Goal: Task Accomplishment & Management: Complete application form

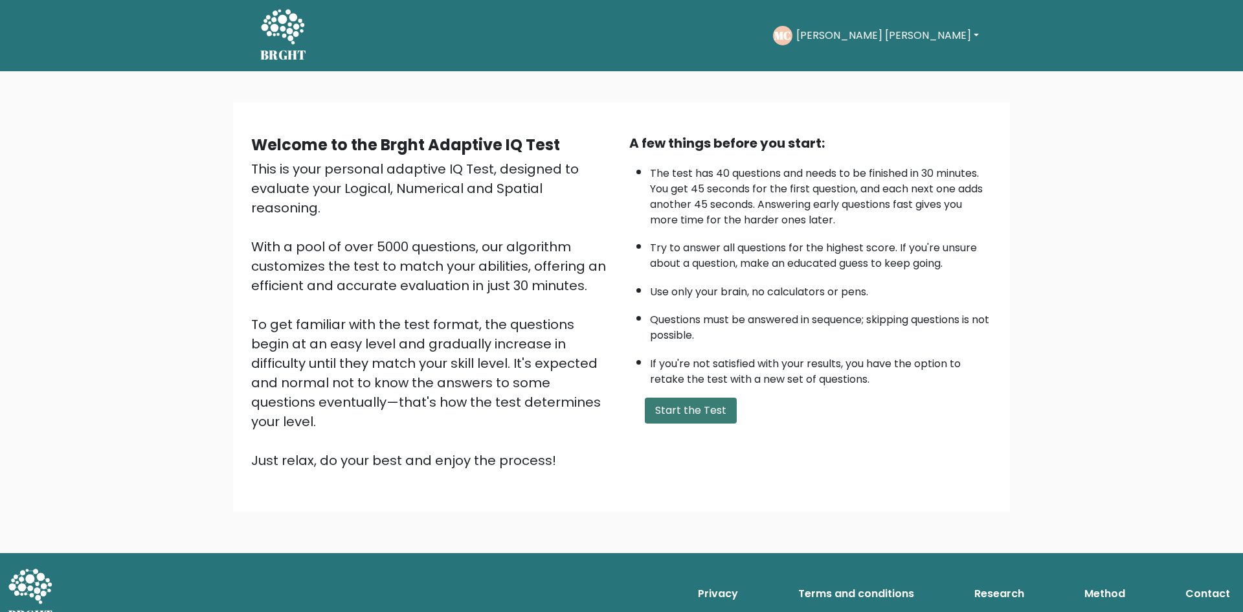
click at [687, 416] on button "Start the Test" at bounding box center [691, 411] width 92 height 26
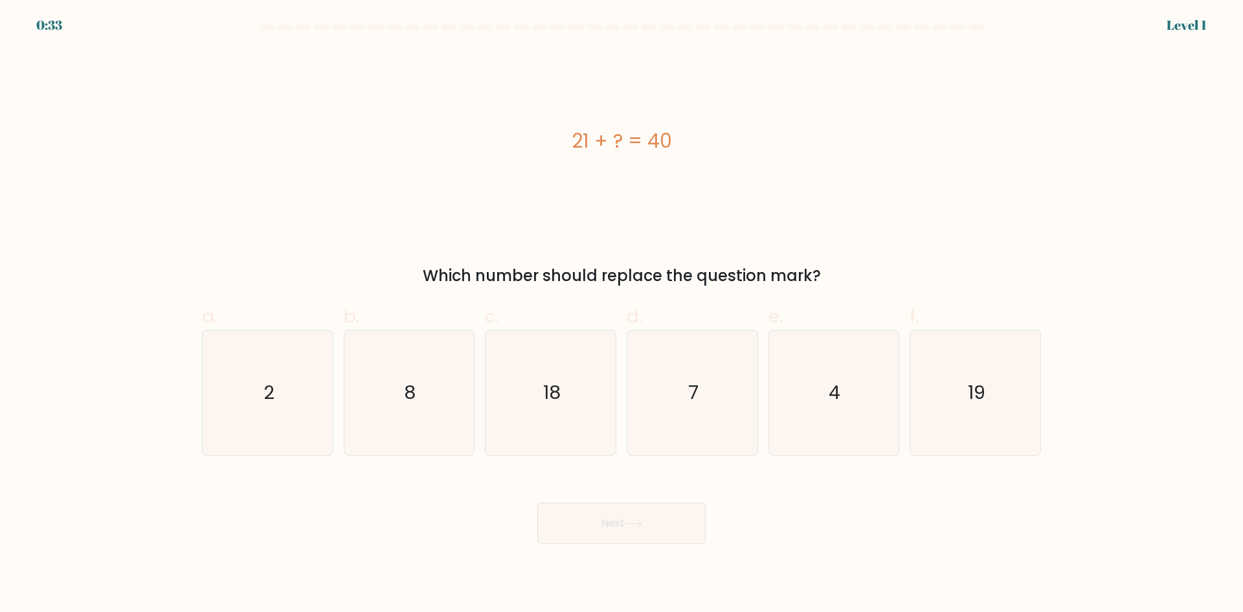
click at [980, 402] on text "19" at bounding box center [976, 392] width 17 height 26
click at [622, 315] on input "f. 19" at bounding box center [622, 310] width 1 height 8
radio input "true"
click at [653, 537] on button "Next" at bounding box center [621, 522] width 168 height 41
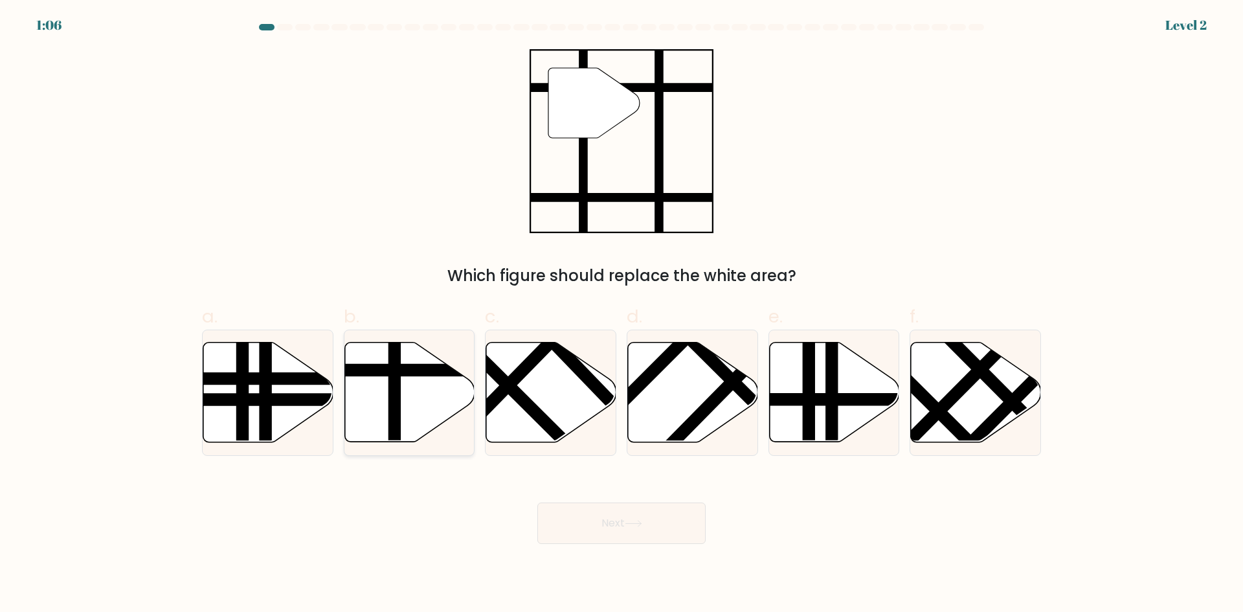
click at [410, 381] on icon at bounding box center [409, 393] width 130 height 100
click at [622, 315] on input "b." at bounding box center [622, 310] width 1 height 8
radio input "true"
click at [648, 530] on button "Next" at bounding box center [621, 522] width 168 height 41
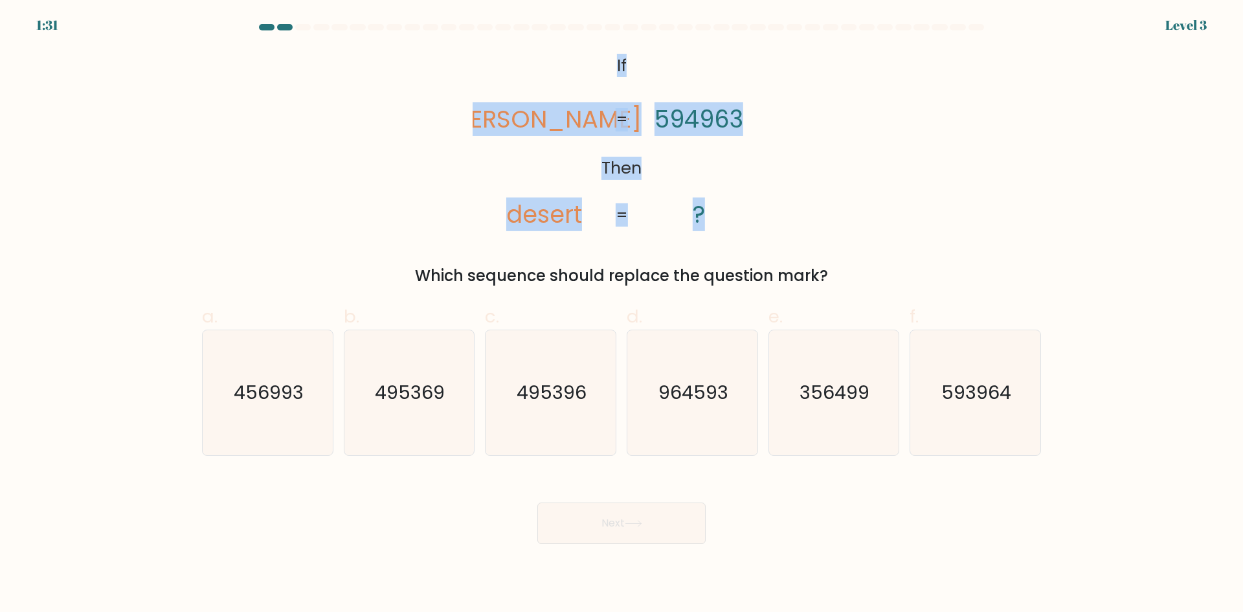
drag, startPoint x: 644, startPoint y: 215, endPoint x: 607, endPoint y: 51, distance: 168.5
click at [607, 51] on icon "@import url('https://fonts.googleapis.com/css?family=Abril+Fatface:400,100,100i…" at bounding box center [622, 141] width 298 height 184
copy icon "If Then deters desert 594963 ? = ="
click at [513, 167] on icon "@import url('https://fonts.googleapis.com/css?family=Abril+Fatface:400,100,100i…" at bounding box center [622, 141] width 298 height 184
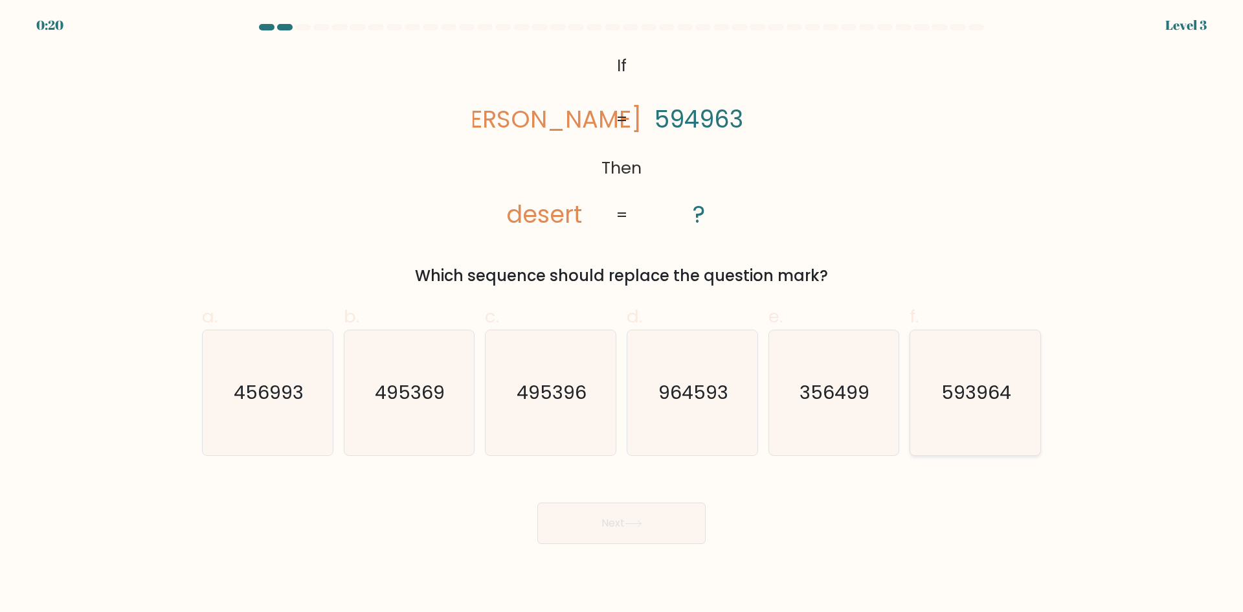
click at [970, 405] on text "593964" at bounding box center [977, 392] width 70 height 26
click at [622, 315] on input "f. 593964" at bounding box center [622, 310] width 1 height 8
radio input "true"
click at [614, 525] on button "Next" at bounding box center [621, 522] width 168 height 41
click at [639, 524] on icon at bounding box center [633, 523] width 17 height 7
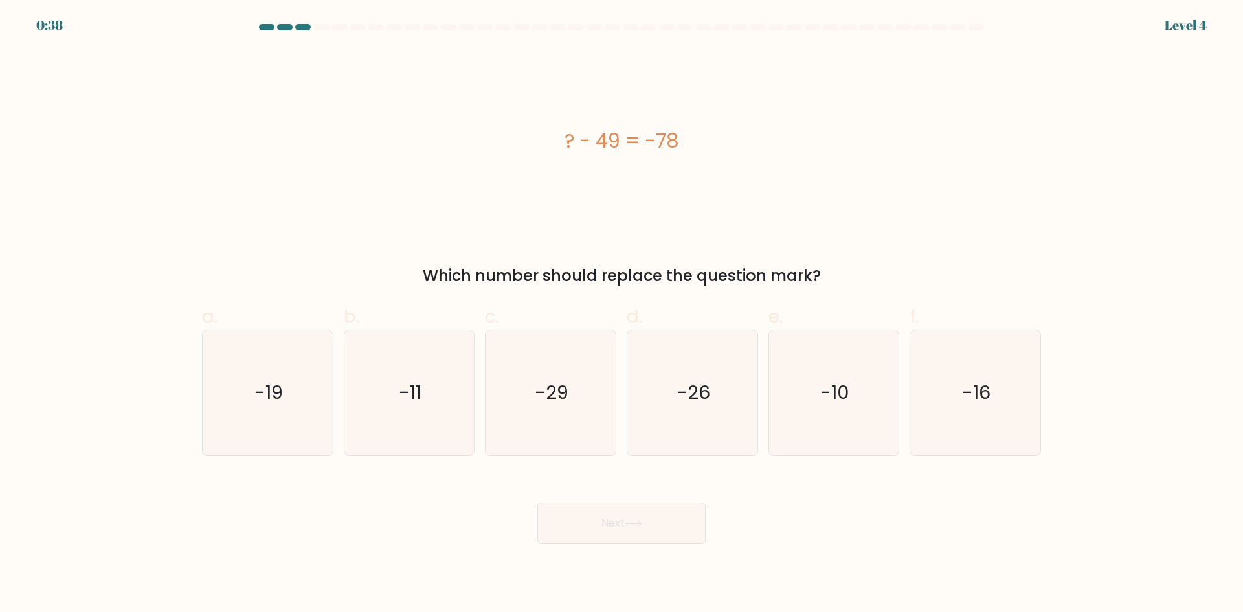
drag, startPoint x: 687, startPoint y: 139, endPoint x: 569, endPoint y: 139, distance: 117.8
click at [569, 139] on div "? - 49 = -78" at bounding box center [621, 140] width 839 height 29
copy div "? - 49 = -78"
click at [592, 381] on icon "-29" at bounding box center [550, 392] width 125 height 125
click at [622, 315] on input "c. -29" at bounding box center [622, 310] width 1 height 8
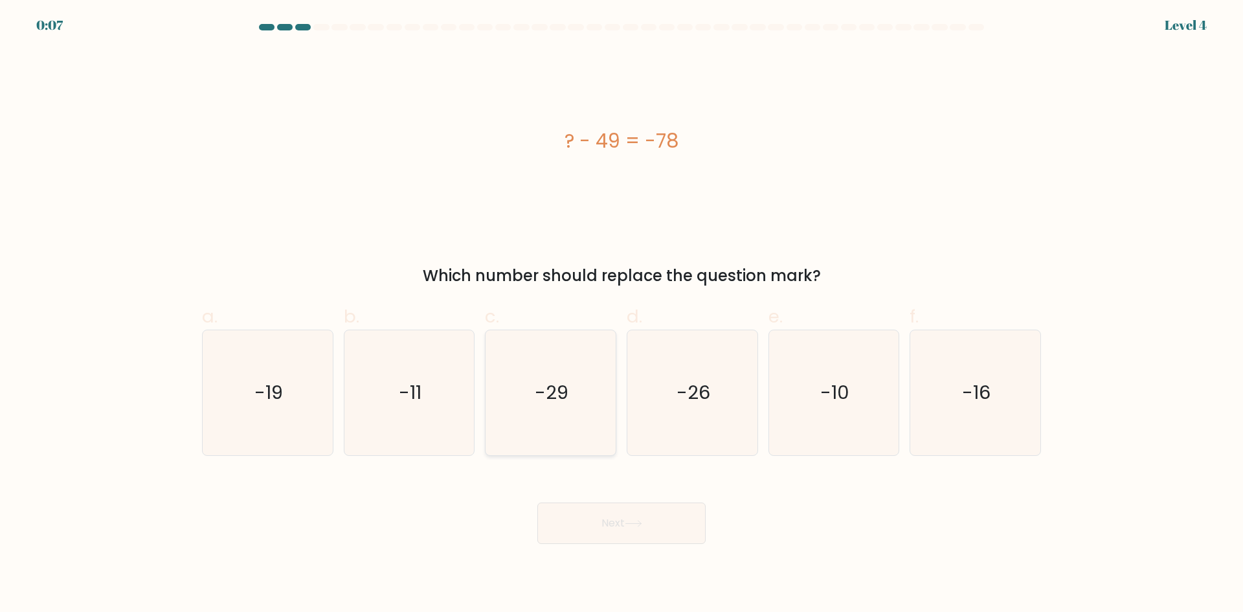
radio input "true"
click at [626, 532] on button "Next" at bounding box center [621, 522] width 168 height 41
click at [622, 527] on button "Next" at bounding box center [621, 522] width 168 height 41
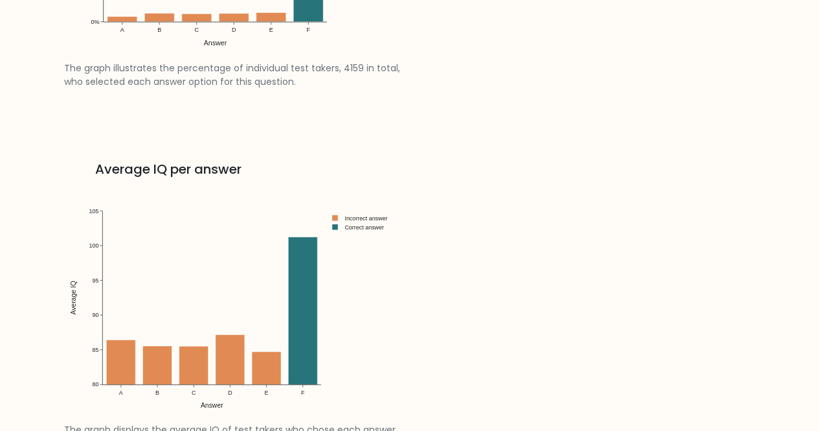
scroll to position [1748, 0]
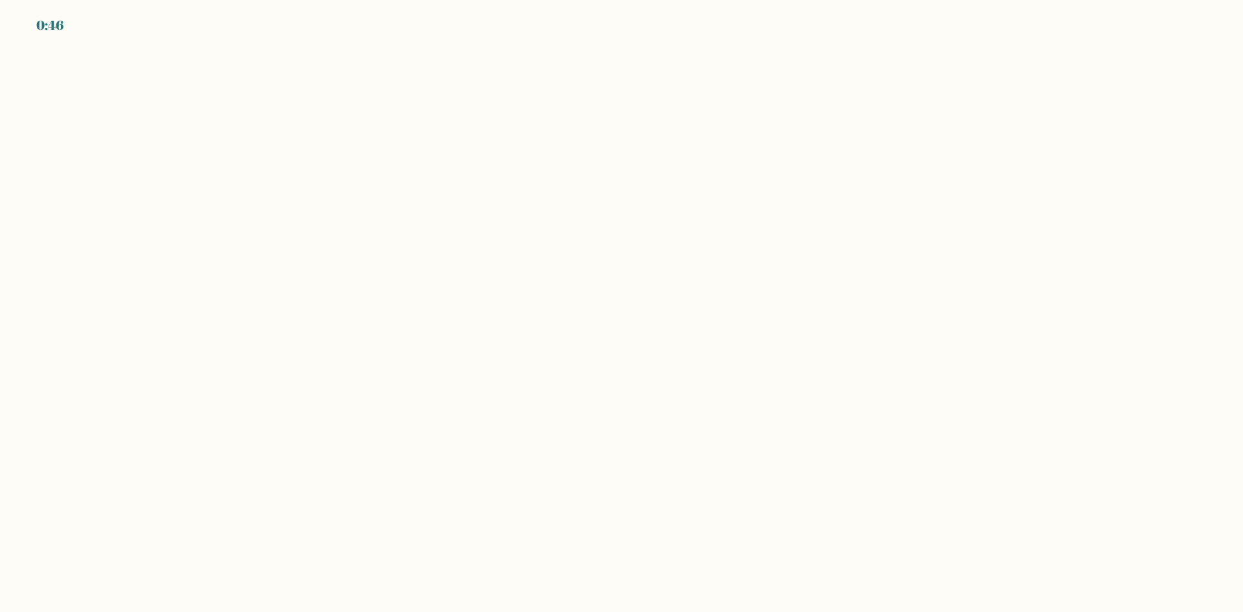
click at [650, 258] on body "0:46" at bounding box center [621, 306] width 1243 height 612
drag, startPoint x: 398, startPoint y: 469, endPoint x: 179, endPoint y: 204, distance: 344.0
click at [383, 455] on body "0:37" at bounding box center [621, 306] width 1243 height 612
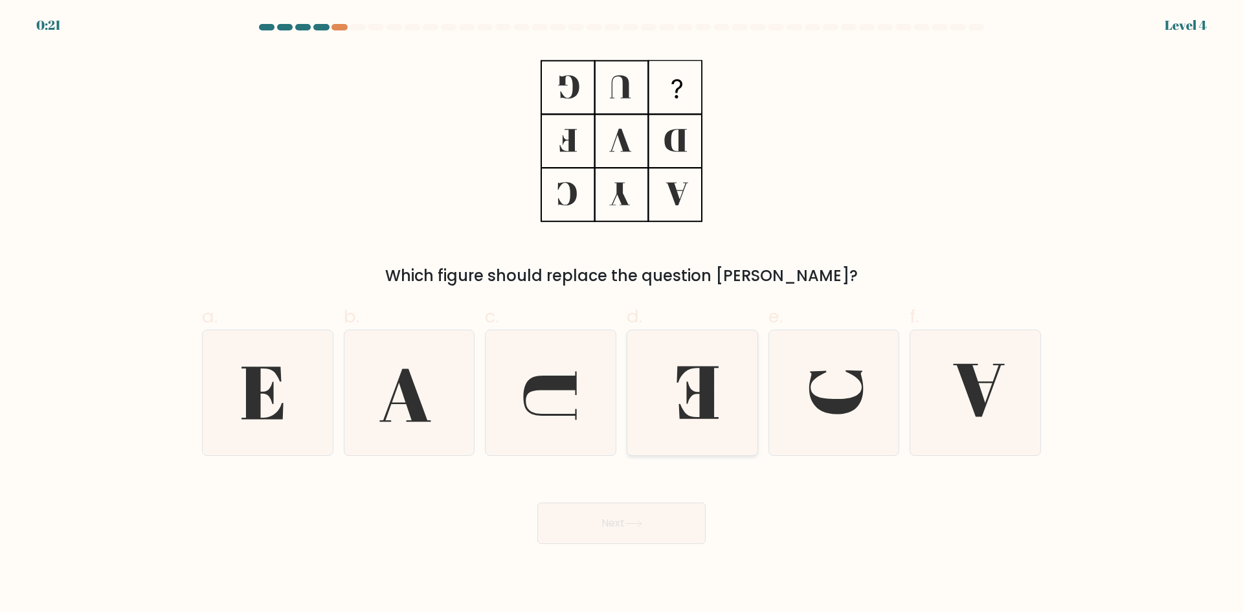
click at [684, 391] on icon at bounding box center [692, 392] width 125 height 125
click at [622, 315] on input "d." at bounding box center [622, 310] width 1 height 8
radio input "true"
click at [629, 531] on button "Next" at bounding box center [621, 522] width 168 height 41
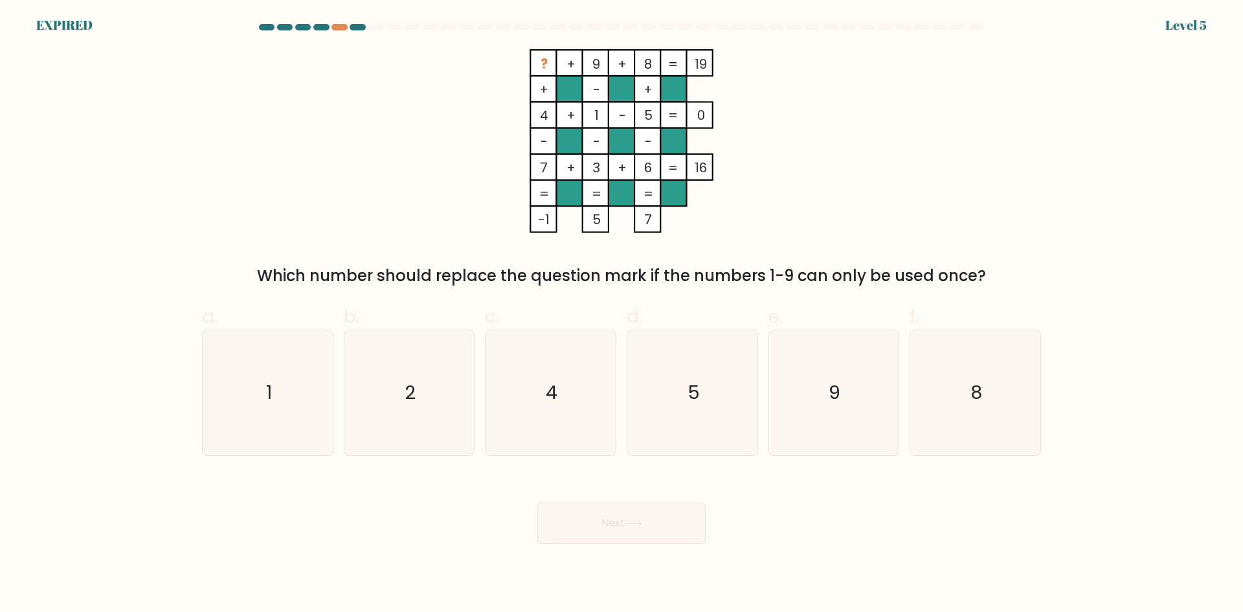
drag, startPoint x: 982, startPoint y: 279, endPoint x: 265, endPoint y: 261, distance: 717.6
click at [265, 261] on div "? + 9 + 8 19 + - + 4 + 1 - 5 0 - - - 7 + 3 + 6 = 16 = = = = -1 5 7 = Which numb…" at bounding box center [621, 168] width 855 height 238
copy div "Which number should replace the question mark if the numbers 1-9 can only be us…"
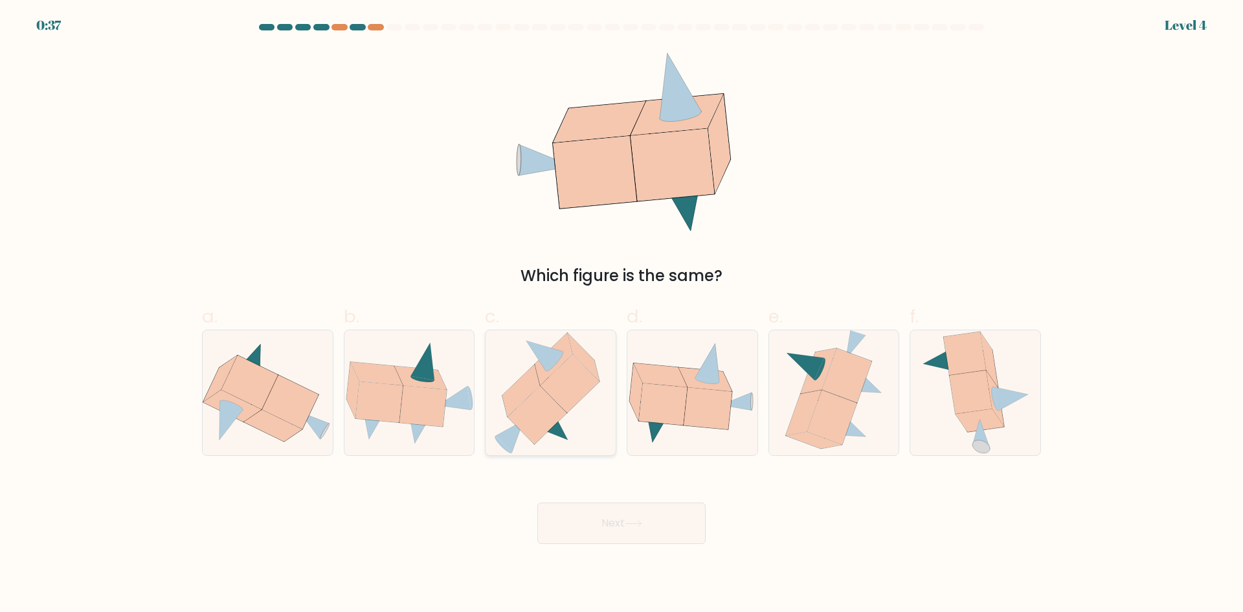
click at [529, 401] on icon at bounding box center [537, 415] width 59 height 58
click at [622, 315] on input "c." at bounding box center [622, 310] width 1 height 8
radio input "true"
click at [543, 414] on icon at bounding box center [537, 415] width 58 height 58
click at [622, 315] on input "c." at bounding box center [622, 310] width 1 height 8
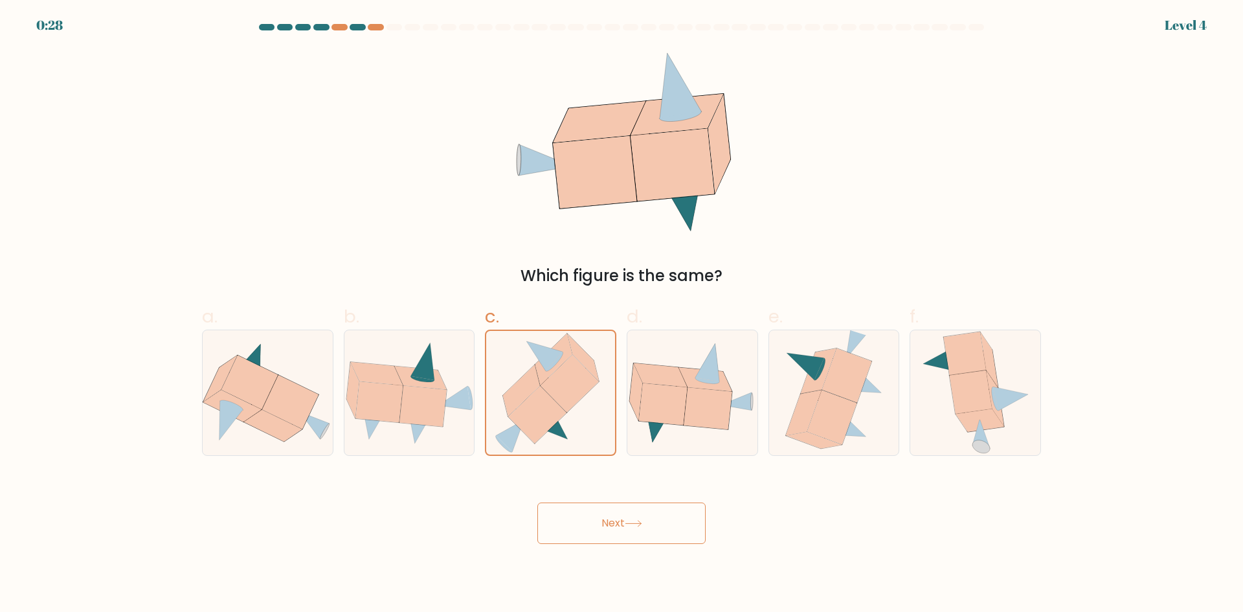
click at [625, 529] on button "Next" at bounding box center [621, 522] width 168 height 41
click at [618, 525] on button "Next" at bounding box center [621, 522] width 168 height 41
click at [622, 528] on button "Next" at bounding box center [621, 522] width 168 height 41
click at [638, 518] on button "Next" at bounding box center [621, 522] width 168 height 41
click at [642, 522] on icon at bounding box center [633, 523] width 17 height 7
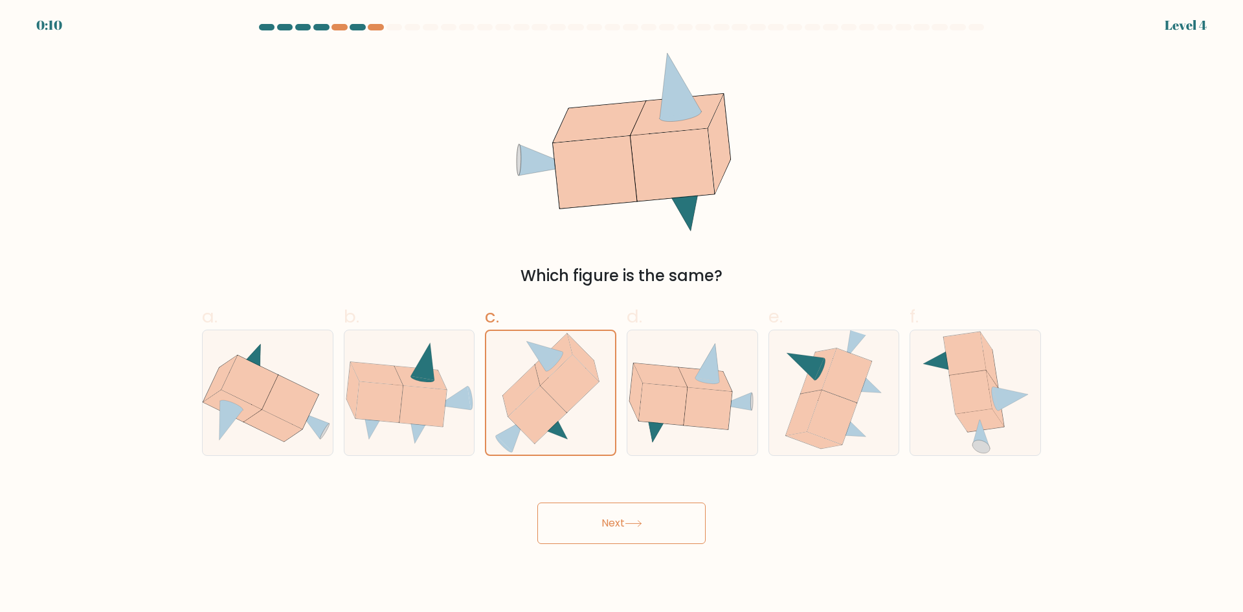
click at [642, 522] on icon at bounding box center [633, 523] width 17 height 7
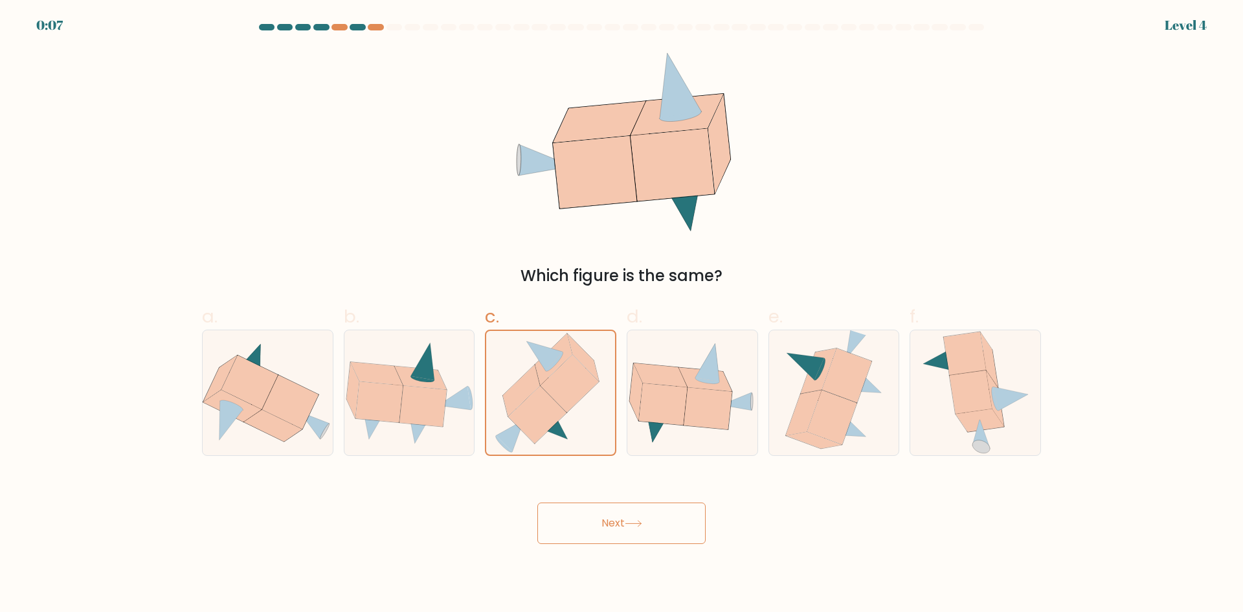
click at [642, 522] on icon at bounding box center [633, 523] width 17 height 7
click at [647, 519] on button "Next" at bounding box center [621, 522] width 168 height 41
click at [648, 510] on button "Next" at bounding box center [621, 522] width 168 height 41
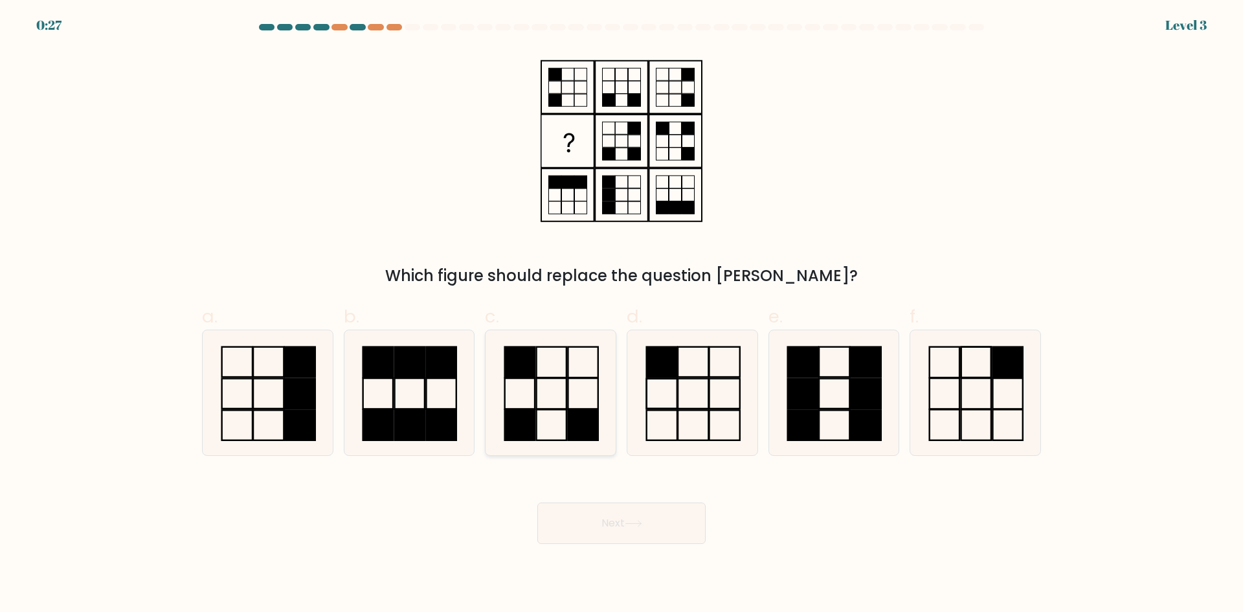
click at [570, 415] on rect at bounding box center [583, 424] width 30 height 30
click at [622, 315] on input "c." at bounding box center [622, 310] width 1 height 8
radio input "true"
click at [606, 527] on button "Next" at bounding box center [621, 522] width 168 height 41
click at [680, 535] on button "Next" at bounding box center [621, 522] width 168 height 41
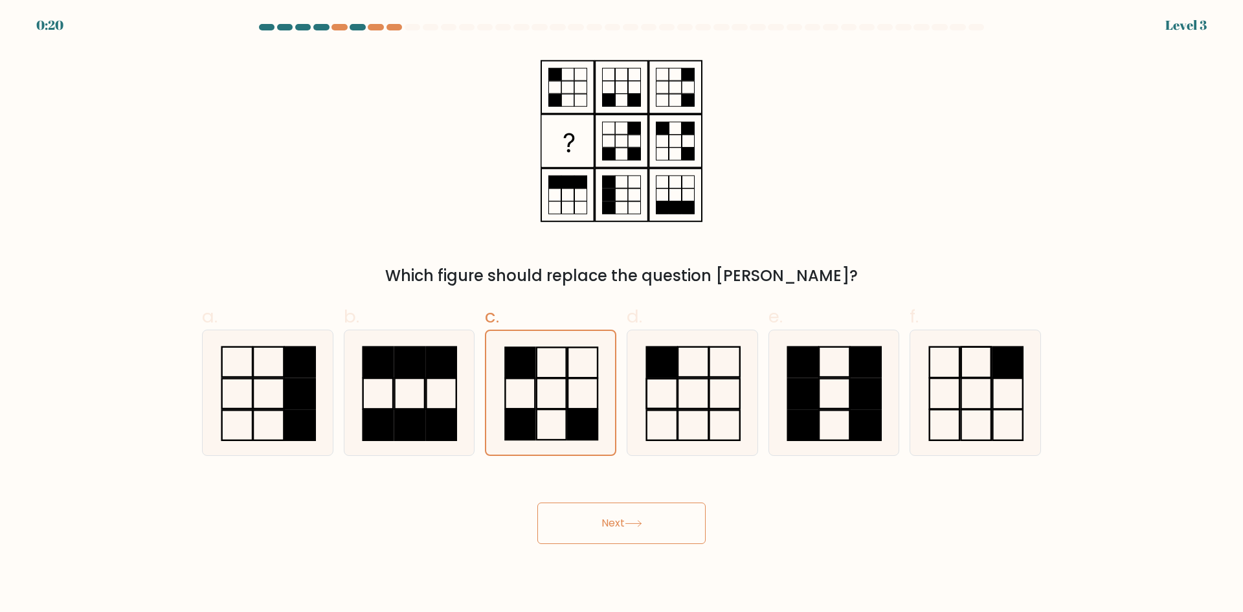
click at [666, 539] on button "Next" at bounding box center [621, 522] width 168 height 41
click at [653, 517] on button "Next" at bounding box center [621, 522] width 168 height 41
click at [625, 524] on button "Next" at bounding box center [621, 522] width 168 height 41
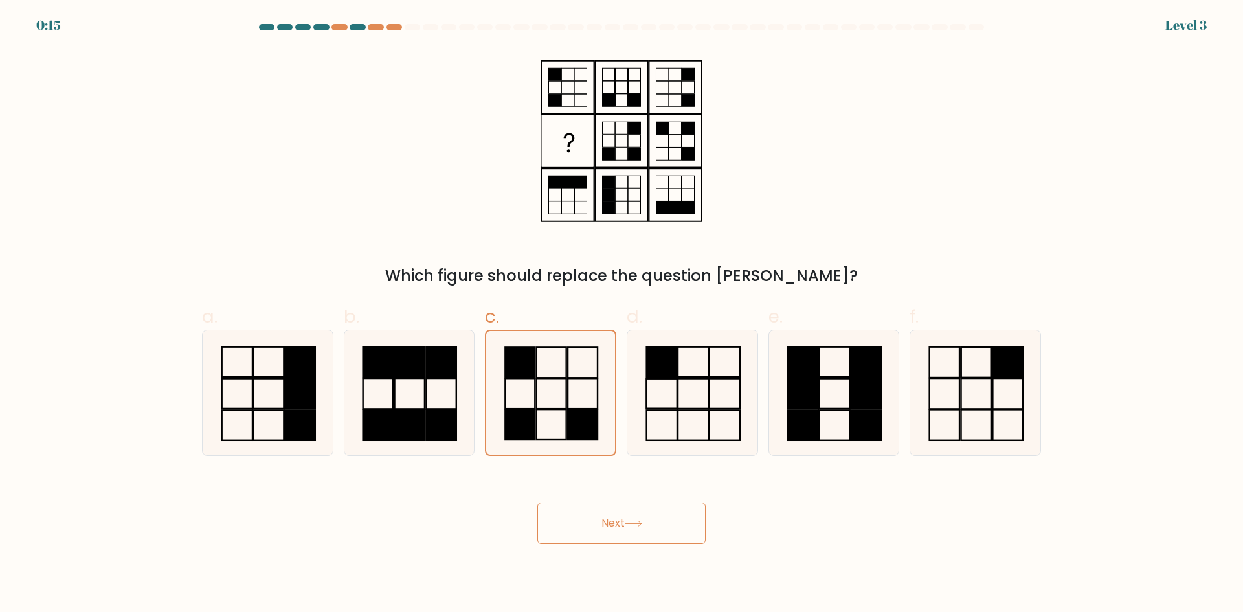
click at [625, 524] on button "Next" at bounding box center [621, 522] width 168 height 41
click at [624, 525] on button "Next" at bounding box center [621, 522] width 168 height 41
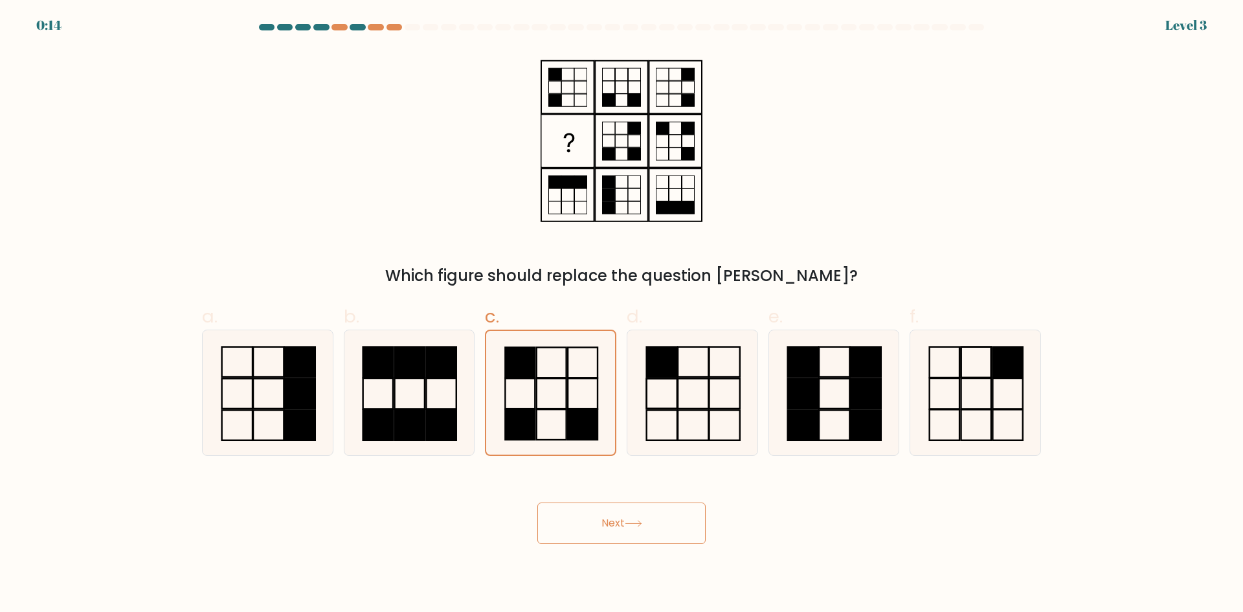
click at [624, 525] on button "Next" at bounding box center [621, 522] width 168 height 41
click at [691, 529] on button "Next" at bounding box center [621, 522] width 168 height 41
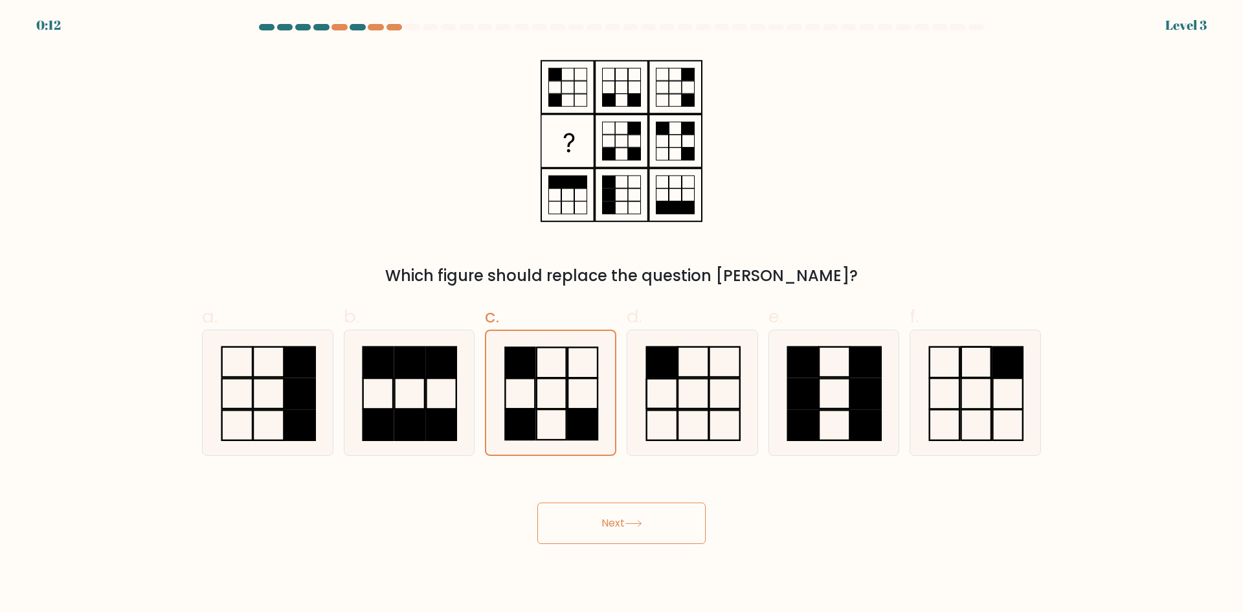
click at [690, 529] on button "Next" at bounding box center [621, 522] width 168 height 41
click at [688, 528] on button "Next" at bounding box center [621, 522] width 168 height 41
click at [537, 502] on button "Next" at bounding box center [621, 522] width 168 height 41
click at [673, 520] on button "Next" at bounding box center [621, 522] width 168 height 41
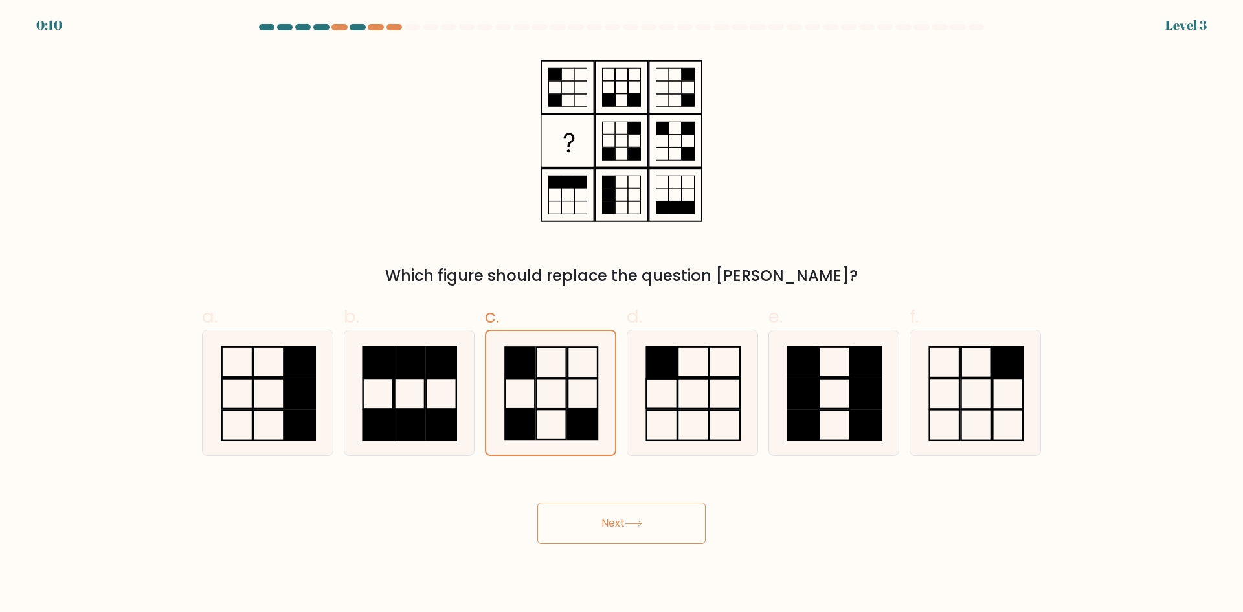
click at [671, 519] on button "Next" at bounding box center [621, 522] width 168 height 41
click at [669, 519] on button "Next" at bounding box center [621, 522] width 168 height 41
drag, startPoint x: 668, startPoint y: 517, endPoint x: 661, endPoint y: 519, distance: 6.6
click at [666, 517] on button "Next" at bounding box center [621, 522] width 168 height 41
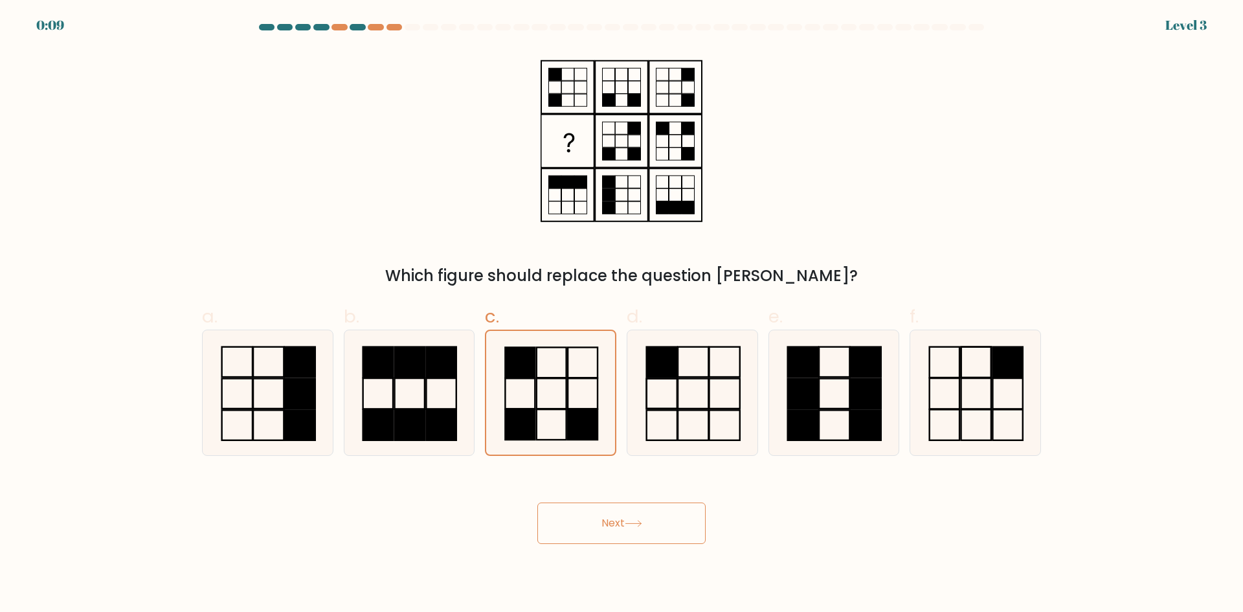
click at [664, 523] on button "Next" at bounding box center [621, 522] width 168 height 41
click at [663, 523] on button "Next" at bounding box center [621, 522] width 168 height 41
click at [661, 524] on button "Next" at bounding box center [621, 522] width 168 height 41
click at [659, 526] on button "Next" at bounding box center [621, 522] width 168 height 41
click at [644, 532] on button "Next" at bounding box center [621, 522] width 168 height 41
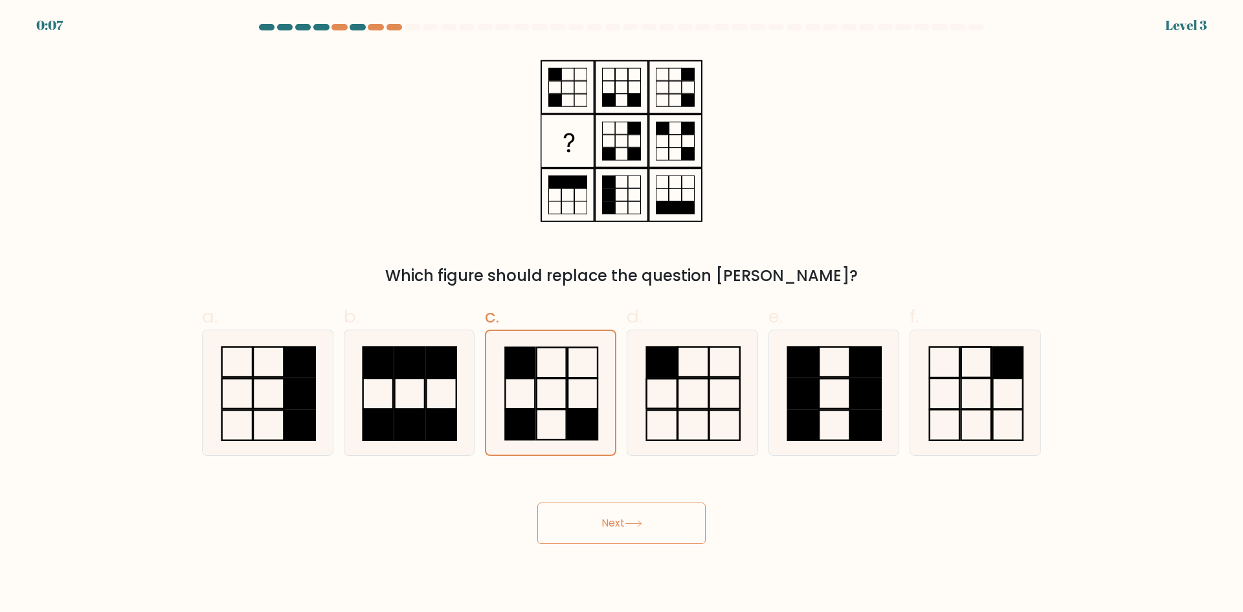
click at [643, 532] on button "Next" at bounding box center [621, 522] width 168 height 41
click at [642, 530] on button "Next" at bounding box center [621, 522] width 168 height 41
click at [641, 530] on button "Next" at bounding box center [621, 522] width 168 height 41
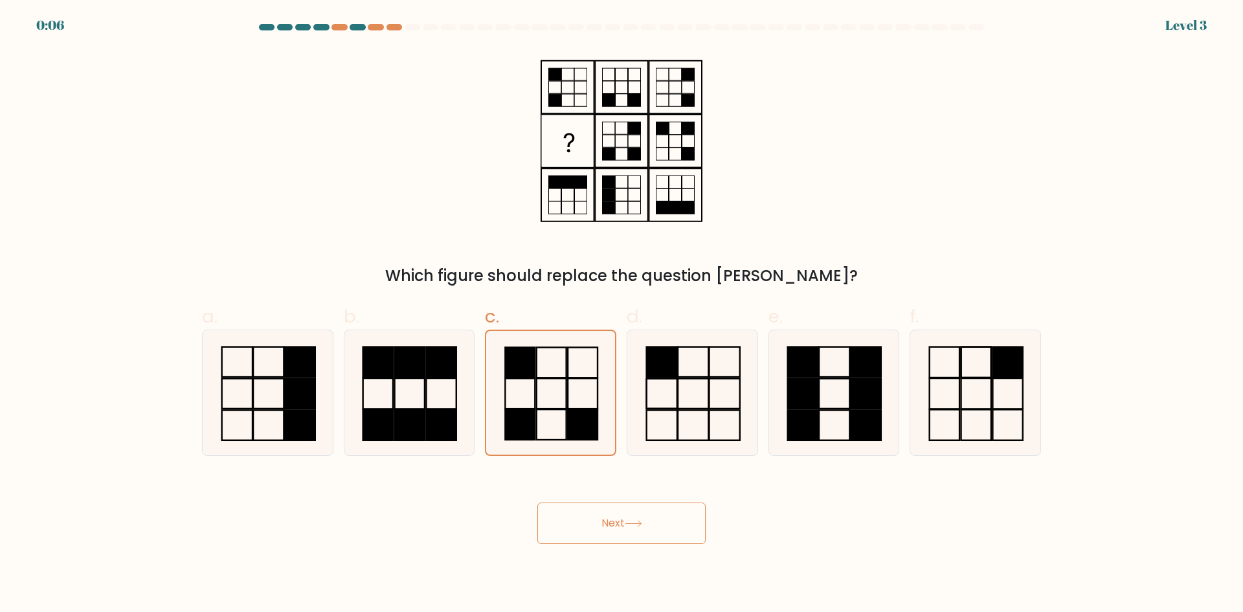
click at [640, 530] on button "Next" at bounding box center [621, 522] width 168 height 41
click at [638, 530] on button "Next" at bounding box center [621, 522] width 168 height 41
click at [638, 528] on button "Next" at bounding box center [621, 522] width 168 height 41
click at [640, 528] on button "Next" at bounding box center [621, 522] width 168 height 41
click at [640, 524] on button "Next" at bounding box center [621, 522] width 168 height 41
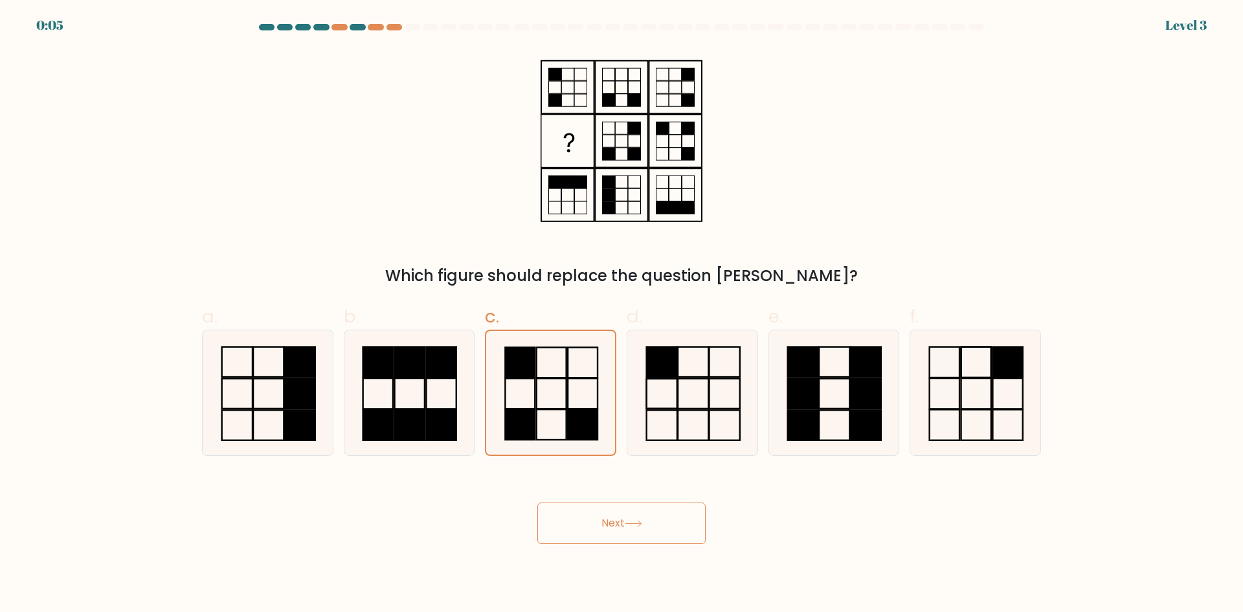
click at [639, 526] on icon at bounding box center [633, 523] width 17 height 7
click at [639, 530] on button "Next" at bounding box center [621, 522] width 168 height 41
click at [639, 532] on button "Next" at bounding box center [621, 522] width 168 height 41
click at [640, 533] on button "Next" at bounding box center [621, 522] width 168 height 41
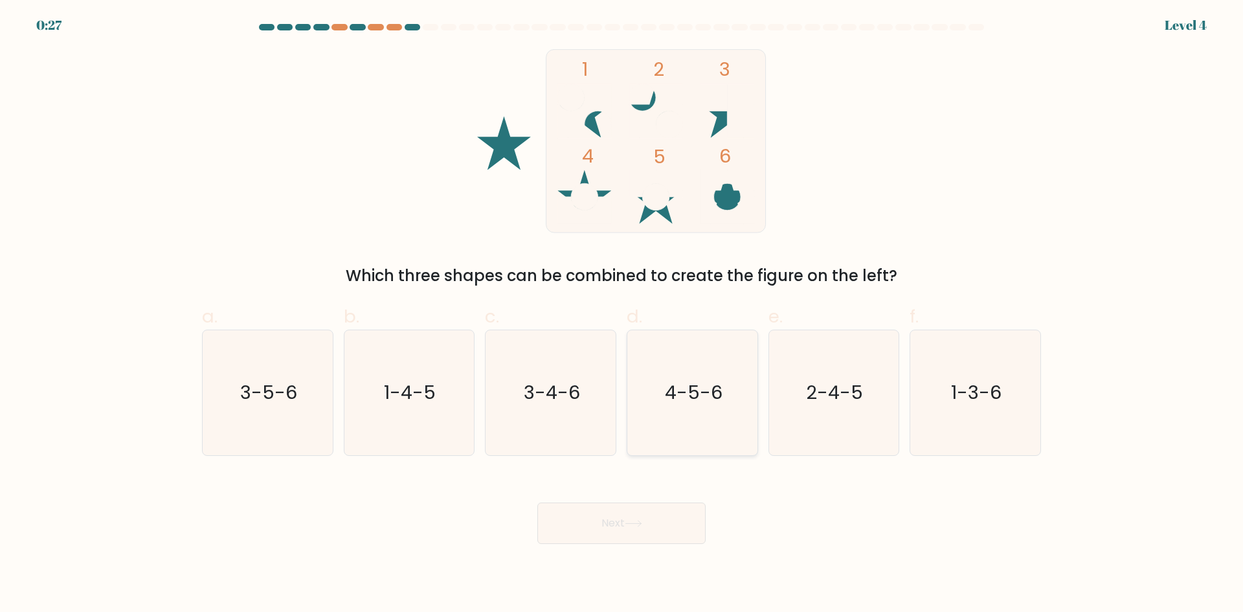
click at [688, 399] on text "4-5-6" at bounding box center [694, 392] width 58 height 26
click at [622, 315] on input "d. 4-5-6" at bounding box center [622, 310] width 1 height 8
radio input "true"
click at [625, 535] on button "Next" at bounding box center [621, 522] width 168 height 41
click at [625, 522] on button "Next" at bounding box center [621, 522] width 168 height 41
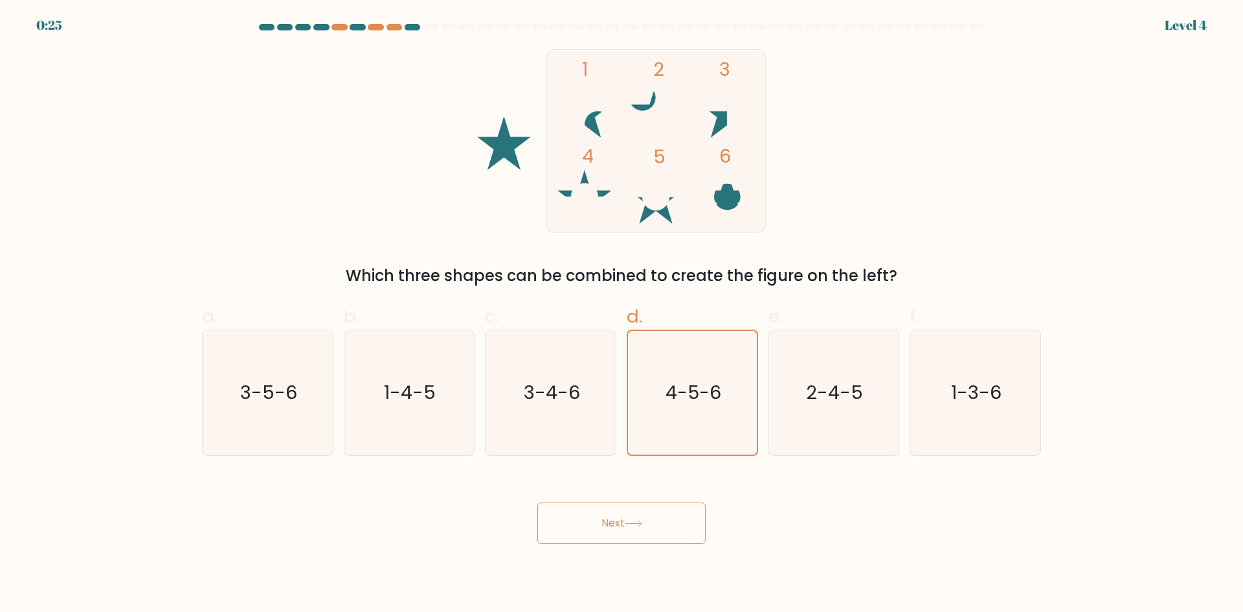
click at [625, 522] on button "Next" at bounding box center [621, 522] width 168 height 41
click at [624, 522] on button "Next" at bounding box center [621, 522] width 168 height 41
click at [623, 521] on button "Next" at bounding box center [621, 522] width 168 height 41
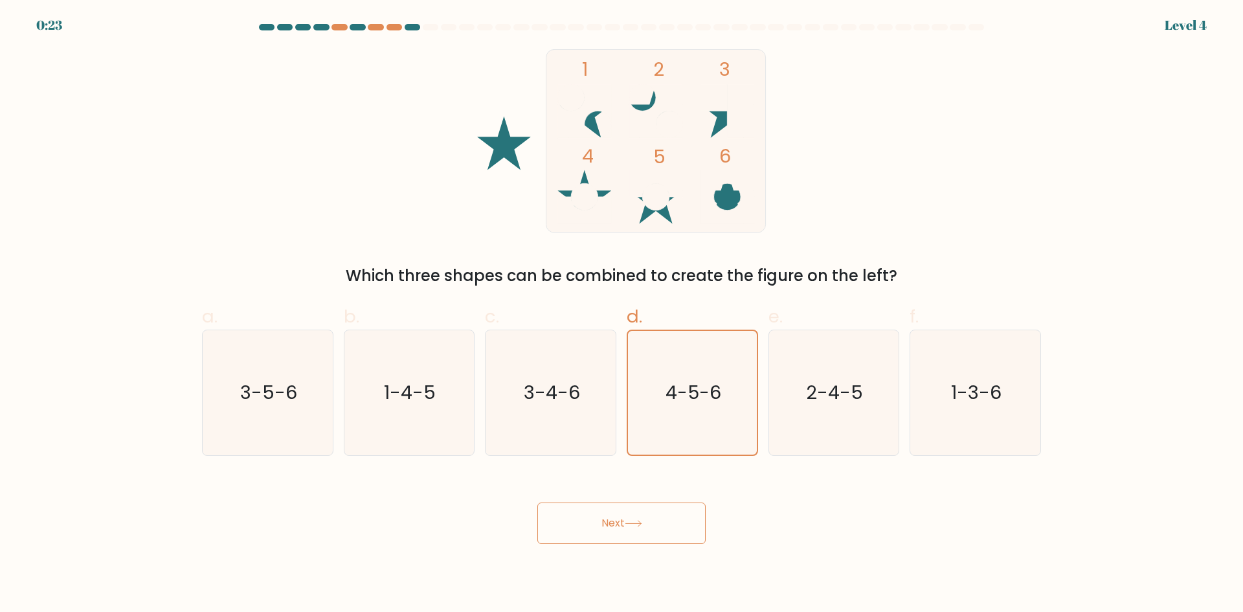
click at [624, 522] on button "Next" at bounding box center [621, 522] width 168 height 41
click at [611, 528] on button "Next" at bounding box center [621, 522] width 168 height 41
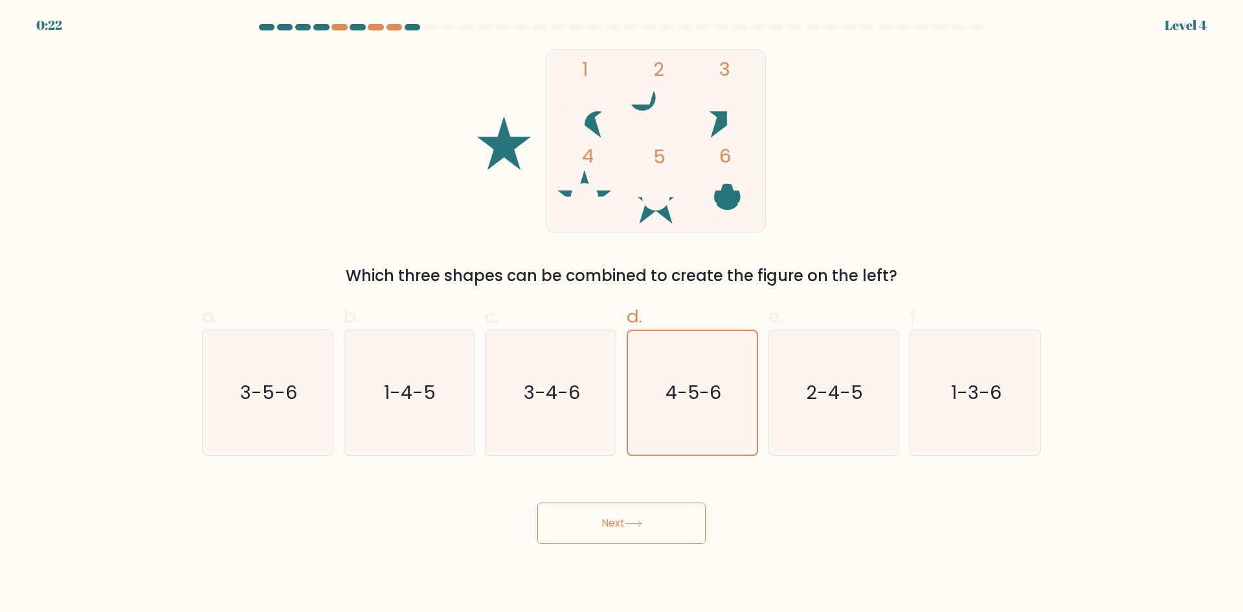
click at [609, 526] on button "Next" at bounding box center [621, 522] width 168 height 41
click at [609, 524] on button "Next" at bounding box center [621, 522] width 168 height 41
click at [606, 521] on button "Next" at bounding box center [621, 522] width 168 height 41
click at [605, 520] on button "Next" at bounding box center [621, 522] width 168 height 41
click at [603, 516] on button "Next" at bounding box center [621, 522] width 168 height 41
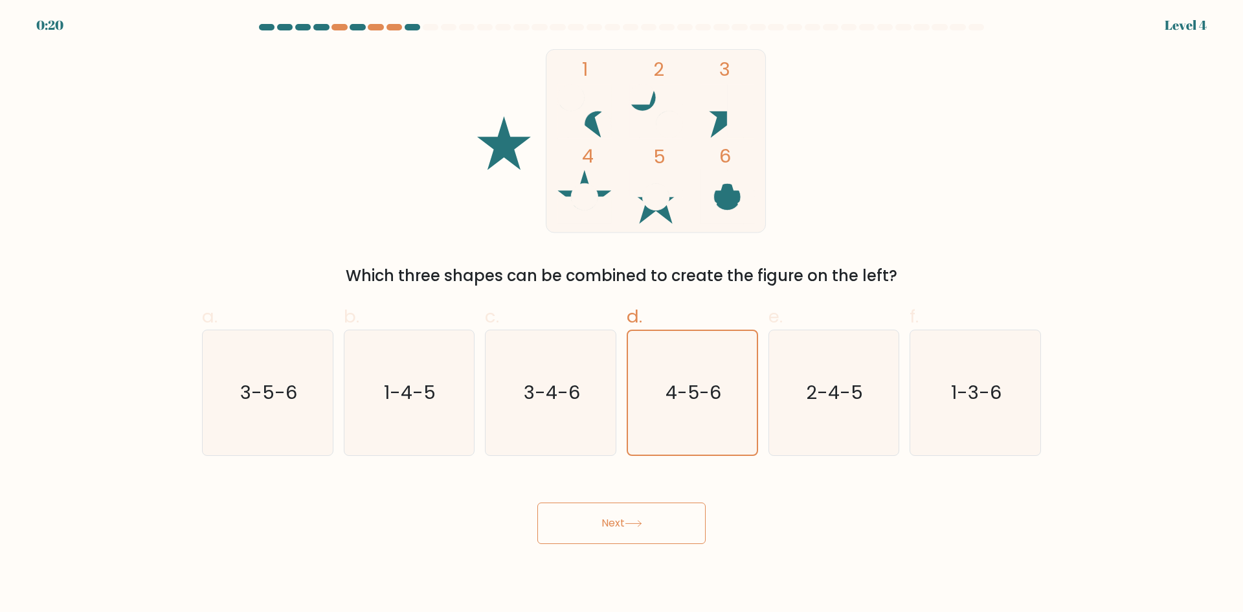
click at [625, 517] on button "Next" at bounding box center [621, 522] width 168 height 41
click at [625, 518] on button "Next" at bounding box center [621, 522] width 168 height 41
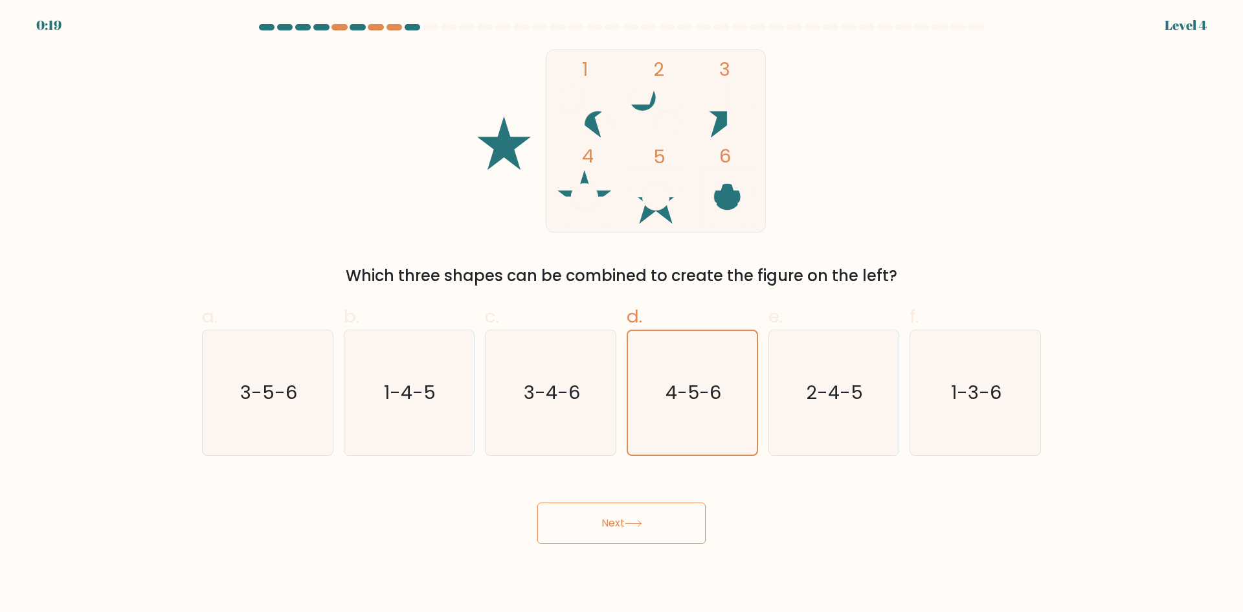
click at [625, 518] on button "Next" at bounding box center [621, 522] width 168 height 41
click at [625, 522] on button "Next" at bounding box center [621, 522] width 168 height 41
click at [627, 525] on button "Next" at bounding box center [621, 522] width 168 height 41
click at [625, 523] on button "Next" at bounding box center [621, 522] width 168 height 41
click at [623, 526] on button "Next" at bounding box center [621, 522] width 168 height 41
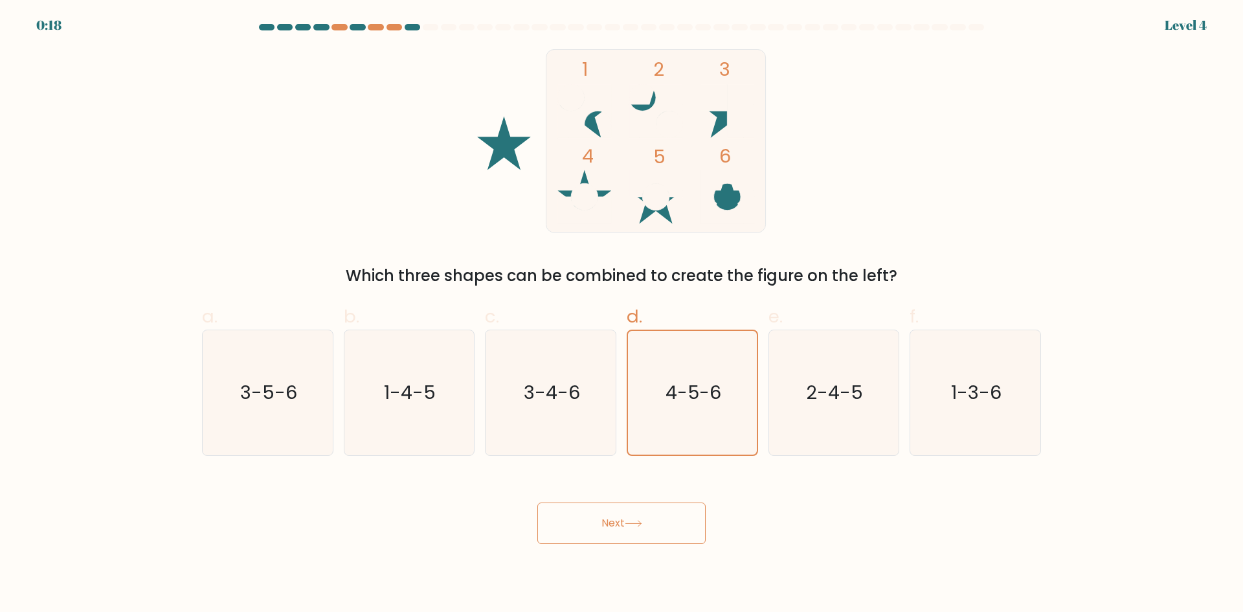
click at [623, 526] on button "Next" at bounding box center [621, 522] width 168 height 41
click at [669, 526] on button "Next" at bounding box center [621, 522] width 168 height 41
click at [668, 524] on button "Next" at bounding box center [621, 522] width 168 height 41
click at [666, 524] on button "Next" at bounding box center [621, 522] width 168 height 41
click at [663, 524] on button "Next" at bounding box center [621, 522] width 168 height 41
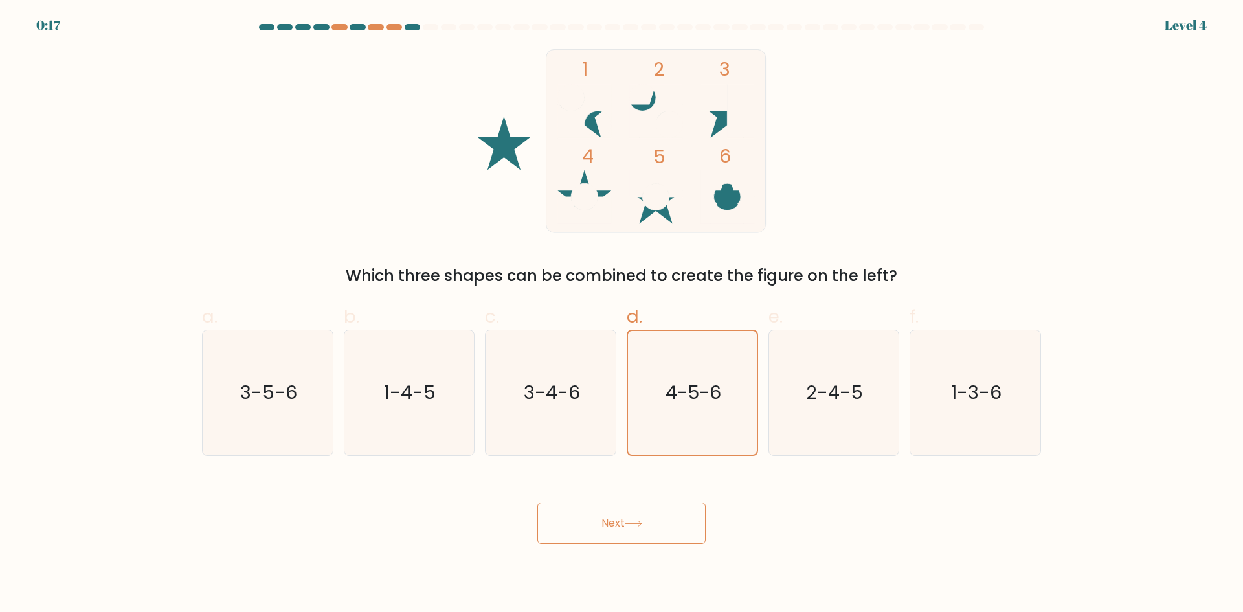
click at [662, 524] on button "Next" at bounding box center [621, 522] width 168 height 41
drag, startPoint x: 662, startPoint y: 524, endPoint x: 636, endPoint y: 523, distance: 25.9
click at [662, 525] on button "Next" at bounding box center [621, 522] width 168 height 41
click at [616, 517] on button "Next" at bounding box center [621, 522] width 168 height 41
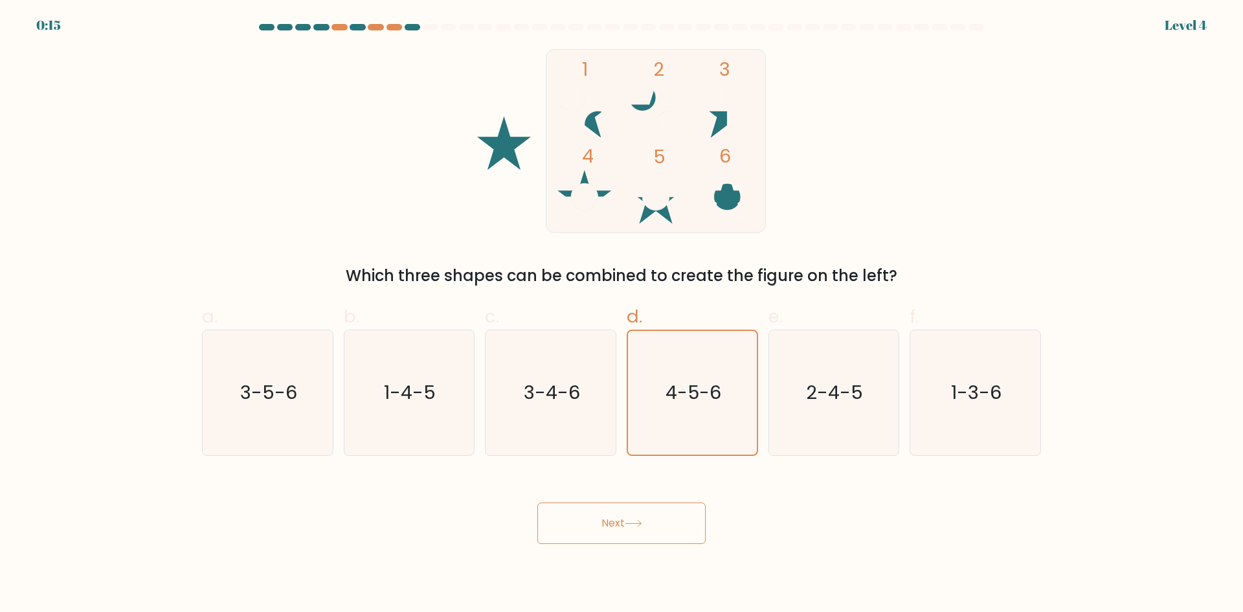
click at [616, 517] on button "Next" at bounding box center [621, 522] width 168 height 41
drag, startPoint x: 616, startPoint y: 517, endPoint x: 623, endPoint y: 517, distance: 7.2
click at [619, 517] on button "Next" at bounding box center [621, 522] width 168 height 41
click at [623, 517] on button "Next" at bounding box center [621, 522] width 168 height 41
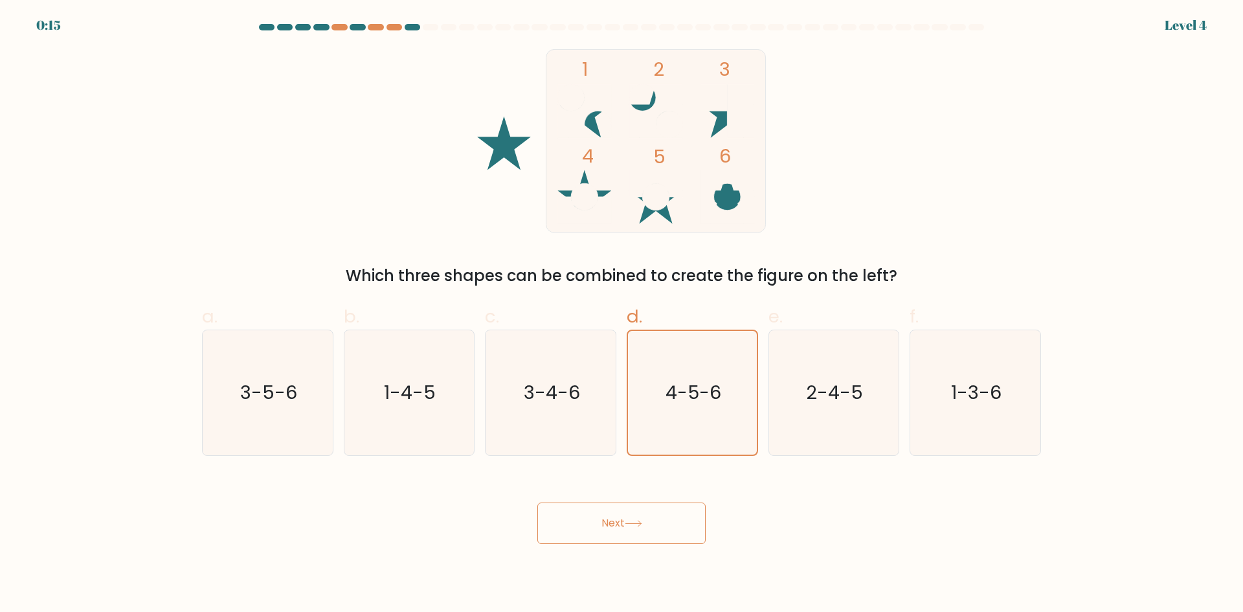
click at [623, 516] on button "Next" at bounding box center [621, 522] width 168 height 41
click at [623, 515] on button "Next" at bounding box center [621, 522] width 168 height 41
click at [623, 513] on button "Next" at bounding box center [621, 522] width 168 height 41
click at [625, 513] on button "Next" at bounding box center [621, 522] width 168 height 41
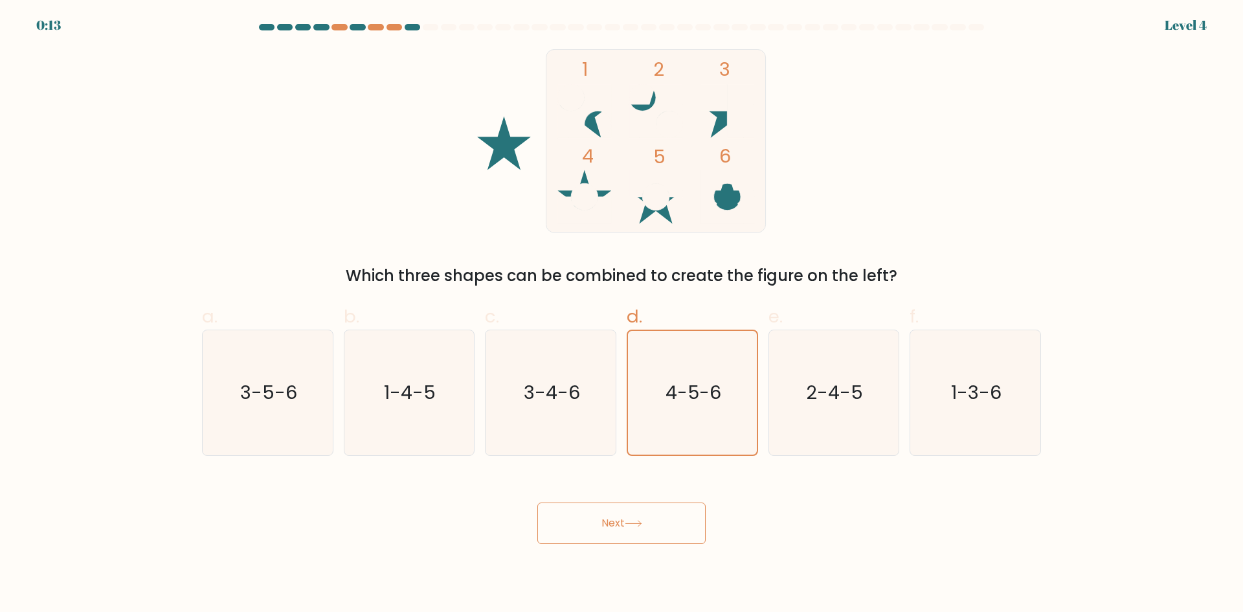
click at [627, 515] on button "Next" at bounding box center [621, 522] width 168 height 41
click at [628, 515] on button "Next" at bounding box center [621, 522] width 168 height 41
click at [629, 515] on button "Next" at bounding box center [621, 522] width 168 height 41
click at [630, 520] on icon at bounding box center [633, 523] width 17 height 7
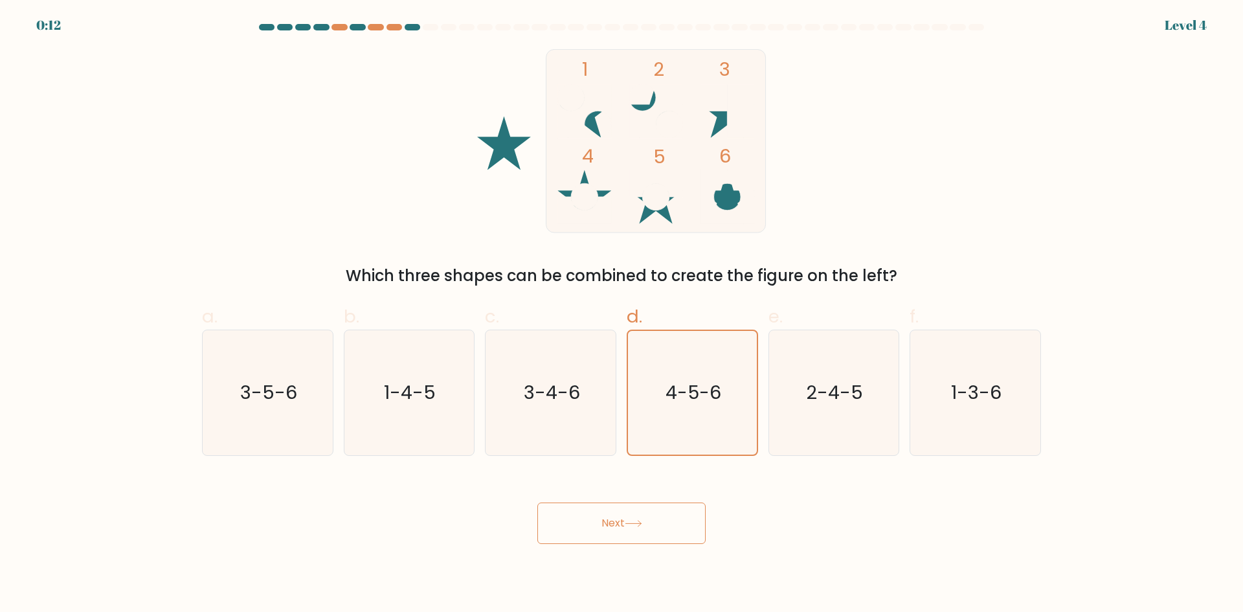
click at [630, 520] on icon at bounding box center [633, 523] width 17 height 7
drag, startPoint x: 632, startPoint y: 524, endPoint x: 614, endPoint y: 526, distance: 18.2
click at [614, 526] on button "Next" at bounding box center [621, 522] width 168 height 41
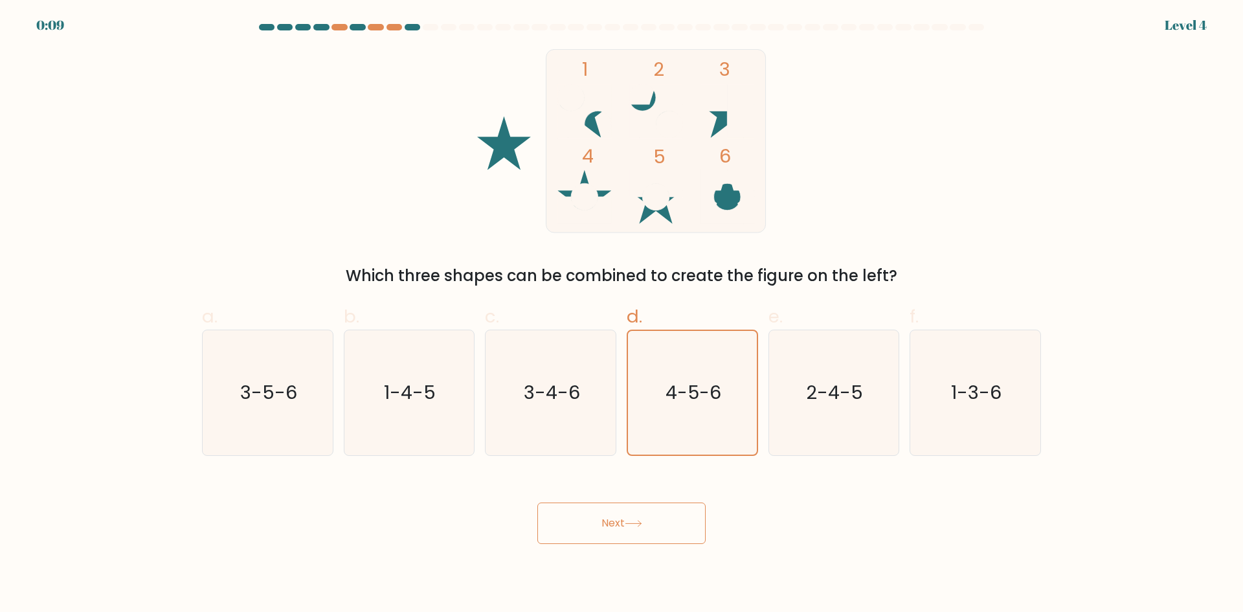
click at [614, 526] on button "Next" at bounding box center [621, 522] width 168 height 41
click at [613, 526] on button "Next" at bounding box center [621, 522] width 168 height 41
click at [612, 525] on button "Next" at bounding box center [621, 522] width 168 height 41
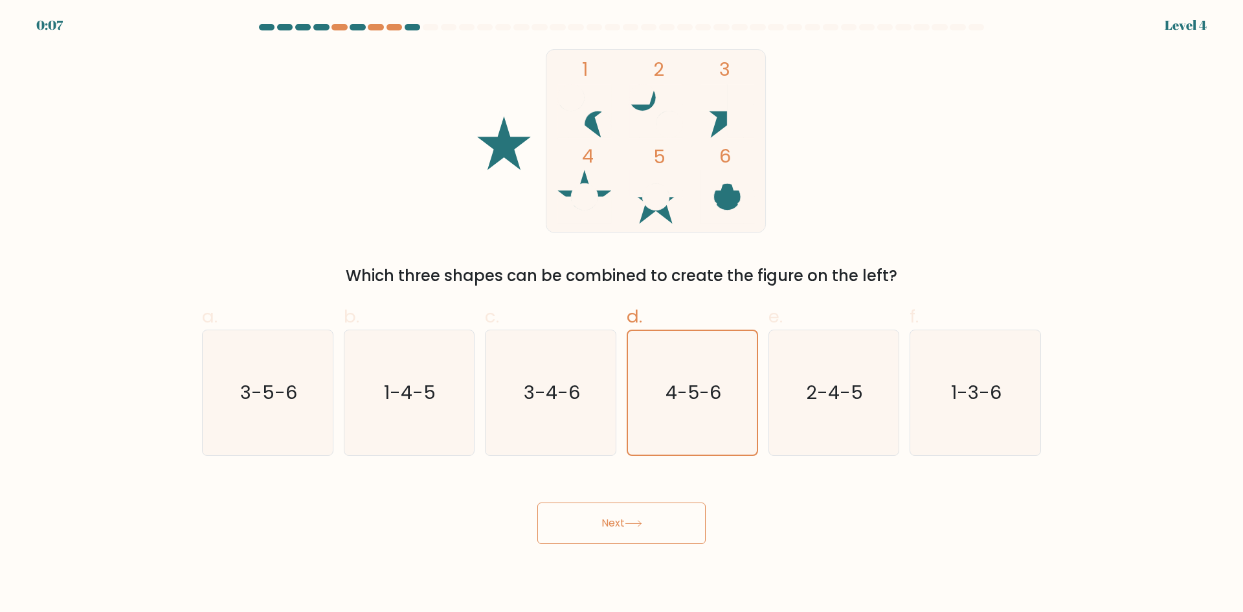
click at [612, 525] on button "Next" at bounding box center [621, 522] width 168 height 41
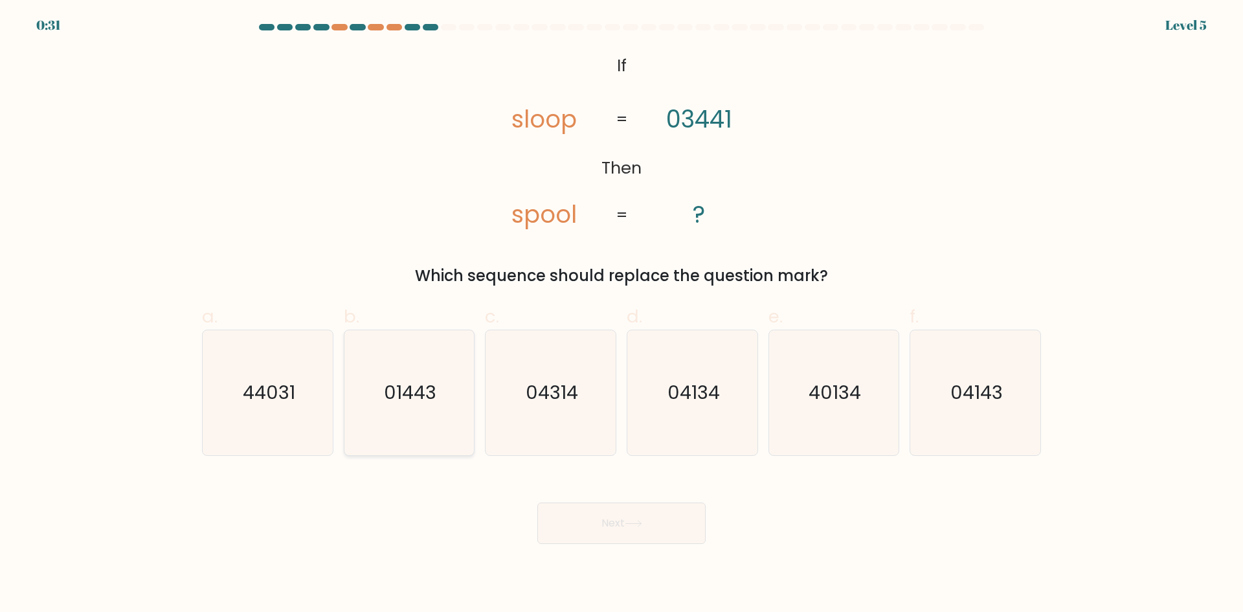
click at [410, 413] on icon "01443" at bounding box center [408, 392] width 125 height 125
click at [622, 315] on input "b. 01443" at bounding box center [622, 310] width 1 height 8
radio input "true"
click at [629, 522] on icon at bounding box center [633, 523] width 17 height 7
click at [644, 518] on button "Next" at bounding box center [621, 522] width 168 height 41
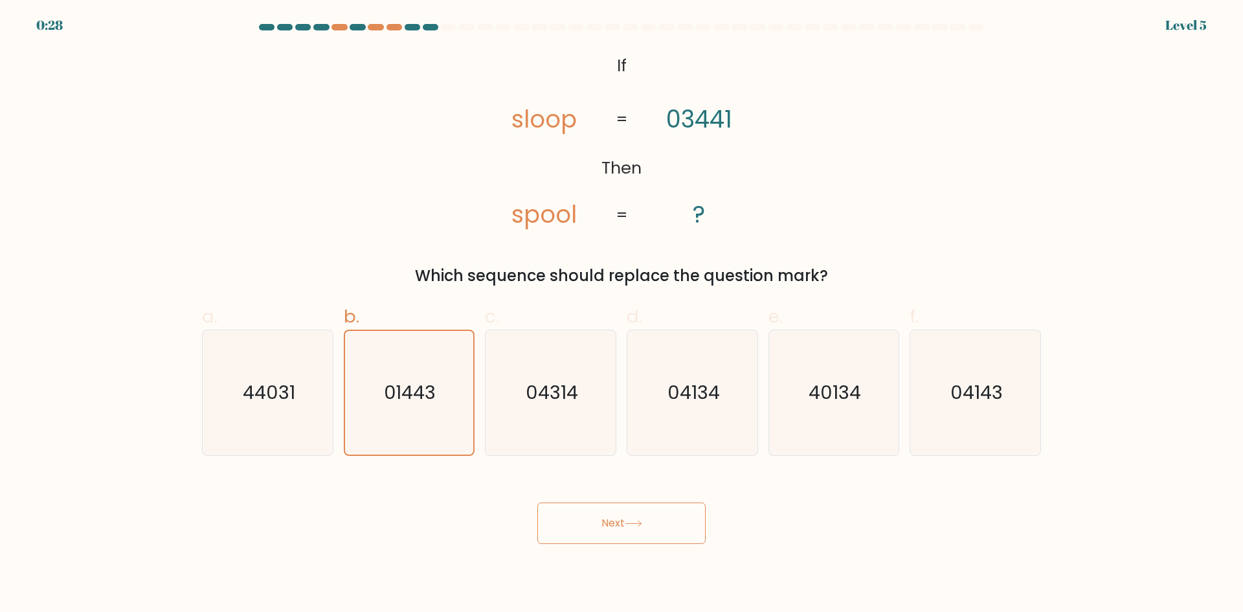
click at [644, 518] on button "Next" at bounding box center [621, 522] width 168 height 41
click at [644, 517] on button "Next" at bounding box center [621, 522] width 168 height 41
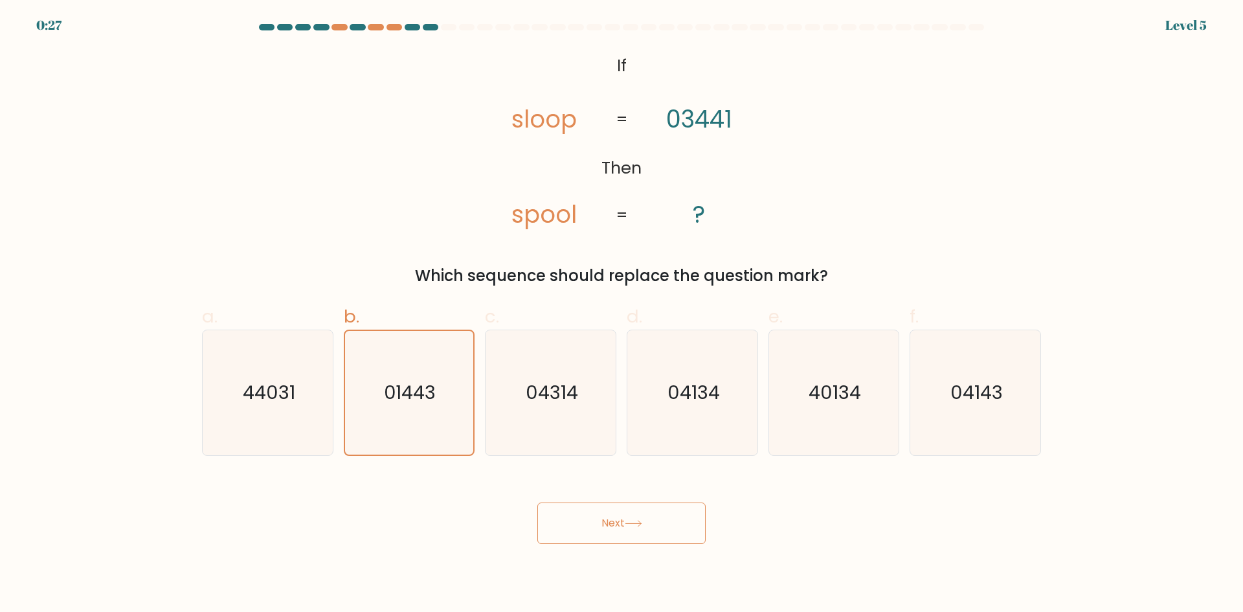
click at [644, 517] on button "Next" at bounding box center [621, 522] width 168 height 41
click at [644, 515] on button "Next" at bounding box center [621, 522] width 168 height 41
click at [644, 513] on button "Next" at bounding box center [621, 522] width 168 height 41
click at [643, 512] on button "Next" at bounding box center [621, 522] width 168 height 41
click at [644, 511] on button "Next" at bounding box center [621, 522] width 168 height 41
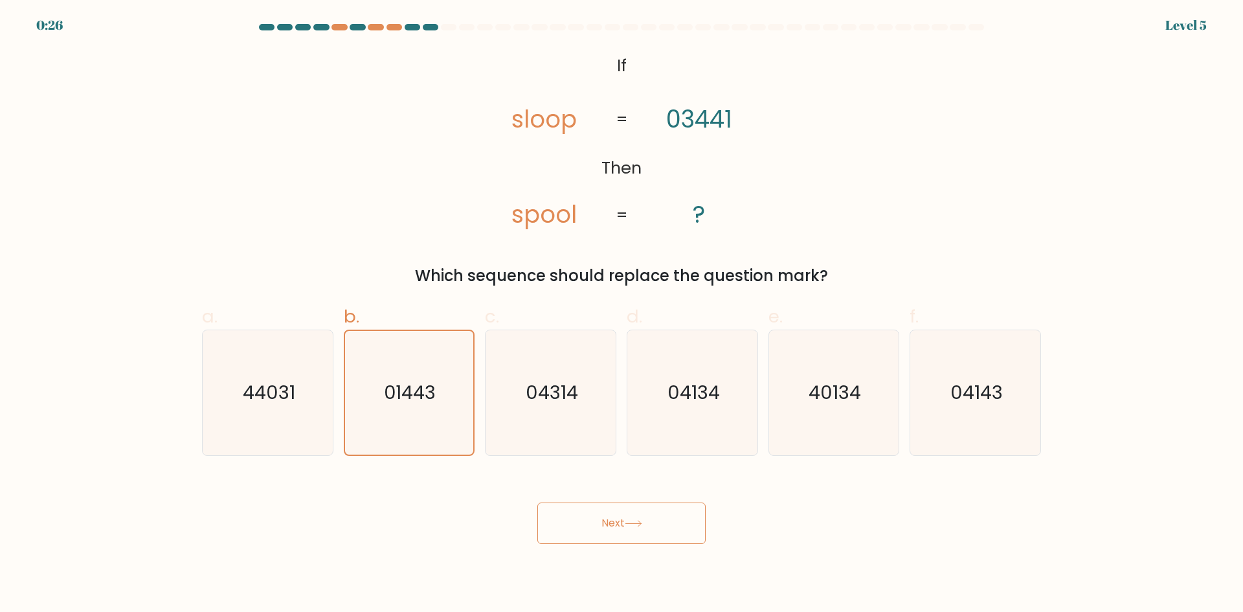
click at [625, 528] on button "Next" at bounding box center [621, 522] width 168 height 41
click at [625, 529] on button "Next" at bounding box center [621, 522] width 168 height 41
click at [625, 530] on button "Next" at bounding box center [621, 522] width 168 height 41
click at [625, 532] on button "Next" at bounding box center [621, 522] width 168 height 41
click at [626, 532] on button "Next" at bounding box center [621, 522] width 168 height 41
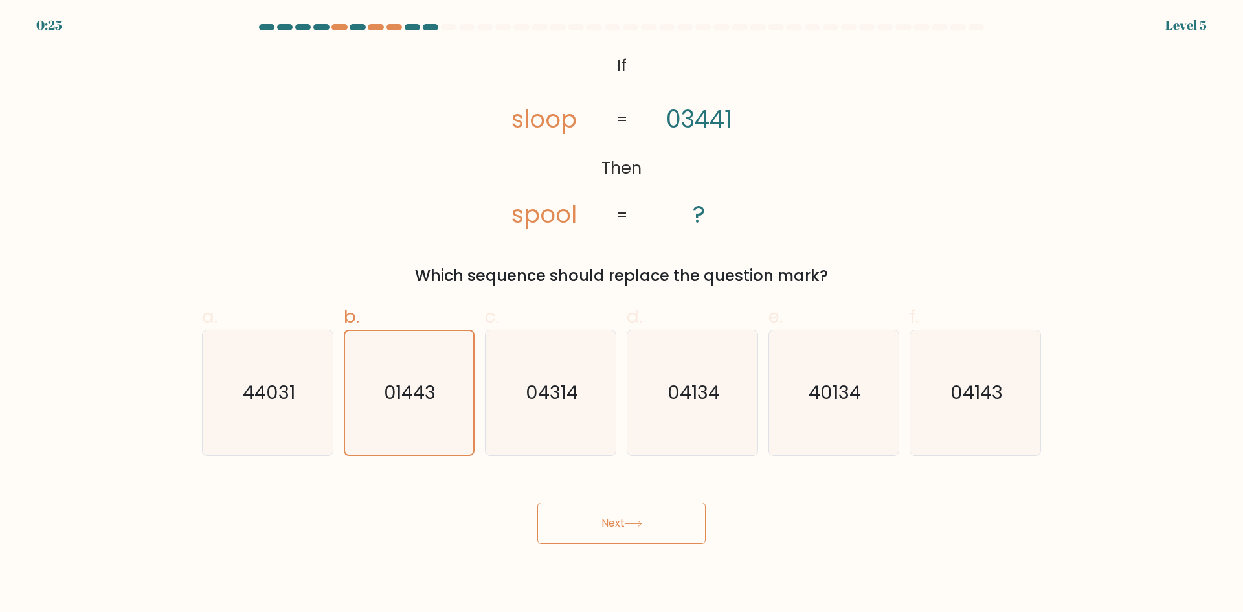
click at [628, 532] on button "Next" at bounding box center [621, 522] width 168 height 41
click at [631, 535] on button "Next" at bounding box center [621, 522] width 168 height 41
click at [631, 536] on button "Next" at bounding box center [621, 522] width 168 height 41
click at [634, 534] on button "Next" at bounding box center [621, 522] width 168 height 41
click at [636, 535] on button "Next" at bounding box center [621, 522] width 168 height 41
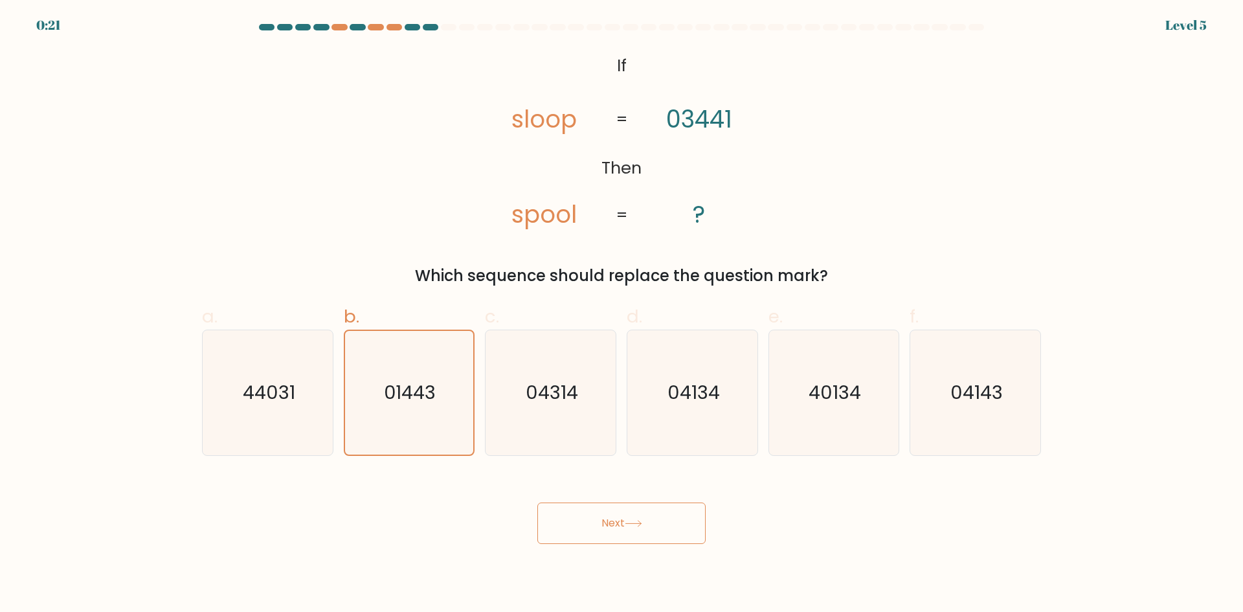
click at [618, 528] on button "Next" at bounding box center [621, 522] width 168 height 41
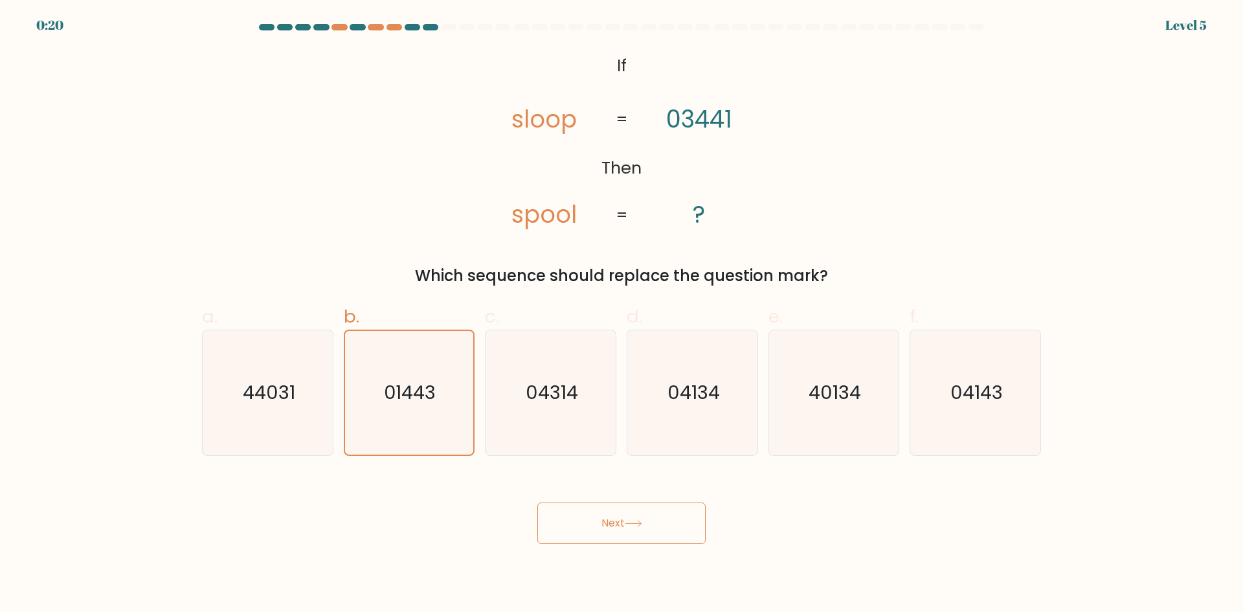
click at [618, 528] on button "Next" at bounding box center [621, 522] width 168 height 41
click at [630, 515] on button "Next" at bounding box center [621, 522] width 168 height 41
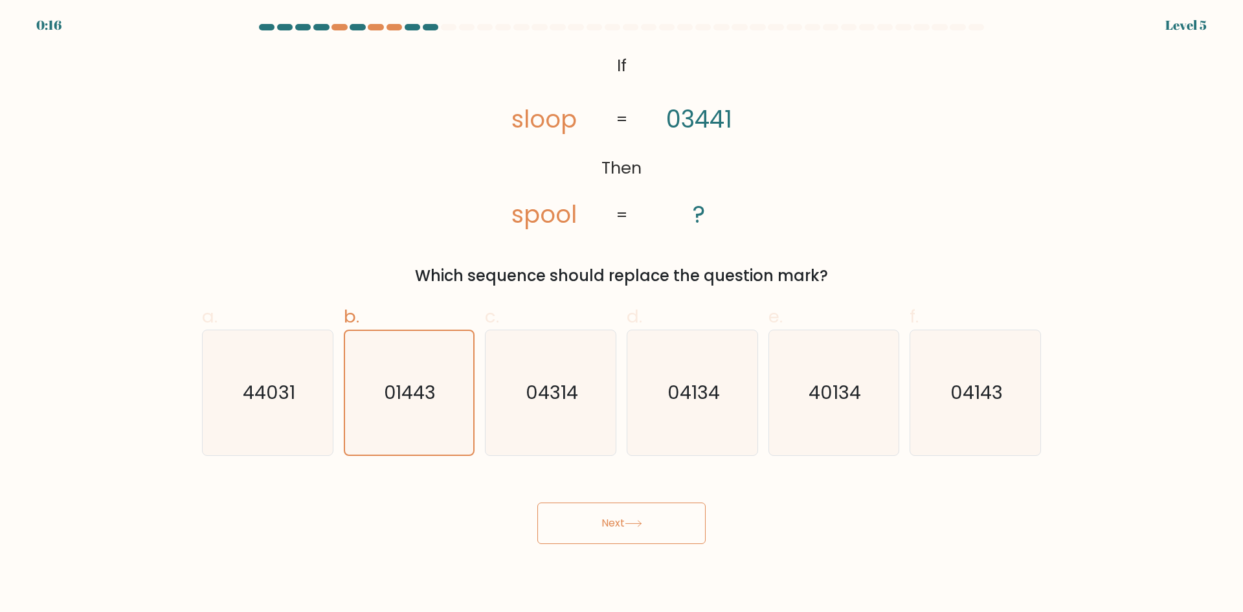
click at [630, 515] on button "Next" at bounding box center [621, 522] width 168 height 41
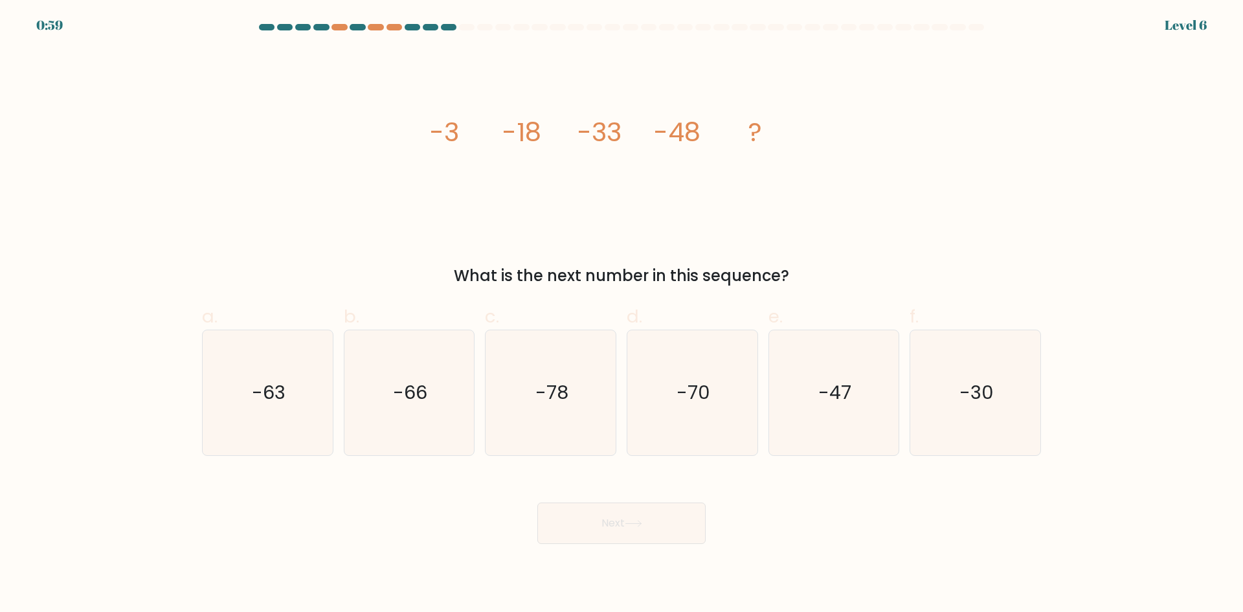
click at [630, 515] on button "Next" at bounding box center [621, 522] width 168 height 41
click at [269, 397] on text "-63" at bounding box center [269, 392] width 34 height 26
click at [622, 315] on input "a. -63" at bounding box center [622, 310] width 1 height 8
radio input "true"
click at [606, 511] on button "Next" at bounding box center [621, 522] width 168 height 41
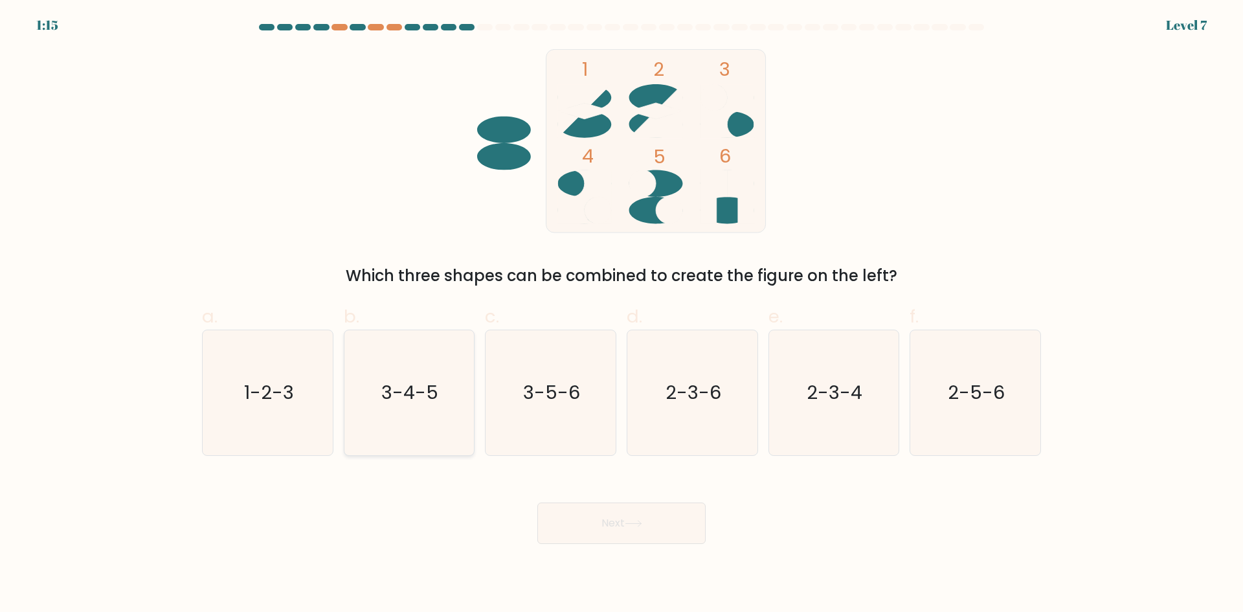
click at [421, 365] on icon "3-4-5" at bounding box center [408, 392] width 125 height 125
click at [622, 315] on input "b. 3-4-5" at bounding box center [622, 310] width 1 height 8
radio input "true"
click at [602, 522] on button "Next" at bounding box center [621, 522] width 168 height 41
click at [671, 516] on button "Next" at bounding box center [621, 522] width 168 height 41
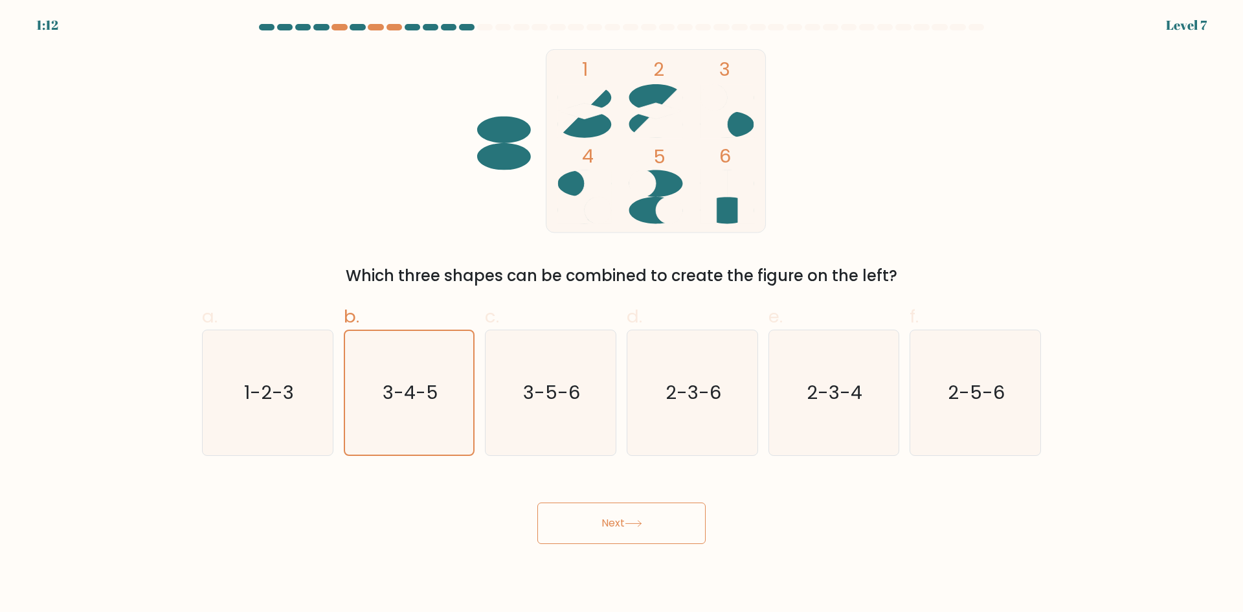
click at [640, 523] on icon at bounding box center [633, 524] width 16 height 6
click at [691, 535] on button "Next" at bounding box center [621, 522] width 168 height 41
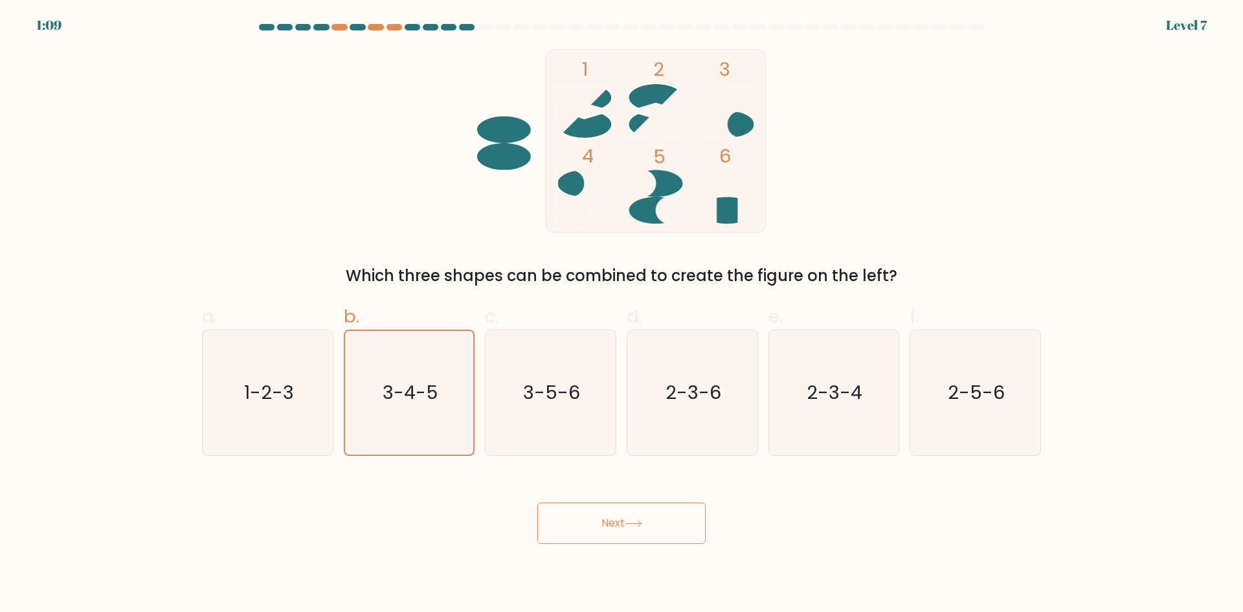
click at [691, 535] on button "Next" at bounding box center [621, 522] width 168 height 41
click at [645, 515] on button "Next" at bounding box center [621, 522] width 168 height 41
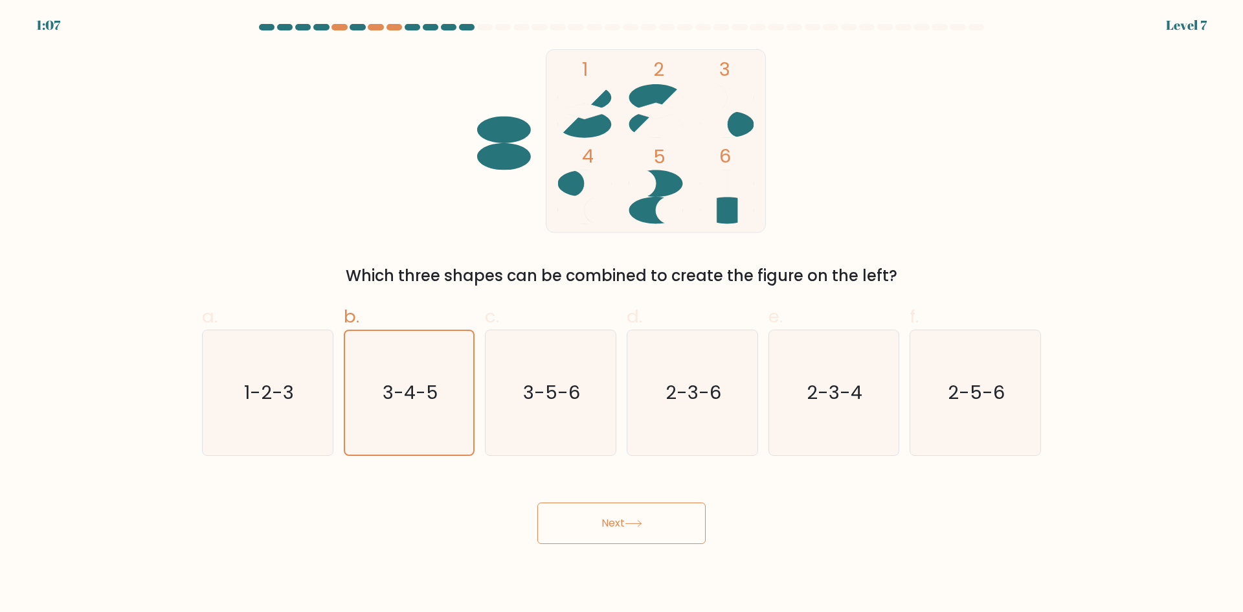
click at [645, 515] on button "Next" at bounding box center [621, 522] width 168 height 41
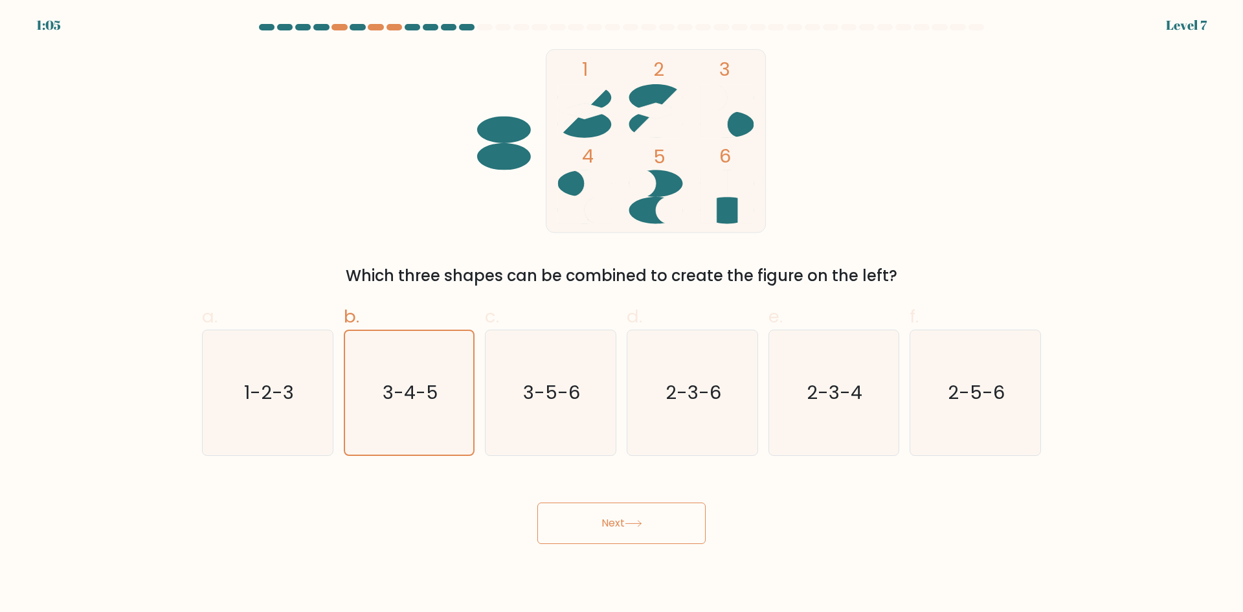
click at [645, 515] on button "Next" at bounding box center [621, 522] width 168 height 41
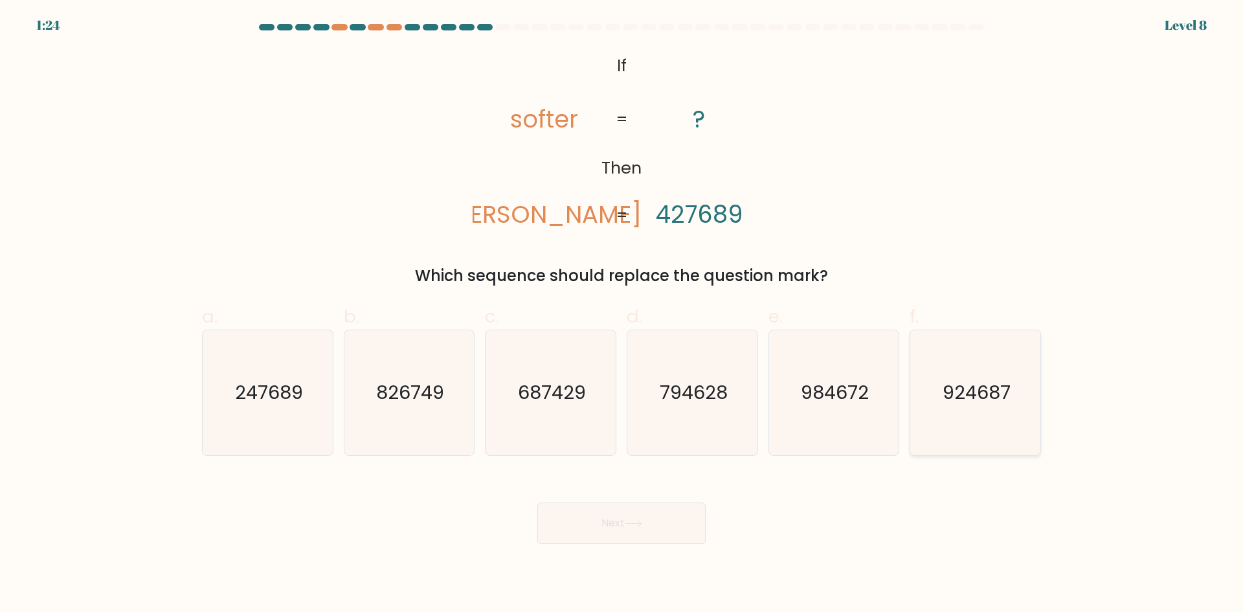
click at [967, 387] on text "924687" at bounding box center [977, 392] width 68 height 26
click at [622, 315] on input "f. 924687" at bounding box center [622, 310] width 1 height 8
radio input "true"
click at [620, 522] on button "Next" at bounding box center [621, 522] width 168 height 41
click at [636, 515] on button "Next" at bounding box center [621, 522] width 168 height 41
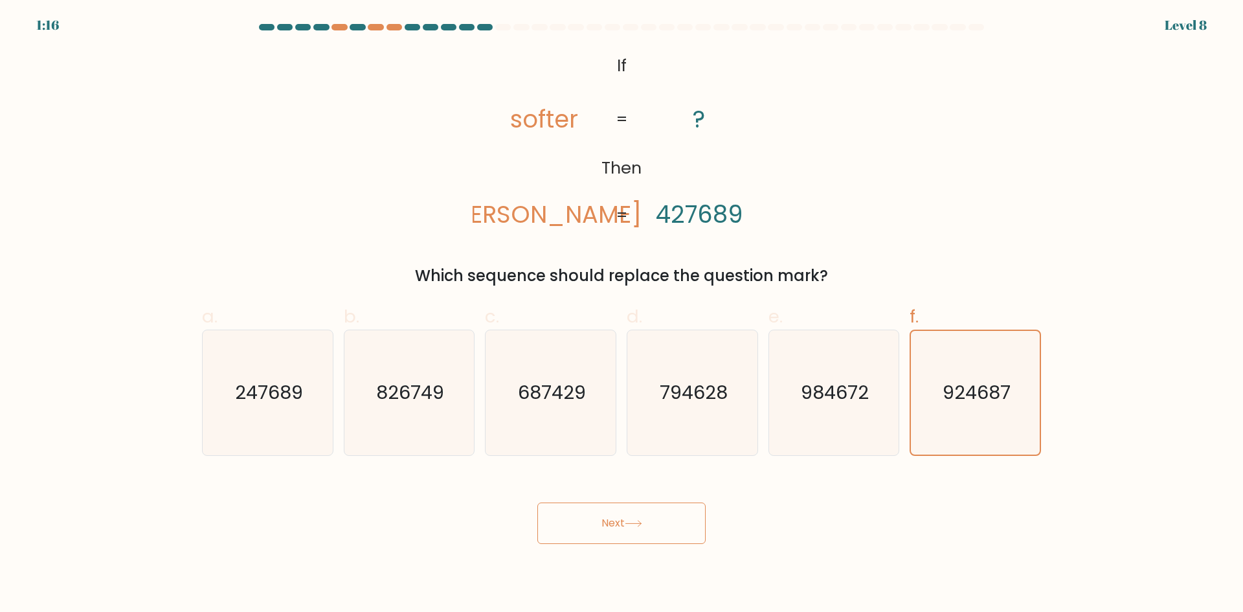
click at [631, 528] on button "Next" at bounding box center [621, 522] width 168 height 41
click at [656, 515] on button "Next" at bounding box center [621, 522] width 168 height 41
click at [649, 521] on button "Next" at bounding box center [621, 522] width 168 height 41
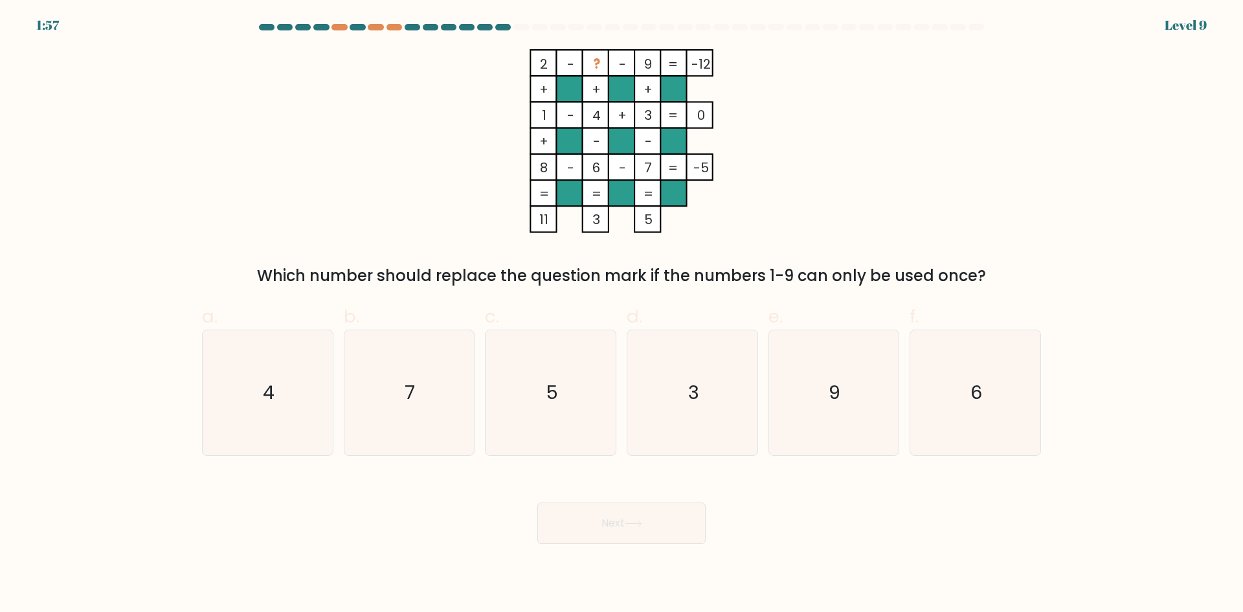
click at [649, 521] on button "Next" at bounding box center [621, 522] width 168 height 41
click at [716, 392] on icon "3" at bounding box center [692, 392] width 125 height 125
click at [622, 315] on input "d. 3" at bounding box center [622, 310] width 1 height 8
radio input "true"
click at [626, 520] on button "Next" at bounding box center [621, 522] width 168 height 41
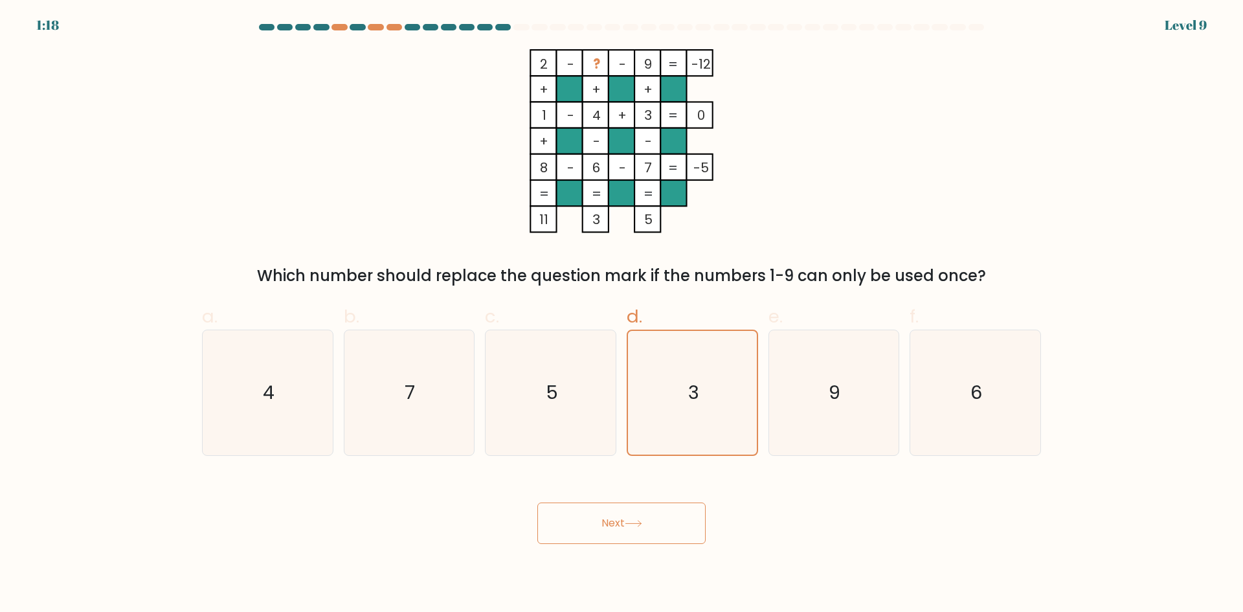
click at [656, 527] on button "Next" at bounding box center [621, 522] width 168 height 41
click at [632, 526] on icon at bounding box center [633, 523] width 17 height 7
click at [633, 526] on icon at bounding box center [633, 523] width 17 height 7
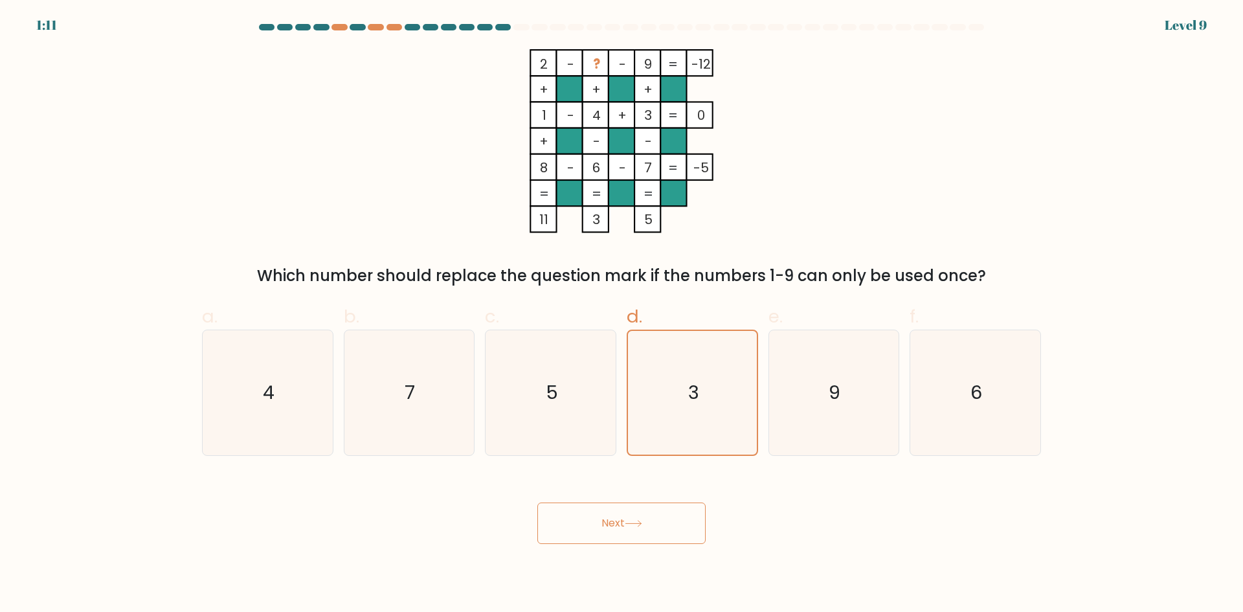
click at [629, 520] on icon at bounding box center [633, 523] width 17 height 7
click at [632, 523] on icon at bounding box center [633, 523] width 17 height 7
click at [684, 530] on button "Next" at bounding box center [621, 522] width 168 height 41
click at [683, 528] on button "Next" at bounding box center [621, 522] width 168 height 41
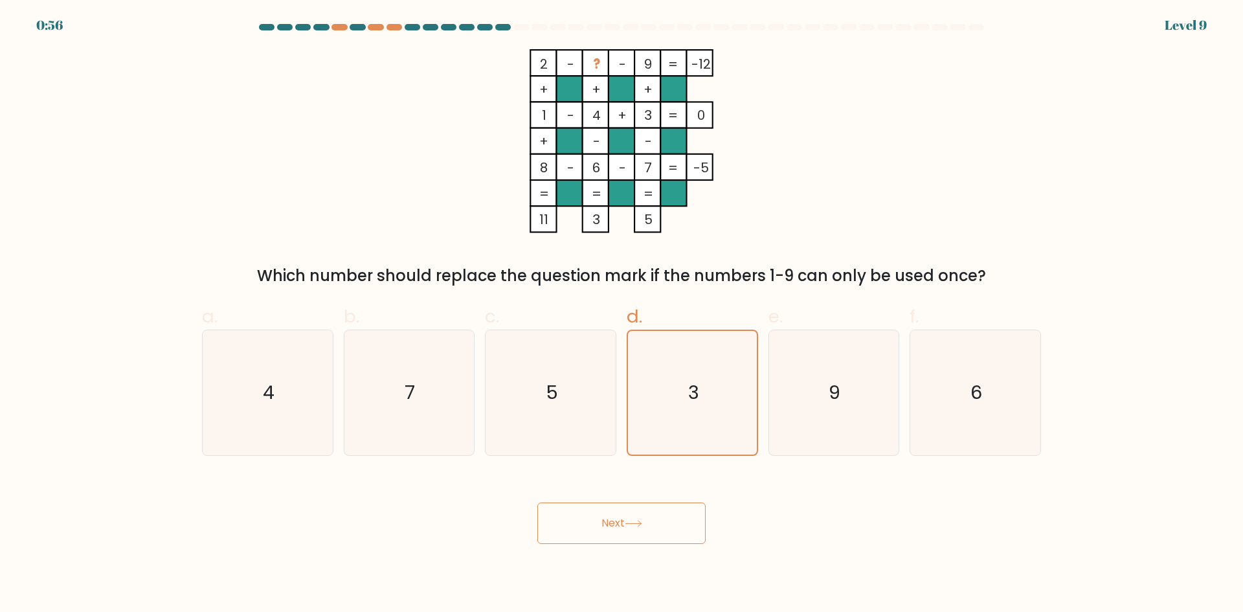
click at [653, 521] on button "Next" at bounding box center [621, 522] width 168 height 41
click at [652, 521] on button "Next" at bounding box center [621, 522] width 168 height 41
click at [651, 521] on button "Next" at bounding box center [621, 522] width 168 height 41
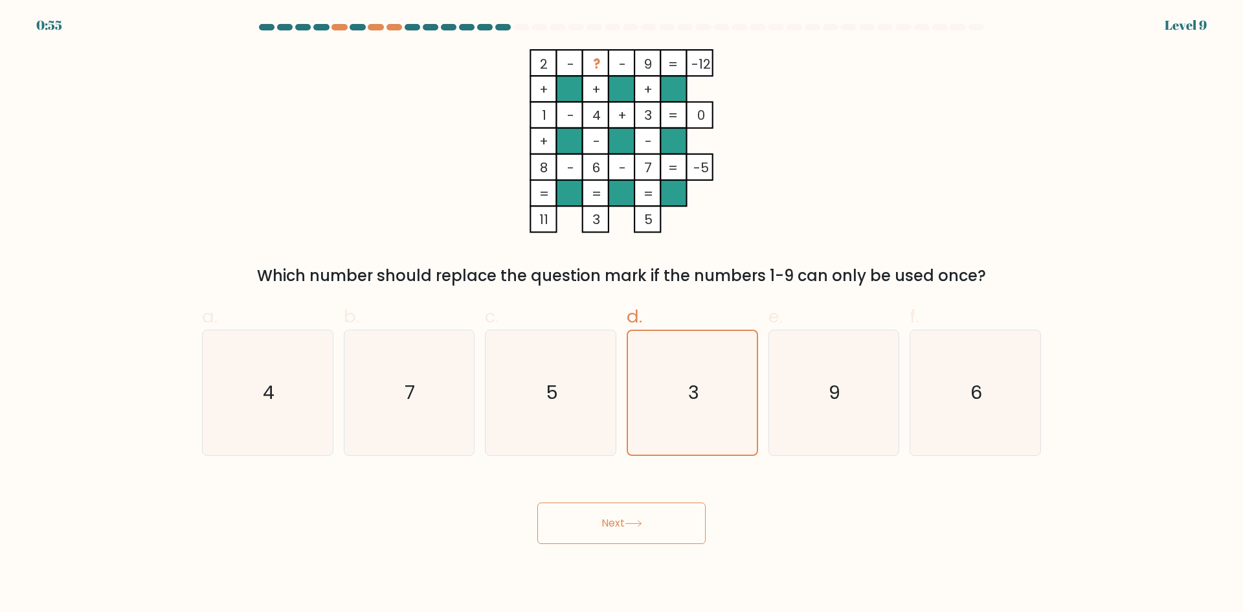
click at [652, 520] on button "Next" at bounding box center [621, 522] width 168 height 41
drag, startPoint x: 652, startPoint y: 521, endPoint x: 548, endPoint y: 552, distance: 108.6
click at [643, 527] on button "Next" at bounding box center [621, 522] width 168 height 41
click at [470, 553] on body "0:54 Level 9" at bounding box center [621, 306] width 1243 height 612
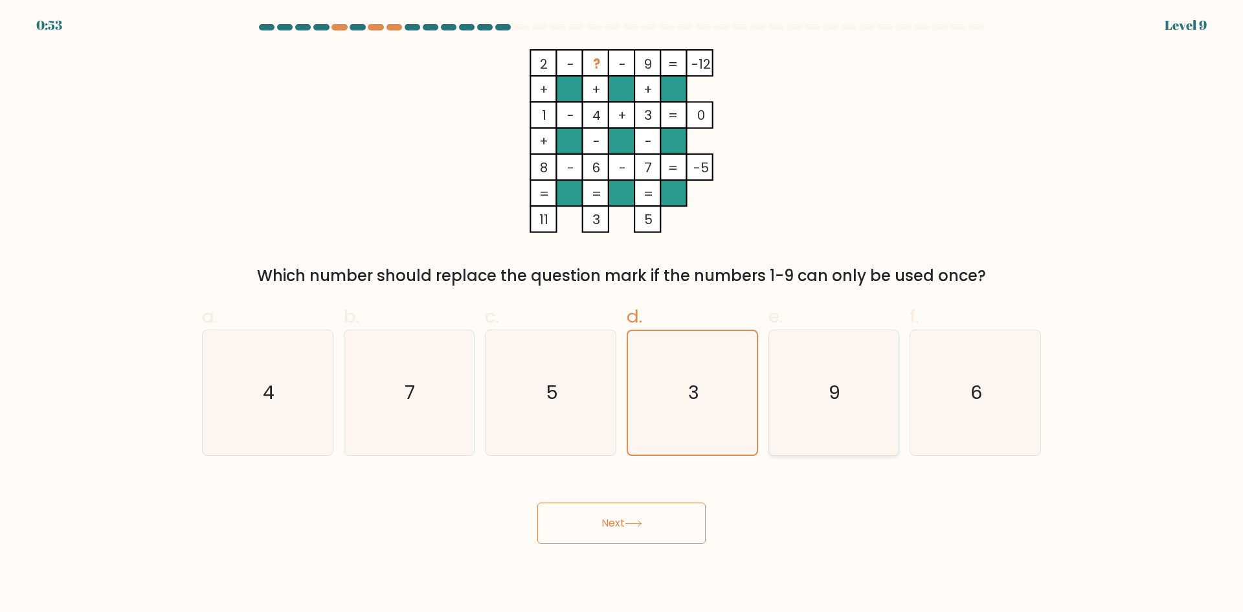
click at [803, 423] on icon "9" at bounding box center [833, 392] width 125 height 125
click at [622, 315] on input "e. 9" at bounding box center [622, 310] width 1 height 8
radio input "true"
click at [700, 414] on icon "3" at bounding box center [692, 392] width 125 height 125
click at [622, 315] on input "d. 3" at bounding box center [622, 310] width 1 height 8
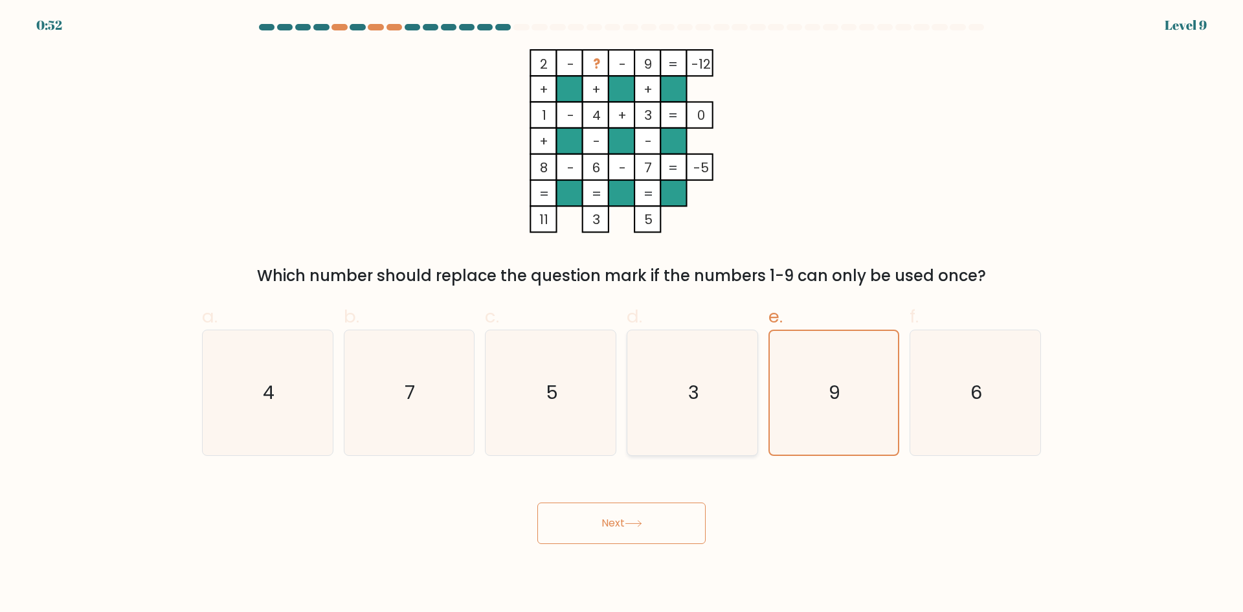
radio input "true"
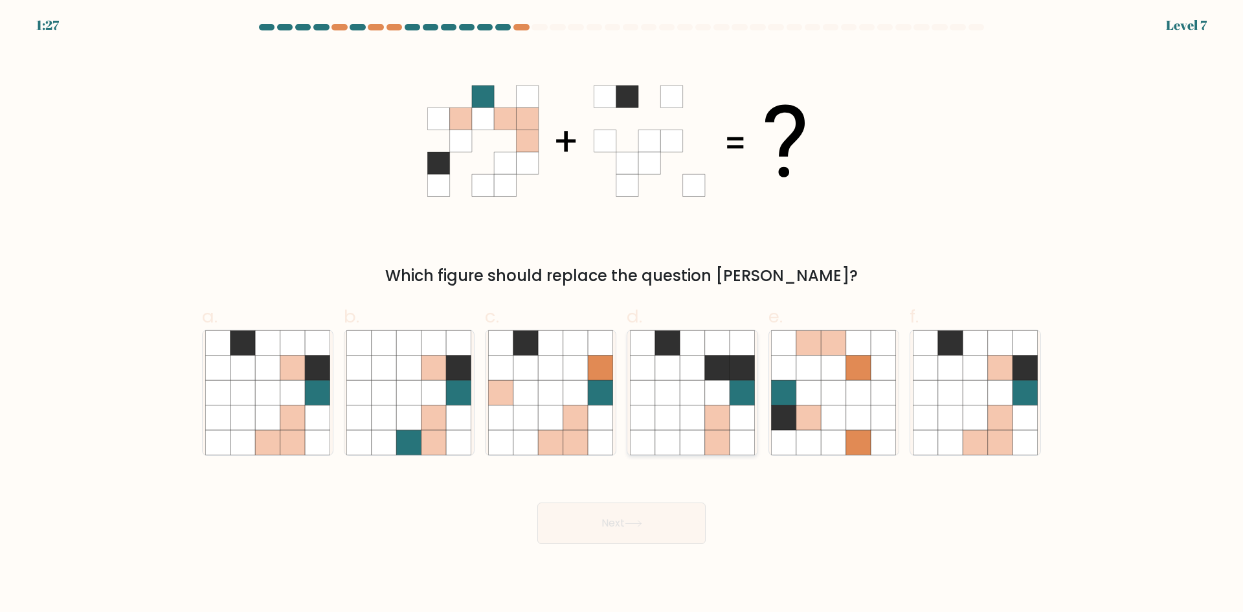
click at [706, 383] on icon at bounding box center [717, 392] width 25 height 25
click at [622, 315] on input "d." at bounding box center [622, 310] width 1 height 8
radio input "true"
click at [653, 523] on button "Next" at bounding box center [621, 522] width 168 height 41
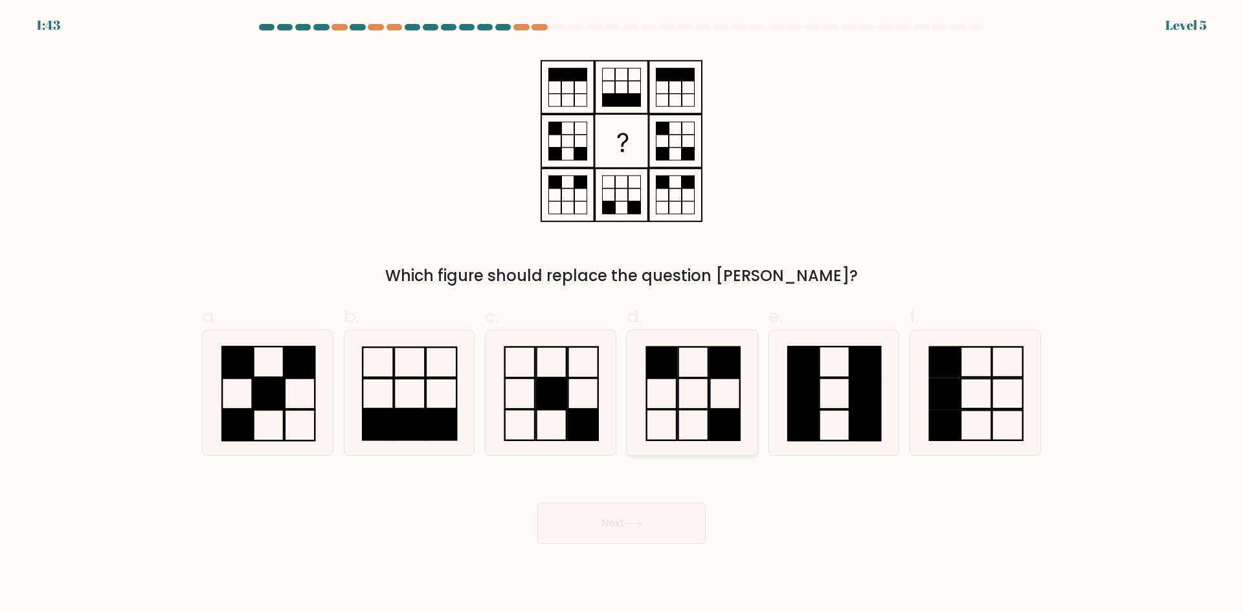
click at [705, 392] on icon at bounding box center [692, 392] width 125 height 125
click at [622, 315] on input "d." at bounding box center [622, 310] width 1 height 8
radio input "true"
click at [646, 526] on button "Next" at bounding box center [621, 522] width 168 height 41
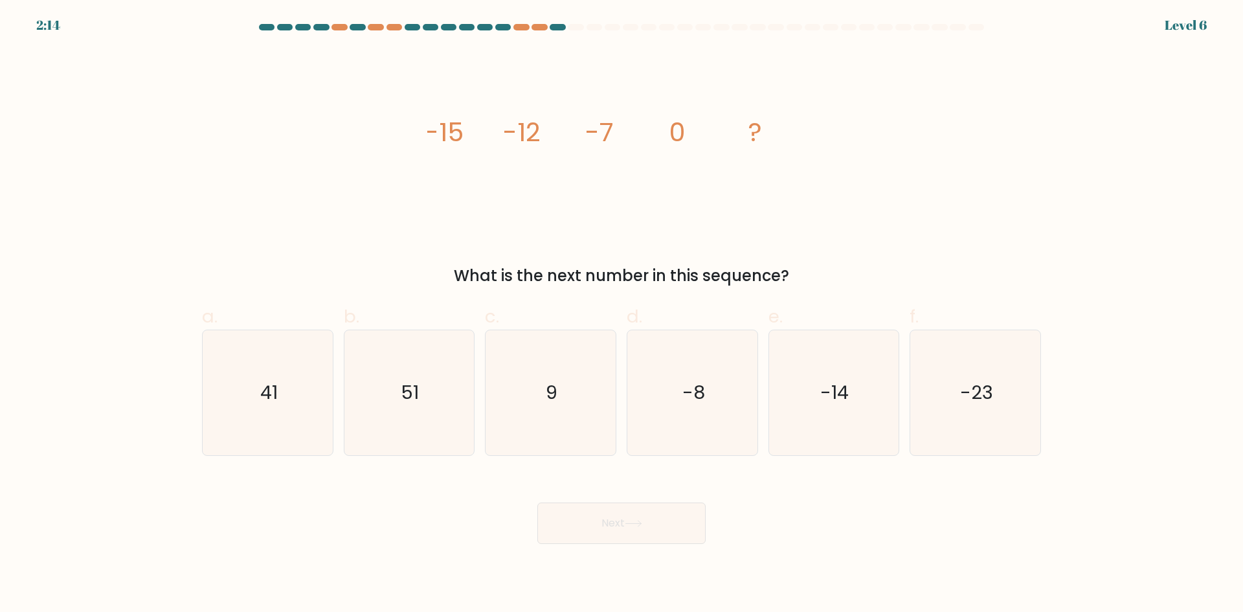
drag, startPoint x: 417, startPoint y: 126, endPoint x: 761, endPoint y: 131, distance: 344.5
click at [761, 131] on div "image/svg+xml -15 -12 -7 0 ? What is the next number in this sequence?" at bounding box center [621, 168] width 855 height 238
copy g "-15 -12 -7 0 ?"
click at [561, 401] on icon "9" at bounding box center [550, 392] width 125 height 125
click at [622, 315] on input "c. 9" at bounding box center [622, 310] width 1 height 8
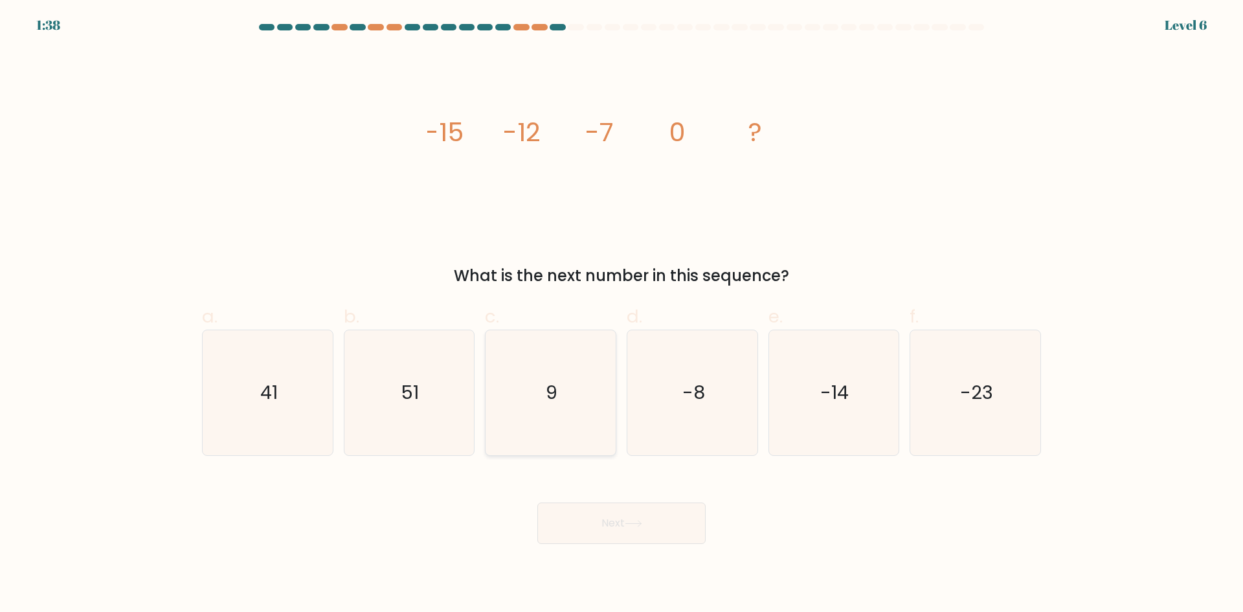
radio input "true"
click at [609, 516] on button "Next" at bounding box center [621, 522] width 168 height 41
click at [636, 521] on icon at bounding box center [633, 523] width 17 height 7
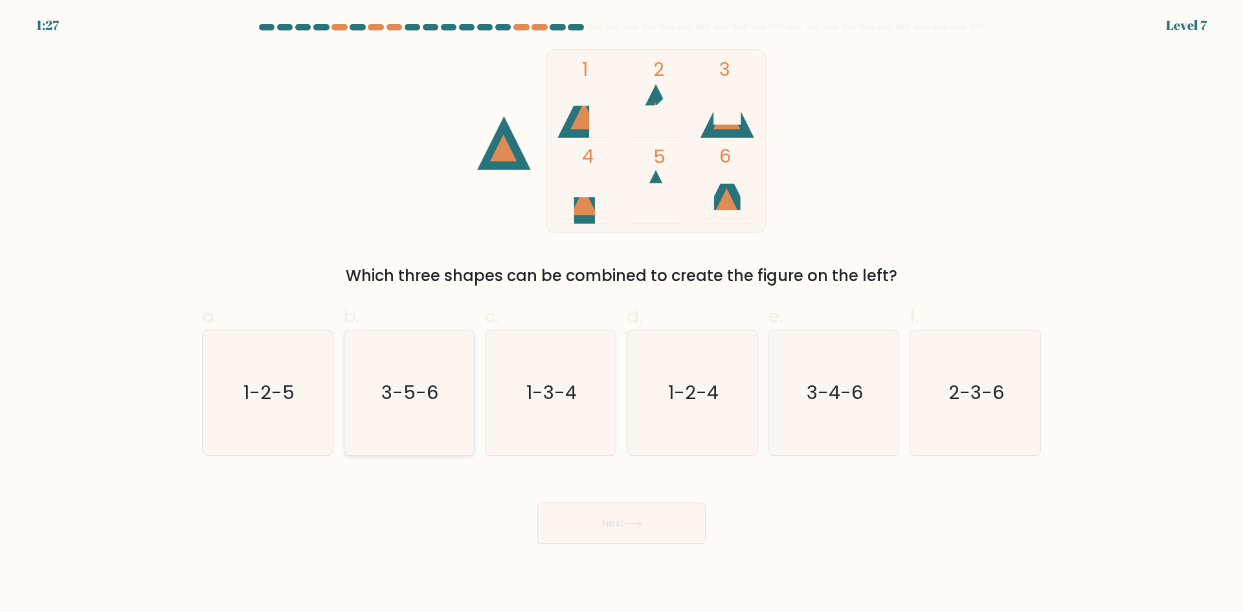
click at [436, 414] on icon "3-5-6" at bounding box center [408, 392] width 125 height 125
click at [622, 315] on input "b. 3-5-6" at bounding box center [622, 310] width 1 height 8
radio input "true"
click at [633, 518] on button "Next" at bounding box center [621, 522] width 168 height 41
click at [632, 526] on icon at bounding box center [633, 523] width 17 height 7
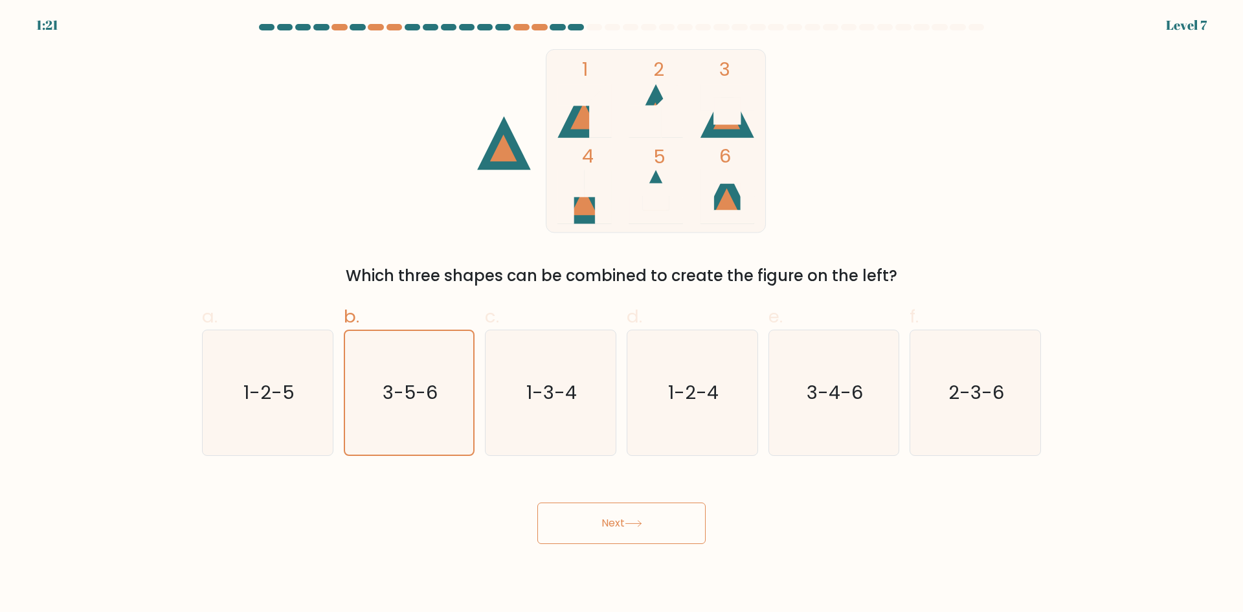
click at [615, 528] on button "Next" at bounding box center [621, 522] width 168 height 41
click at [614, 524] on button "Next" at bounding box center [621, 522] width 168 height 41
click at [611, 529] on button "Next" at bounding box center [621, 522] width 168 height 41
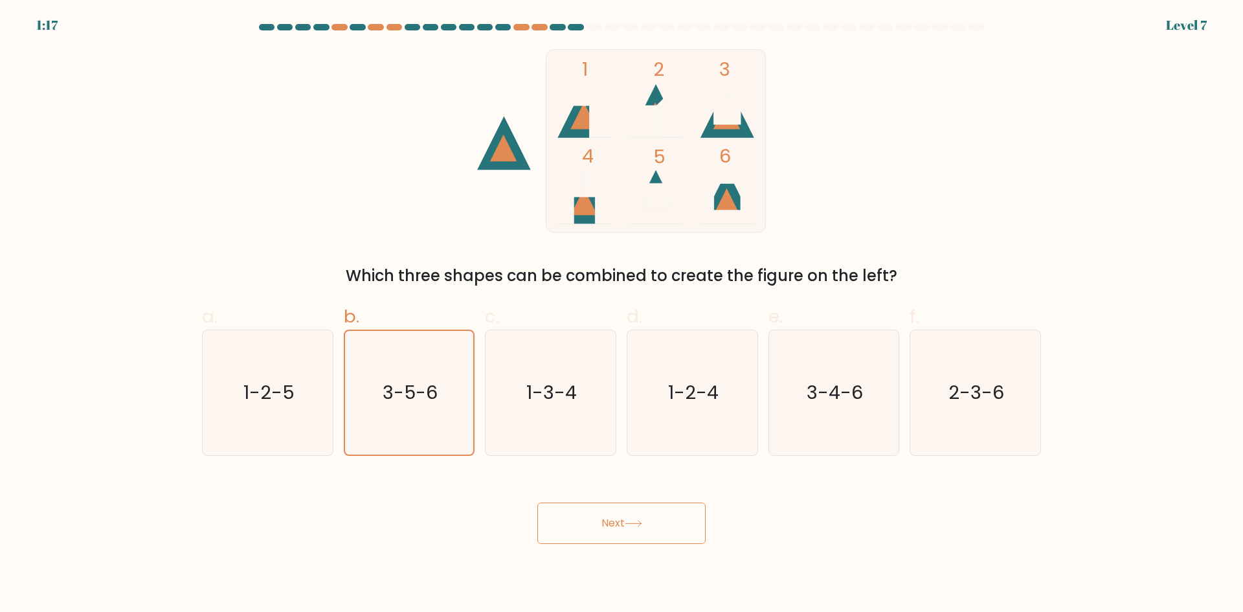
click at [660, 522] on button "Next" at bounding box center [621, 522] width 168 height 41
click at [660, 525] on button "Next" at bounding box center [621, 522] width 168 height 41
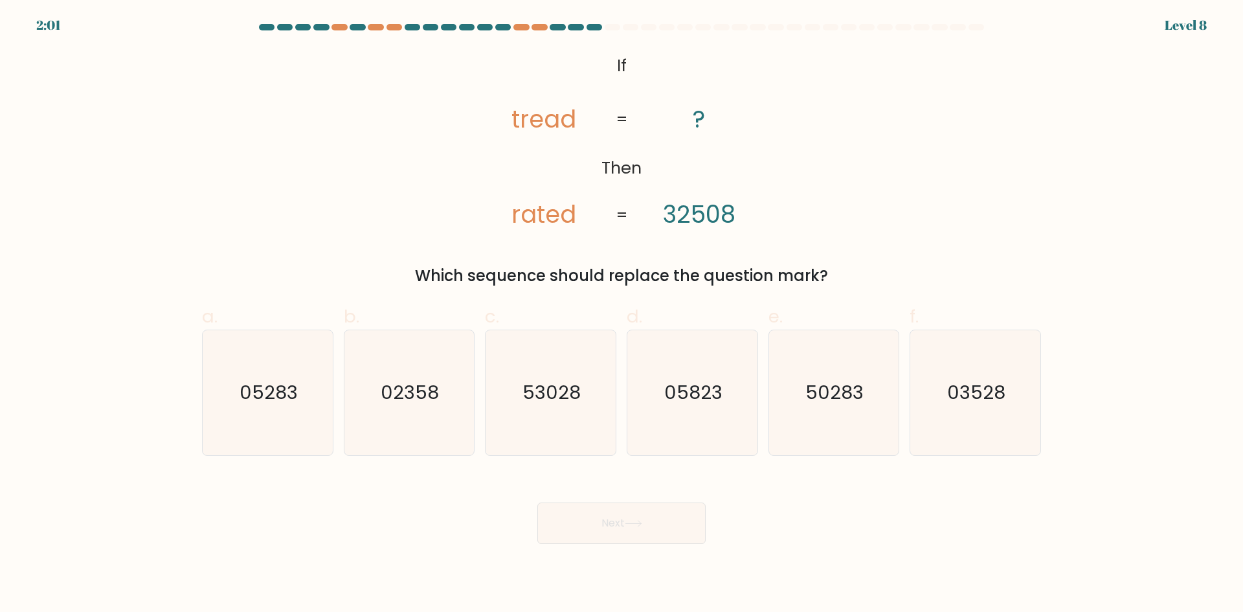
drag, startPoint x: 658, startPoint y: 526, endPoint x: 657, endPoint y: 537, distance: 11.1
click at [657, 537] on button "Next" at bounding box center [621, 522] width 168 height 41
click at [568, 398] on text "53028" at bounding box center [552, 392] width 58 height 26
click at [622, 315] on input "c. 53028" at bounding box center [622, 310] width 1 height 8
radio input "true"
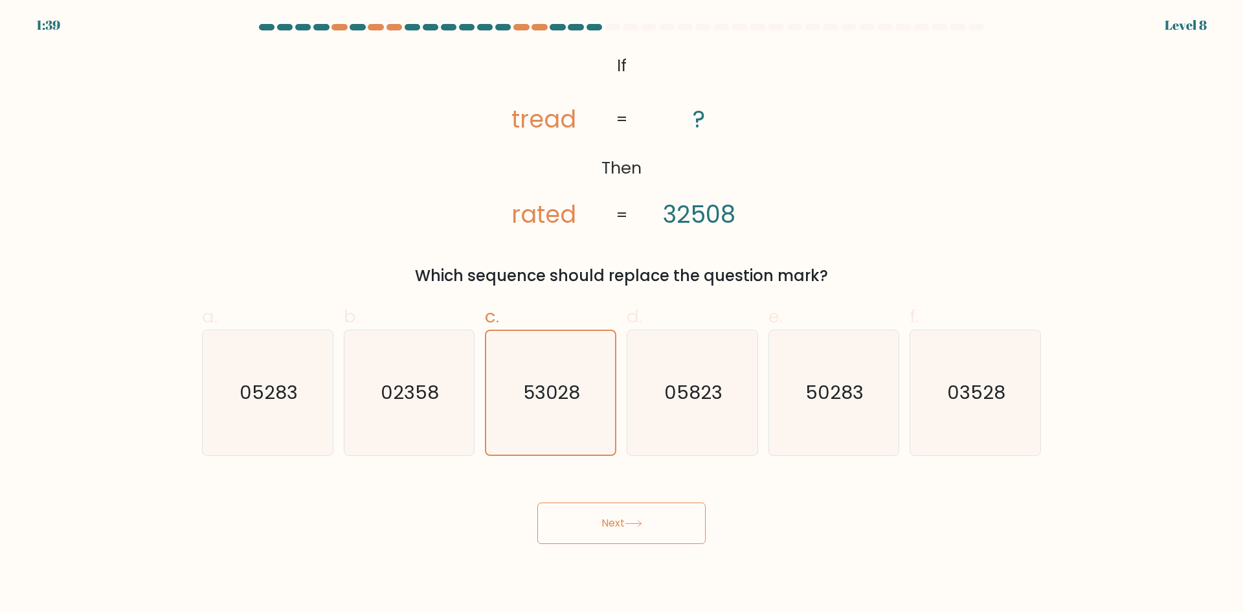
click at [629, 546] on body "1:39 Level 8 If" at bounding box center [621, 306] width 1243 height 612
click at [633, 519] on button "Next" at bounding box center [621, 522] width 168 height 41
click at [627, 519] on button "Next" at bounding box center [621, 522] width 168 height 41
click at [642, 522] on icon at bounding box center [633, 523] width 17 height 7
click at [642, 521] on icon at bounding box center [633, 523] width 17 height 7
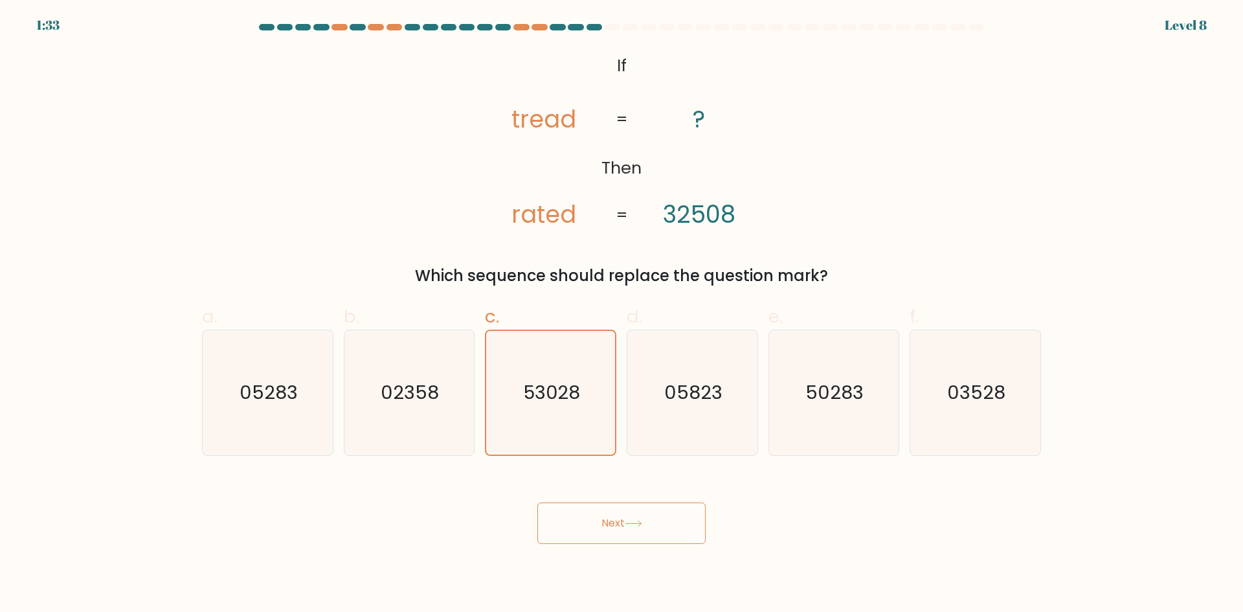
click at [642, 520] on icon at bounding box center [633, 523] width 17 height 7
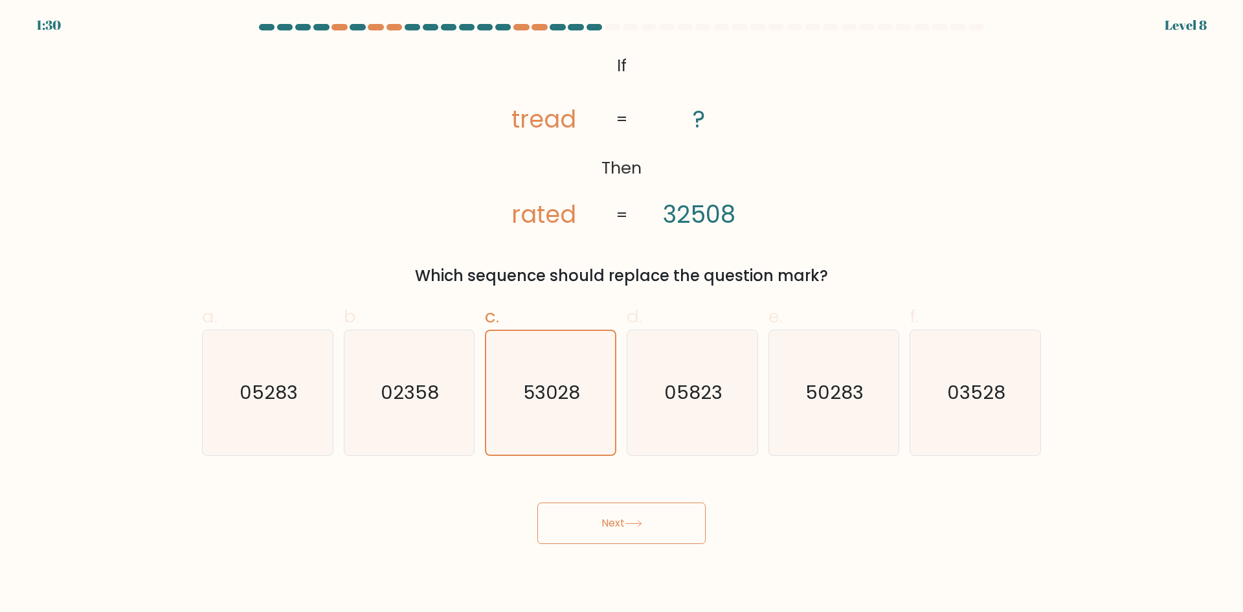
click at [642, 520] on icon at bounding box center [633, 523] width 17 height 7
click at [646, 515] on button "Next" at bounding box center [621, 522] width 168 height 41
click at [600, 516] on button "Next" at bounding box center [621, 522] width 168 height 41
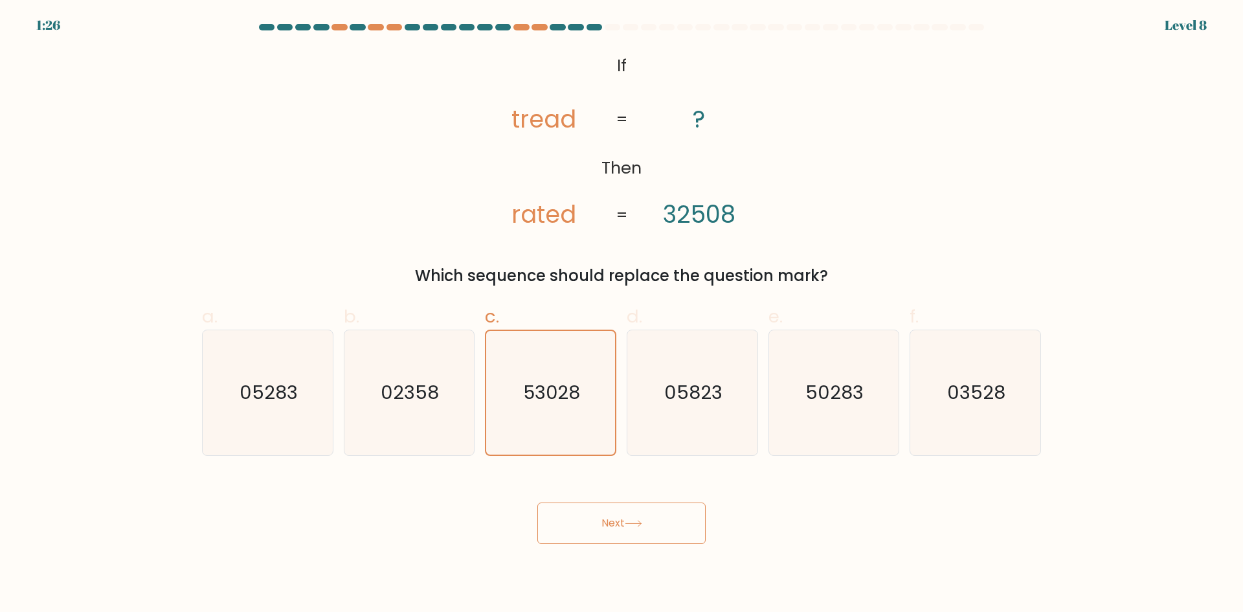
click at [600, 516] on button "Next" at bounding box center [621, 522] width 168 height 41
click at [601, 516] on button "Next" at bounding box center [621, 522] width 168 height 41
click at [602, 516] on button "Next" at bounding box center [621, 522] width 168 height 41
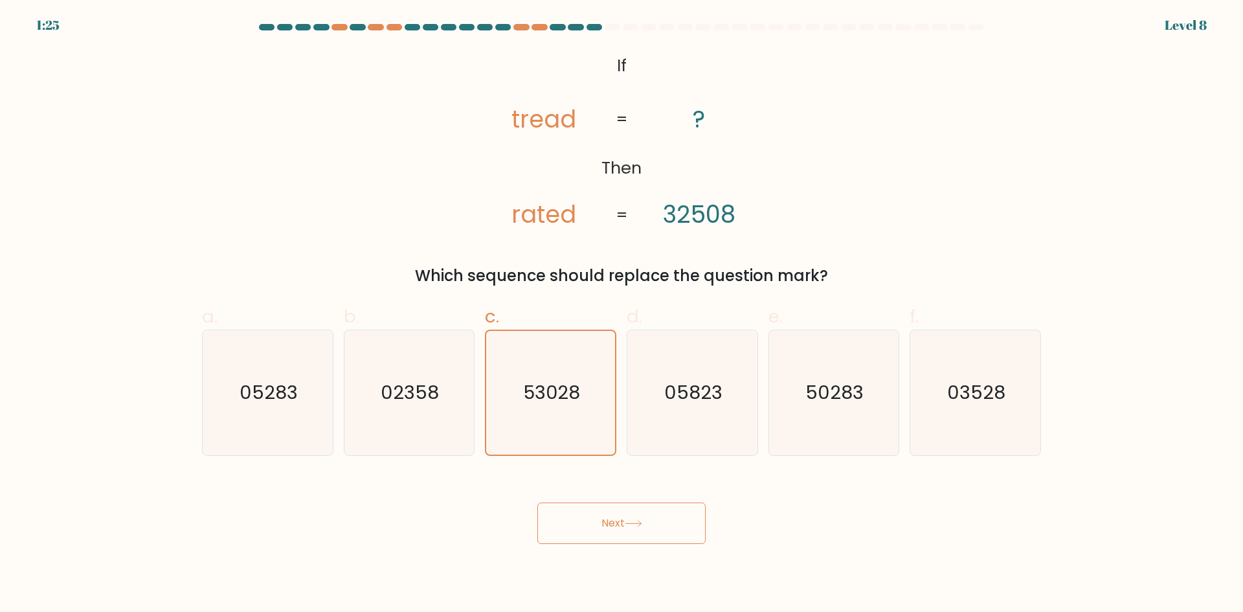
click at [602, 516] on button "Next" at bounding box center [621, 522] width 168 height 41
click at [616, 531] on button "Next" at bounding box center [621, 522] width 168 height 41
click at [612, 528] on button "Next" at bounding box center [621, 522] width 168 height 41
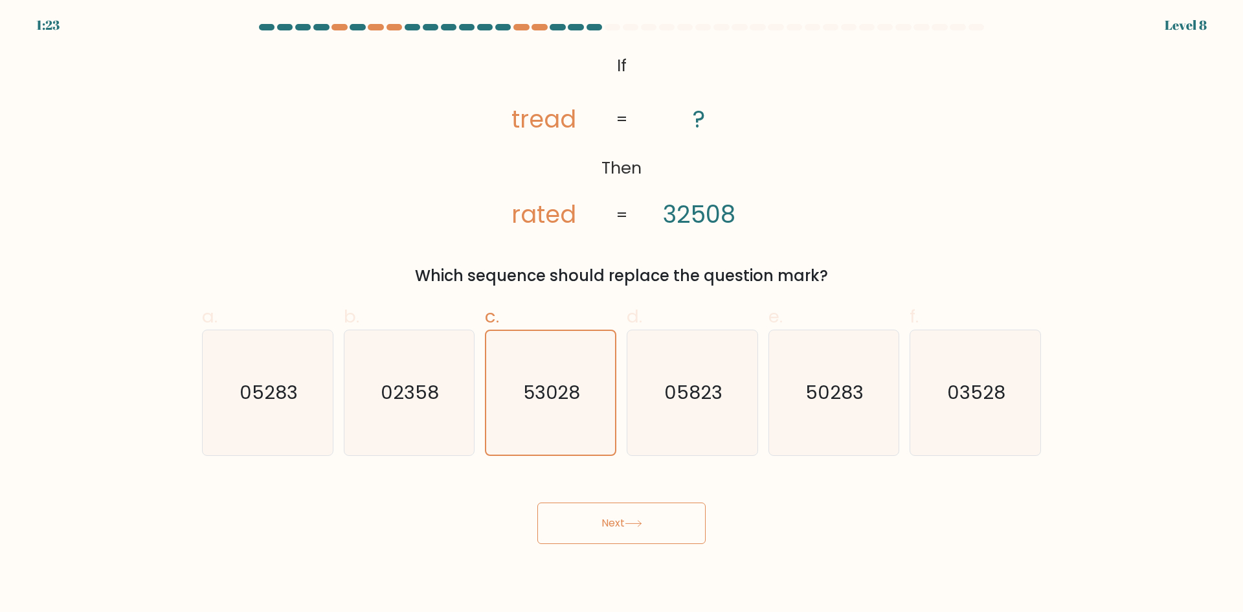
click at [612, 528] on button "Next" at bounding box center [621, 522] width 168 height 41
click at [616, 518] on button "Next" at bounding box center [621, 522] width 168 height 41
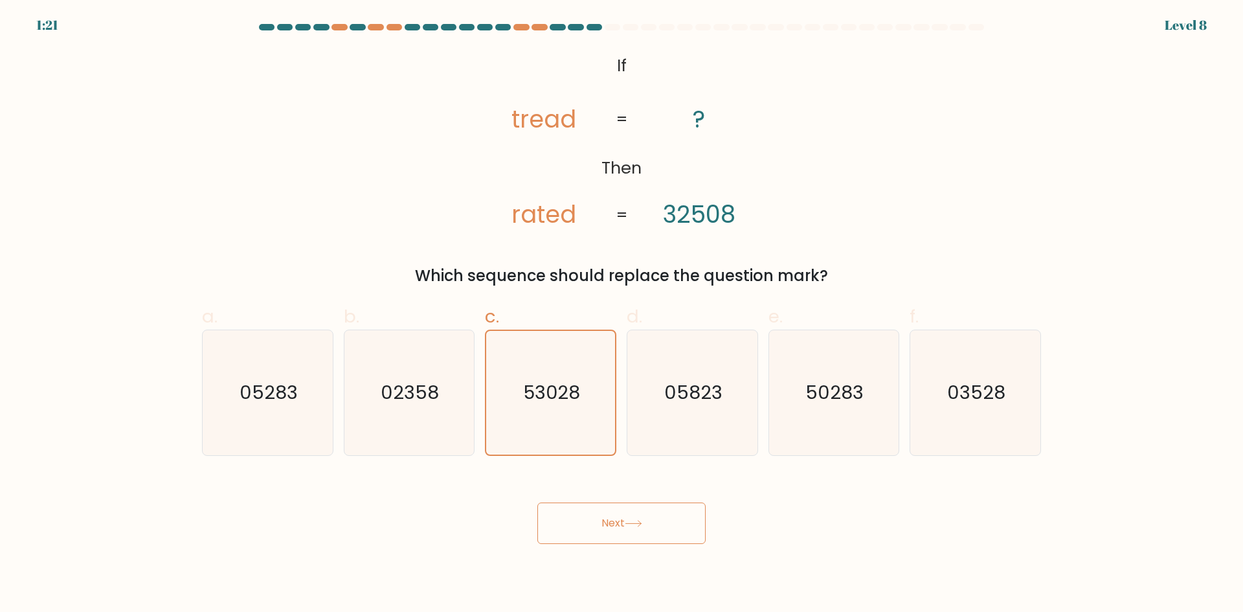
click at [616, 518] on button "Next" at bounding box center [621, 522] width 168 height 41
click at [617, 518] on button "Next" at bounding box center [621, 522] width 168 height 41
click at [618, 518] on button "Next" at bounding box center [621, 522] width 168 height 41
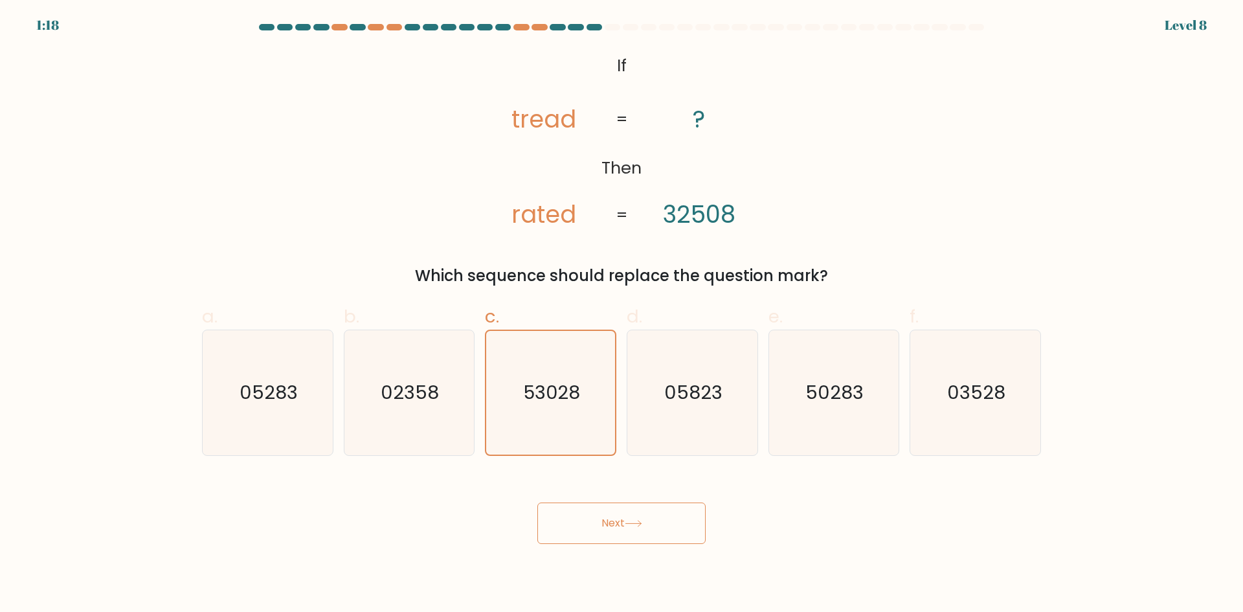
click at [643, 515] on button "Next" at bounding box center [621, 522] width 168 height 41
click at [642, 513] on button "Next" at bounding box center [621, 522] width 168 height 41
click at [641, 513] on button "Next" at bounding box center [621, 522] width 168 height 41
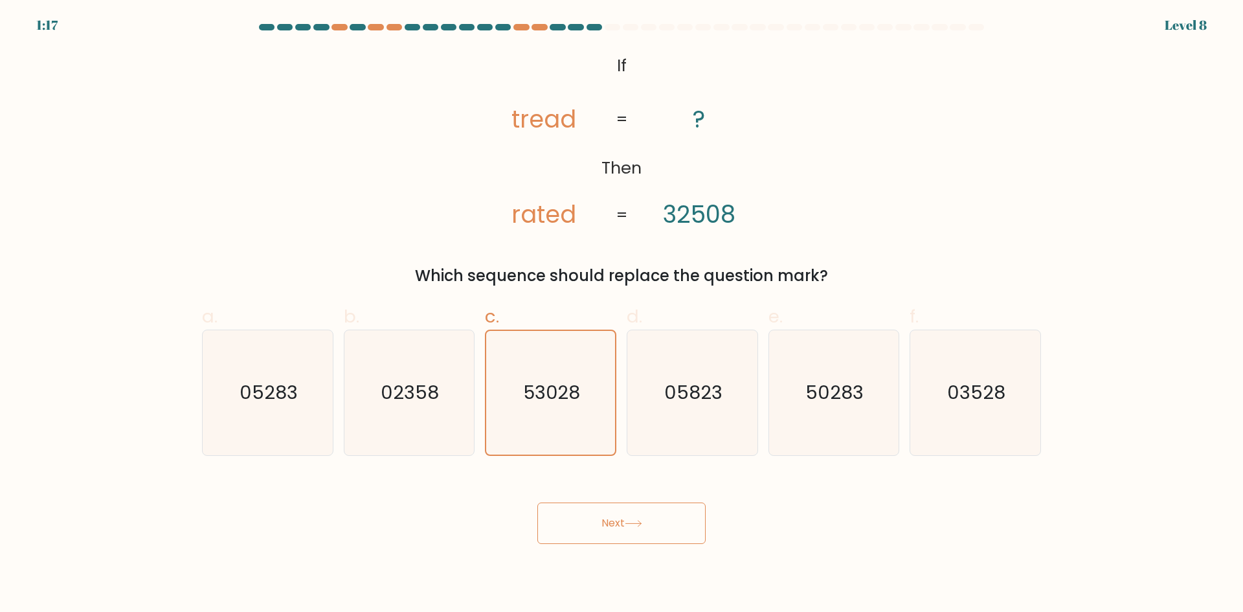
click at [640, 513] on button "Next" at bounding box center [621, 522] width 168 height 41
click at [639, 512] on button "Next" at bounding box center [621, 522] width 168 height 41
click at [639, 511] on button "Next" at bounding box center [621, 522] width 168 height 41
click at [638, 511] on button "Next" at bounding box center [621, 522] width 168 height 41
click at [636, 517] on button "Next" at bounding box center [621, 522] width 168 height 41
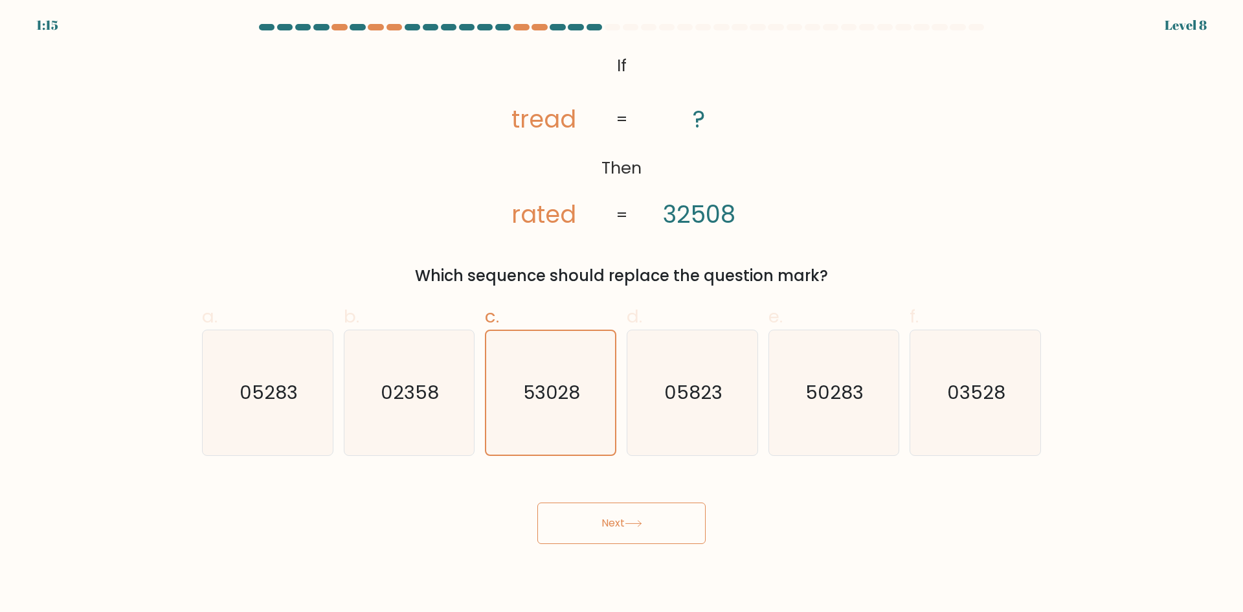
click at [636, 517] on button "Next" at bounding box center [621, 522] width 168 height 41
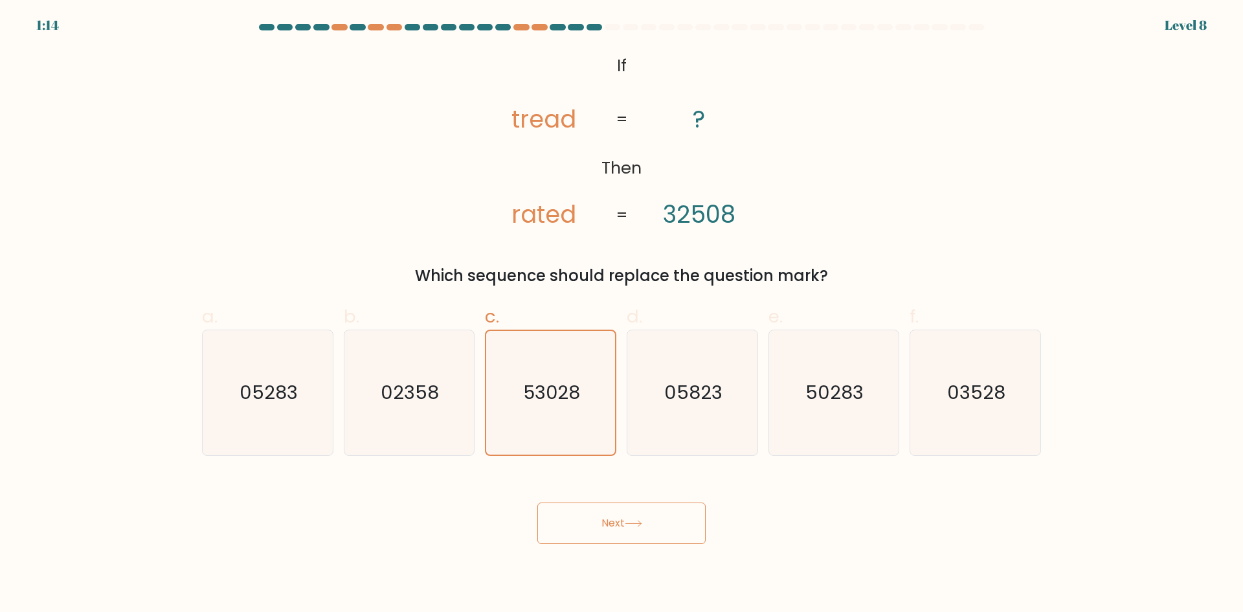
click at [636, 517] on button "Next" at bounding box center [621, 522] width 168 height 41
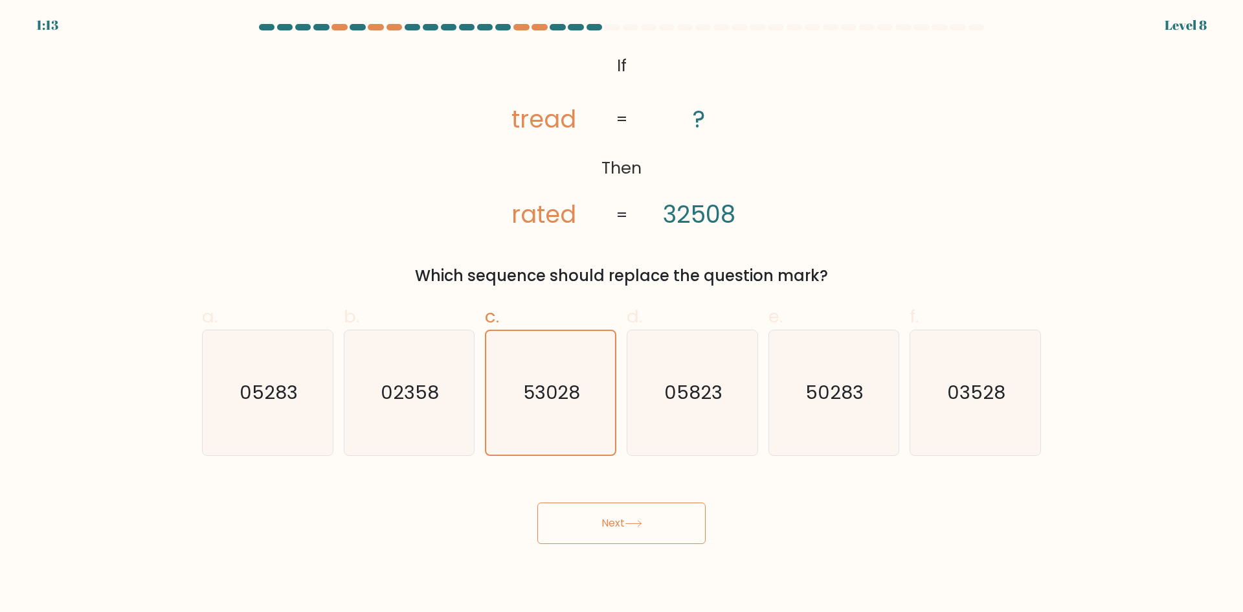
click at [636, 517] on button "Next" at bounding box center [621, 522] width 168 height 41
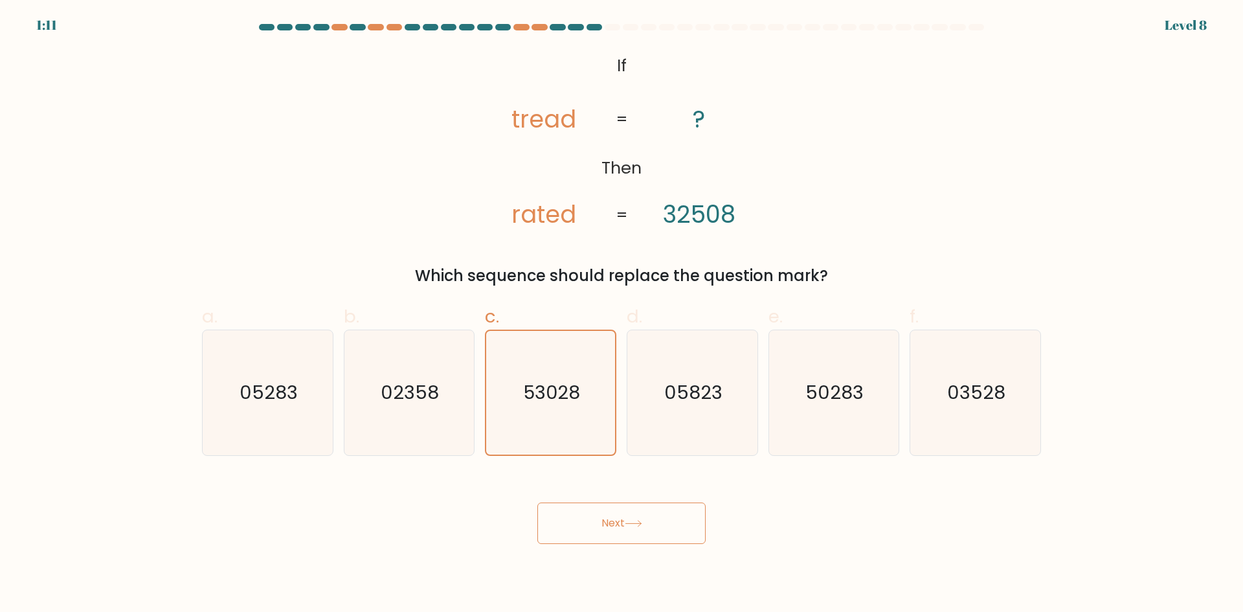
click at [636, 517] on button "Next" at bounding box center [621, 522] width 168 height 41
click at [625, 521] on button "Next" at bounding box center [621, 522] width 168 height 41
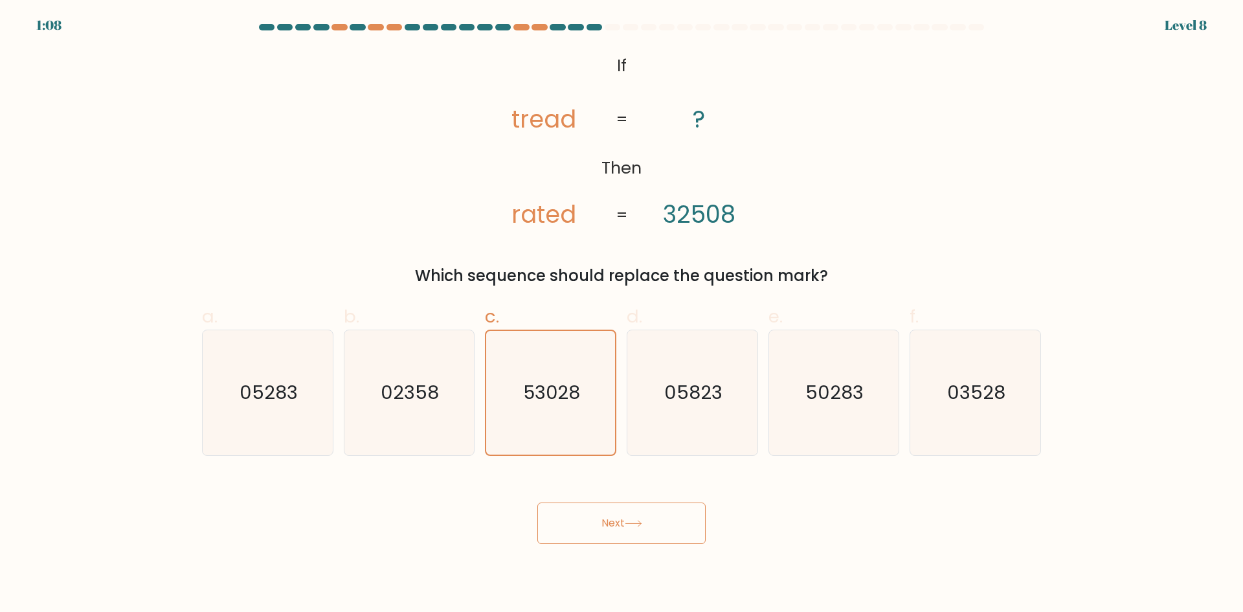
click at [625, 521] on button "Next" at bounding box center [621, 522] width 168 height 41
click at [625, 520] on button "Next" at bounding box center [621, 522] width 168 height 41
click at [650, 524] on button "Next" at bounding box center [621, 522] width 168 height 41
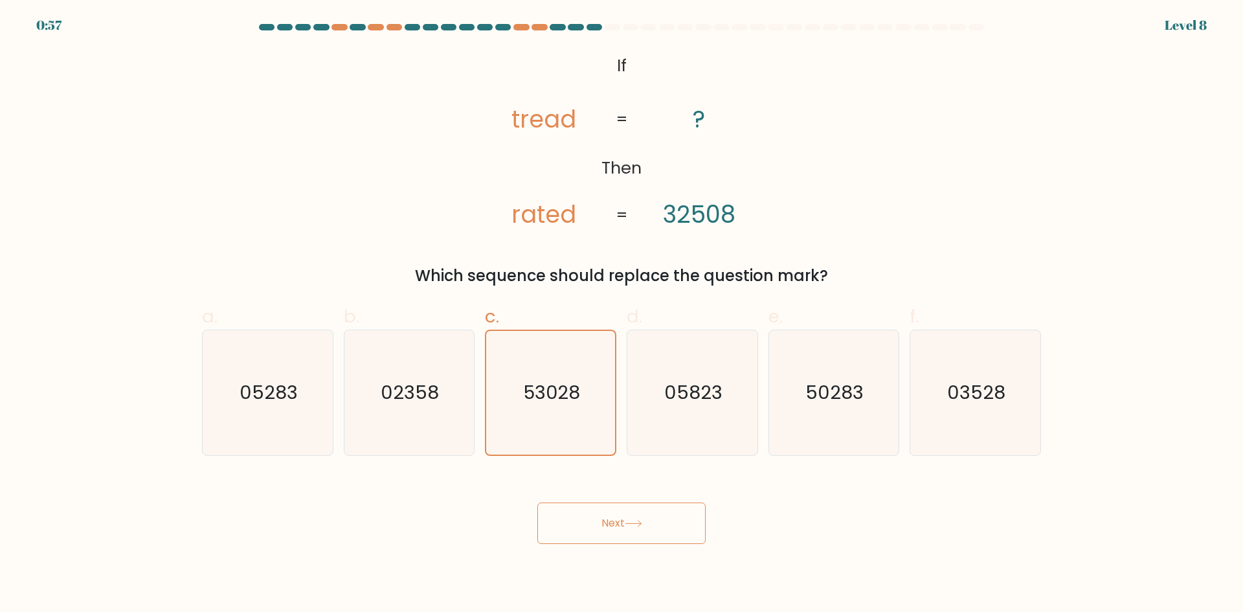
click at [650, 524] on button "Next" at bounding box center [621, 522] width 168 height 41
click at [649, 534] on button "Next" at bounding box center [621, 522] width 168 height 41
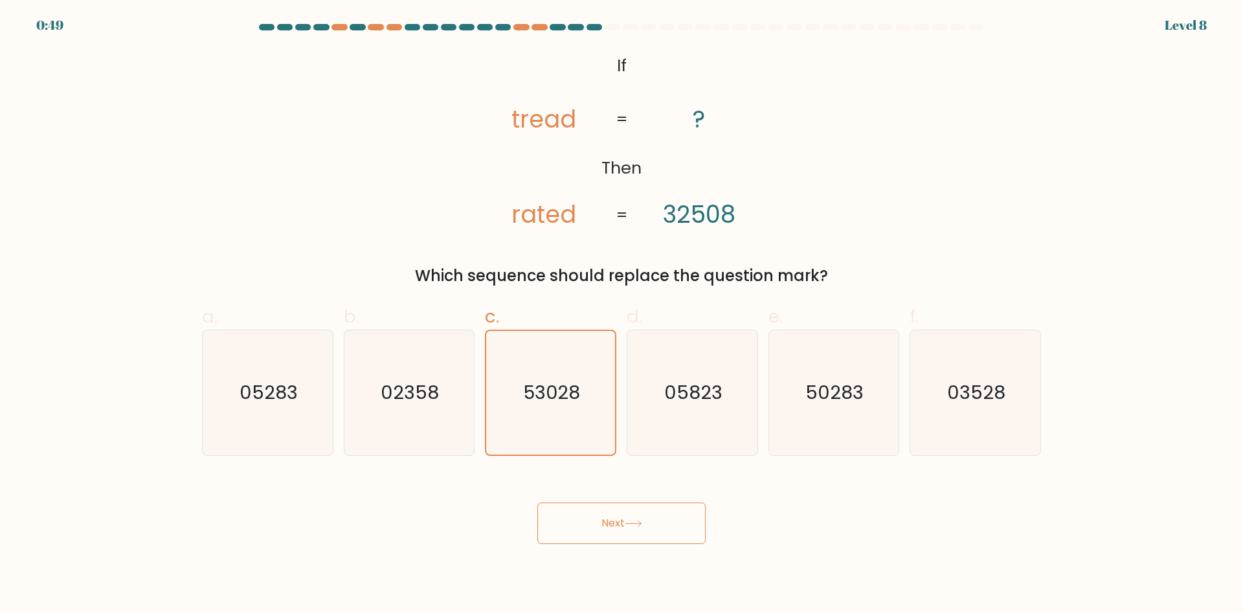
click at [616, 524] on button "Next" at bounding box center [621, 522] width 168 height 41
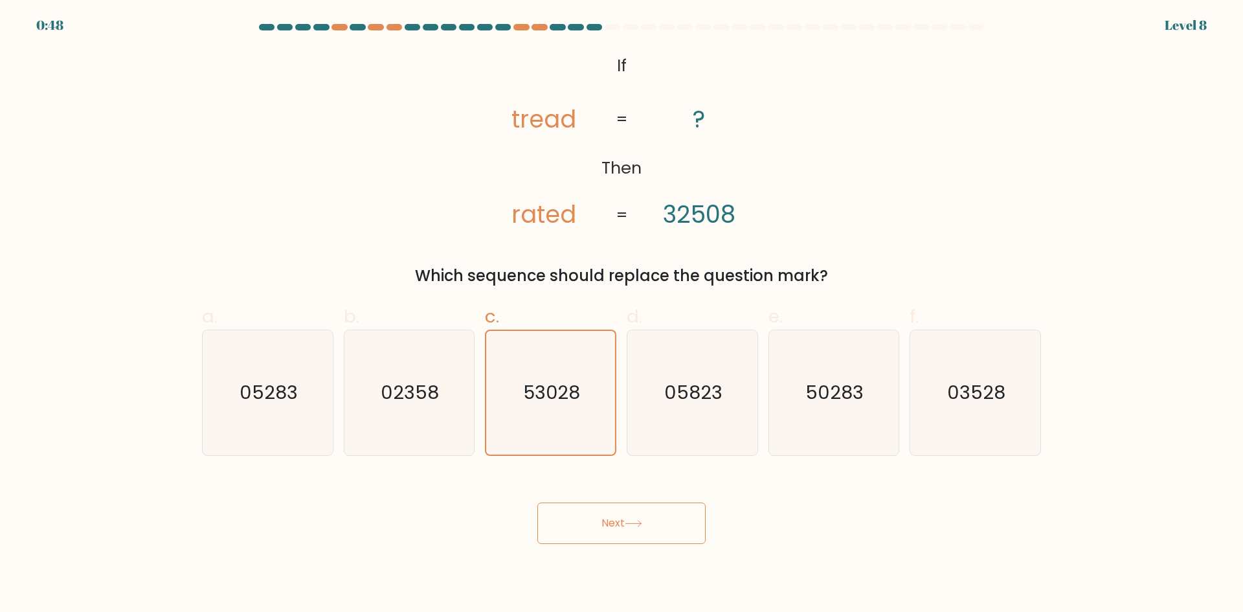
click at [616, 524] on button "Next" at bounding box center [621, 522] width 168 height 41
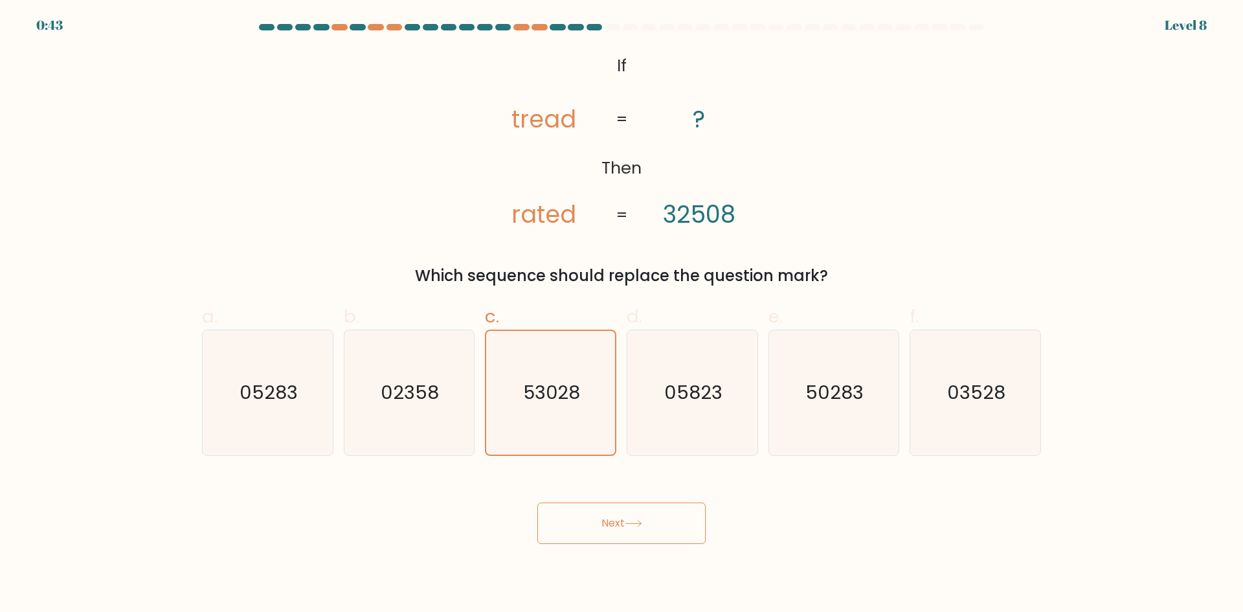
click at [667, 527] on button "Next" at bounding box center [621, 522] width 168 height 41
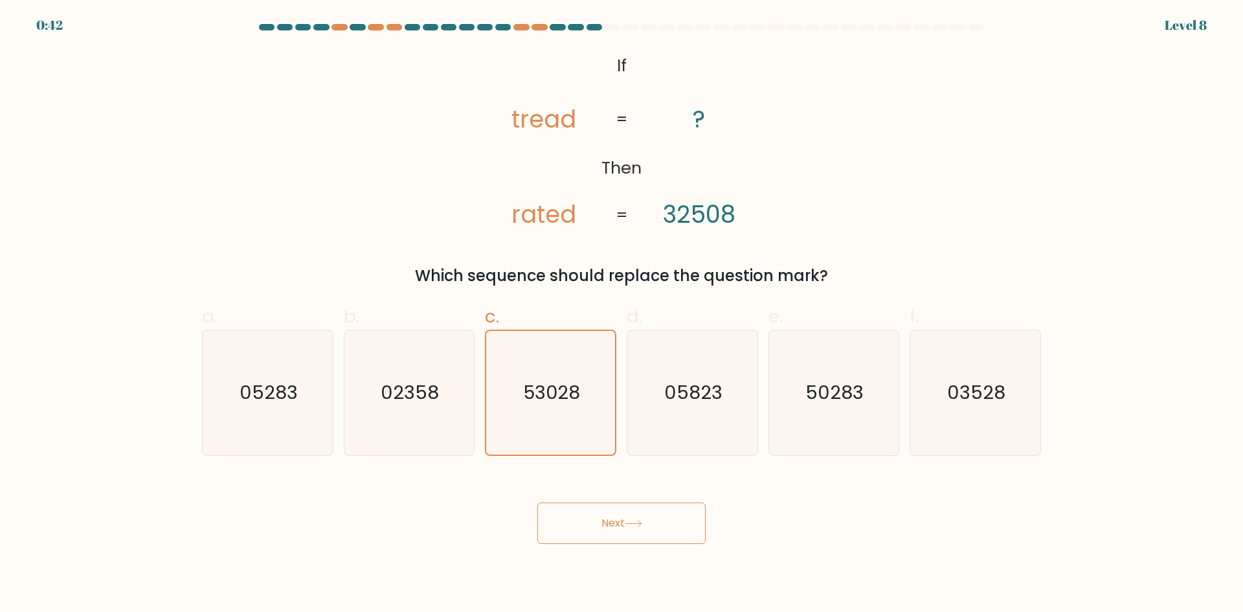
click at [667, 527] on button "Next" at bounding box center [621, 522] width 168 height 41
click at [641, 526] on icon at bounding box center [633, 524] width 16 height 6
click at [641, 526] on icon at bounding box center [633, 523] width 17 height 7
click at [640, 526] on icon at bounding box center [633, 523] width 17 height 7
click at [640, 525] on icon at bounding box center [633, 523] width 17 height 7
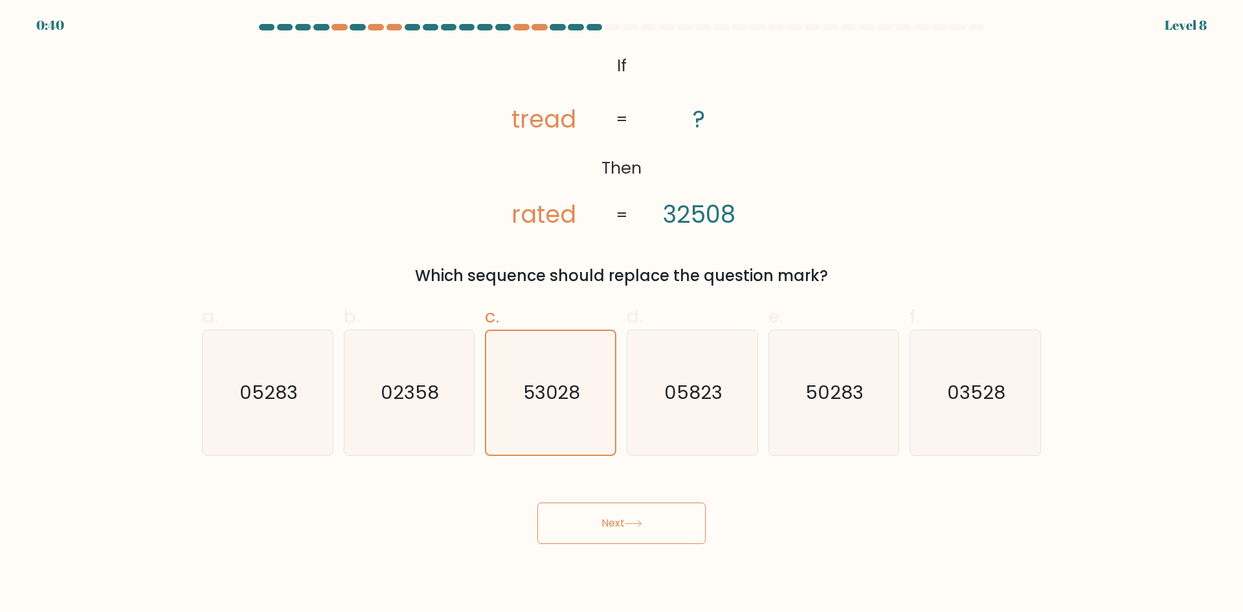
click at [640, 525] on icon at bounding box center [633, 523] width 17 height 7
click at [640, 524] on icon at bounding box center [633, 523] width 17 height 7
click at [639, 524] on icon at bounding box center [633, 523] width 17 height 7
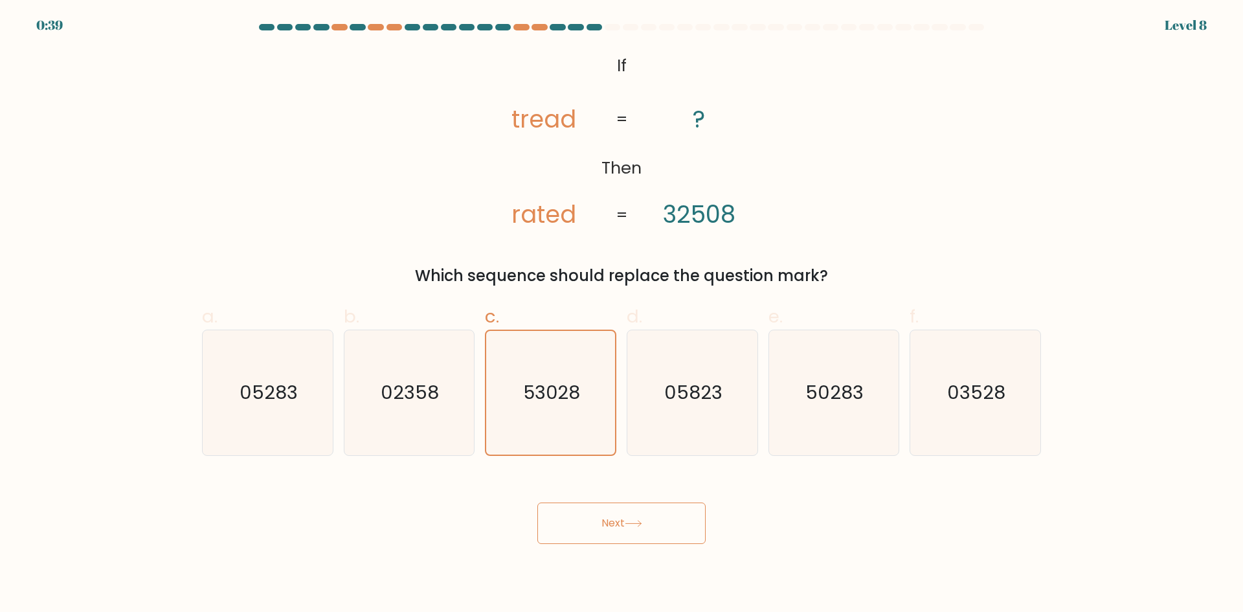
click at [639, 524] on icon at bounding box center [633, 523] width 17 height 7
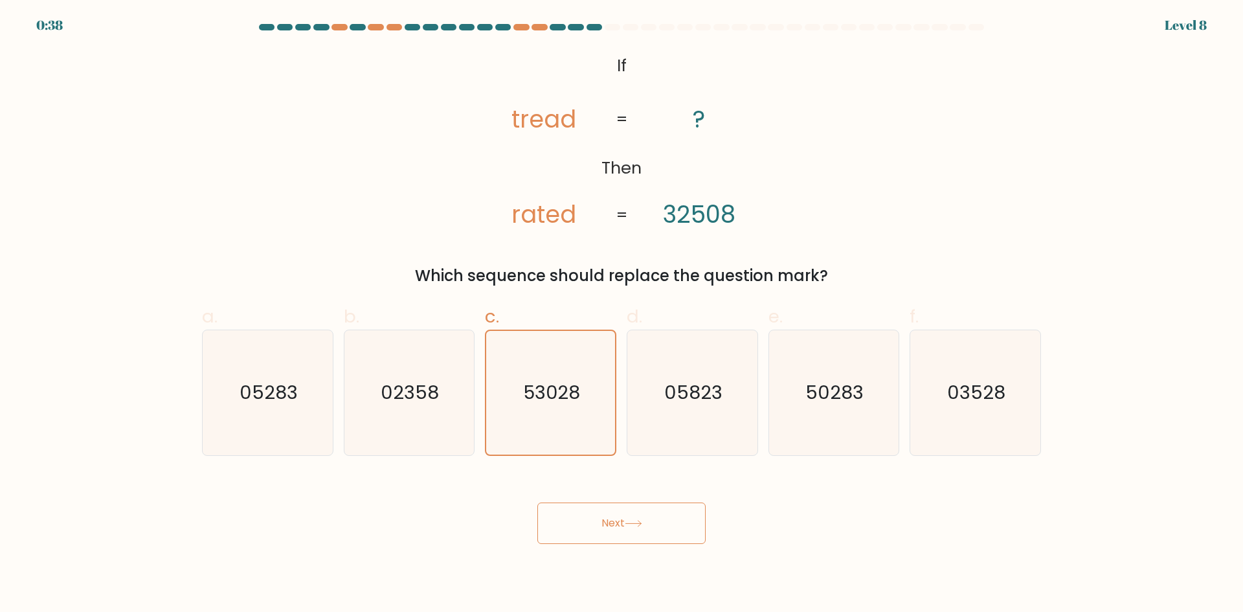
click at [639, 524] on icon at bounding box center [633, 523] width 17 height 7
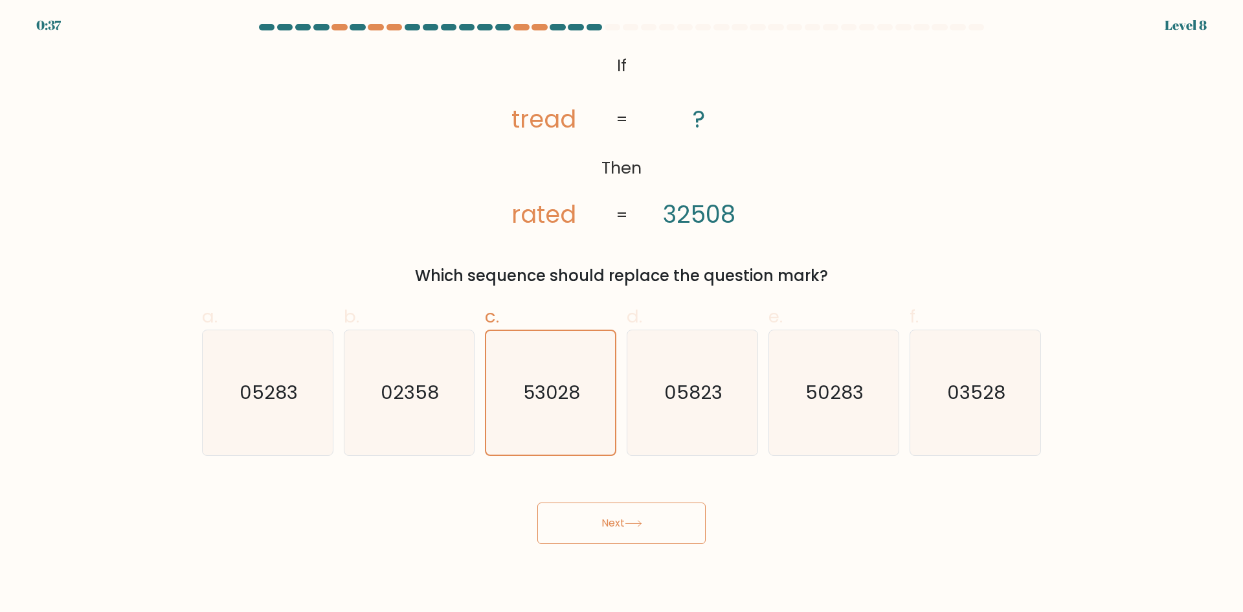
click at [639, 524] on icon at bounding box center [633, 523] width 17 height 7
click at [554, 416] on icon "53028" at bounding box center [551, 393] width 124 height 124
click at [622, 315] on input "c. 53028" at bounding box center [622, 310] width 1 height 8
click at [555, 416] on icon "53028" at bounding box center [551, 393] width 124 height 124
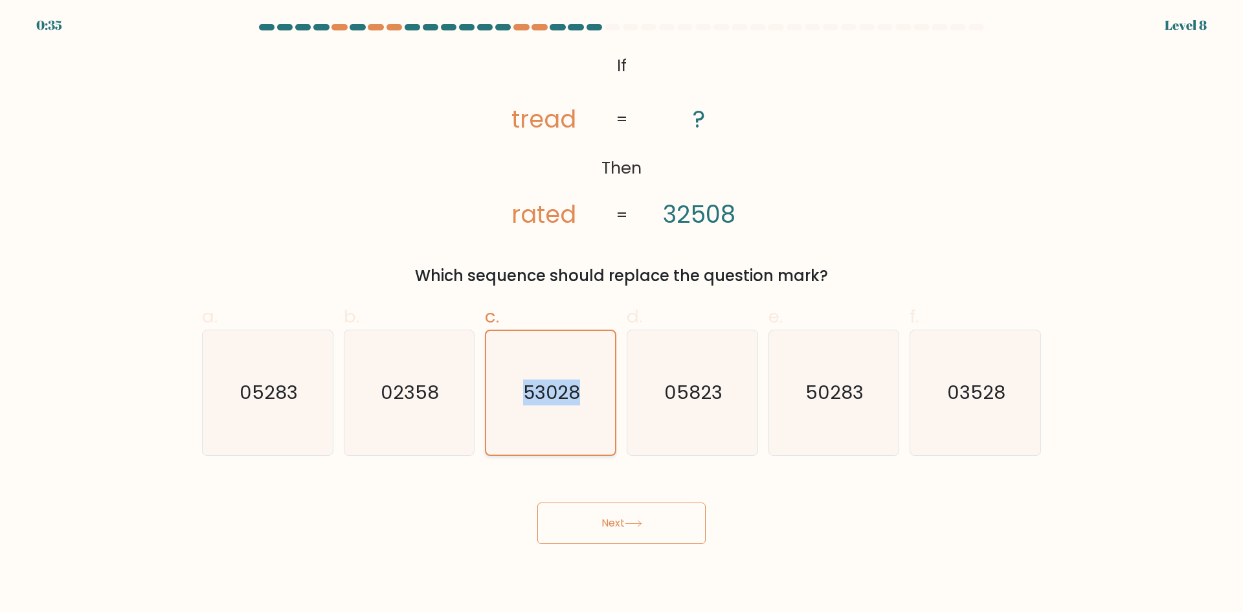
click at [622, 315] on input "c. 53028" at bounding box center [622, 310] width 1 height 8
click at [555, 416] on icon "53028" at bounding box center [551, 393] width 124 height 124
click at [622, 315] on input "c. 53028" at bounding box center [622, 310] width 1 height 8
click at [613, 503] on button "Next" at bounding box center [621, 522] width 168 height 41
click at [620, 510] on button "Next" at bounding box center [621, 522] width 168 height 41
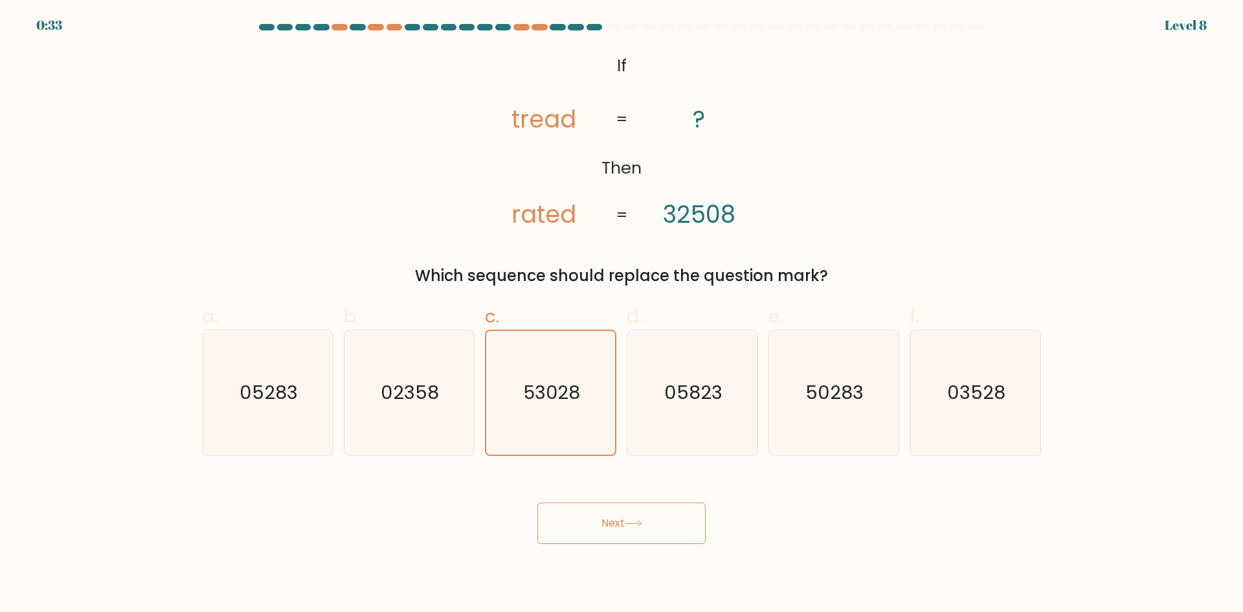
click at [620, 510] on button "Next" at bounding box center [621, 522] width 168 height 41
click at [621, 510] on button "Next" at bounding box center [621, 522] width 168 height 41
click at [621, 511] on button "Next" at bounding box center [621, 522] width 168 height 41
click at [629, 522] on icon at bounding box center [633, 523] width 17 height 7
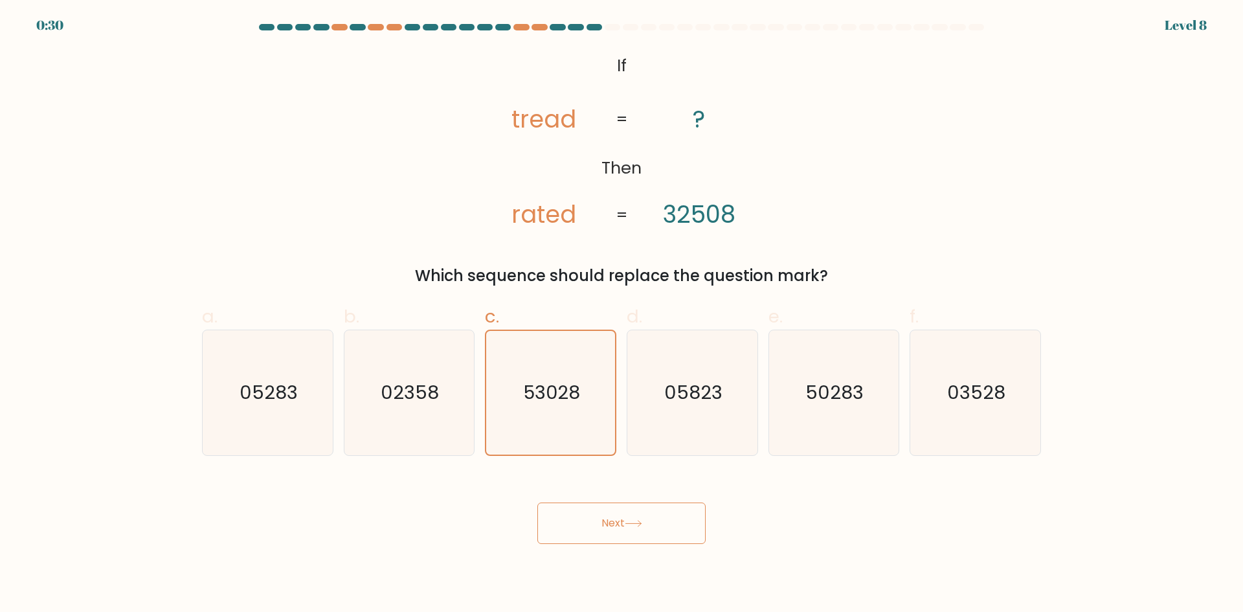
click at [629, 522] on icon at bounding box center [633, 523] width 17 height 7
click at [629, 518] on button "Next" at bounding box center [621, 522] width 168 height 41
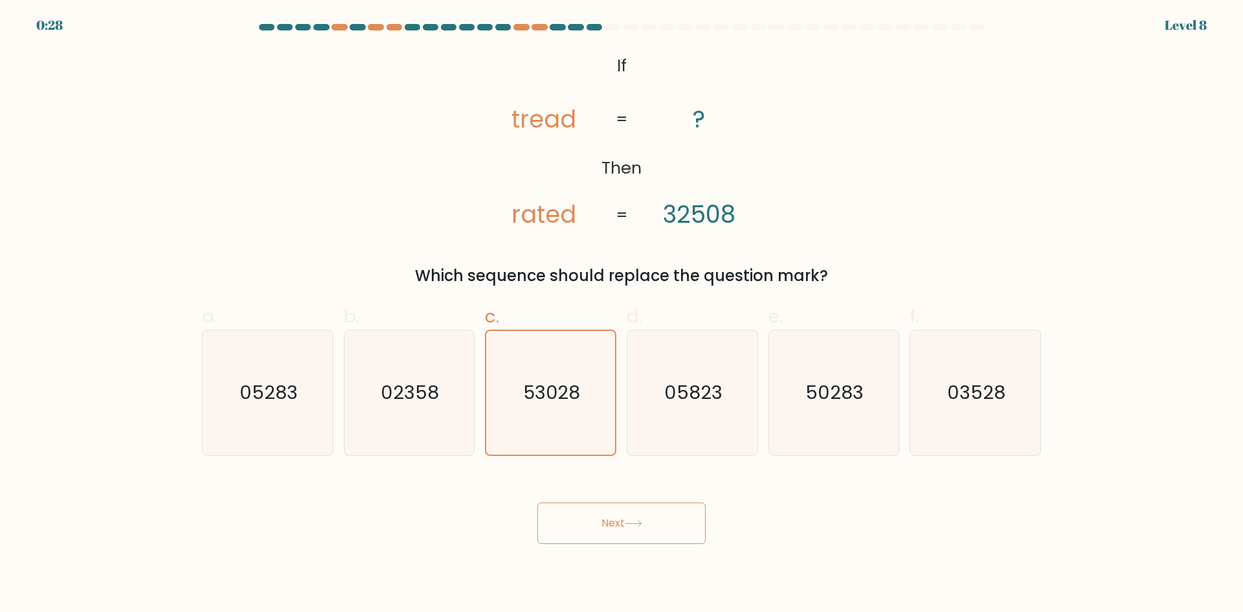
click at [629, 518] on button "Next" at bounding box center [621, 522] width 168 height 41
click at [670, 519] on button "Next" at bounding box center [621, 522] width 168 height 41
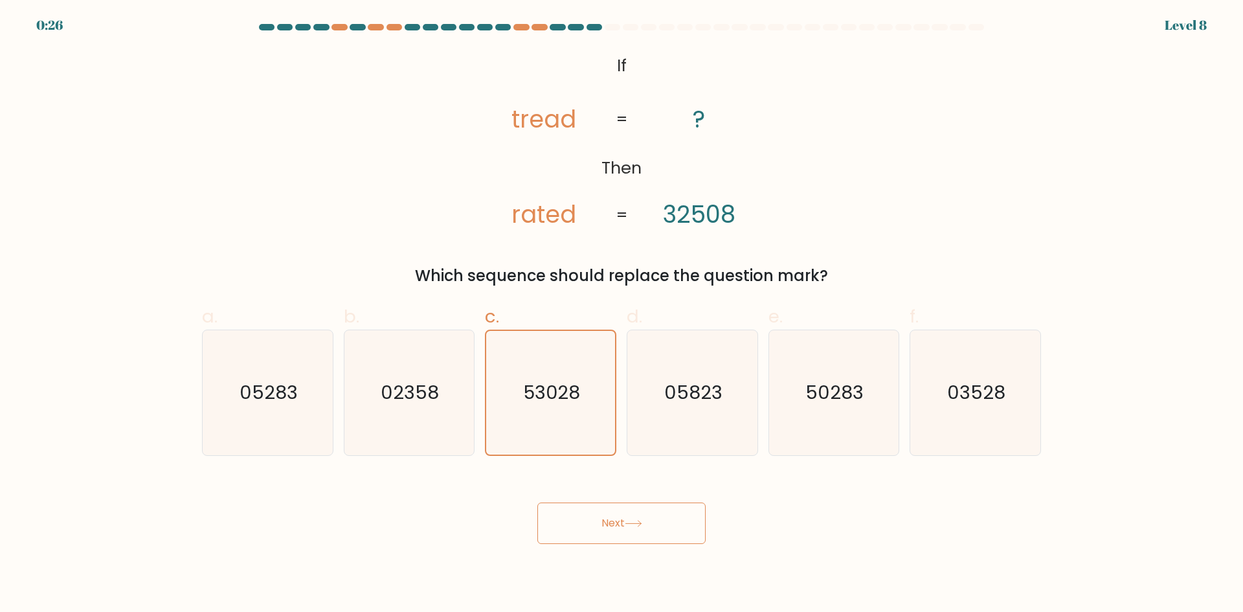
click at [670, 519] on button "Next" at bounding box center [621, 522] width 168 height 41
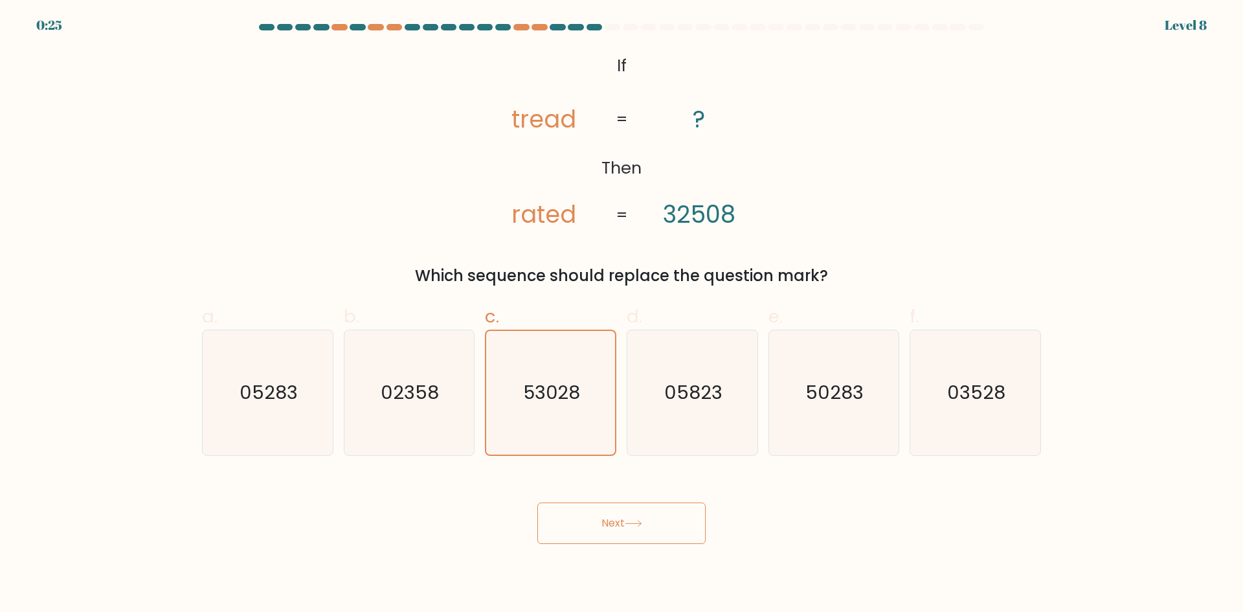
click at [670, 519] on button "Next" at bounding box center [621, 522] width 168 height 41
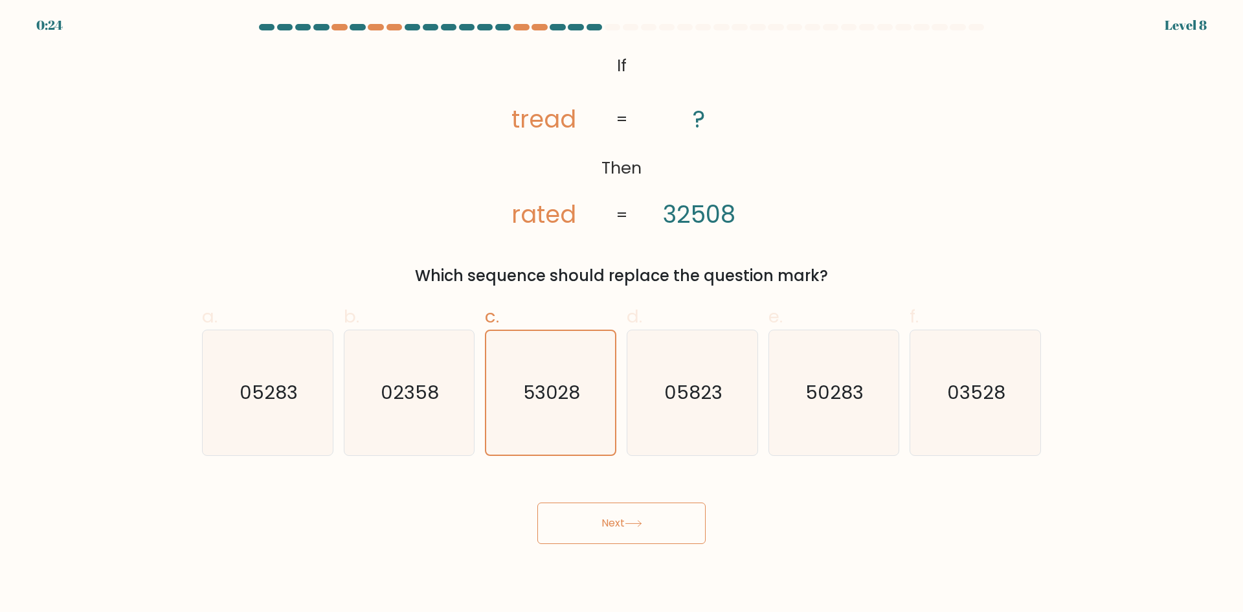
click at [670, 519] on button "Next" at bounding box center [621, 522] width 168 height 41
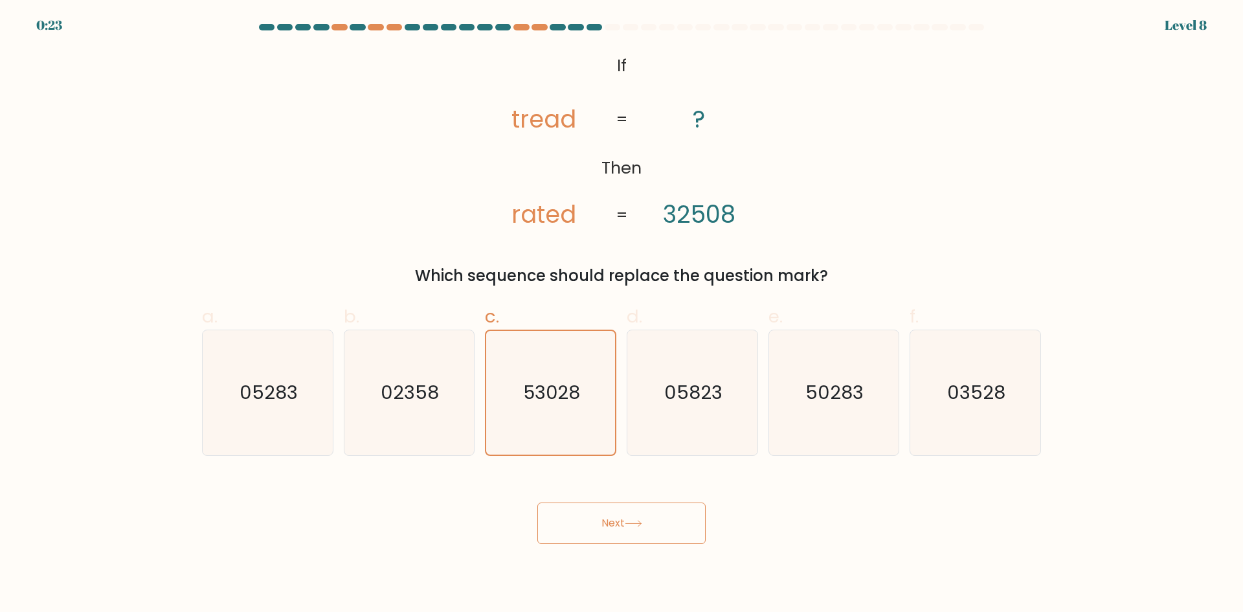
click at [670, 519] on button "Next" at bounding box center [621, 522] width 168 height 41
click at [638, 531] on button "Next" at bounding box center [621, 522] width 168 height 41
click at [634, 515] on button "Next" at bounding box center [621, 522] width 168 height 41
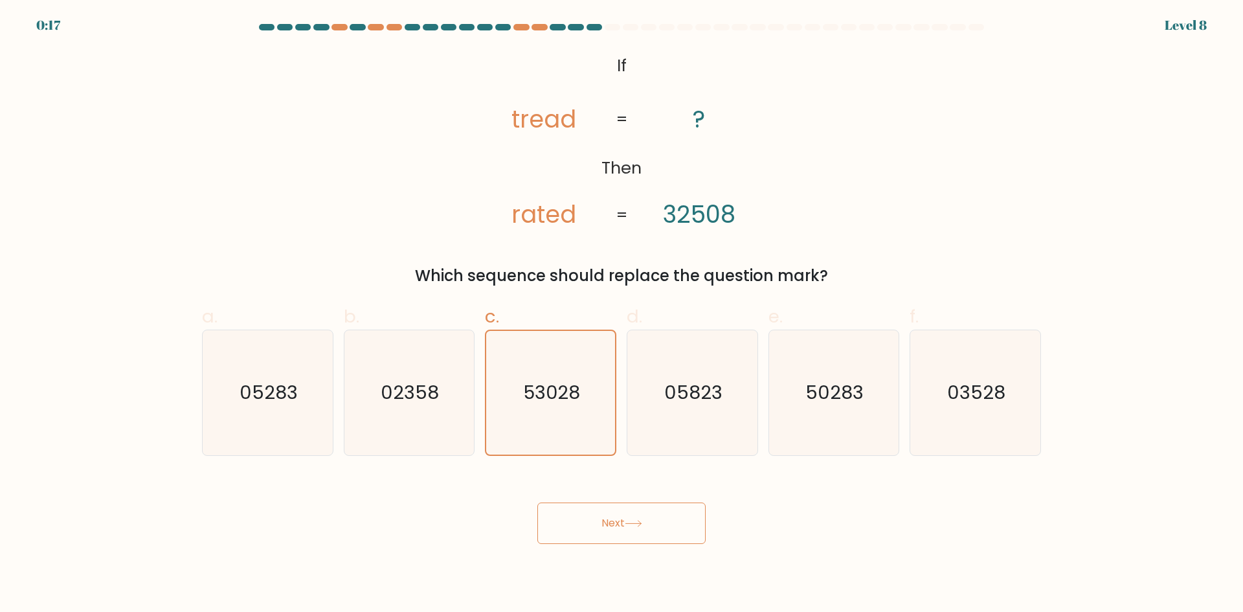
click at [634, 515] on button "Next" at bounding box center [621, 522] width 168 height 41
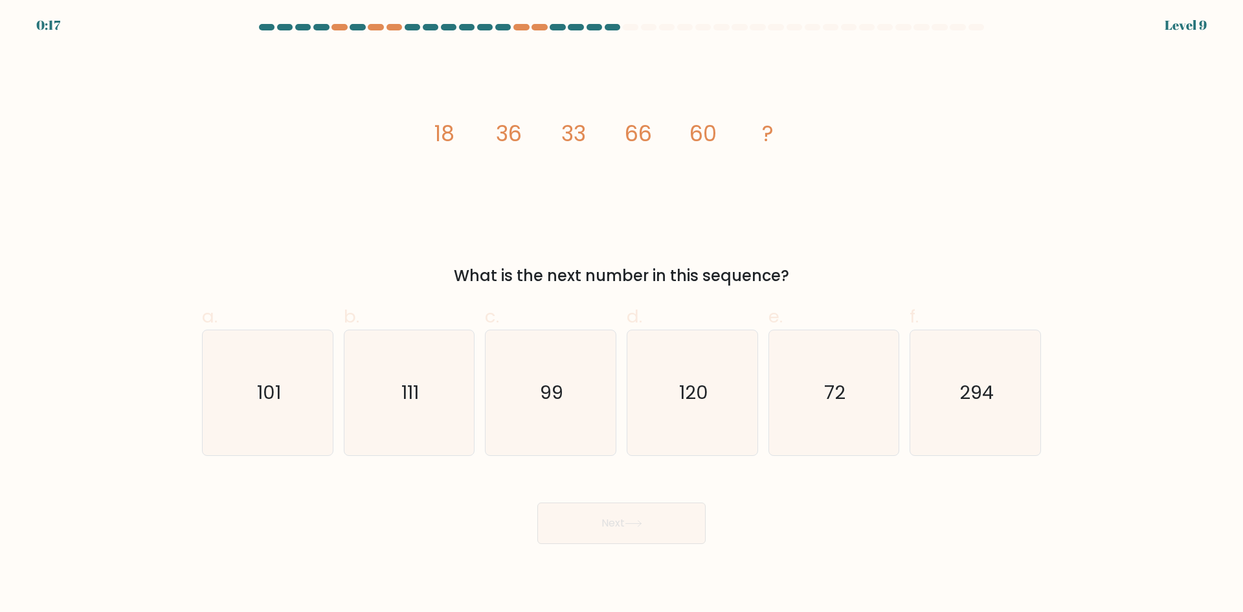
click at [634, 515] on button "Next" at bounding box center [621, 522] width 168 height 41
drag, startPoint x: 434, startPoint y: 128, endPoint x: 798, endPoint y: 132, distance: 363.9
click at [798, 132] on icon "image/svg+xml 18 36 33 66 60 ?" at bounding box center [621, 141] width 388 height 184
copy g "18 36 33 66 60 ?"
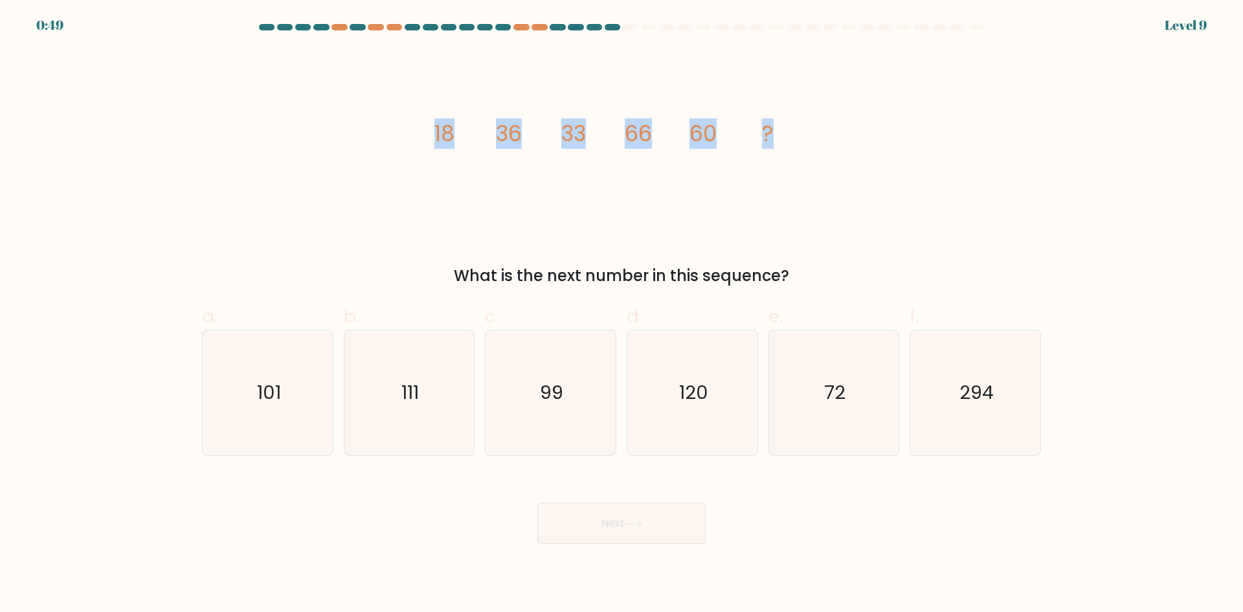
drag, startPoint x: 800, startPoint y: 267, endPoint x: 436, endPoint y: 274, distance: 363.9
click at [436, 274] on div "What is the next number in this sequence?" at bounding box center [622, 275] width 824 height 23
copy div "What is the next number in this sequence?"
click at [682, 405] on text "120" at bounding box center [693, 392] width 29 height 26
click at [622, 315] on input "d. 120" at bounding box center [622, 310] width 1 height 8
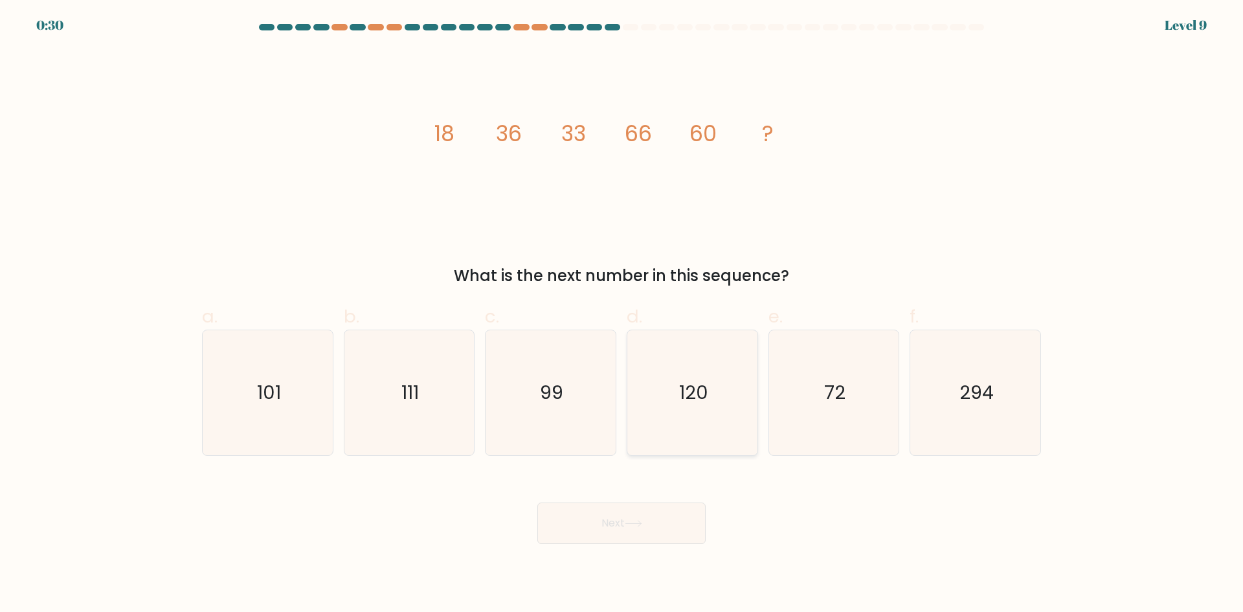
radio input "true"
click at [647, 524] on button "Next" at bounding box center [621, 522] width 168 height 41
click at [633, 522] on icon at bounding box center [633, 523] width 17 height 7
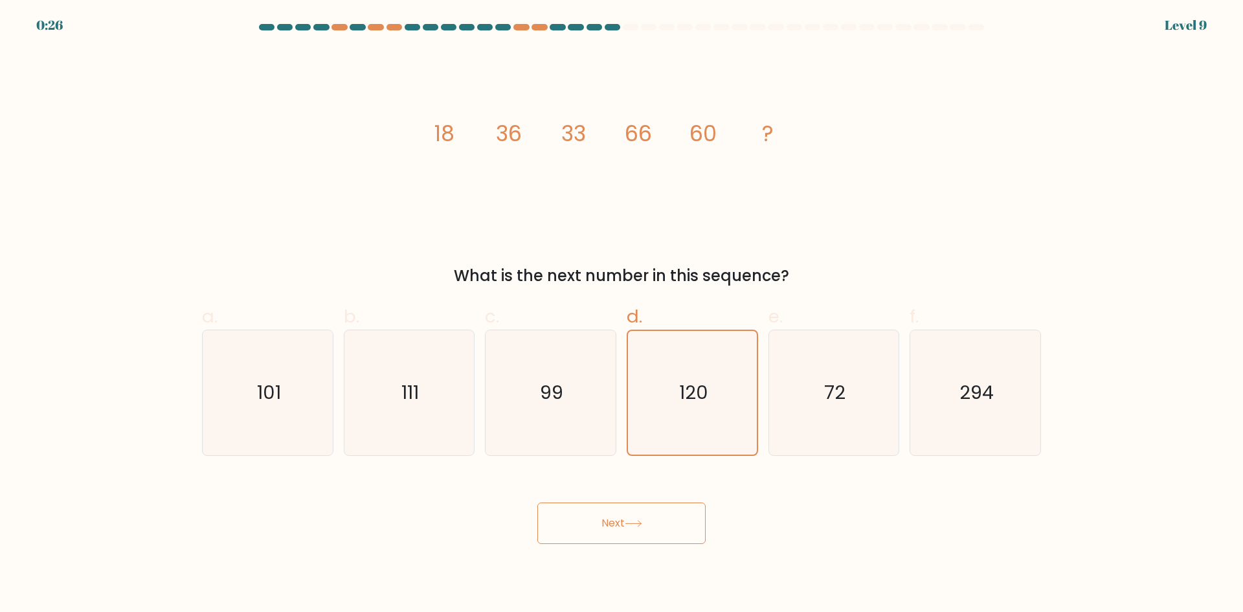
click at [632, 522] on icon at bounding box center [633, 523] width 17 height 7
click at [632, 521] on icon at bounding box center [633, 523] width 17 height 7
click at [631, 521] on icon at bounding box center [633, 523] width 17 height 7
click at [632, 520] on icon at bounding box center [633, 523] width 17 height 7
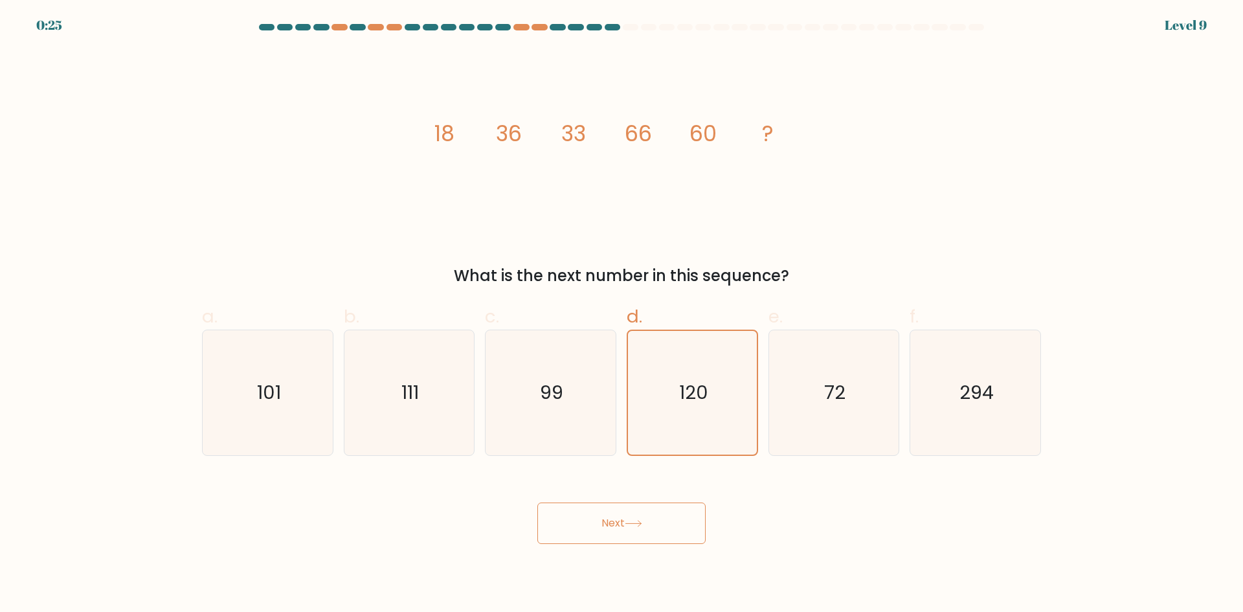
click at [631, 520] on icon at bounding box center [633, 523] width 17 height 7
click at [631, 519] on button "Next" at bounding box center [621, 522] width 168 height 41
click at [632, 517] on button "Next" at bounding box center [621, 522] width 168 height 41
click at [633, 518] on button "Next" at bounding box center [621, 522] width 168 height 41
click at [627, 522] on button "Next" at bounding box center [621, 522] width 168 height 41
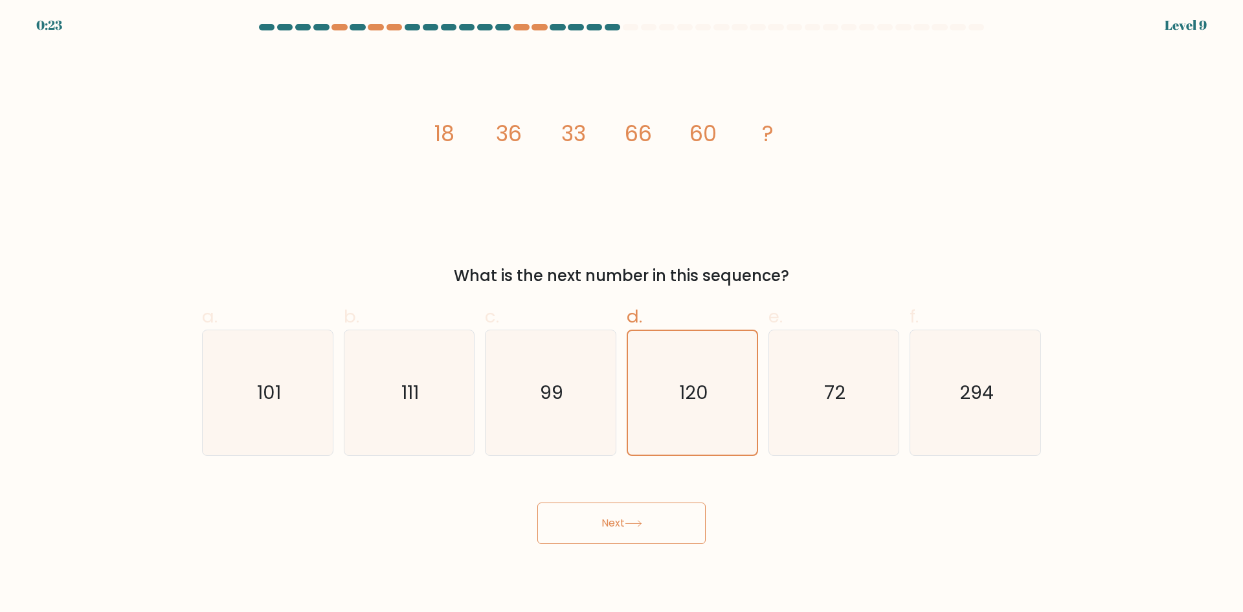
click at [627, 522] on button "Next" at bounding box center [621, 522] width 168 height 41
click at [629, 516] on button "Next" at bounding box center [621, 522] width 168 height 41
click at [632, 515] on button "Next" at bounding box center [621, 522] width 168 height 41
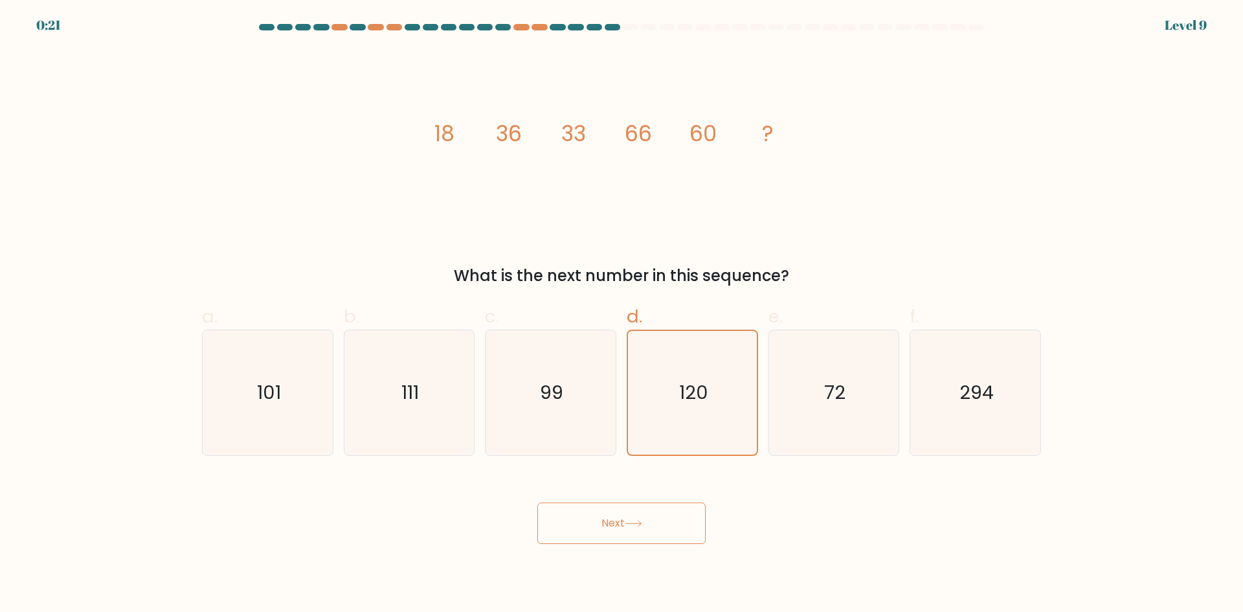
click at [632, 515] on button "Next" at bounding box center [621, 522] width 168 height 41
click at [631, 514] on button "Next" at bounding box center [621, 522] width 168 height 41
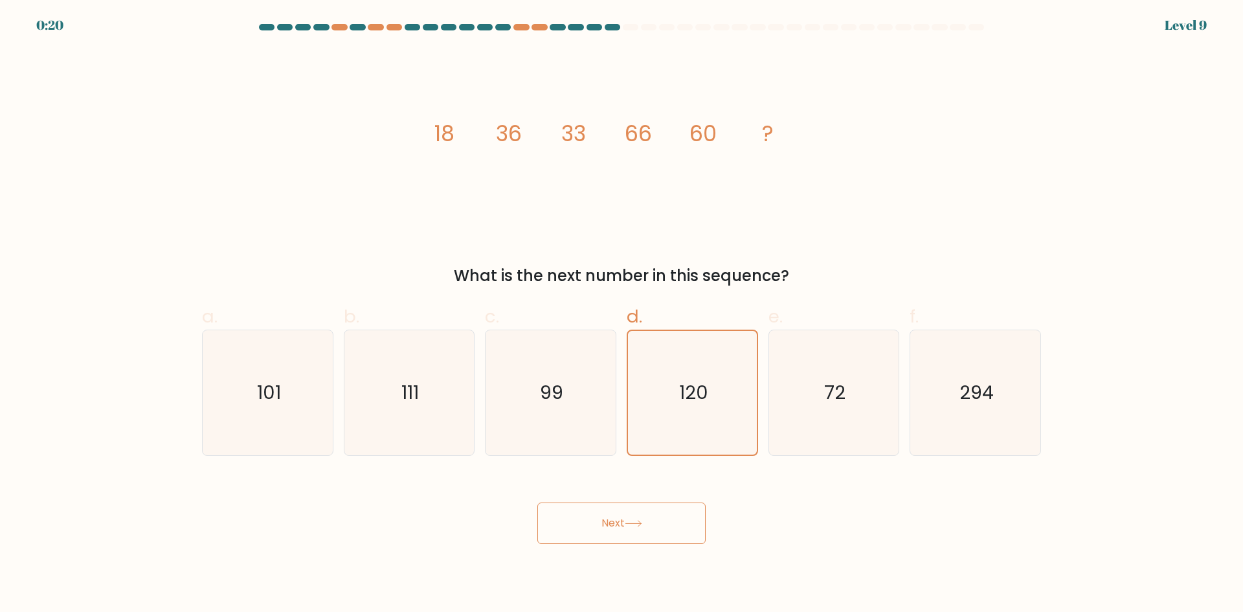
click at [631, 514] on button "Next" at bounding box center [621, 522] width 168 height 41
click at [629, 511] on button "Next" at bounding box center [621, 522] width 168 height 41
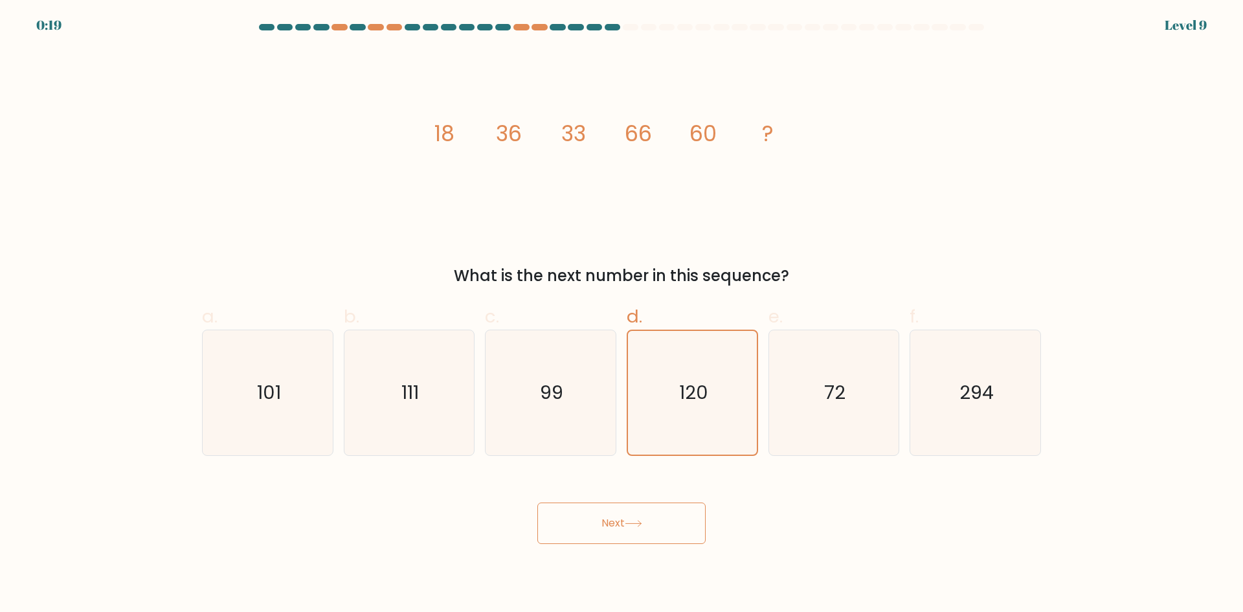
click at [629, 511] on button "Next" at bounding box center [621, 522] width 168 height 41
click at [647, 340] on icon "120" at bounding box center [693, 393] width 124 height 124
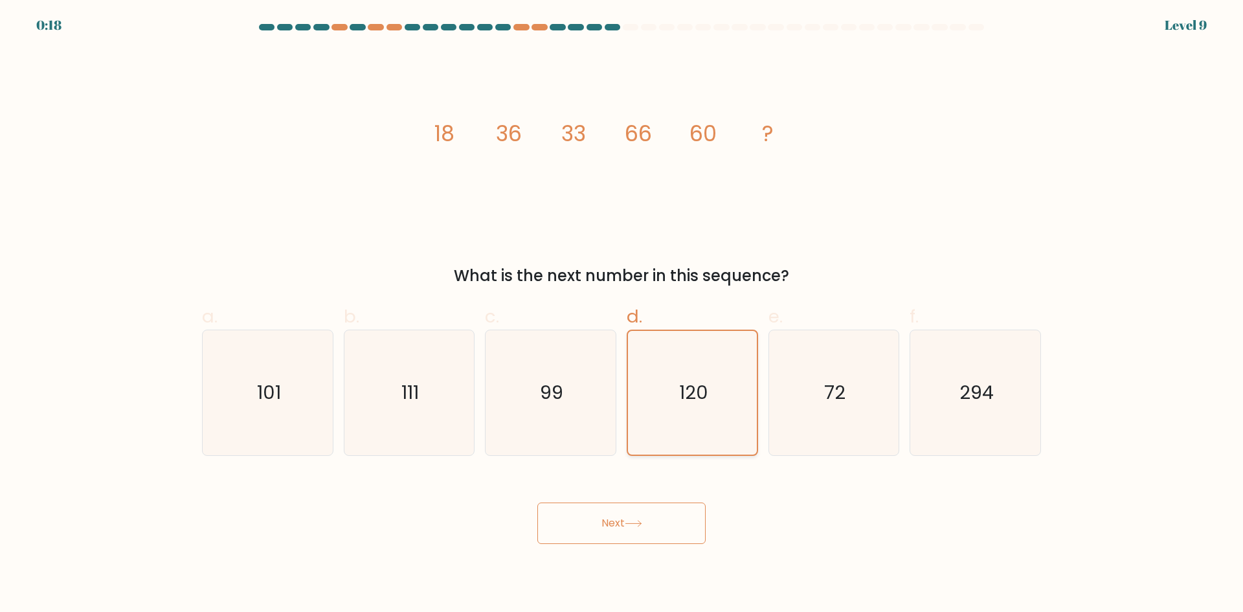
click at [622, 315] on input "d. 120" at bounding box center [622, 310] width 1 height 8
drag, startPoint x: 690, startPoint y: 438, endPoint x: 691, endPoint y: 482, distance: 43.4
click at [692, 474] on form at bounding box center [621, 284] width 1243 height 520
click at [690, 495] on div "Next" at bounding box center [621, 507] width 855 height 73
click at [641, 527] on button "Next" at bounding box center [621, 522] width 168 height 41
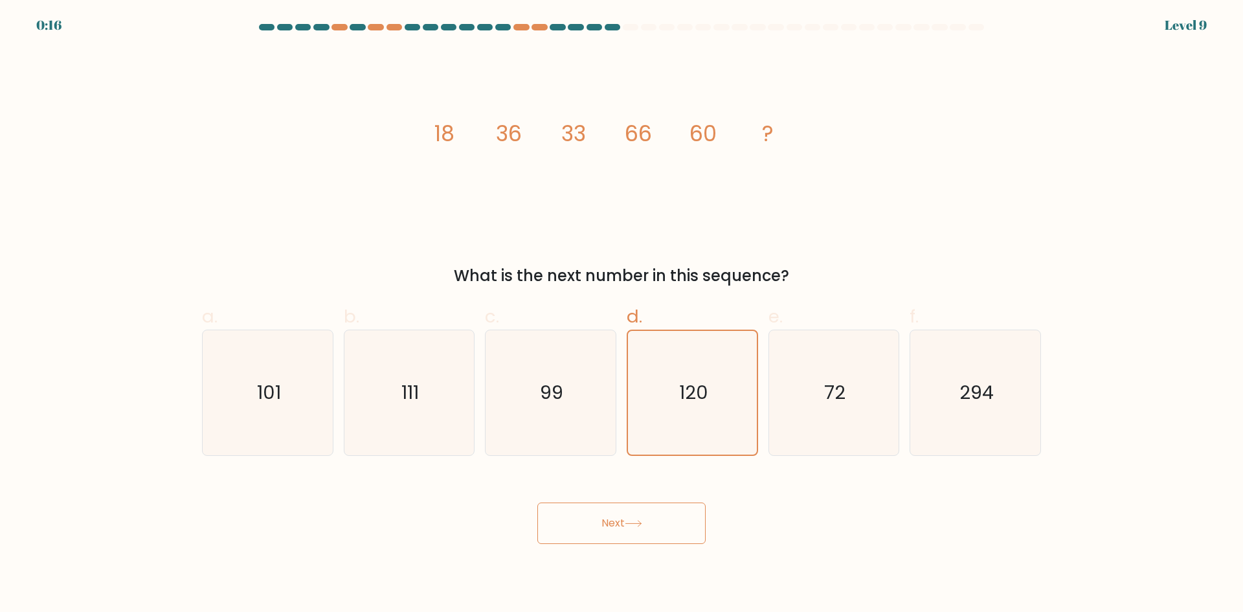
click at [641, 527] on button "Next" at bounding box center [621, 522] width 168 height 41
click at [636, 526] on button "Next" at bounding box center [621, 522] width 168 height 41
click at [636, 526] on icon at bounding box center [633, 523] width 17 height 7
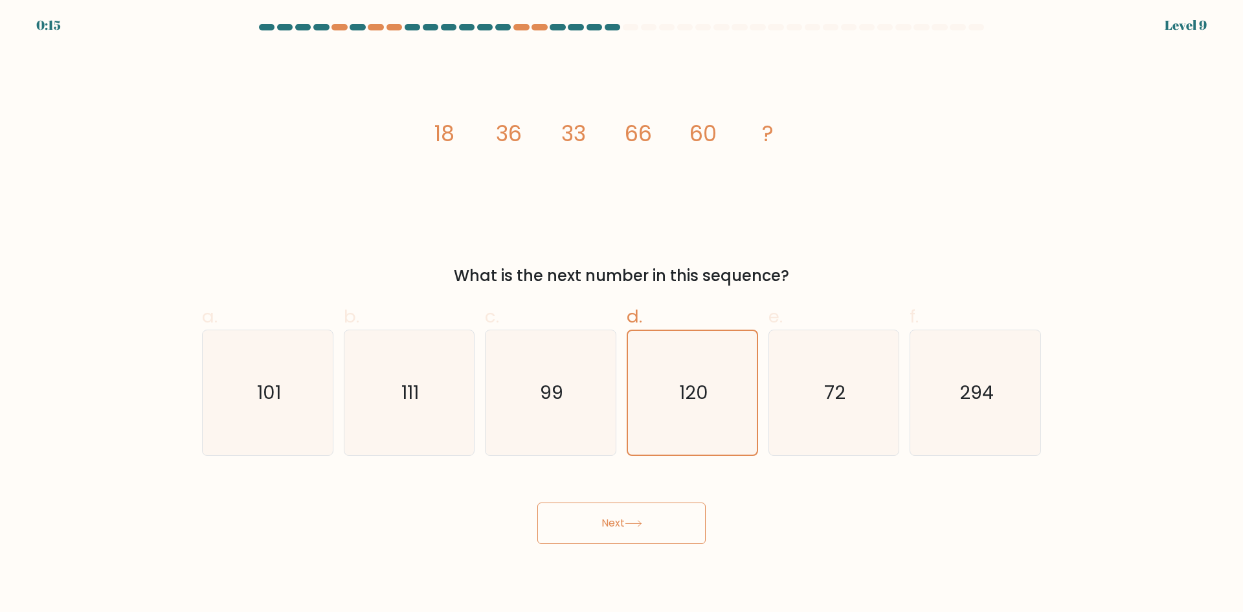
click at [636, 526] on icon at bounding box center [633, 523] width 17 height 7
click at [635, 526] on icon at bounding box center [633, 523] width 17 height 7
click at [635, 525] on icon at bounding box center [633, 523] width 17 height 7
drag, startPoint x: 634, startPoint y: 524, endPoint x: 601, endPoint y: 479, distance: 55.2
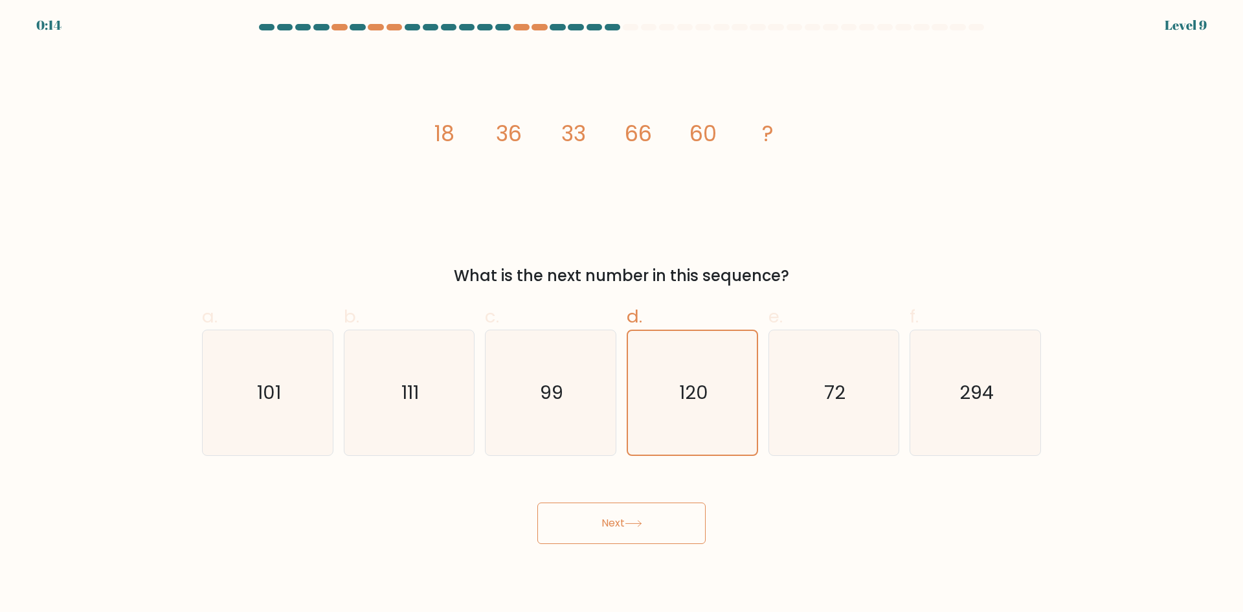
click at [601, 479] on div "Next" at bounding box center [621, 507] width 855 height 73
drag, startPoint x: 601, startPoint y: 477, endPoint x: 601, endPoint y: 511, distance: 33.7
click at [601, 502] on div "Next" at bounding box center [621, 507] width 855 height 73
click at [604, 516] on button "Next" at bounding box center [621, 522] width 168 height 41
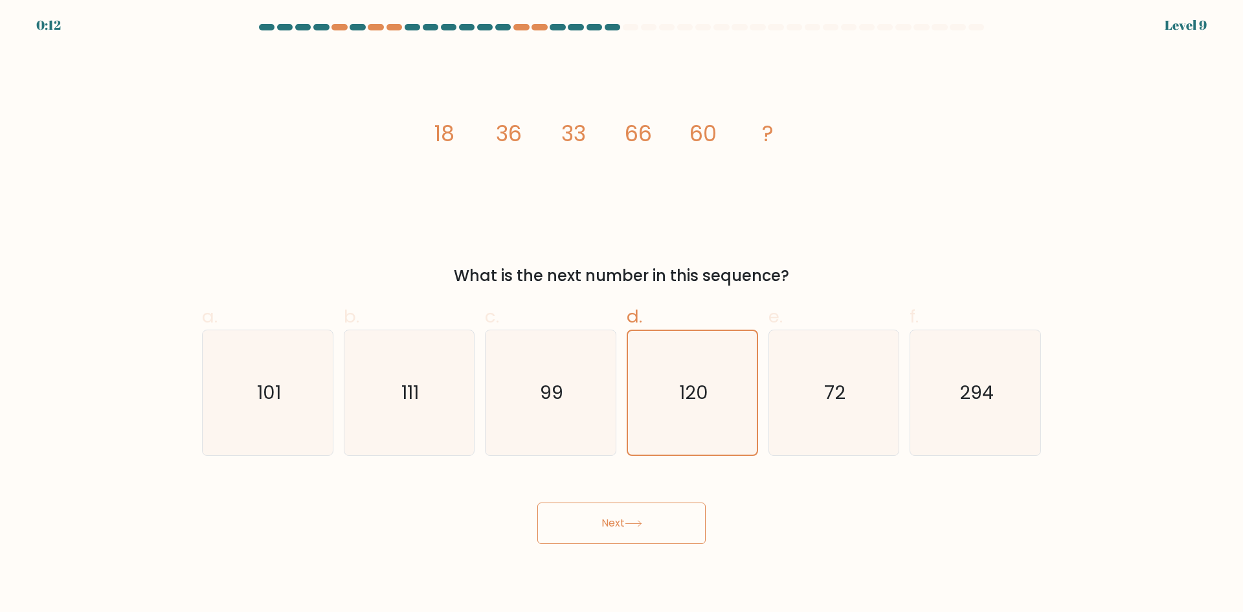
click at [604, 516] on button "Next" at bounding box center [621, 522] width 168 height 41
click at [604, 512] on button "Next" at bounding box center [621, 522] width 168 height 41
click at [604, 511] on button "Next" at bounding box center [621, 522] width 168 height 41
click at [604, 510] on button "Next" at bounding box center [621, 522] width 168 height 41
click at [604, 509] on button "Next" at bounding box center [621, 522] width 168 height 41
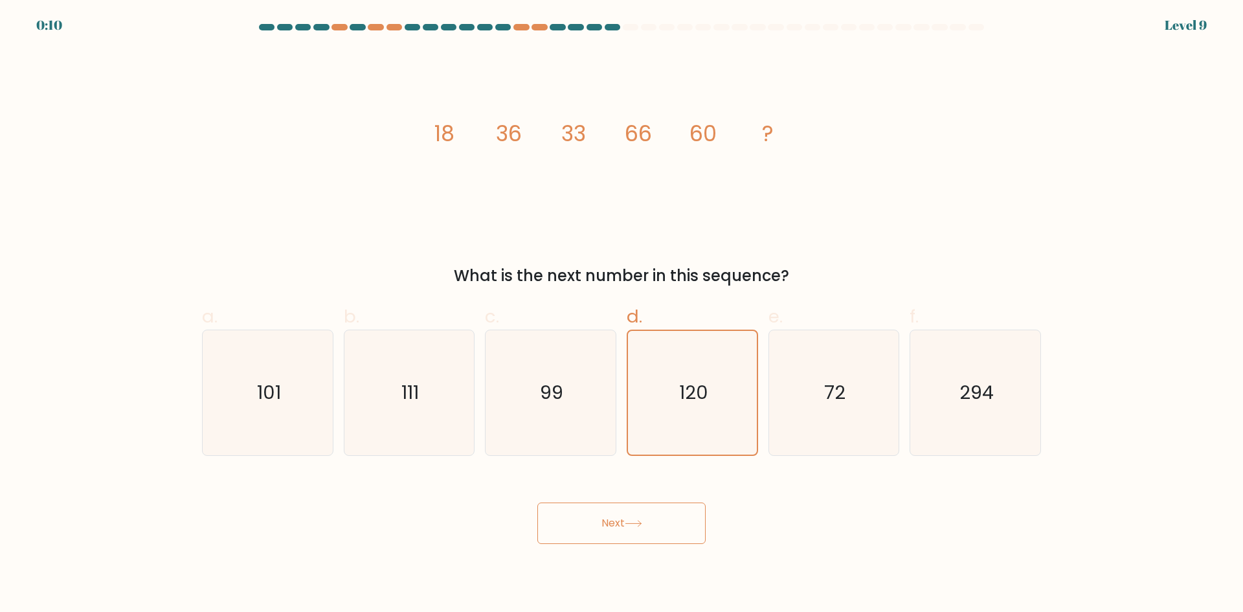
click at [604, 509] on button "Next" at bounding box center [621, 522] width 168 height 41
click at [605, 508] on button "Next" at bounding box center [621, 522] width 168 height 41
click at [605, 509] on button "Next" at bounding box center [621, 522] width 168 height 41
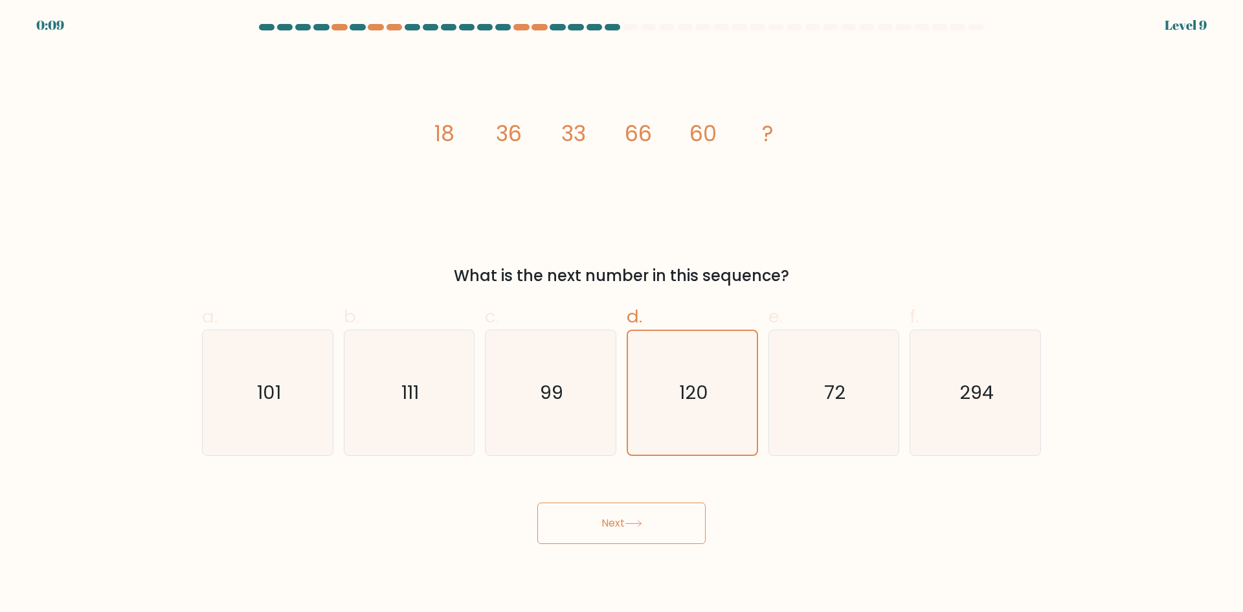
click at [606, 508] on button "Next" at bounding box center [621, 522] width 168 height 41
click at [607, 508] on button "Next" at bounding box center [621, 522] width 168 height 41
click at [603, 514] on button "Next" at bounding box center [621, 522] width 168 height 41
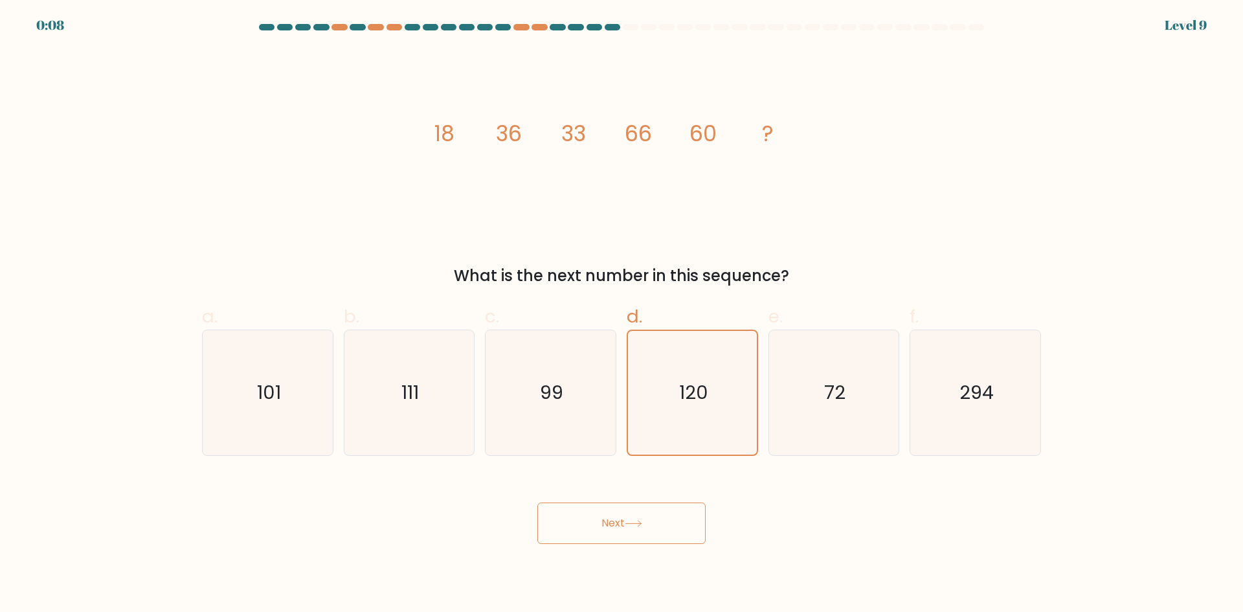
click at [605, 512] on button "Next" at bounding box center [621, 522] width 168 height 41
click at [602, 515] on button "Next" at bounding box center [621, 522] width 168 height 41
click at [607, 519] on button "Next" at bounding box center [621, 522] width 168 height 41
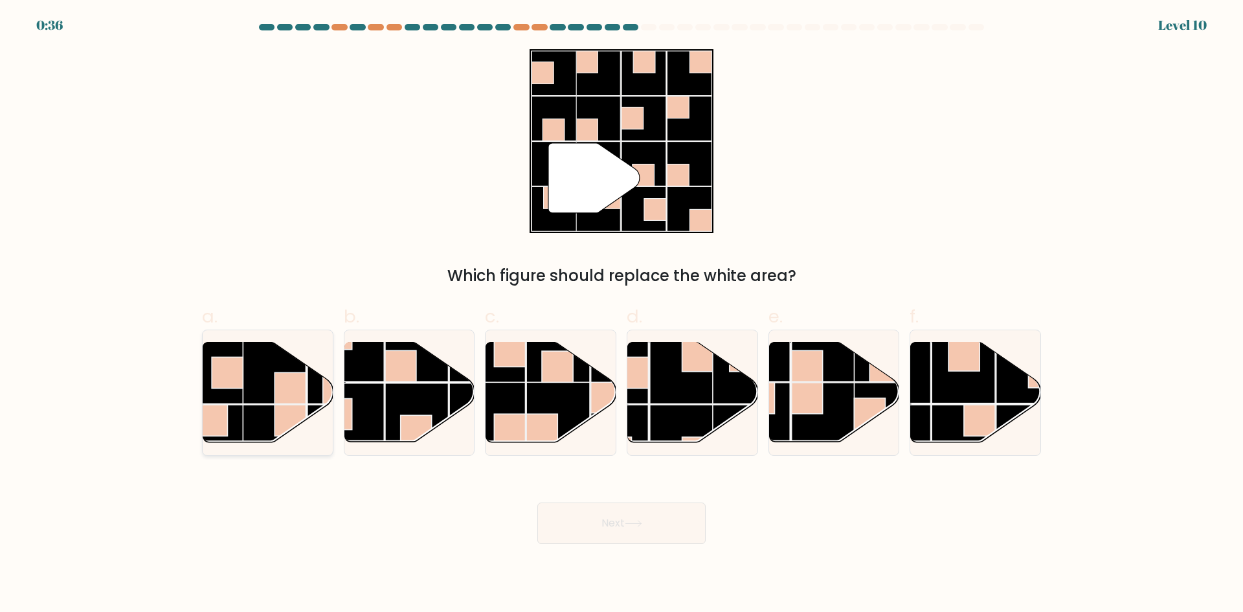
click at [283, 392] on rect at bounding box center [290, 387] width 31 height 31
click at [622, 315] on input "a." at bounding box center [622, 310] width 1 height 8
radio input "true"
click at [644, 530] on button "Next" at bounding box center [621, 522] width 168 height 41
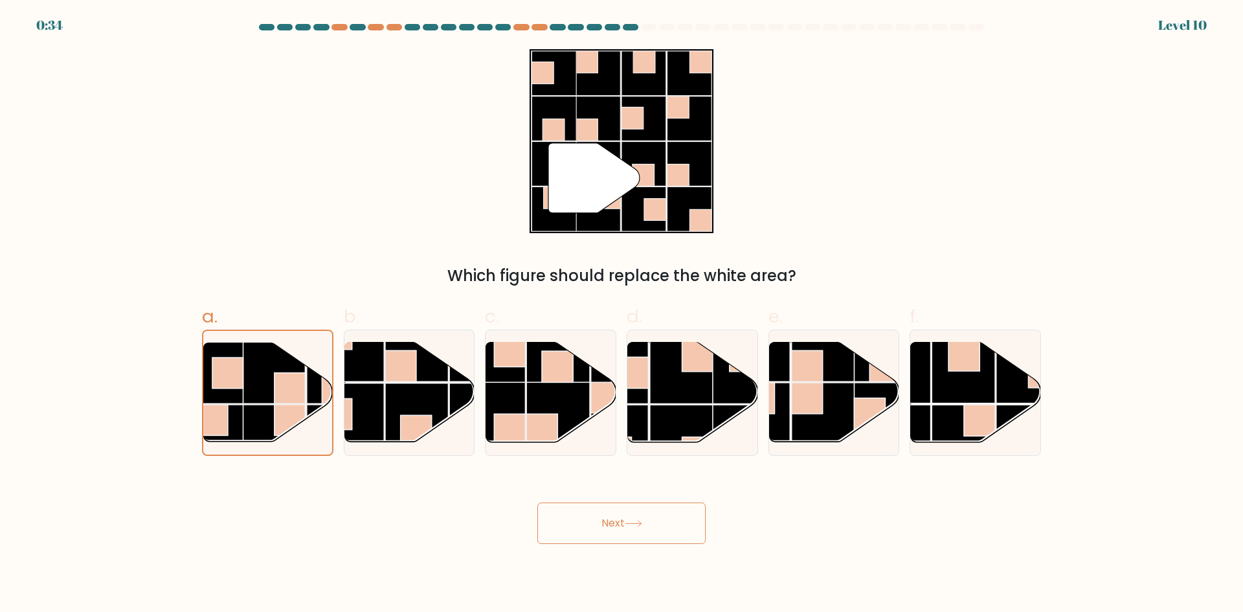
click at [644, 528] on button "Next" at bounding box center [621, 522] width 168 height 41
click at [643, 528] on button "Next" at bounding box center [621, 522] width 168 height 41
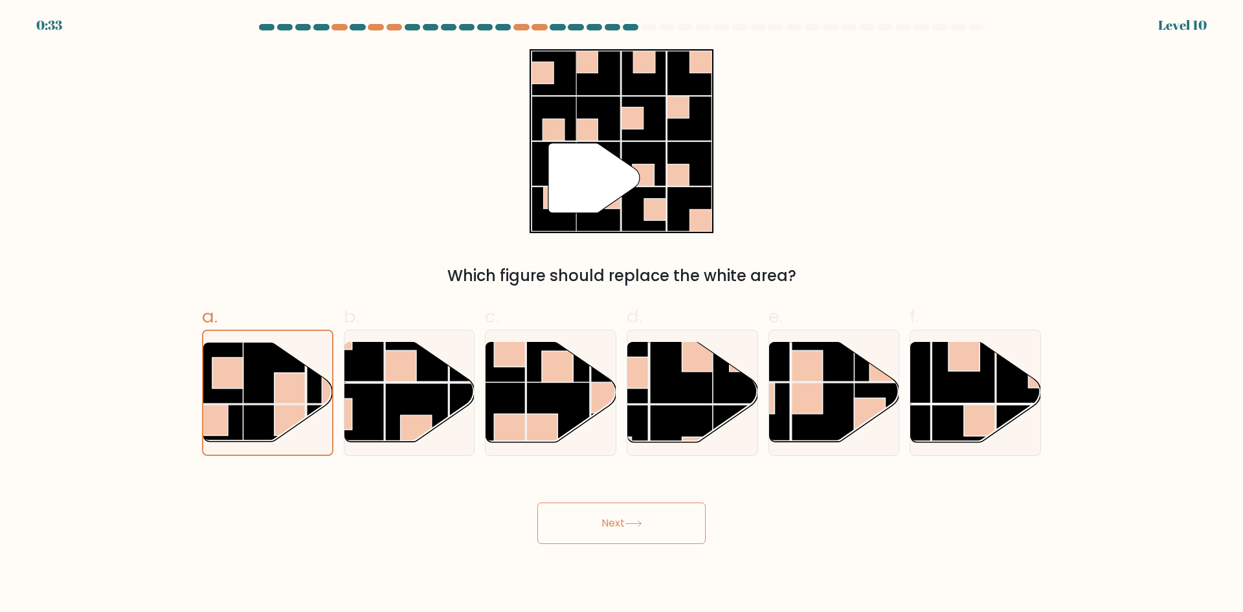
click at [643, 527] on button "Next" at bounding box center [621, 522] width 168 height 41
click at [642, 526] on icon at bounding box center [633, 523] width 17 height 7
click at [642, 525] on icon at bounding box center [633, 523] width 17 height 7
click at [642, 524] on icon at bounding box center [633, 523] width 17 height 7
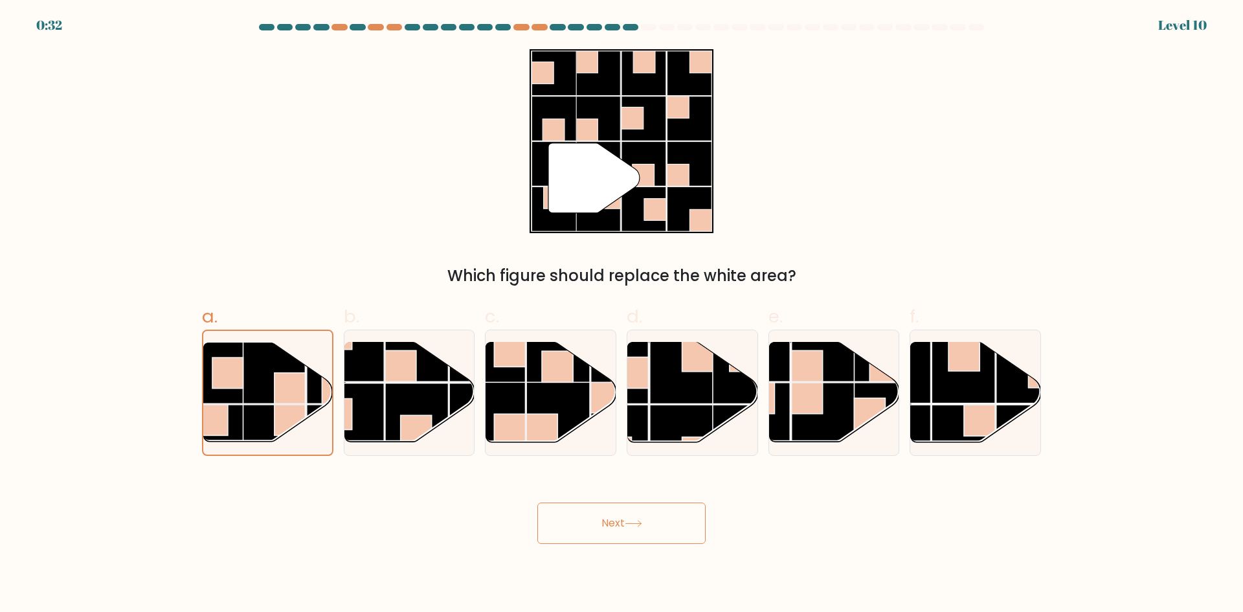
click at [641, 524] on icon at bounding box center [633, 524] width 16 height 6
click at [642, 524] on icon at bounding box center [633, 523] width 17 height 7
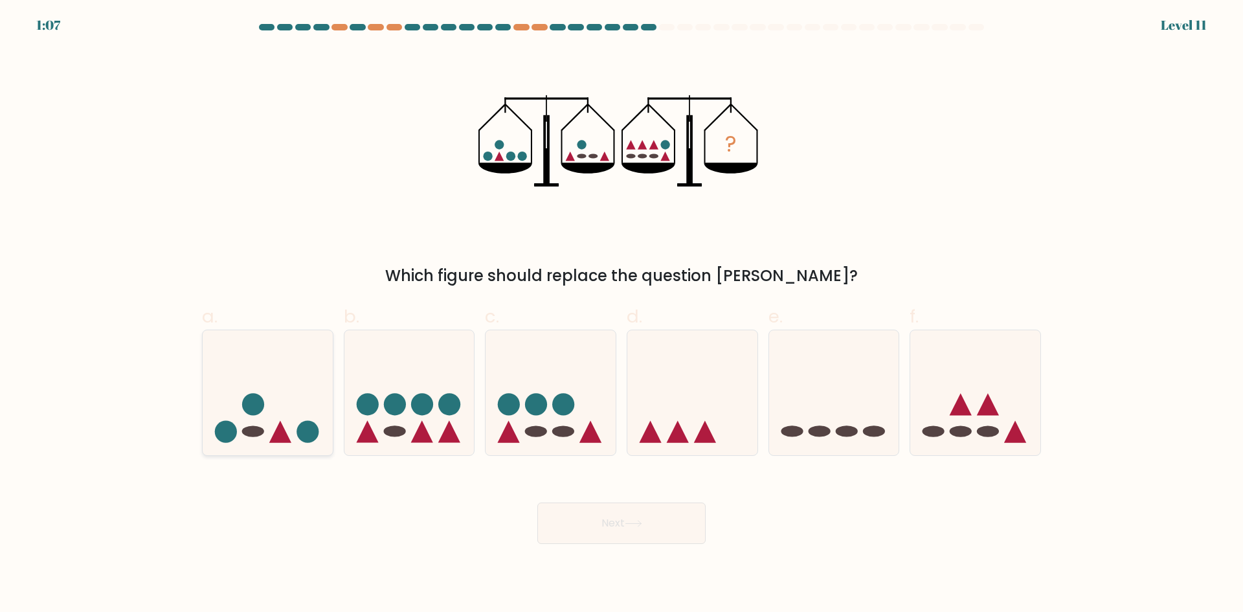
click at [273, 439] on icon at bounding box center [280, 432] width 22 height 22
click at [622, 315] on input "a." at bounding box center [622, 310] width 1 height 8
radio input "true"
click at [567, 418] on icon at bounding box center [551, 392] width 130 height 107
click at [622, 315] on input "c." at bounding box center [622, 310] width 1 height 8
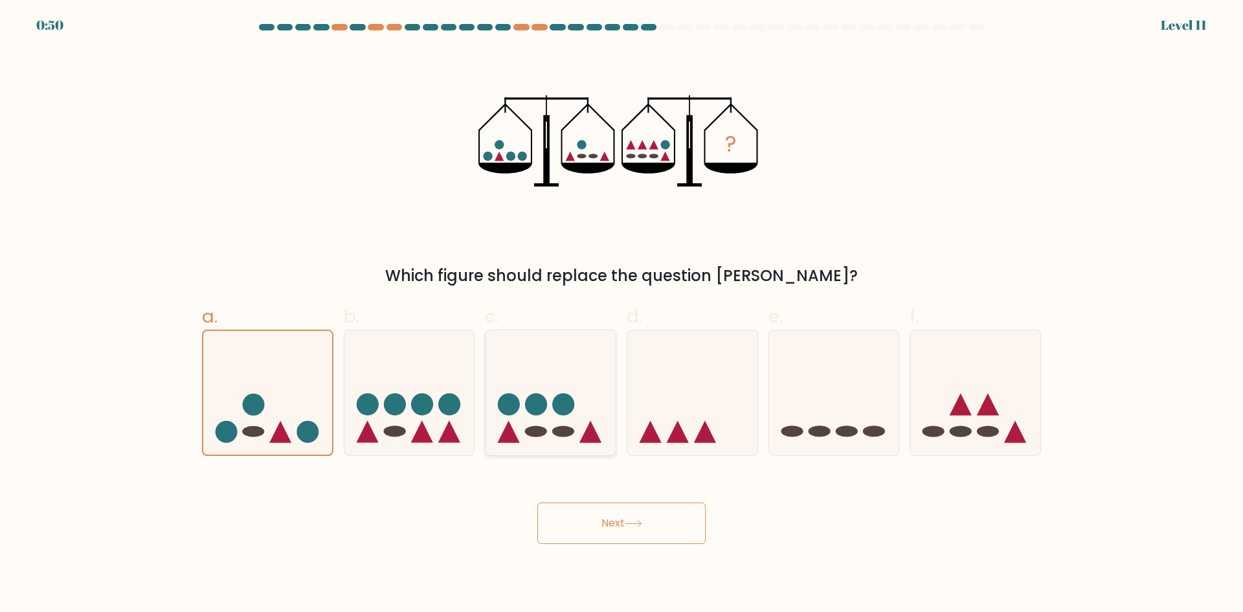
radio input "true"
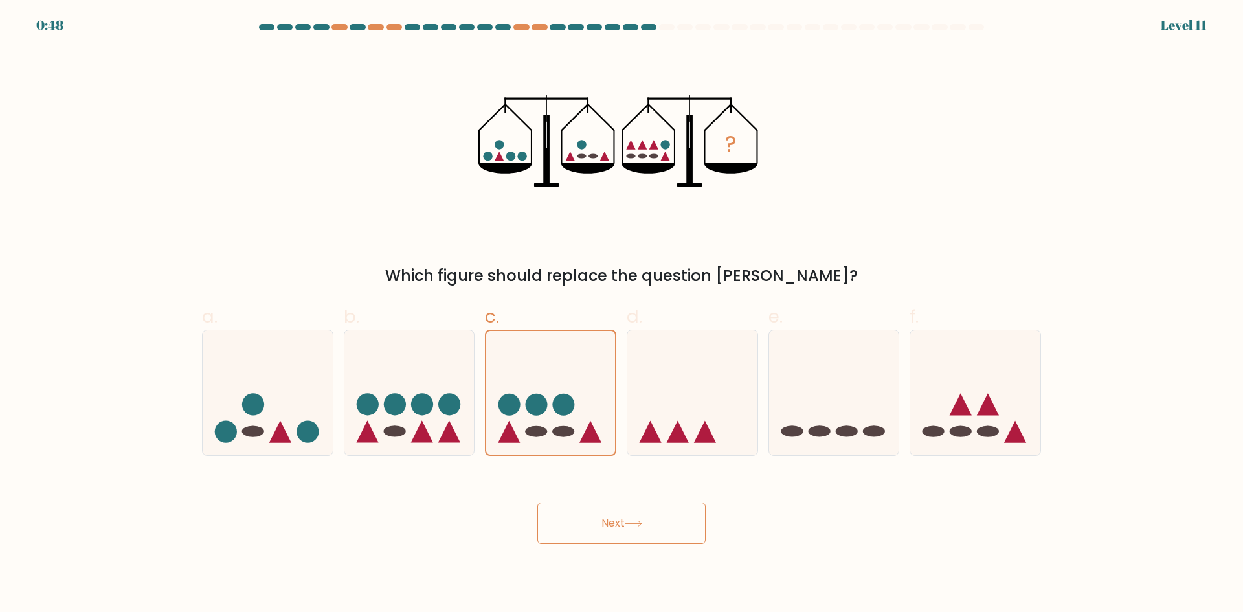
click at [634, 530] on button "Next" at bounding box center [621, 522] width 168 height 41
click at [647, 512] on button "Next" at bounding box center [621, 522] width 168 height 41
click at [649, 510] on button "Next" at bounding box center [621, 522] width 168 height 41
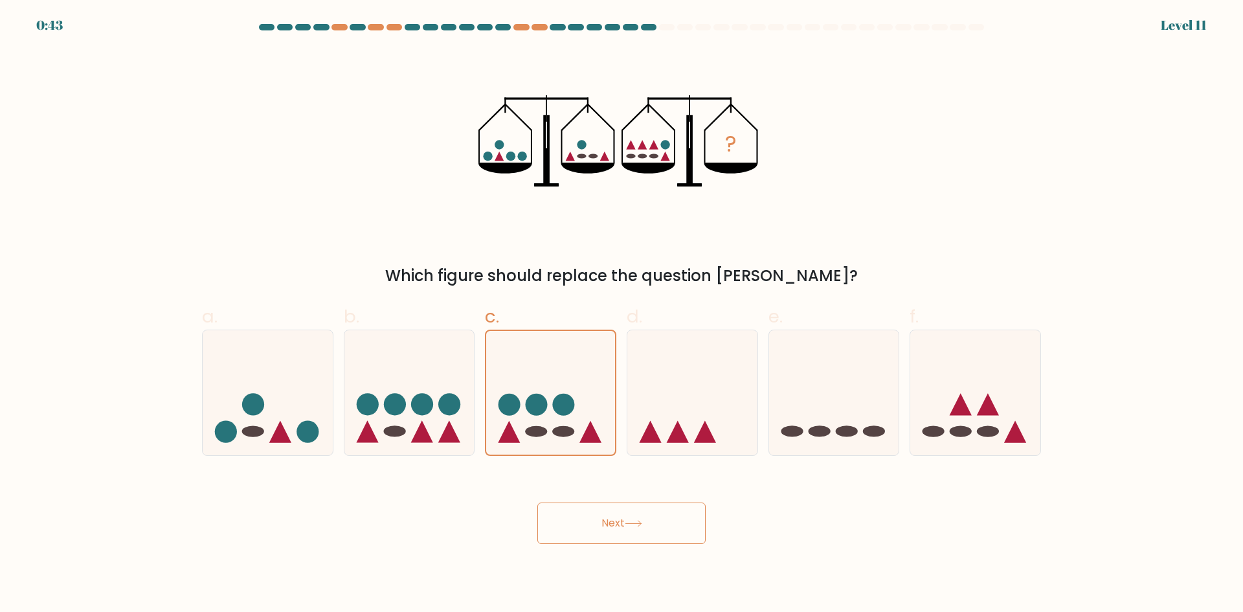
click at [649, 510] on button "Next" at bounding box center [621, 522] width 168 height 41
click at [635, 524] on icon at bounding box center [633, 523] width 17 height 7
click at [621, 508] on button "Next" at bounding box center [621, 522] width 168 height 41
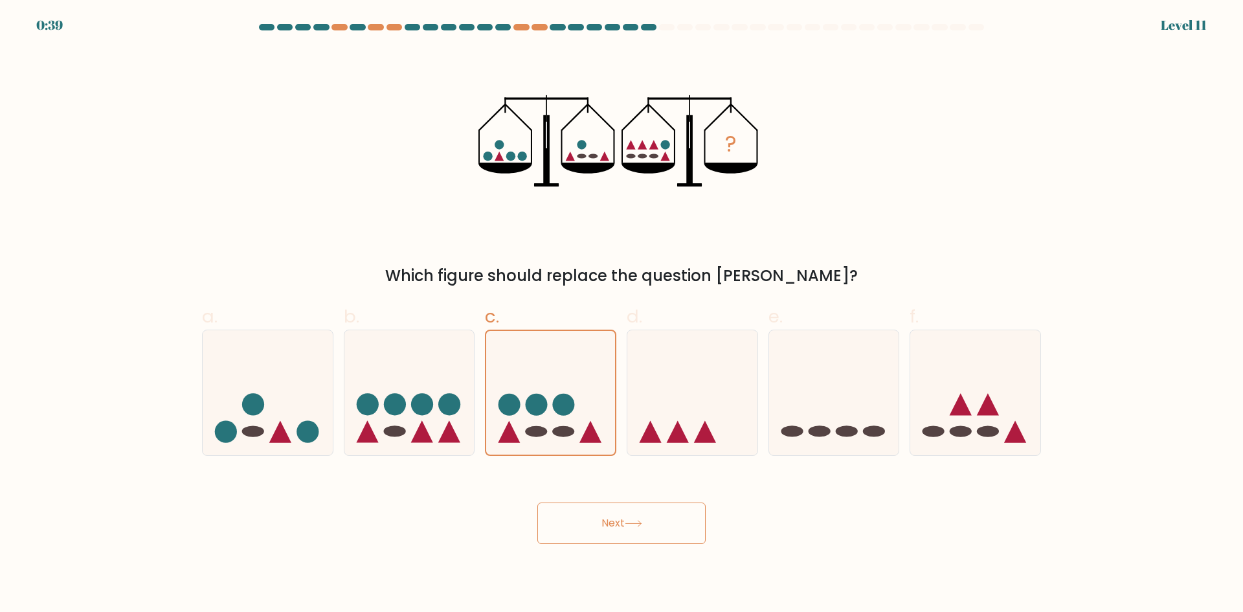
click at [621, 508] on button "Next" at bounding box center [621, 522] width 168 height 41
click at [663, 533] on button "Next" at bounding box center [621, 522] width 168 height 41
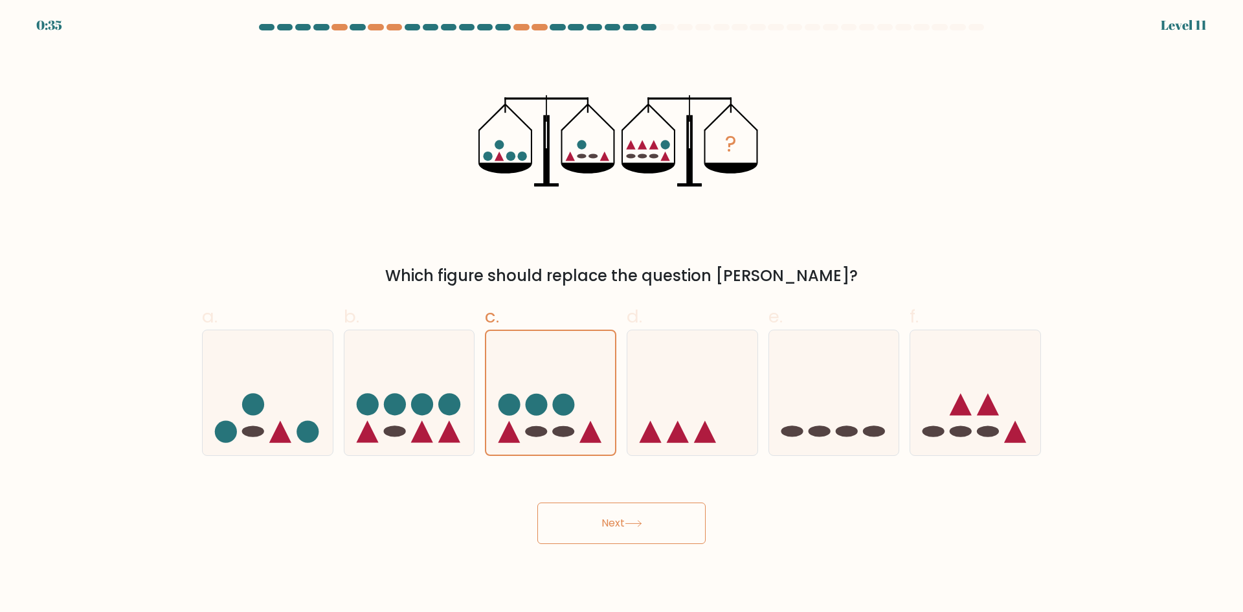
click at [663, 533] on button "Next" at bounding box center [621, 522] width 168 height 41
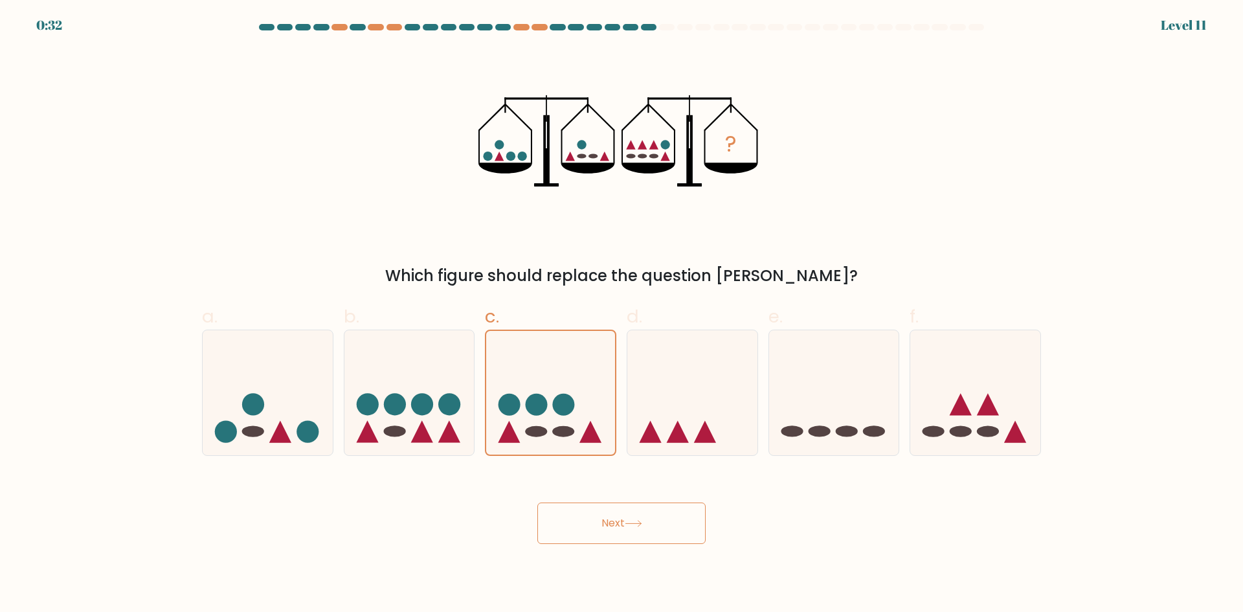
click at [625, 521] on button "Next" at bounding box center [621, 522] width 168 height 41
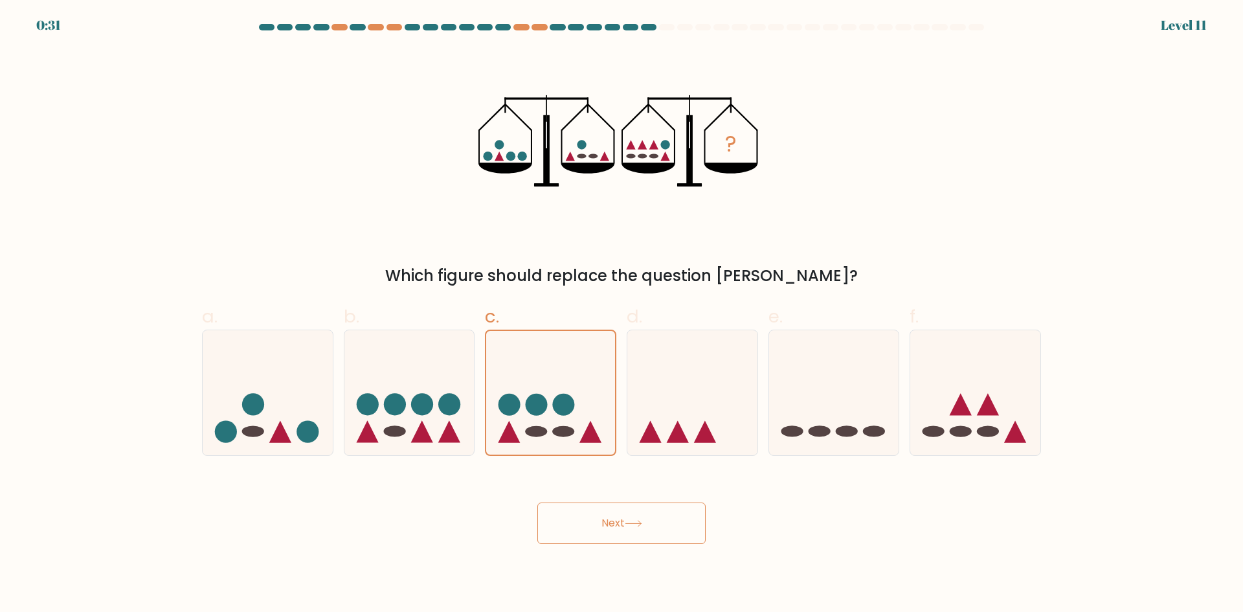
click at [625, 521] on button "Next" at bounding box center [621, 522] width 168 height 41
click at [629, 511] on button "Next" at bounding box center [621, 522] width 168 height 41
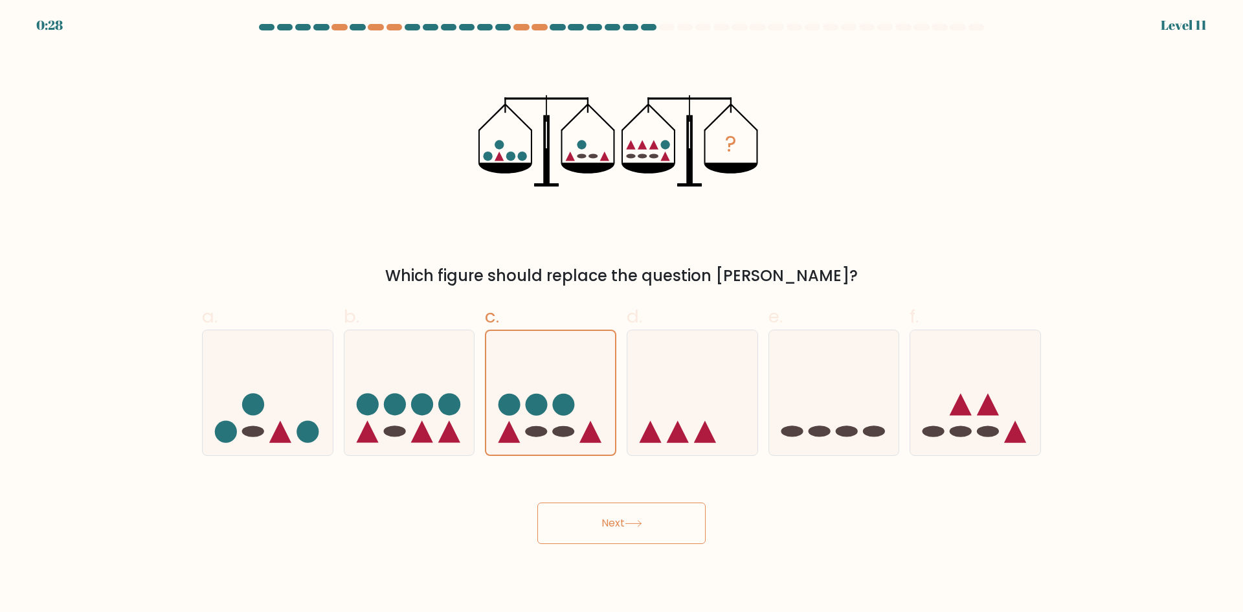
click at [634, 524] on icon at bounding box center [633, 523] width 17 height 7
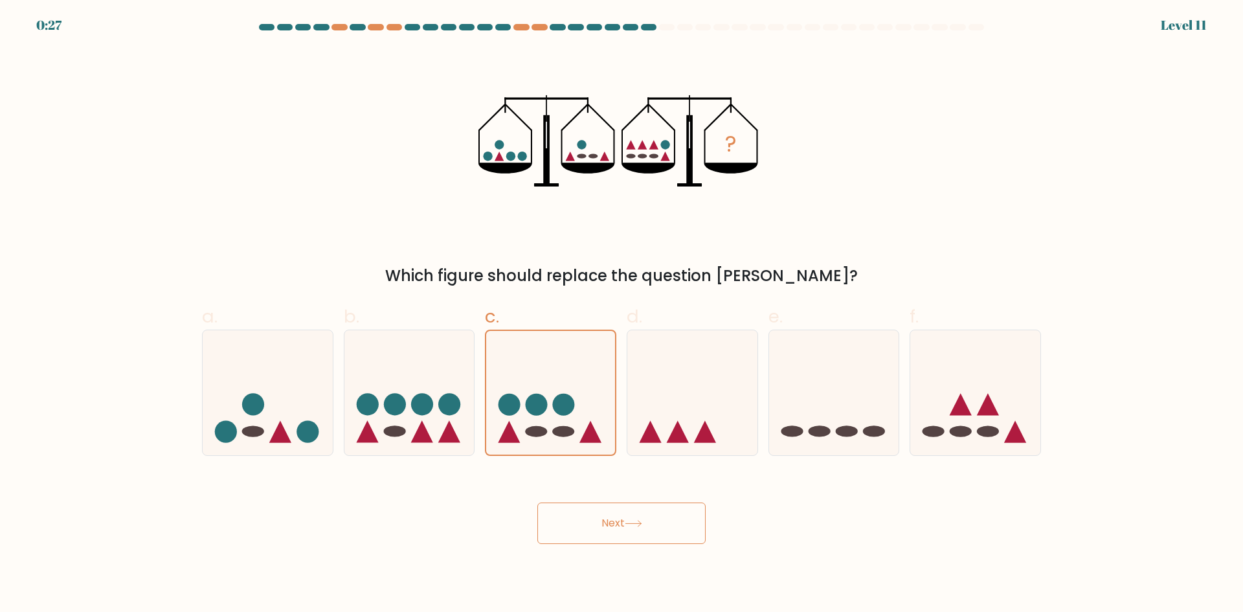
click at [634, 524] on icon at bounding box center [633, 523] width 17 height 7
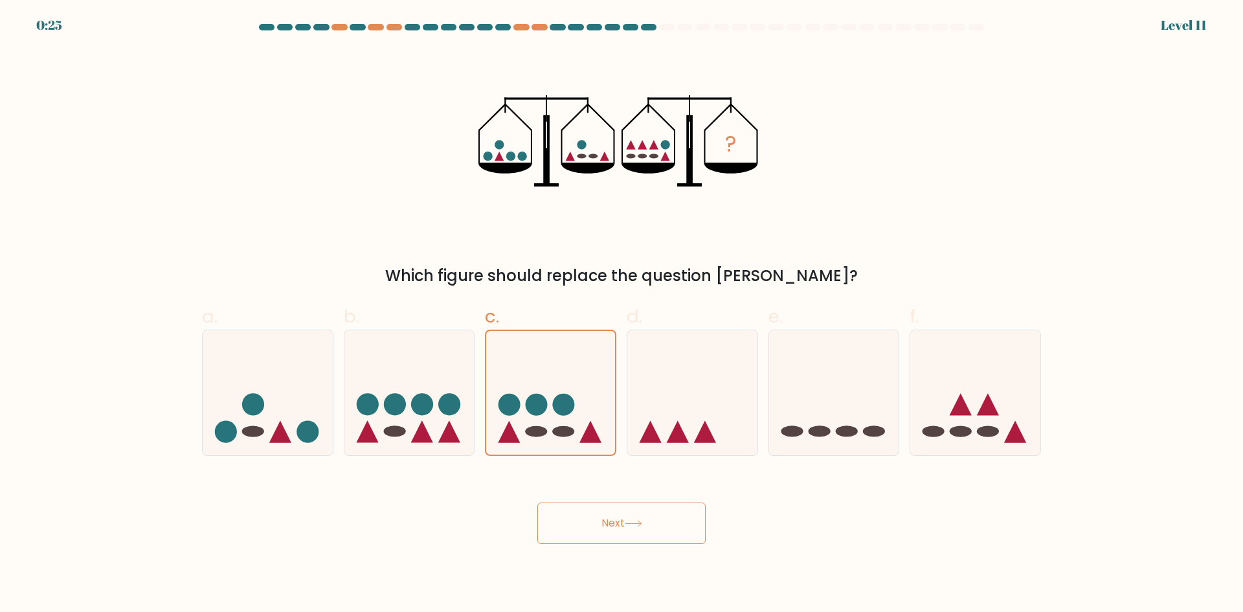
click at [634, 524] on icon at bounding box center [633, 523] width 17 height 7
click at [634, 526] on icon at bounding box center [633, 523] width 17 height 7
click at [634, 532] on button "Next" at bounding box center [621, 522] width 168 height 41
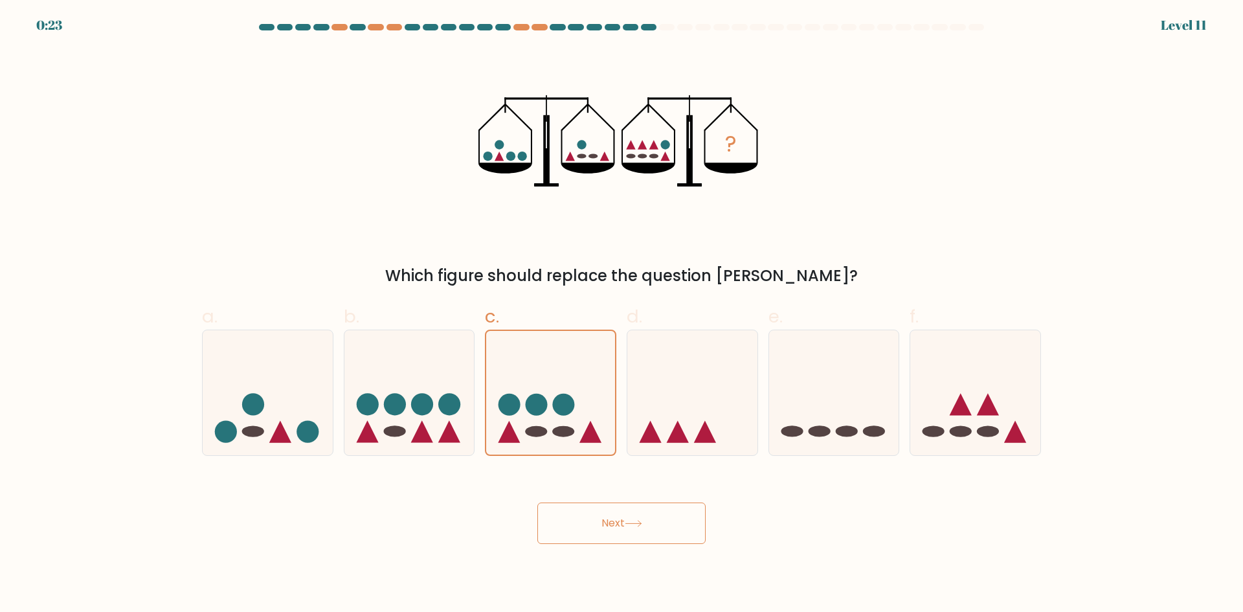
click at [660, 519] on button "Next" at bounding box center [621, 522] width 168 height 41
click at [662, 519] on button "Next" at bounding box center [621, 522] width 168 height 41
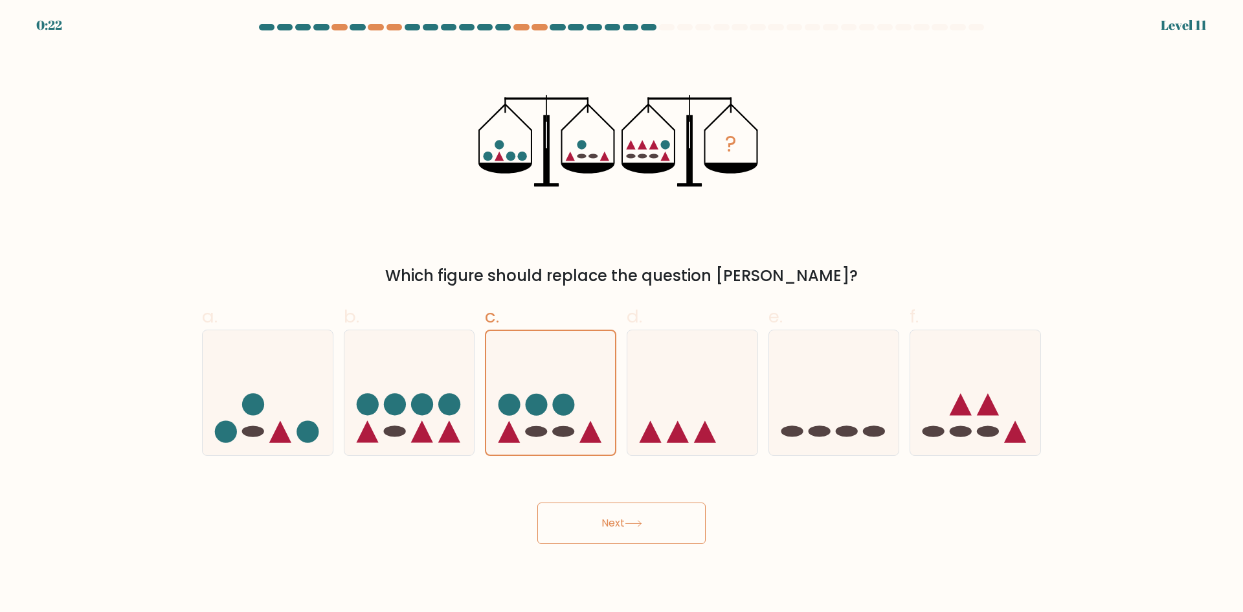
click at [662, 519] on button "Next" at bounding box center [621, 522] width 168 height 41
click at [662, 518] on button "Next" at bounding box center [621, 522] width 168 height 41
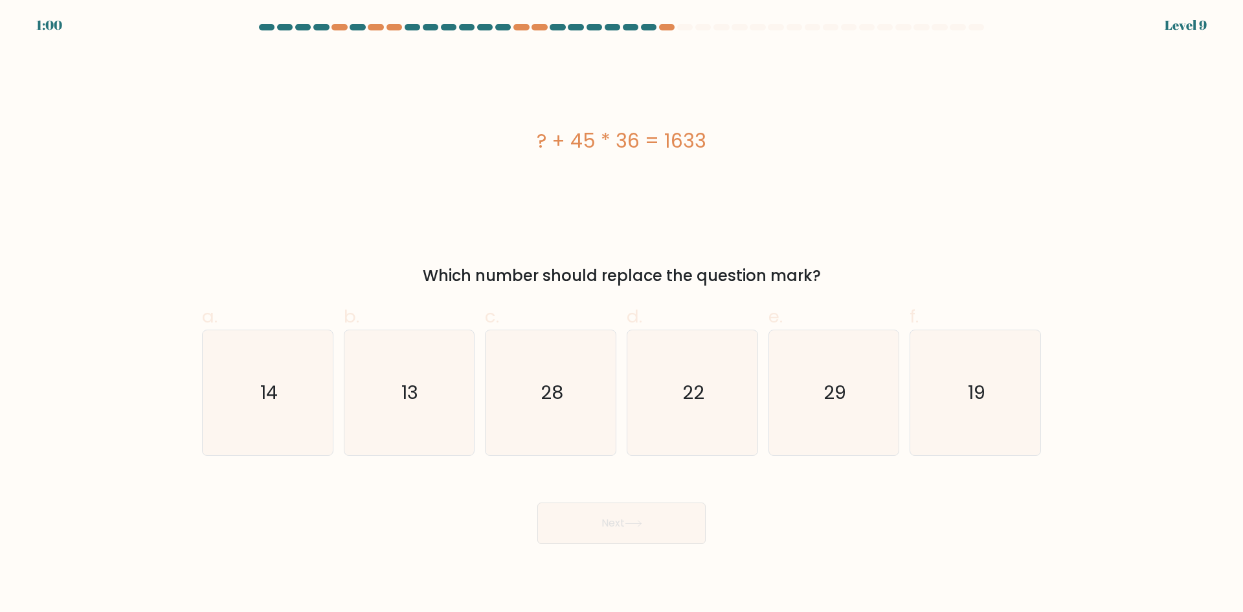
drag, startPoint x: 713, startPoint y: 137, endPoint x: 532, endPoint y: 135, distance: 181.3
click at [532, 135] on div "? + 45 * 36 = 1633" at bounding box center [621, 140] width 839 height 29
drag, startPoint x: 826, startPoint y: 275, endPoint x: 431, endPoint y: 269, distance: 395.6
click at [431, 269] on div "Which number should replace the question mark?" at bounding box center [622, 275] width 824 height 23
copy div "Which number should replace the question mark?"
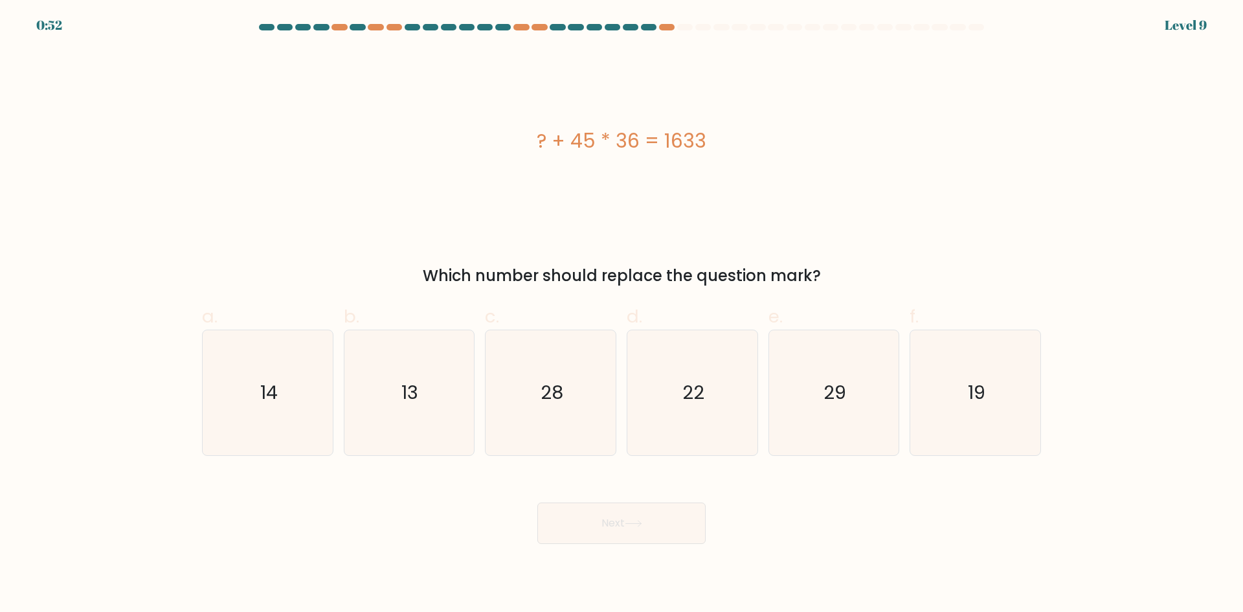
drag, startPoint x: 714, startPoint y: 139, endPoint x: 511, endPoint y: 153, distance: 203.1
click at [511, 153] on div "? + 45 * 36 = 1633" at bounding box center [621, 140] width 839 height 29
copy div "? + 45 * 36 = 1633"
click at [407, 396] on text "13" at bounding box center [410, 392] width 17 height 26
click at [622, 315] on input "b. 13" at bounding box center [622, 310] width 1 height 8
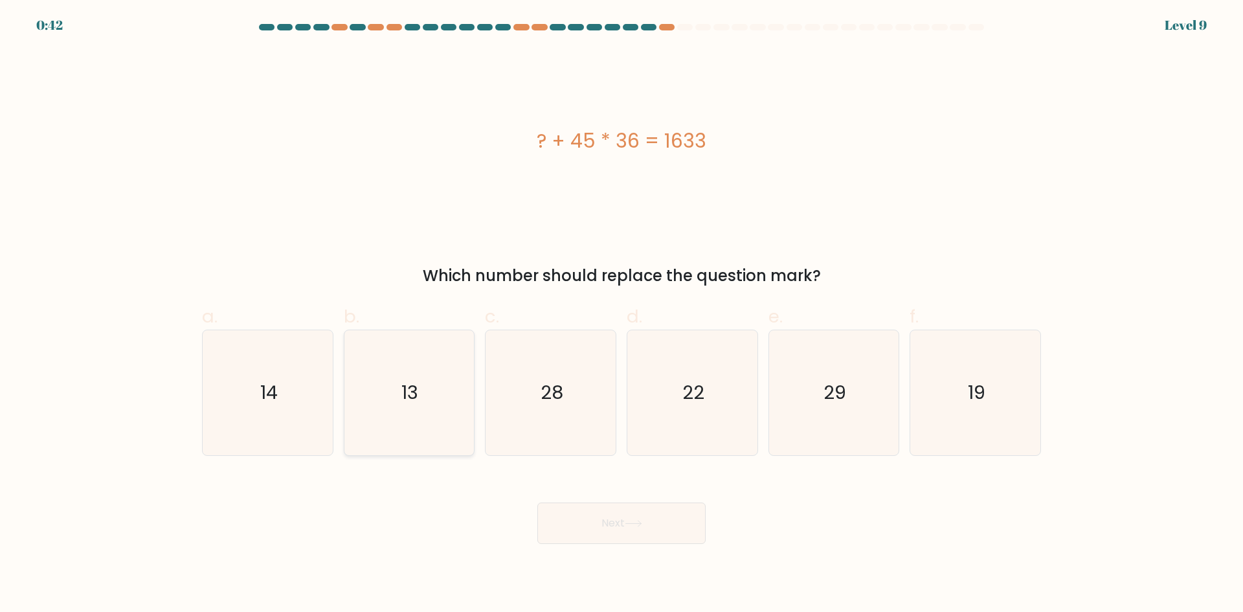
radio input "true"
click at [655, 530] on button "Next" at bounding box center [621, 522] width 168 height 41
click at [642, 526] on icon at bounding box center [633, 523] width 17 height 7
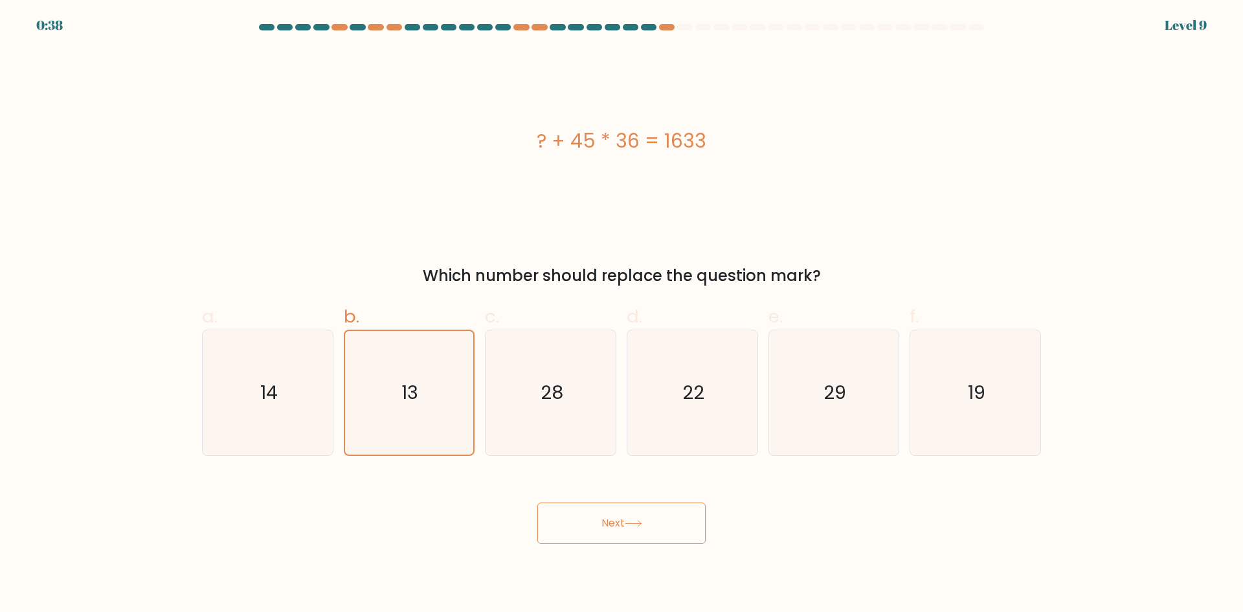
click at [642, 528] on button "Next" at bounding box center [621, 522] width 168 height 41
drag, startPoint x: 642, startPoint y: 528, endPoint x: 640, endPoint y: 546, distance: 17.6
click at [640, 546] on body "0:37 Level 9 a." at bounding box center [621, 306] width 1243 height 612
click at [631, 524] on icon at bounding box center [633, 523] width 17 height 7
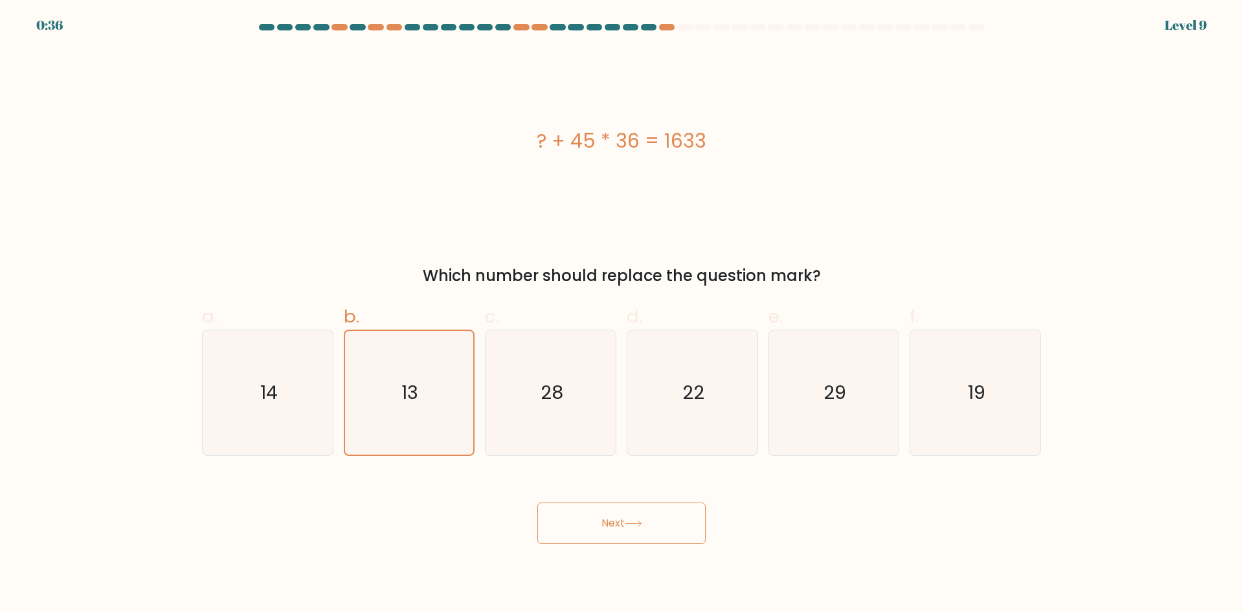
click at [630, 524] on icon at bounding box center [633, 523] width 17 height 7
click at [629, 524] on icon at bounding box center [633, 523] width 17 height 7
click at [628, 524] on icon at bounding box center [633, 523] width 17 height 7
click at [627, 522] on button "Next" at bounding box center [621, 522] width 168 height 41
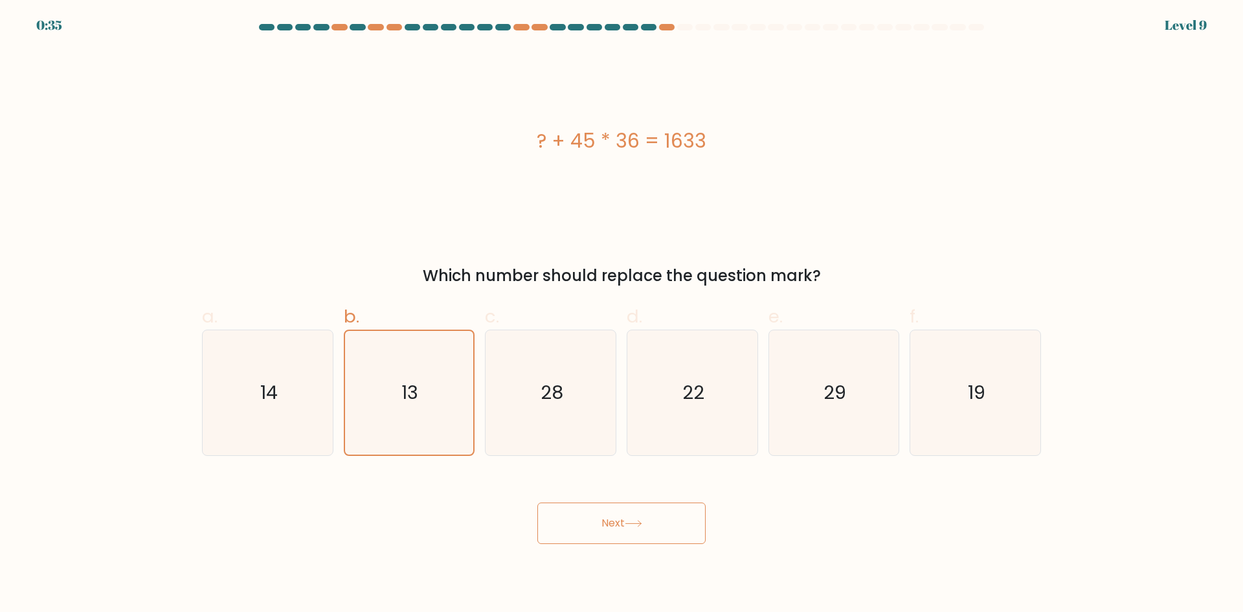
click at [640, 524] on icon at bounding box center [633, 523] width 17 height 7
click at [642, 524] on icon at bounding box center [633, 523] width 17 height 7
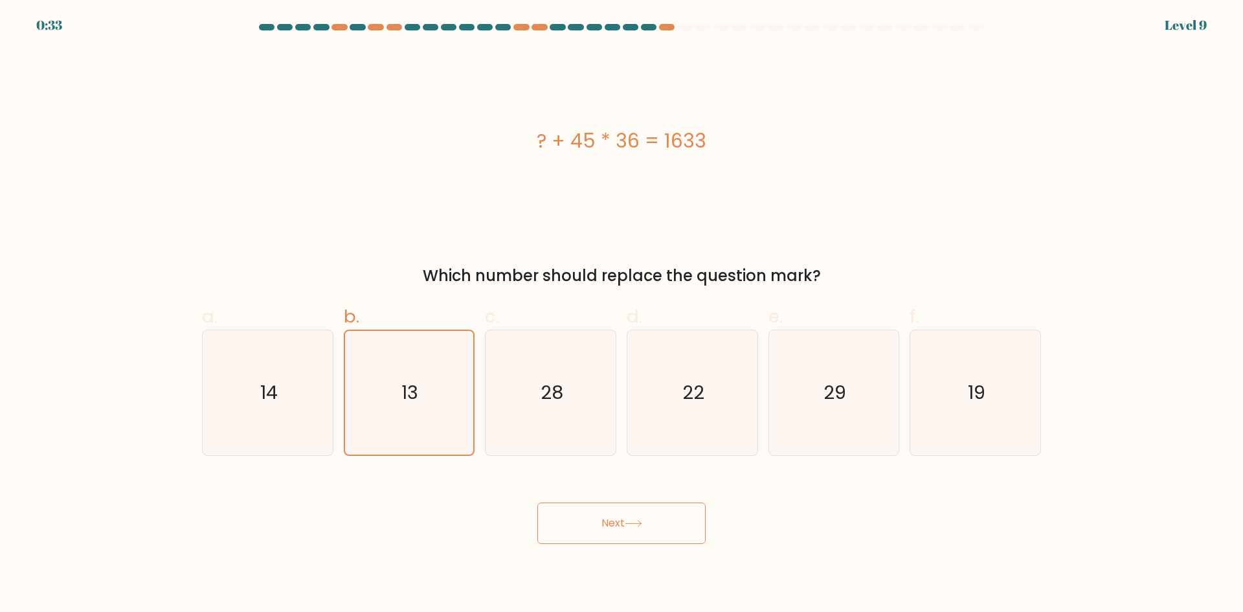
click at [642, 524] on icon at bounding box center [633, 523] width 17 height 7
click at [641, 523] on icon at bounding box center [633, 524] width 16 height 6
click at [642, 522] on icon at bounding box center [633, 523] width 17 height 7
click at [642, 521] on icon at bounding box center [633, 523] width 17 height 7
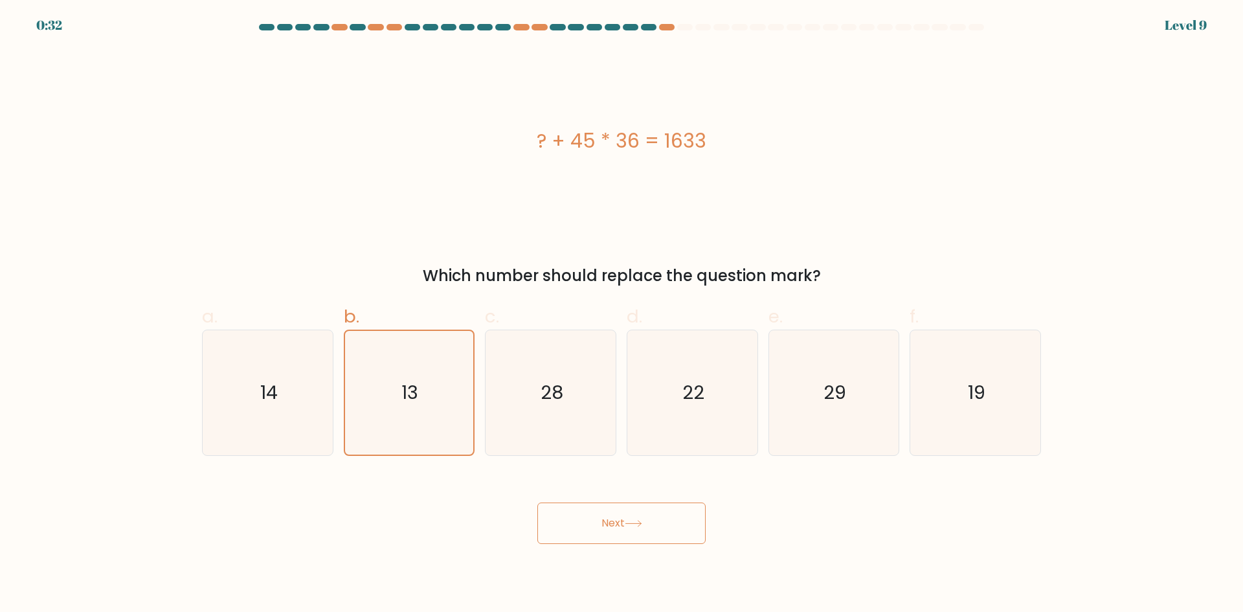
click at [641, 521] on icon at bounding box center [633, 524] width 16 height 6
click at [642, 521] on icon at bounding box center [633, 523] width 17 height 7
click at [607, 511] on button "Next" at bounding box center [621, 522] width 168 height 41
click at [649, 521] on button "Next" at bounding box center [621, 522] width 168 height 41
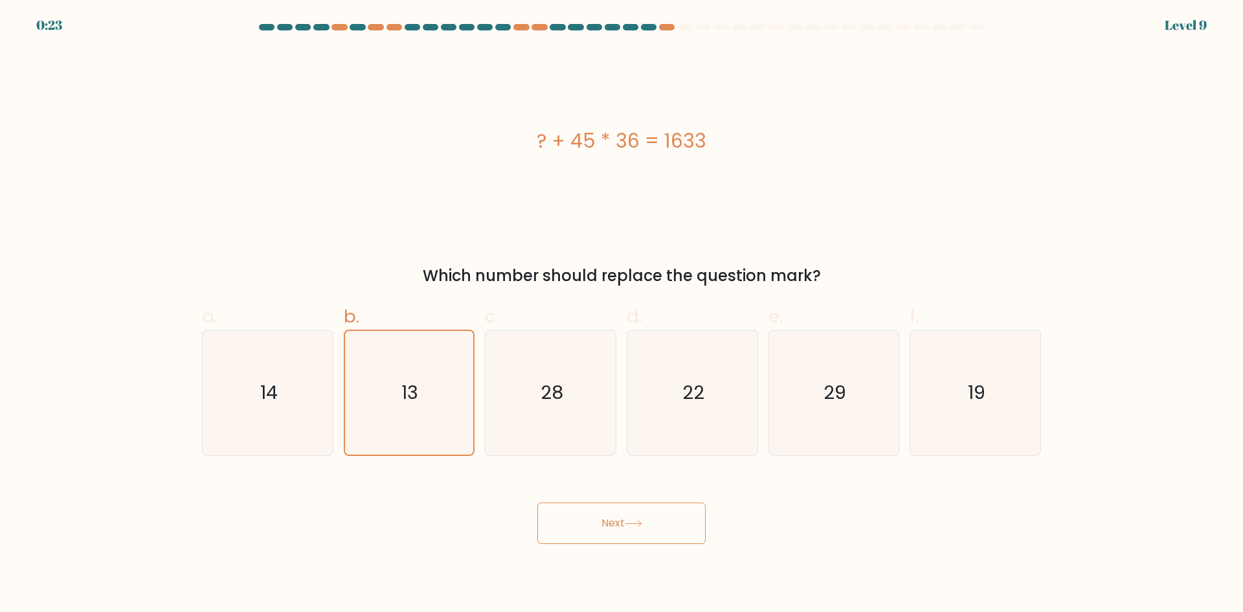
click at [649, 521] on button "Next" at bounding box center [621, 522] width 168 height 41
click at [649, 519] on button "Next" at bounding box center [621, 522] width 168 height 41
click at [627, 529] on button "Next" at bounding box center [621, 522] width 168 height 41
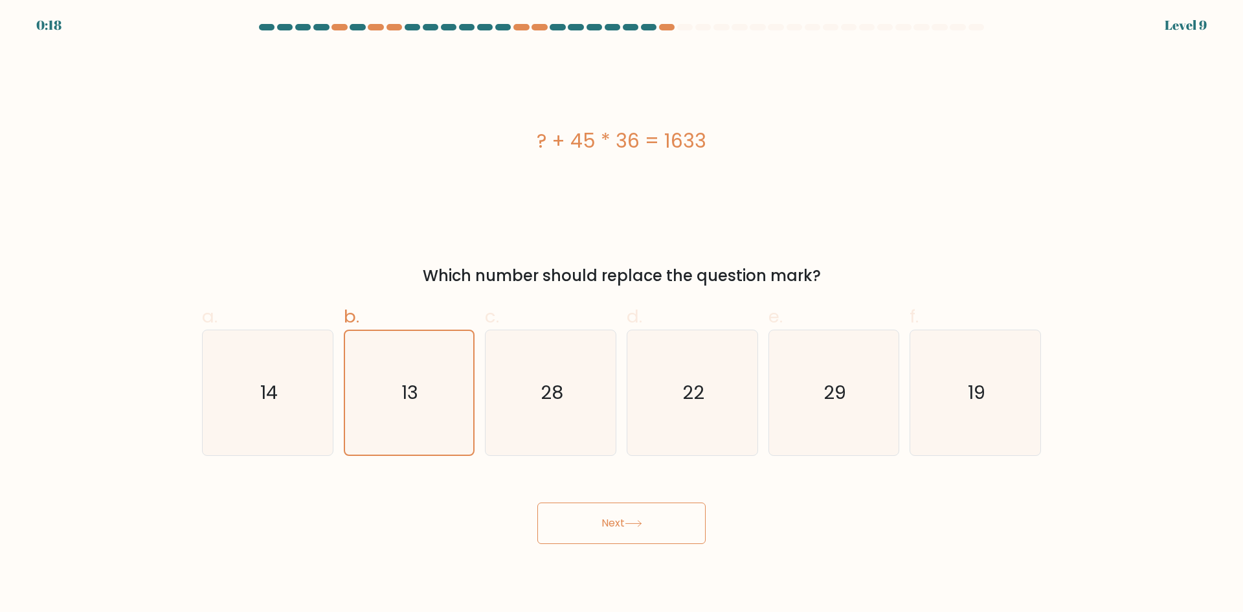
click at [627, 529] on button "Next" at bounding box center [621, 522] width 168 height 41
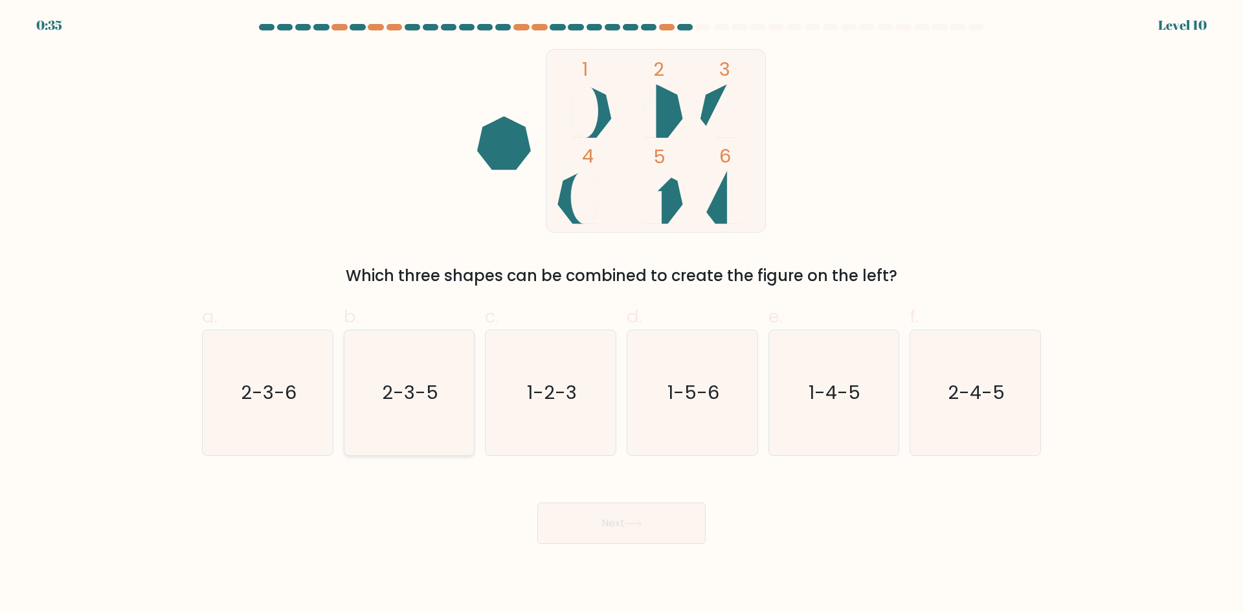
click at [413, 404] on text "2-3-5" at bounding box center [410, 392] width 56 height 26
click at [622, 315] on input "b. 2-3-5" at bounding box center [622, 310] width 1 height 8
radio input "true"
click at [304, 409] on icon "2-3-6" at bounding box center [267, 392] width 125 height 125
click at [622, 315] on input "a. 2-3-6" at bounding box center [622, 310] width 1 height 8
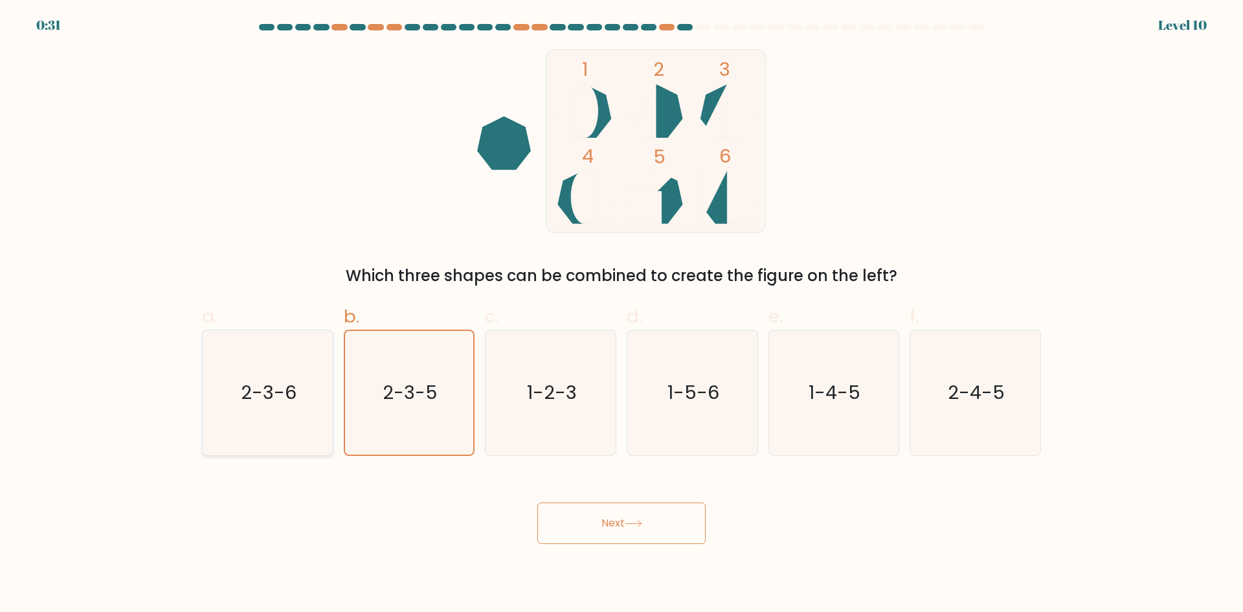
radio input "true"
click at [646, 539] on button "Next" at bounding box center [621, 522] width 168 height 41
click at [640, 523] on icon at bounding box center [633, 524] width 16 height 6
click at [648, 522] on button "Next" at bounding box center [621, 522] width 168 height 41
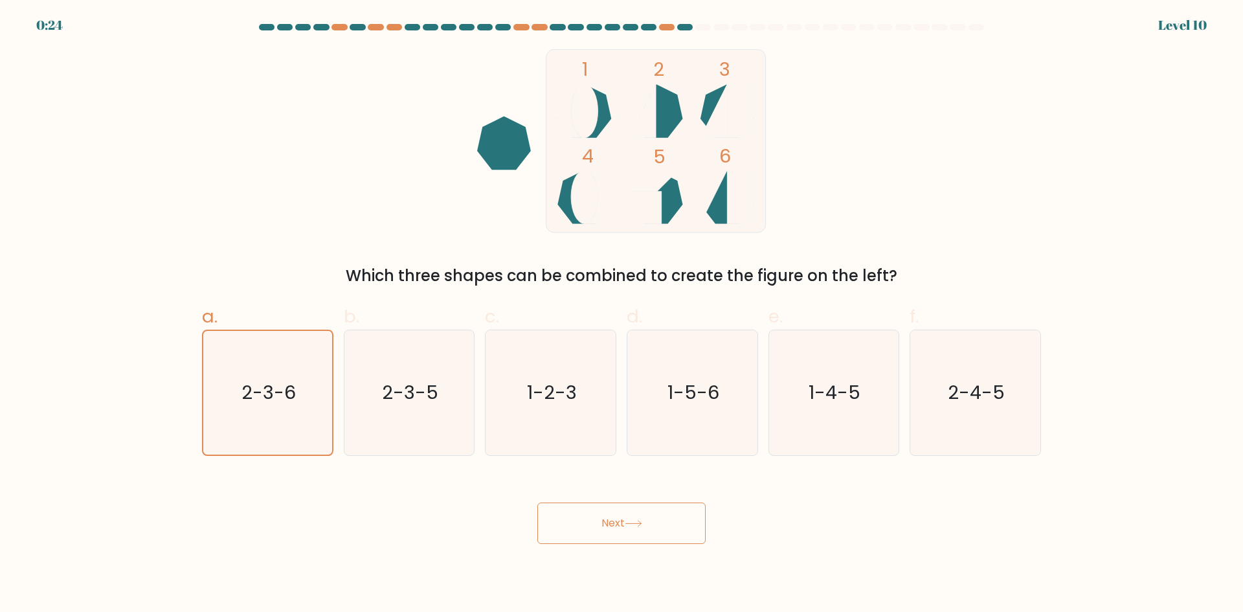
click at [648, 522] on button "Next" at bounding box center [621, 522] width 168 height 41
click at [638, 508] on button "Next" at bounding box center [621, 522] width 168 height 41
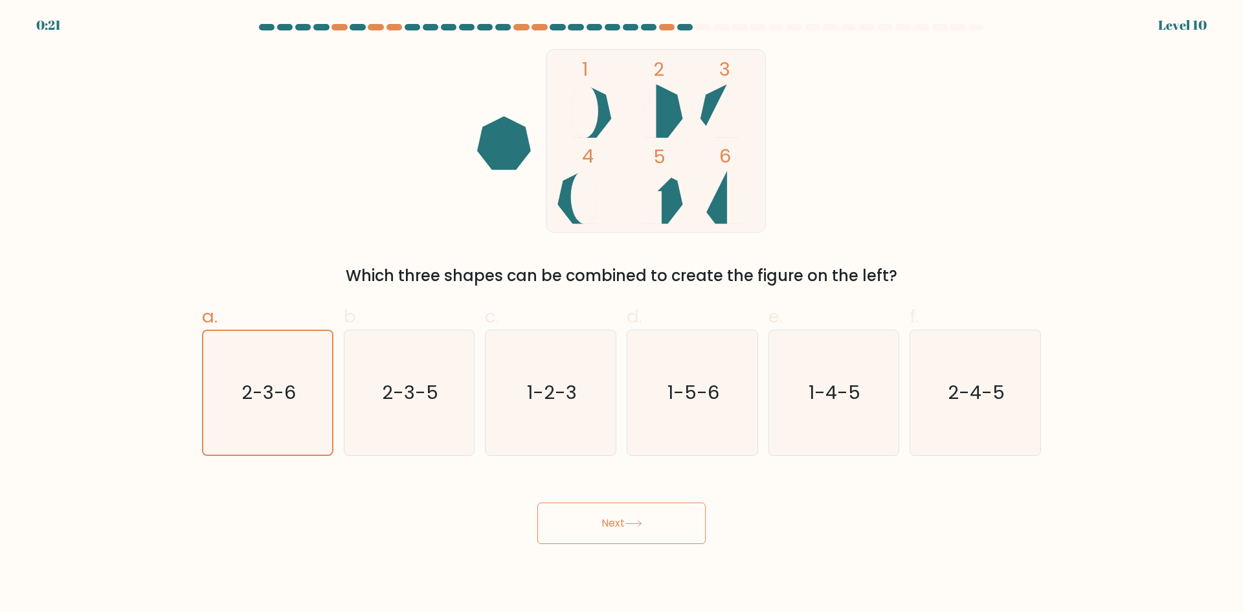
click at [638, 508] on button "Next" at bounding box center [621, 522] width 168 height 41
click at [579, 526] on button "Next" at bounding box center [621, 522] width 168 height 41
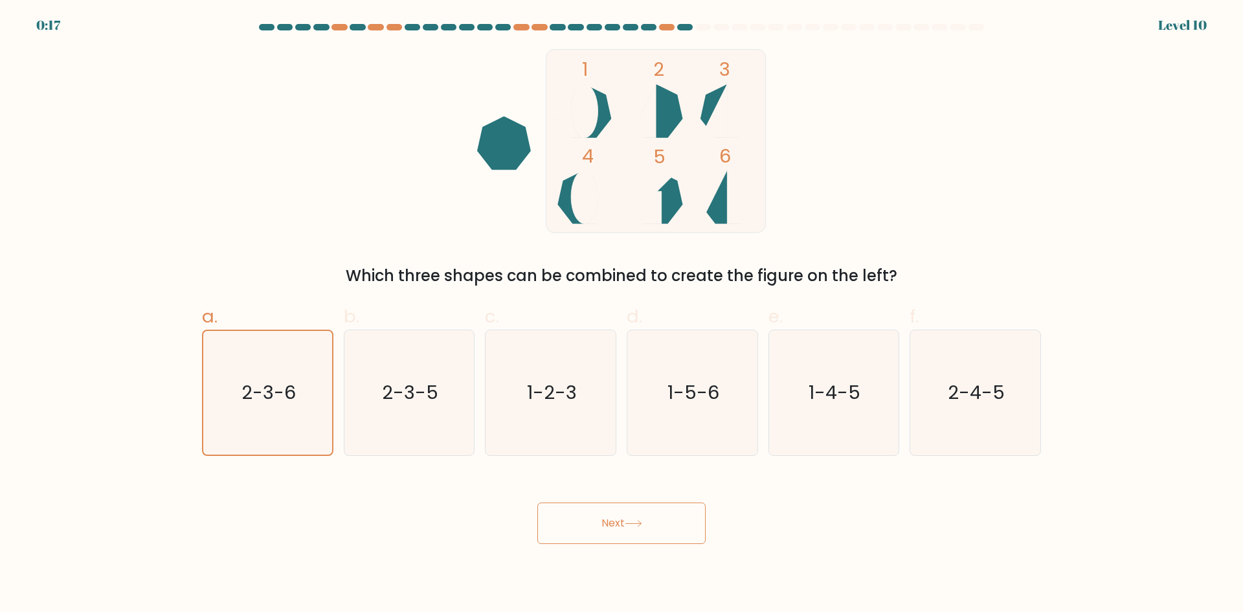
click at [579, 526] on button "Next" at bounding box center [621, 522] width 168 height 41
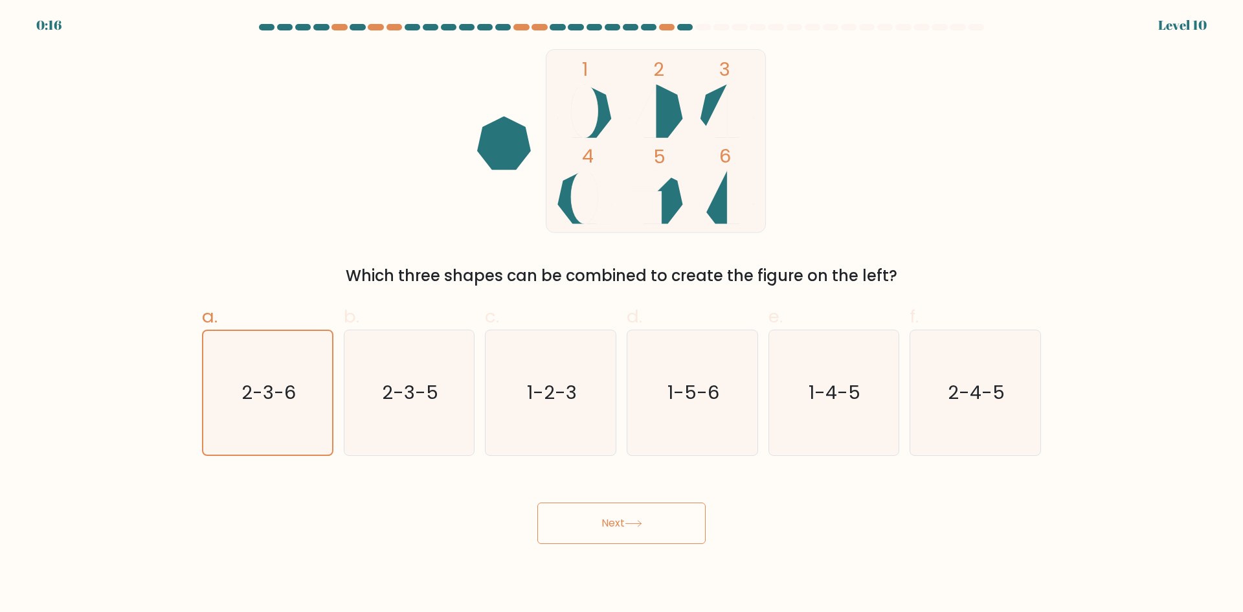
click at [579, 526] on button "Next" at bounding box center [621, 522] width 168 height 41
click at [629, 529] on button "Next" at bounding box center [621, 522] width 168 height 41
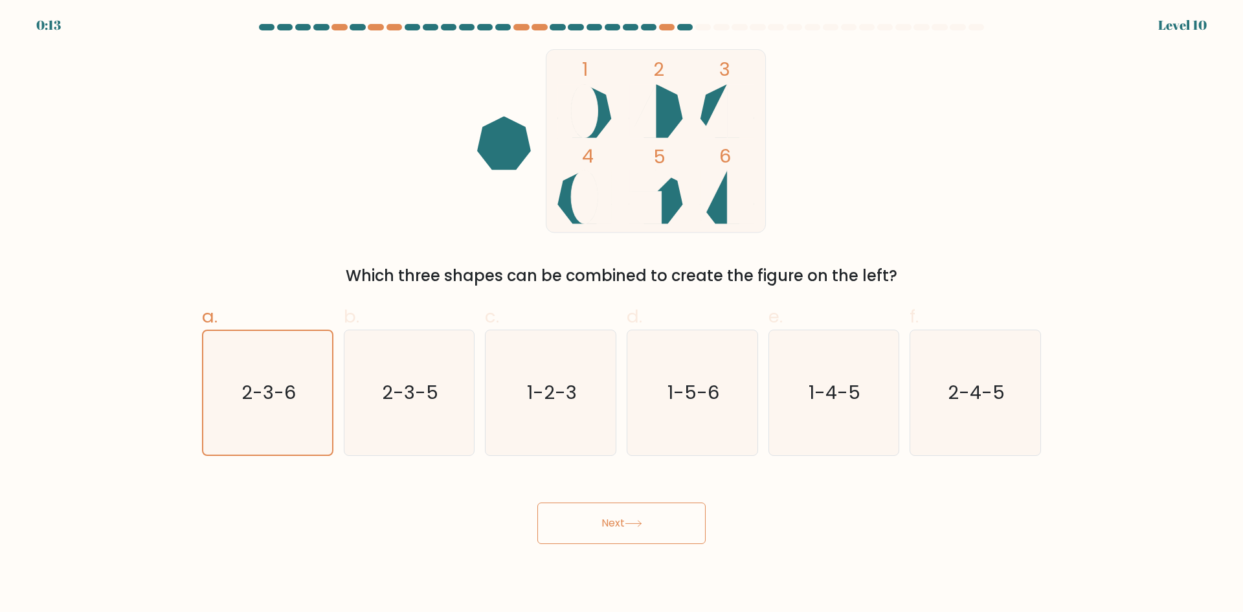
click at [629, 529] on button "Next" at bounding box center [621, 522] width 168 height 41
click at [627, 517] on button "Next" at bounding box center [621, 522] width 168 height 41
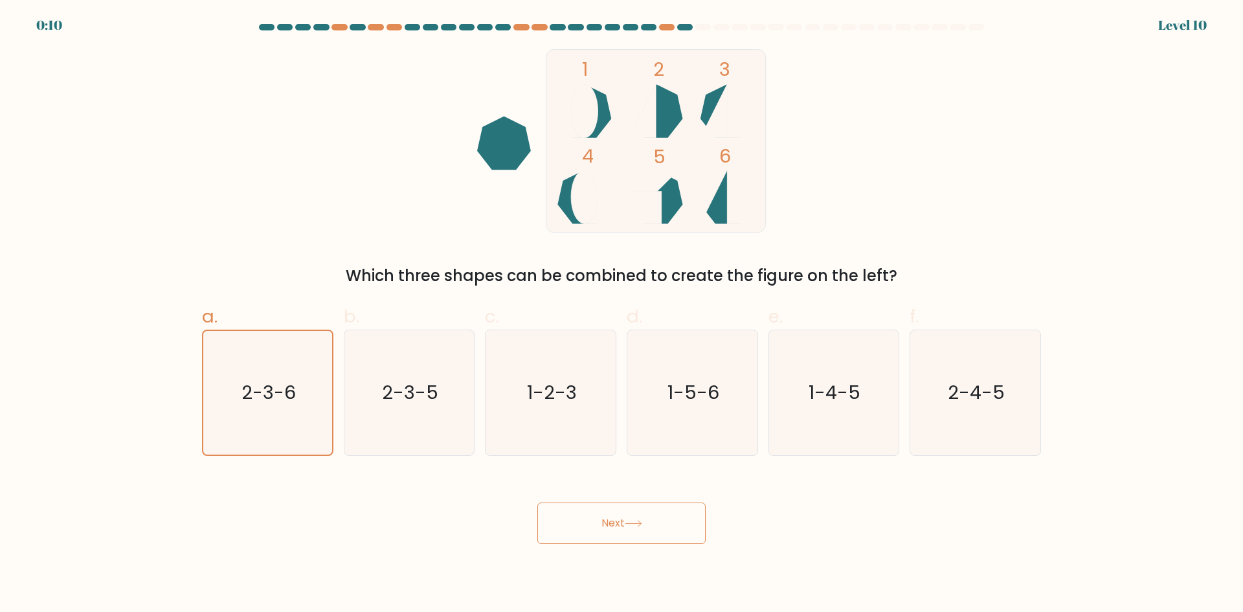
click at [627, 517] on button "Next" at bounding box center [621, 522] width 168 height 41
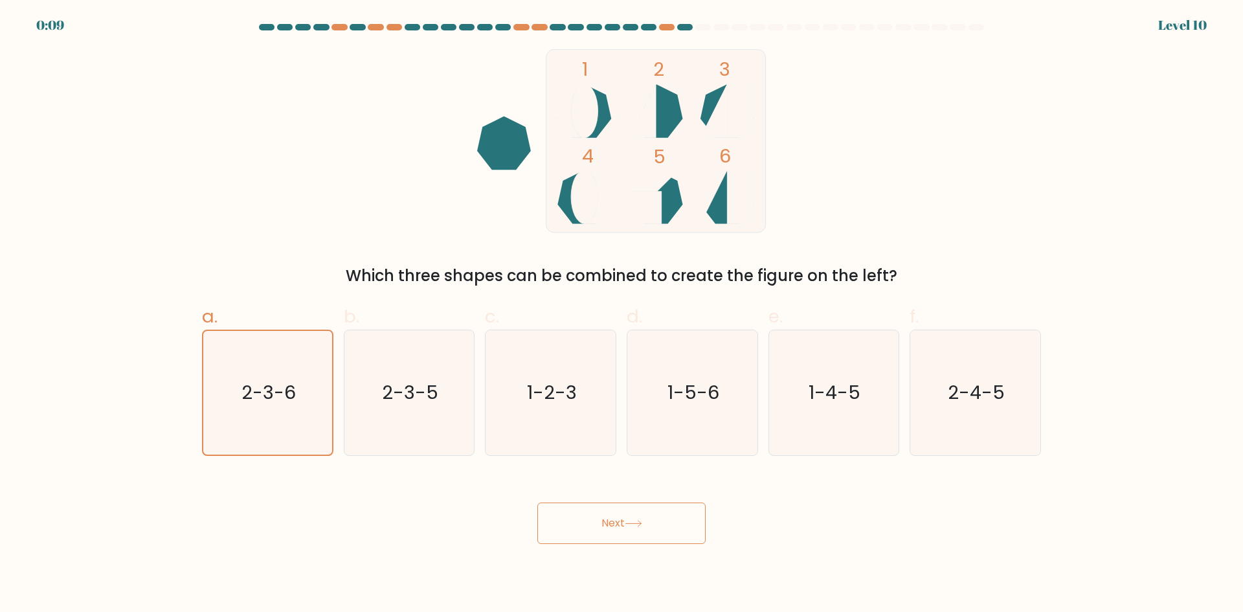
click at [627, 517] on button "Next" at bounding box center [621, 522] width 168 height 41
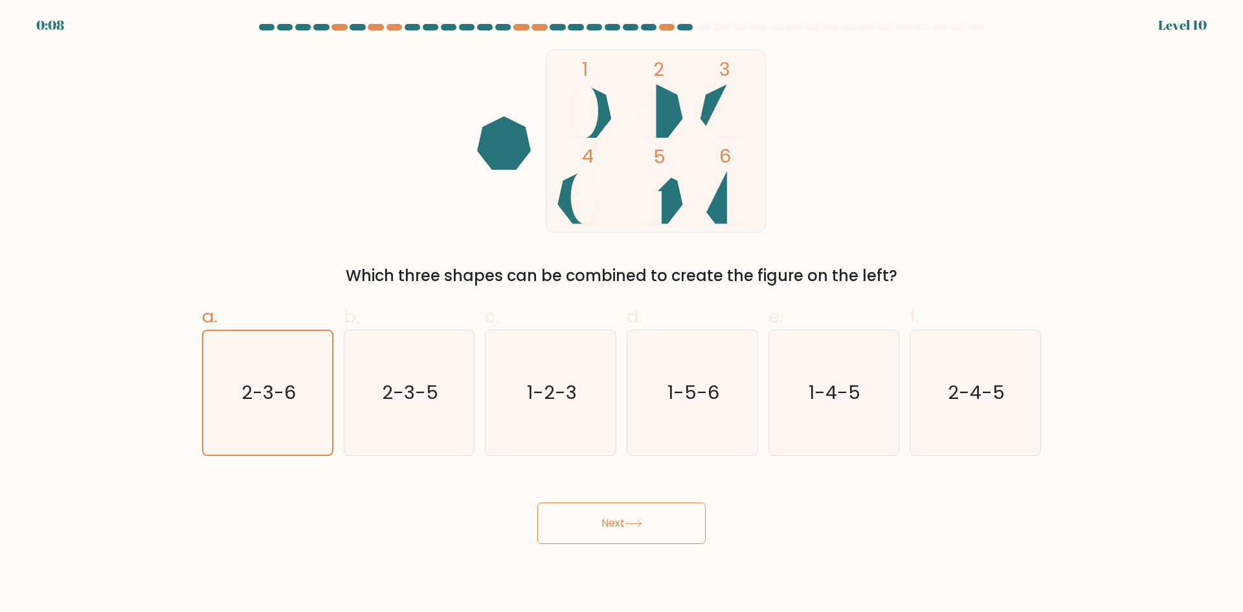
click at [626, 517] on button "Next" at bounding box center [621, 522] width 168 height 41
click at [669, 523] on button "Next" at bounding box center [621, 522] width 168 height 41
click at [668, 523] on button "Next" at bounding box center [621, 522] width 168 height 41
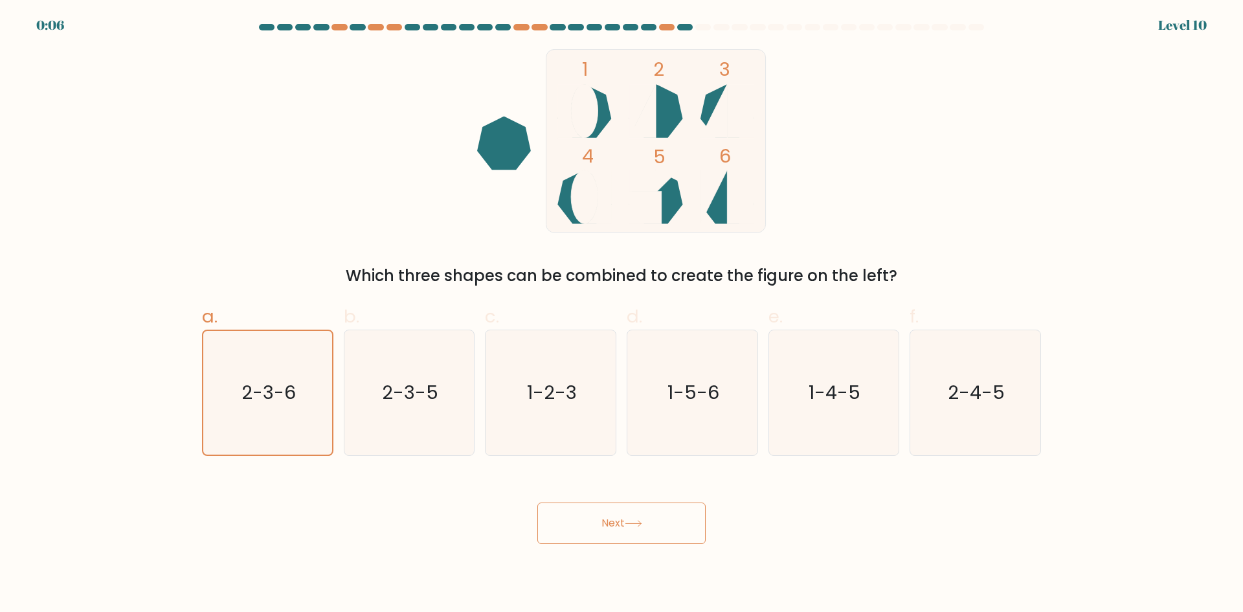
click at [668, 522] on button "Next" at bounding box center [621, 522] width 168 height 41
click at [668, 521] on button "Next" at bounding box center [621, 522] width 168 height 41
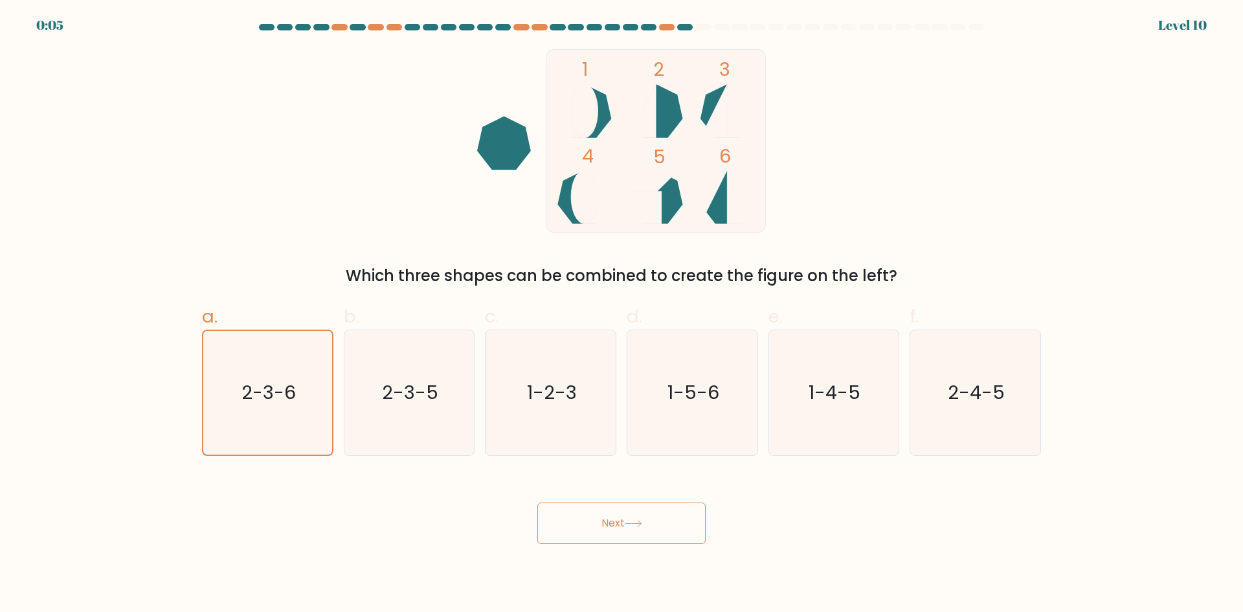
click at [668, 521] on button "Next" at bounding box center [621, 522] width 168 height 41
click at [669, 519] on button "Next" at bounding box center [621, 522] width 168 height 41
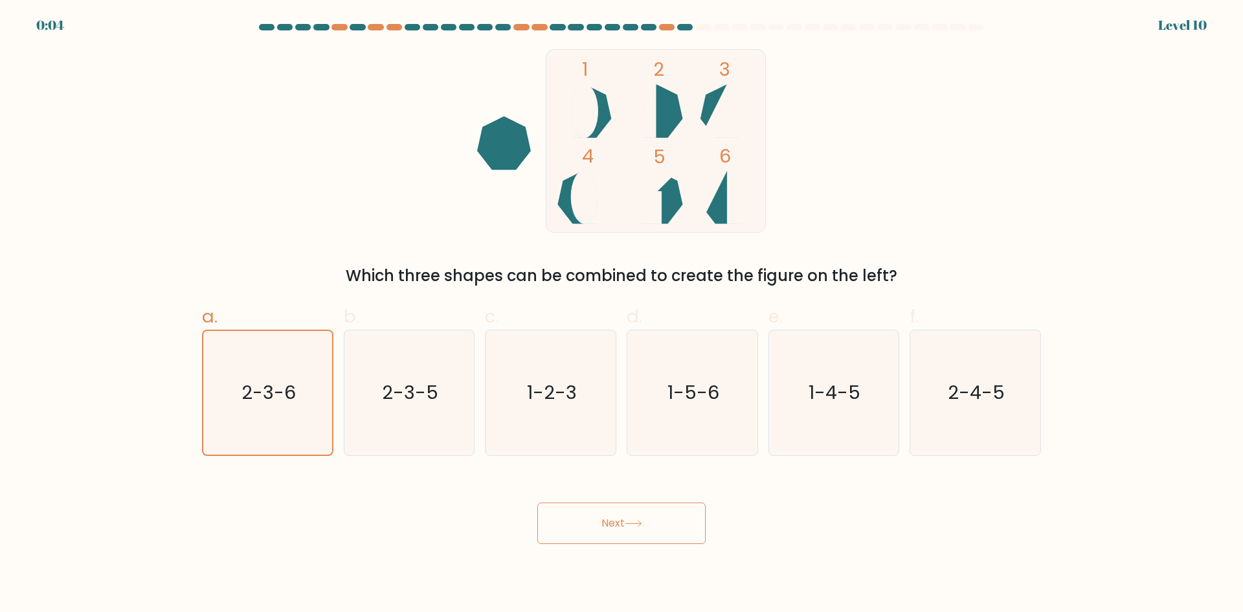
click at [669, 519] on button "Next" at bounding box center [621, 522] width 168 height 41
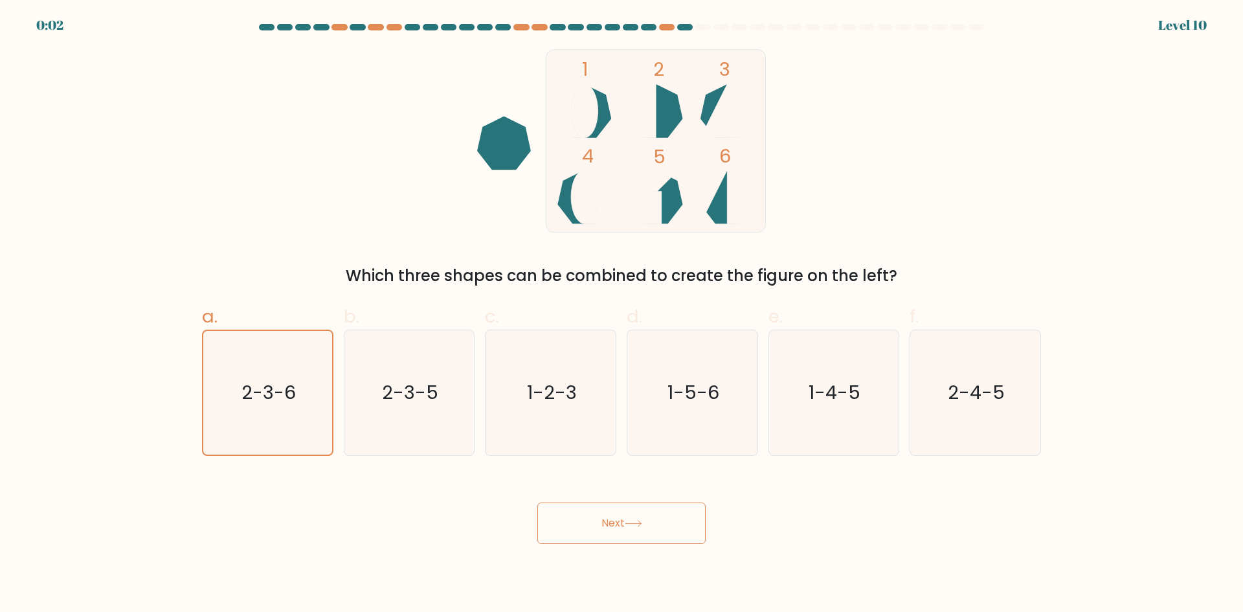
click at [645, 530] on button "Next" at bounding box center [621, 522] width 168 height 41
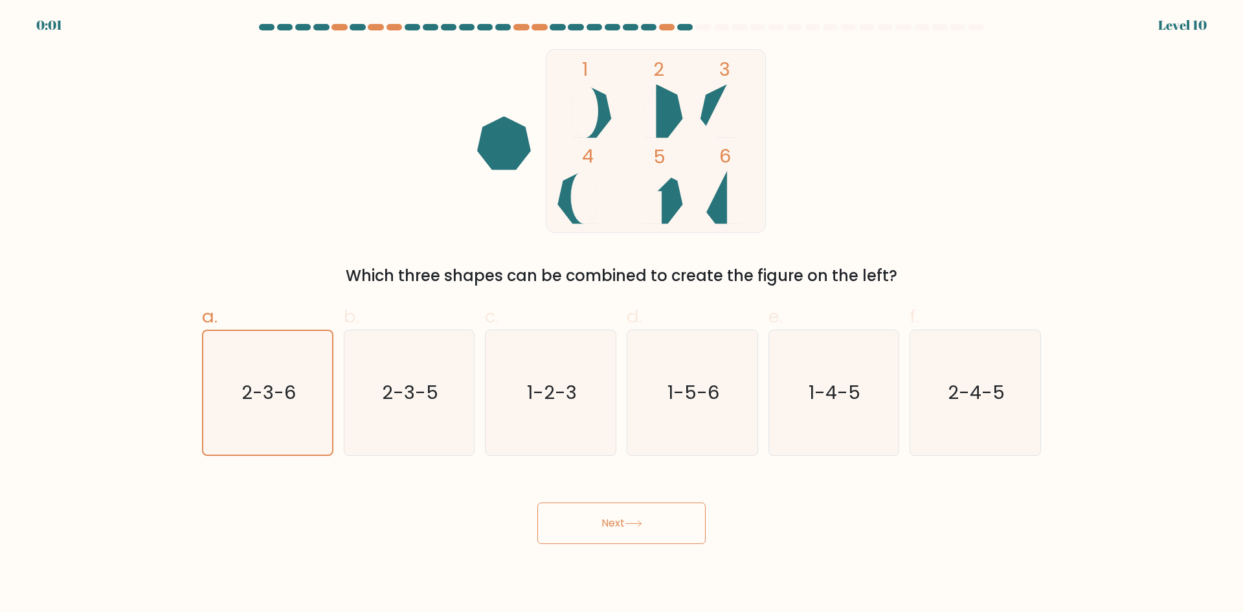
click at [645, 530] on button "Next" at bounding box center [621, 522] width 168 height 41
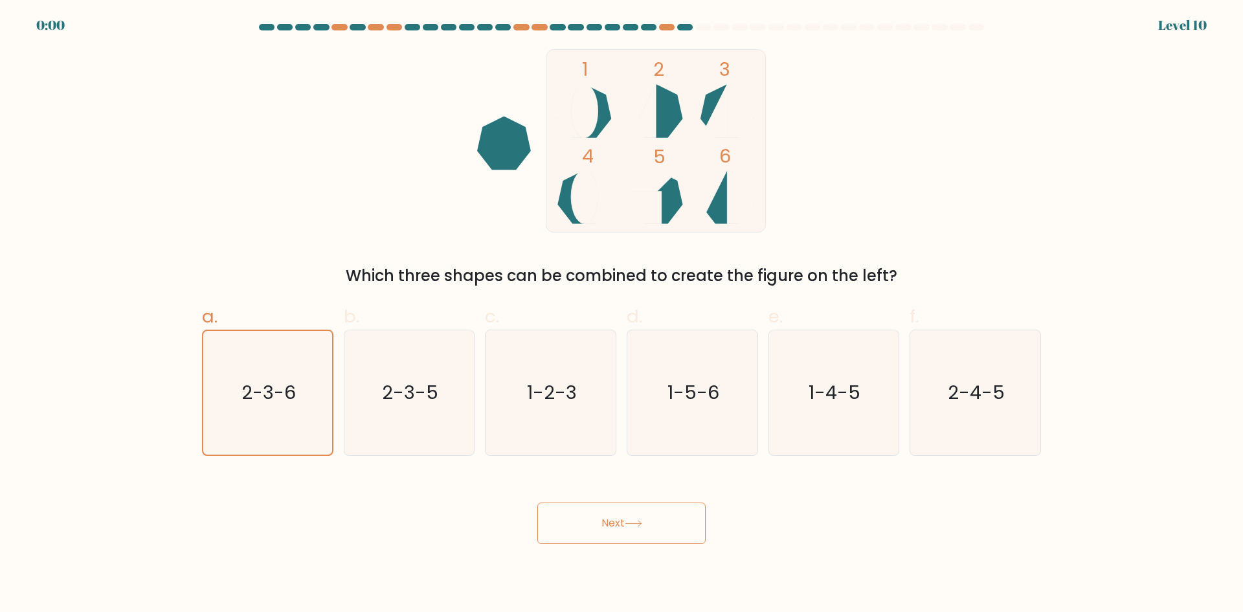
click at [645, 530] on button "Next" at bounding box center [621, 522] width 168 height 41
click at [645, 530] on div "Next" at bounding box center [621, 507] width 855 height 73
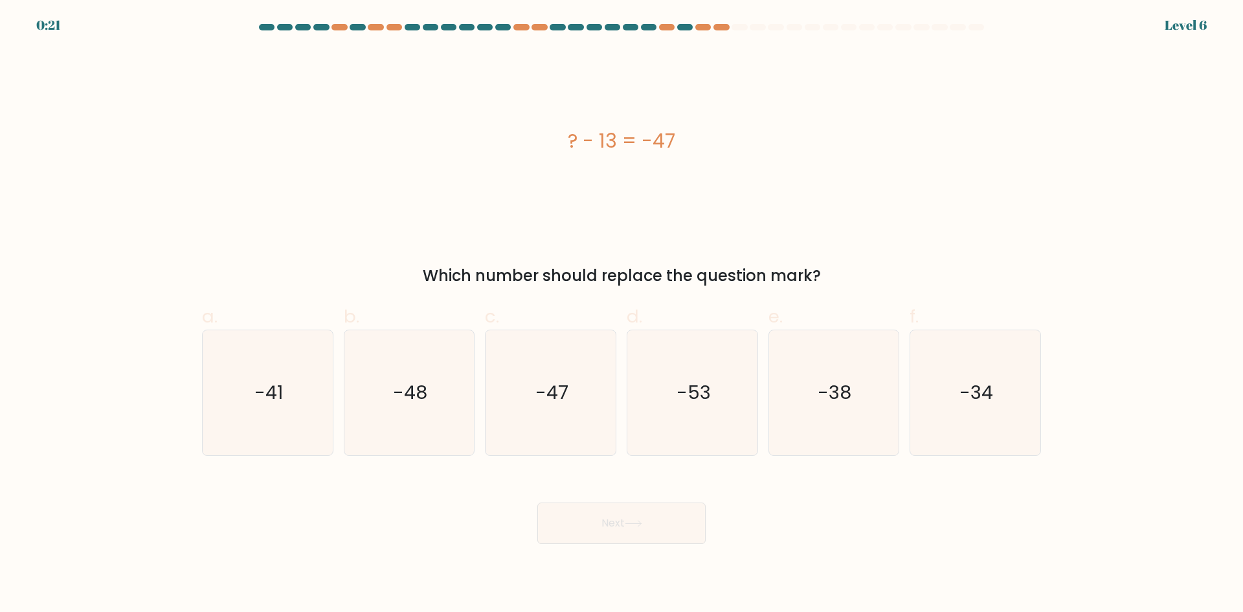
drag, startPoint x: 676, startPoint y: 139, endPoint x: 561, endPoint y: 154, distance: 115.6
click at [561, 154] on div "? - 13 = -47" at bounding box center [621, 140] width 839 height 29
click at [659, 410] on icon "-53" at bounding box center [692, 392] width 125 height 125
click at [622, 315] on input "d. -53" at bounding box center [622, 310] width 1 height 8
radio input "true"
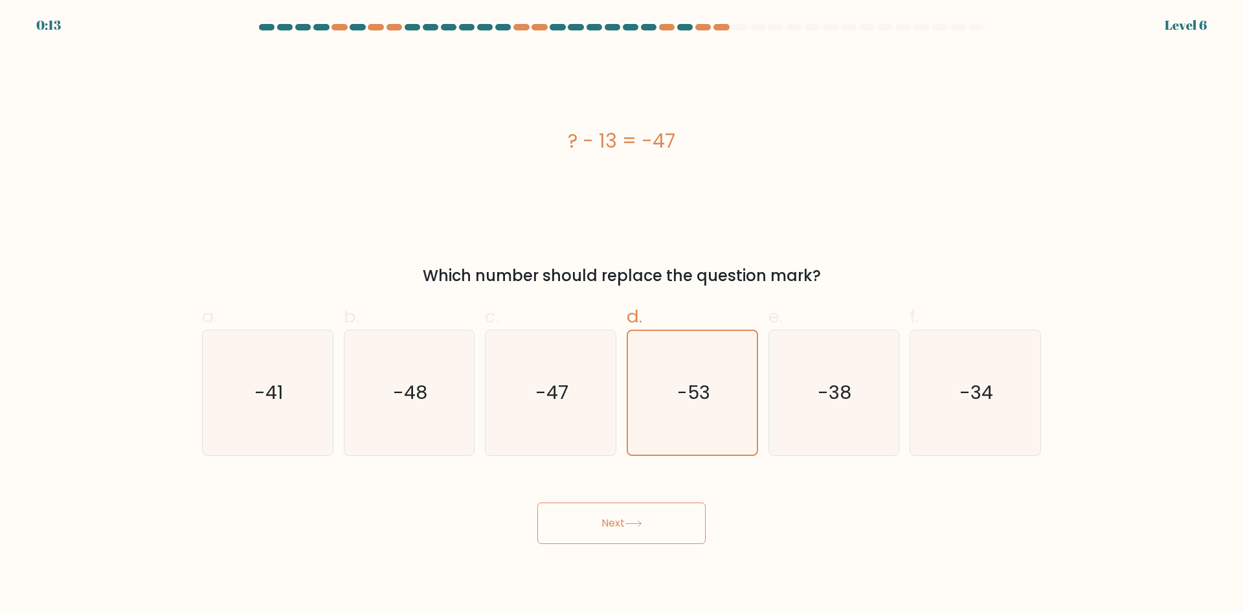
click at [637, 540] on button "Next" at bounding box center [621, 522] width 168 height 41
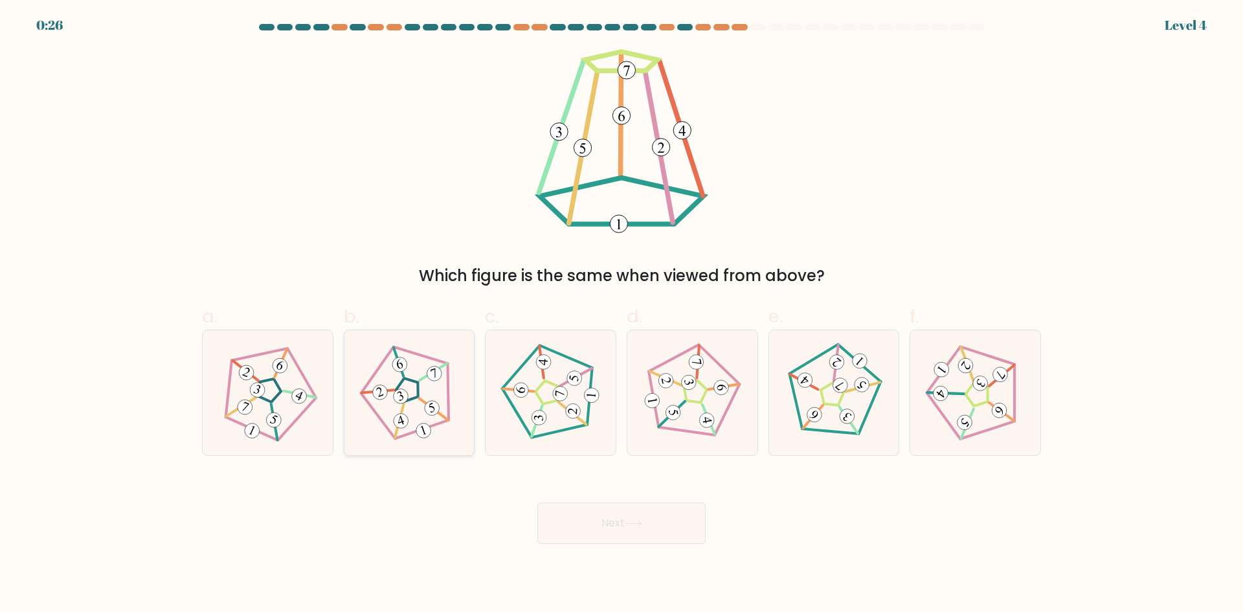
click at [410, 379] on icon at bounding box center [409, 393] width 100 height 100
click at [622, 315] on input "b." at bounding box center [622, 310] width 1 height 8
radio input "true"
click at [699, 377] on icon at bounding box center [692, 393] width 100 height 100
click at [622, 315] on input "d." at bounding box center [622, 310] width 1 height 8
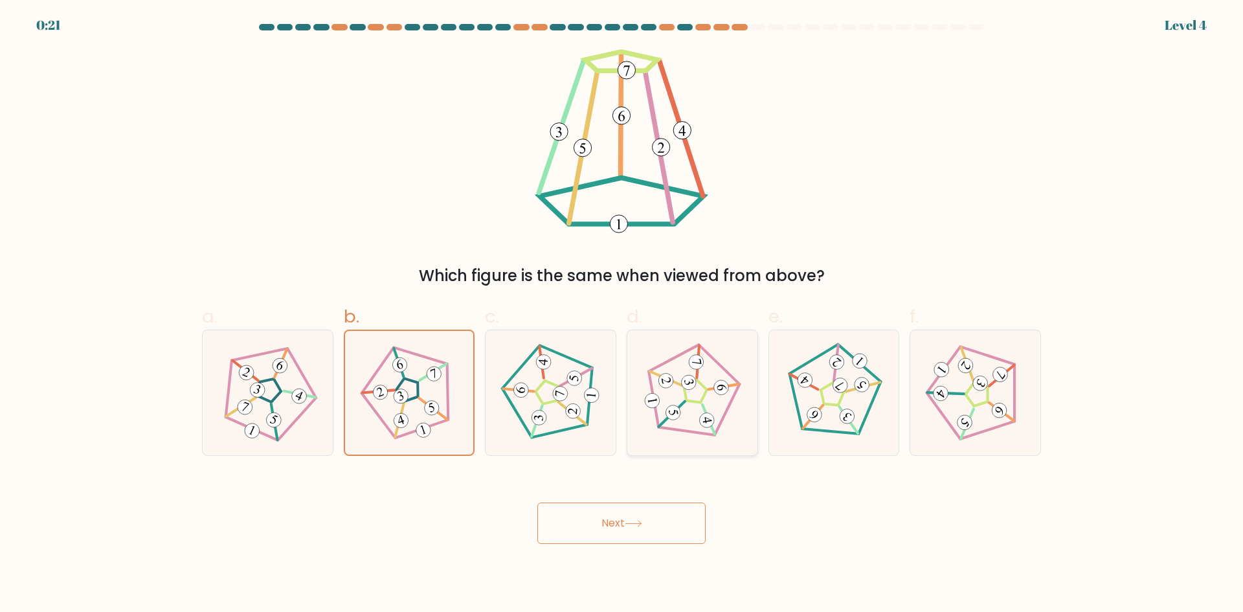
radio input "true"
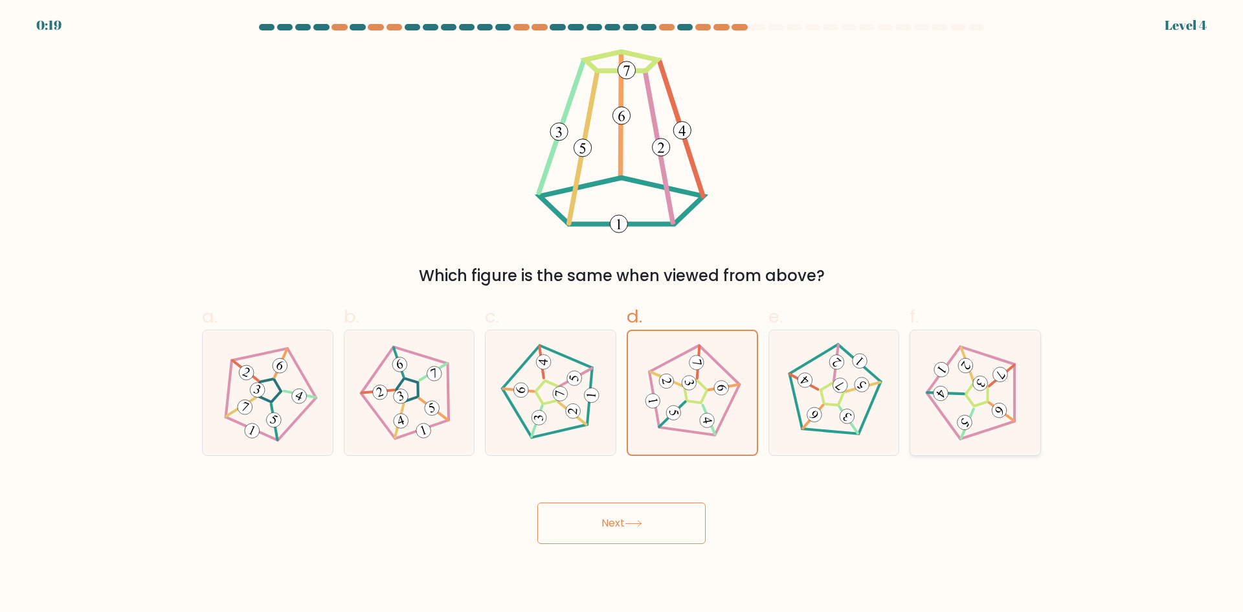
click at [960, 381] on icon at bounding box center [975, 393] width 100 height 100
click at [622, 315] on input "f." at bounding box center [622, 310] width 1 height 8
radio input "true"
click at [686, 407] on icon at bounding box center [692, 393] width 100 height 100
click at [622, 315] on input "d." at bounding box center [622, 310] width 1 height 8
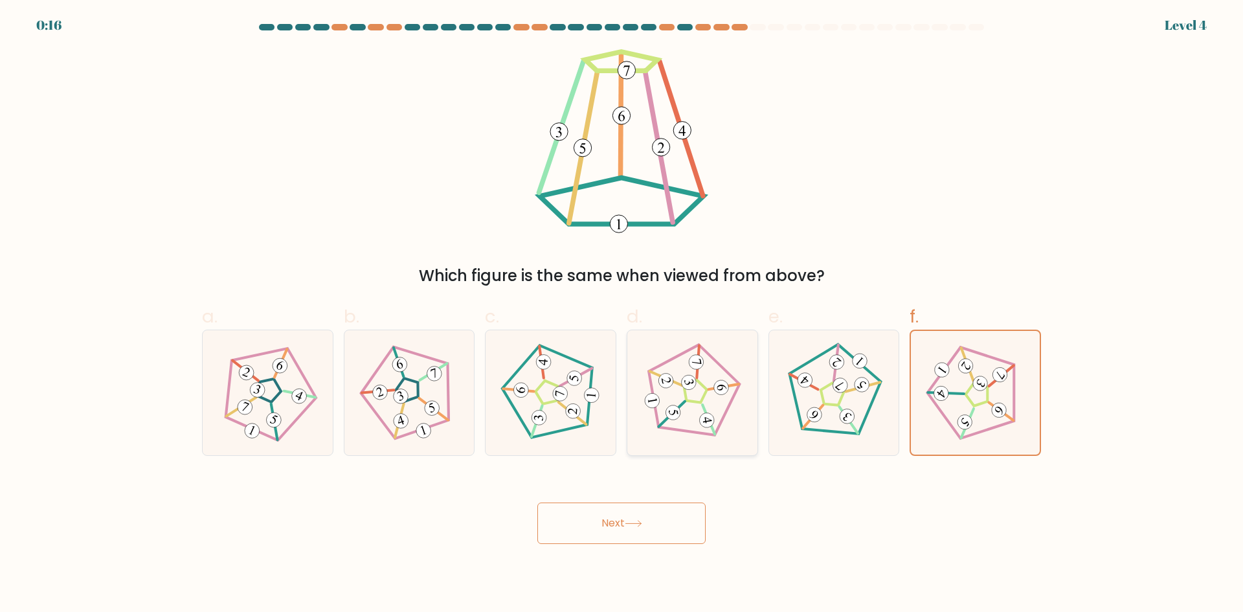
radio input "true"
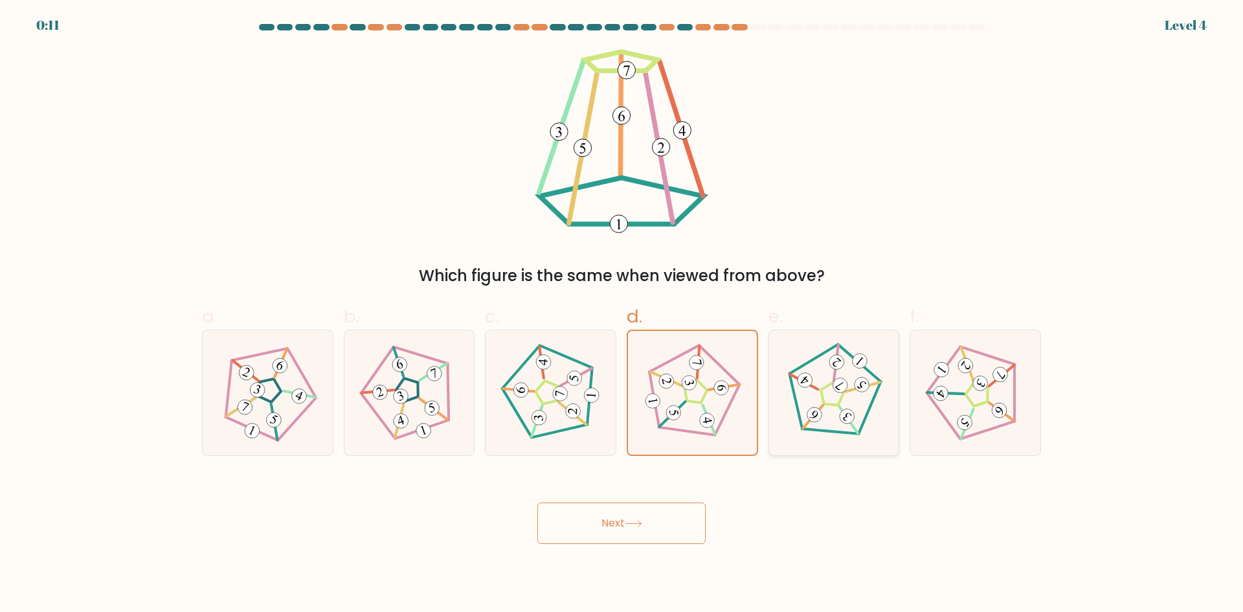
click at [845, 388] on 422 at bounding box center [840, 385] width 21 height 21
click at [622, 315] on input "e." at bounding box center [622, 310] width 1 height 8
radio input "true"
click at [696, 396] on icon at bounding box center [692, 393] width 100 height 100
click at [622, 315] on input "d." at bounding box center [622, 310] width 1 height 8
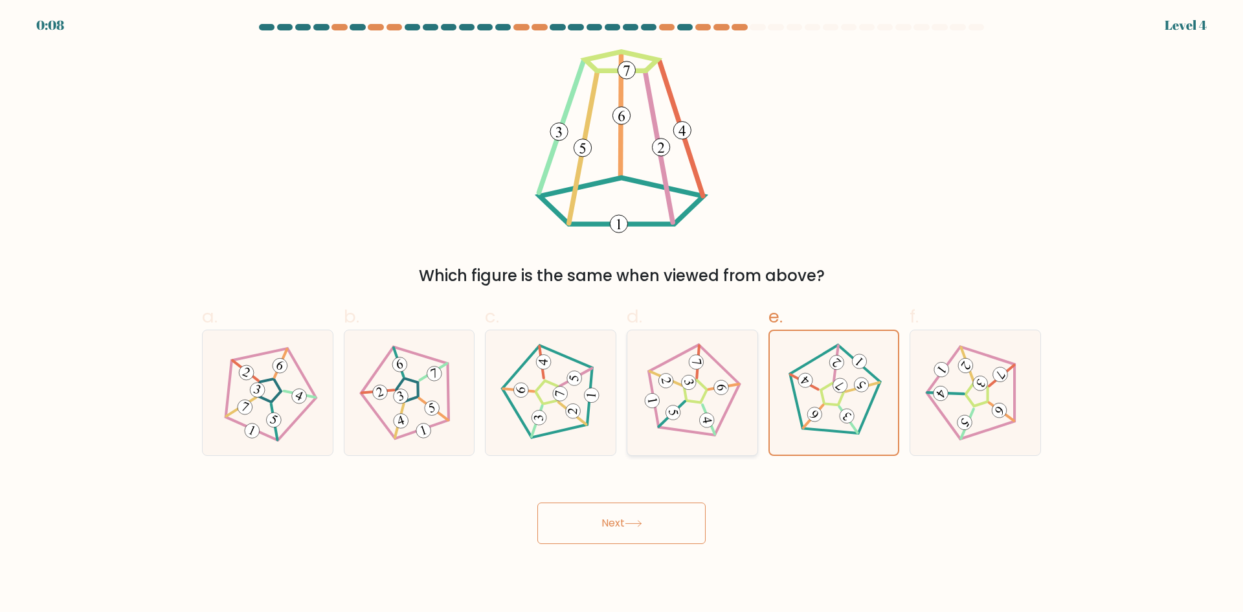
radio input "true"
click at [635, 520] on icon at bounding box center [633, 523] width 17 height 7
click at [632, 541] on button "Next" at bounding box center [621, 522] width 168 height 41
click at [632, 540] on button "Next" at bounding box center [621, 522] width 168 height 41
click at [632, 539] on button "Next" at bounding box center [621, 522] width 168 height 41
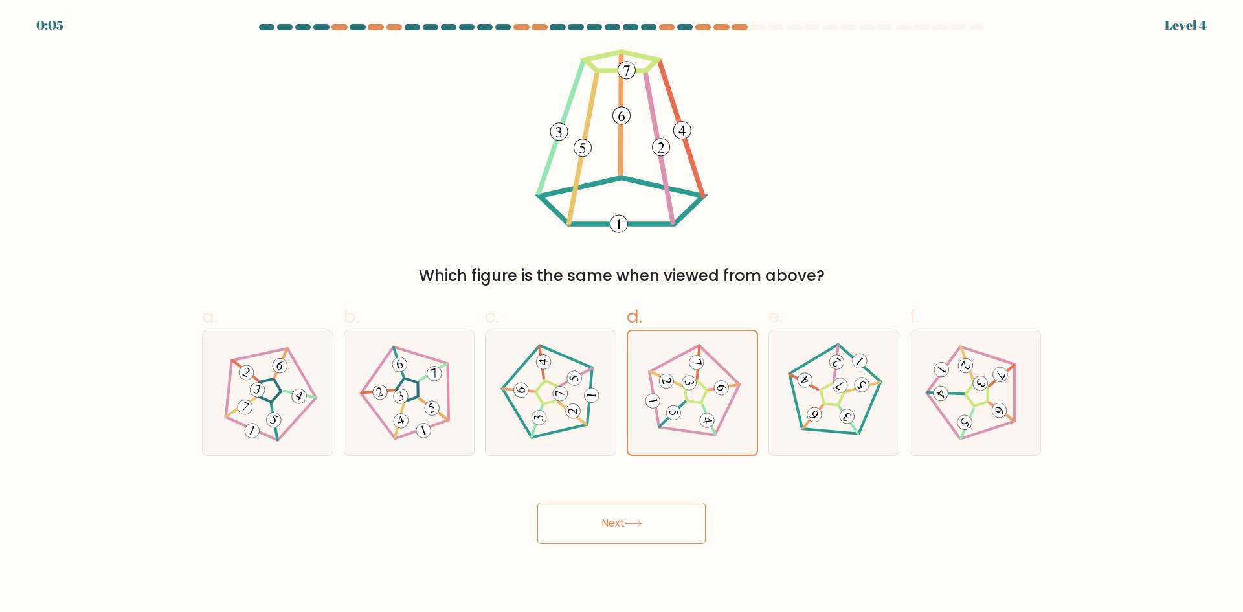
click at [632, 538] on button "Next" at bounding box center [621, 522] width 168 height 41
click at [632, 537] on button "Next" at bounding box center [621, 522] width 168 height 41
click at [632, 535] on button "Next" at bounding box center [621, 522] width 168 height 41
click at [633, 526] on icon at bounding box center [633, 523] width 17 height 7
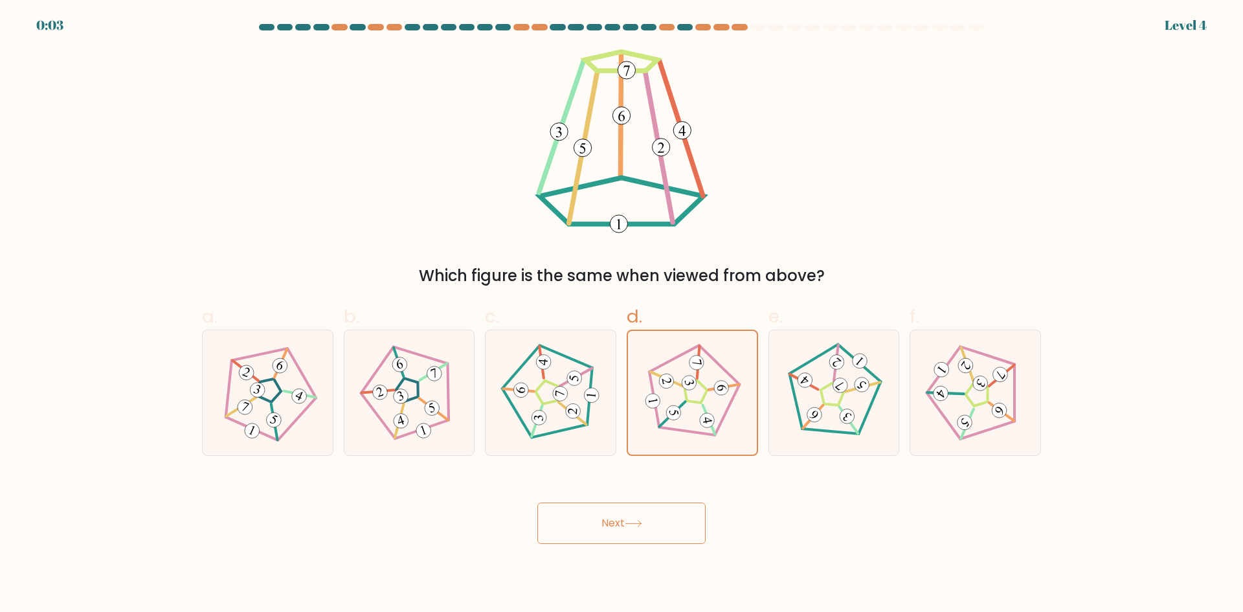
click at [633, 526] on icon at bounding box center [633, 523] width 17 height 7
click at [633, 527] on button "Next" at bounding box center [621, 522] width 168 height 41
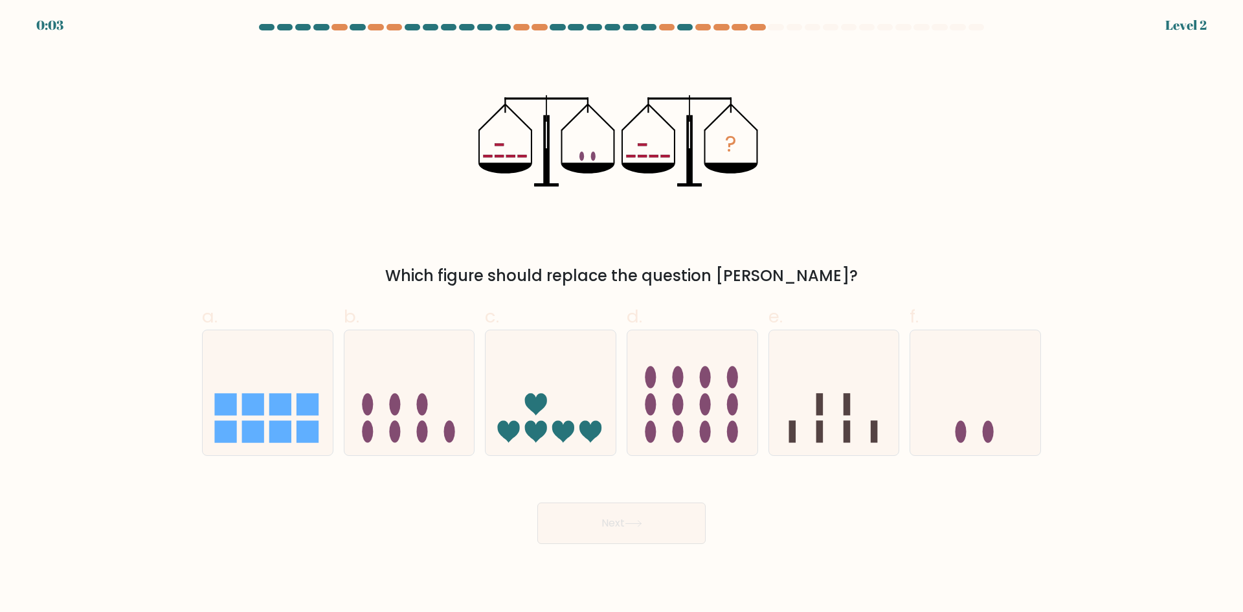
click at [633, 527] on button "Next" at bounding box center [621, 522] width 168 height 41
click at [958, 414] on icon at bounding box center [975, 392] width 130 height 107
click at [622, 315] on input "f." at bounding box center [622, 310] width 1 height 8
radio input "true"
click at [636, 546] on body "0:40 Level 2" at bounding box center [621, 306] width 1243 height 612
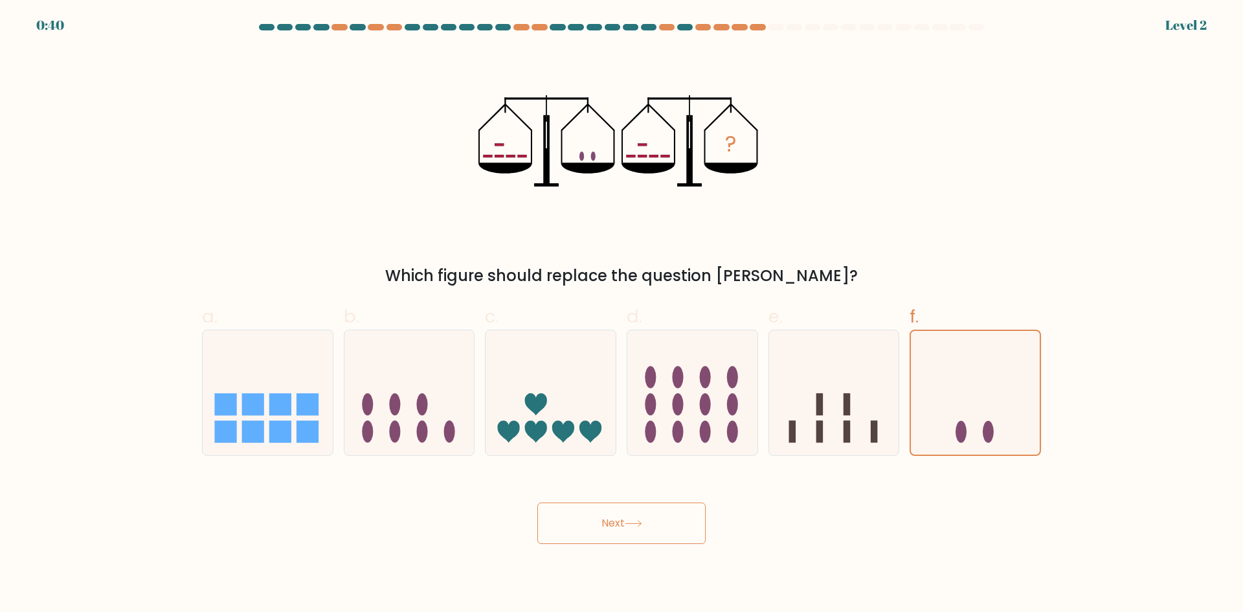
click at [638, 526] on icon at bounding box center [633, 523] width 17 height 7
click at [638, 525] on icon at bounding box center [633, 523] width 17 height 7
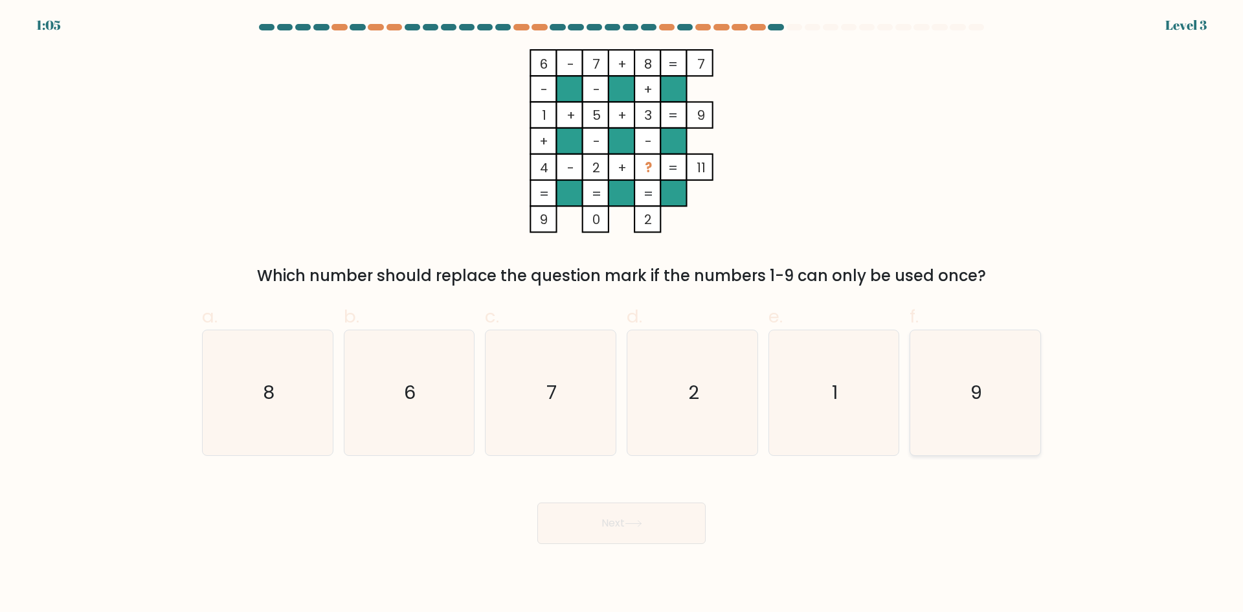
click at [976, 385] on text "9" at bounding box center [977, 392] width 12 height 26
click at [622, 315] on input "f. 9" at bounding box center [622, 310] width 1 height 8
radio input "true"
click at [648, 522] on button "Next" at bounding box center [621, 522] width 168 height 41
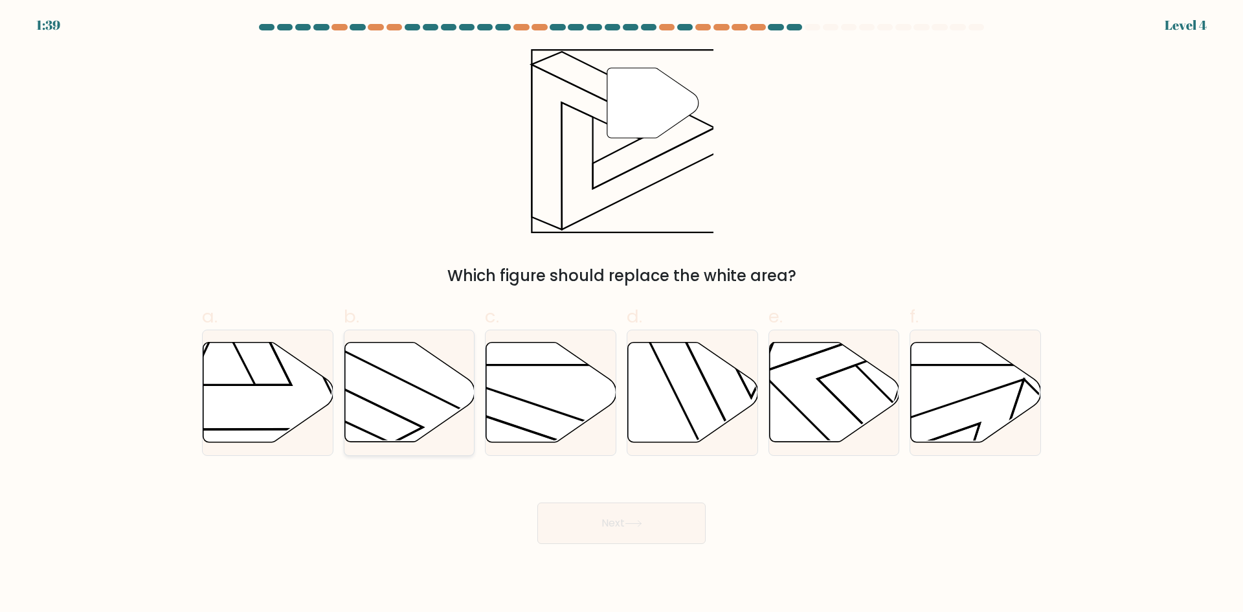
click at [418, 413] on icon at bounding box center [409, 393] width 130 height 100
click at [622, 315] on input "b." at bounding box center [622, 310] width 1 height 8
radio input "true"
click at [634, 522] on icon at bounding box center [633, 523] width 17 height 7
drag, startPoint x: 639, startPoint y: 539, endPoint x: 636, endPoint y: 532, distance: 7.2
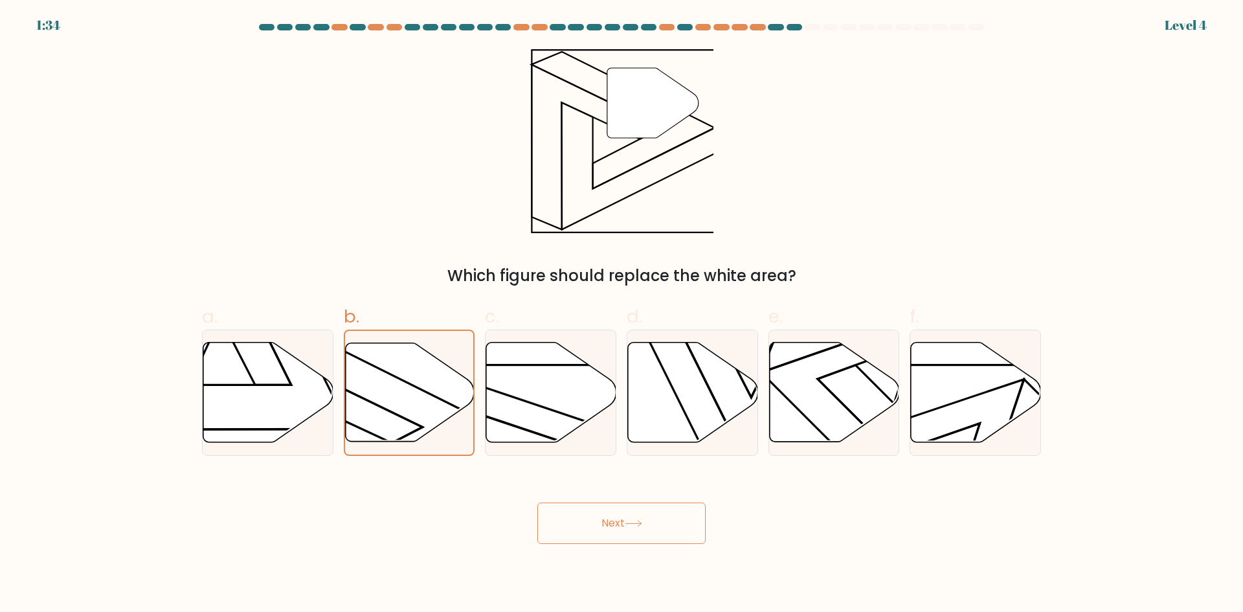
click at [636, 535] on button "Next" at bounding box center [621, 522] width 168 height 41
click at [636, 532] on button "Next" at bounding box center [621, 522] width 168 height 41
click at [654, 531] on button "Next" at bounding box center [621, 522] width 168 height 41
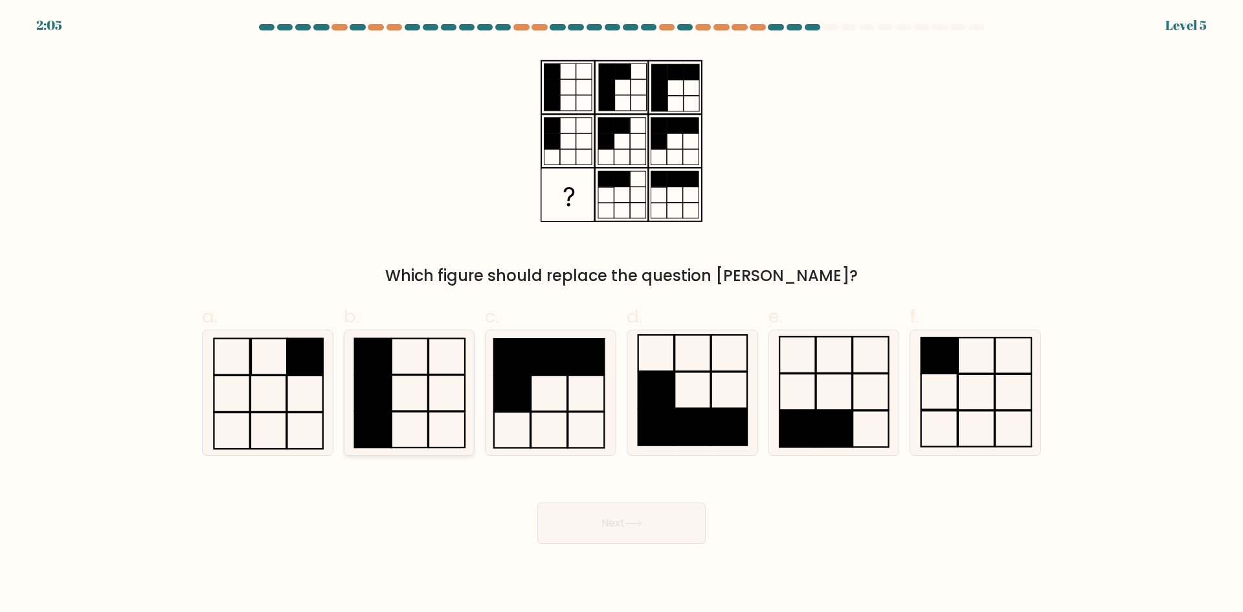
click at [429, 380] on rect at bounding box center [447, 393] width 36 height 36
click at [622, 315] on input "b." at bounding box center [622, 310] width 1 height 8
radio input "true"
click at [637, 544] on body "2:04 Level 5" at bounding box center [621, 306] width 1243 height 612
click at [641, 521] on icon at bounding box center [633, 524] width 16 height 6
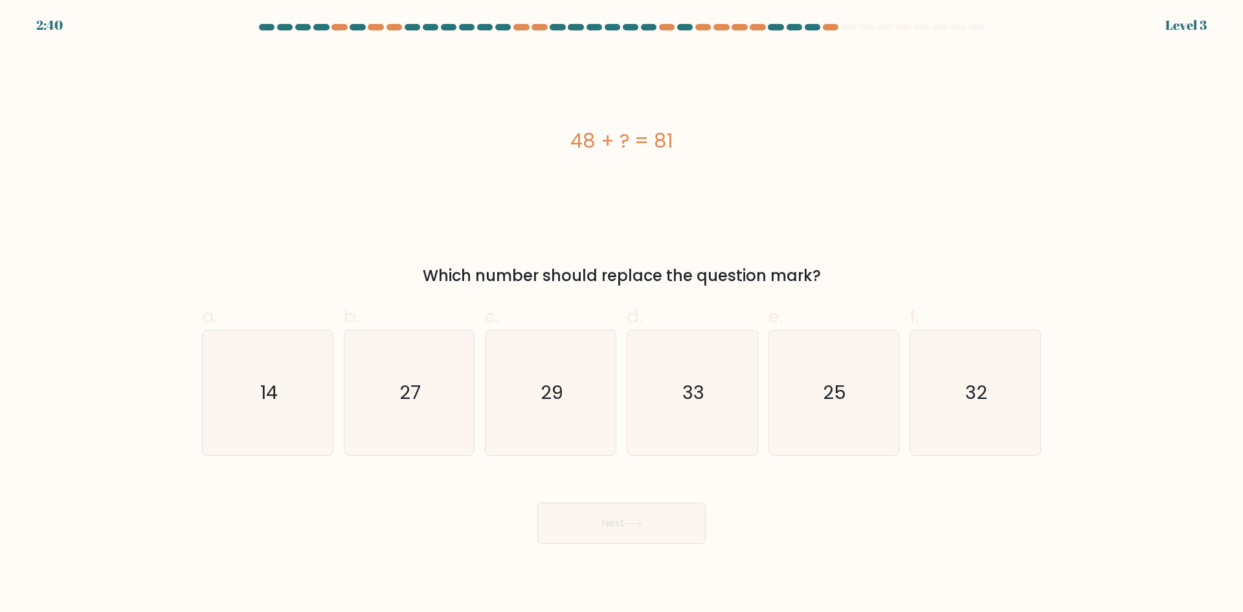
drag, startPoint x: 683, startPoint y: 138, endPoint x: 577, endPoint y: 138, distance: 106.2
click at [577, 138] on div "48 + ? = 81" at bounding box center [621, 140] width 839 height 29
click at [679, 423] on icon "33" at bounding box center [692, 392] width 125 height 125
click at [622, 315] on input "d. 33" at bounding box center [622, 310] width 1 height 8
radio input "true"
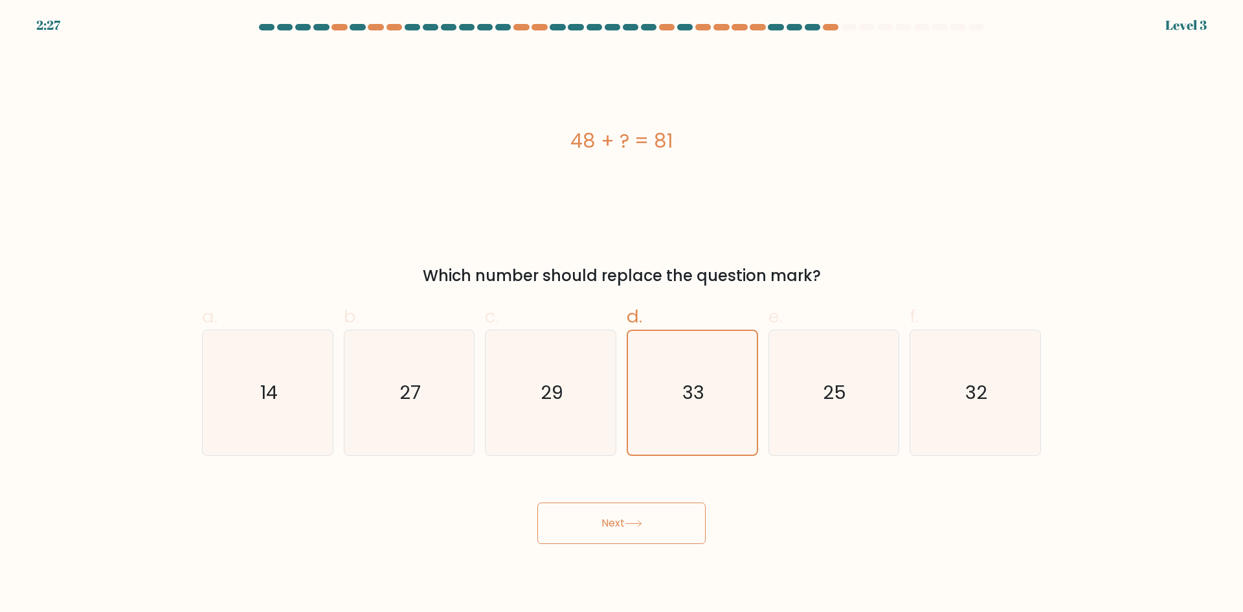
click at [642, 520] on icon at bounding box center [633, 523] width 17 height 7
click at [649, 524] on button "Next" at bounding box center [621, 522] width 168 height 41
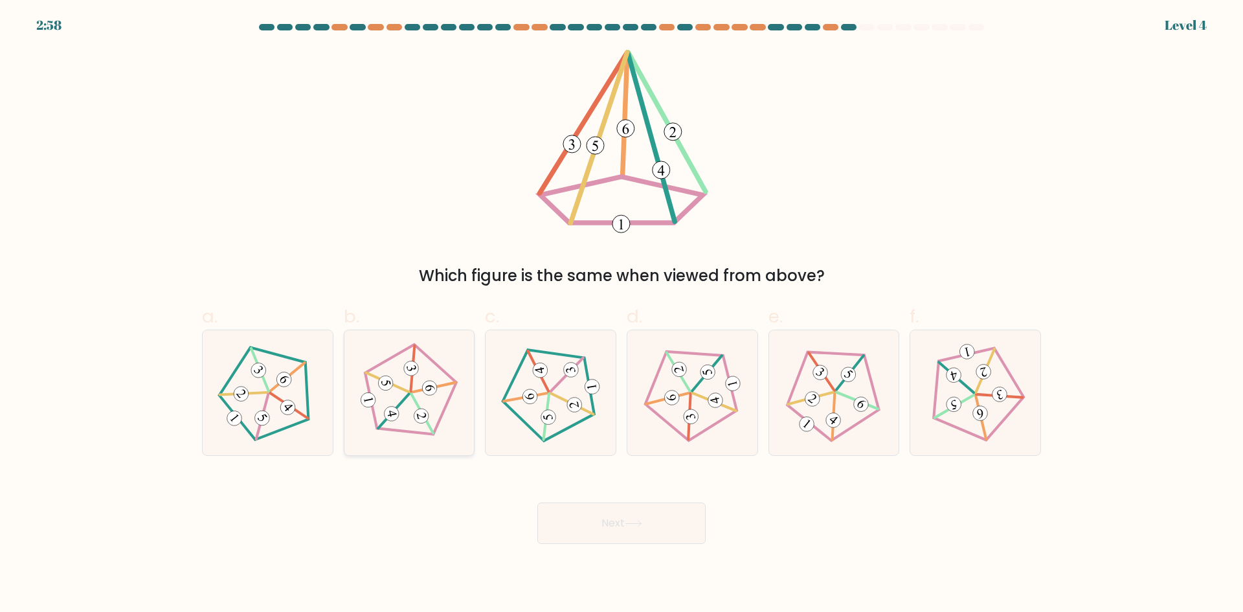
click at [427, 385] on 515 at bounding box center [429, 387] width 17 height 17
click at [622, 315] on input "b." at bounding box center [622, 310] width 1 height 8
radio input "true"
click at [642, 525] on icon at bounding box center [633, 523] width 17 height 7
click at [635, 521] on icon at bounding box center [633, 523] width 17 height 7
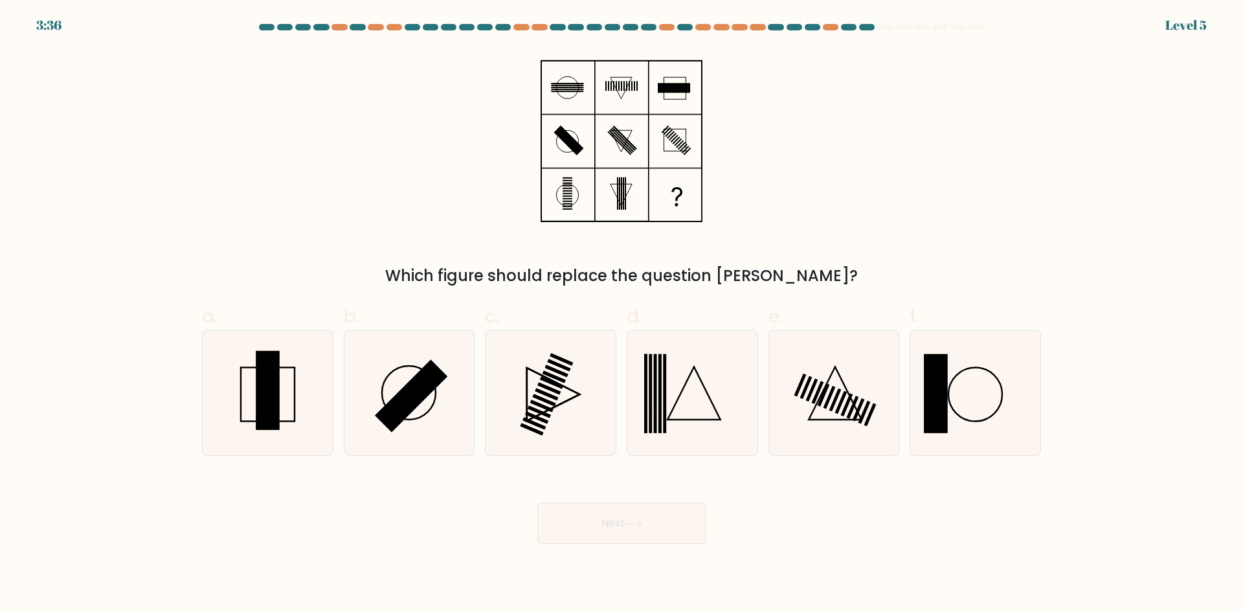
click at [622, 521] on button "Next" at bounding box center [621, 522] width 168 height 41
click at [298, 392] on icon at bounding box center [267, 392] width 125 height 125
click at [622, 315] on input "a." at bounding box center [622, 310] width 1 height 8
radio input "true"
click at [642, 527] on button "Next" at bounding box center [621, 522] width 168 height 41
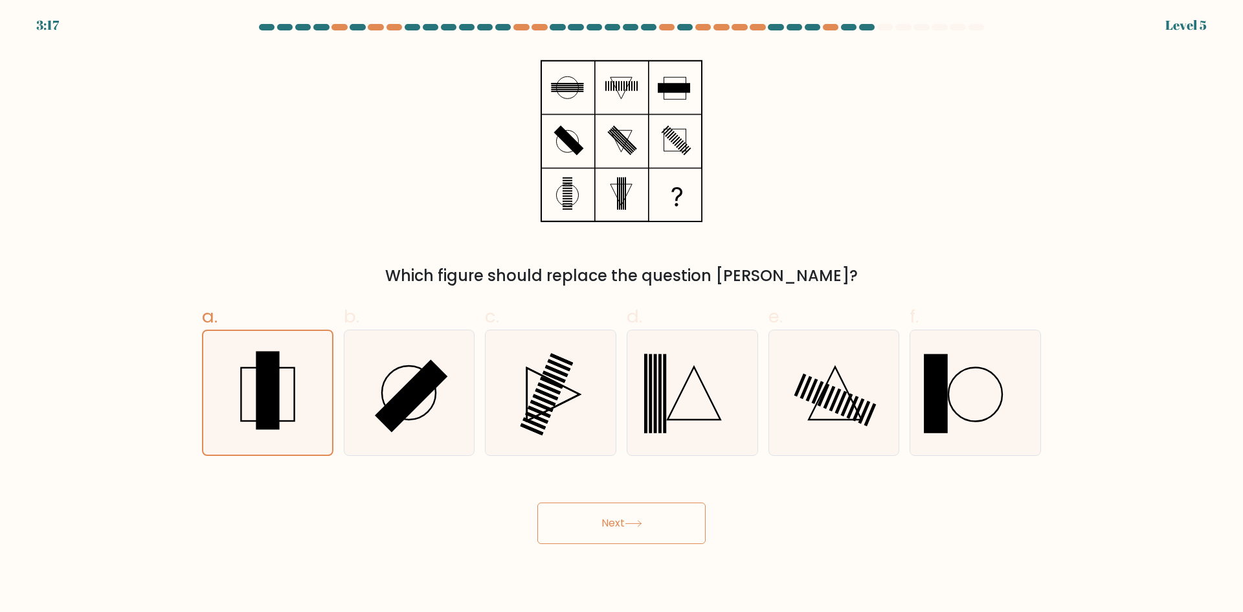
click at [643, 514] on button "Next" at bounding box center [621, 522] width 168 height 41
click at [691, 521] on button "Next" at bounding box center [621, 522] width 168 height 41
click at [629, 527] on button "Next" at bounding box center [621, 522] width 168 height 41
click at [625, 528] on button "Next" at bounding box center [621, 522] width 168 height 41
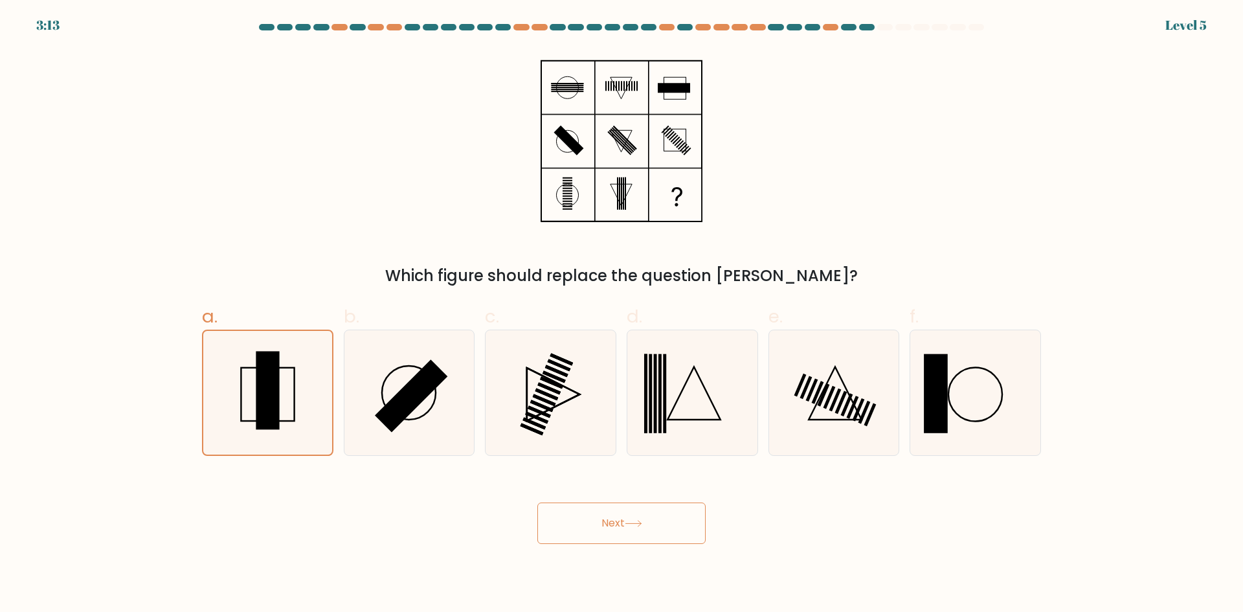
click at [627, 526] on button "Next" at bounding box center [621, 522] width 168 height 41
click at [628, 524] on icon at bounding box center [633, 523] width 17 height 7
click at [630, 524] on icon at bounding box center [633, 523] width 17 height 7
click at [631, 524] on icon at bounding box center [633, 523] width 17 height 7
drag, startPoint x: 631, startPoint y: 524, endPoint x: 635, endPoint y: 544, distance: 19.9
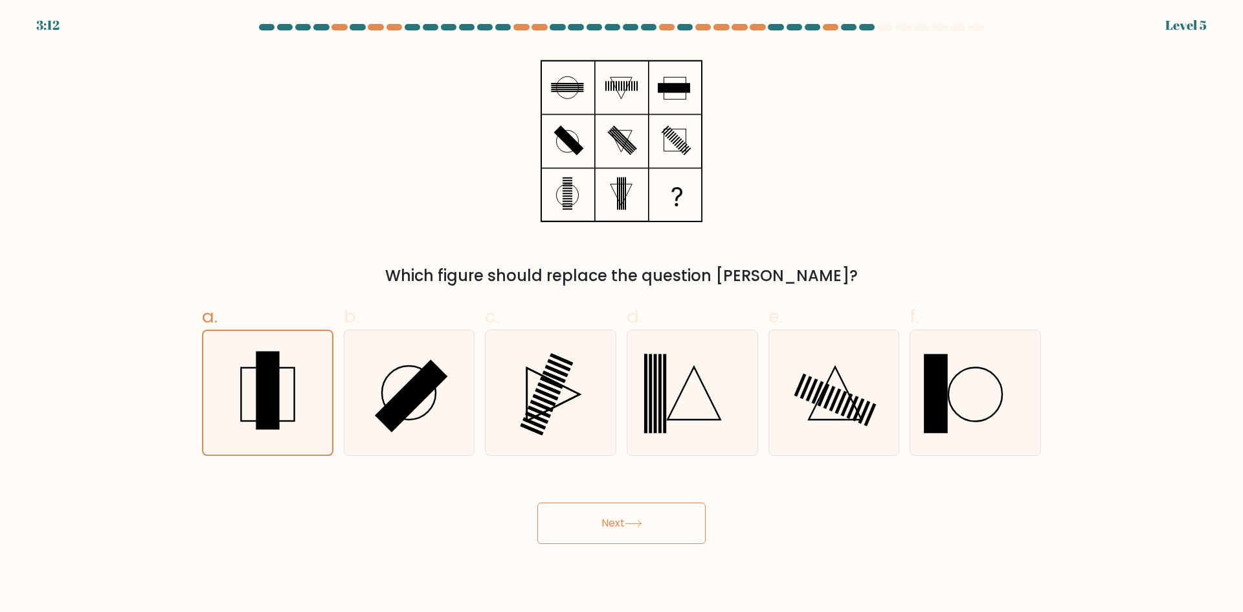
click at [635, 544] on body "3:12 Level 5" at bounding box center [621, 306] width 1243 height 612
click at [624, 521] on button "Next" at bounding box center [621, 522] width 168 height 41
click at [624, 522] on button "Next" at bounding box center [621, 522] width 168 height 41
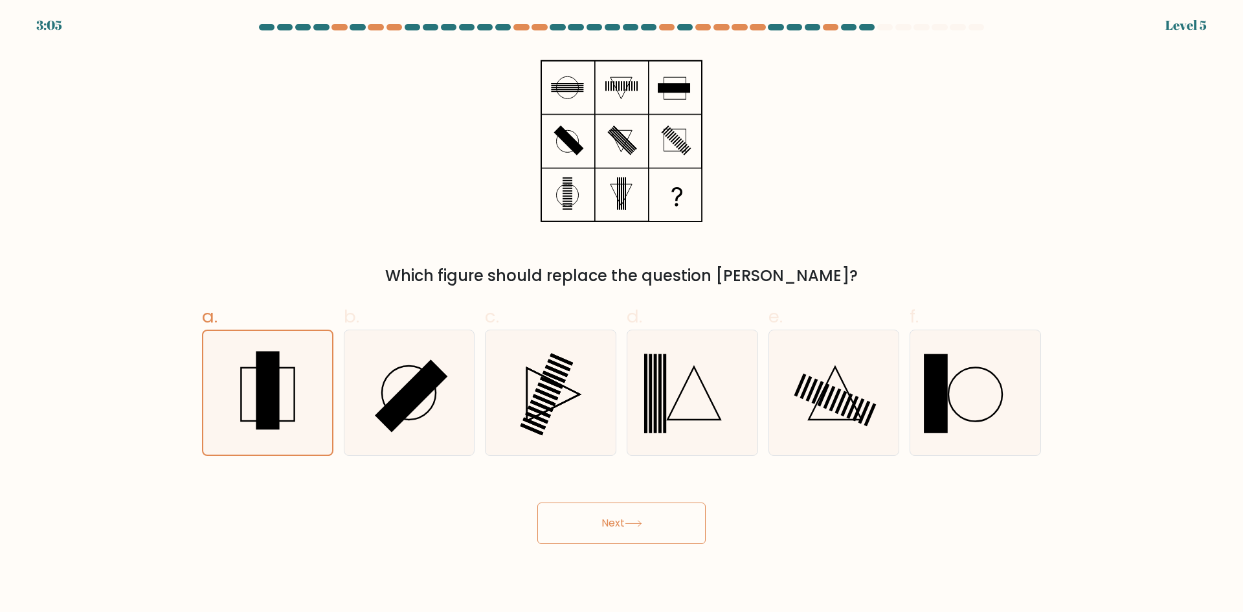
click at [631, 524] on icon at bounding box center [633, 523] width 17 height 7
click at [631, 526] on icon at bounding box center [633, 523] width 17 height 7
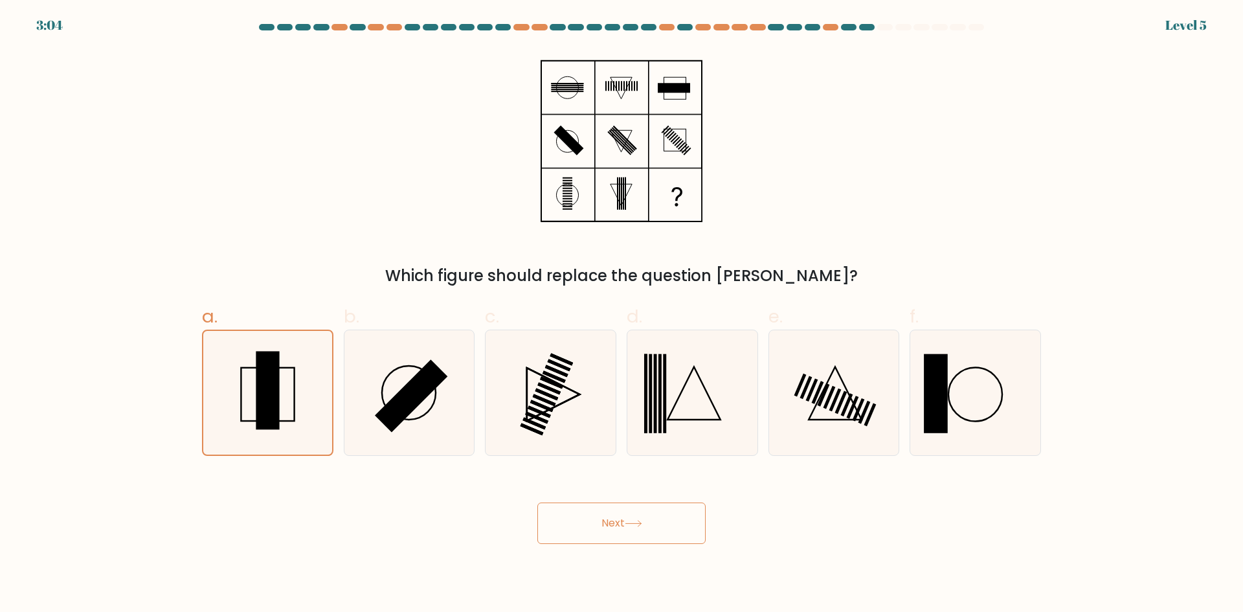
click at [631, 526] on icon at bounding box center [633, 523] width 17 height 7
click at [640, 523] on icon at bounding box center [633, 524] width 16 height 6
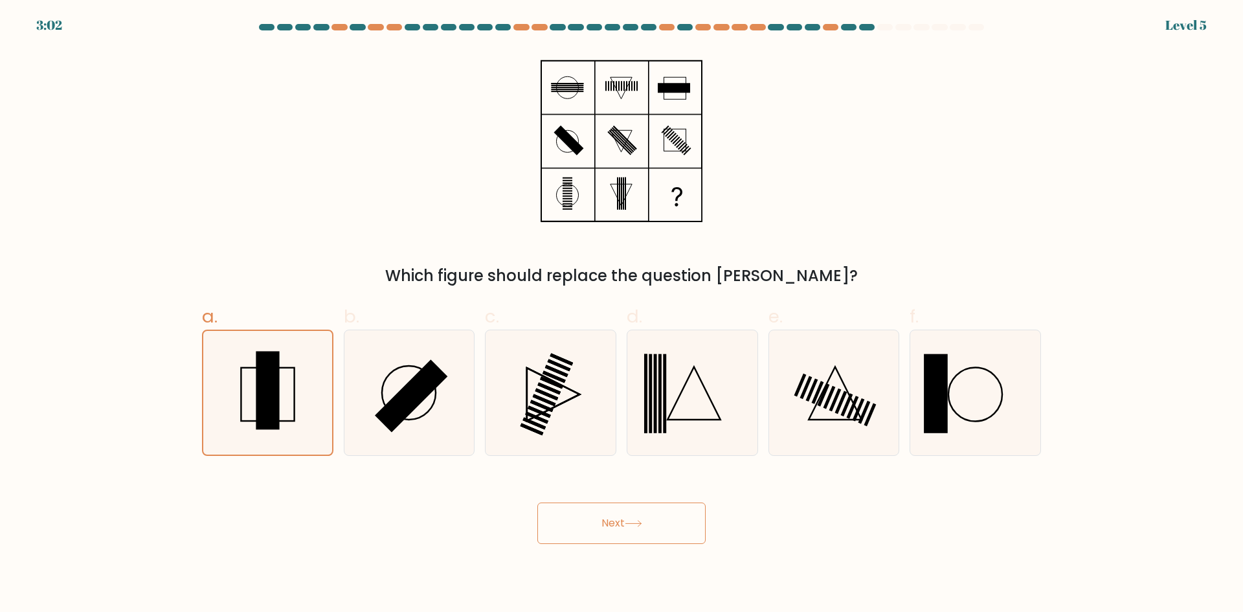
click at [640, 523] on icon at bounding box center [633, 524] width 16 height 6
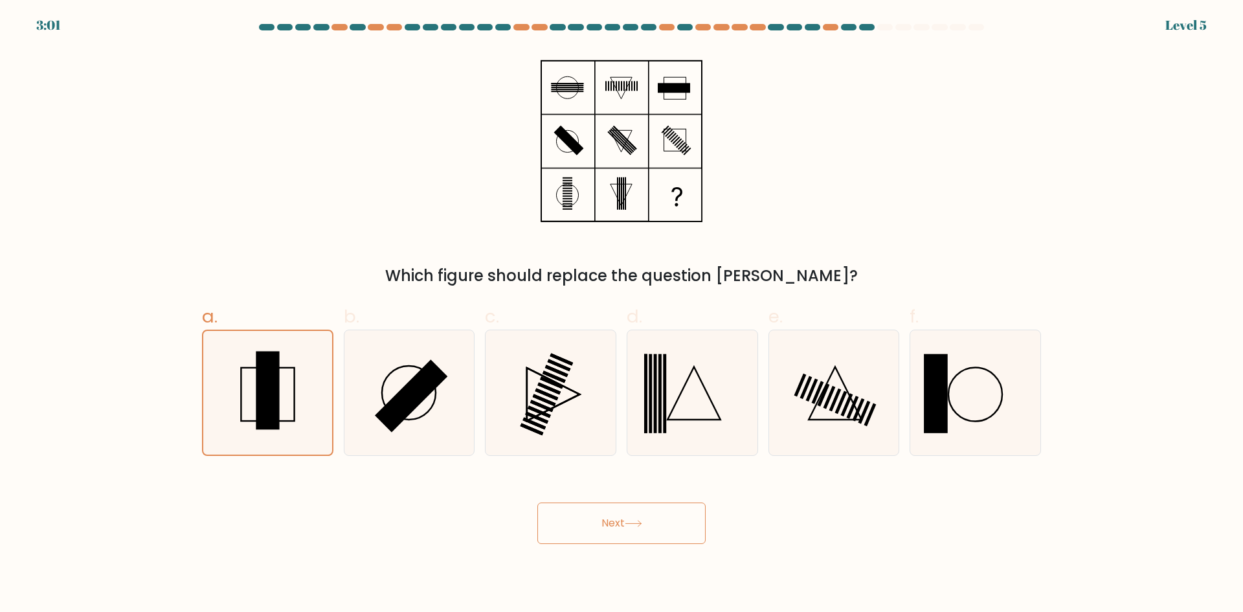
click at [640, 523] on icon at bounding box center [633, 524] width 16 height 6
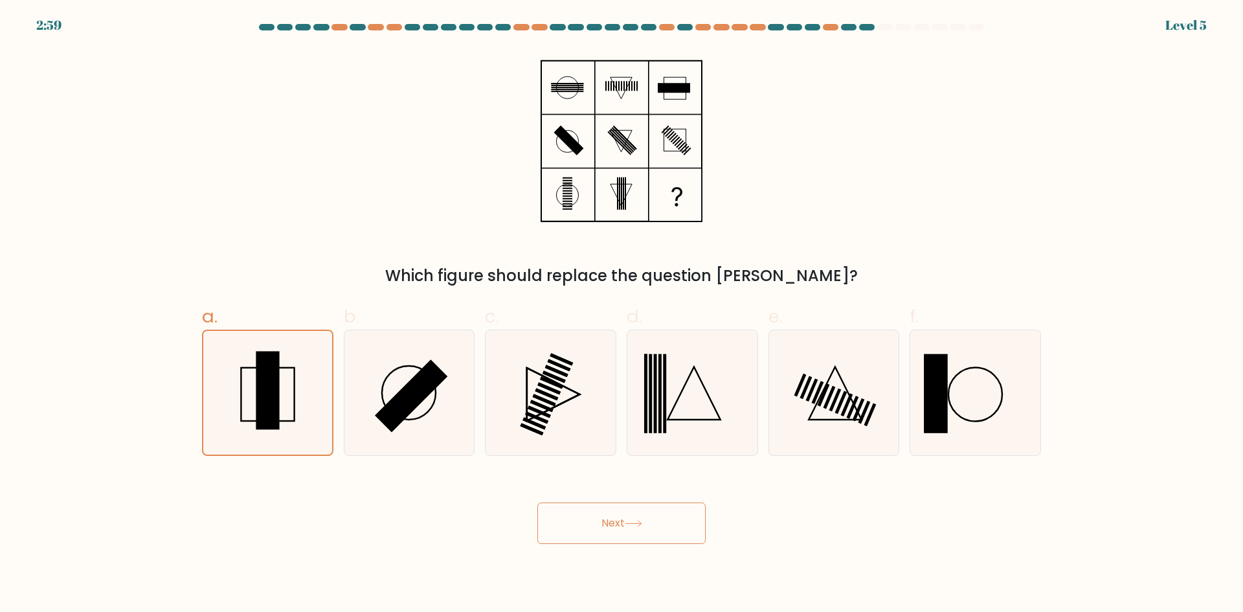
click at [639, 523] on icon at bounding box center [633, 524] width 16 height 6
click at [639, 524] on icon at bounding box center [633, 523] width 17 height 7
drag, startPoint x: 648, startPoint y: 506, endPoint x: 635, endPoint y: 530, distance: 27.2
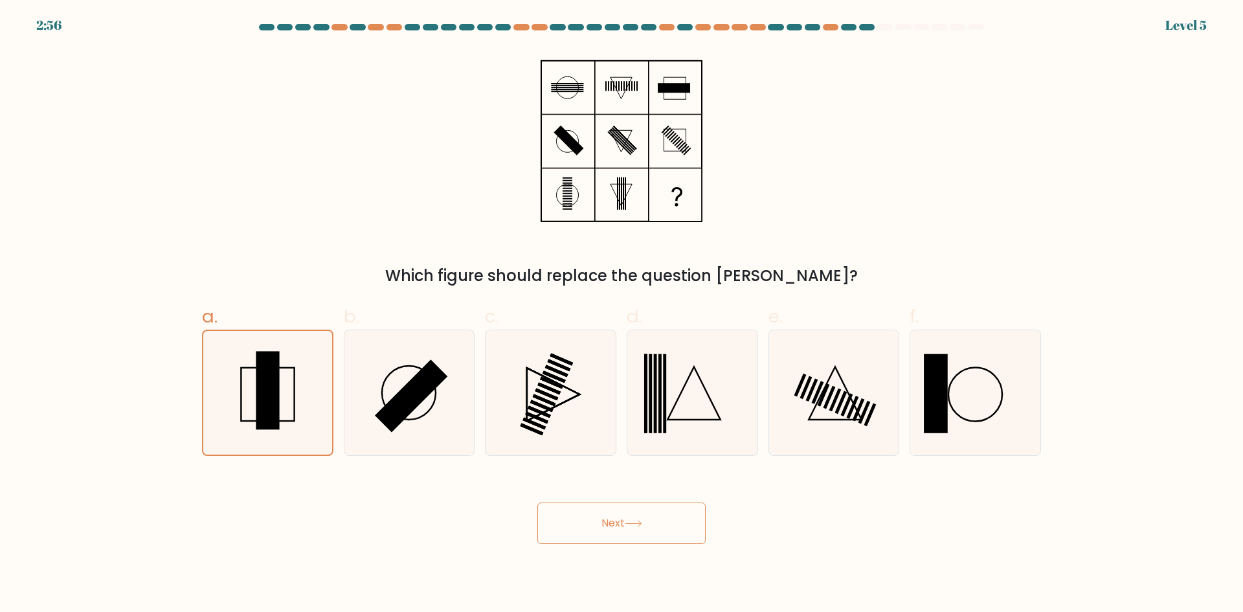
click at [635, 530] on button "Next" at bounding box center [621, 522] width 168 height 41
click at [636, 530] on button "Next" at bounding box center [621, 522] width 168 height 41
click at [638, 528] on button "Next" at bounding box center [621, 522] width 168 height 41
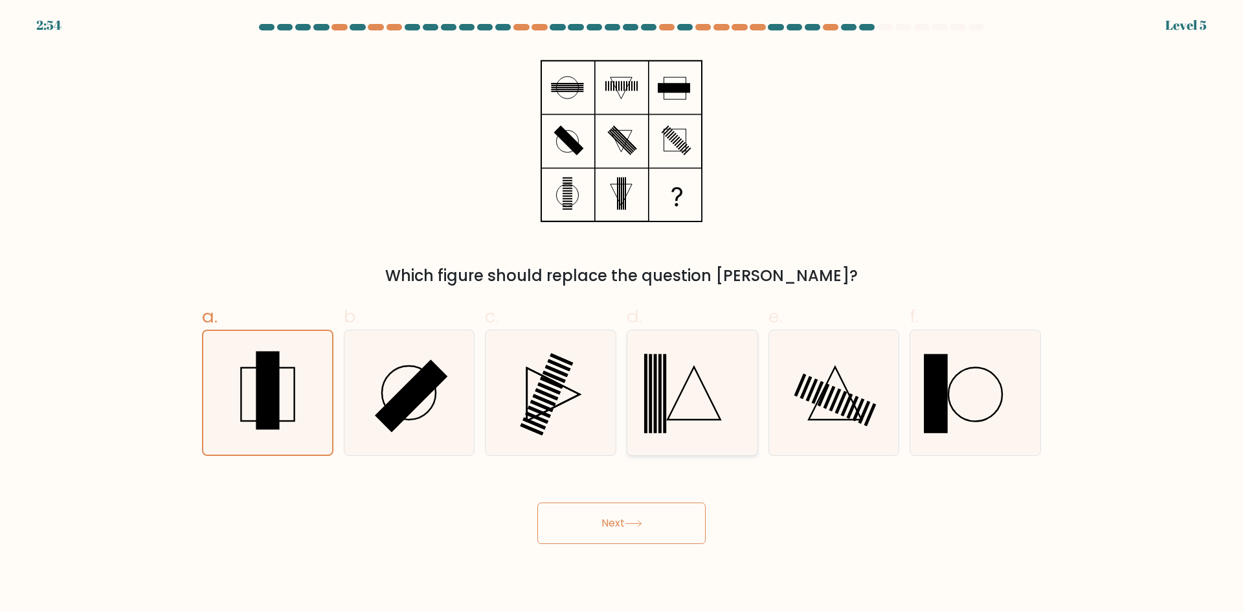
drag, startPoint x: 655, startPoint y: 512, endPoint x: 680, endPoint y: 426, distance: 89.6
click at [655, 511] on button "Next" at bounding box center [621, 522] width 168 height 41
drag, startPoint x: 682, startPoint y: 413, endPoint x: 675, endPoint y: 412, distance: 7.2
click at [682, 412] on icon at bounding box center [692, 392] width 125 height 125
click at [622, 315] on input "d." at bounding box center [622, 310] width 1 height 8
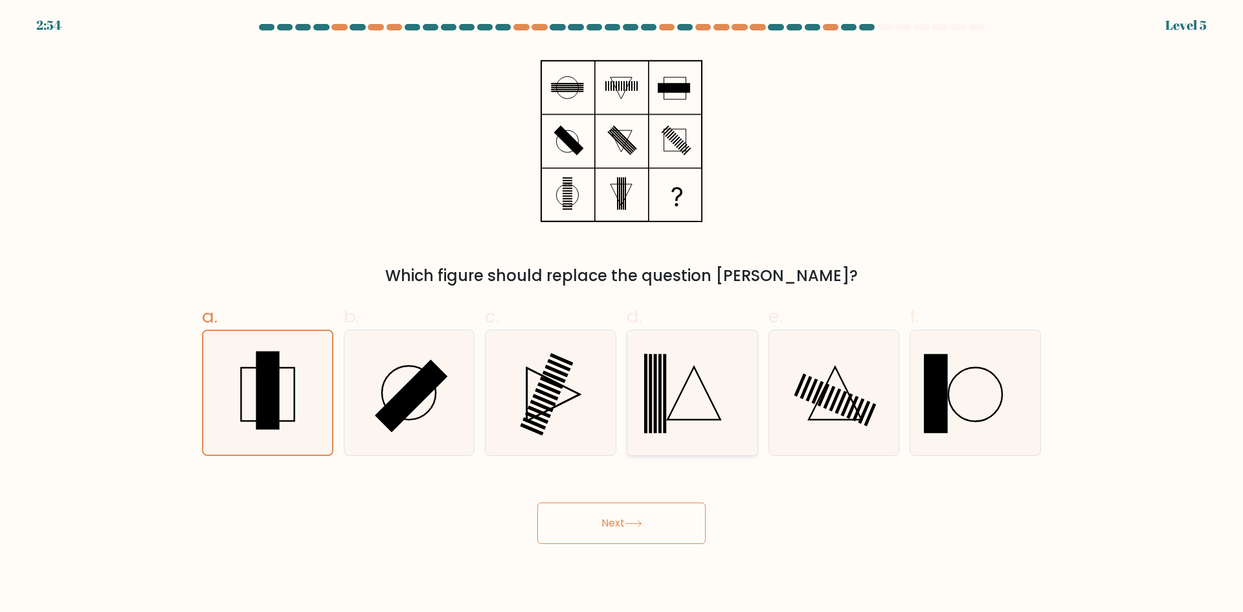
radio input "true"
click at [313, 410] on icon at bounding box center [267, 392] width 125 height 125
click at [622, 315] on input "a." at bounding box center [622, 310] width 1 height 8
radio input "true"
click at [673, 543] on body "2:52 Level 5" at bounding box center [621, 306] width 1243 height 612
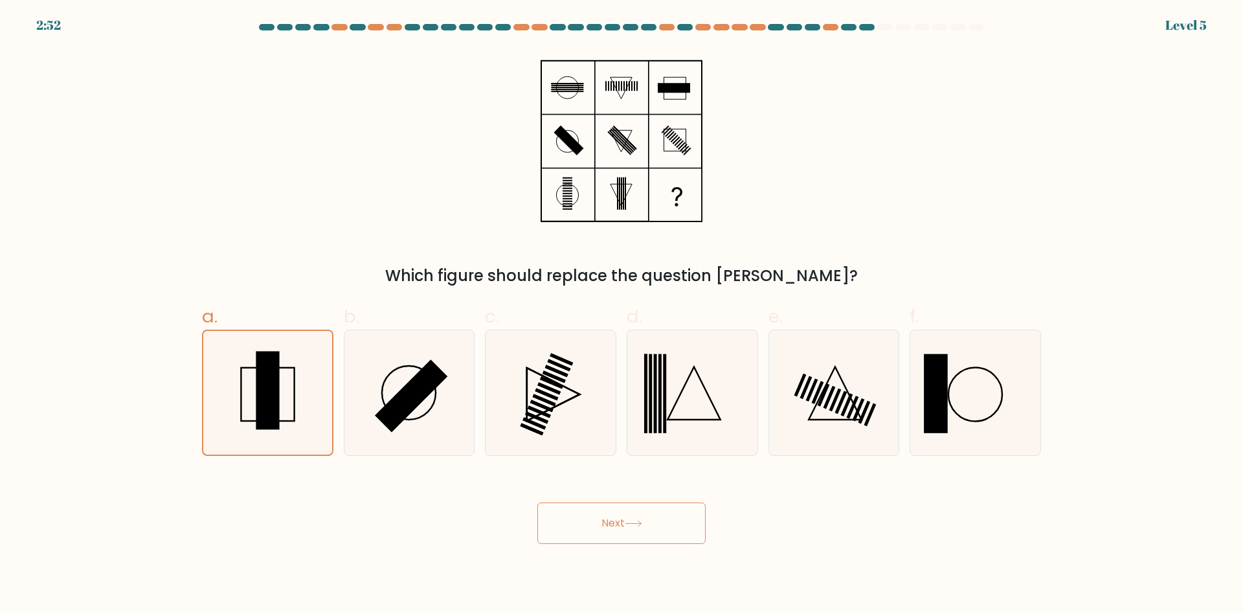
click at [670, 532] on button "Next" at bounding box center [621, 522] width 168 height 41
click at [669, 532] on button "Next" at bounding box center [621, 522] width 168 height 41
click at [669, 531] on button "Next" at bounding box center [621, 522] width 168 height 41
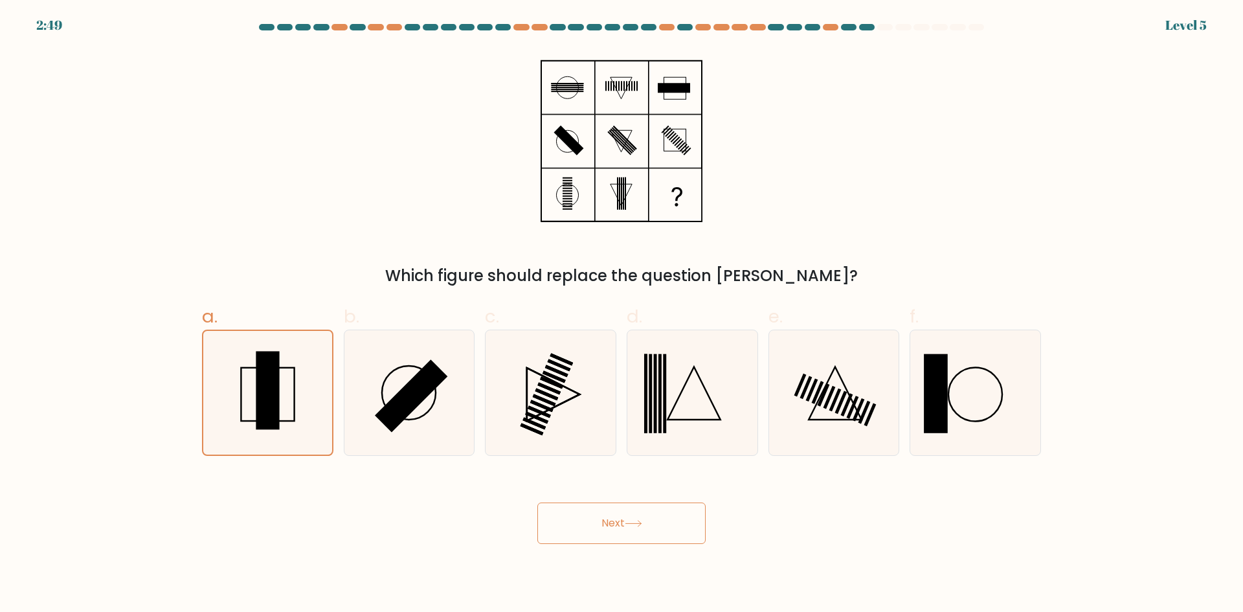
click at [669, 531] on button "Next" at bounding box center [621, 522] width 168 height 41
click at [671, 521] on button "Next" at bounding box center [621, 522] width 168 height 41
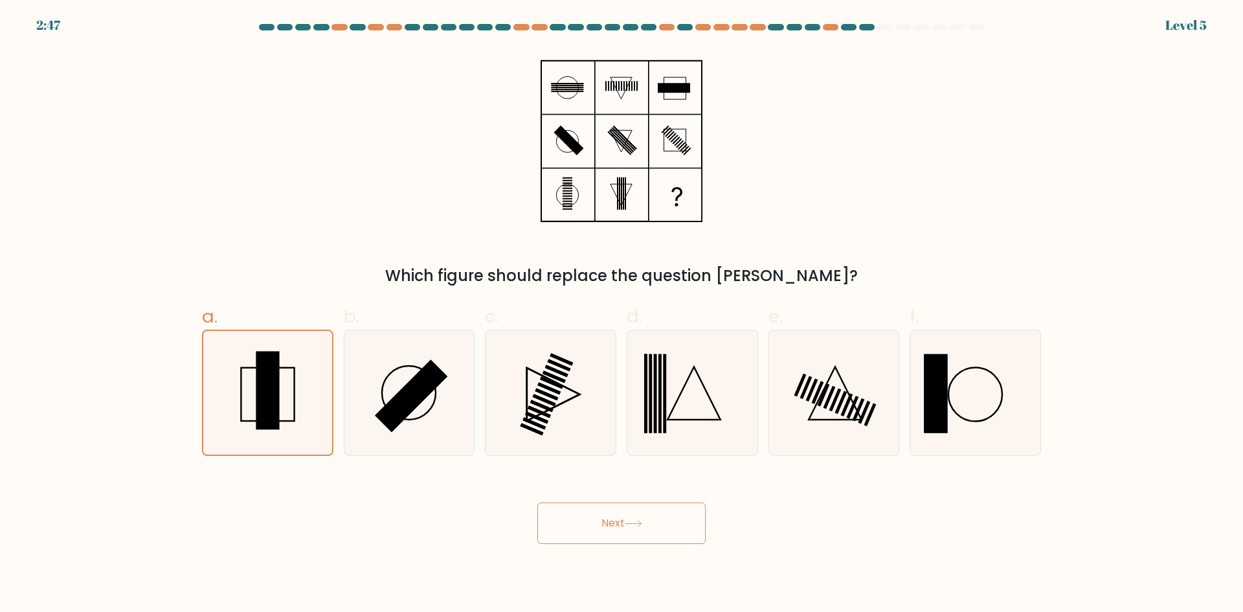
click at [671, 521] on button "Next" at bounding box center [621, 522] width 168 height 41
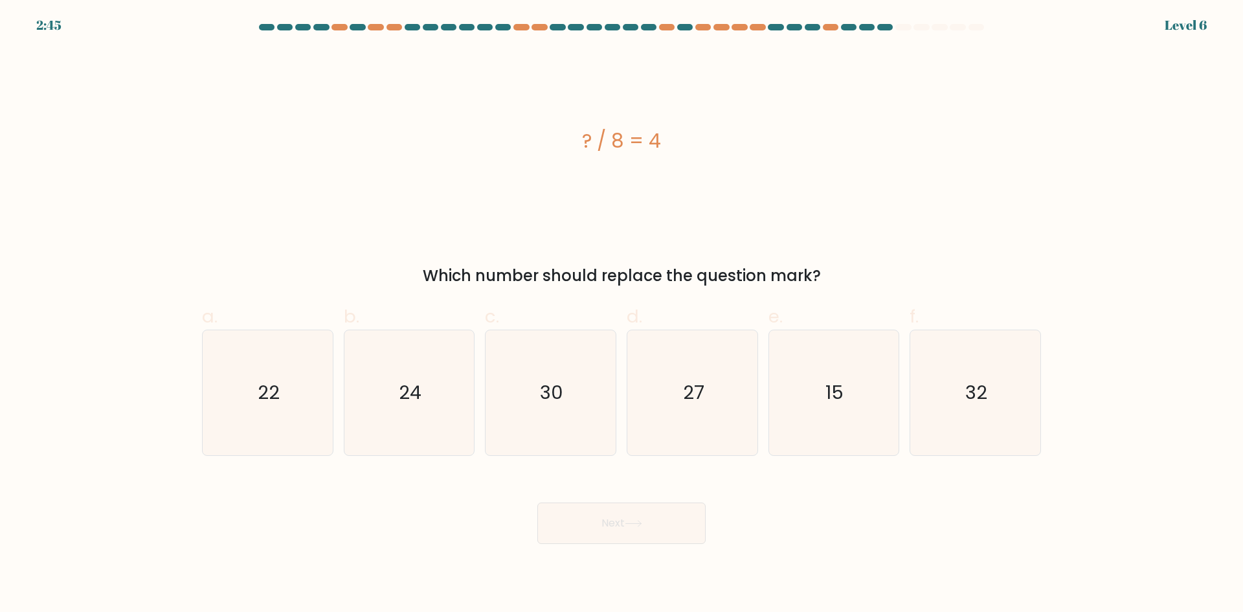
click at [671, 521] on button "Next" at bounding box center [621, 522] width 168 height 41
drag, startPoint x: 827, startPoint y: 271, endPoint x: 420, endPoint y: 276, distance: 407.3
click at [420, 276] on div "Which number should replace the question mark?" at bounding box center [622, 275] width 824 height 23
copy div "Which number should replace the question mark?"
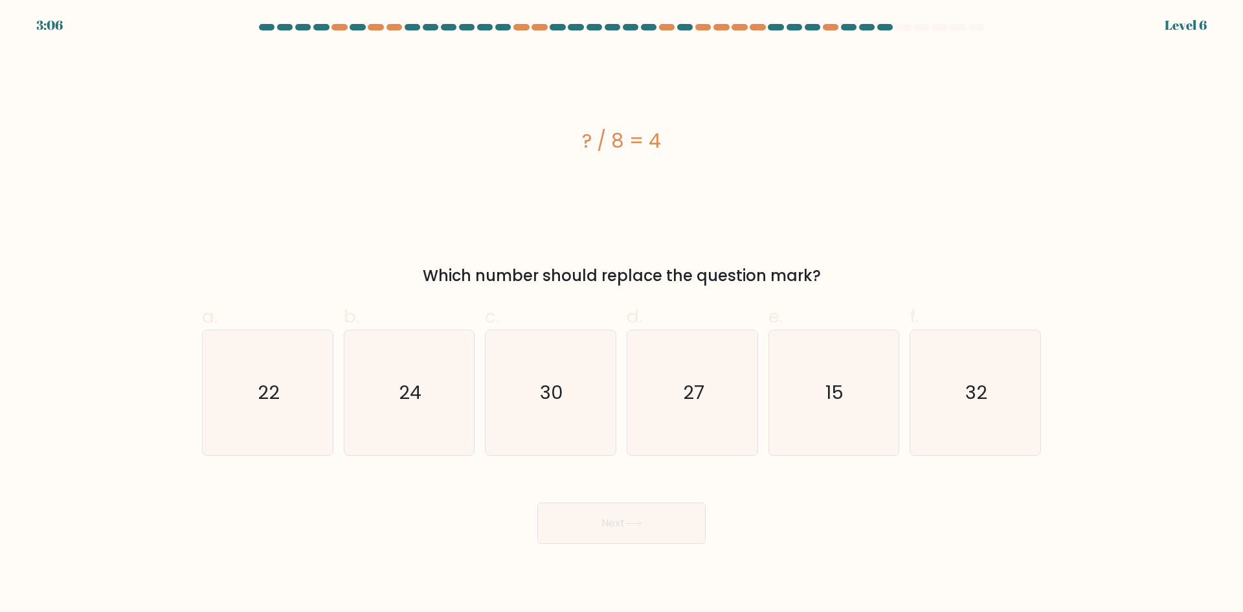
drag, startPoint x: 646, startPoint y: 142, endPoint x: 546, endPoint y: 139, distance: 99.1
click at [546, 139] on div "? / 8 = 4" at bounding box center [621, 140] width 839 height 29
copy div "? / 8 = 4"
click at [981, 395] on text "32" at bounding box center [977, 392] width 22 height 26
click at [622, 315] on input "f. 32" at bounding box center [622, 310] width 1 height 8
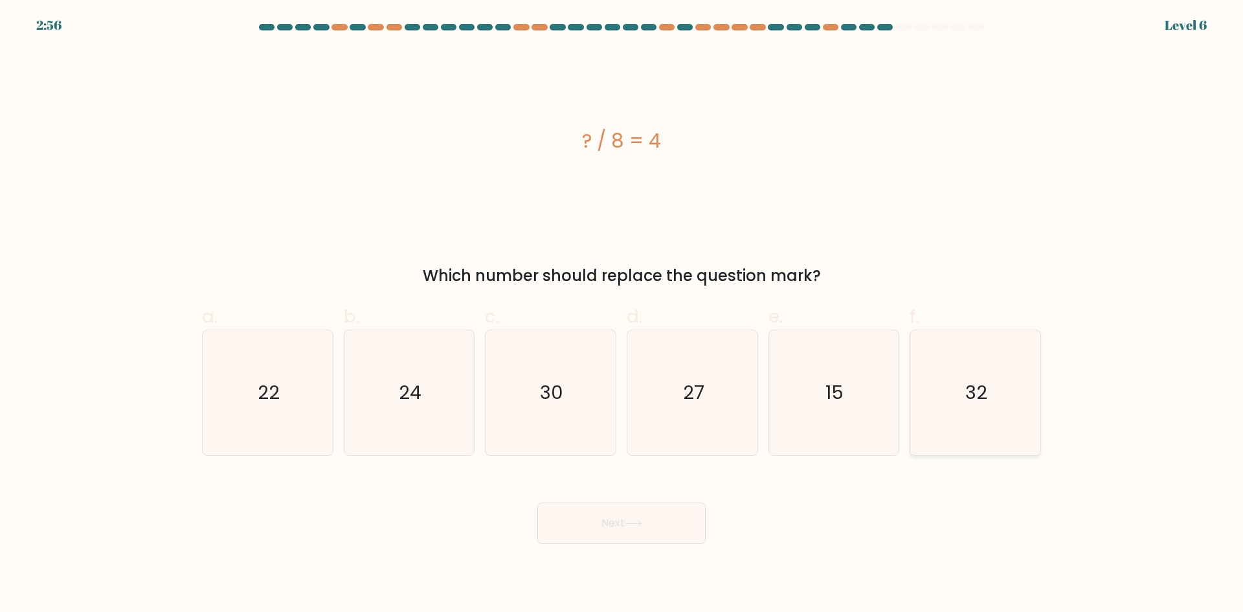
radio input "true"
click at [659, 528] on button "Next" at bounding box center [621, 522] width 168 height 41
click at [638, 522] on icon at bounding box center [633, 523] width 17 height 7
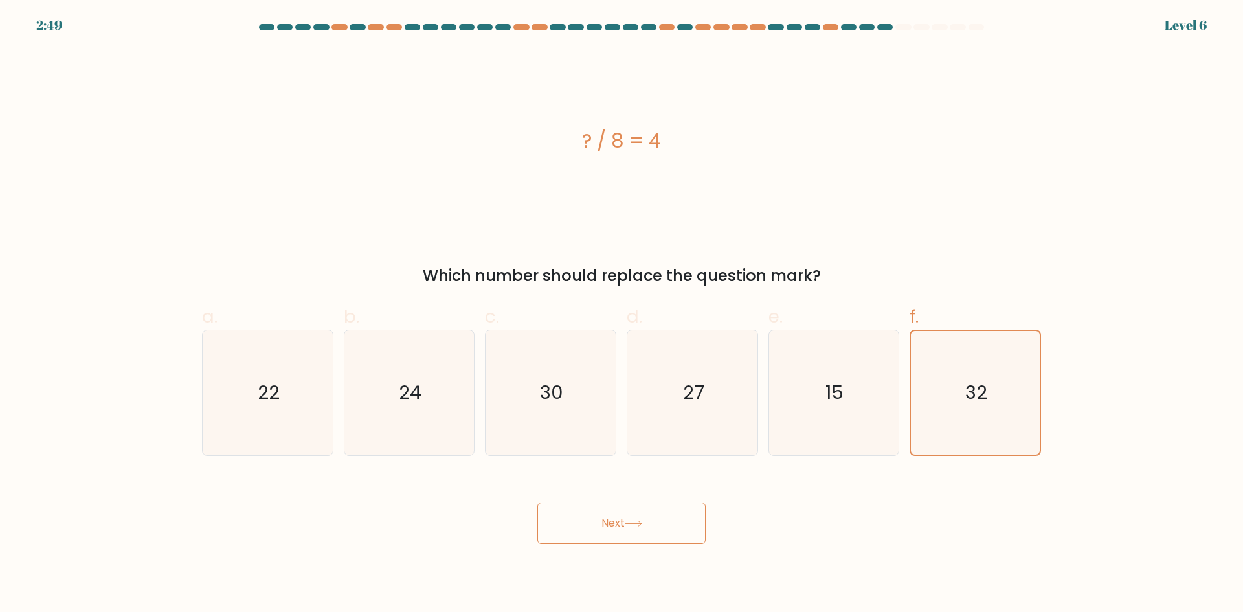
click at [638, 522] on icon at bounding box center [633, 523] width 17 height 7
click at [637, 521] on icon at bounding box center [633, 523] width 17 height 7
click at [637, 520] on icon at bounding box center [633, 523] width 17 height 7
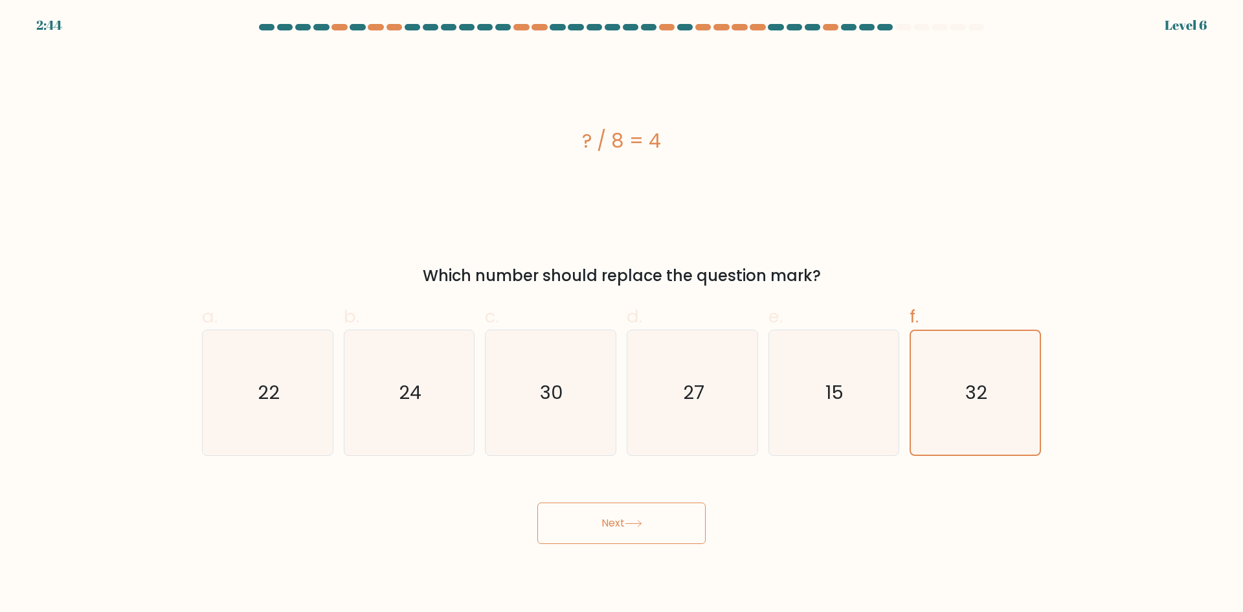
drag, startPoint x: 645, startPoint y: 523, endPoint x: 616, endPoint y: 519, distance: 29.5
click at [616, 519] on button "Next" at bounding box center [621, 522] width 168 height 41
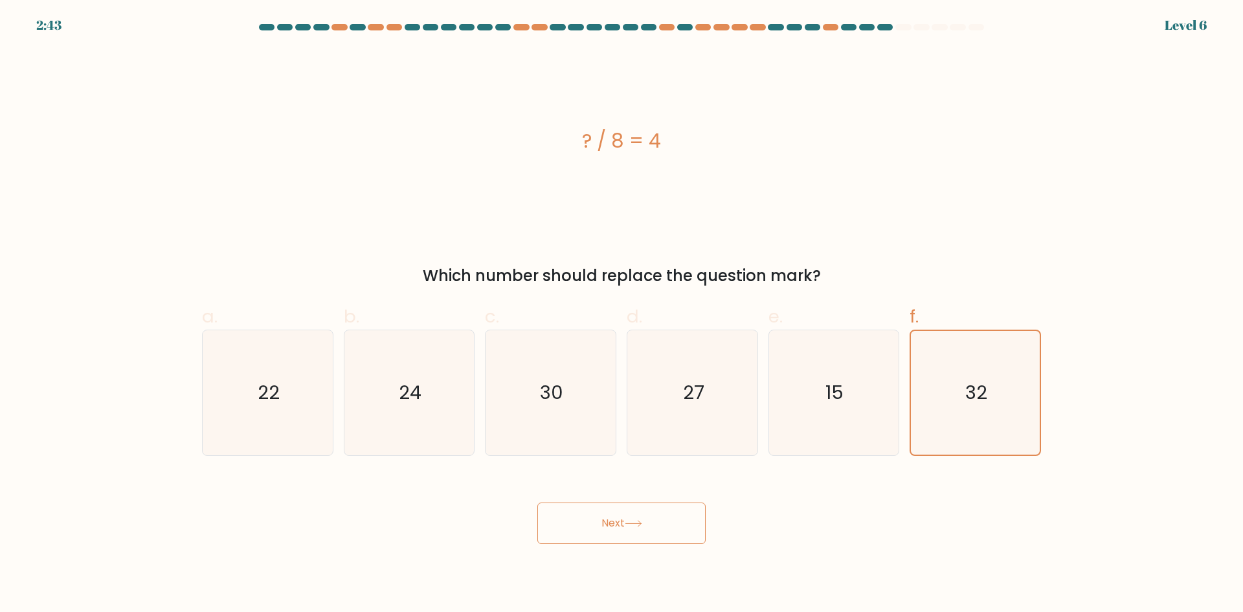
click at [616, 519] on button "Next" at bounding box center [621, 522] width 168 height 41
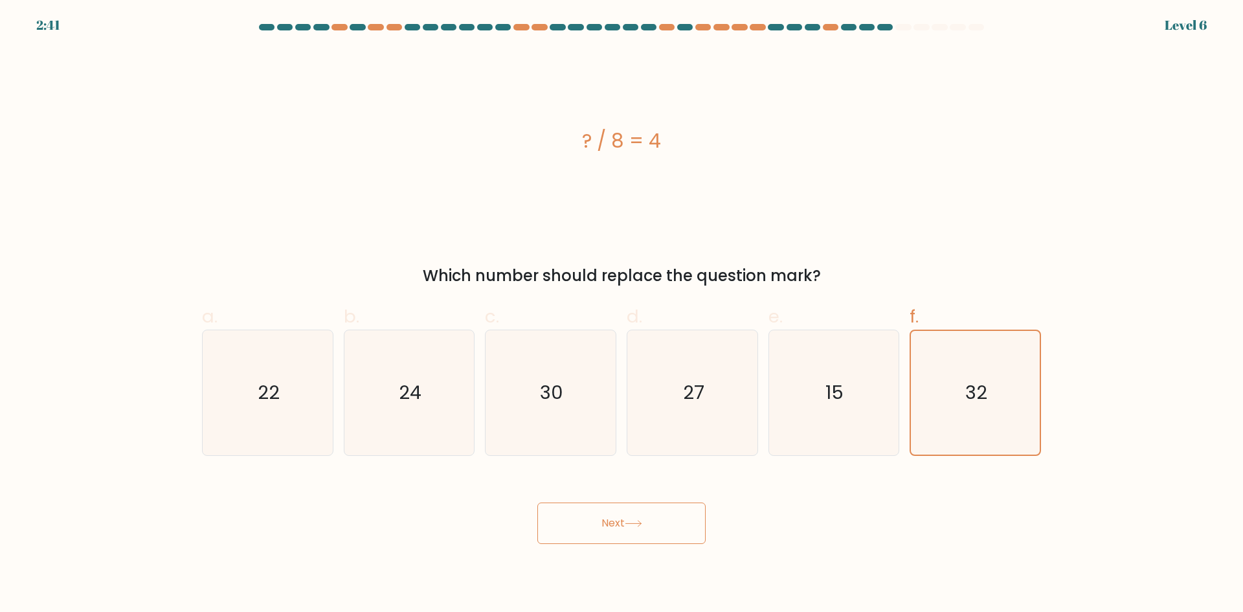
click at [616, 519] on button "Next" at bounding box center [621, 522] width 168 height 41
click at [631, 521] on icon at bounding box center [633, 523] width 17 height 7
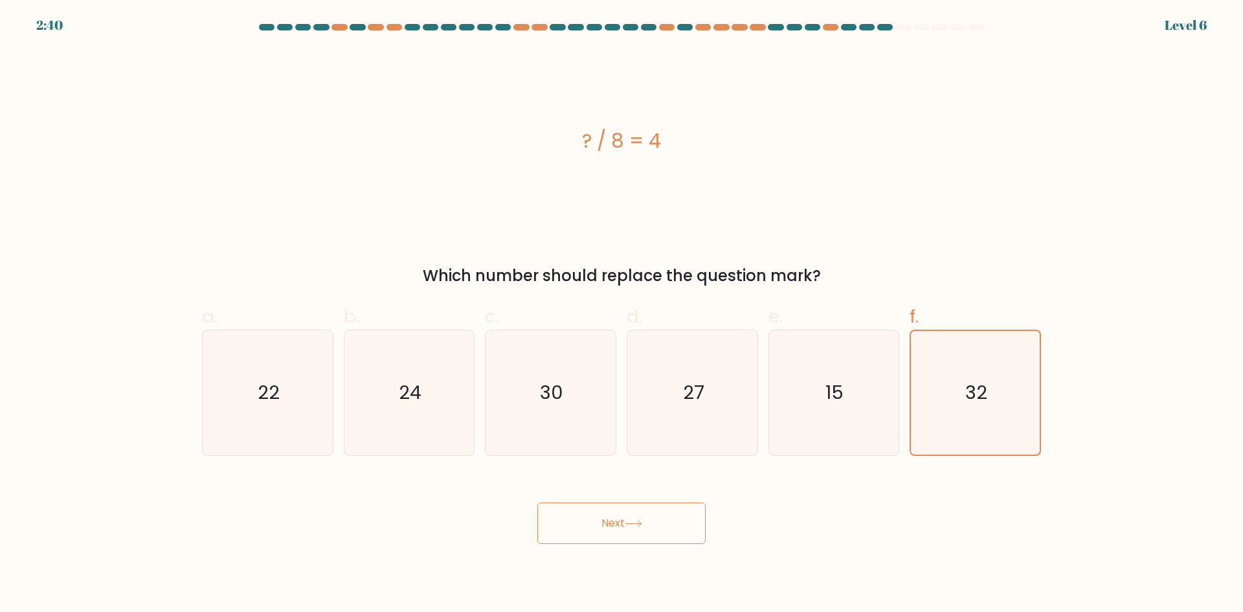
click at [631, 521] on icon at bounding box center [633, 523] width 17 height 7
click at [631, 524] on icon at bounding box center [633, 523] width 17 height 7
click at [631, 526] on icon at bounding box center [633, 523] width 17 height 7
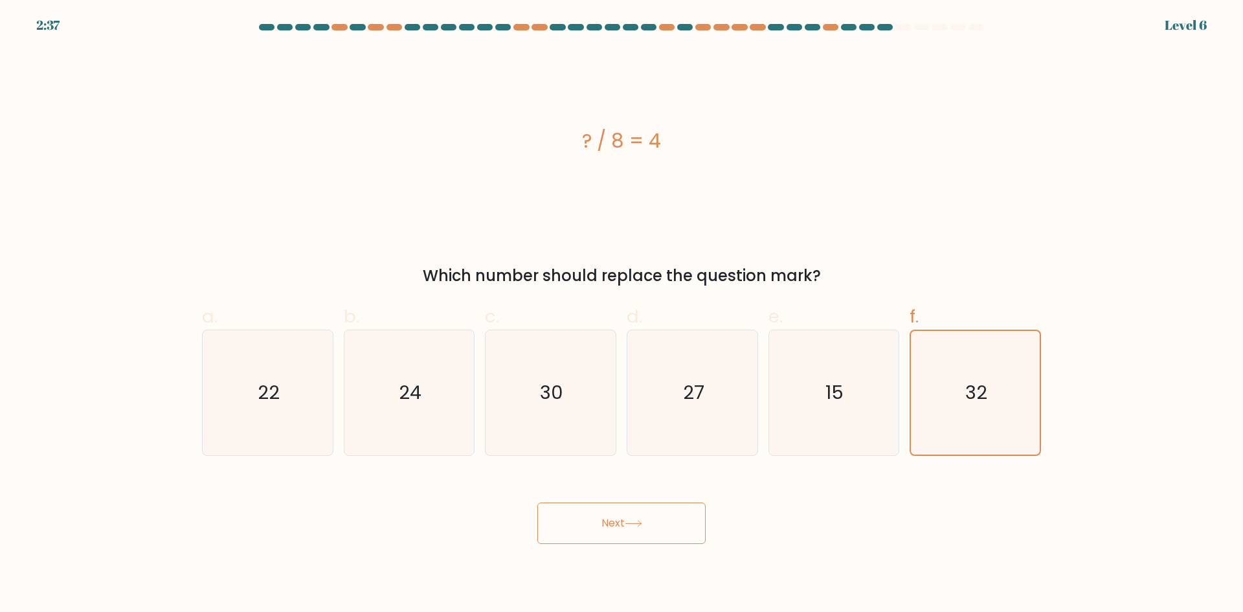
click at [631, 523] on icon at bounding box center [633, 524] width 16 height 6
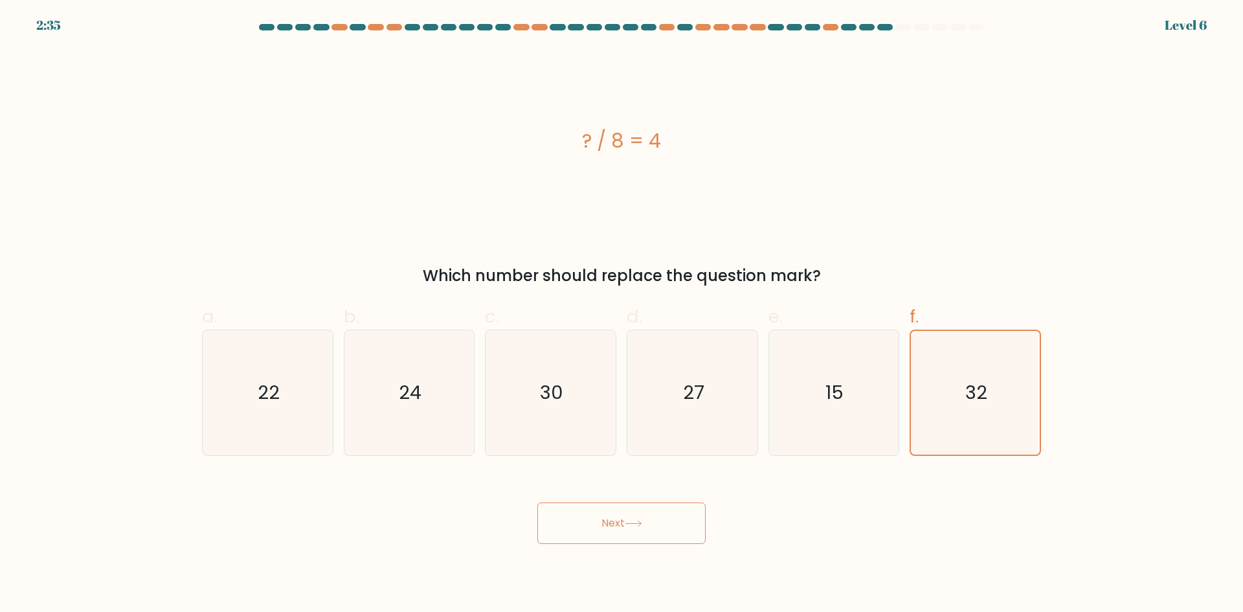
click at [629, 528] on button "Next" at bounding box center [621, 522] width 168 height 41
click at [641, 524] on icon at bounding box center [633, 523] width 17 height 7
click at [640, 520] on icon at bounding box center [633, 523] width 17 height 7
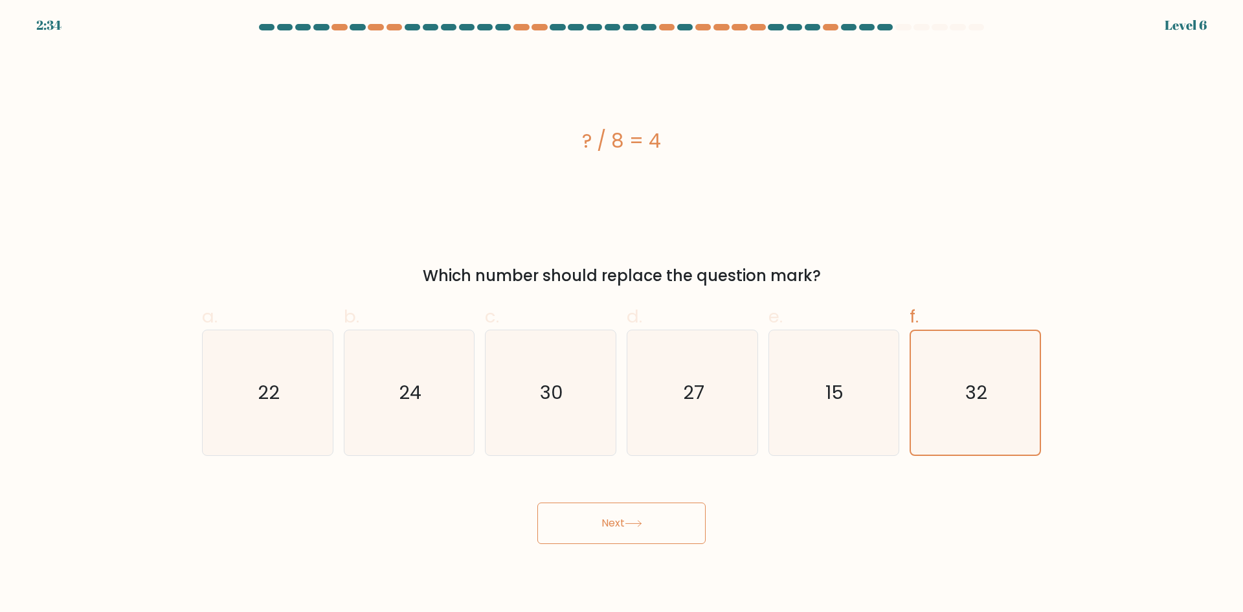
click at [640, 520] on icon at bounding box center [633, 523] width 17 height 7
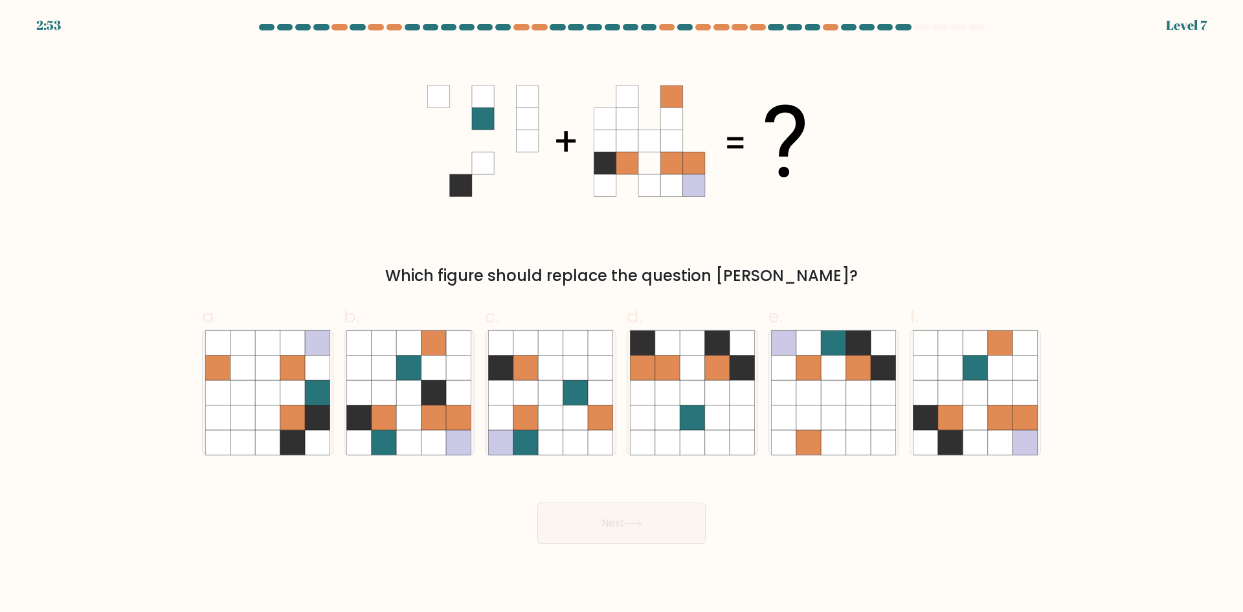
drag, startPoint x: 785, startPoint y: 274, endPoint x: 421, endPoint y: 280, distance: 364.6
click at [421, 280] on div "Which figure should replace the question mark?" at bounding box center [622, 275] width 824 height 23
copy div "Which figure should replace the question mark?"
click at [316, 246] on div "Which figure should replace the question mark?" at bounding box center [621, 168] width 855 height 238
click at [654, 376] on icon at bounding box center [642, 367] width 25 height 25
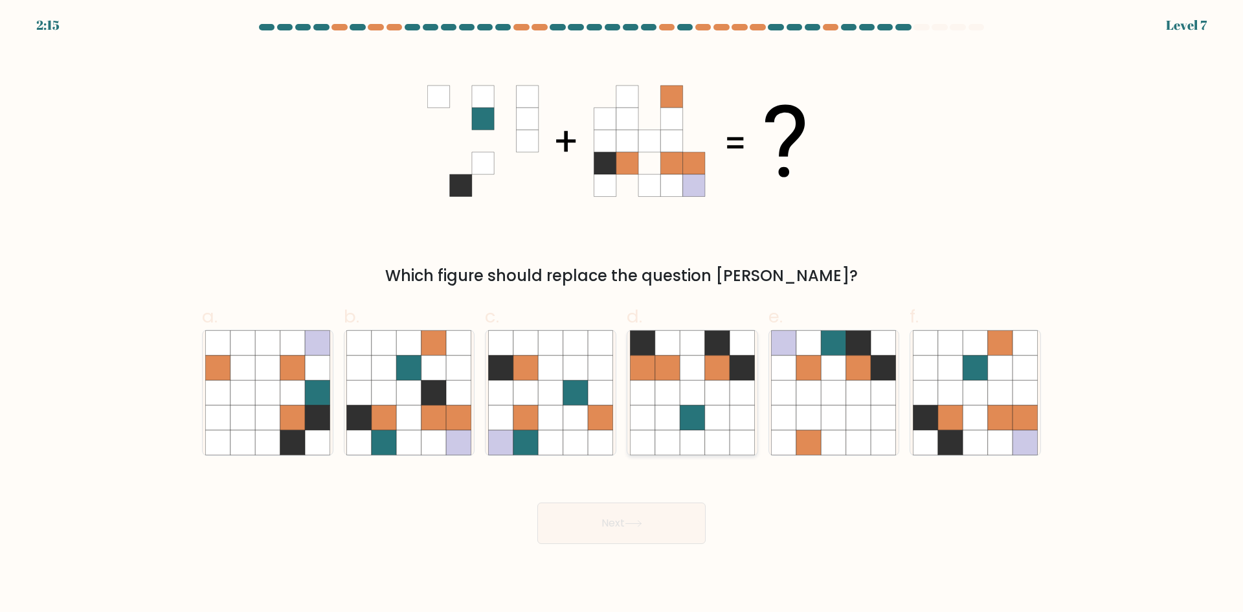
click at [622, 315] on input "d." at bounding box center [622, 310] width 1 height 8
radio input "true"
click at [641, 530] on button "Next" at bounding box center [621, 522] width 168 height 41
click at [752, 537] on div "Next" at bounding box center [621, 507] width 855 height 73
click at [656, 508] on button "Next" at bounding box center [621, 522] width 168 height 41
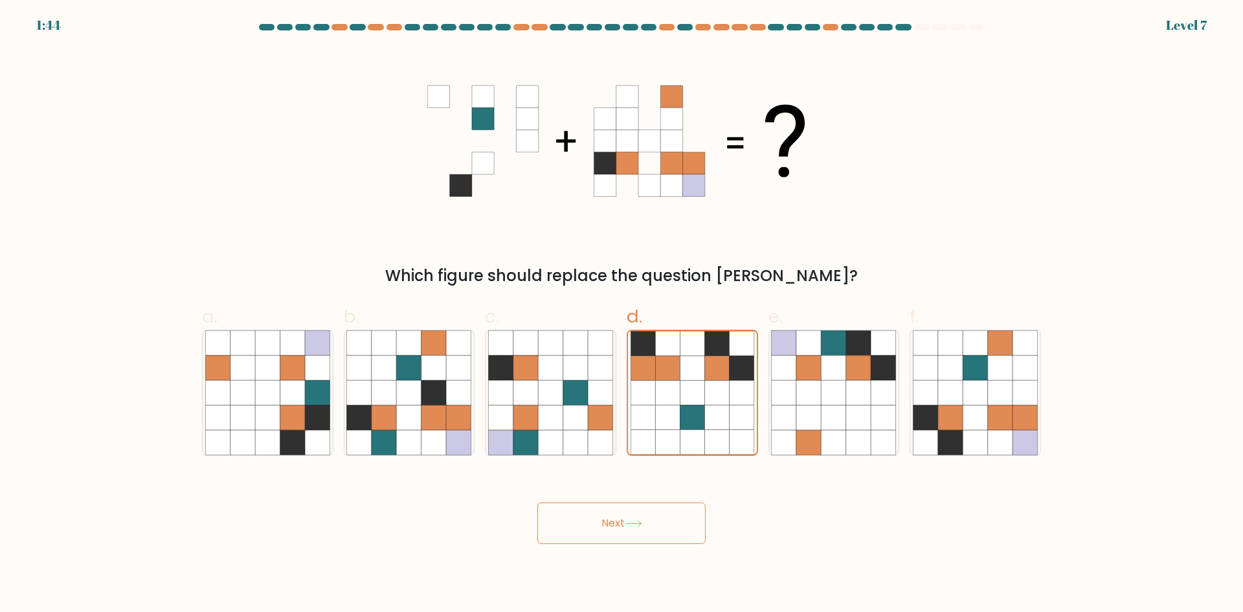
click at [618, 532] on button "Next" at bounding box center [621, 522] width 168 height 41
click at [616, 532] on button "Next" at bounding box center [621, 522] width 168 height 41
click at [613, 532] on button "Next" at bounding box center [621, 522] width 168 height 41
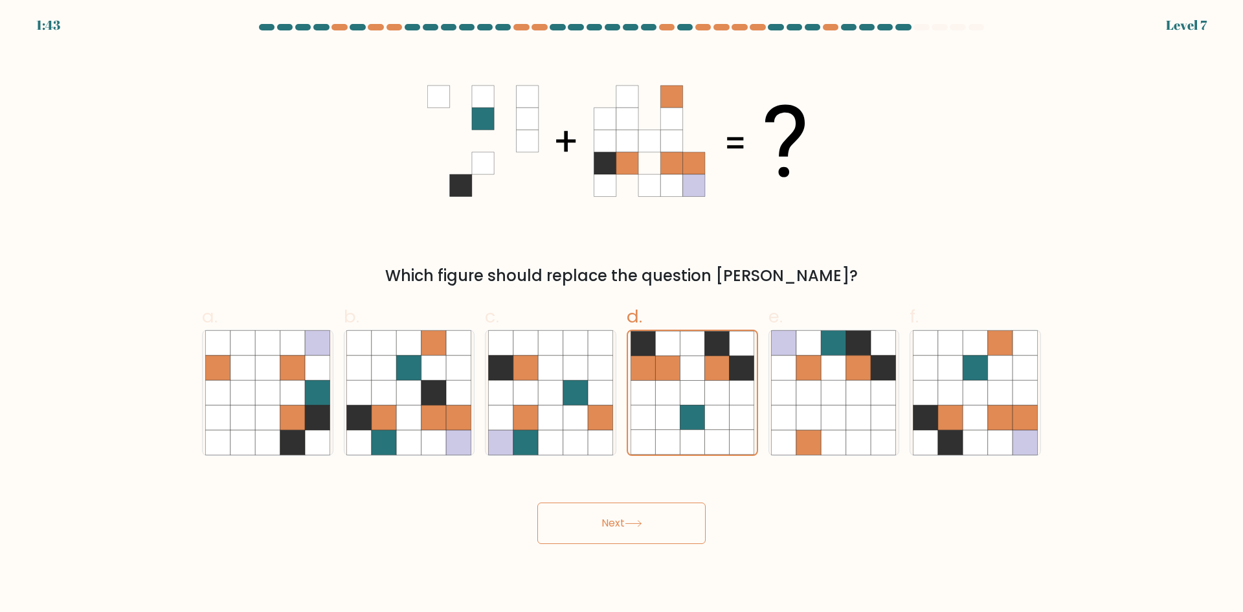
click at [613, 532] on button "Next" at bounding box center [621, 522] width 168 height 41
click at [614, 533] on button "Next" at bounding box center [621, 522] width 168 height 41
click at [614, 534] on button "Next" at bounding box center [621, 522] width 168 height 41
drag, startPoint x: 614, startPoint y: 534, endPoint x: 615, endPoint y: 547, distance: 13.0
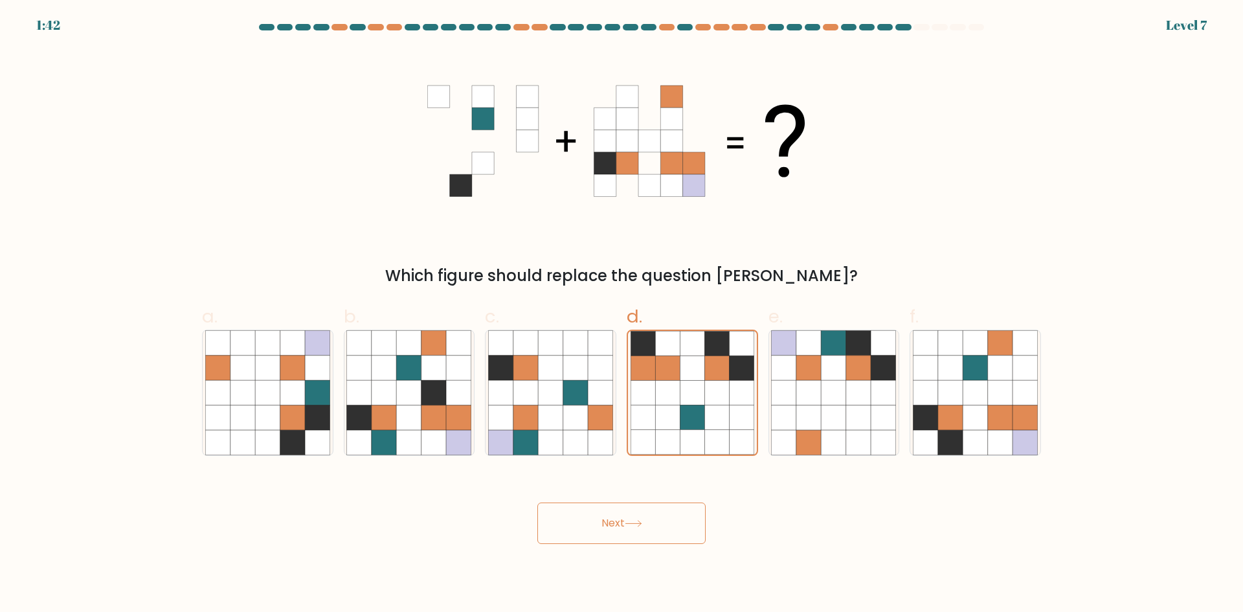
click at [615, 547] on body "1:42 Level 7" at bounding box center [621, 306] width 1243 height 612
click at [615, 550] on body "1:42 Level 7" at bounding box center [621, 306] width 1243 height 612
click at [618, 523] on button "Next" at bounding box center [621, 522] width 168 height 41
click at [618, 522] on button "Next" at bounding box center [621, 522] width 168 height 41
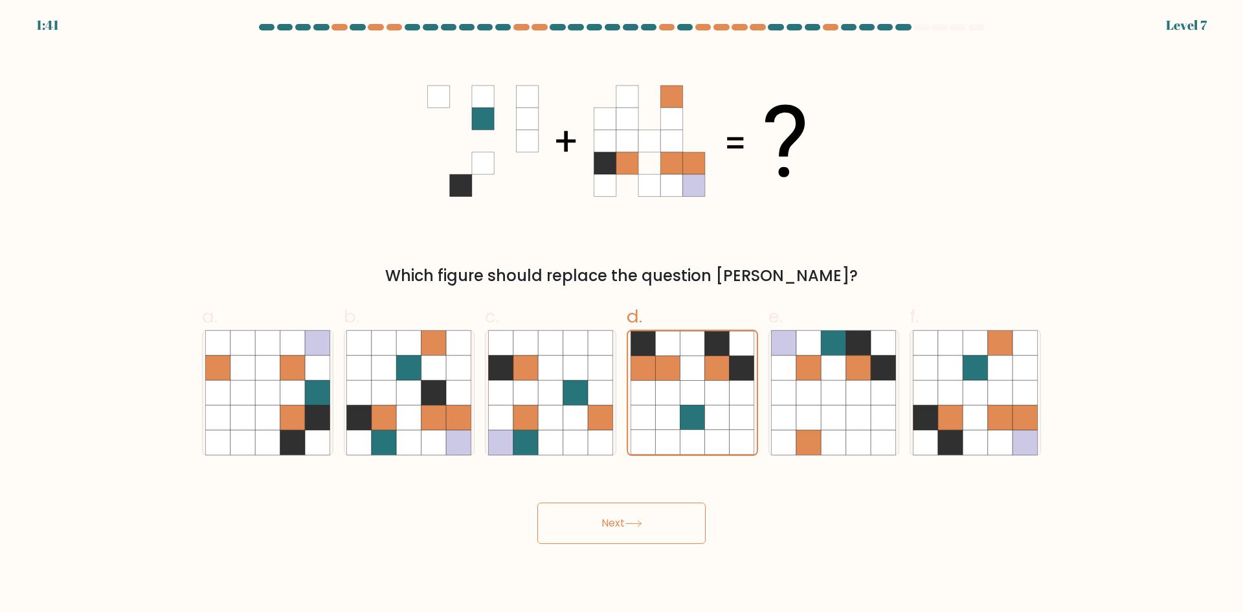
click at [618, 522] on button "Next" at bounding box center [621, 522] width 168 height 41
click at [618, 523] on button "Next" at bounding box center [621, 522] width 168 height 41
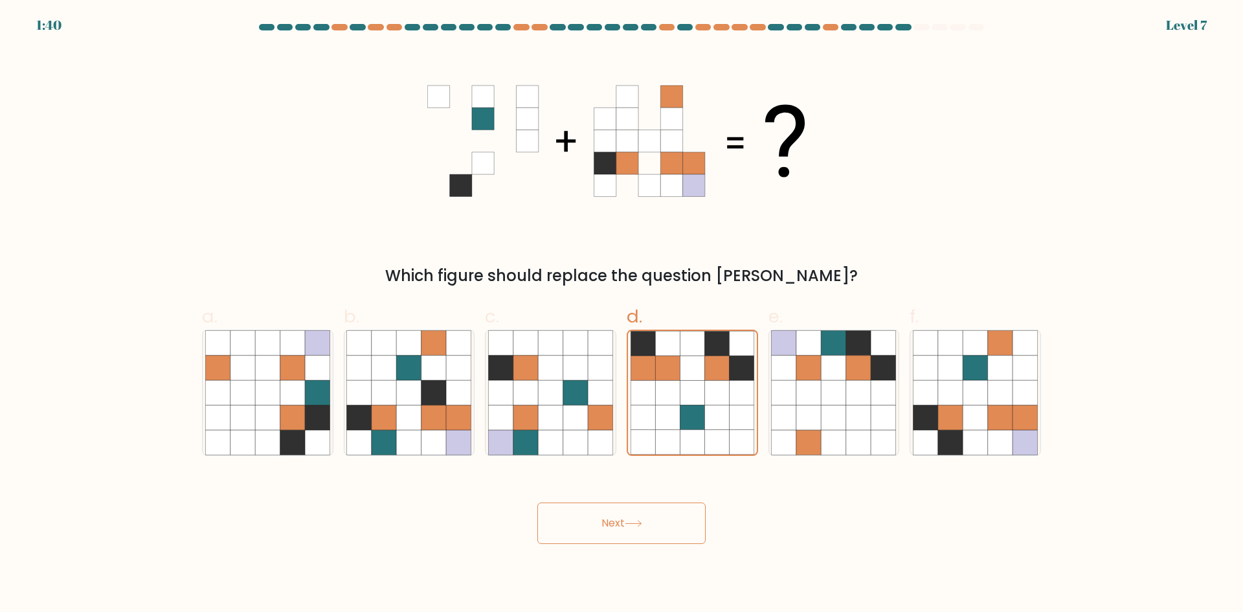
click at [618, 523] on button "Next" at bounding box center [621, 522] width 168 height 41
click at [618, 524] on button "Next" at bounding box center [621, 522] width 168 height 41
click at [616, 524] on button "Next" at bounding box center [621, 522] width 168 height 41
click at [631, 519] on button "Next" at bounding box center [621, 522] width 168 height 41
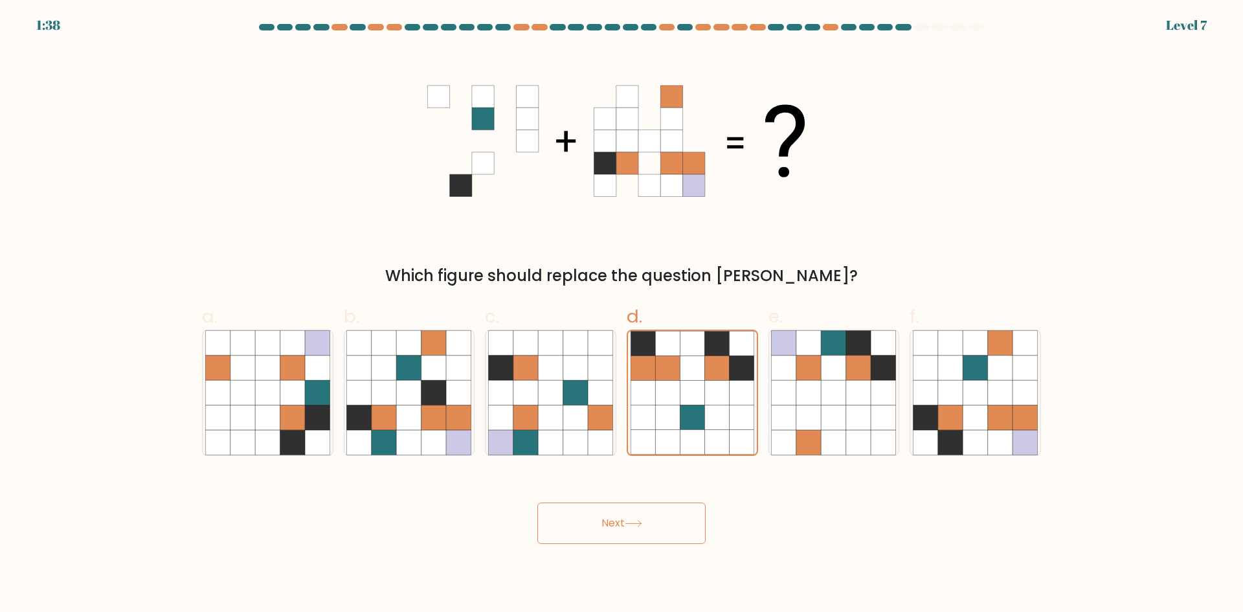
click at [630, 520] on icon at bounding box center [633, 523] width 17 height 7
click at [630, 517] on button "Next" at bounding box center [621, 522] width 168 height 41
click at [630, 515] on button "Next" at bounding box center [621, 522] width 168 height 41
click at [633, 519] on button "Next" at bounding box center [621, 522] width 168 height 41
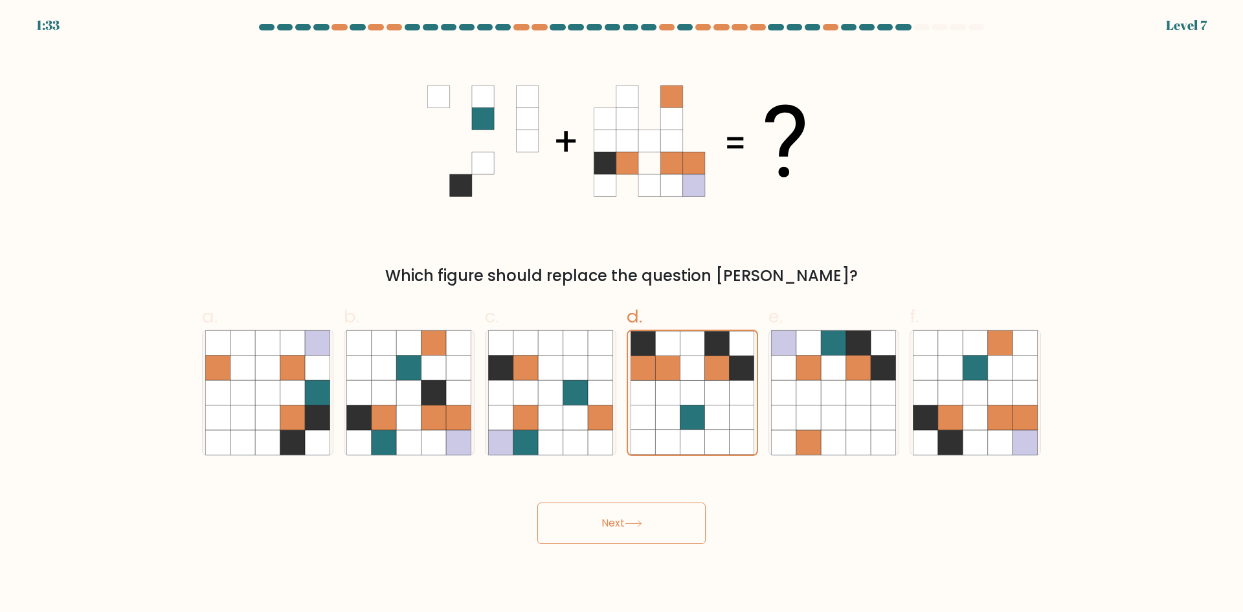
click at [633, 519] on button "Next" at bounding box center [621, 522] width 168 height 41
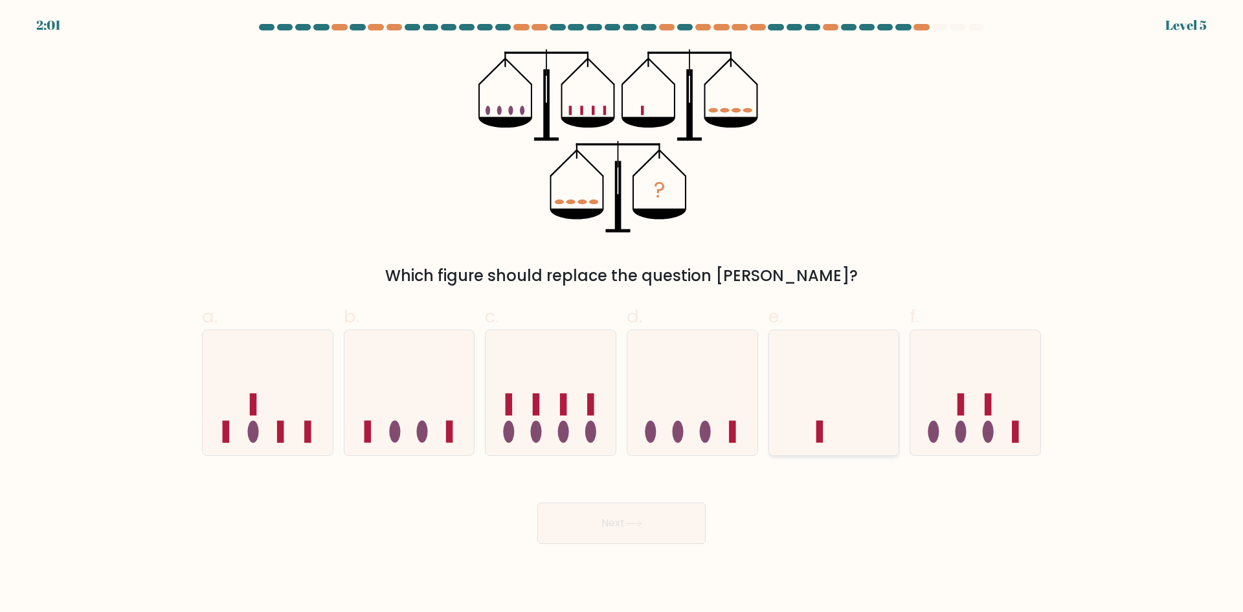
click at [805, 367] on icon at bounding box center [834, 392] width 130 height 107
click at [622, 315] on input "e." at bounding box center [622, 310] width 1 height 8
radio input "true"
click at [678, 512] on button "Next" at bounding box center [621, 522] width 168 height 41
click at [650, 521] on button "Next" at bounding box center [621, 522] width 168 height 41
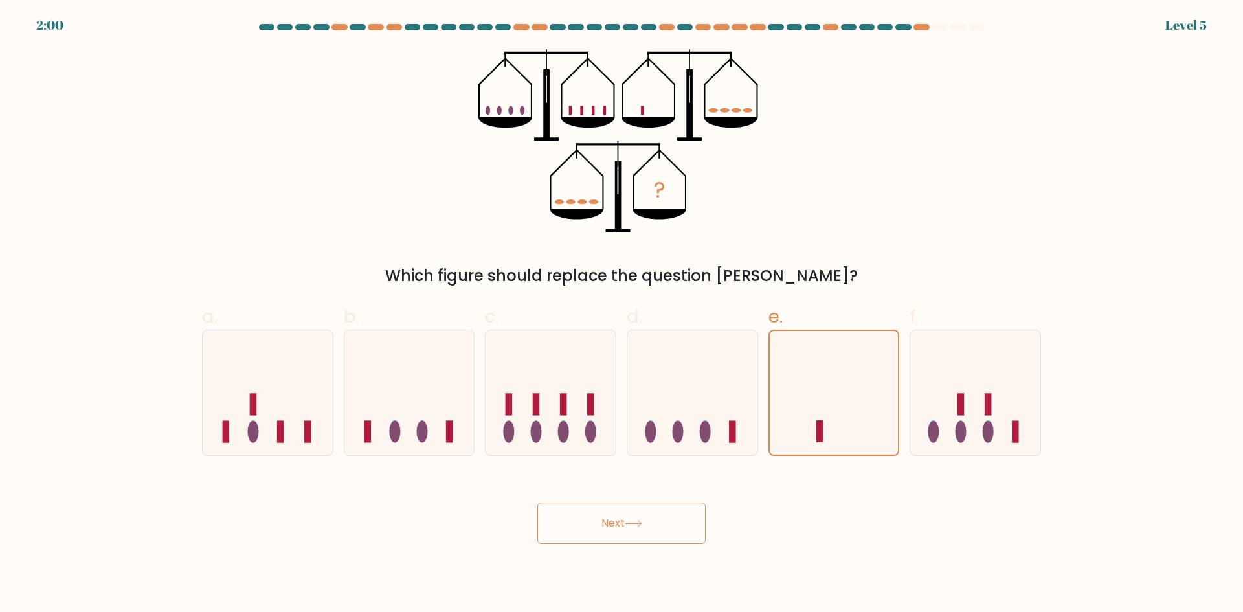
click at [650, 521] on button "Next" at bounding box center [621, 522] width 168 height 41
click at [649, 521] on button "Next" at bounding box center [621, 522] width 168 height 41
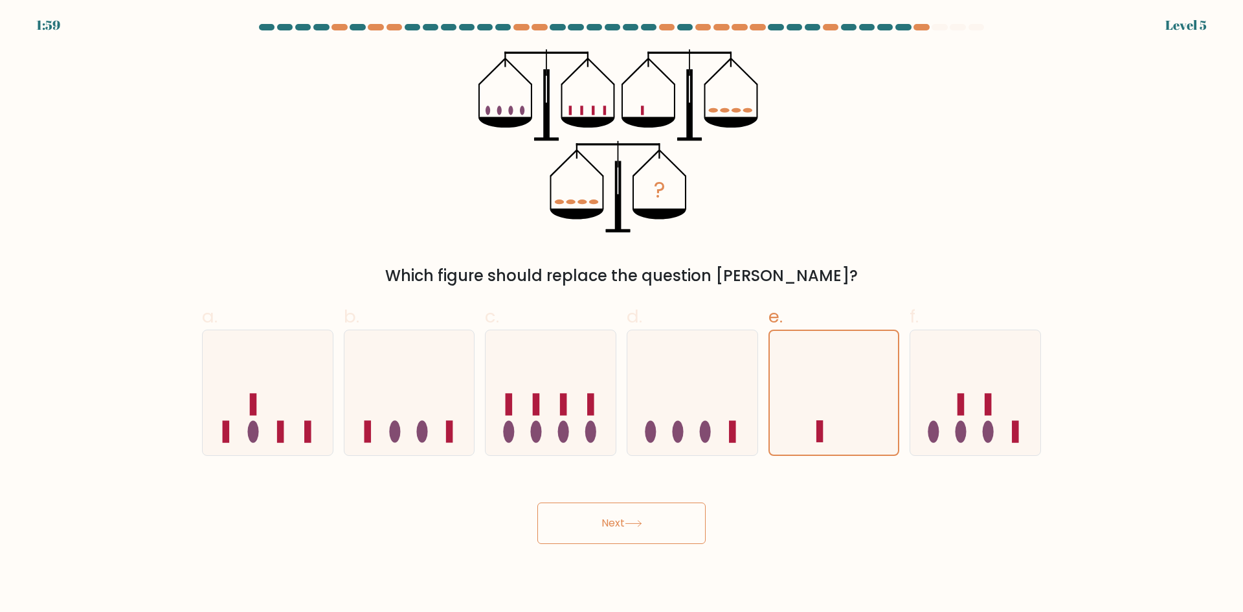
click at [649, 521] on button "Next" at bounding box center [621, 522] width 168 height 41
click at [649, 522] on button "Next" at bounding box center [621, 522] width 168 height 41
click at [651, 524] on button "Next" at bounding box center [621, 522] width 168 height 41
click at [651, 525] on button "Next" at bounding box center [621, 522] width 168 height 41
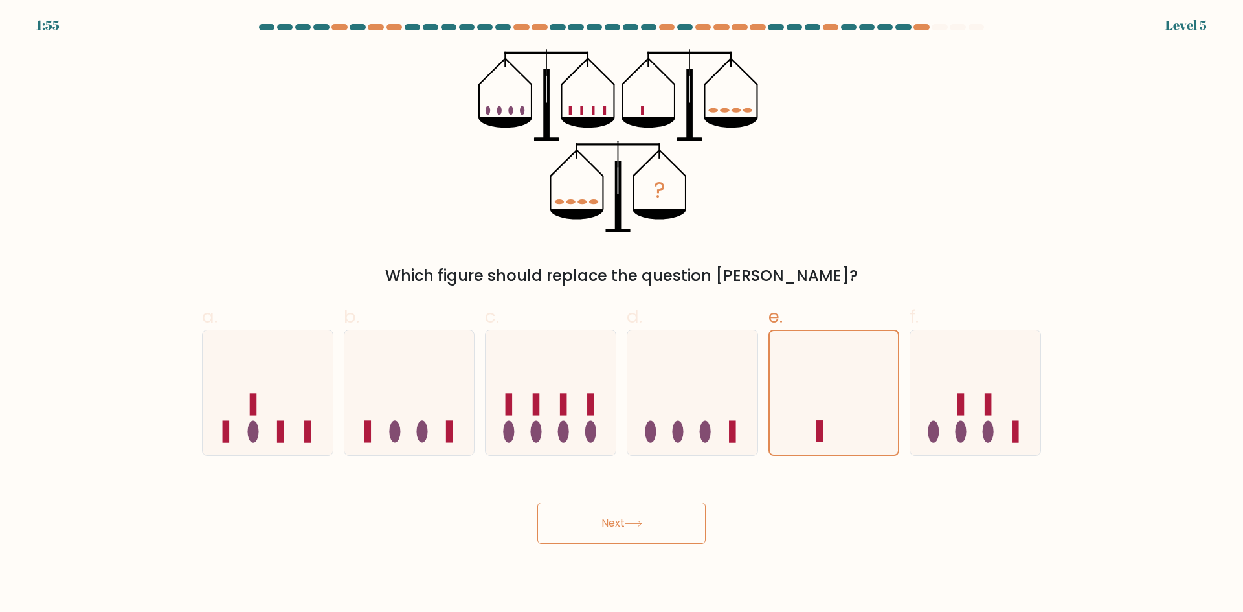
click at [616, 528] on button "Next" at bounding box center [621, 522] width 168 height 41
drag, startPoint x: 616, startPoint y: 528, endPoint x: 587, endPoint y: 515, distance: 31.6
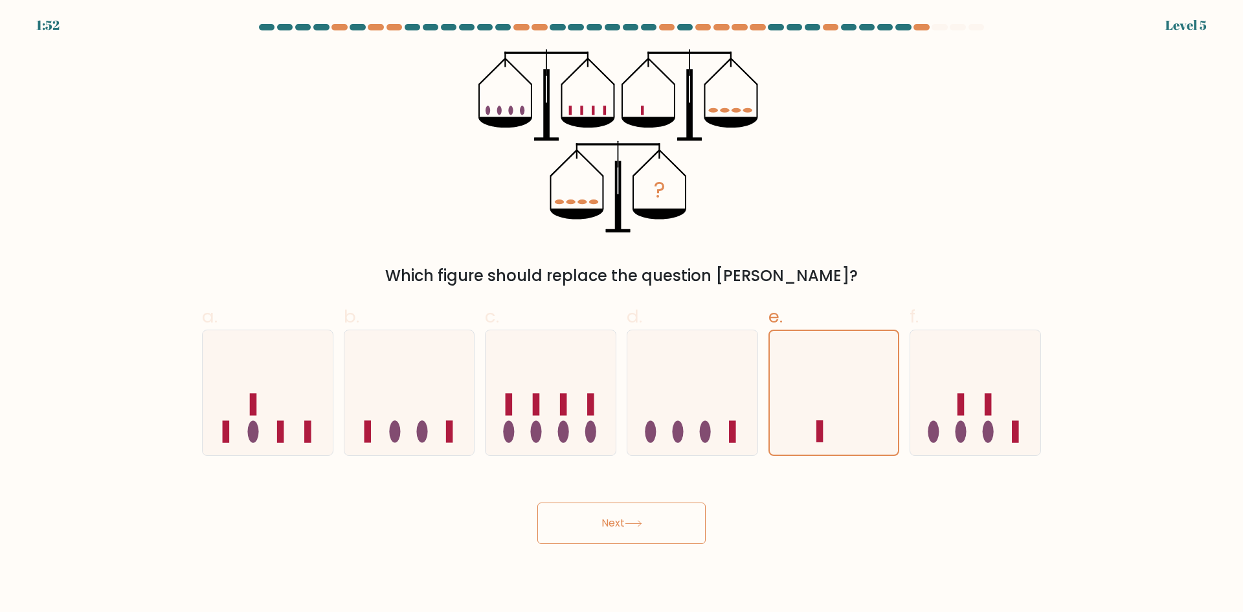
click at [587, 515] on button "Next" at bounding box center [621, 522] width 168 height 41
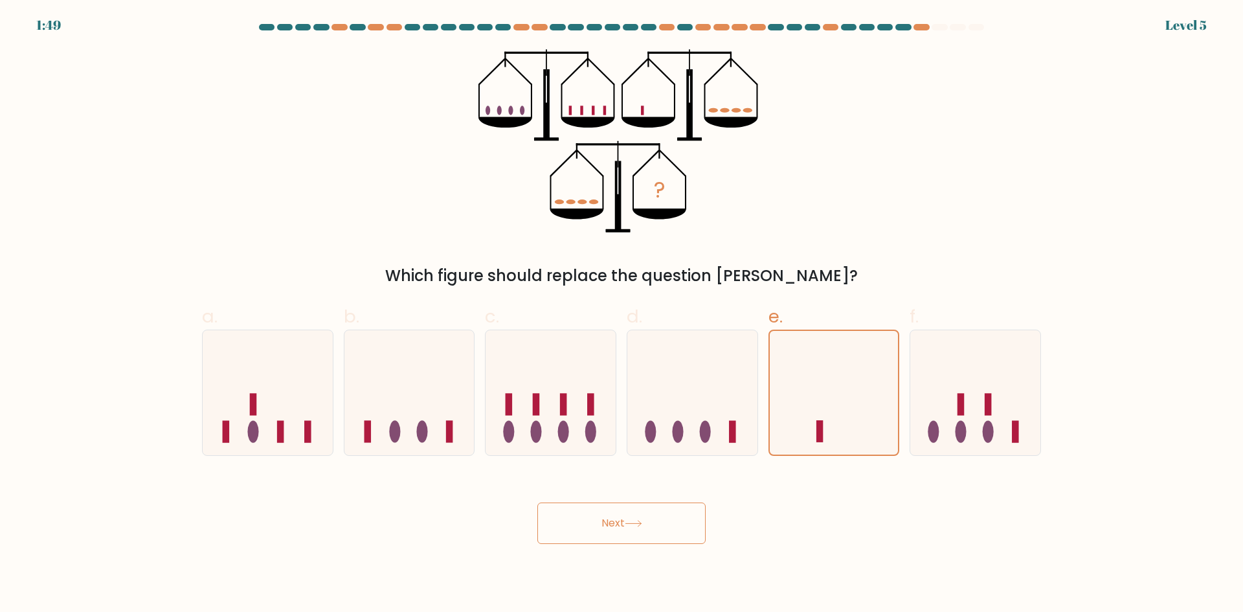
click at [642, 543] on button "Next" at bounding box center [621, 522] width 168 height 41
click at [647, 530] on button "Next" at bounding box center [621, 522] width 168 height 41
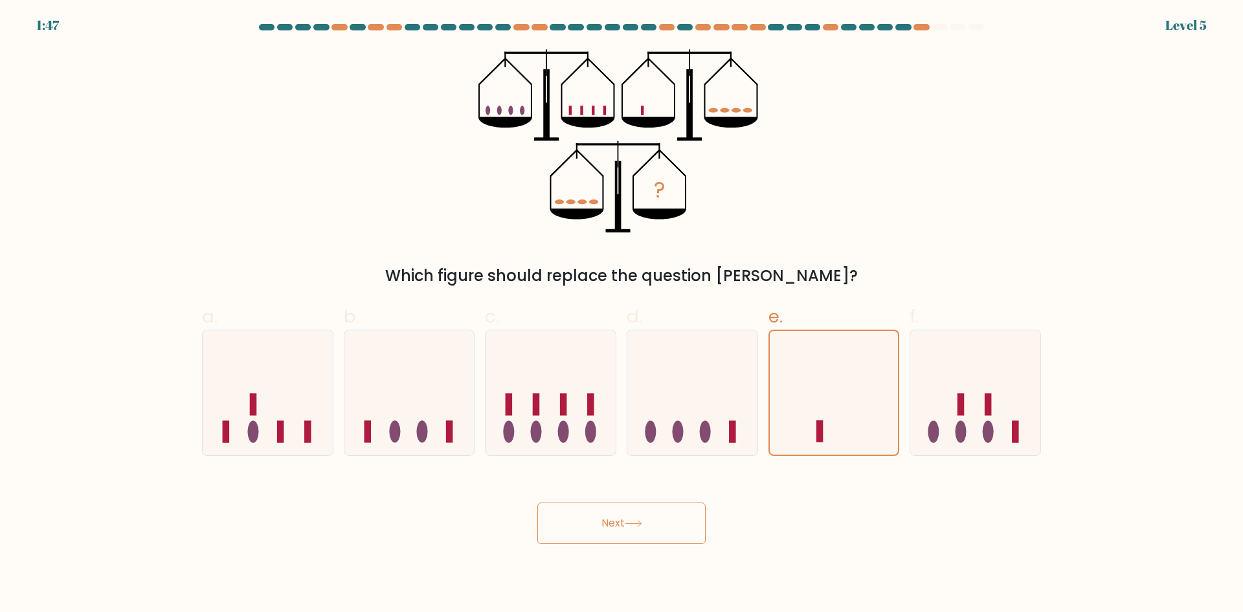
click at [647, 530] on button "Next" at bounding box center [621, 522] width 168 height 41
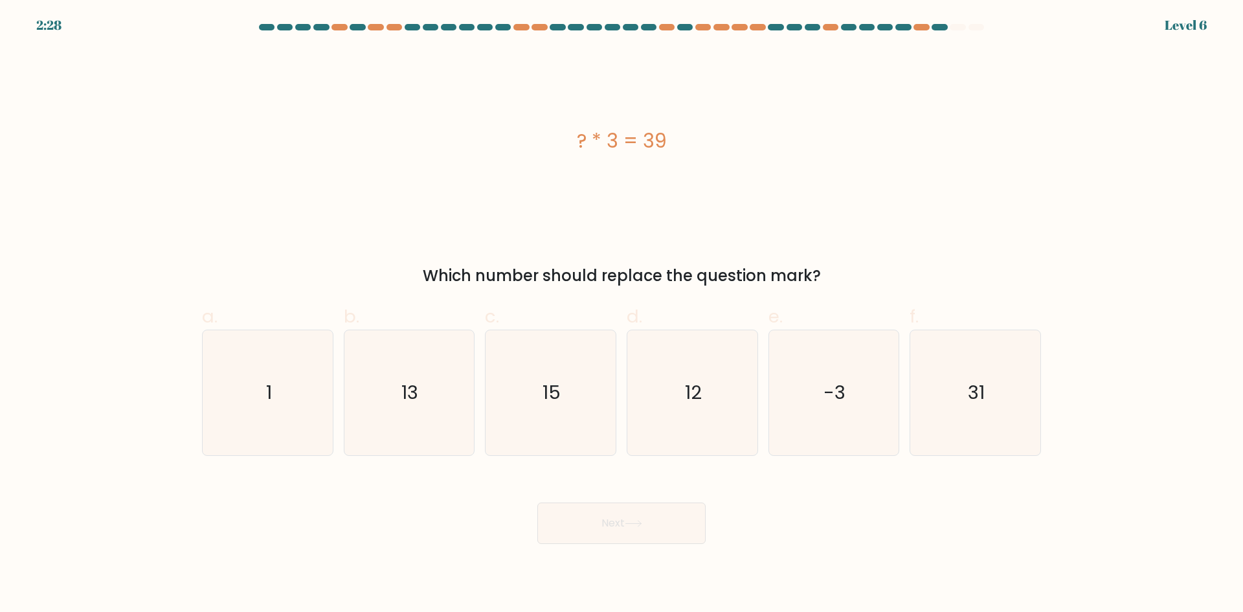
drag, startPoint x: 684, startPoint y: 139, endPoint x: 550, endPoint y: 139, distance: 134.0
click at [550, 139] on div "? * 3 = 39" at bounding box center [621, 140] width 839 height 29
copy div "? * 3 = 39"
drag, startPoint x: 823, startPoint y: 273, endPoint x: 421, endPoint y: 273, distance: 401.4
click at [421, 273] on div "Which number should replace the question mark?" at bounding box center [622, 275] width 824 height 23
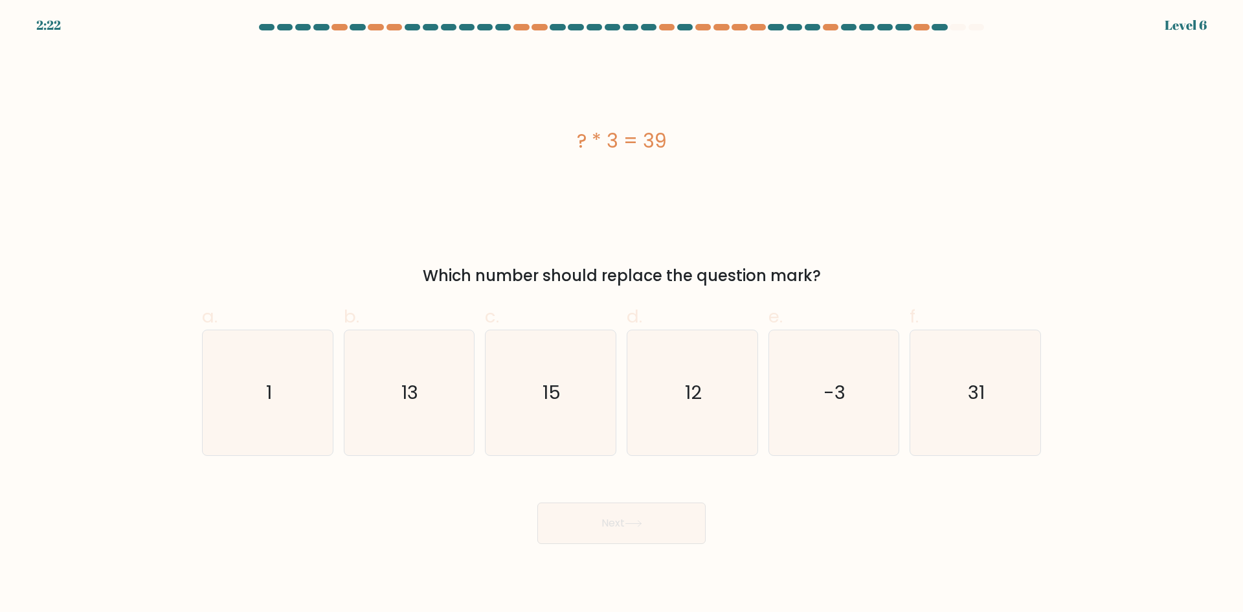
copy div "Which number should replace the question mark?"
click at [454, 403] on icon "13" at bounding box center [408, 392] width 125 height 125
click at [622, 315] on input "b. 13" at bounding box center [622, 310] width 1 height 8
radio input "true"
click at [664, 527] on button "Next" at bounding box center [621, 522] width 168 height 41
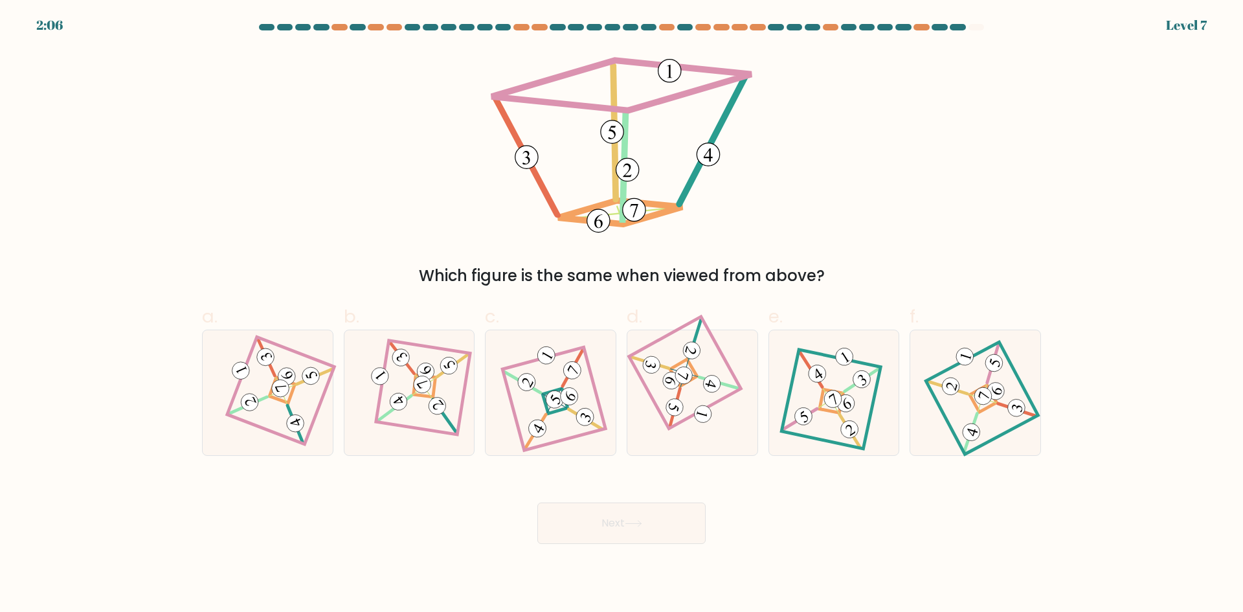
click at [664, 527] on button "Next" at bounding box center [621, 522] width 168 height 41
click at [293, 410] on icon at bounding box center [268, 393] width 86 height 100
click at [622, 315] on input "a." at bounding box center [622, 310] width 1 height 8
radio input "true"
click at [651, 508] on button "Next" at bounding box center [621, 522] width 168 height 41
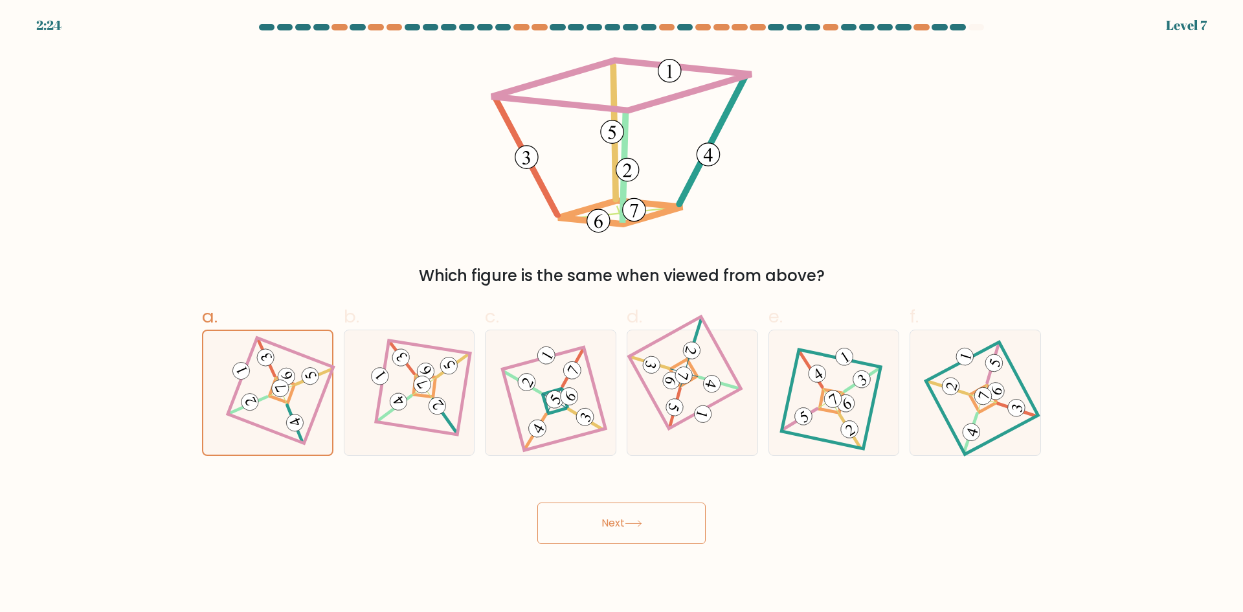
click at [635, 529] on button "Next" at bounding box center [621, 522] width 168 height 41
click at [635, 530] on button "Next" at bounding box center [621, 522] width 168 height 41
click at [636, 532] on button "Next" at bounding box center [621, 522] width 168 height 41
click at [636, 533] on button "Next" at bounding box center [621, 522] width 168 height 41
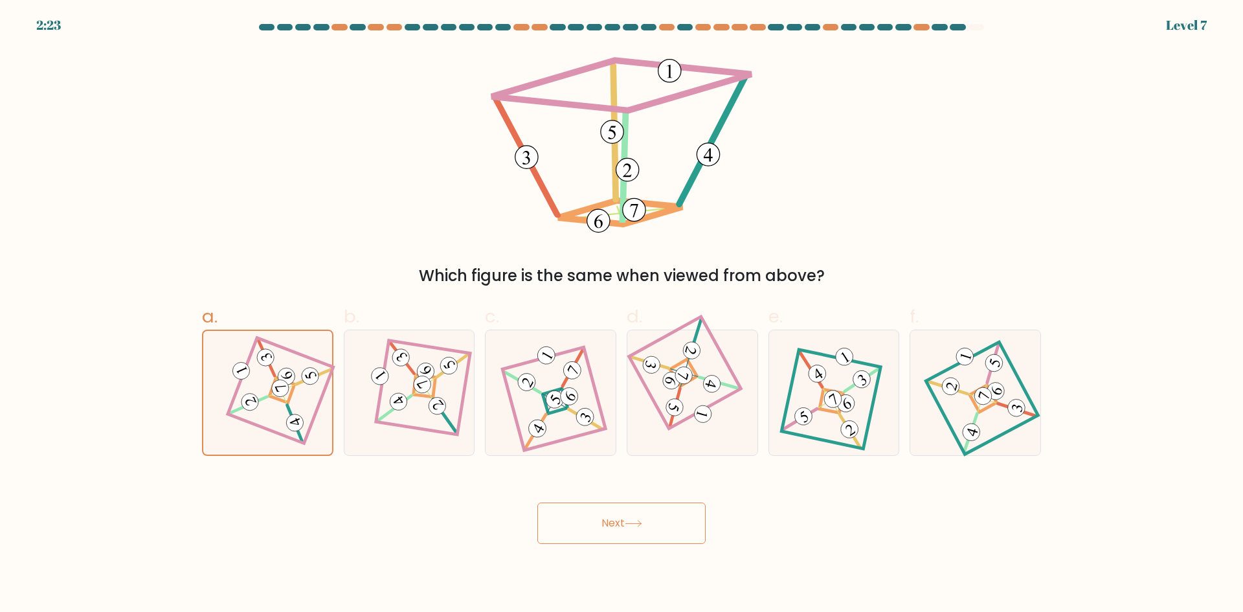
click at [639, 536] on button "Next" at bounding box center [621, 522] width 168 height 41
click at [636, 530] on button "Next" at bounding box center [621, 522] width 168 height 41
click at [636, 529] on button "Next" at bounding box center [621, 522] width 168 height 41
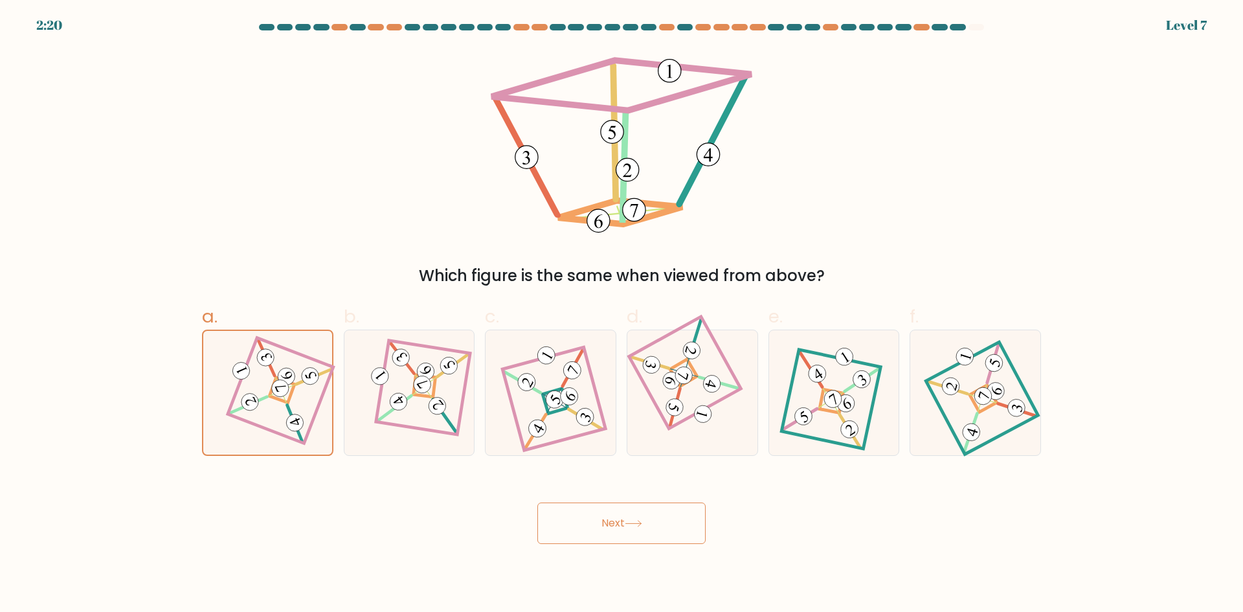
click at [636, 529] on button "Next" at bounding box center [621, 522] width 168 height 41
click at [581, 519] on button "Next" at bounding box center [621, 522] width 168 height 41
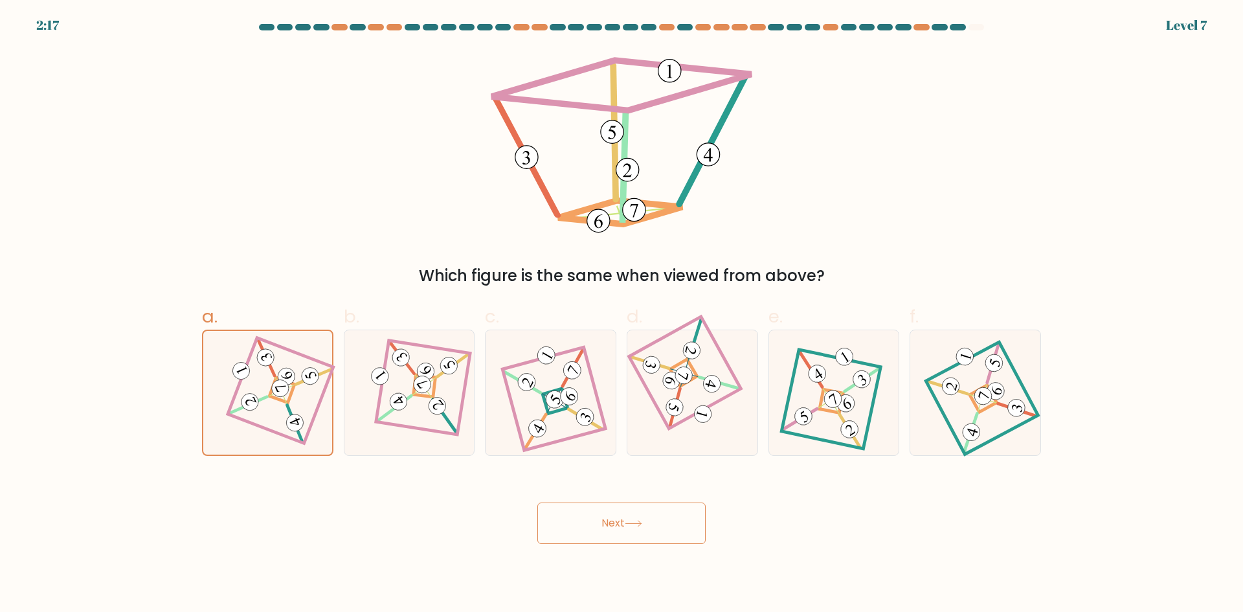
click at [581, 519] on button "Next" at bounding box center [621, 522] width 168 height 41
click at [642, 524] on icon at bounding box center [633, 523] width 17 height 7
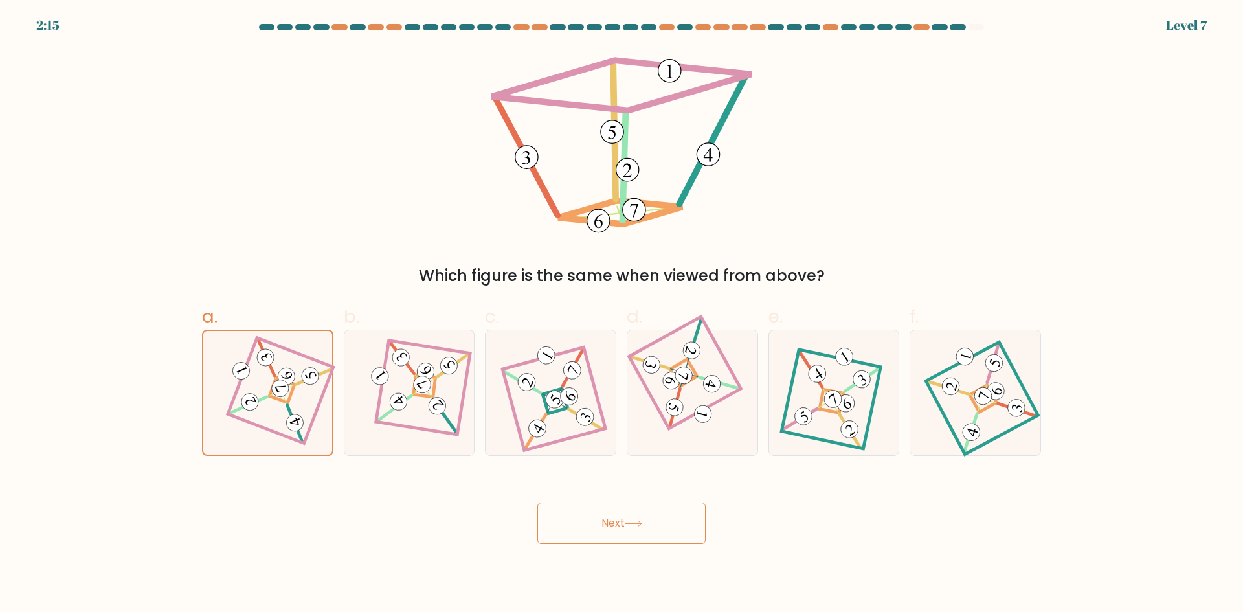
click at [642, 524] on icon at bounding box center [633, 523] width 17 height 7
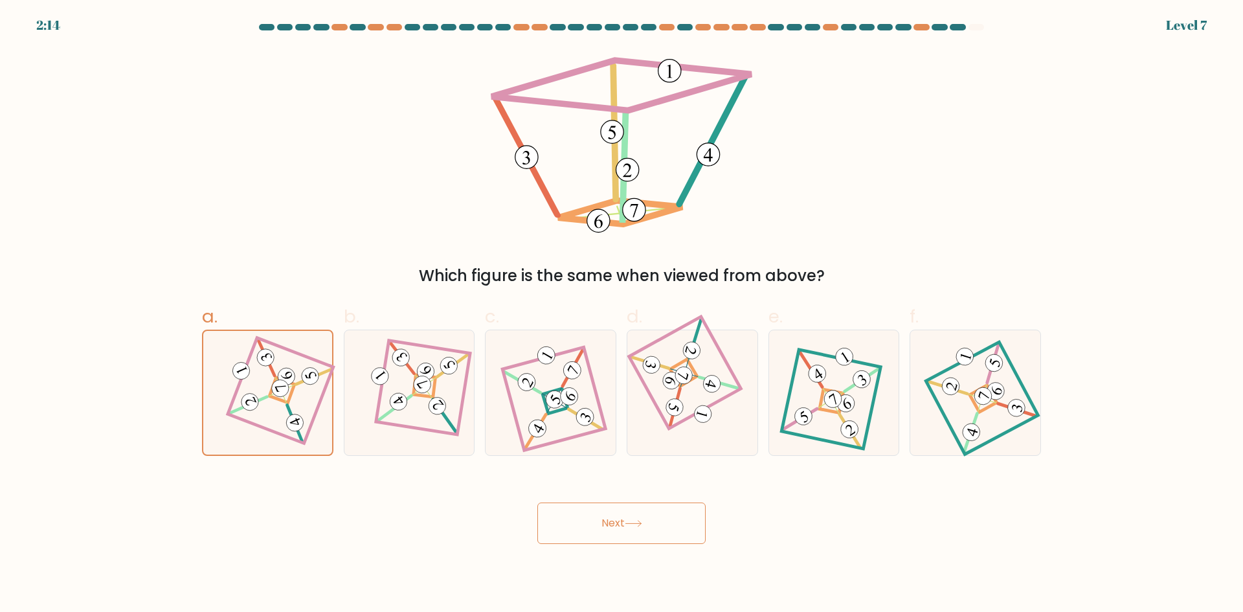
click at [642, 524] on icon at bounding box center [633, 523] width 17 height 7
click at [642, 526] on icon at bounding box center [633, 523] width 17 height 7
click at [644, 529] on button "Next" at bounding box center [621, 522] width 168 height 41
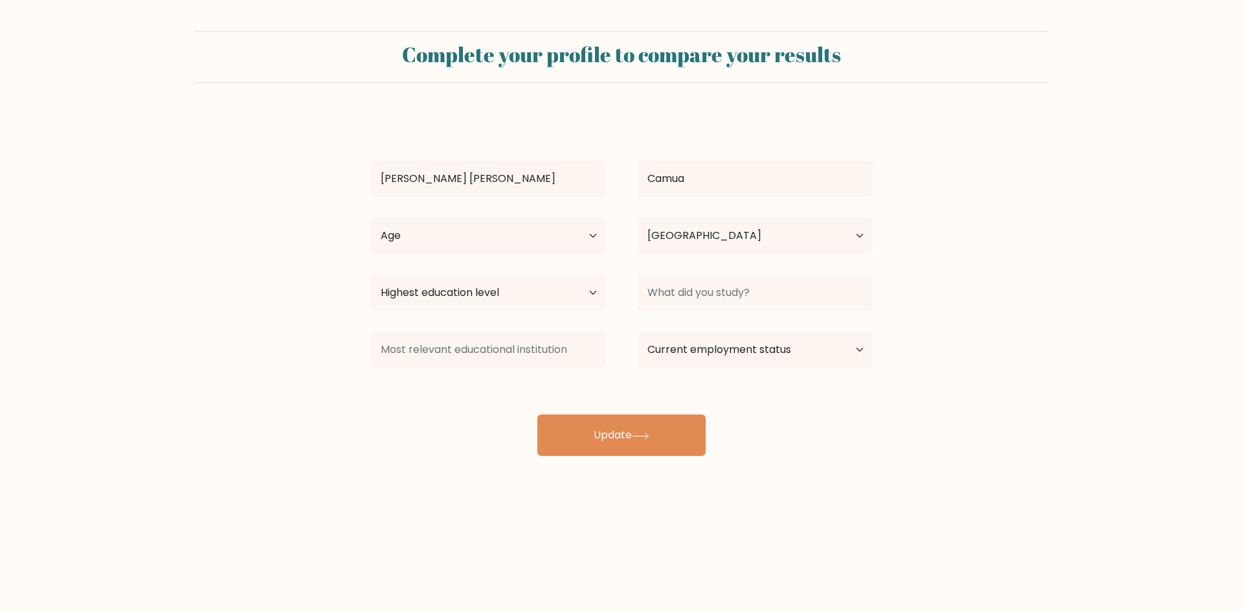
select select "PH"
click at [572, 240] on select "Age Under [DEMOGRAPHIC_DATA] [DEMOGRAPHIC_DATA] [DEMOGRAPHIC_DATA] [DEMOGRAPHIC…" at bounding box center [488, 236] width 236 height 36
select select "35_44"
click at [370, 218] on select "Age Under [DEMOGRAPHIC_DATA] [DEMOGRAPHIC_DATA] [DEMOGRAPHIC_DATA] [DEMOGRAPHIC…" at bounding box center [488, 236] width 236 height 36
click at [584, 290] on select "Highest education level No schooling Primary Lower Secondary Upper Secondary Oc…" at bounding box center [488, 293] width 236 height 36
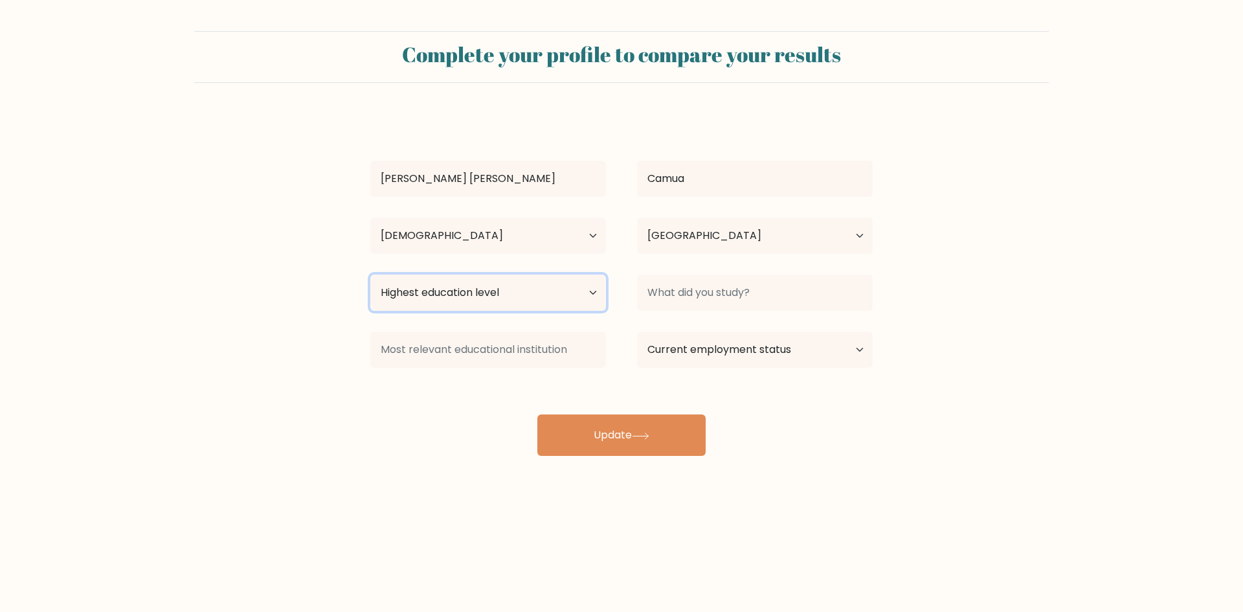
select select "bachelors_degree"
click at [370, 275] on select "Highest education level No schooling Primary Lower Secondary Upper Secondary Oc…" at bounding box center [488, 293] width 236 height 36
click at [765, 352] on select "Current employment status Employed Student Retired Other / prefer not to answer" at bounding box center [755, 349] width 236 height 36
select select "other"
click at [637, 331] on select "Current employment status Employed Student Retired Other / prefer not to answer" at bounding box center [755, 349] width 236 height 36
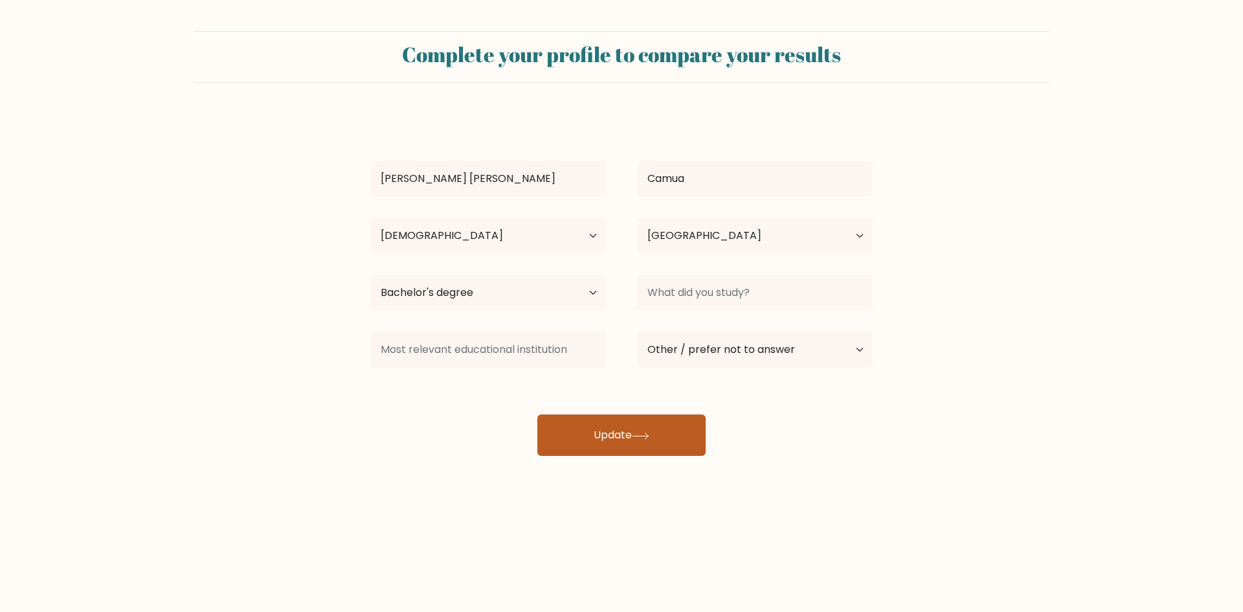
click at [655, 429] on button "Update" at bounding box center [621, 434] width 168 height 41
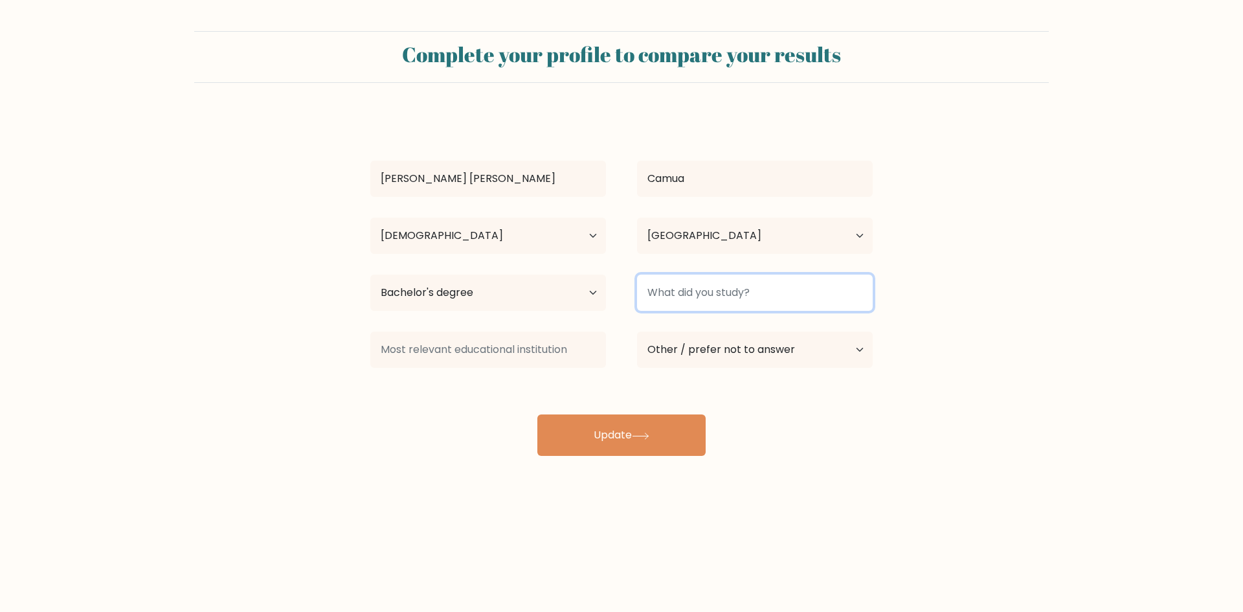
click at [701, 289] on input at bounding box center [755, 293] width 236 height 36
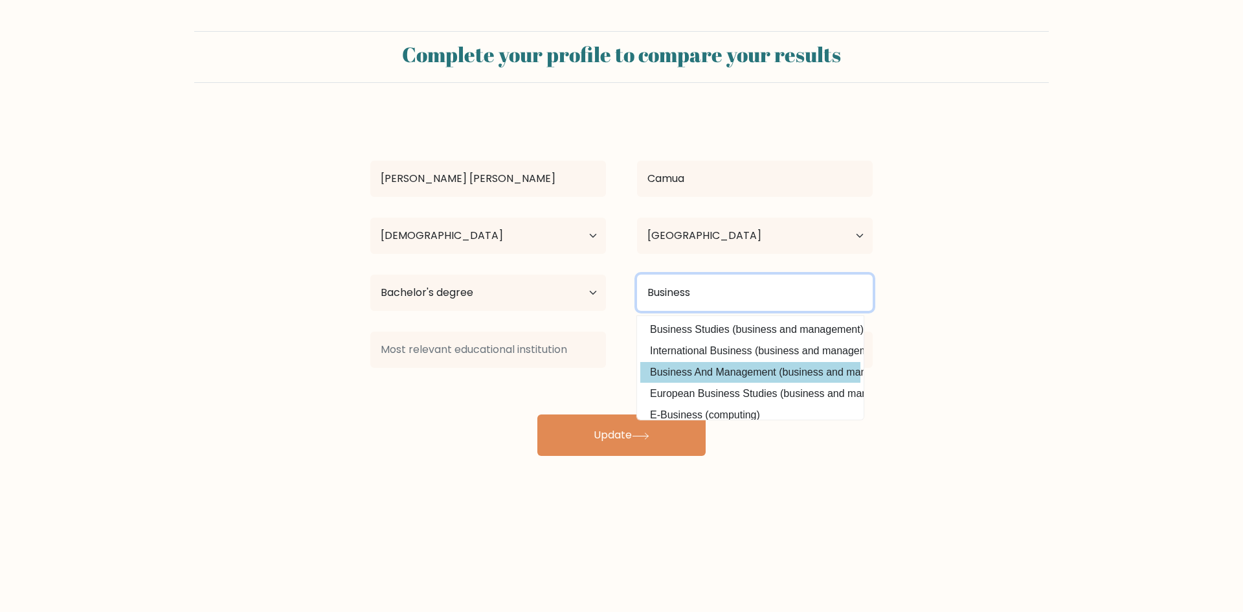
type input "Business"
click at [725, 368] on div "Marianne Louise Camua Age Under 18 years old 18-24 years old 25-34 years old 35…" at bounding box center [622, 285] width 518 height 342
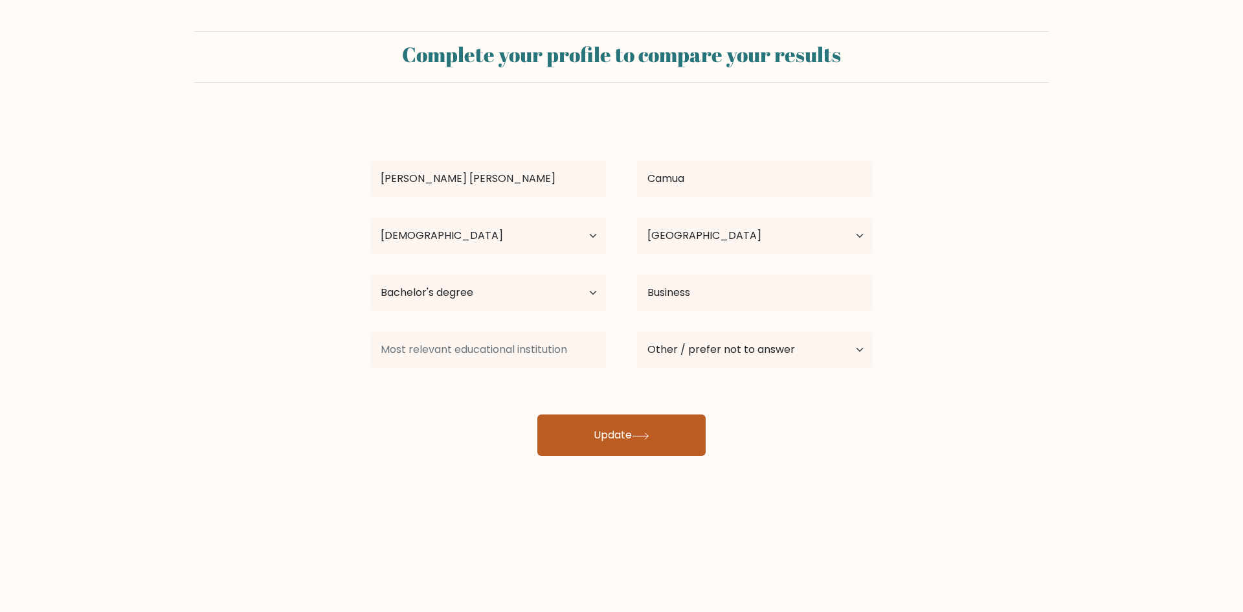
click at [657, 424] on button "Update" at bounding box center [621, 434] width 168 height 41
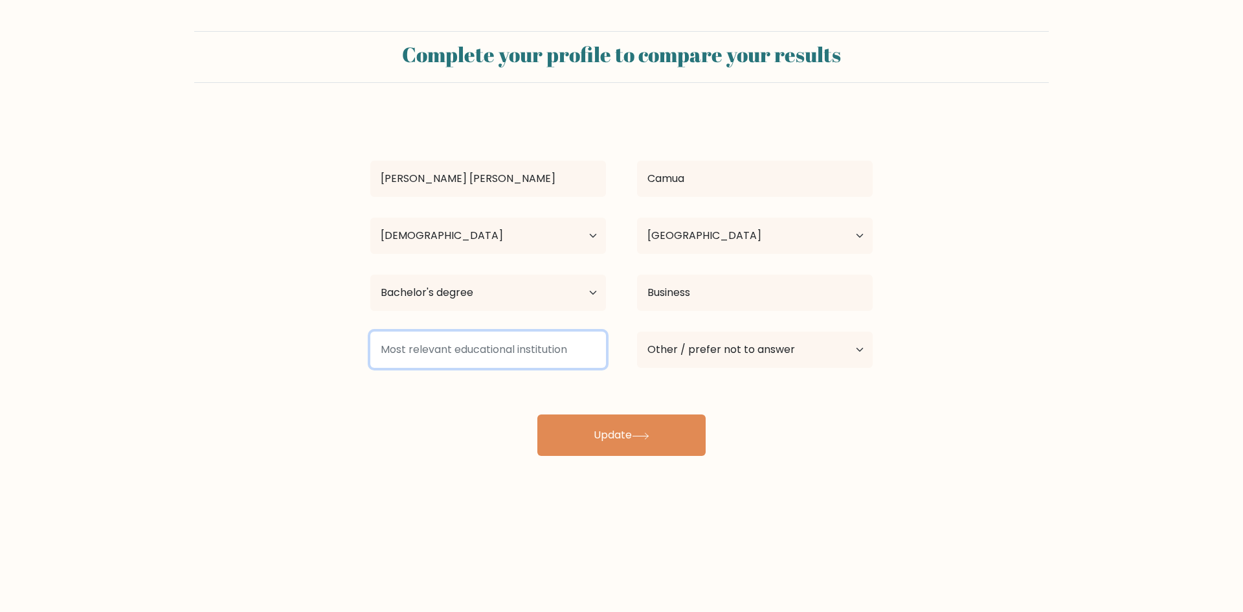
click at [496, 363] on input at bounding box center [488, 349] width 236 height 36
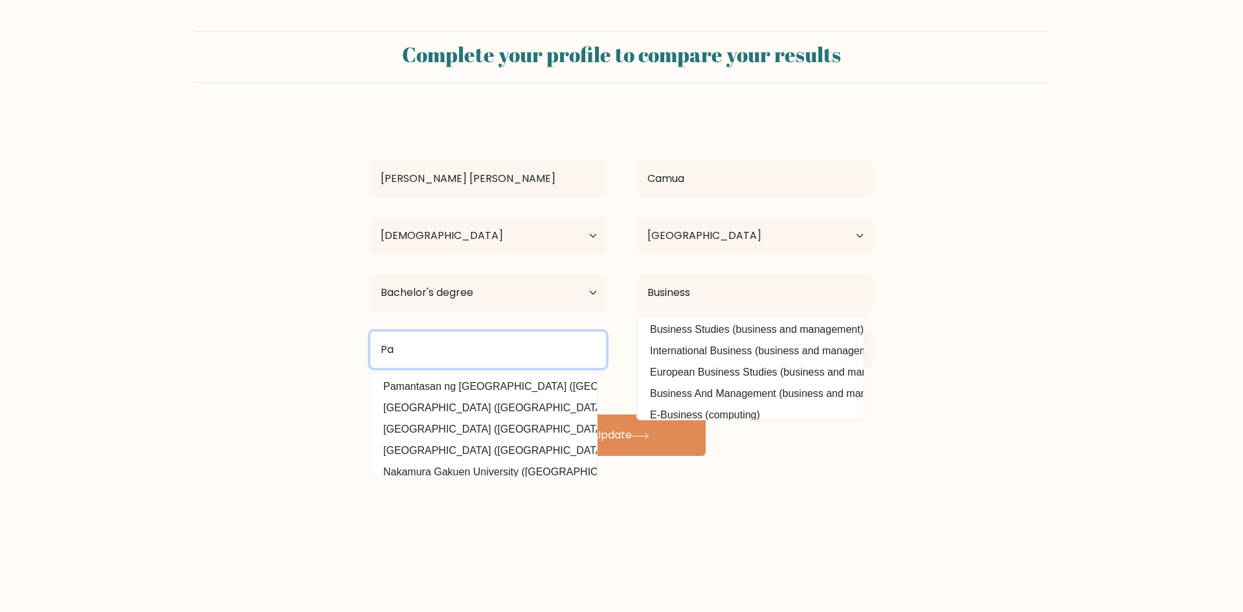
type input "P"
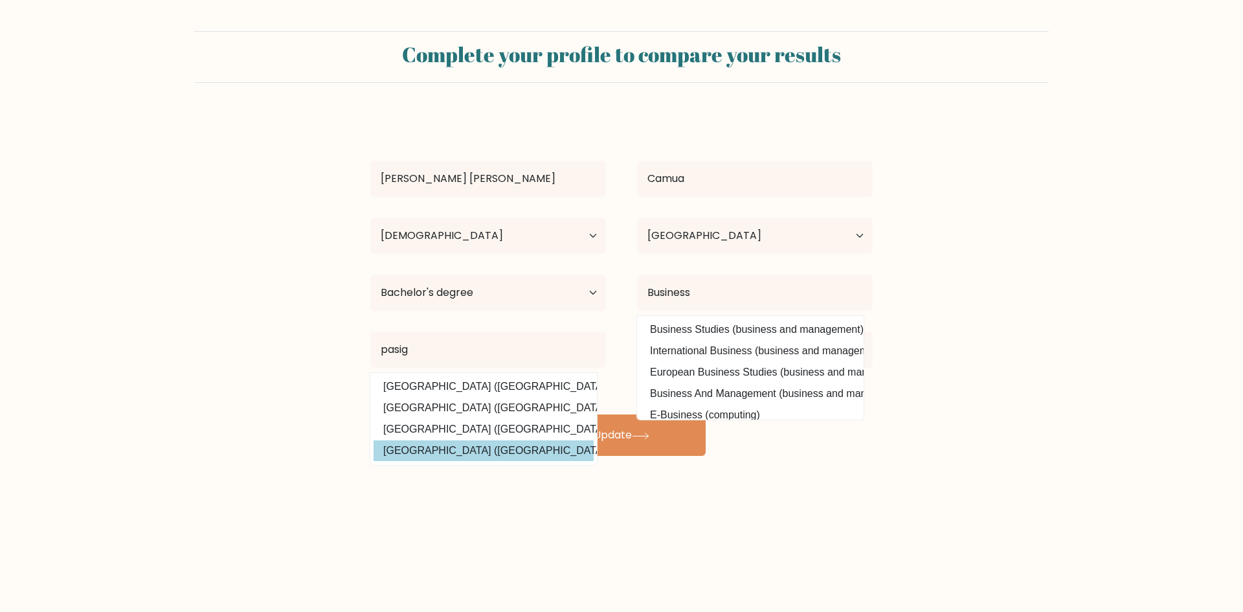
click at [557, 448] on div "Marianne Louise Camua Age Under 18 years old 18-24 years old 25-34 years old 35…" at bounding box center [622, 285] width 518 height 342
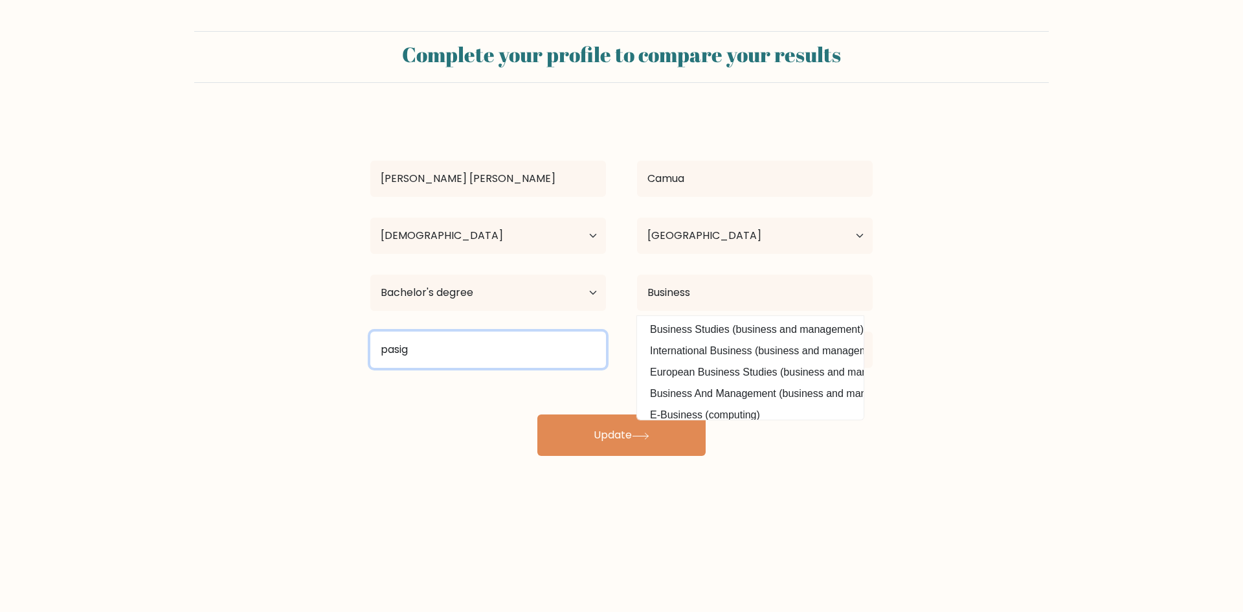
click at [420, 344] on input "pasig" at bounding box center [488, 349] width 236 height 36
type input "p"
click at [390, 458] on div "Complete your profile to compare your results Marianne Louise Camua Age Under 1…" at bounding box center [621, 245] width 1243 height 491
click at [552, 350] on input "Pamantasan ng Lungsod ng Pasog" at bounding box center [488, 349] width 236 height 36
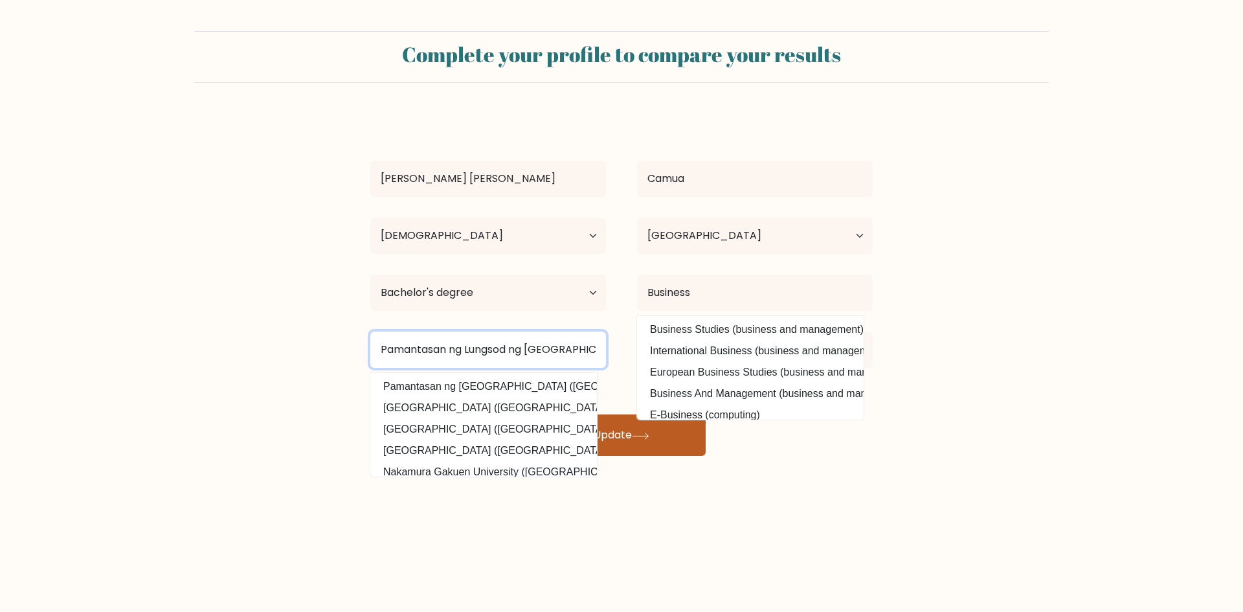
type input "Pamantasan ng Lungsod ng Pasig"
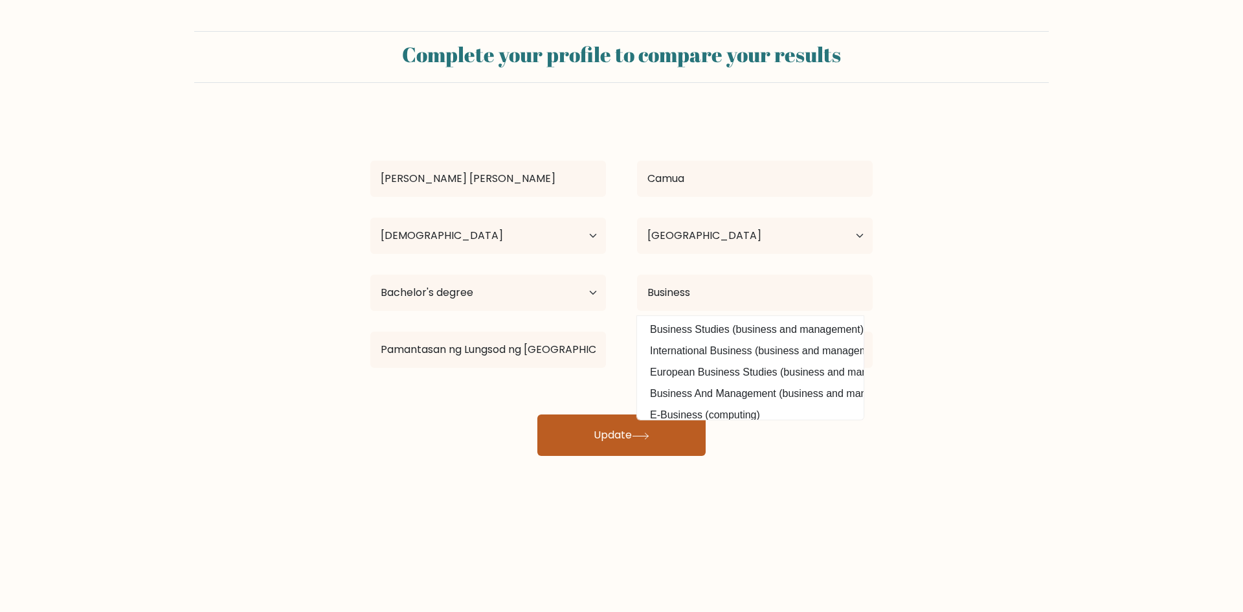
click at [662, 448] on button "Update" at bounding box center [621, 434] width 168 height 41
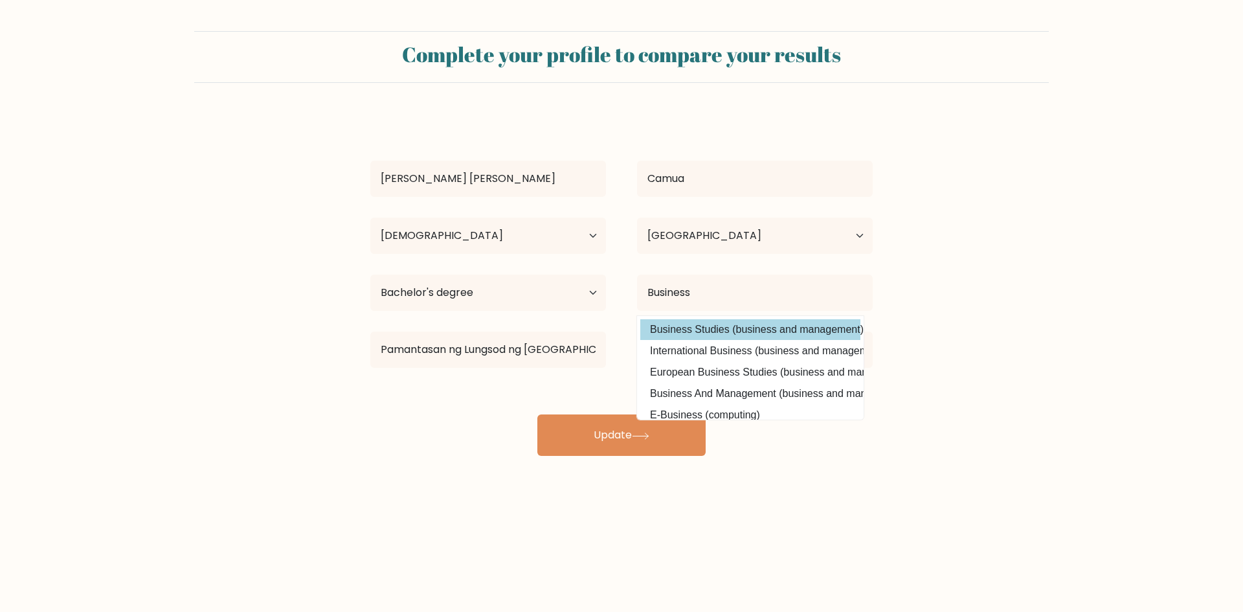
click at [712, 334] on option "Business Studies (business and management)" at bounding box center [750, 329] width 220 height 21
type input "Business Studies"
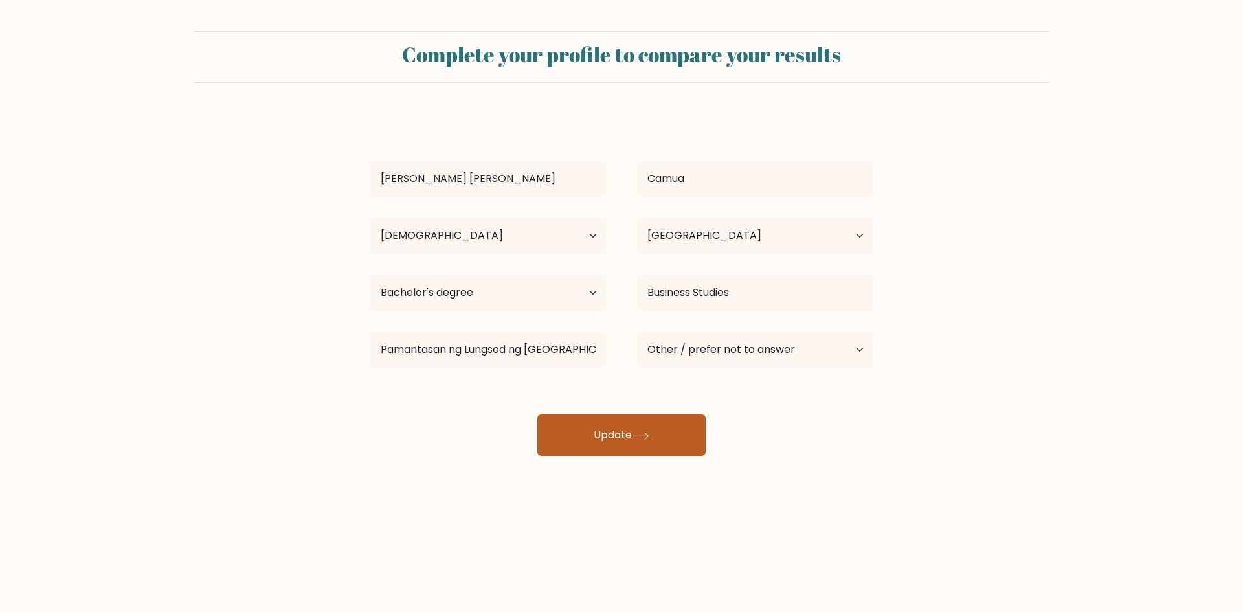
click at [670, 431] on button "Update" at bounding box center [621, 434] width 168 height 41
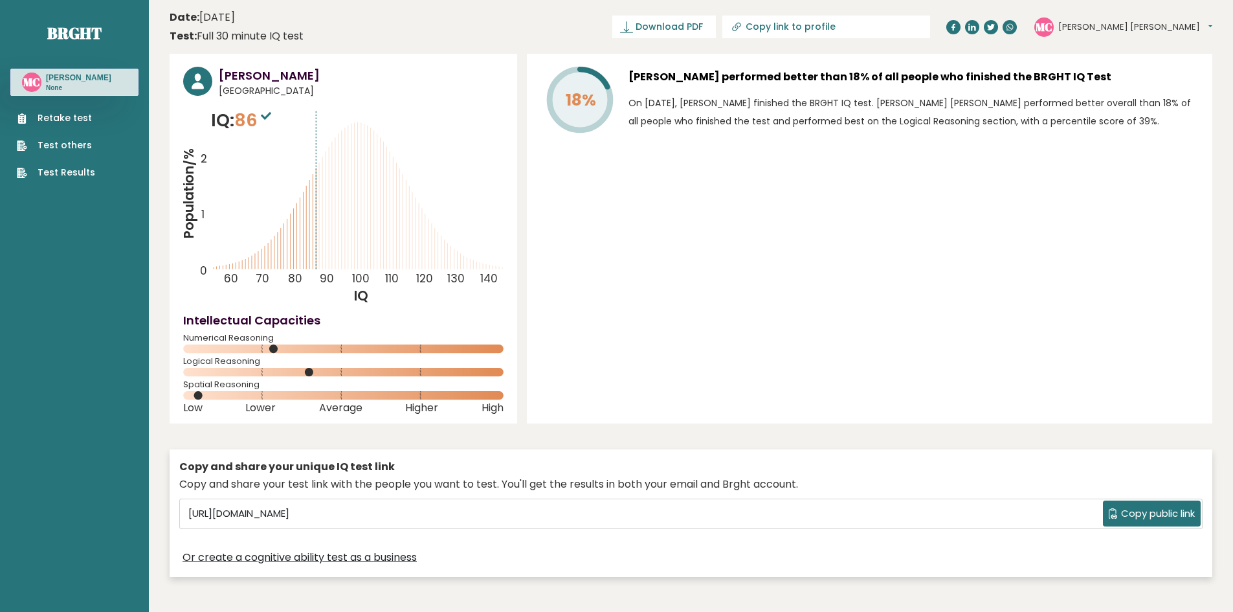
click at [1209, 23] on button "[PERSON_NAME] [PERSON_NAME]" at bounding box center [1136, 27] width 154 height 13
click at [992, 177] on div "18% [PERSON_NAME] performed better than 18% of all people who finished the BRGH…" at bounding box center [870, 239] width 686 height 370
click at [67, 125] on link "Retake test" at bounding box center [56, 118] width 78 height 14
click at [1196, 21] on button "[PERSON_NAME] [PERSON_NAME]" at bounding box center [1136, 27] width 154 height 13
click at [1125, 65] on link "Profile" at bounding box center [1092, 65] width 66 height 18
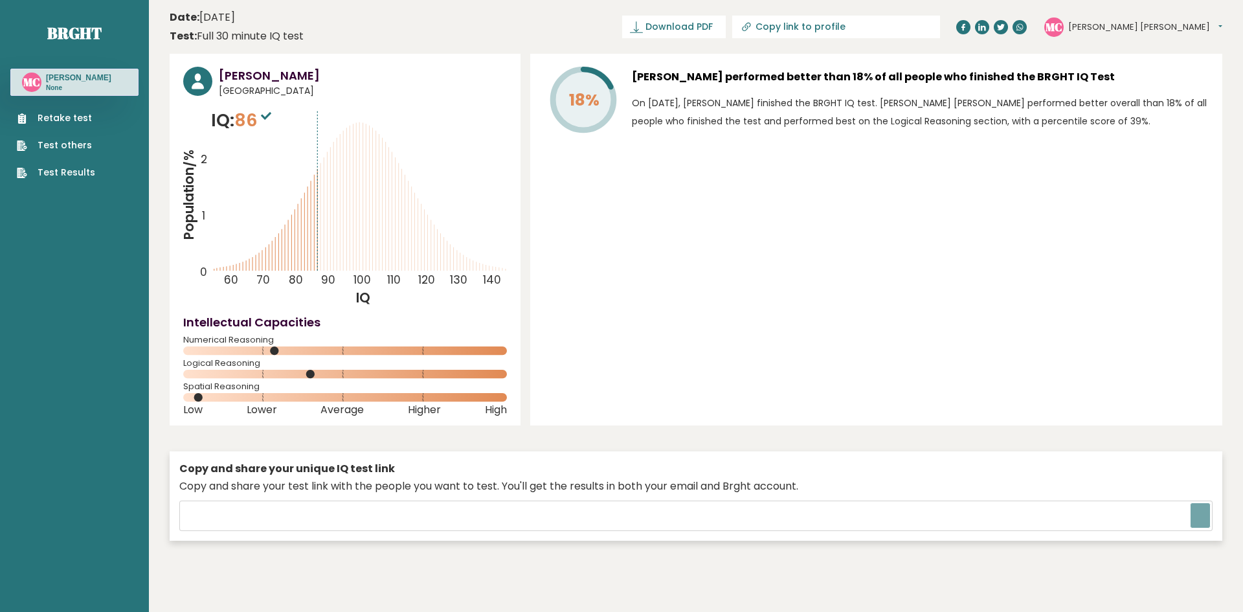
type input "[URL][DOMAIN_NAME]"
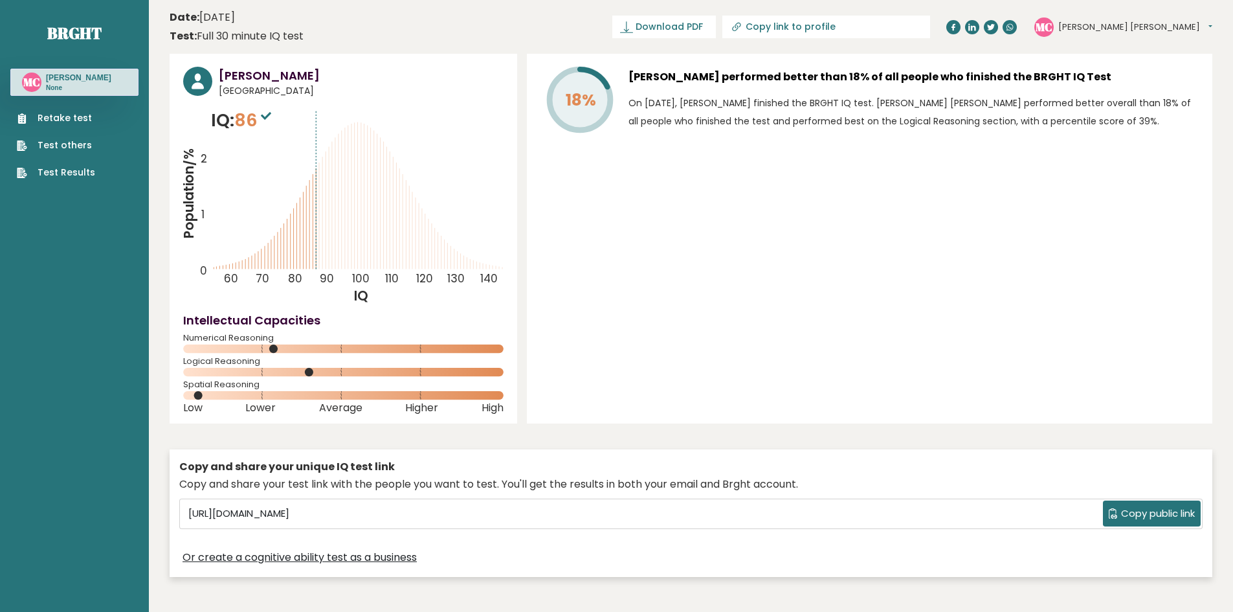
click at [1191, 28] on button "[PERSON_NAME] [PERSON_NAME]" at bounding box center [1136, 27] width 154 height 13
click at [1125, 65] on link "Profile" at bounding box center [1092, 65] width 66 height 18
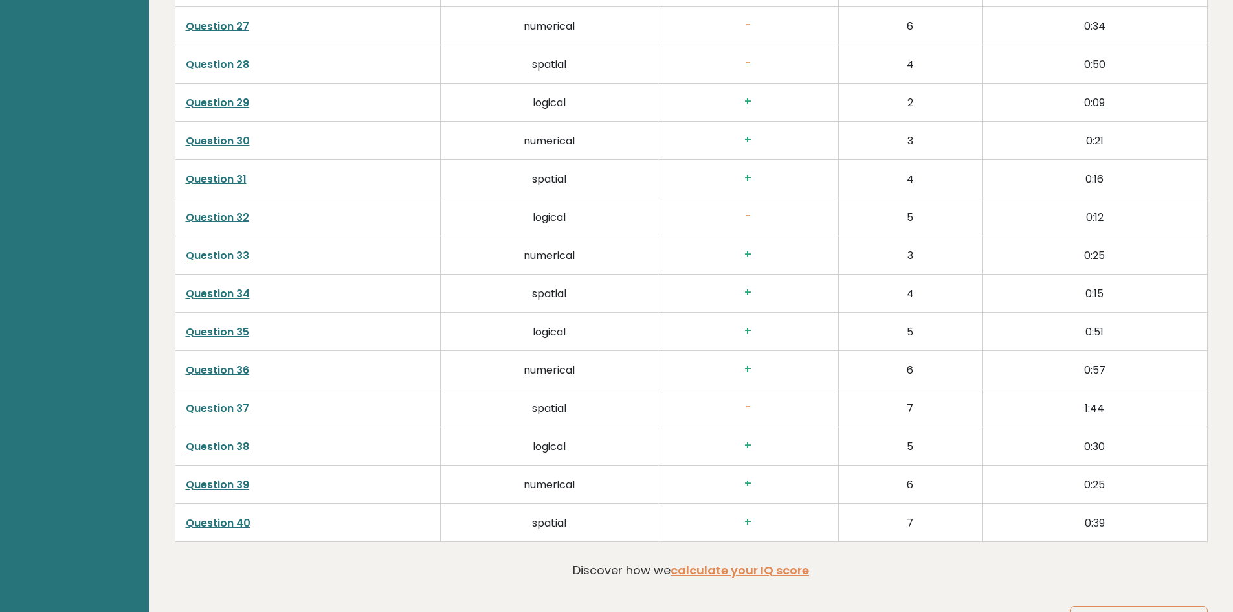
scroll to position [2189, 0]
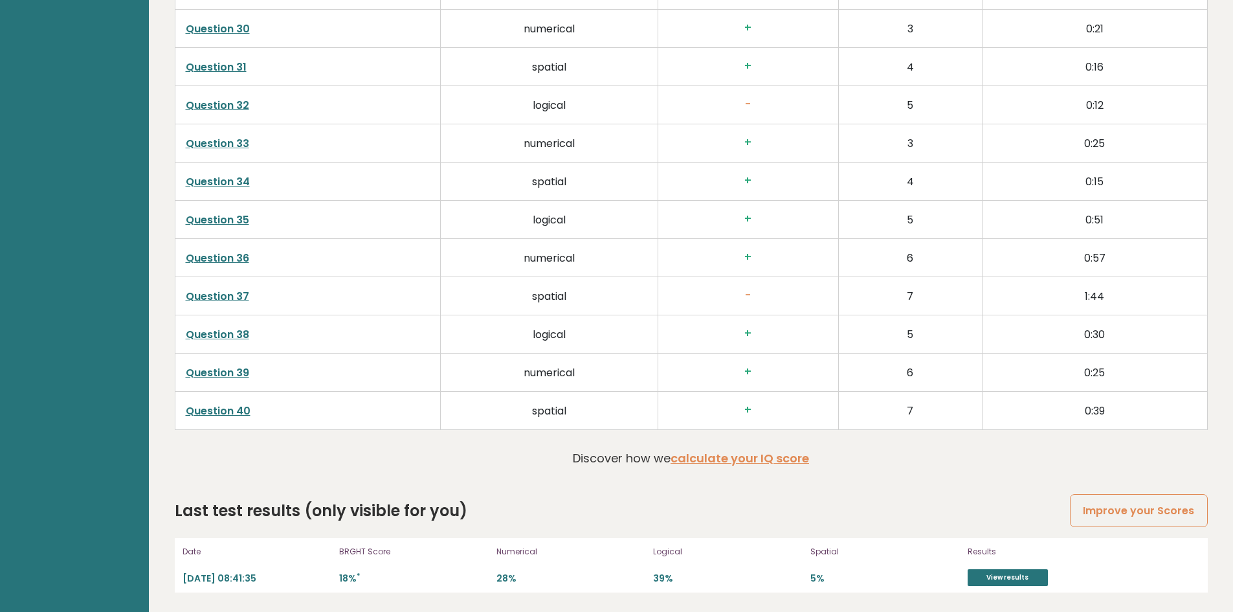
click at [1169, 576] on div "Date [DATE] 08:41:35 BRGHT Score 18% * Numerical 28% Logical 39% Spatial 5% Res…" at bounding box center [691, 565] width 1033 height 54
click at [1031, 581] on link "View results" at bounding box center [1008, 577] width 80 height 17
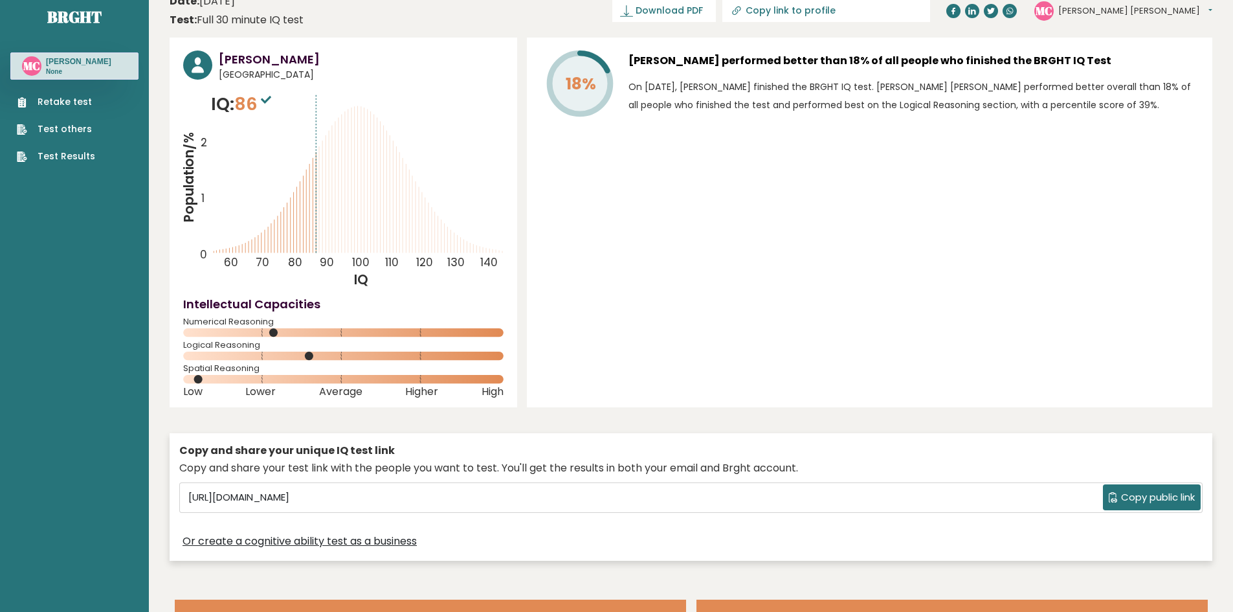
scroll to position [0, 0]
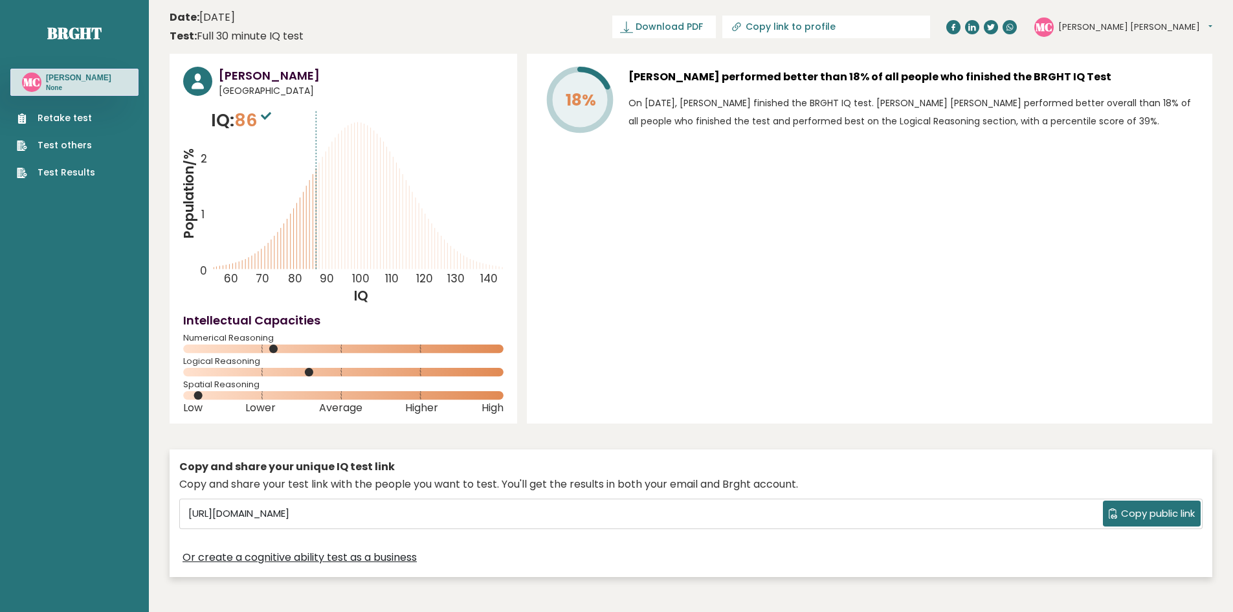
click at [65, 179] on link "Test Results" at bounding box center [56, 173] width 78 height 14
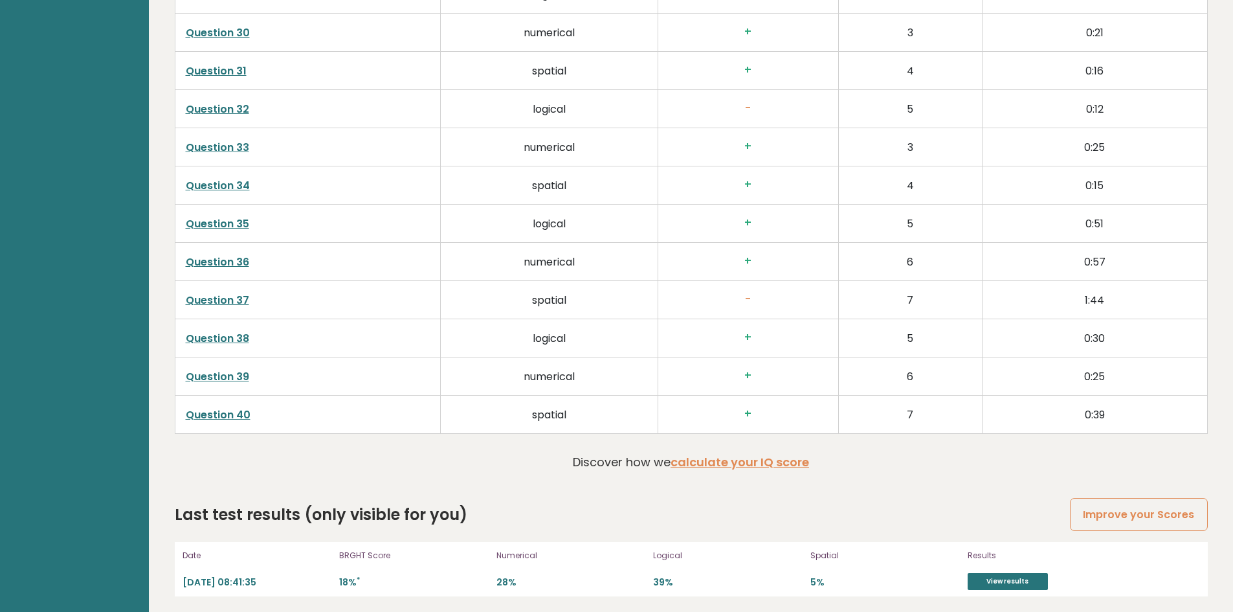
scroll to position [2189, 0]
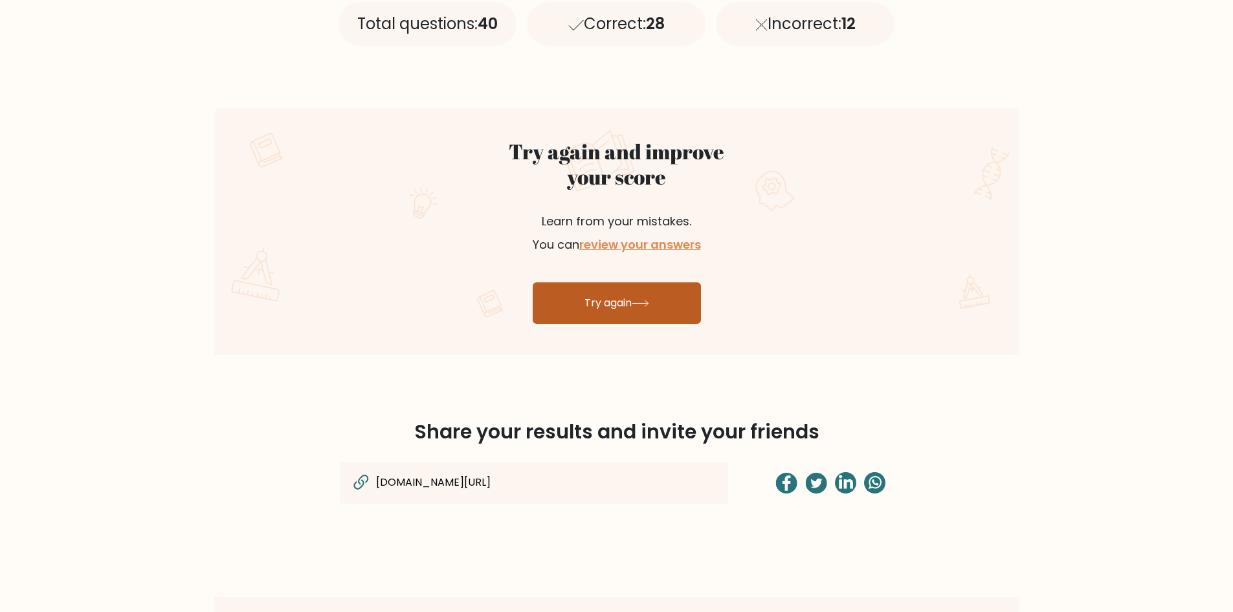
scroll to position [777, 0]
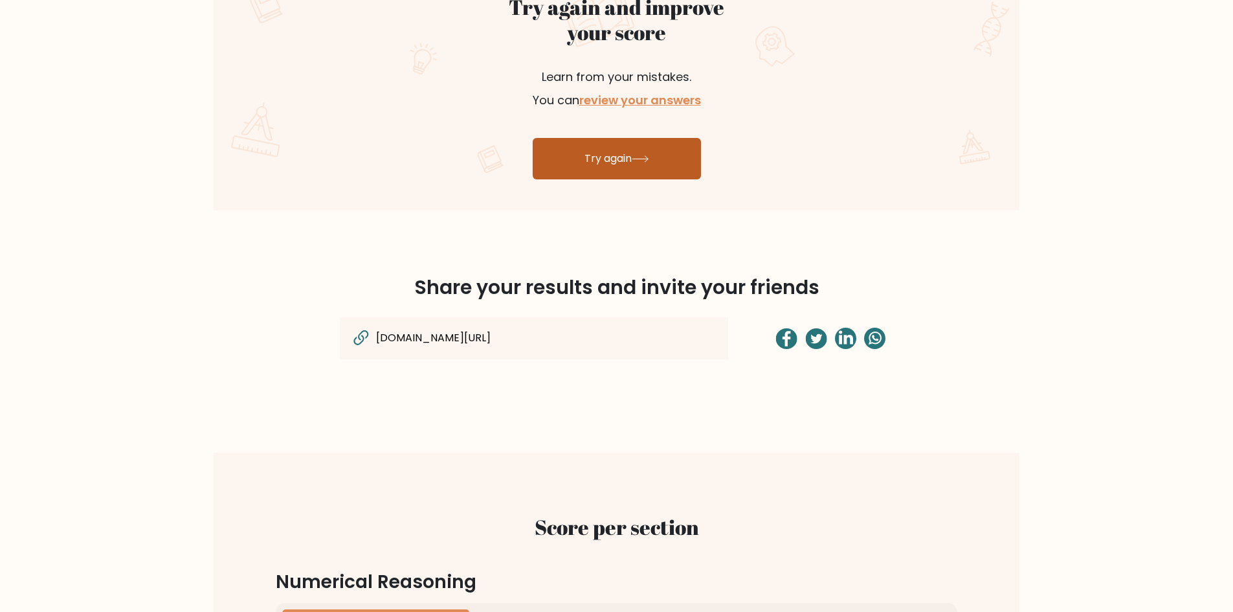
click at [614, 150] on link "Try again" at bounding box center [617, 158] width 168 height 41
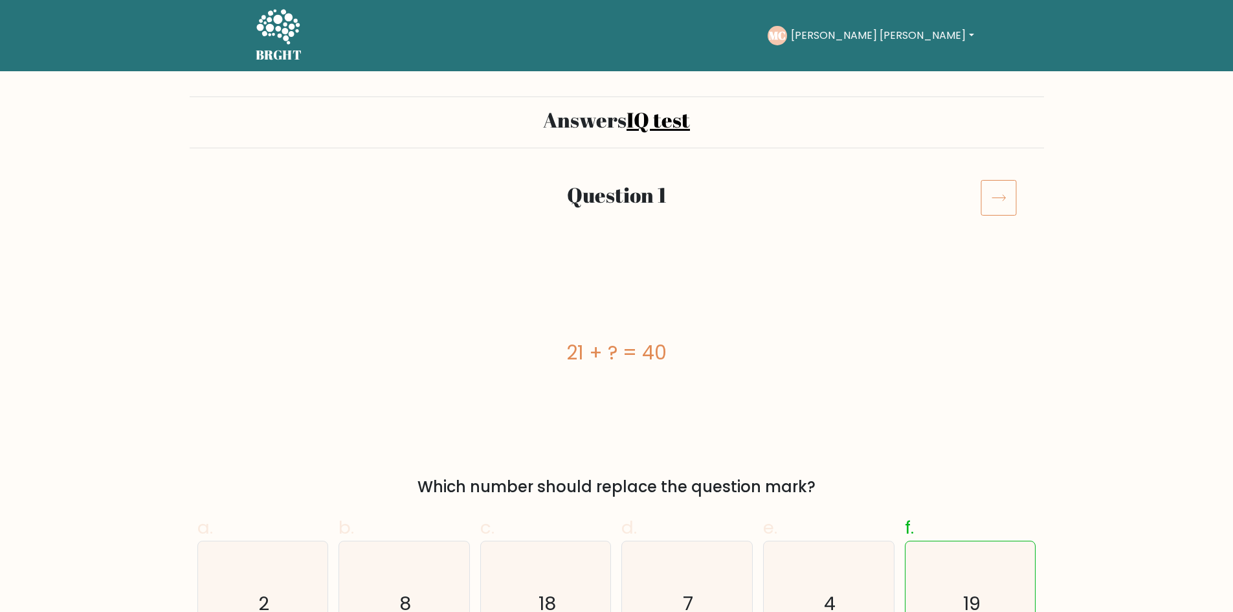
click at [1000, 200] on icon at bounding box center [999, 197] width 36 height 36
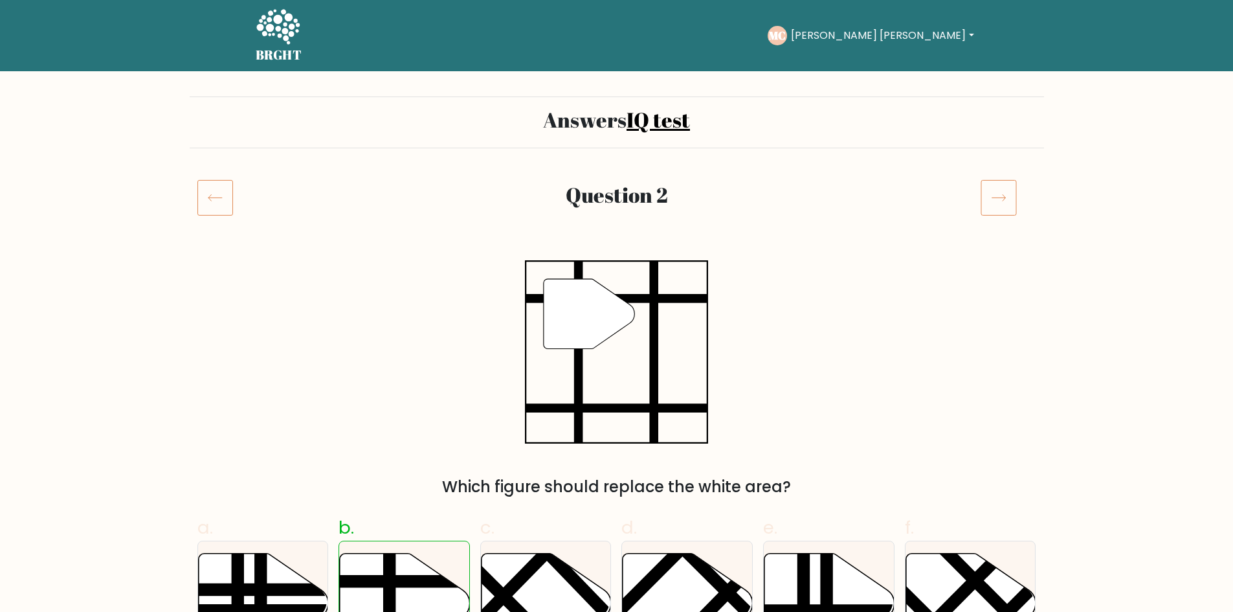
click at [996, 203] on icon at bounding box center [999, 197] width 36 height 36
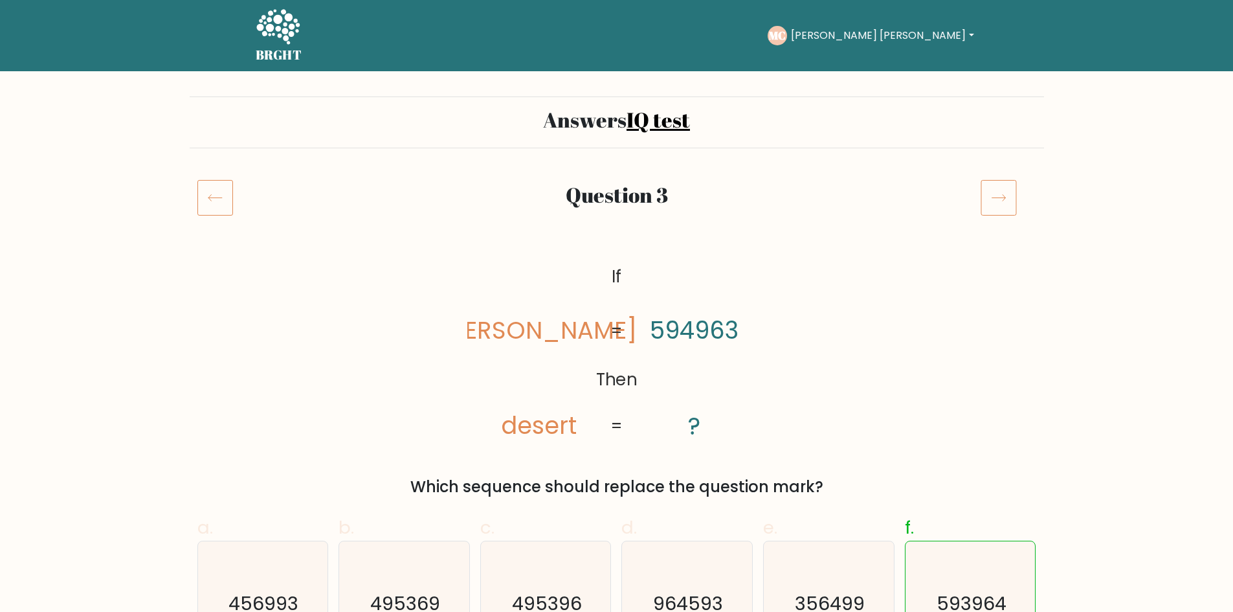
click at [993, 190] on icon at bounding box center [999, 197] width 36 height 36
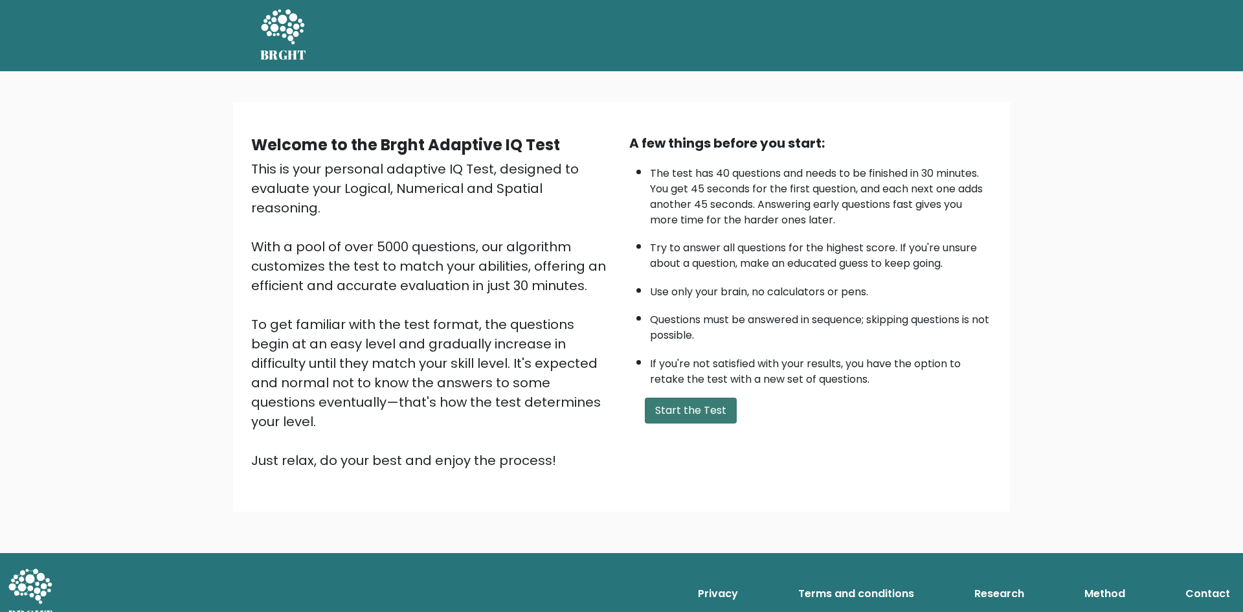
click at [708, 414] on button "Start the Test" at bounding box center [691, 411] width 92 height 26
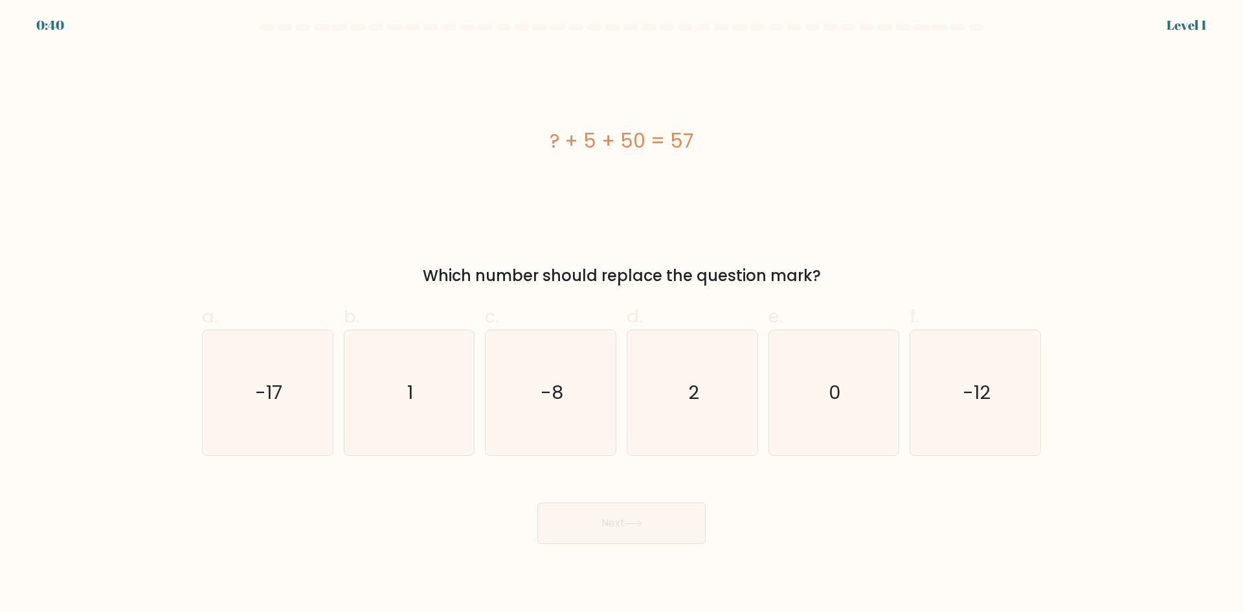
drag, startPoint x: 831, startPoint y: 267, endPoint x: 422, endPoint y: 268, distance: 409.2
click at [422, 268] on div "Which number should replace the question mark?" at bounding box center [622, 275] width 824 height 23
copy div "Which number should replace the question mark?"
drag, startPoint x: 697, startPoint y: 128, endPoint x: 531, endPoint y: 130, distance: 165.8
click at [531, 130] on div "? + 5 + 50 = 57" at bounding box center [621, 140] width 839 height 29
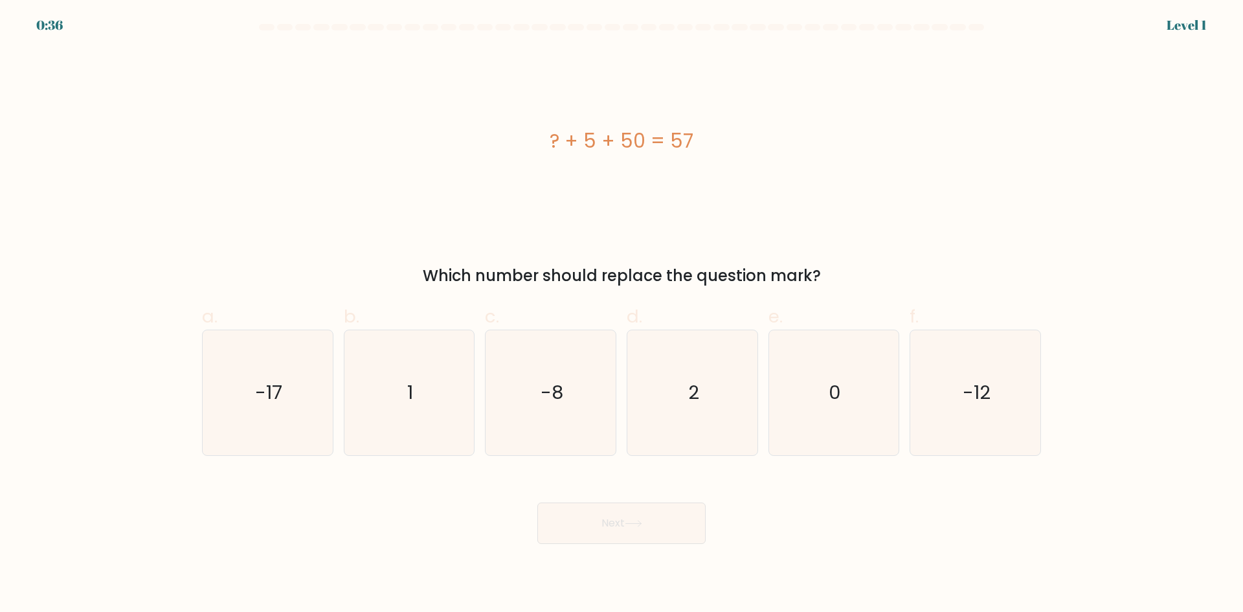
copy div "? + 5 + 50 = 57"
click at [705, 388] on icon "2" at bounding box center [692, 392] width 125 height 125
click at [622, 315] on input "d. 2" at bounding box center [622, 310] width 1 height 8
radio input "true"
click at [658, 520] on button "Next" at bounding box center [621, 522] width 168 height 41
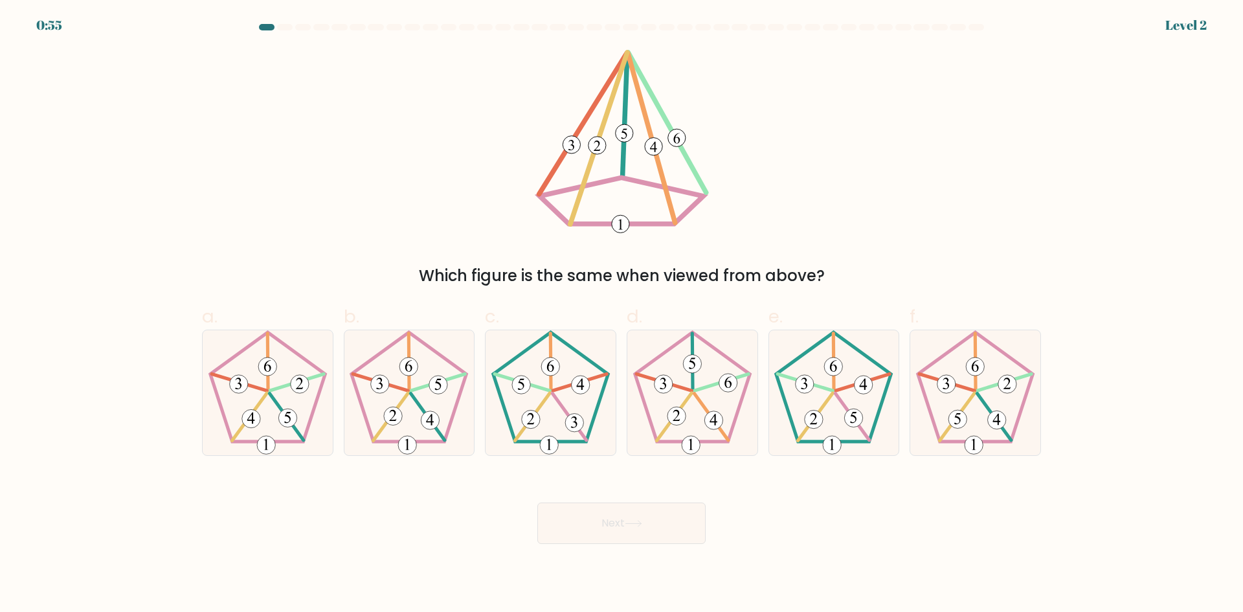
drag, startPoint x: 829, startPoint y: 269, endPoint x: 410, endPoint y: 275, distance: 419.0
click at [410, 275] on div "Which figure is the same when viewed from above?" at bounding box center [622, 275] width 824 height 23
copy div "Which figure is the same when viewed from above?"
click at [957, 409] on icon at bounding box center [975, 392] width 125 height 125
click at [622, 315] on input "f." at bounding box center [622, 310] width 1 height 8
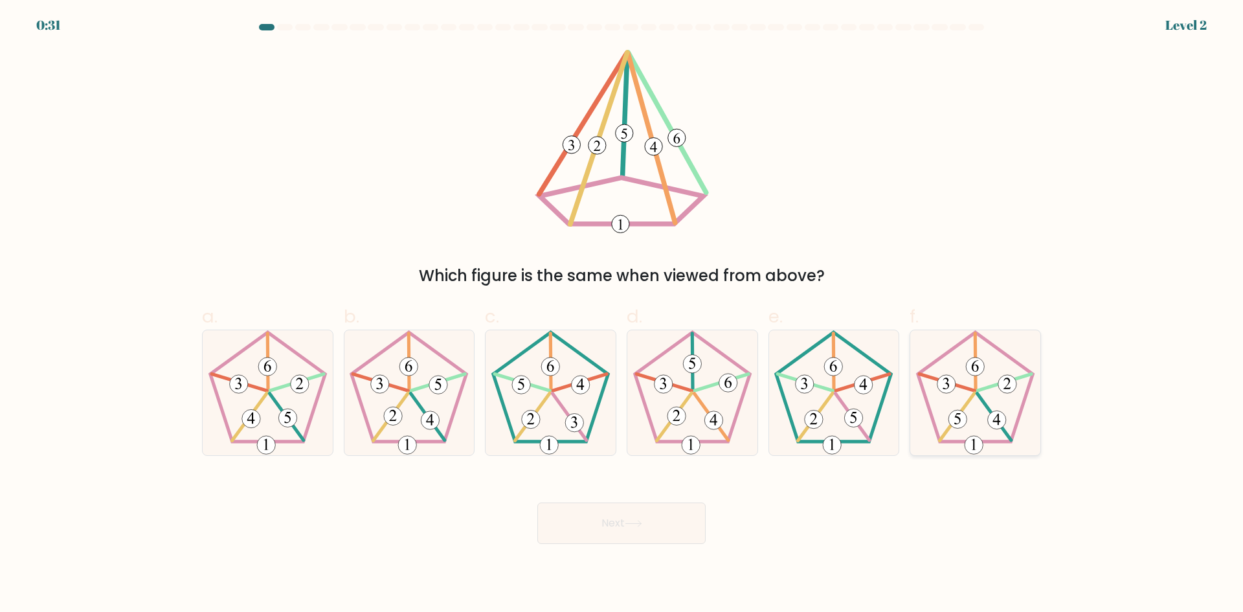
radio input "true"
click at [603, 522] on button "Next" at bounding box center [621, 522] width 168 height 41
click at [646, 520] on button "Next" at bounding box center [621, 522] width 168 height 41
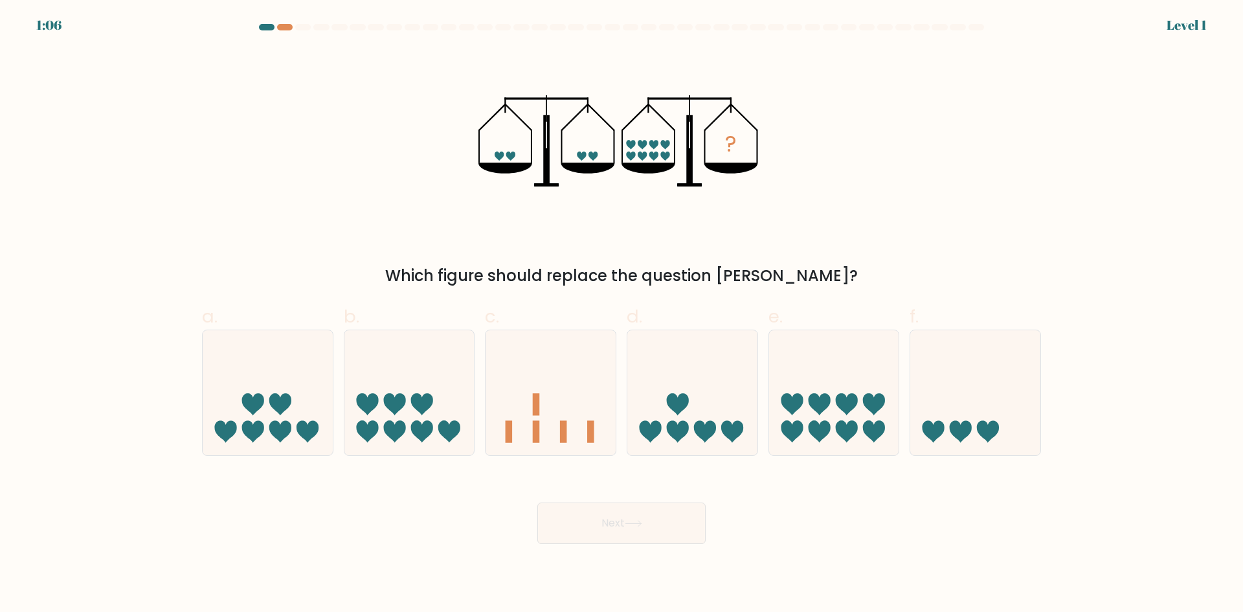
drag, startPoint x: 818, startPoint y: 273, endPoint x: 401, endPoint y: 273, distance: 417.6
click at [401, 273] on div "Which figure should replace the question mark?" at bounding box center [622, 275] width 824 height 23
copy div "Which figure should replace the question mark?"
drag, startPoint x: 1080, startPoint y: 469, endPoint x: 623, endPoint y: 464, distance: 457.1
click at [623, 464] on form at bounding box center [621, 284] width 1243 height 520
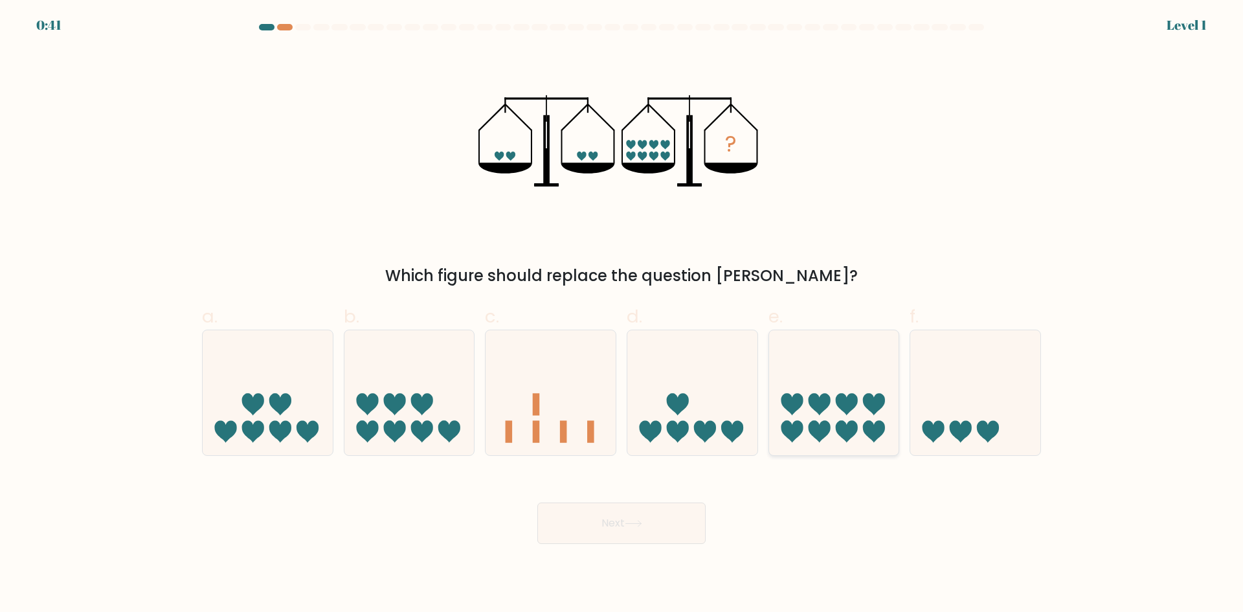
click at [833, 414] on icon at bounding box center [834, 392] width 130 height 107
click at [622, 315] on input "e." at bounding box center [622, 310] width 1 height 8
radio input "true"
click at [665, 519] on button "Next" at bounding box center [621, 522] width 168 height 41
click at [616, 522] on button "Next" at bounding box center [621, 522] width 168 height 41
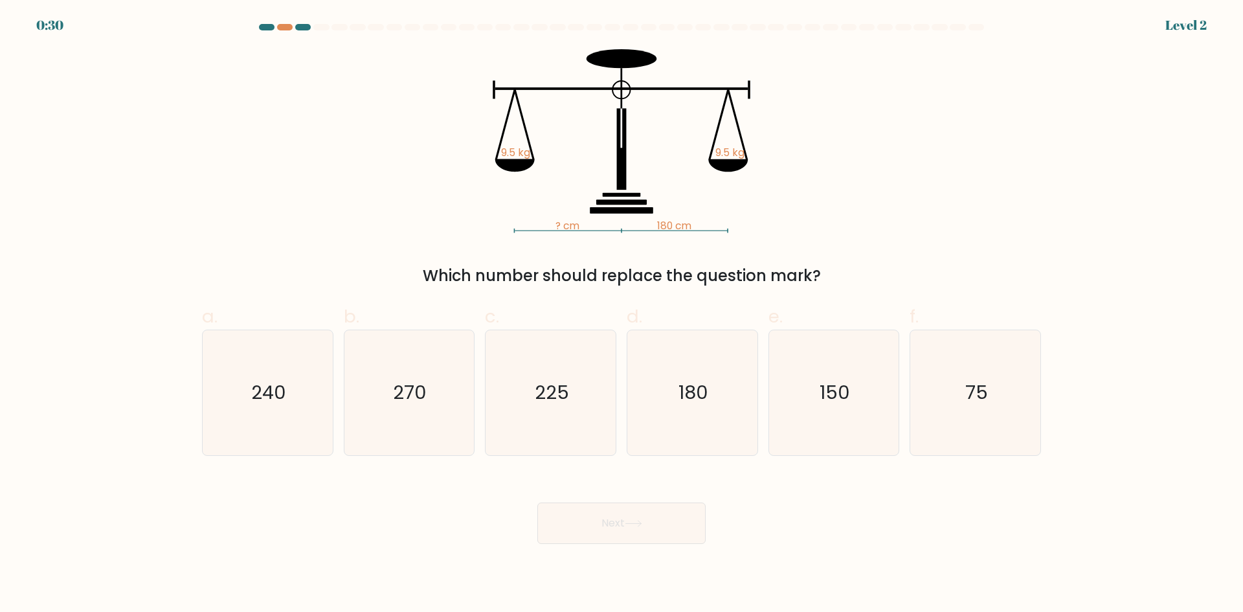
click at [618, 524] on button "Next" at bounding box center [621, 522] width 168 height 41
click at [816, 224] on div "? cm 180 cm 9.5 kg 9.5 kg Which number should replace the question mark?" at bounding box center [621, 168] width 855 height 238
drag, startPoint x: 449, startPoint y: 43, endPoint x: 787, endPoint y: 162, distance: 357.7
click at [787, 162] on form at bounding box center [621, 284] width 1243 height 520
click at [827, 201] on div "? cm 180 cm 9.5 kg 9.5 kg Which number should replace the question mark?" at bounding box center [621, 168] width 855 height 238
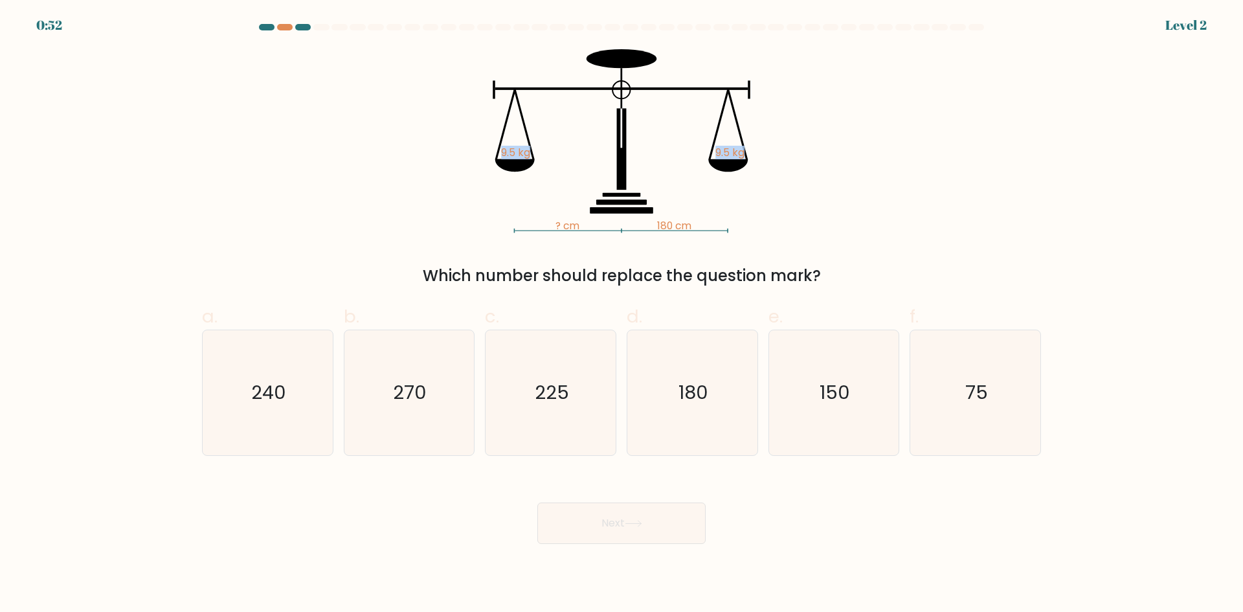
drag, startPoint x: 841, startPoint y: 269, endPoint x: 411, endPoint y: 269, distance: 429.9
click at [411, 269] on div "Which number should replace the question mark?" at bounding box center [622, 275] width 824 height 23
copy div "Which number should replace the question mark?"
click at [697, 373] on icon "180" at bounding box center [692, 392] width 125 height 125
click at [622, 315] on input "d. 180" at bounding box center [622, 310] width 1 height 8
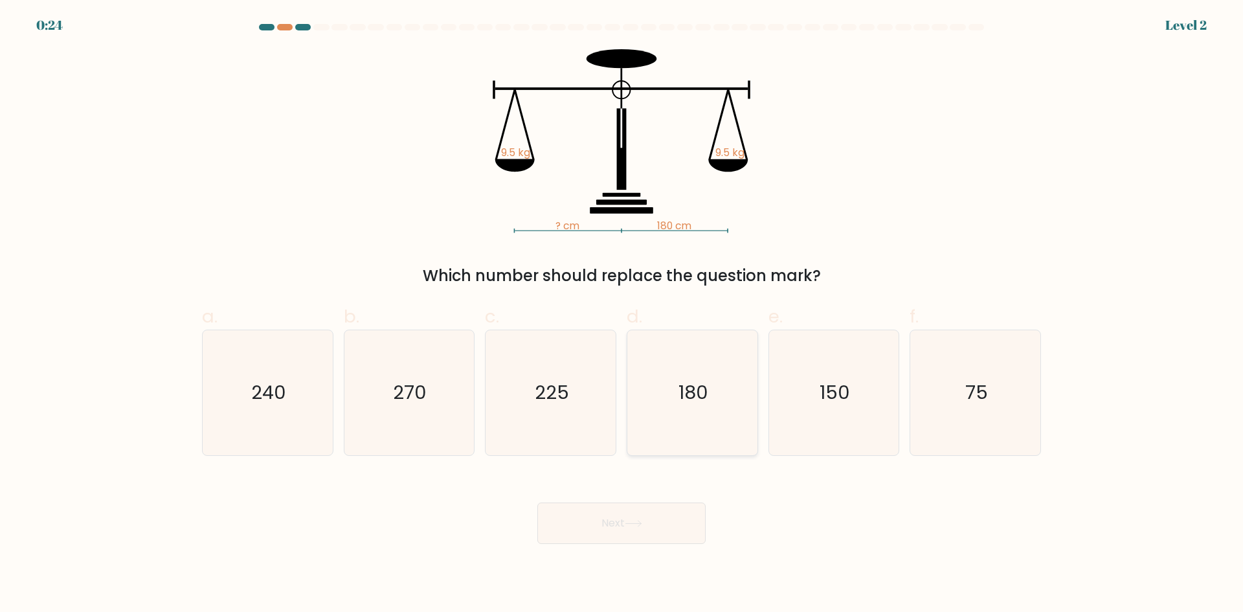
radio input "true"
click at [632, 524] on icon at bounding box center [633, 523] width 17 height 7
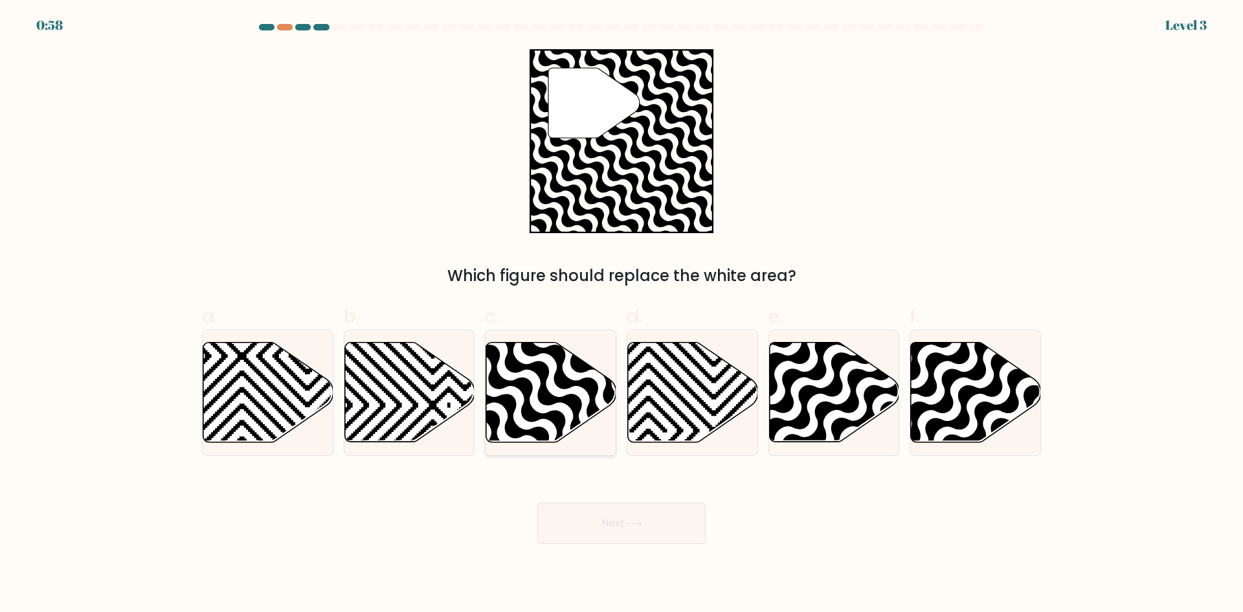
click at [572, 403] on icon at bounding box center [591, 446] width 262 height 262
click at [622, 315] on input "c." at bounding box center [622, 310] width 1 height 8
radio input "true"
click at [629, 530] on button "Next" at bounding box center [621, 522] width 168 height 41
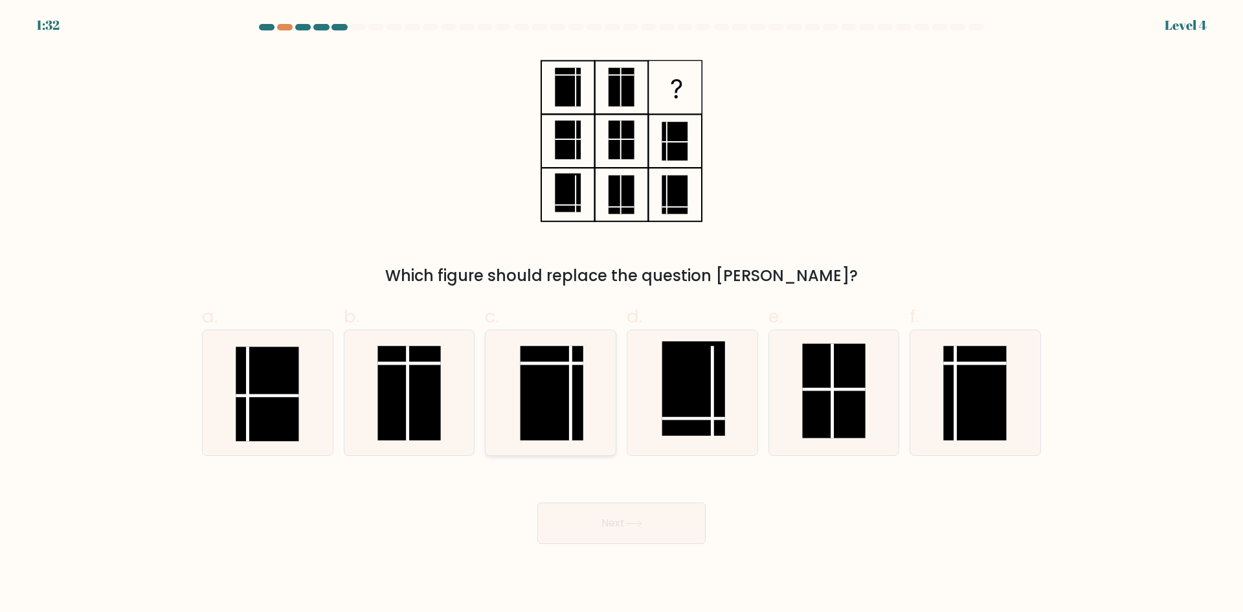
click at [541, 385] on rect at bounding box center [552, 393] width 63 height 95
click at [622, 315] on input "c." at bounding box center [622, 310] width 1 height 8
radio input "true"
click at [977, 384] on rect at bounding box center [974, 393] width 63 height 95
click at [622, 315] on input "f." at bounding box center [622, 310] width 1 height 8
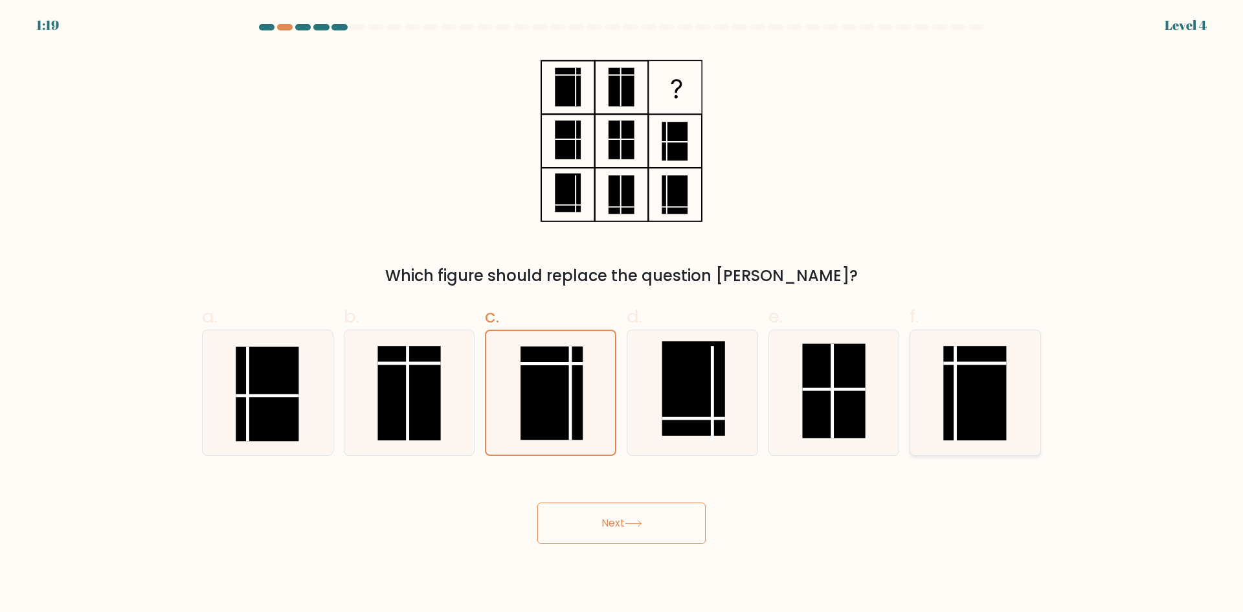
radio input "true"
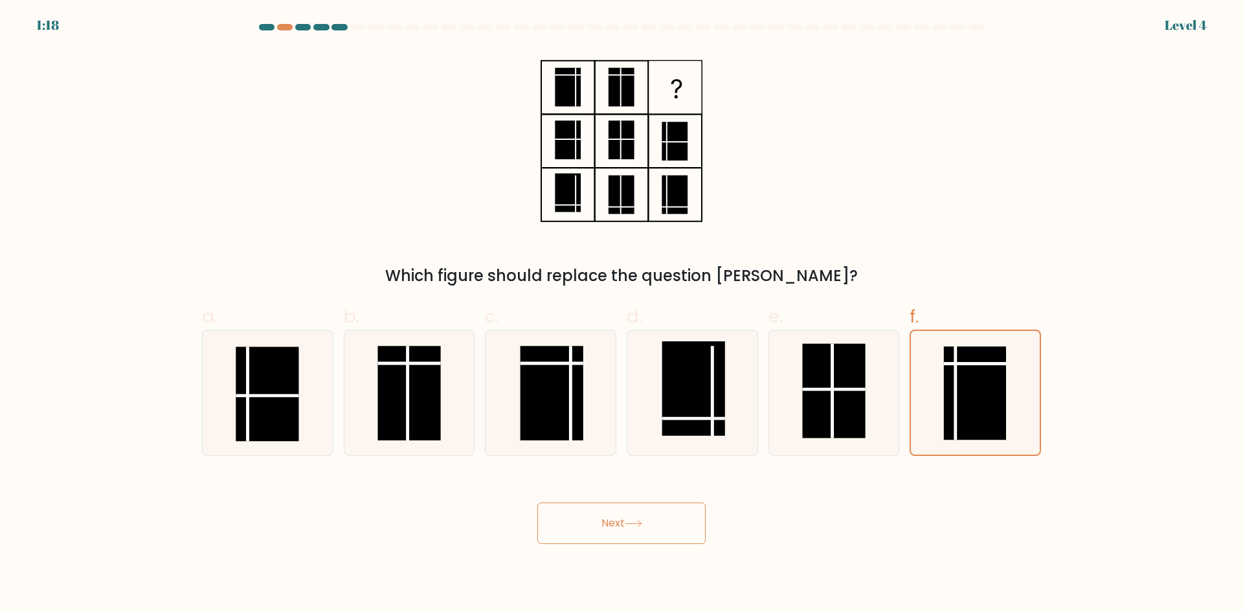
click at [625, 524] on button "Next" at bounding box center [621, 522] width 168 height 41
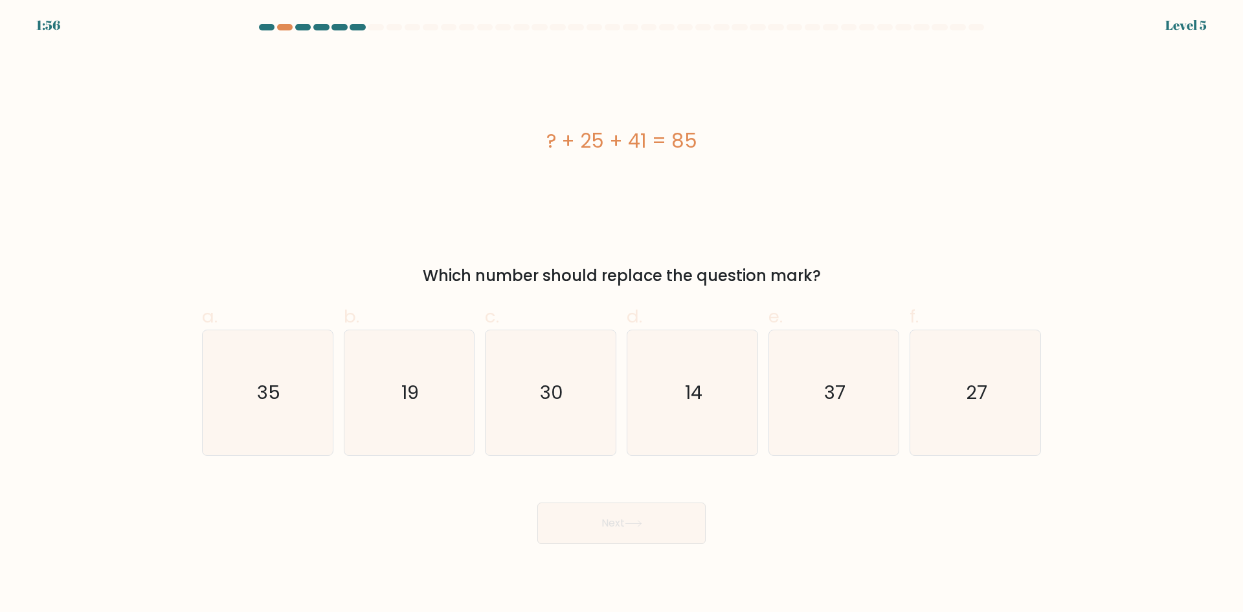
drag, startPoint x: 699, startPoint y: 135, endPoint x: 548, endPoint y: 134, distance: 150.9
click at [548, 134] on div "? + 25 + 41 = 85" at bounding box center [621, 140] width 839 height 29
copy div "? + 25 + 41 = 85"
drag, startPoint x: 822, startPoint y: 278, endPoint x: 425, endPoint y: 270, distance: 397.6
click at [425, 270] on div "Which number should replace the question mark?" at bounding box center [622, 275] width 824 height 23
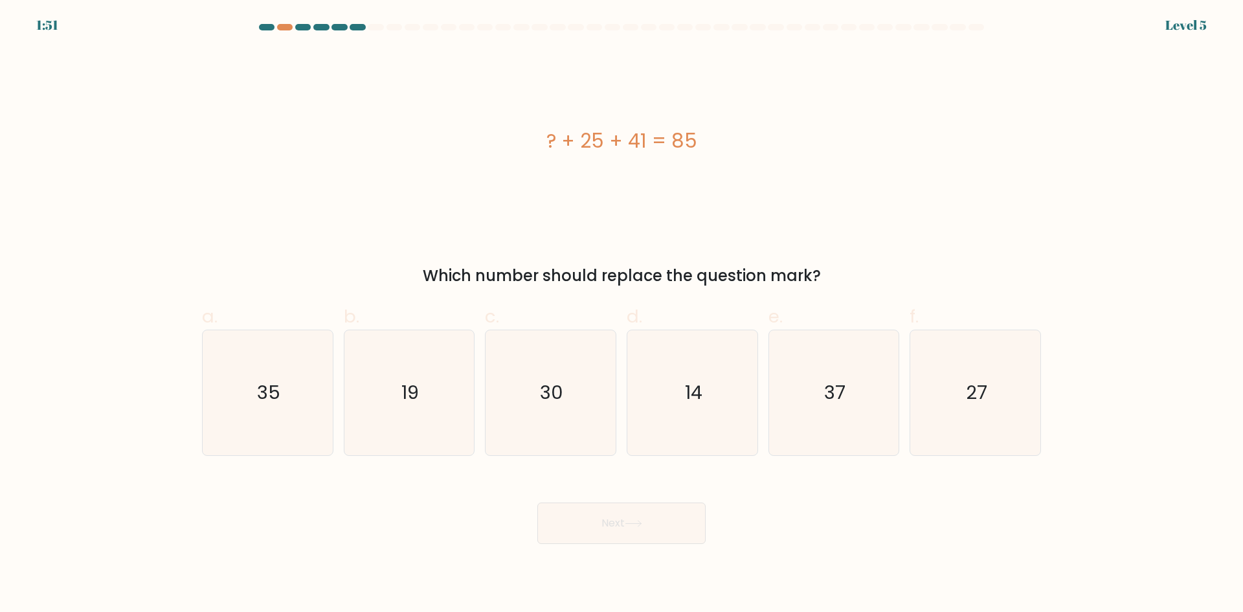
copy div "Which number should replace the question mark?"
click at [437, 221] on div "? + 25 + 41 = 85" at bounding box center [621, 141] width 839 height 184
click at [404, 395] on text "19" at bounding box center [409, 392] width 17 height 26
click at [622, 315] on input "b. 19" at bounding box center [622, 310] width 1 height 8
radio input "true"
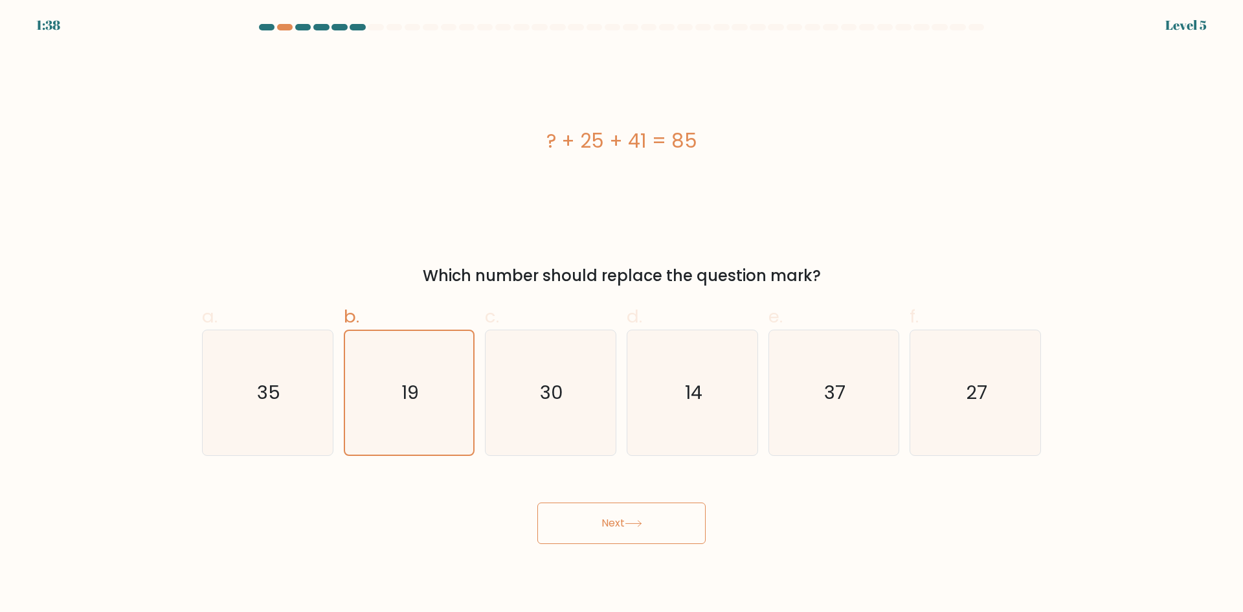
click at [674, 526] on button "Next" at bounding box center [621, 522] width 168 height 41
click at [634, 519] on button "Next" at bounding box center [621, 522] width 168 height 41
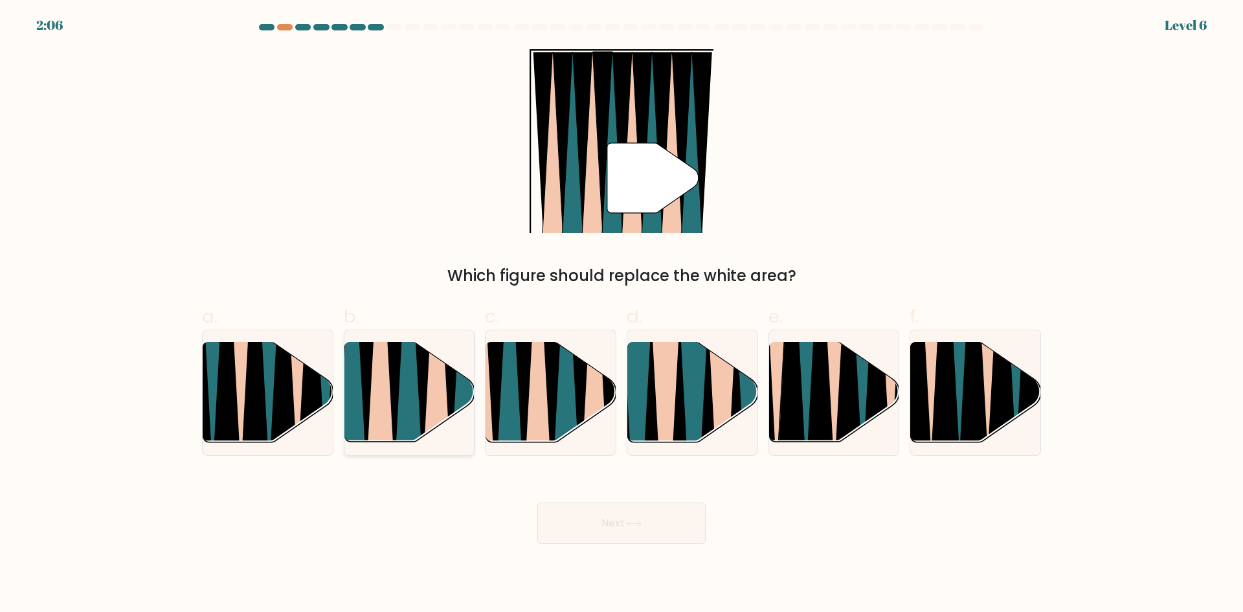
click at [414, 403] on icon at bounding box center [408, 343] width 29 height 260
click at [622, 315] on input "b." at bounding box center [622, 310] width 1 height 8
radio input "true"
click at [646, 534] on button "Next" at bounding box center [621, 522] width 168 height 41
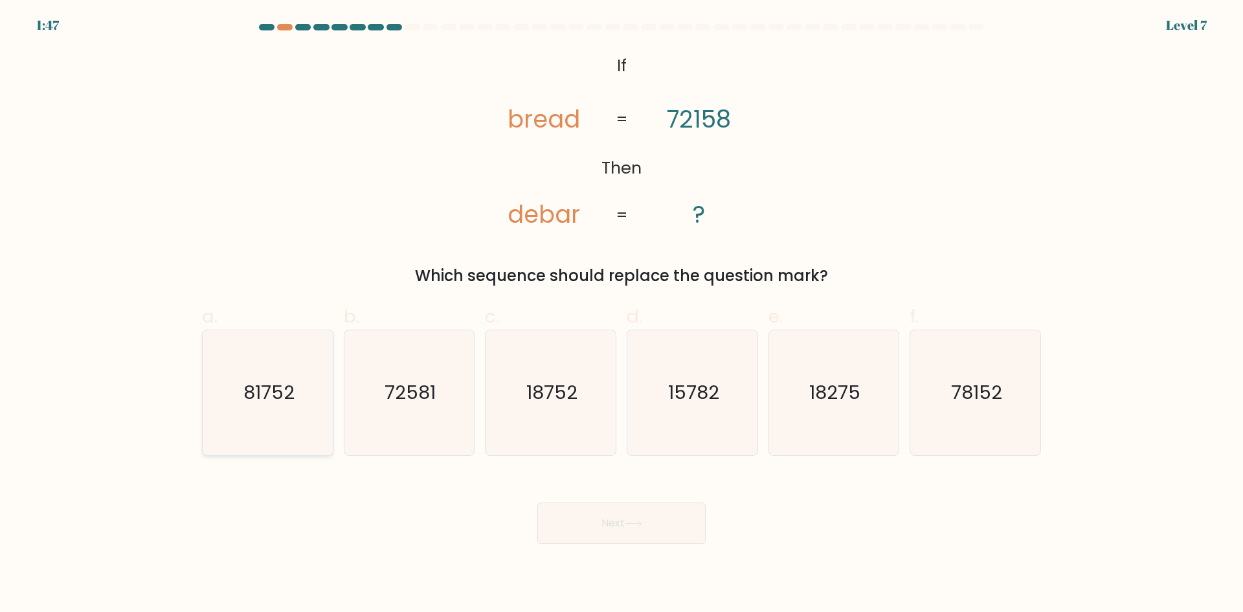
click at [298, 401] on icon "81752" at bounding box center [267, 392] width 125 height 125
click at [622, 315] on input "a. 81752" at bounding box center [622, 310] width 1 height 8
radio input "true"
click at [636, 516] on button "Next" at bounding box center [621, 522] width 168 height 41
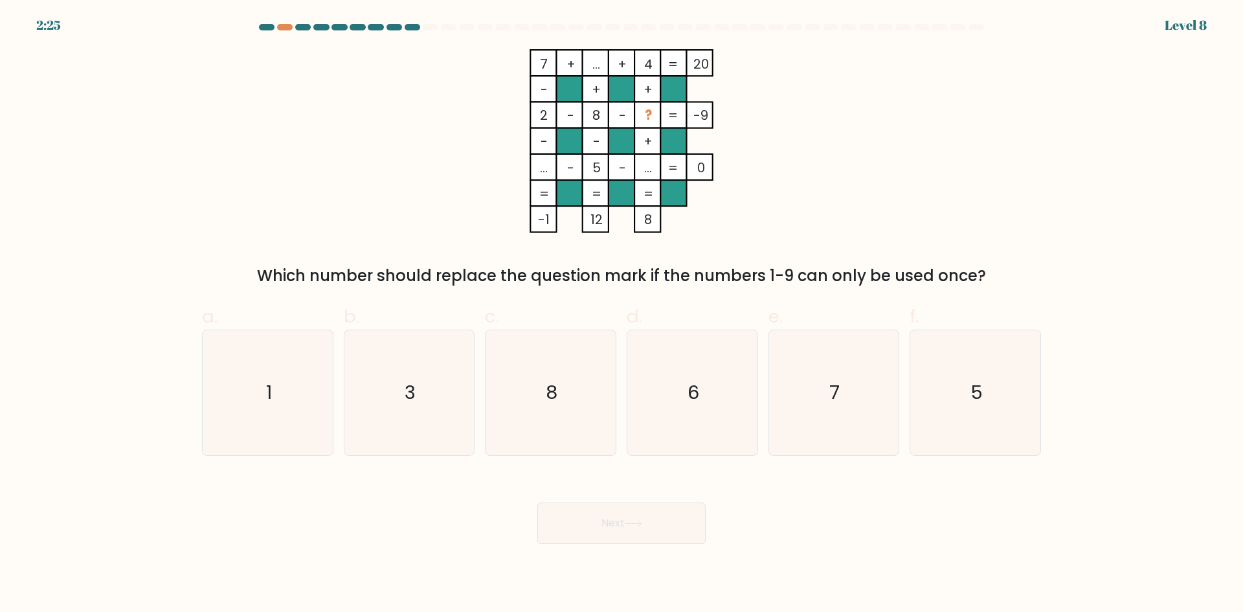
drag, startPoint x: 991, startPoint y: 273, endPoint x: 268, endPoint y: 275, distance: 723.2
click at [268, 275] on div "Which number should replace the question mark if the numbers 1-9 can only be us…" at bounding box center [622, 275] width 824 height 23
copy div "Which number should replace the question mark if the numbers 1-9 can only be us…"
click at [421, 414] on icon "3" at bounding box center [408, 392] width 125 height 125
click at [622, 315] on input "b. 3" at bounding box center [622, 310] width 1 height 8
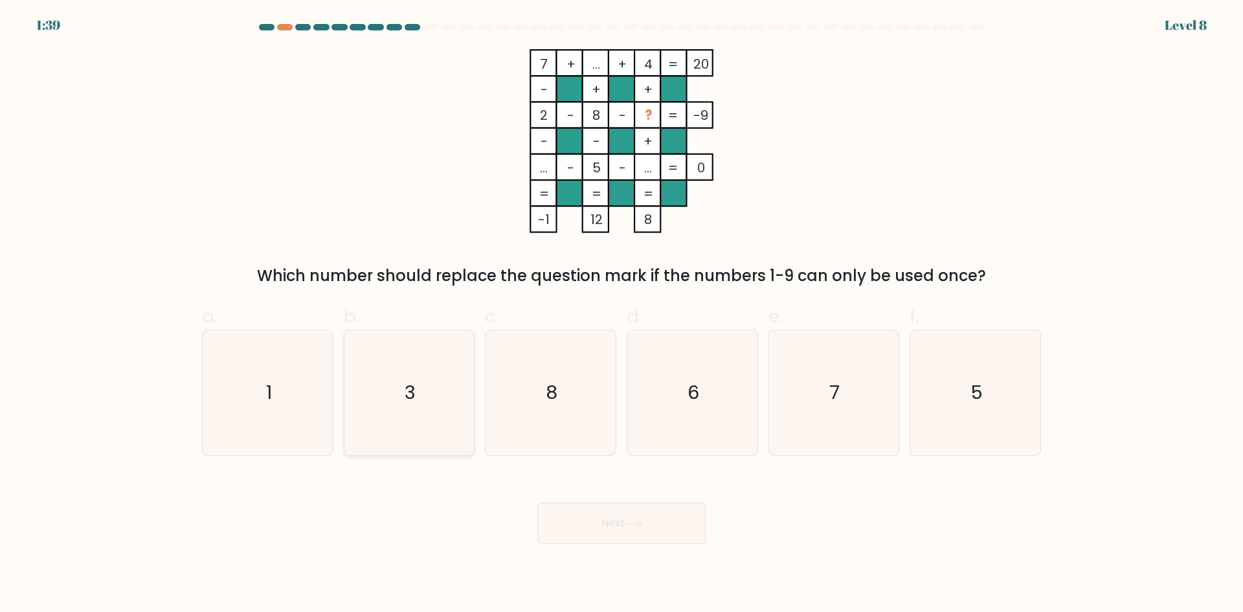
radio input "true"
click at [655, 526] on button "Next" at bounding box center [621, 522] width 168 height 41
click at [629, 524] on icon at bounding box center [633, 523] width 17 height 7
click at [641, 520] on icon at bounding box center [633, 523] width 17 height 7
click at [635, 526] on icon at bounding box center [633, 523] width 17 height 7
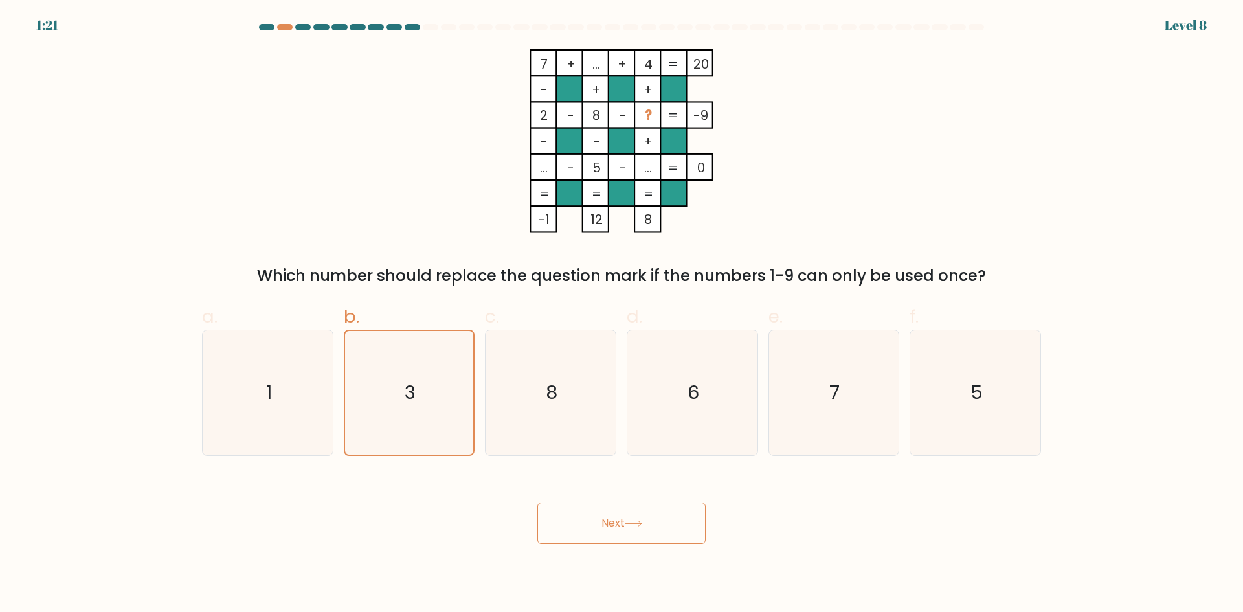
click at [635, 526] on icon at bounding box center [633, 523] width 17 height 7
click at [635, 525] on icon at bounding box center [633, 523] width 17 height 7
click at [623, 519] on button "Next" at bounding box center [621, 522] width 168 height 41
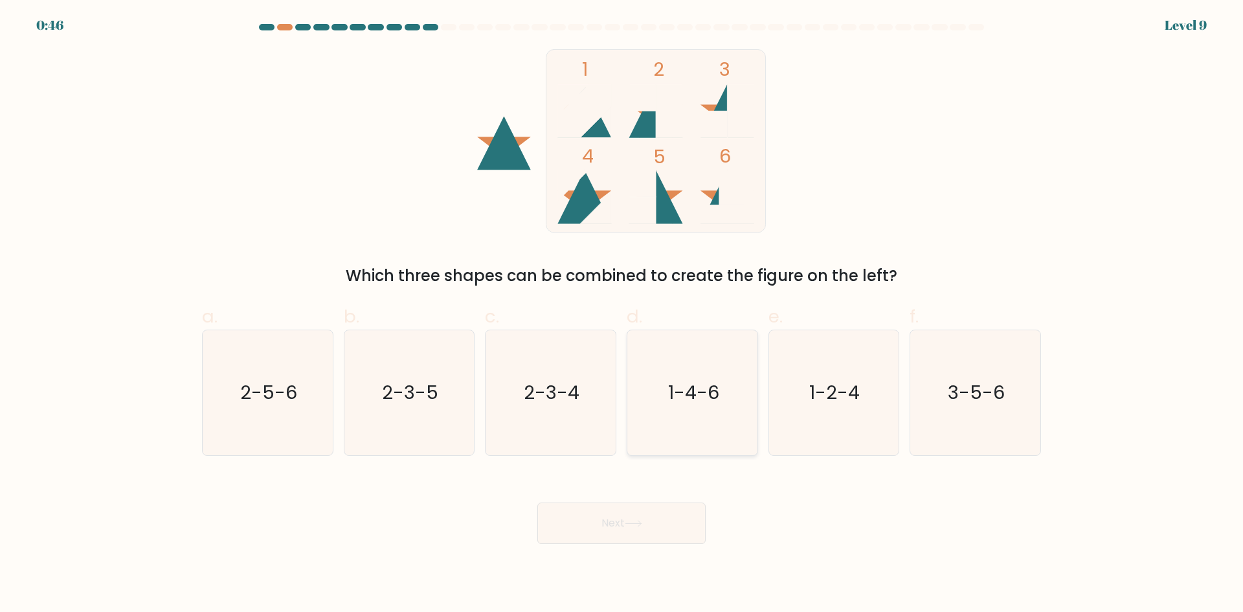
click at [709, 412] on icon "1-4-6" at bounding box center [692, 392] width 125 height 125
click at [622, 315] on input "d. 1-4-6" at bounding box center [622, 310] width 1 height 8
radio input "true"
click at [649, 522] on button "Next" at bounding box center [621, 522] width 168 height 41
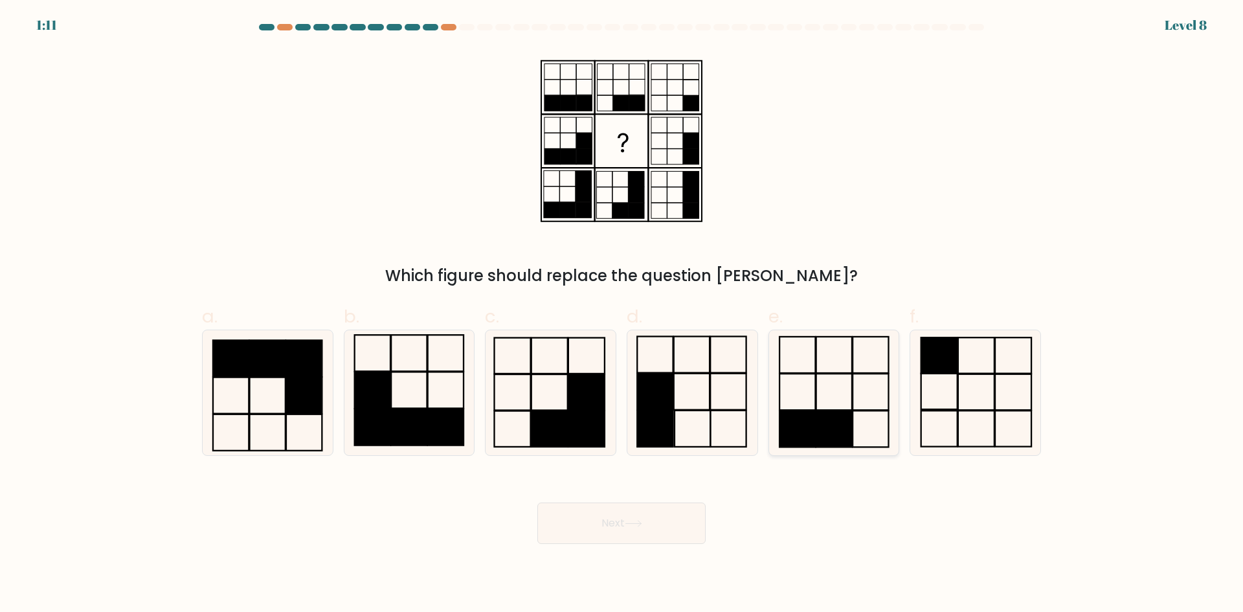
click at [833, 414] on rect at bounding box center [834, 428] width 36 height 36
click at [622, 315] on input "e." at bounding box center [622, 310] width 1 height 8
radio input "true"
click at [641, 523] on icon at bounding box center [633, 524] width 16 height 6
click at [623, 522] on button "Next" at bounding box center [621, 522] width 168 height 41
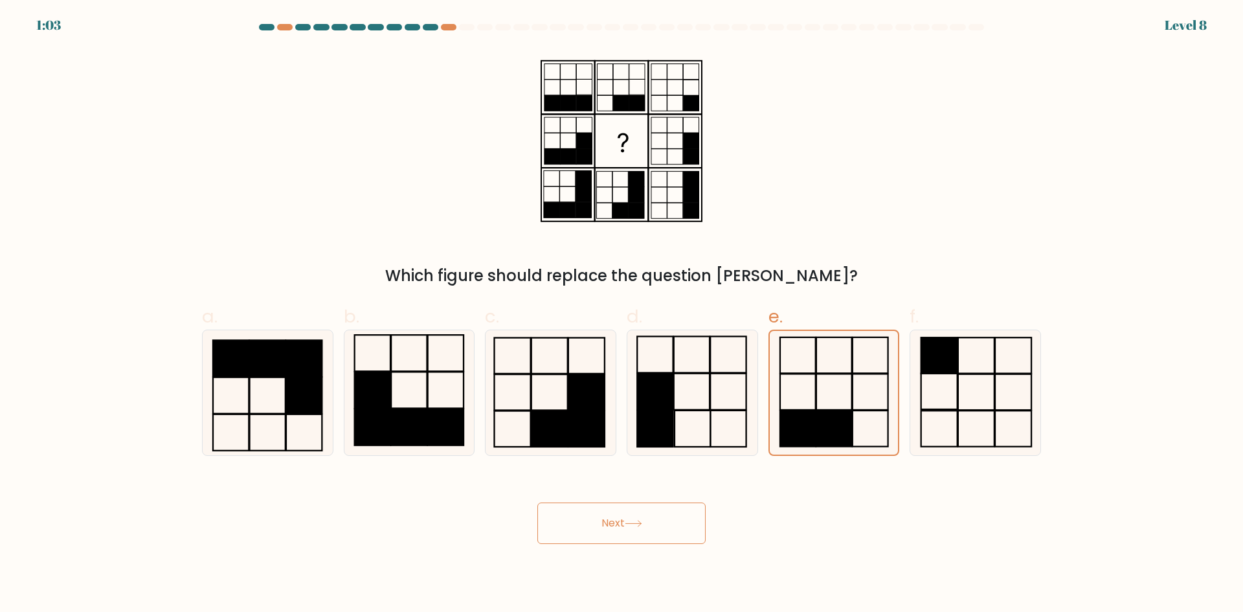
click at [739, 527] on div "Next" at bounding box center [621, 507] width 855 height 73
click at [653, 538] on button "Next" at bounding box center [621, 522] width 168 height 41
click at [651, 537] on button "Next" at bounding box center [621, 522] width 168 height 41
click at [651, 535] on button "Next" at bounding box center [621, 522] width 168 height 41
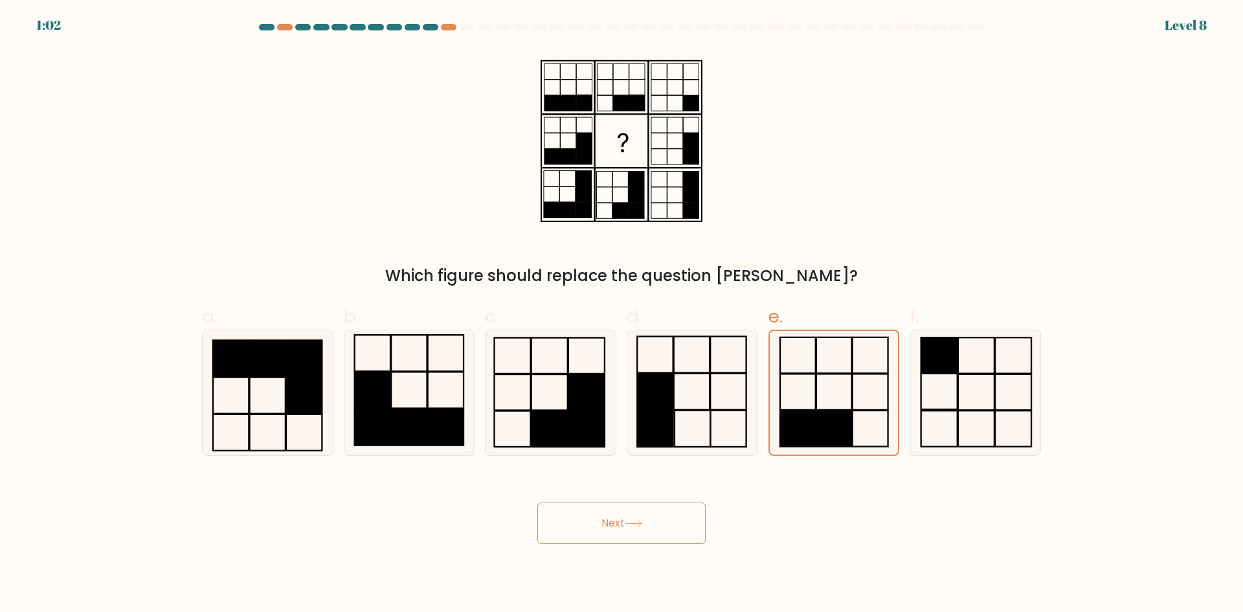
click at [650, 535] on button "Next" at bounding box center [621, 522] width 168 height 41
click at [650, 534] on button "Next" at bounding box center [621, 522] width 168 height 41
click at [639, 538] on button "Next" at bounding box center [621, 522] width 168 height 41
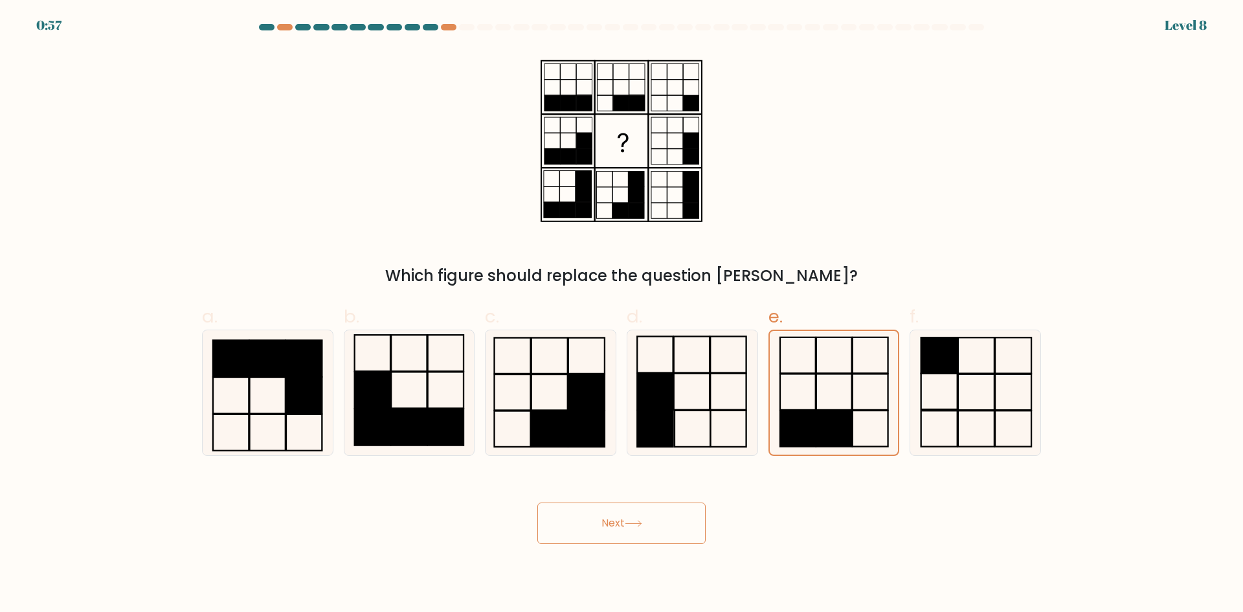
click at [636, 522] on icon at bounding box center [633, 523] width 17 height 7
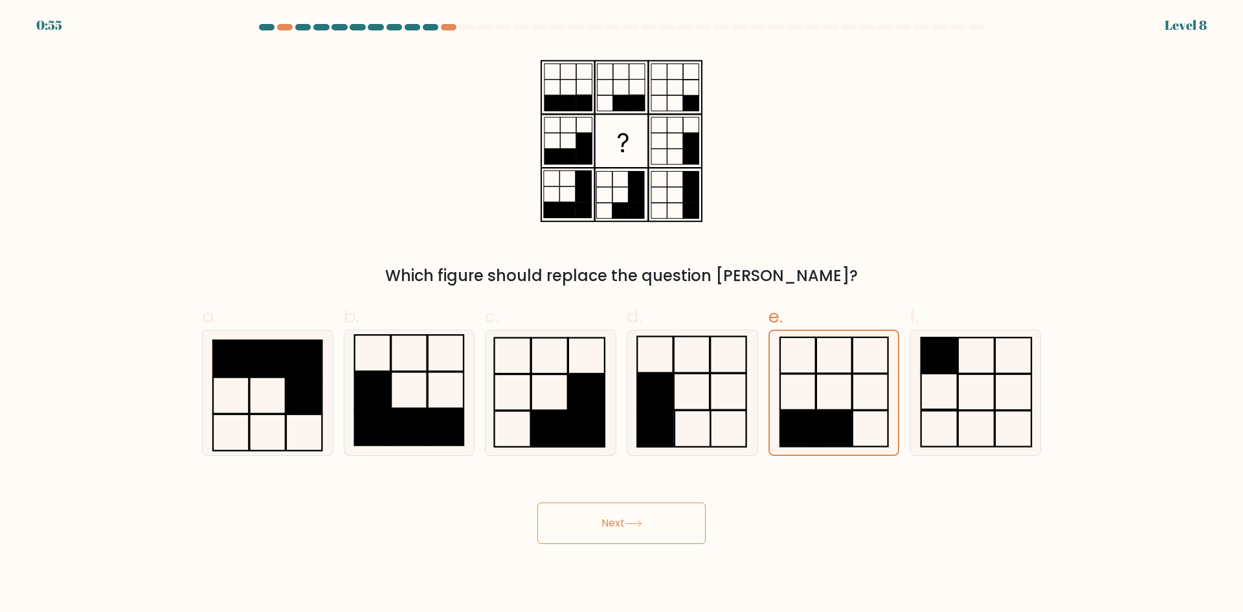
click at [636, 522] on icon at bounding box center [633, 523] width 17 height 7
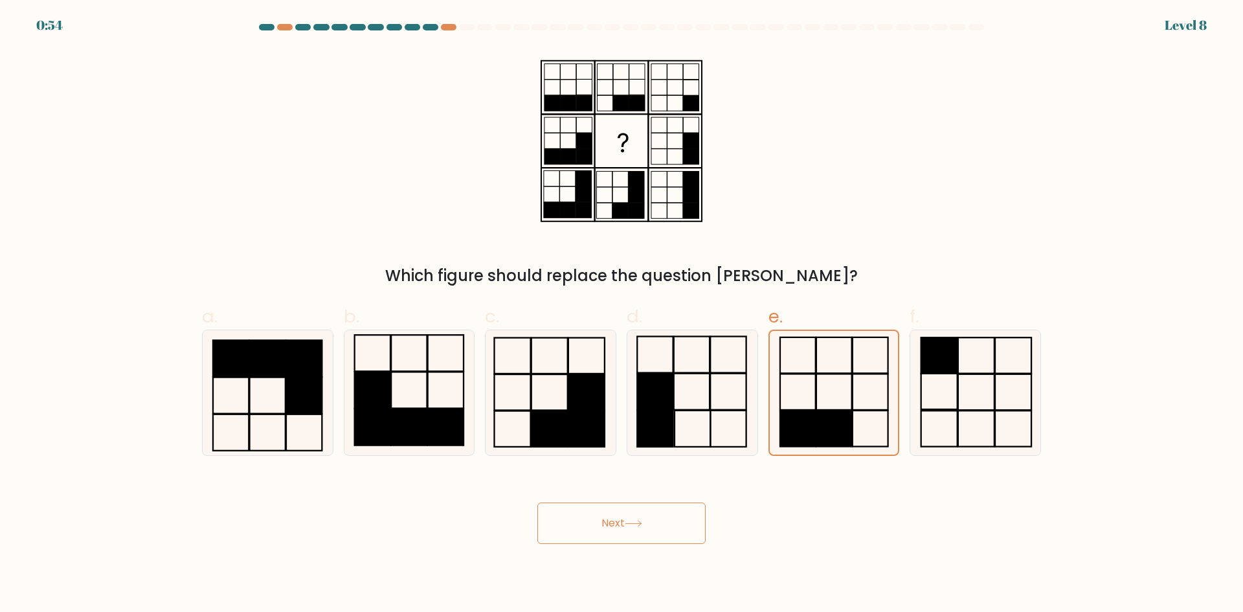
click at [636, 522] on icon at bounding box center [633, 523] width 17 height 7
click at [620, 505] on button "Next" at bounding box center [621, 522] width 168 height 41
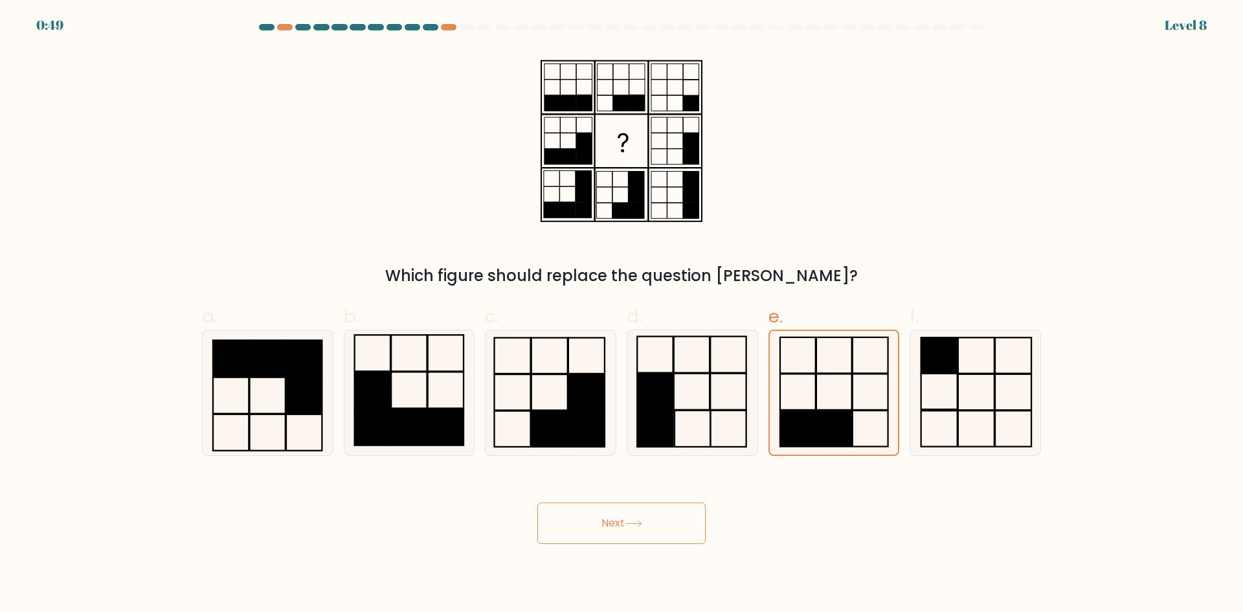
click at [620, 505] on button "Next" at bounding box center [621, 522] width 168 height 41
click at [620, 506] on button "Next" at bounding box center [621, 522] width 168 height 41
click at [630, 520] on icon at bounding box center [633, 523] width 17 height 7
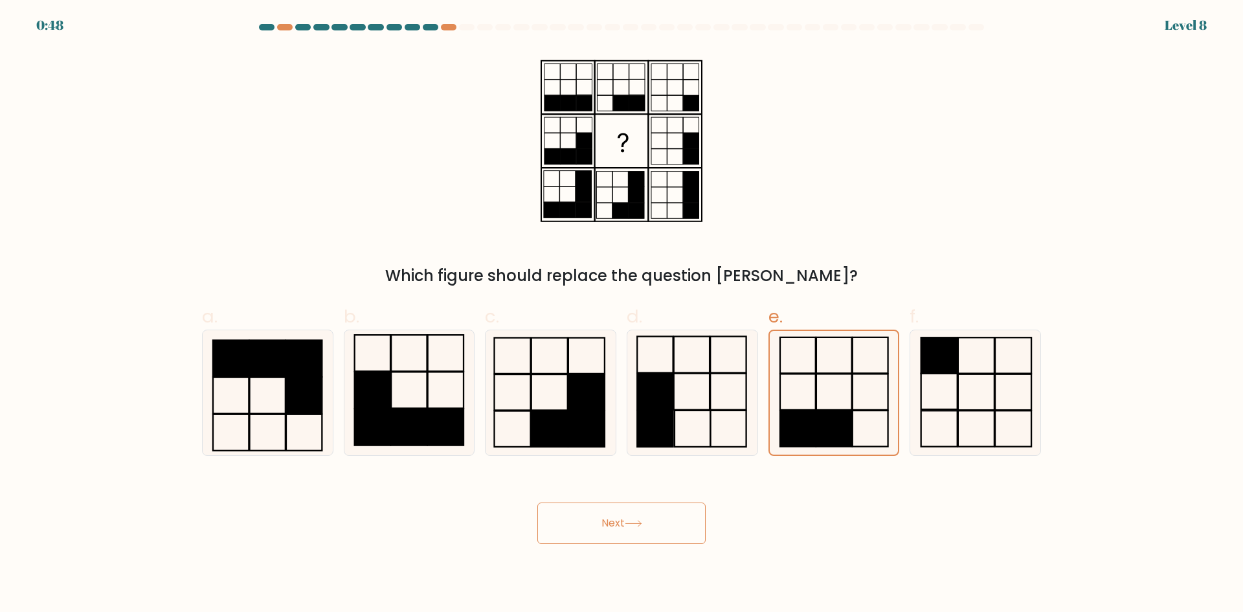
click at [630, 520] on icon at bounding box center [633, 523] width 17 height 7
click at [630, 519] on button "Next" at bounding box center [621, 522] width 168 height 41
click at [630, 524] on button "Next" at bounding box center [621, 522] width 168 height 41
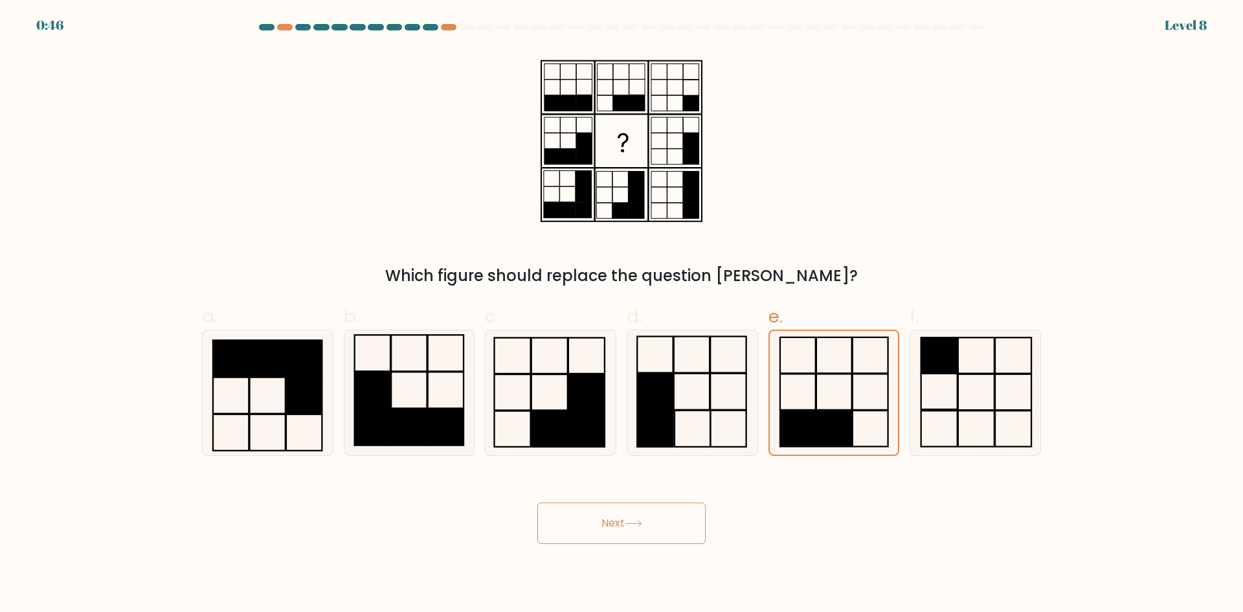
click at [630, 526] on icon at bounding box center [633, 523] width 17 height 7
click at [631, 526] on icon at bounding box center [633, 523] width 17 height 7
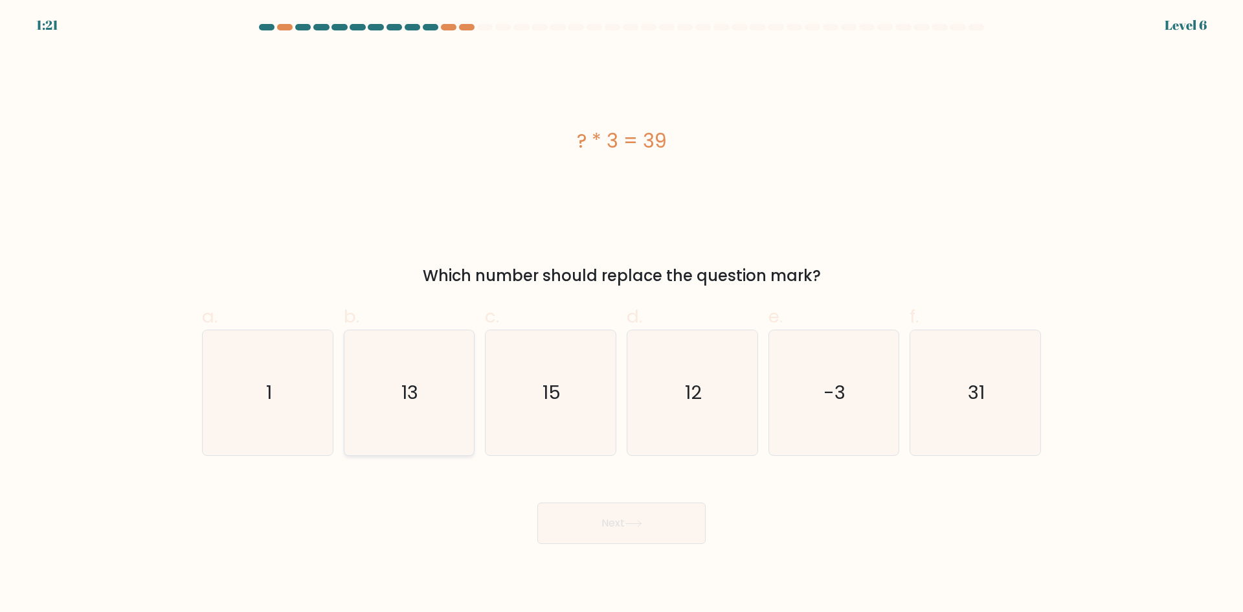
click at [420, 408] on icon "13" at bounding box center [408, 392] width 125 height 125
click at [622, 315] on input "b. 13" at bounding box center [622, 310] width 1 height 8
radio input "true"
click at [654, 517] on button "Next" at bounding box center [621, 522] width 168 height 41
click at [625, 524] on button "Next" at bounding box center [621, 522] width 168 height 41
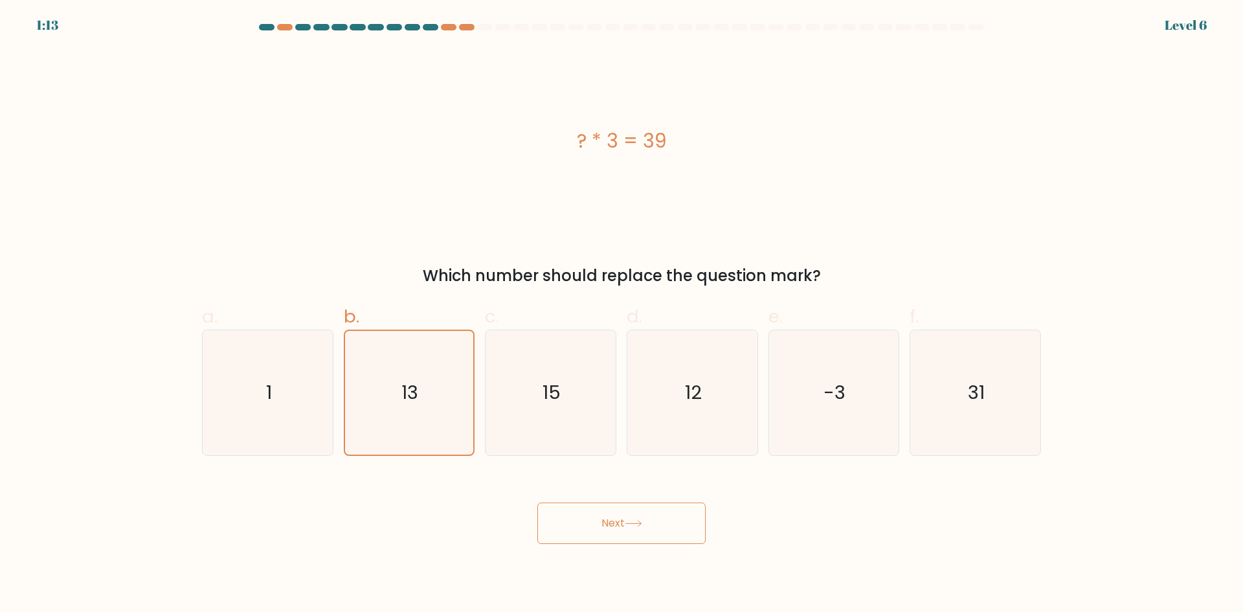
click at [627, 522] on button "Next" at bounding box center [621, 522] width 168 height 41
click at [636, 524] on icon at bounding box center [633, 523] width 17 height 7
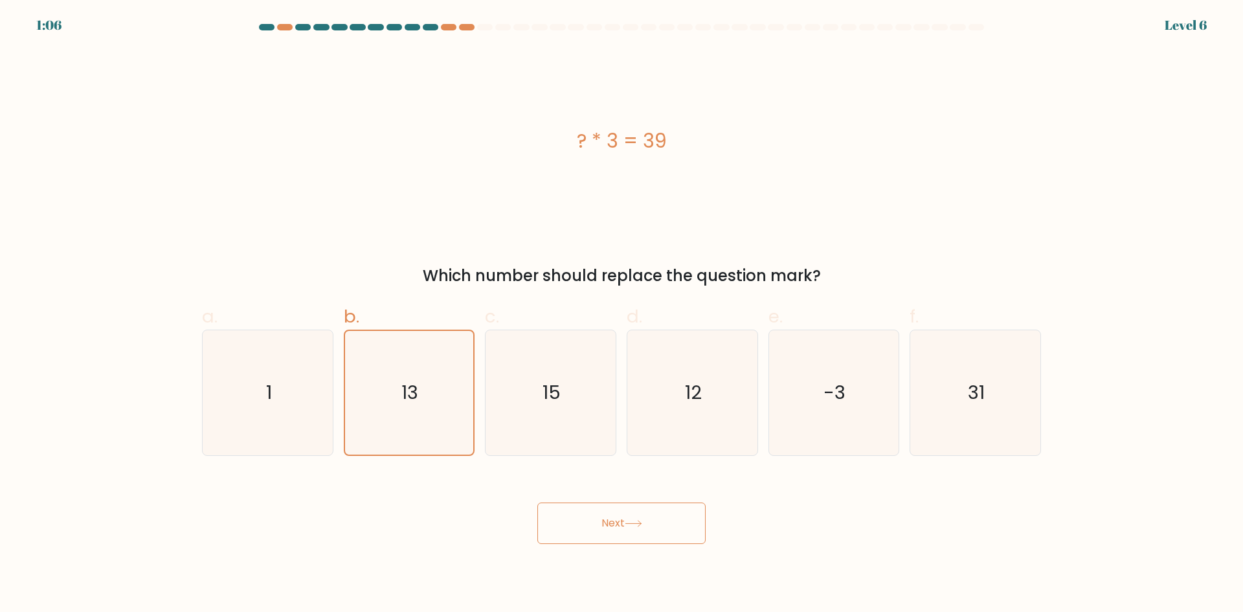
click at [636, 523] on icon at bounding box center [633, 524] width 16 height 6
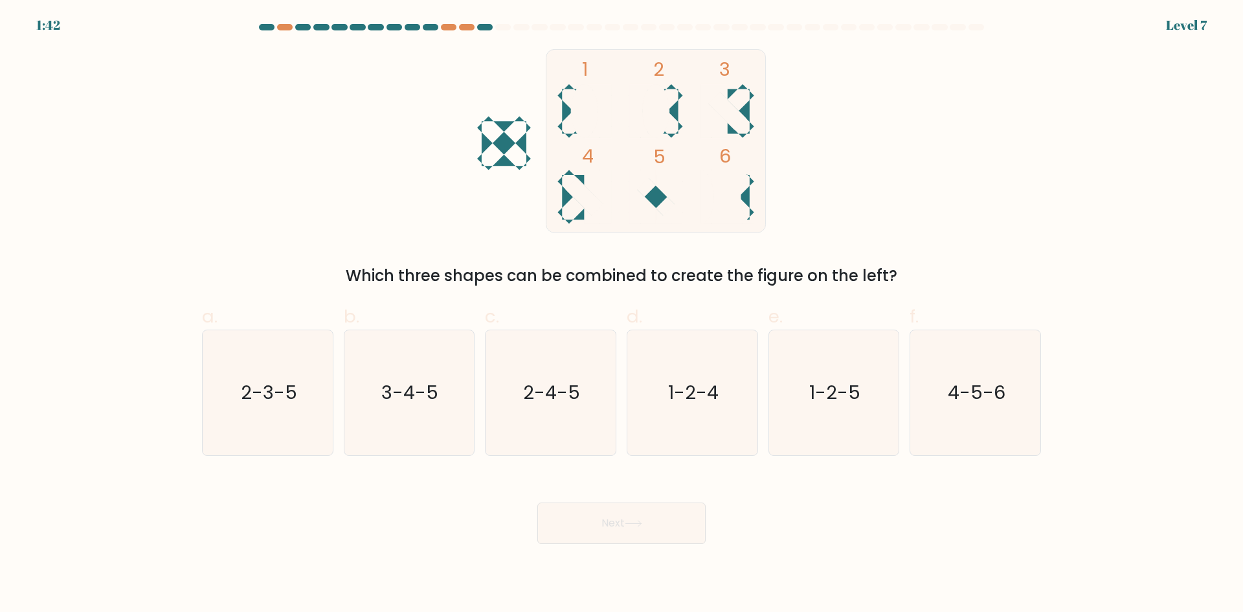
drag, startPoint x: 798, startPoint y: 227, endPoint x: 499, endPoint y: 129, distance: 315.3
click at [499, 129] on div "1 2 3 4 5 6 Which three shapes can be combined to create the figure on the left?" at bounding box center [621, 168] width 855 height 238
click at [456, 199] on icon "1 2 3 4 5 6" at bounding box center [621, 141] width 348 height 184
drag, startPoint x: 899, startPoint y: 274, endPoint x: 313, endPoint y: 274, distance: 586.6
click at [313, 274] on div "Which three shapes can be combined to create the figure on the left?" at bounding box center [622, 275] width 824 height 23
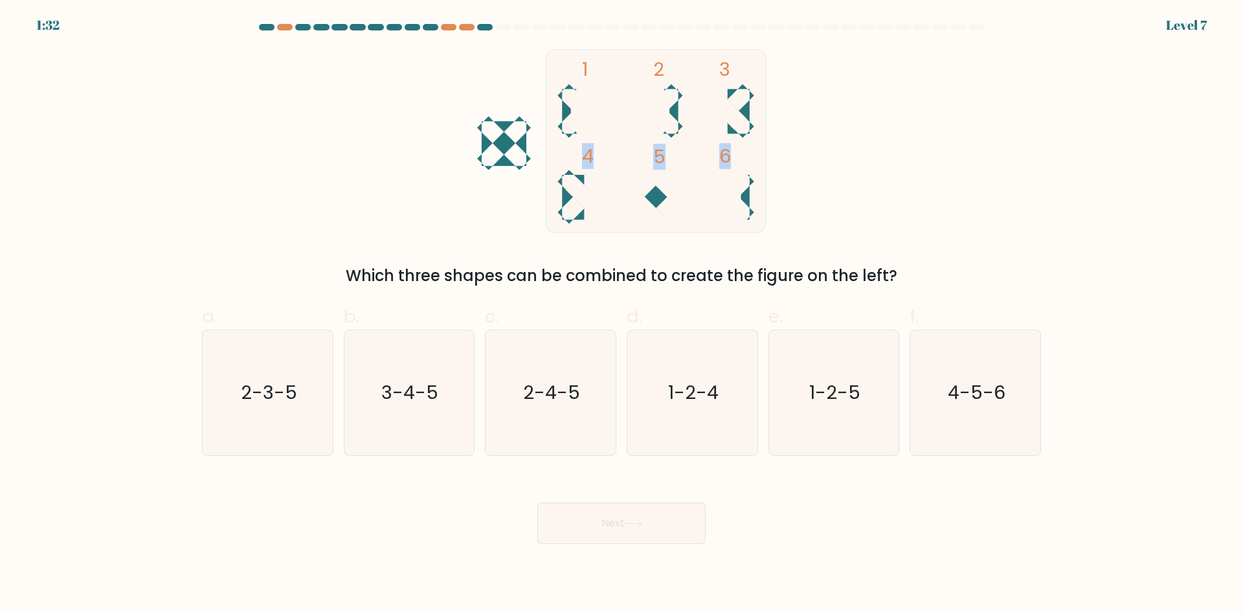
copy div "Which three shapes can be combined to create the figure on the left?"
click at [274, 403] on text "2-3-5" at bounding box center [269, 392] width 56 height 26
click at [622, 315] on input "a. 2-3-5" at bounding box center [622, 310] width 1 height 8
radio input "true"
click at [697, 520] on button "Next" at bounding box center [621, 522] width 168 height 41
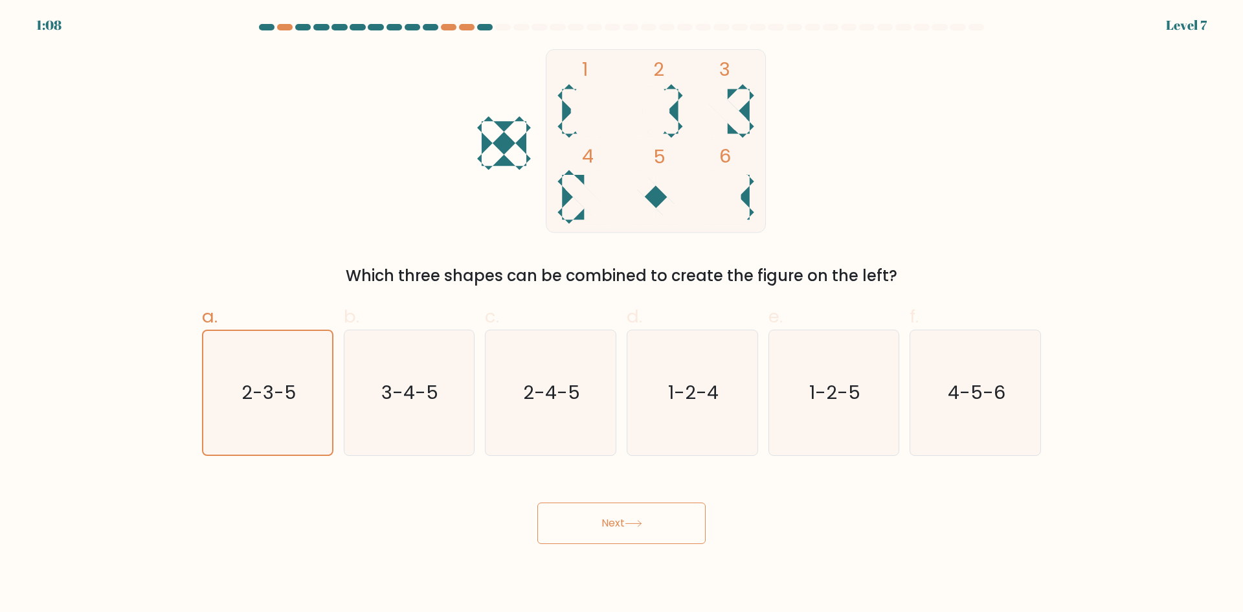
click at [626, 517] on button "Next" at bounding box center [621, 522] width 168 height 41
click at [652, 521] on button "Next" at bounding box center [621, 522] width 168 height 41
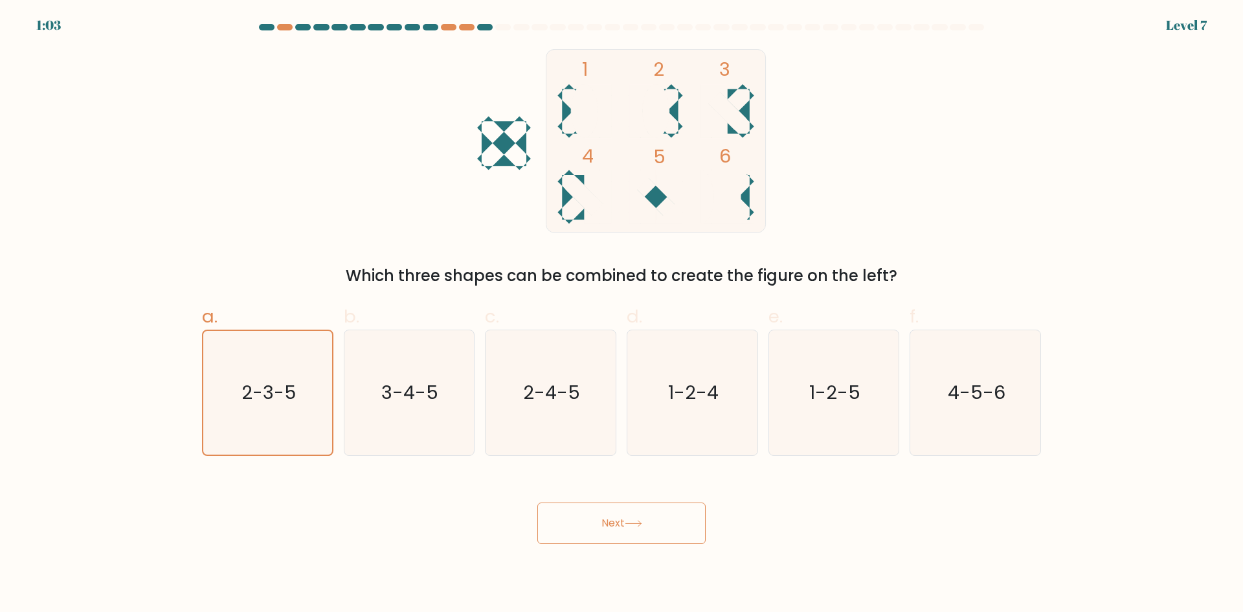
click at [652, 521] on button "Next" at bounding box center [621, 522] width 168 height 41
click at [638, 517] on button "Next" at bounding box center [621, 522] width 168 height 41
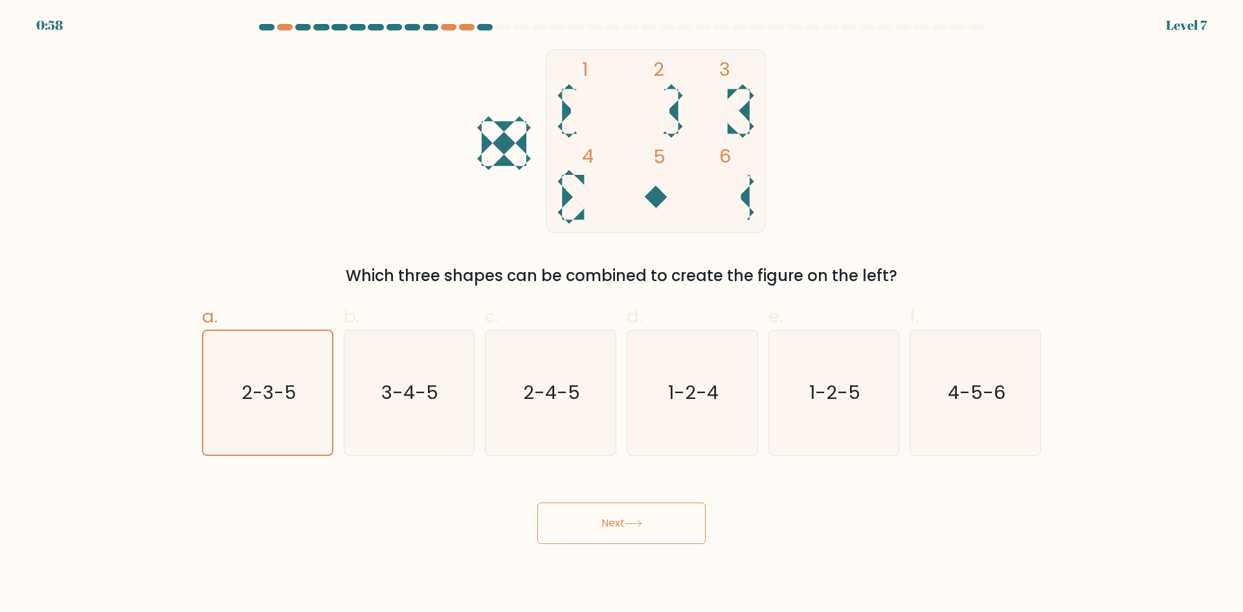
click at [638, 517] on button "Next" at bounding box center [621, 522] width 168 height 41
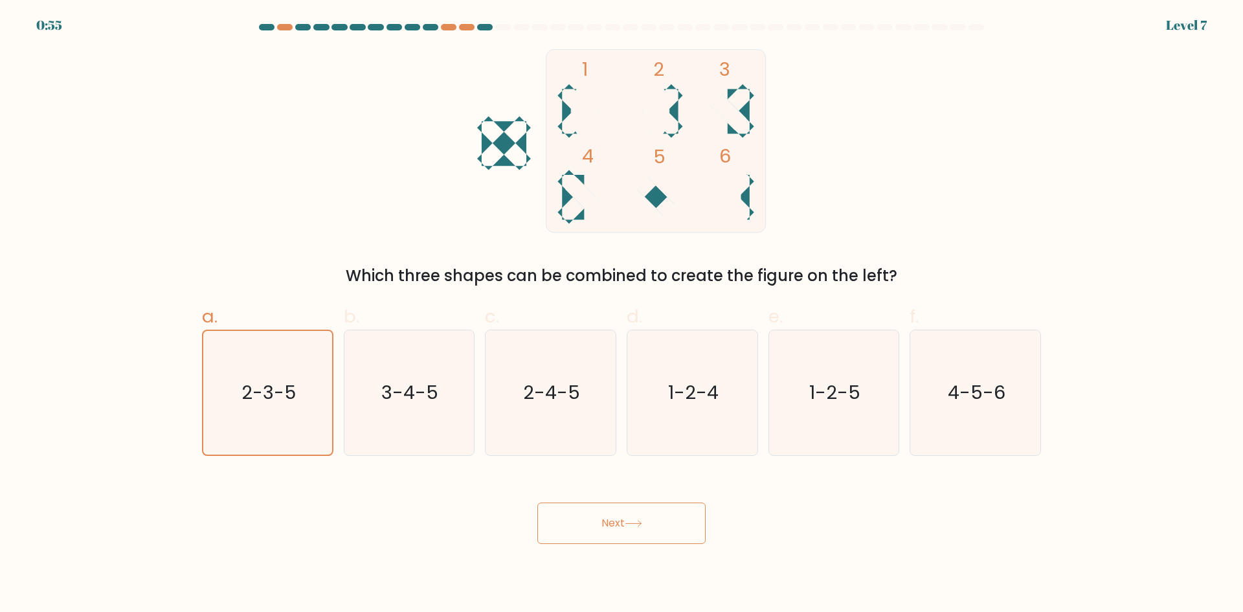
click at [638, 517] on button "Next" at bounding box center [621, 522] width 168 height 41
click at [581, 540] on button "Next" at bounding box center [621, 522] width 168 height 41
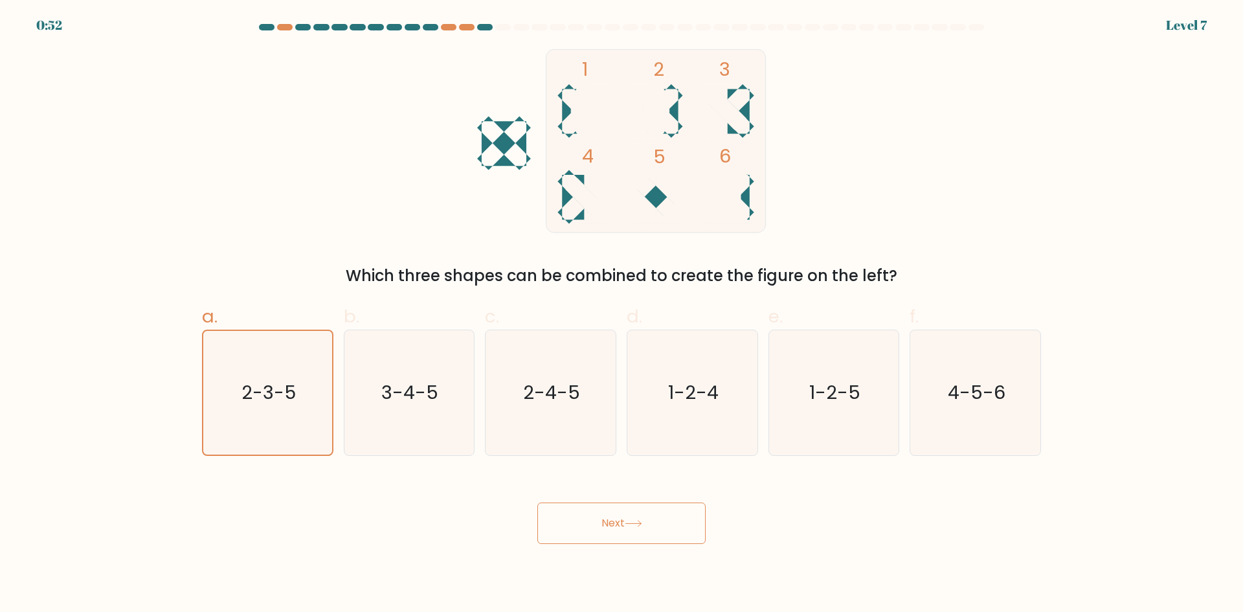
click at [581, 540] on button "Next" at bounding box center [621, 522] width 168 height 41
click at [587, 541] on button "Next" at bounding box center [621, 522] width 168 height 41
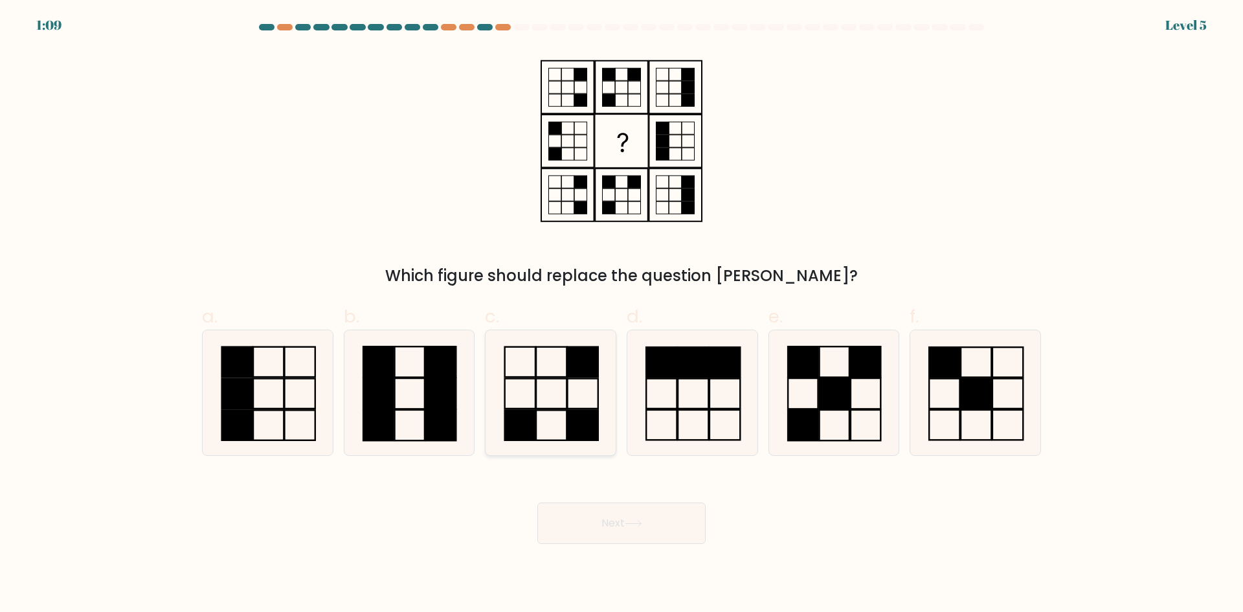
click at [546, 381] on icon at bounding box center [550, 392] width 125 height 125
click at [622, 315] on input "c." at bounding box center [622, 310] width 1 height 8
radio input "true"
click at [630, 526] on icon at bounding box center [633, 523] width 17 height 7
click at [658, 532] on button "Next" at bounding box center [621, 522] width 168 height 41
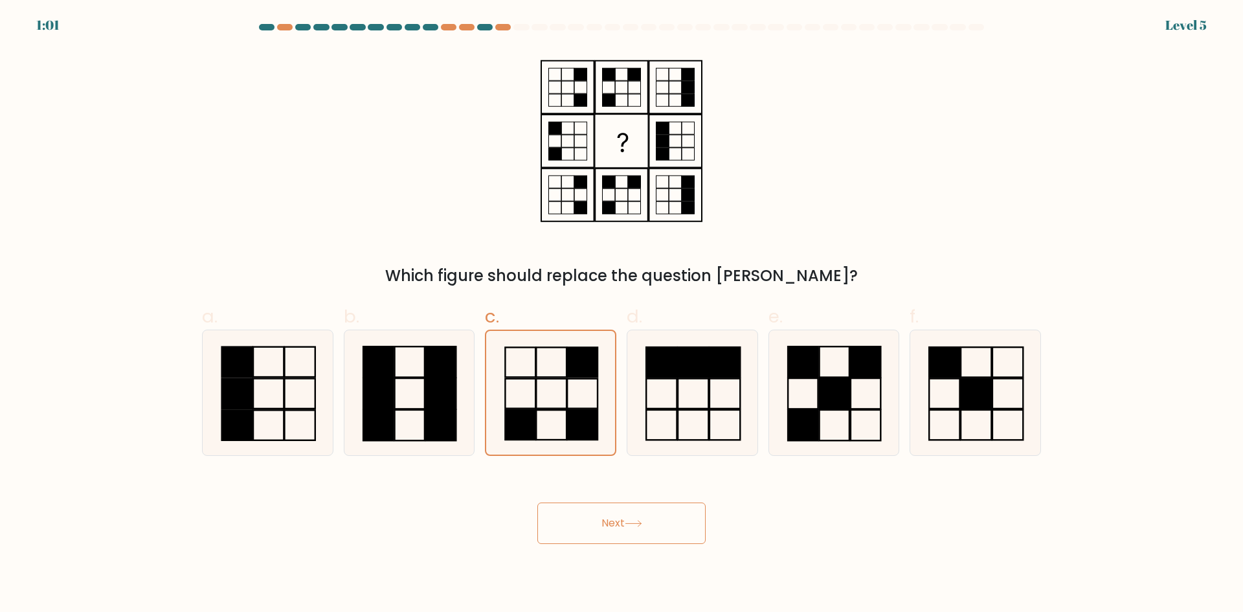
click at [658, 532] on button "Next" at bounding box center [621, 522] width 168 height 41
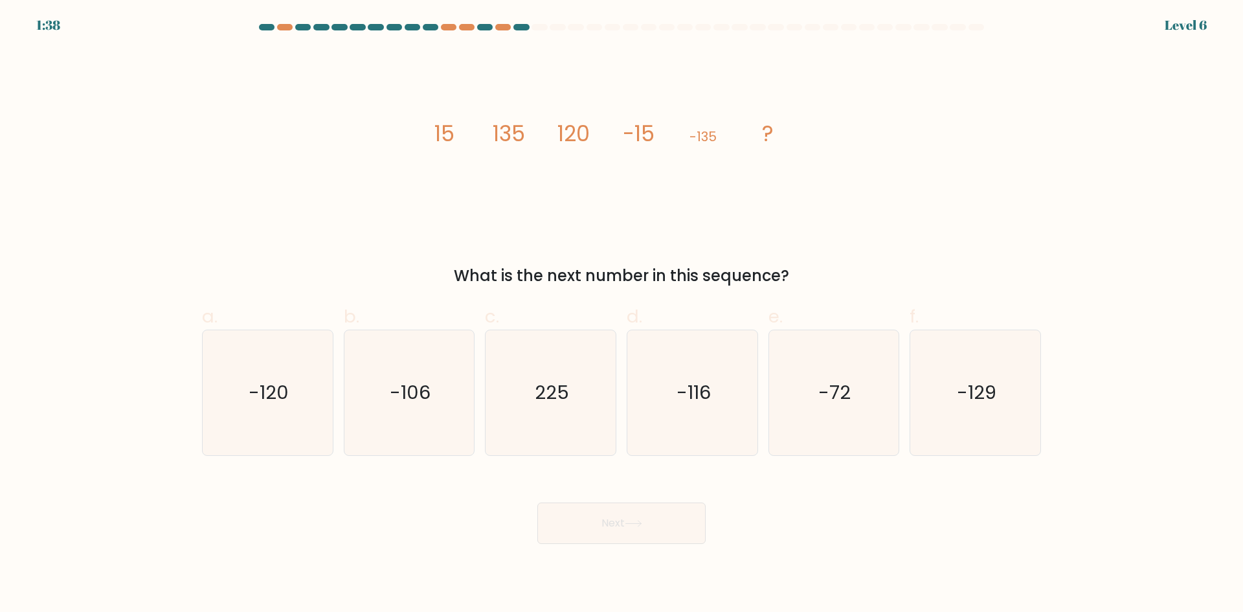
drag, startPoint x: 436, startPoint y: 129, endPoint x: 793, endPoint y: 150, distance: 357.4
click at [793, 150] on icon "image/svg+xml 15 135 120 -15 -135 ?" at bounding box center [621, 141] width 388 height 184
copy g "15 135 120 -15 -135 ?"
drag, startPoint x: 793, startPoint y: 269, endPoint x: 429, endPoint y: 264, distance: 364.6
click at [429, 264] on div "What is the next number in this sequence?" at bounding box center [622, 275] width 824 height 23
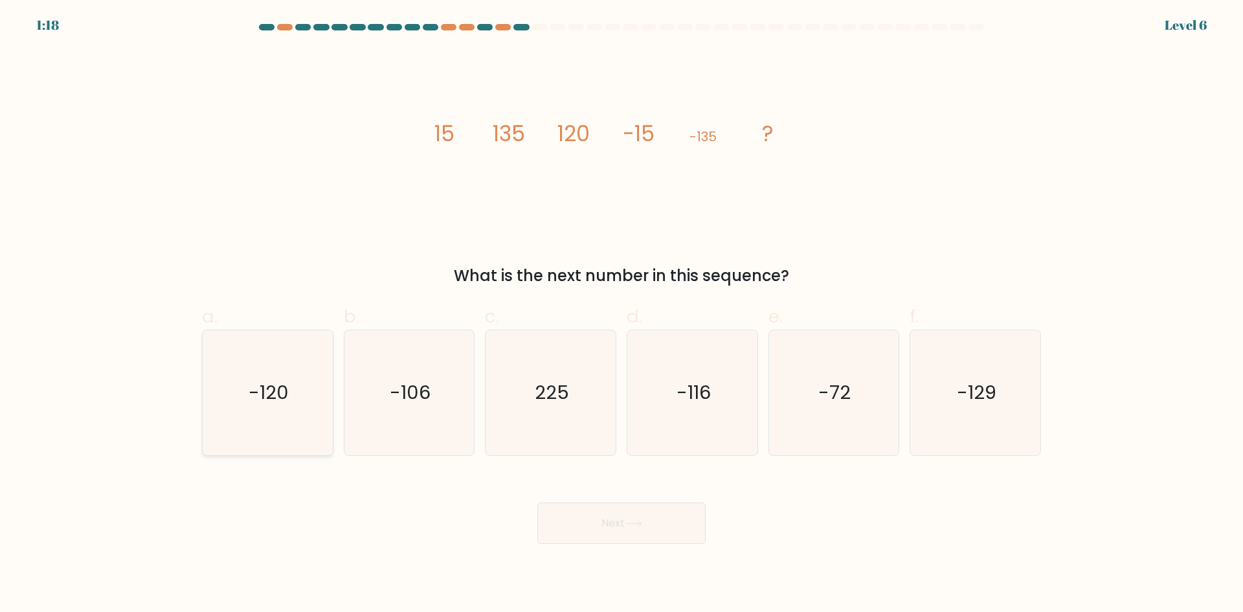
click at [294, 403] on icon "-120" at bounding box center [267, 392] width 125 height 125
click at [622, 315] on input "a. -120" at bounding box center [622, 310] width 1 height 8
radio input "true"
click at [651, 529] on button "Next" at bounding box center [621, 522] width 168 height 41
click at [627, 522] on button "Next" at bounding box center [621, 522] width 168 height 41
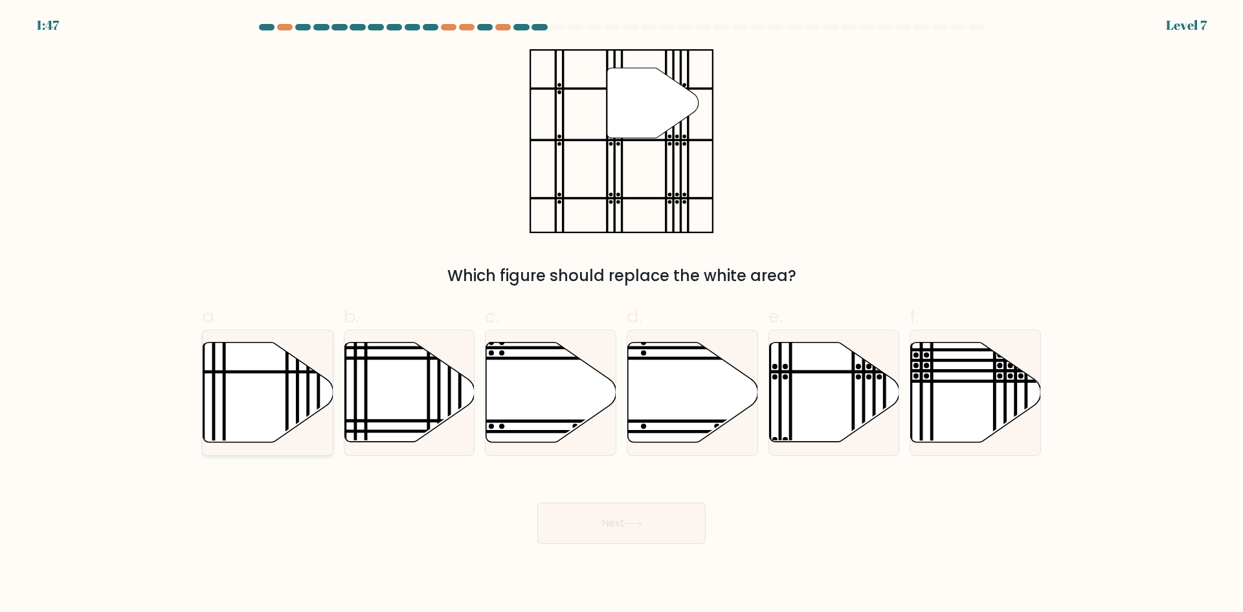
click at [287, 401] on line at bounding box center [287, 446] width 0 height 262
click at [622, 315] on input "a." at bounding box center [622, 310] width 1 height 8
radio input "true"
click at [810, 394] on icon at bounding box center [834, 393] width 130 height 100
click at [622, 315] on input "e." at bounding box center [622, 310] width 1 height 8
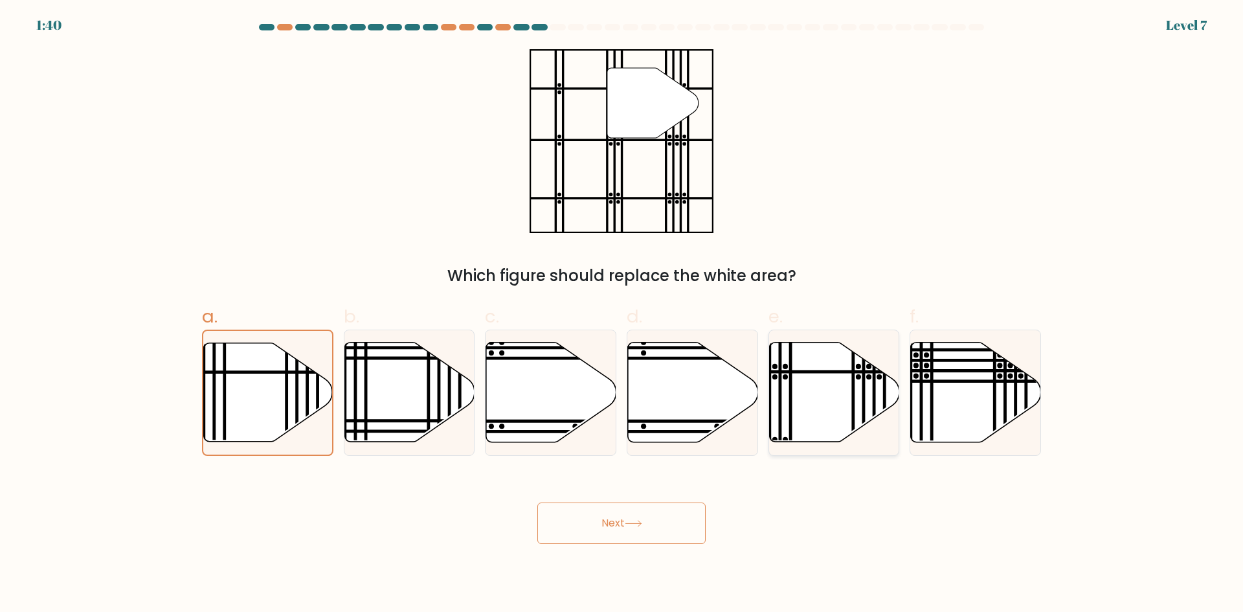
radio input "true"
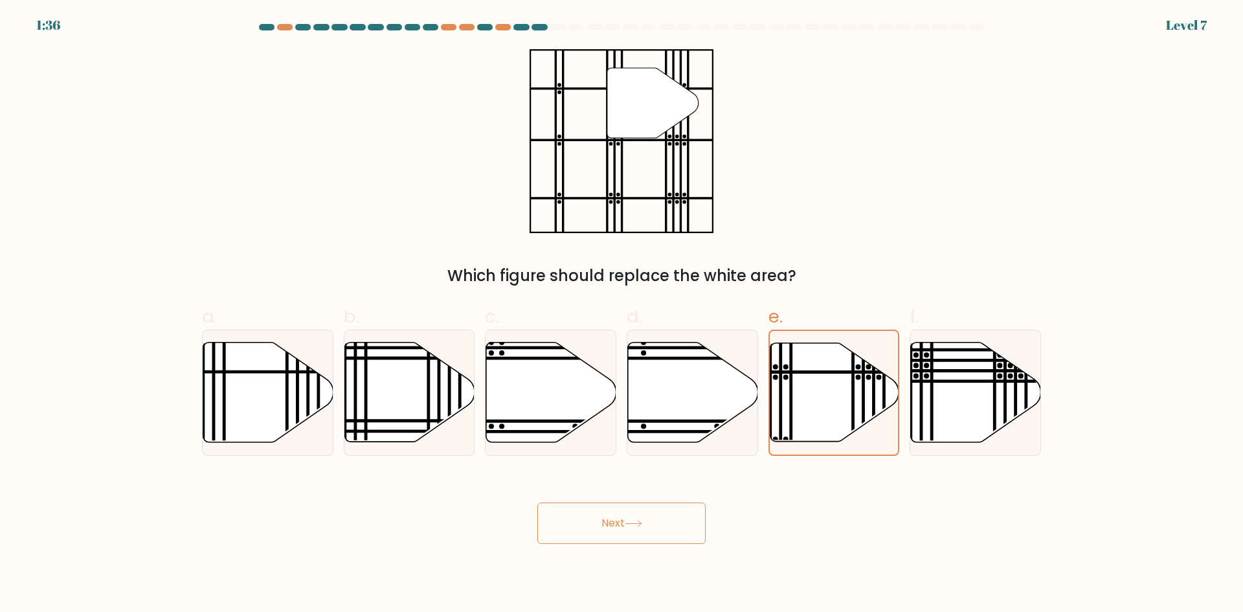
click at [649, 529] on button "Next" at bounding box center [621, 522] width 168 height 41
click at [621, 518] on button "Next" at bounding box center [621, 522] width 168 height 41
click at [632, 522] on icon at bounding box center [633, 523] width 17 height 7
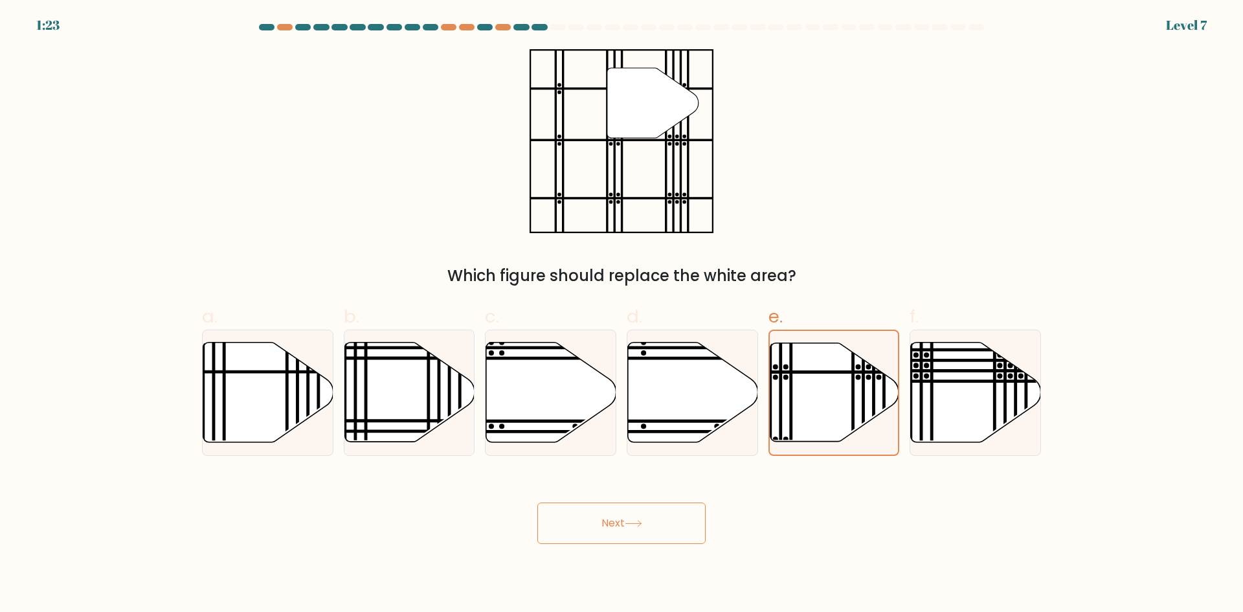
click at [633, 523] on icon at bounding box center [633, 524] width 16 height 6
click at [607, 533] on button "Next" at bounding box center [621, 522] width 168 height 41
click at [606, 532] on button "Next" at bounding box center [621, 522] width 168 height 41
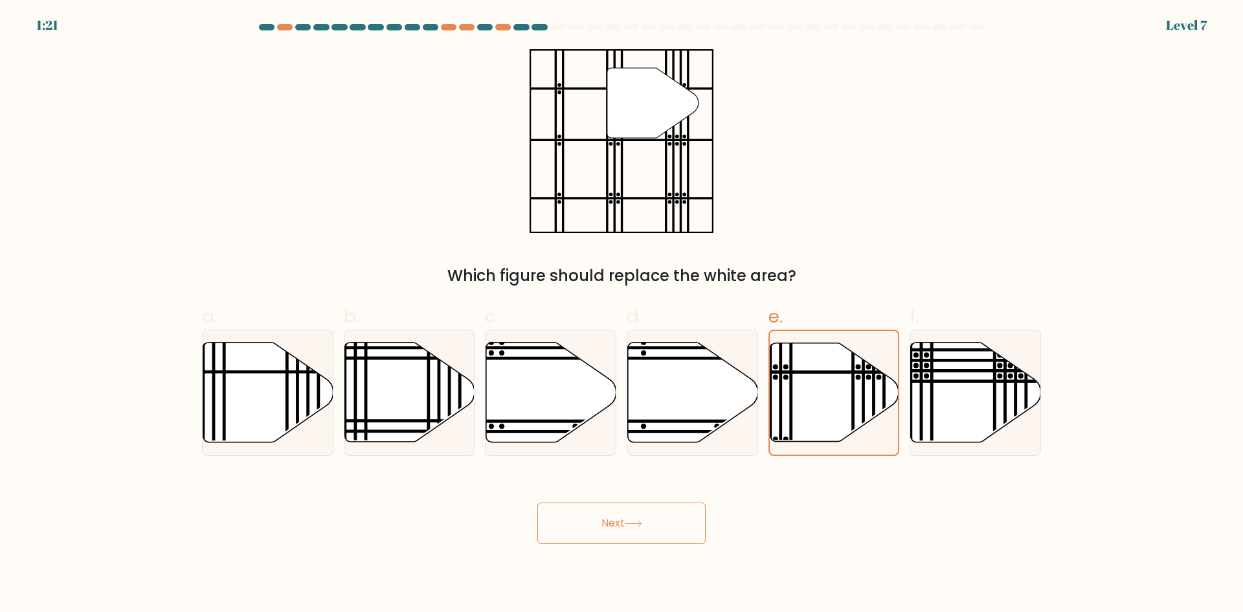
click at [608, 528] on button "Next" at bounding box center [621, 522] width 168 height 41
click at [609, 526] on button "Next" at bounding box center [621, 522] width 168 height 41
click at [610, 526] on button "Next" at bounding box center [621, 522] width 168 height 41
click at [612, 526] on button "Next" at bounding box center [621, 522] width 168 height 41
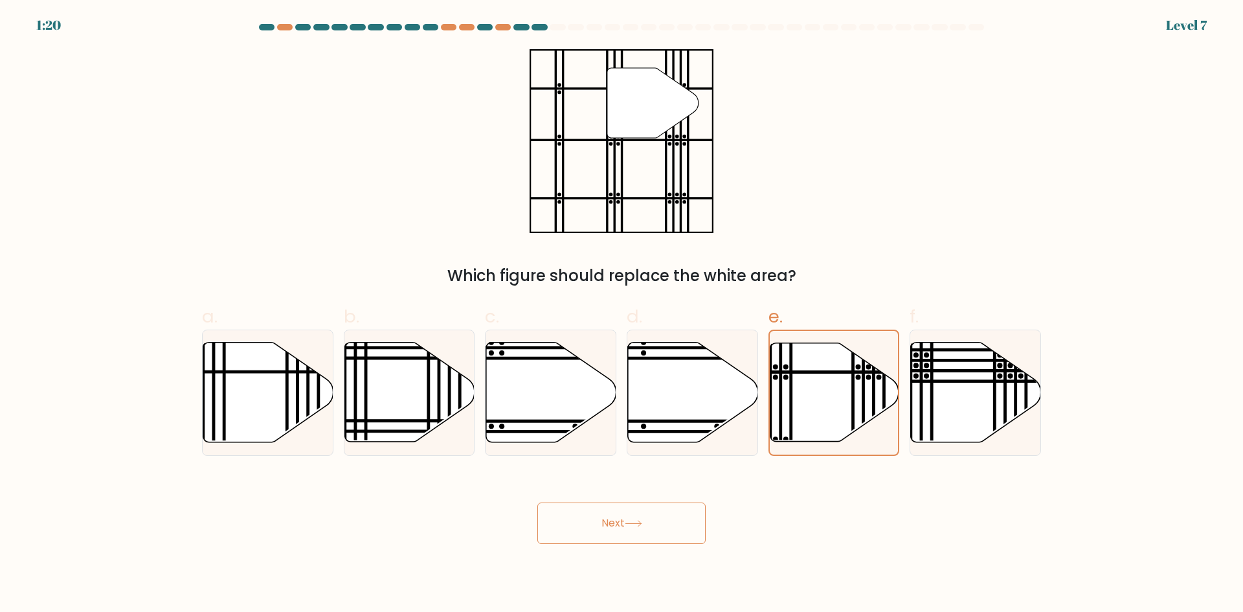
click at [612, 526] on button "Next" at bounding box center [621, 522] width 168 height 41
drag, startPoint x: 612, startPoint y: 526, endPoint x: 612, endPoint y: 537, distance: 10.4
click at [612, 537] on button "Next" at bounding box center [621, 522] width 168 height 41
click at [612, 538] on button "Next" at bounding box center [621, 522] width 168 height 41
drag, startPoint x: 612, startPoint y: 538, endPoint x: 612, endPoint y: 545, distance: 6.5
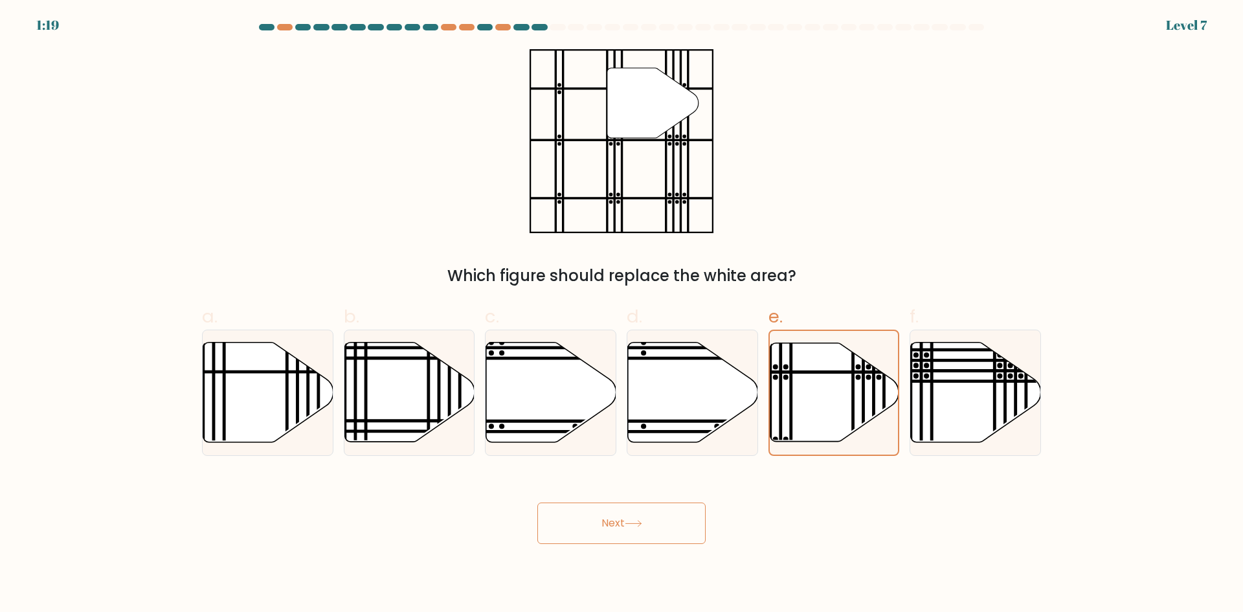
click at [612, 545] on body "1:19 Level 7" at bounding box center [621, 306] width 1243 height 612
click at [633, 509] on button "Next" at bounding box center [621, 522] width 168 height 41
click at [633, 508] on button "Next" at bounding box center [621, 522] width 168 height 41
click at [632, 503] on button "Next" at bounding box center [621, 522] width 168 height 41
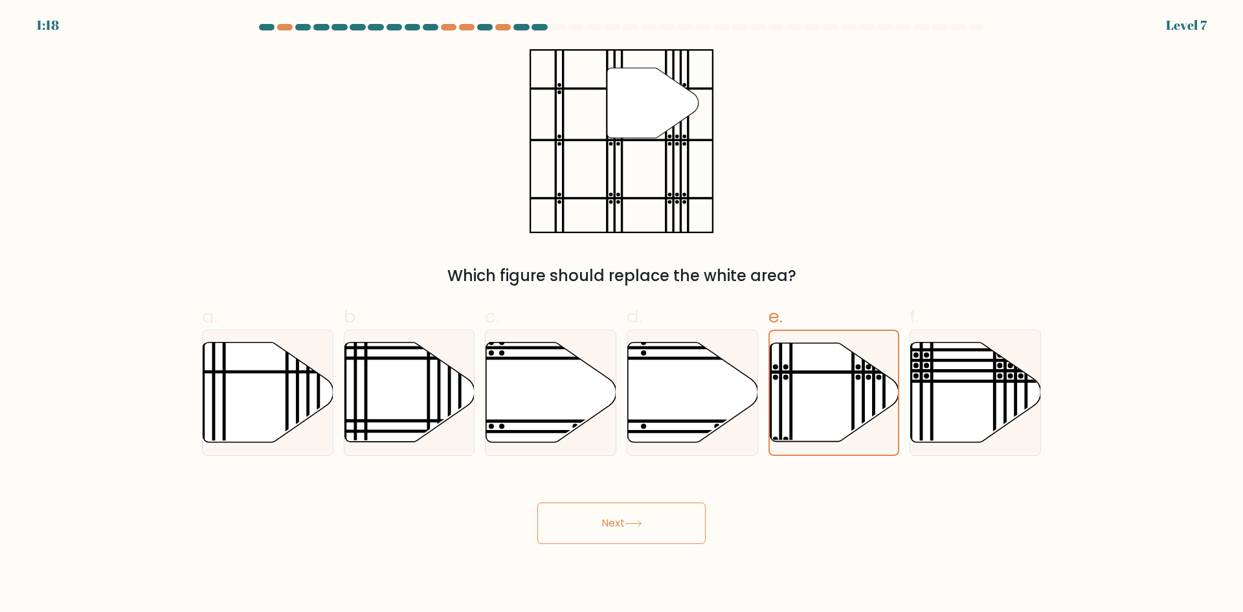
click at [632, 502] on button "Next" at bounding box center [621, 522] width 168 height 41
click at [631, 505] on button "Next" at bounding box center [621, 522] width 168 height 41
click at [630, 506] on button "Next" at bounding box center [621, 522] width 168 height 41
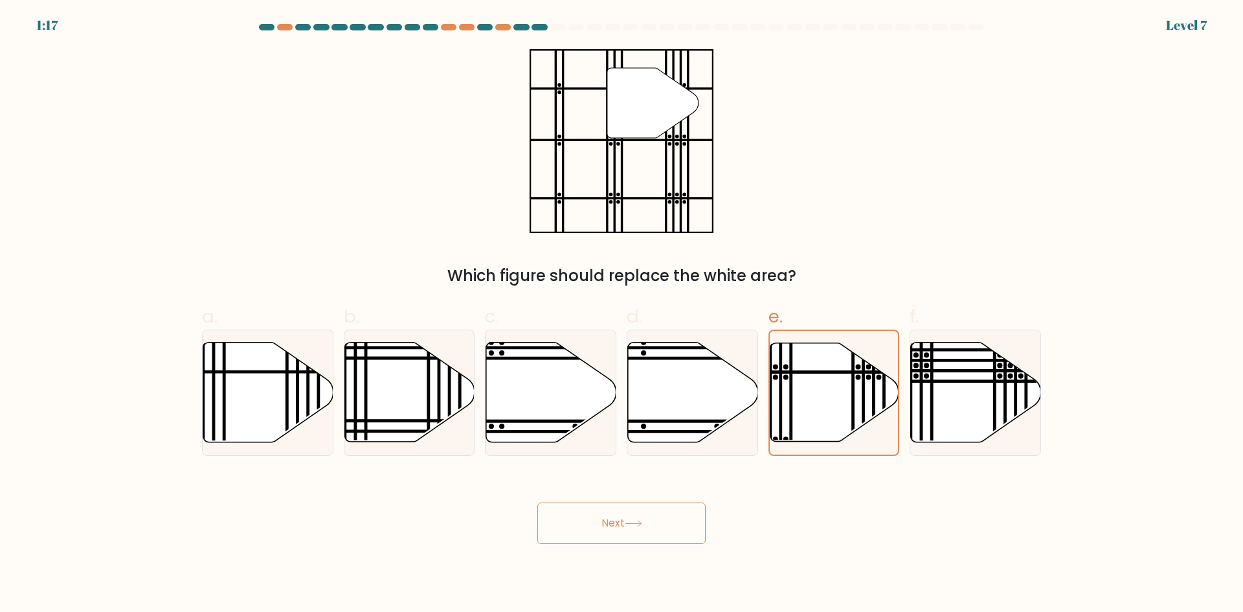
click at [630, 508] on button "Next" at bounding box center [621, 522] width 168 height 41
click at [629, 511] on button "Next" at bounding box center [621, 522] width 168 height 41
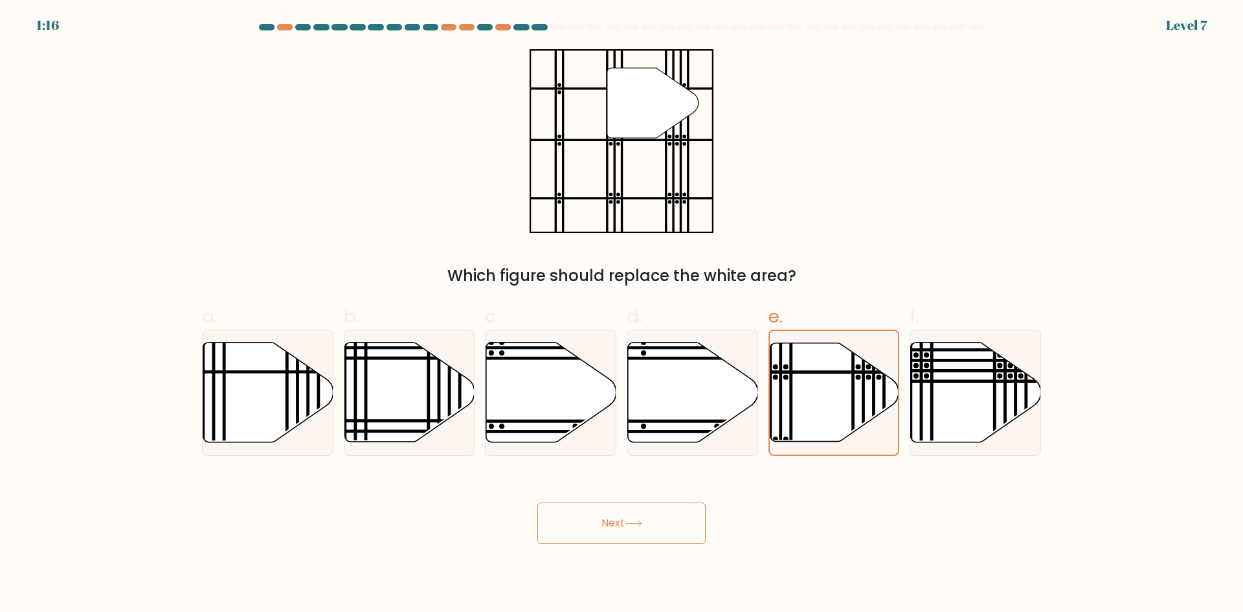
click at [629, 511] on button "Next" at bounding box center [621, 522] width 168 height 41
click at [630, 511] on button "Next" at bounding box center [621, 522] width 168 height 41
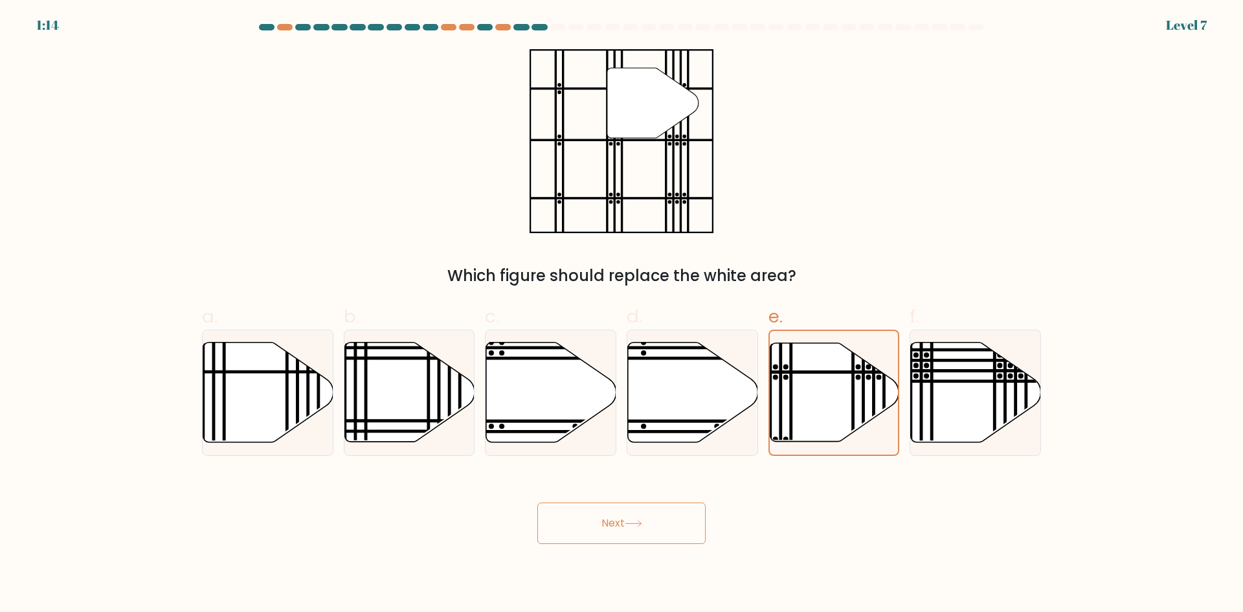
click at [630, 512] on button "Next" at bounding box center [621, 522] width 168 height 41
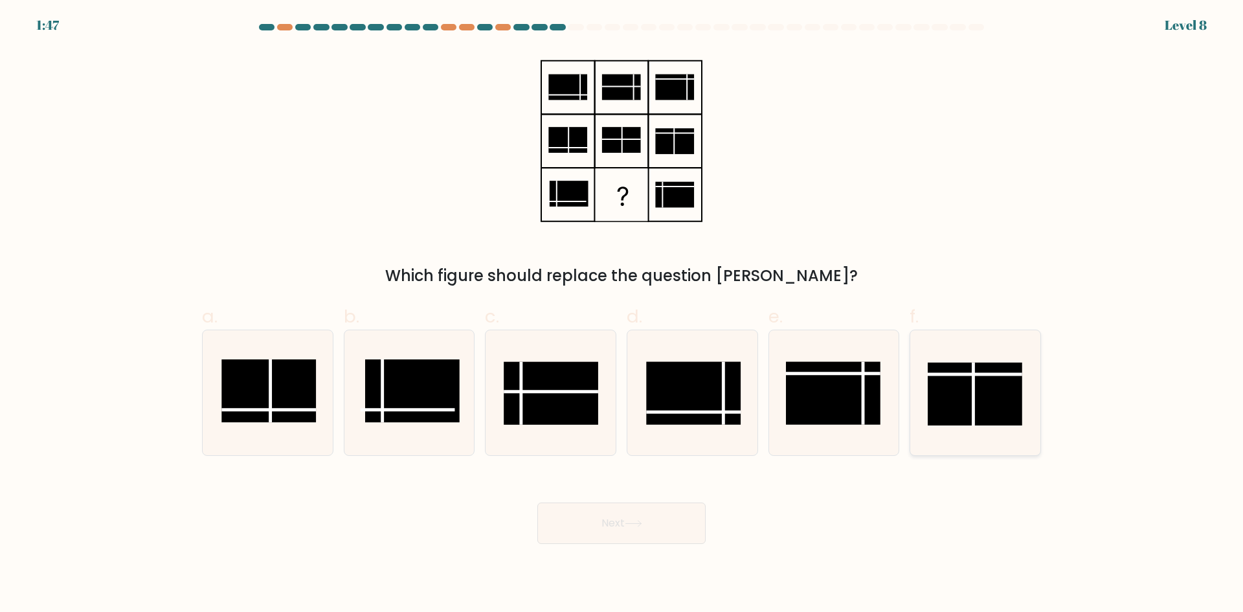
click at [951, 394] on rect at bounding box center [975, 394] width 95 height 63
click at [622, 315] on input "f." at bounding box center [622, 310] width 1 height 8
radio input "true"
click at [658, 529] on button "Next" at bounding box center [621, 522] width 168 height 41
click at [633, 515] on button "Next" at bounding box center [621, 522] width 168 height 41
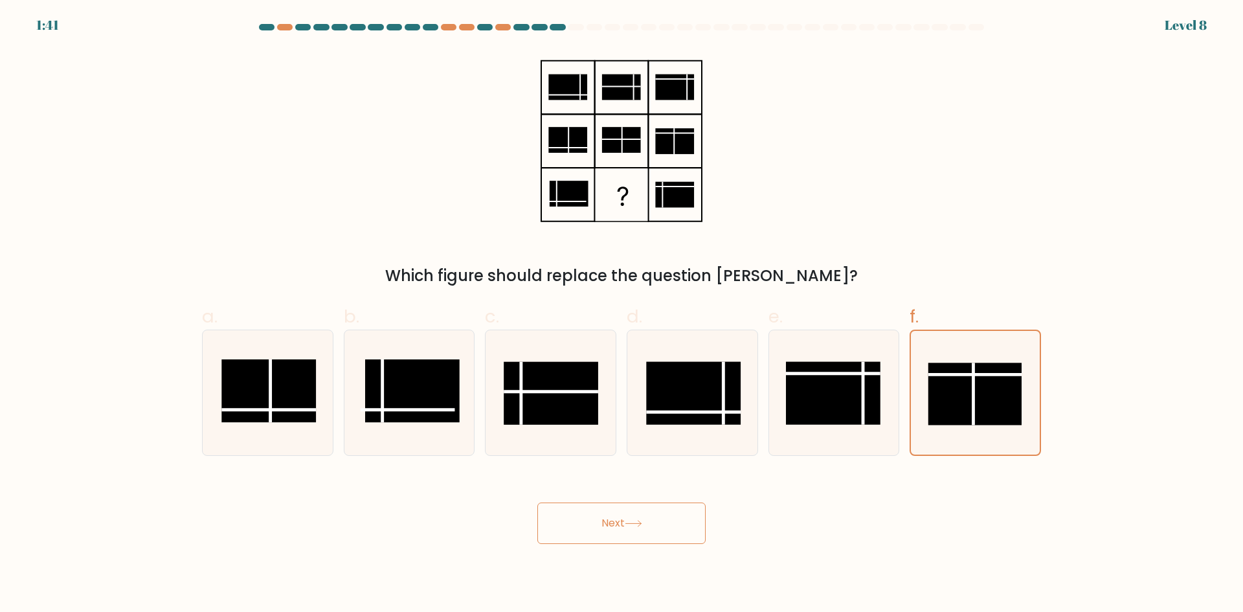
click at [633, 515] on button "Next" at bounding box center [621, 522] width 168 height 41
click at [632, 515] on button "Next" at bounding box center [621, 522] width 168 height 41
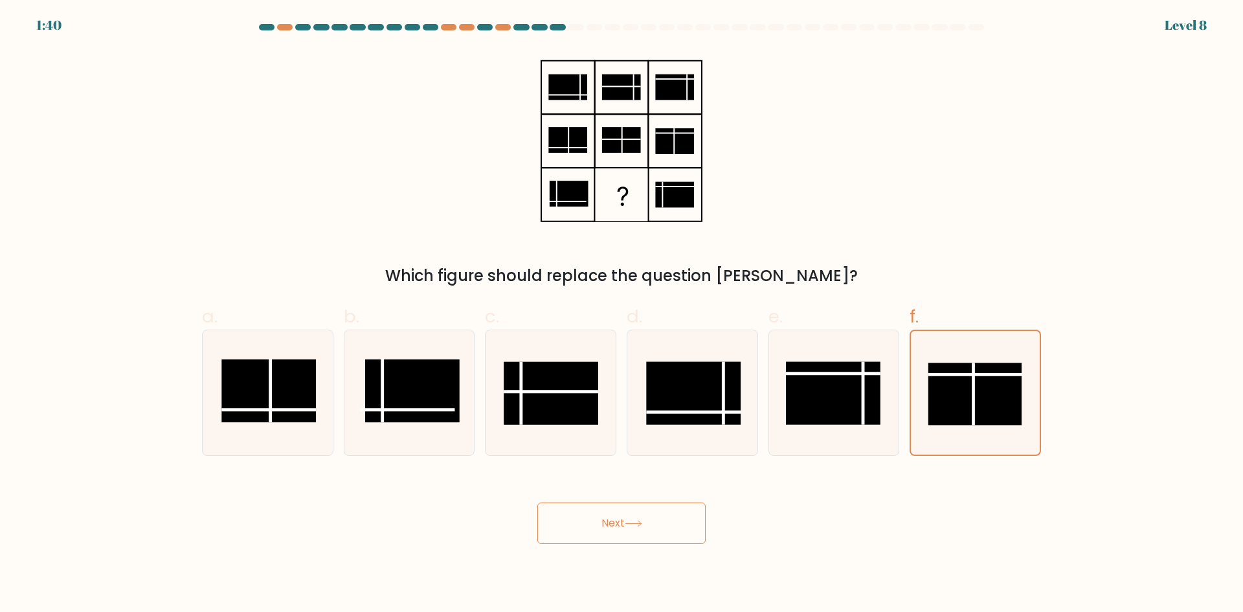
click at [632, 515] on button "Next" at bounding box center [621, 522] width 168 height 41
click at [632, 514] on button "Next" at bounding box center [621, 522] width 168 height 41
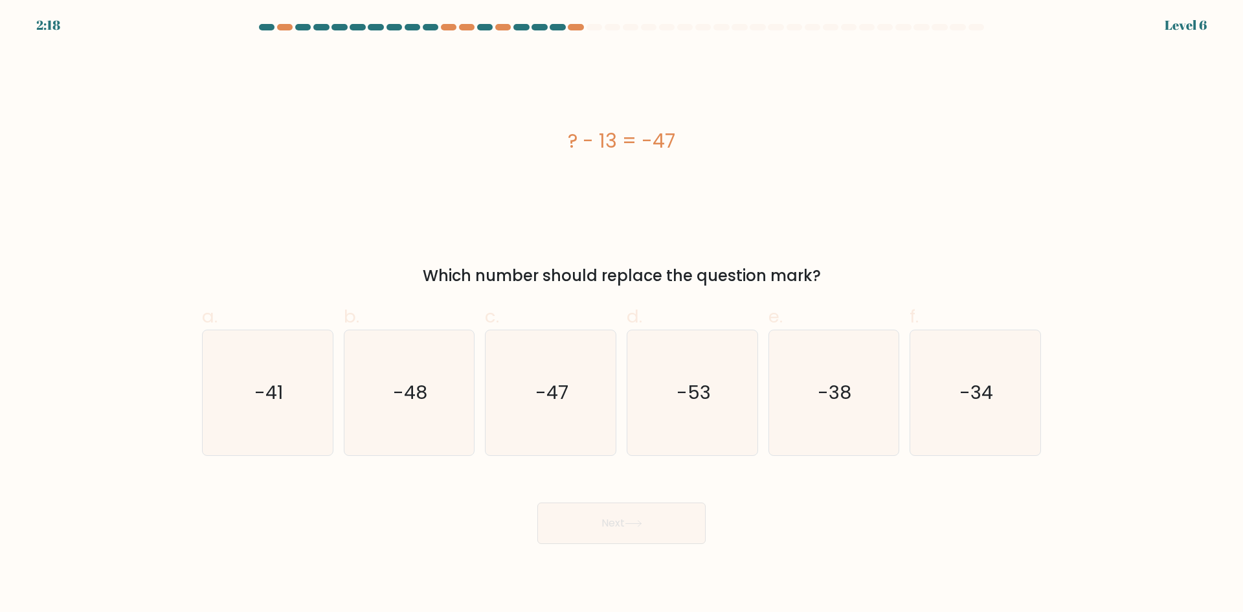
drag, startPoint x: 696, startPoint y: 141, endPoint x: 528, endPoint y: 142, distance: 167.7
click at [528, 142] on div "? - 13 = -47" at bounding box center [621, 140] width 839 height 29
click at [945, 406] on icon "-34" at bounding box center [975, 392] width 125 height 125
click at [622, 315] on input "f. -34" at bounding box center [622, 310] width 1 height 8
radio input "true"
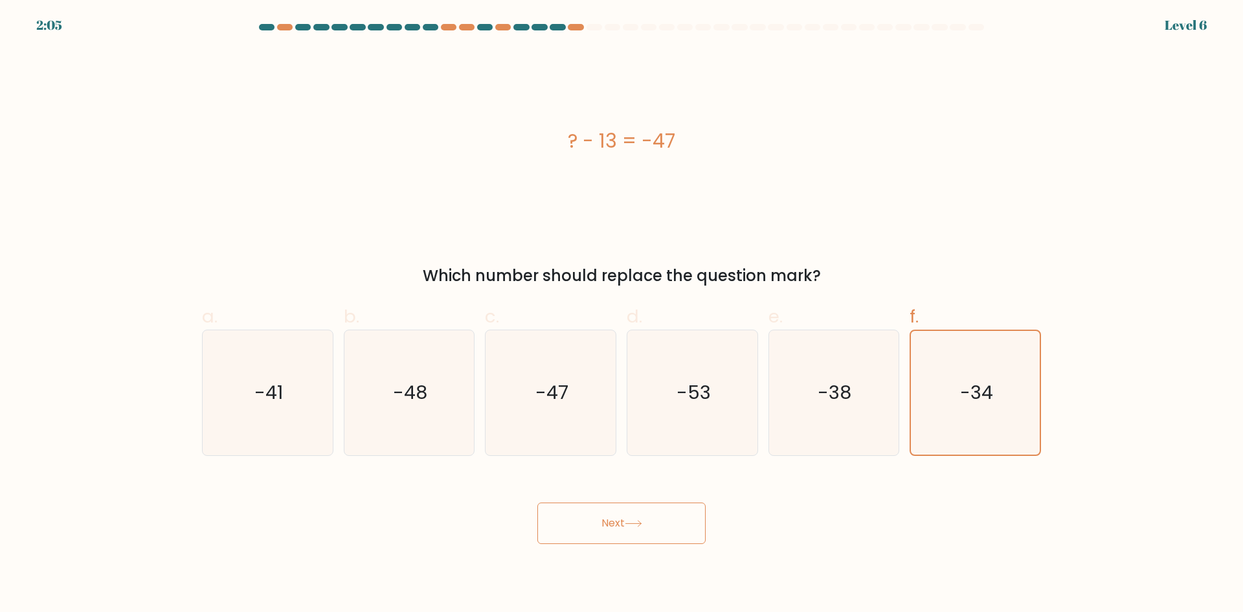
click at [646, 530] on button "Next" at bounding box center [621, 522] width 168 height 41
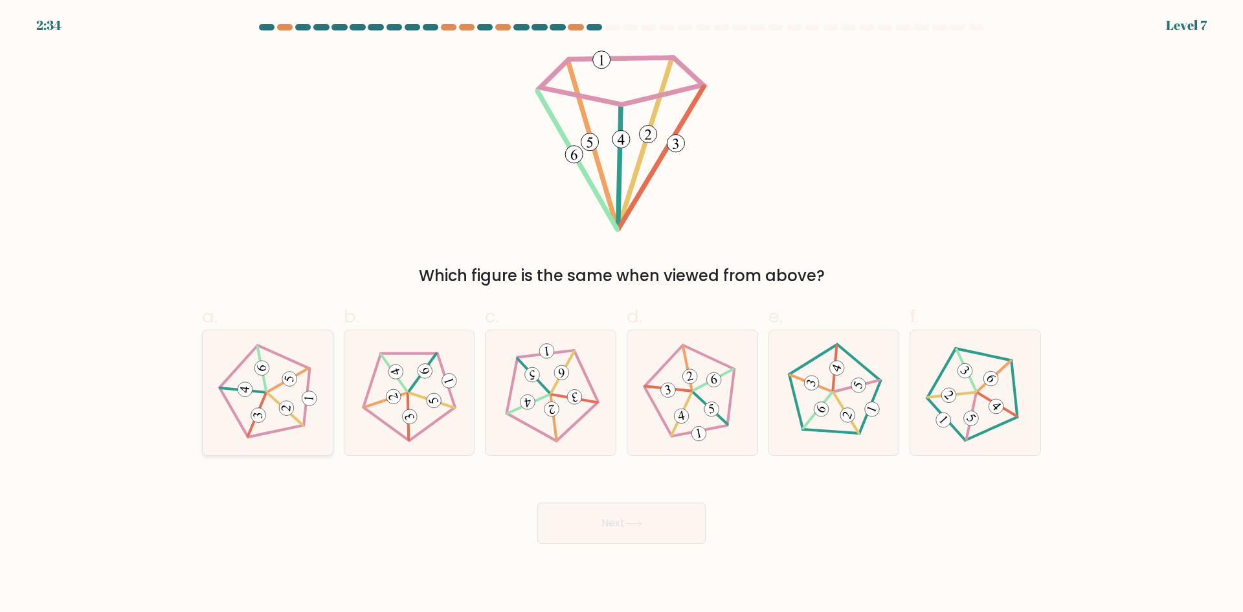
click at [273, 403] on icon at bounding box center [268, 393] width 100 height 100
click at [622, 315] on input "a." at bounding box center [622, 310] width 1 height 8
radio input "true"
click at [655, 528] on button "Next" at bounding box center [621, 522] width 168 height 41
click at [653, 529] on button "Next" at bounding box center [621, 522] width 168 height 41
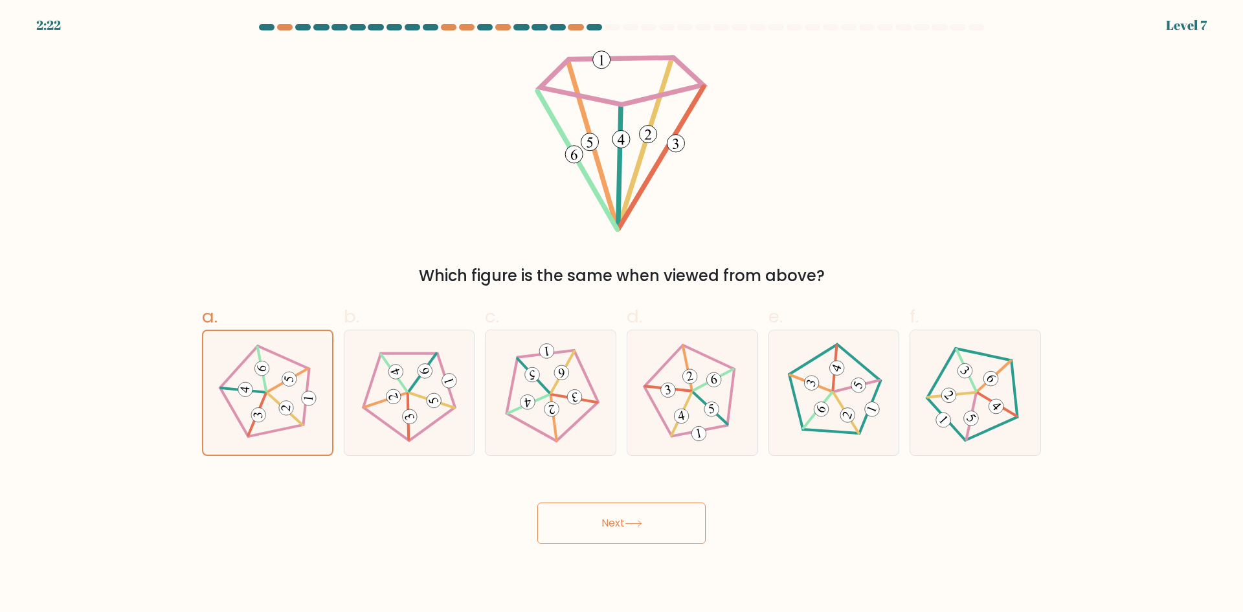
click at [653, 529] on button "Next" at bounding box center [621, 522] width 168 height 41
click at [653, 530] on button "Next" at bounding box center [621, 522] width 168 height 41
click at [642, 521] on icon at bounding box center [633, 523] width 17 height 7
click at [642, 520] on icon at bounding box center [633, 523] width 17 height 7
click at [642, 521] on icon at bounding box center [633, 523] width 17 height 7
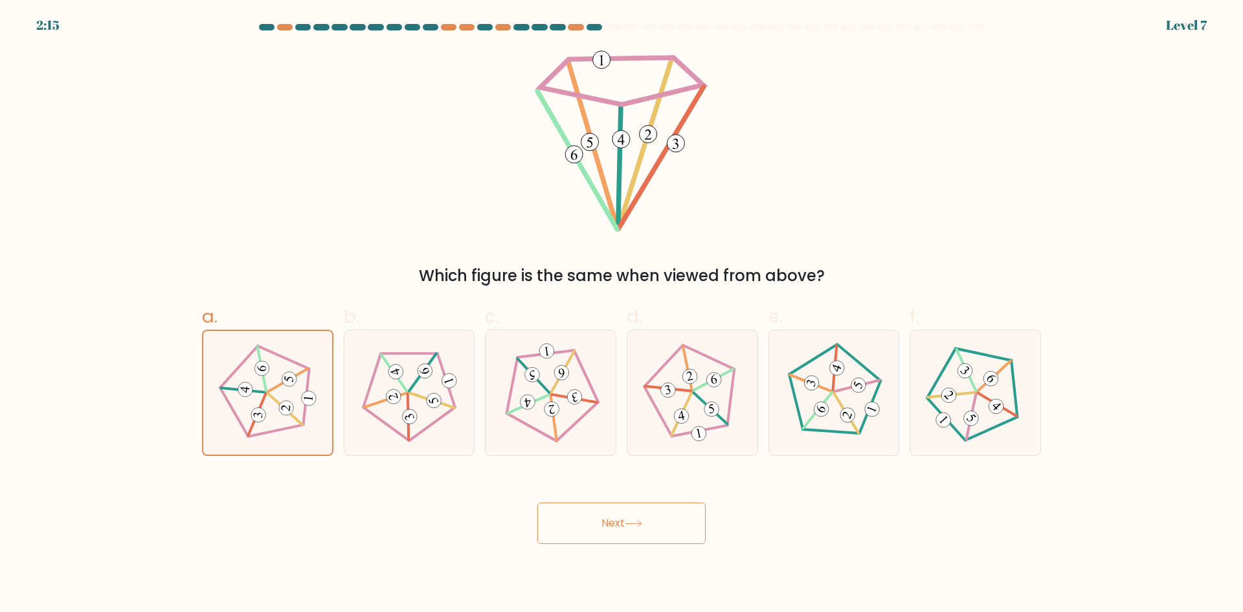
click at [642, 521] on icon at bounding box center [633, 523] width 17 height 7
click at [641, 521] on icon at bounding box center [633, 523] width 17 height 7
click at [617, 530] on button "Next" at bounding box center [621, 522] width 168 height 41
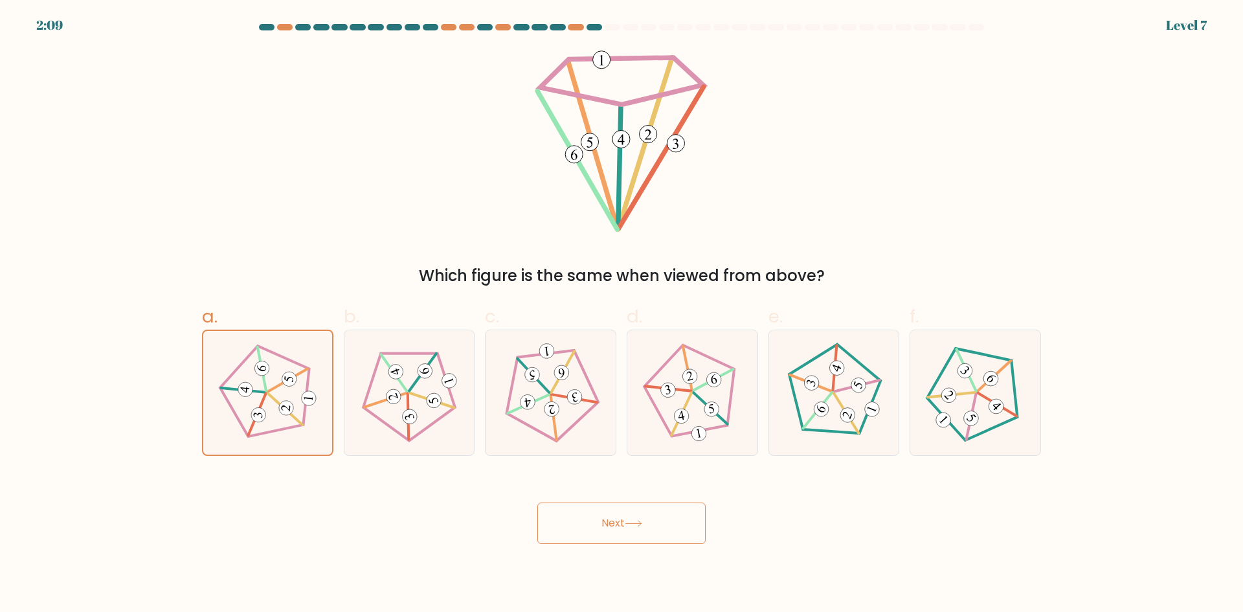
click at [617, 530] on button "Next" at bounding box center [621, 522] width 168 height 41
click at [641, 518] on button "Next" at bounding box center [621, 522] width 168 height 41
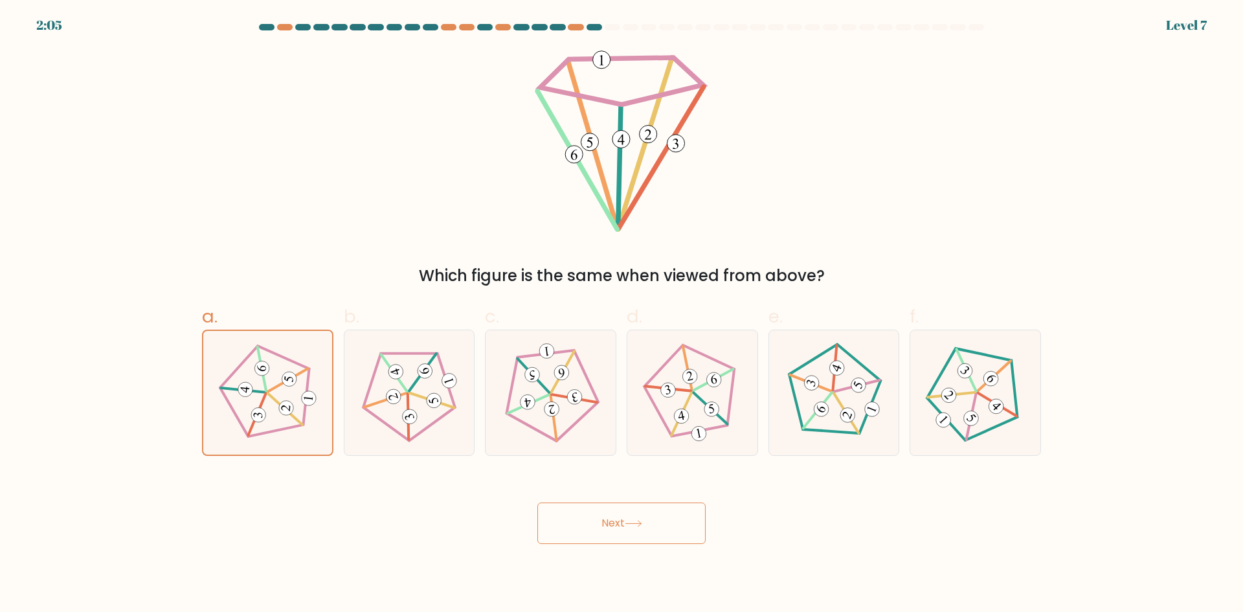
click at [641, 518] on button "Next" at bounding box center [621, 522] width 168 height 41
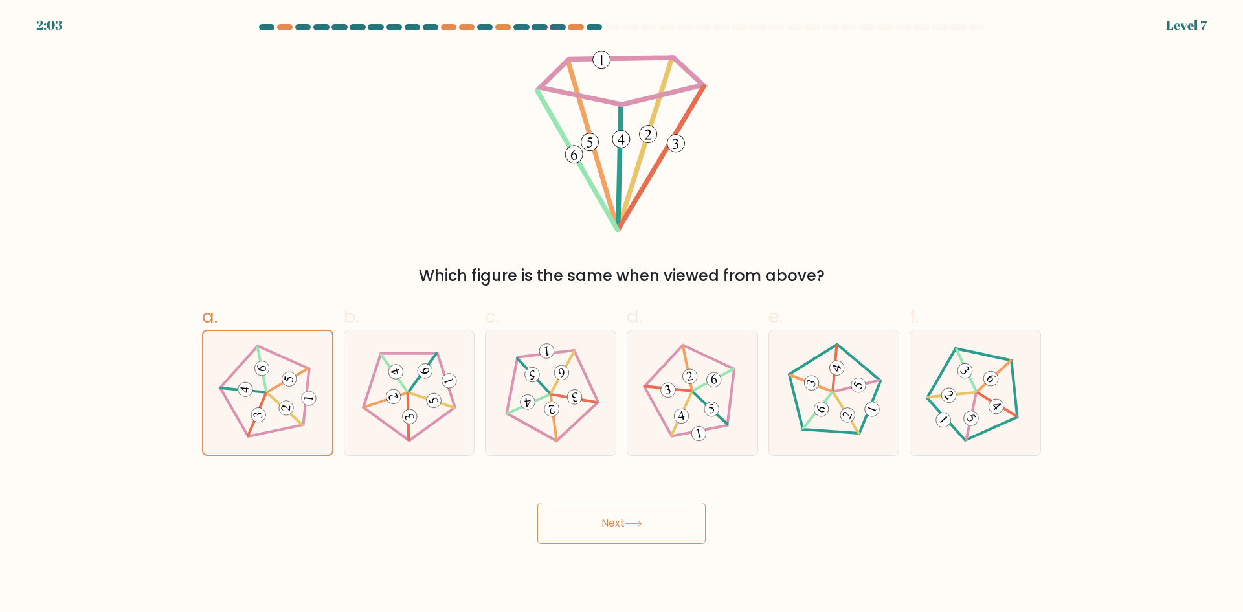
click at [641, 518] on button "Next" at bounding box center [621, 522] width 168 height 41
click at [644, 515] on button "Next" at bounding box center [621, 522] width 168 height 41
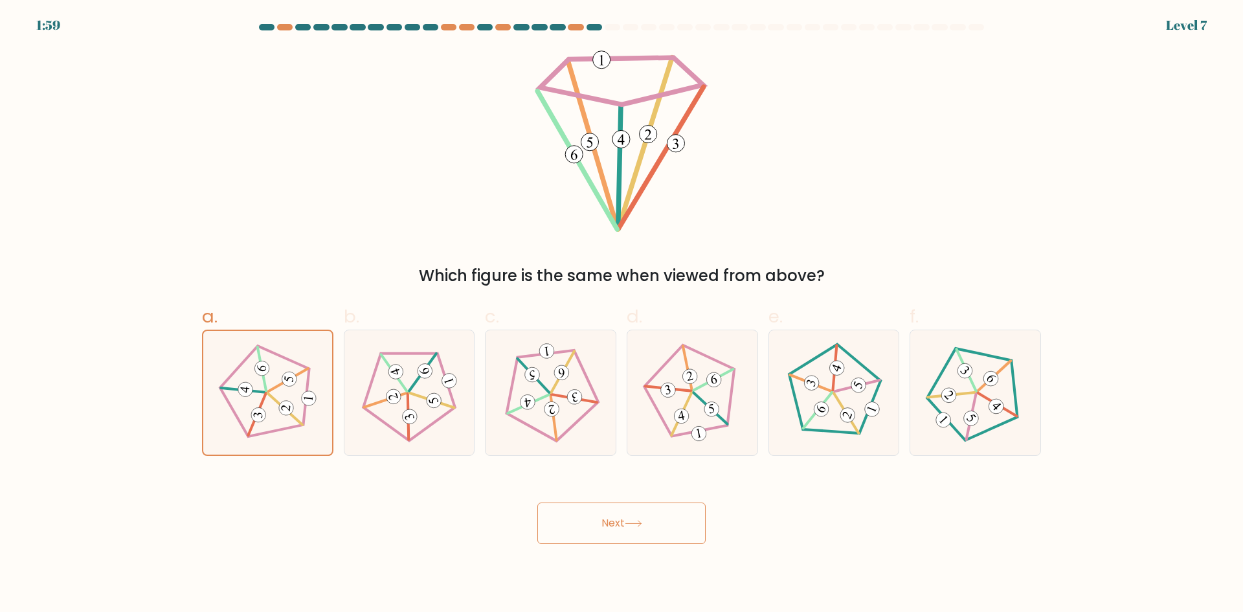
click at [644, 515] on button "Next" at bounding box center [621, 522] width 168 height 41
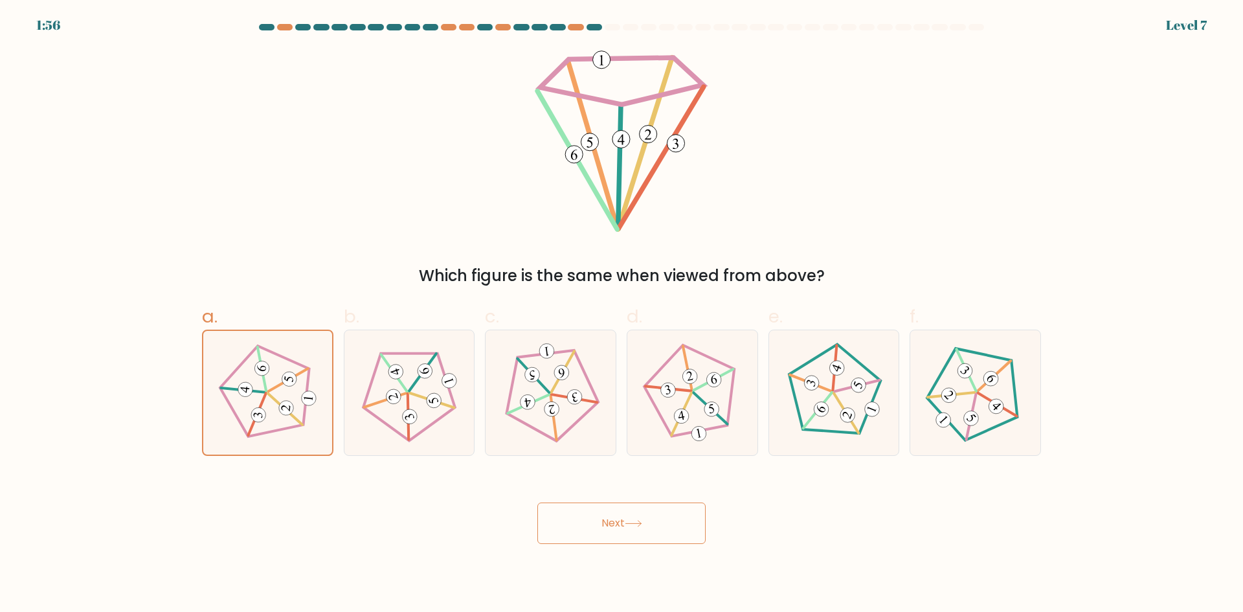
click at [644, 515] on button "Next" at bounding box center [621, 522] width 168 height 41
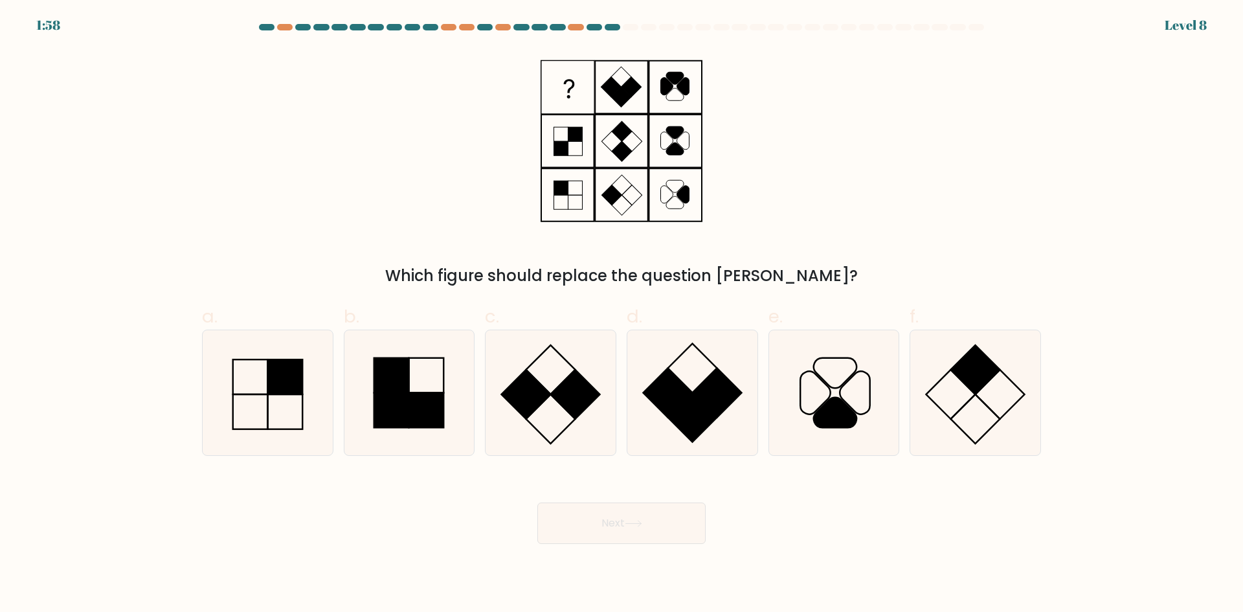
drag, startPoint x: 813, startPoint y: 273, endPoint x: 426, endPoint y: 272, distance: 386.5
click at [426, 272] on div "Which figure should replace the question mark?" at bounding box center [622, 275] width 824 height 23
click at [300, 409] on icon at bounding box center [267, 392] width 125 height 125
click at [622, 315] on input "a." at bounding box center [622, 310] width 1 height 8
radio input "true"
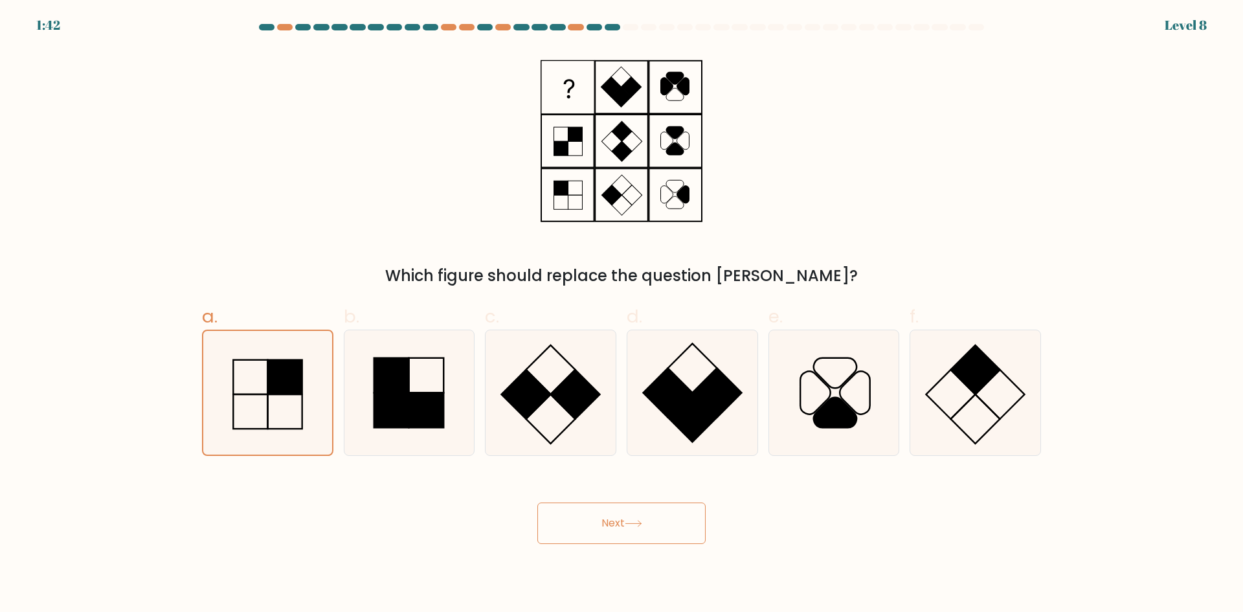
click at [638, 518] on button "Next" at bounding box center [621, 522] width 168 height 41
click at [624, 528] on button "Next" at bounding box center [621, 522] width 168 height 41
click at [625, 528] on button "Next" at bounding box center [621, 522] width 168 height 41
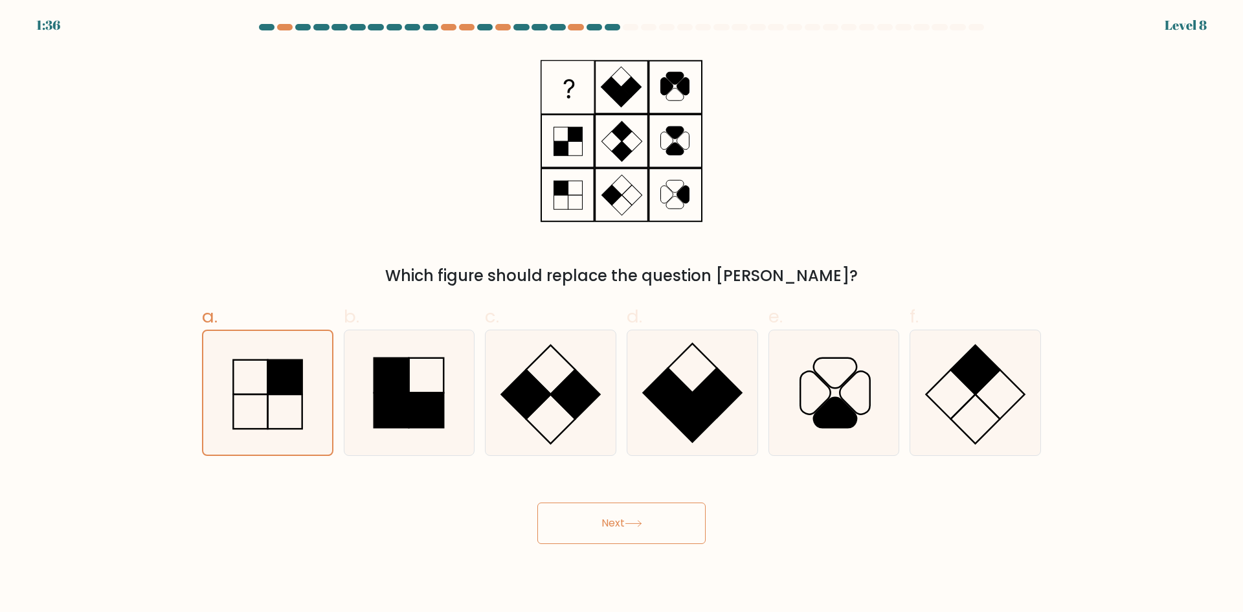
click at [625, 528] on button "Next" at bounding box center [621, 522] width 168 height 41
click at [635, 532] on button "Next" at bounding box center [621, 522] width 168 height 41
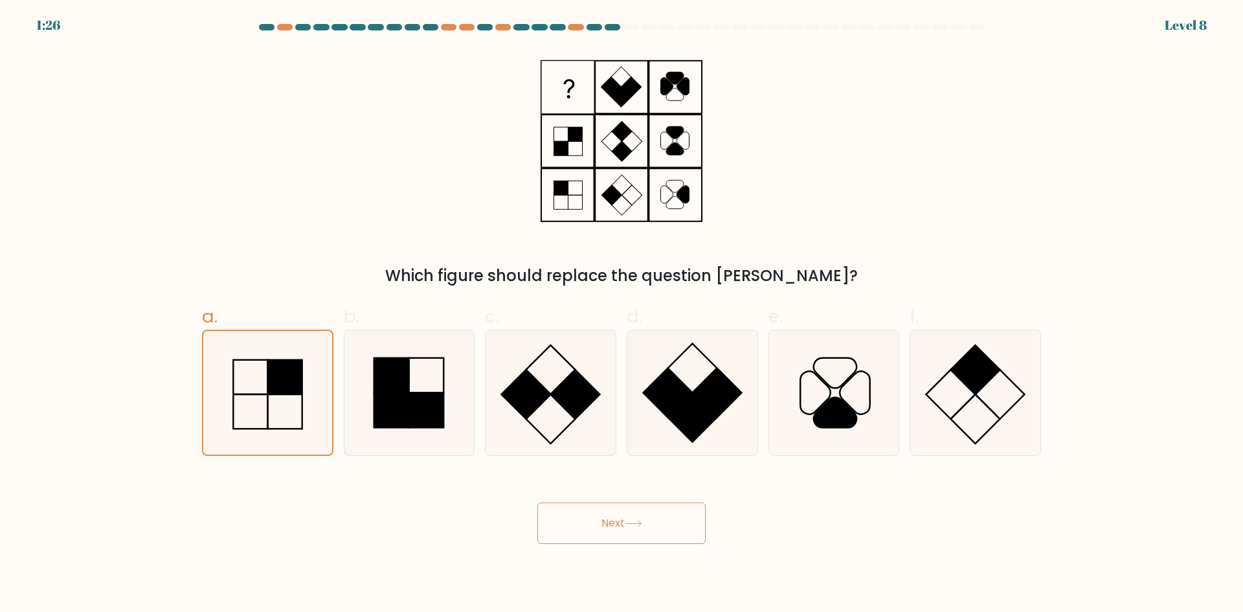
click at [647, 530] on button "Next" at bounding box center [621, 522] width 168 height 41
click at [647, 529] on button "Next" at bounding box center [621, 522] width 168 height 41
click at [646, 528] on button "Next" at bounding box center [621, 522] width 168 height 41
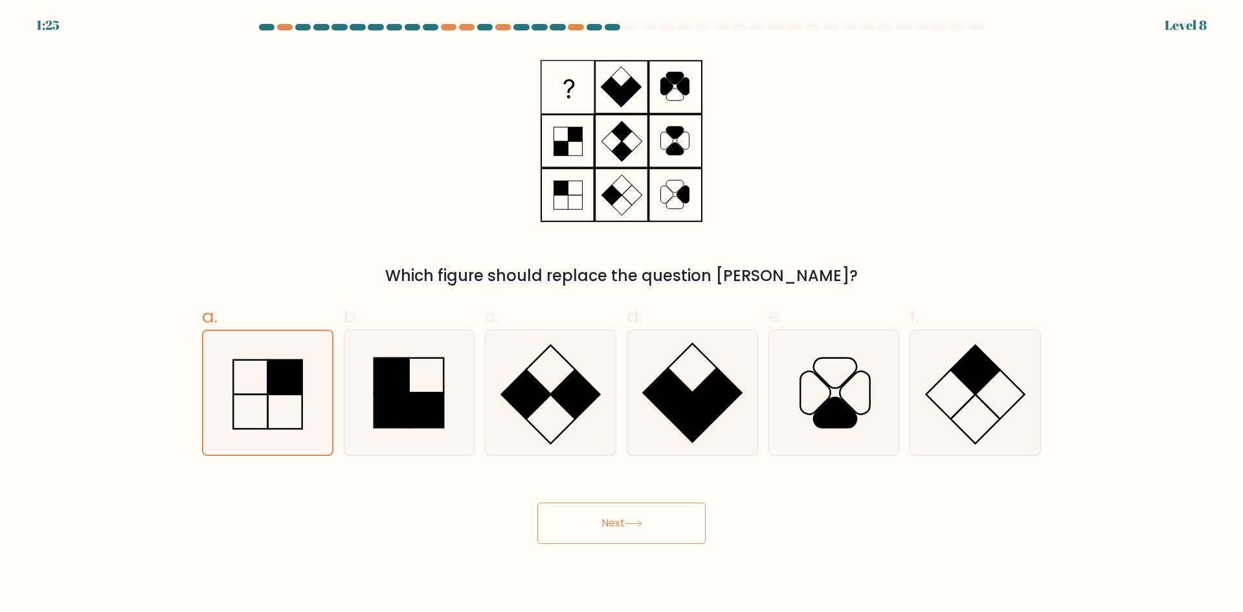
click at [646, 528] on button "Next" at bounding box center [621, 522] width 168 height 41
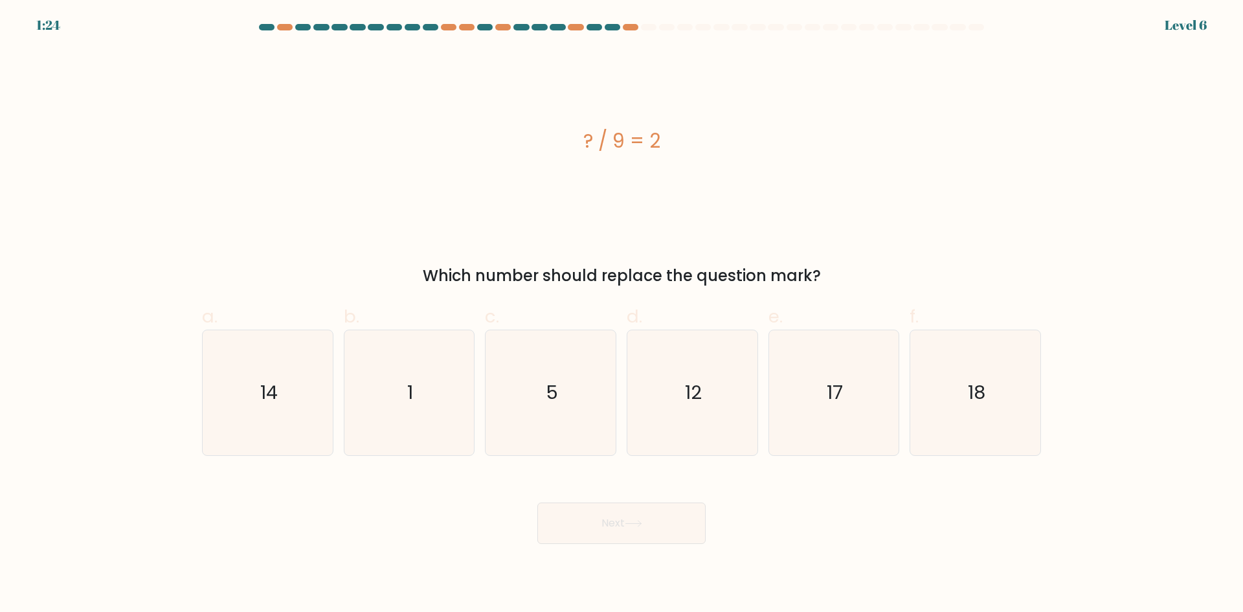
click at [646, 528] on button "Next" at bounding box center [621, 522] width 168 height 41
drag, startPoint x: 669, startPoint y: 137, endPoint x: 539, endPoint y: 145, distance: 131.0
click at [539, 145] on div "? / 9 = 2" at bounding box center [621, 140] width 839 height 29
click at [983, 398] on text "18" at bounding box center [976, 392] width 17 height 26
click at [622, 315] on input "f. 18" at bounding box center [622, 310] width 1 height 8
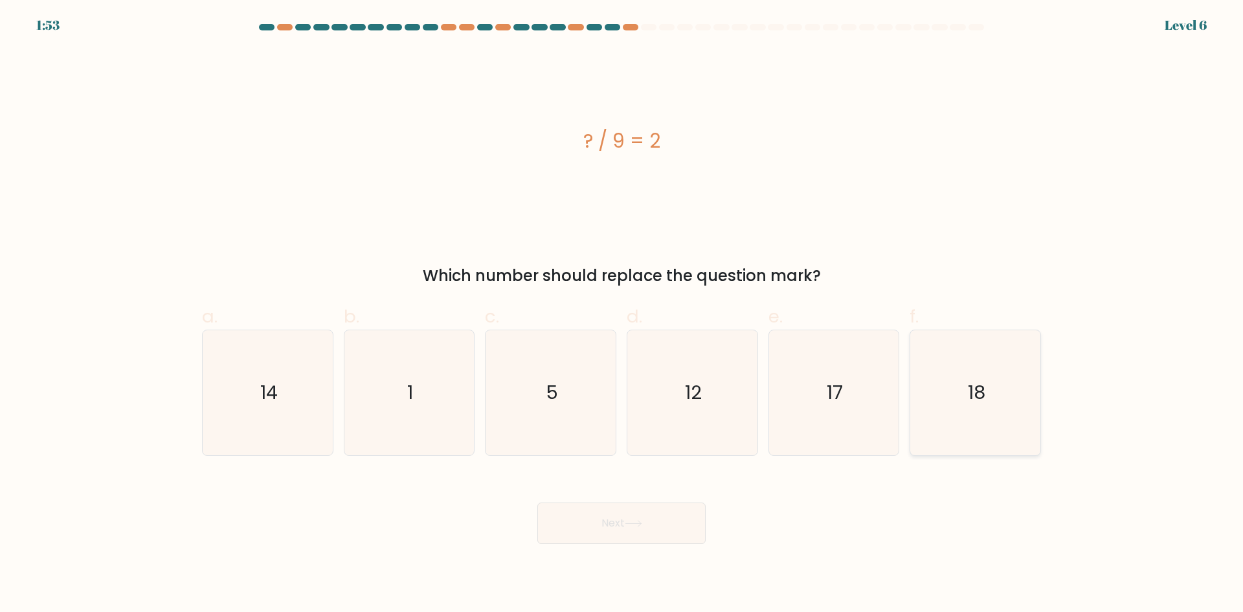
radio input "true"
click at [609, 526] on button "Next" at bounding box center [621, 522] width 168 height 41
click at [632, 521] on icon at bounding box center [633, 523] width 17 height 7
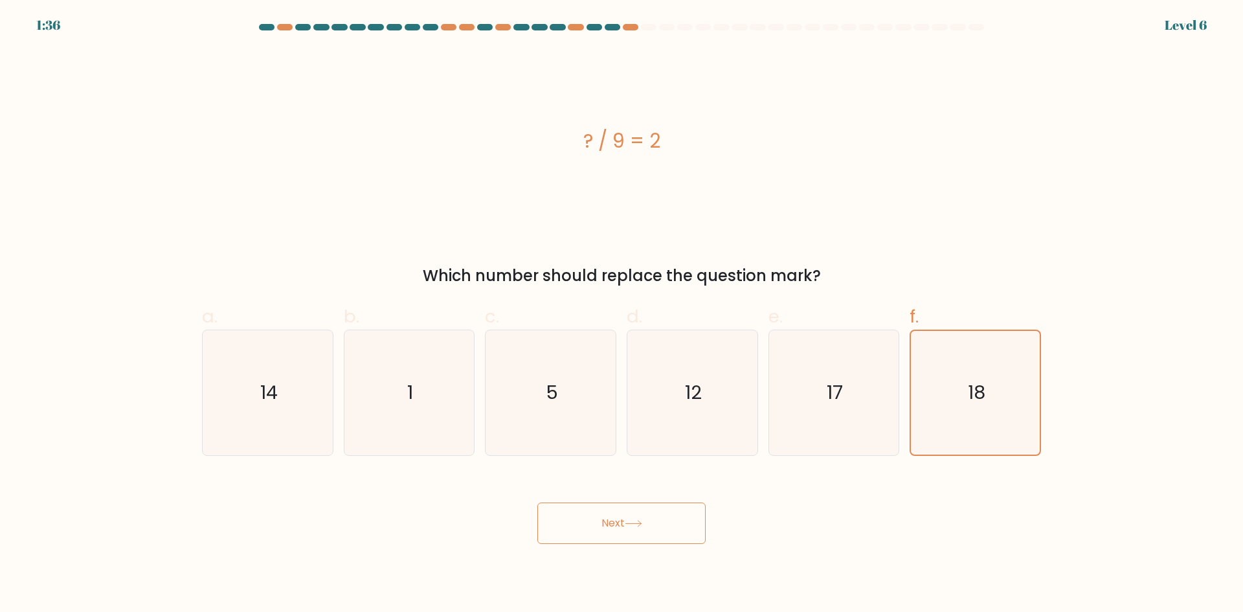
click at [624, 527] on button "Next" at bounding box center [621, 522] width 168 height 41
click at [640, 524] on icon at bounding box center [633, 523] width 17 height 7
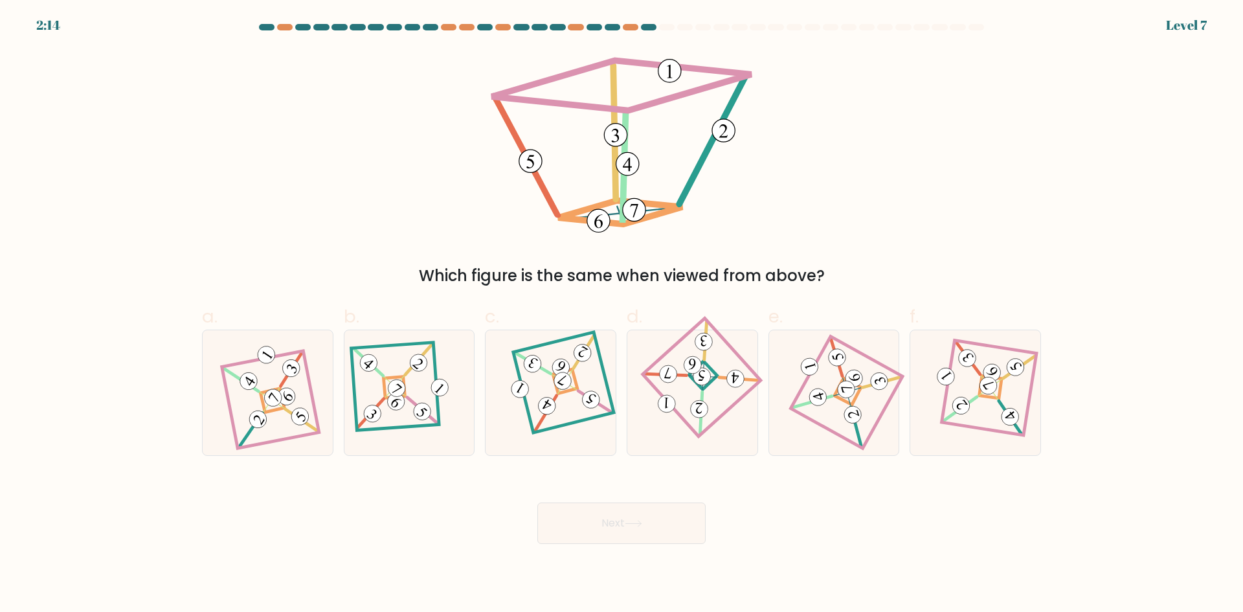
click at [901, 500] on div "Next" at bounding box center [621, 507] width 855 height 73
click at [263, 397] on 277 at bounding box center [272, 400] width 24 height 24
click at [622, 315] on input "a." at bounding box center [622, 310] width 1 height 8
radio input "true"
click at [896, 540] on div "Next" at bounding box center [621, 507] width 855 height 73
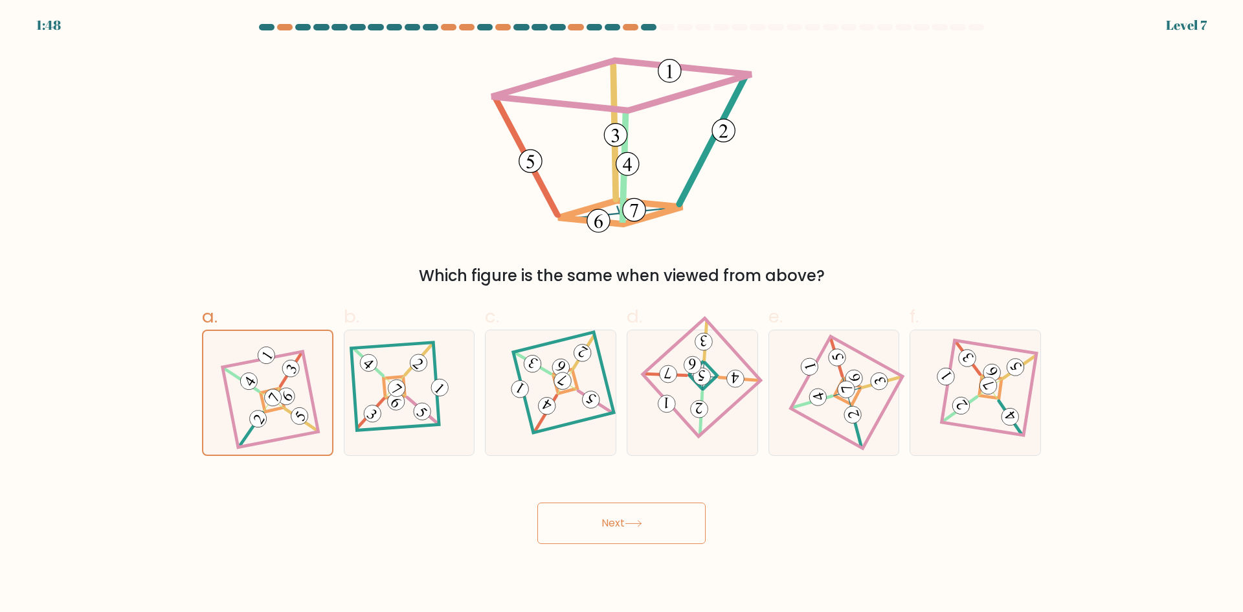
drag, startPoint x: 802, startPoint y: 280, endPoint x: 425, endPoint y: 277, distance: 376.8
click at [425, 277] on div "Which figure is the same when viewed from above?" at bounding box center [622, 275] width 824 height 23
click at [363, 246] on div "Which figure is the same when viewed from above?" at bounding box center [621, 168] width 855 height 238
click at [675, 532] on button "Next" at bounding box center [621, 522] width 168 height 41
click at [636, 525] on icon at bounding box center [633, 523] width 17 height 7
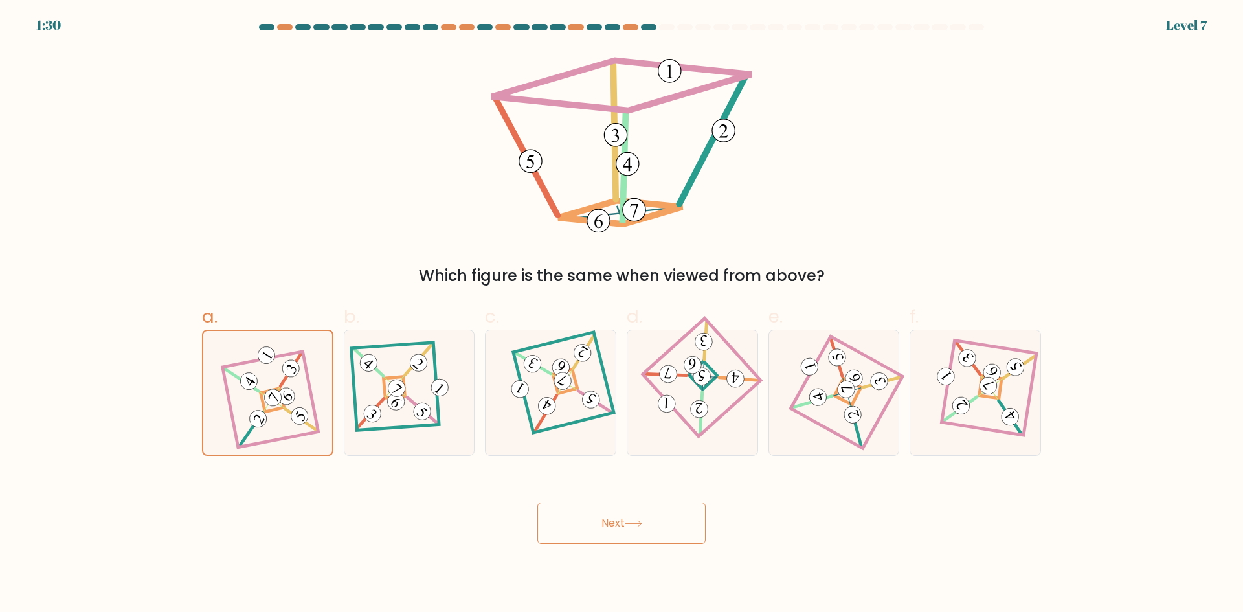
click at [636, 525] on icon at bounding box center [633, 523] width 17 height 7
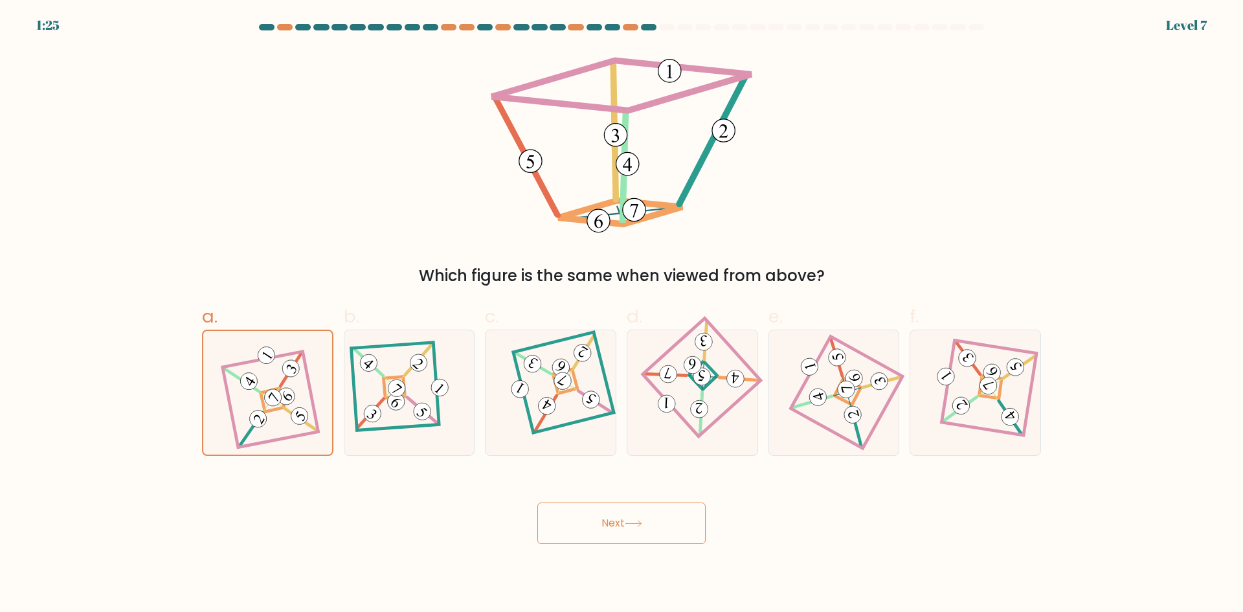
click at [640, 527] on button "Next" at bounding box center [621, 522] width 168 height 41
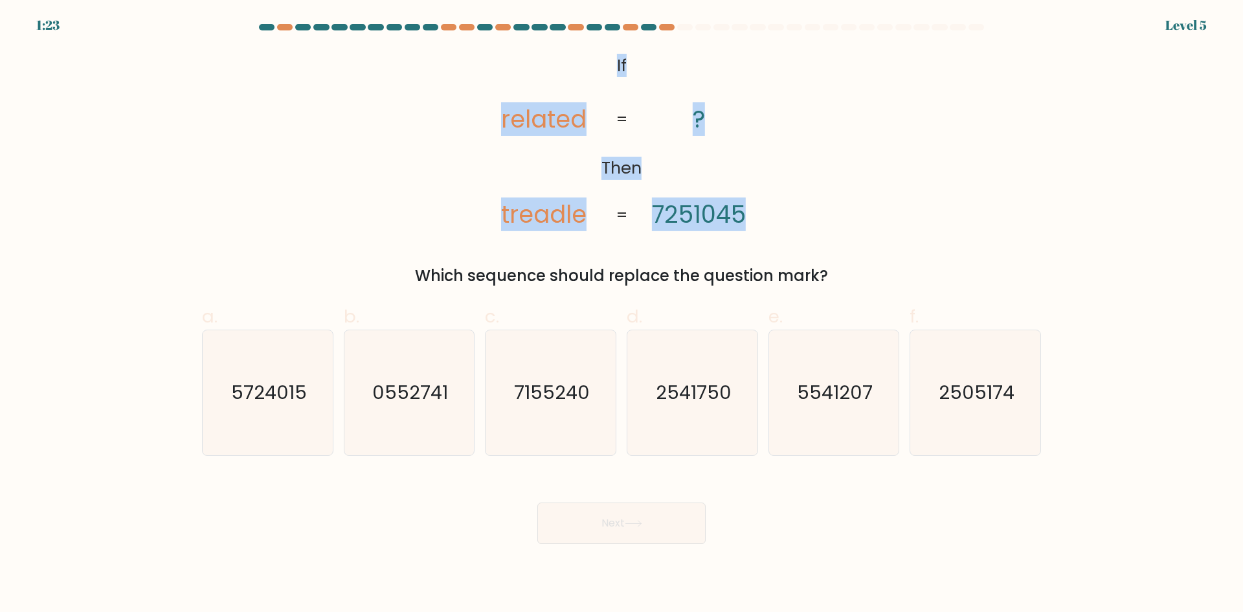
drag, startPoint x: 613, startPoint y: 62, endPoint x: 619, endPoint y: 109, distance: 47.6
click at [619, 109] on icon "@import url('https://fonts.googleapis.com/css?family=Abril+Fatface:400,100,100i…" at bounding box center [622, 141] width 298 height 184
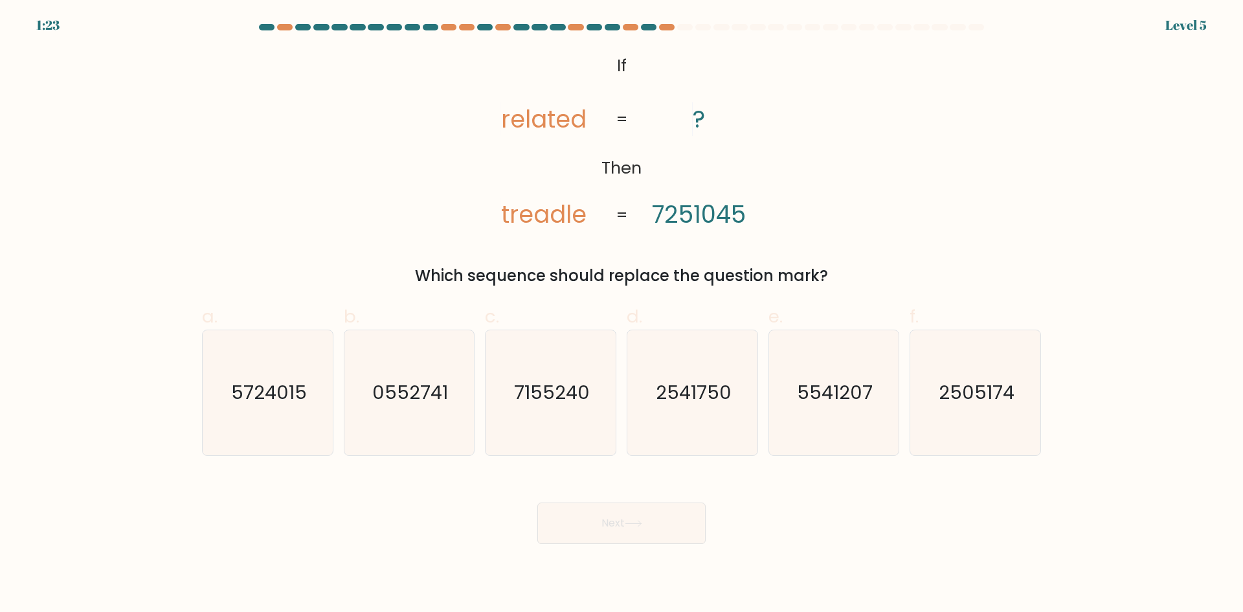
click at [923, 248] on div "@import url('https://fonts.googleapis.com/css?family=Abril+Fatface:400,100,100i…" at bounding box center [621, 168] width 855 height 238
drag, startPoint x: 846, startPoint y: 273, endPoint x: 394, endPoint y: 286, distance: 451.4
click at [396, 284] on div "Which sequence should replace the question mark?" at bounding box center [622, 275] width 824 height 23
click at [710, 403] on text "2541750" at bounding box center [694, 392] width 76 height 26
click at [622, 315] on input "d. 2541750" at bounding box center [622, 310] width 1 height 8
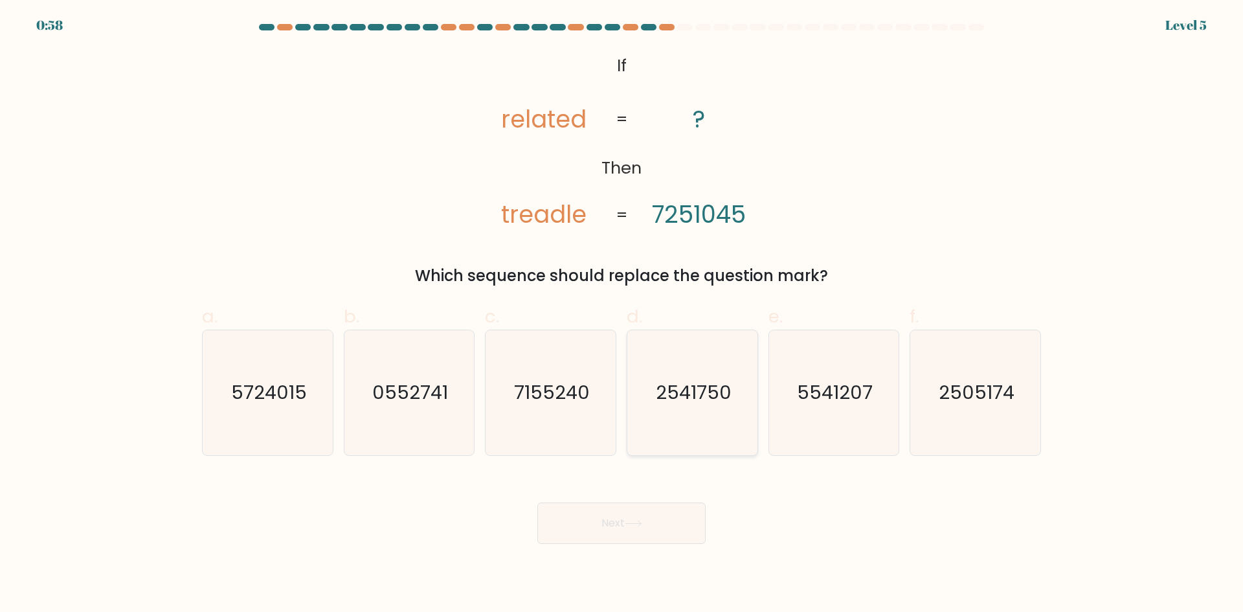
radio input "true"
click at [651, 527] on button "Next" at bounding box center [621, 522] width 168 height 41
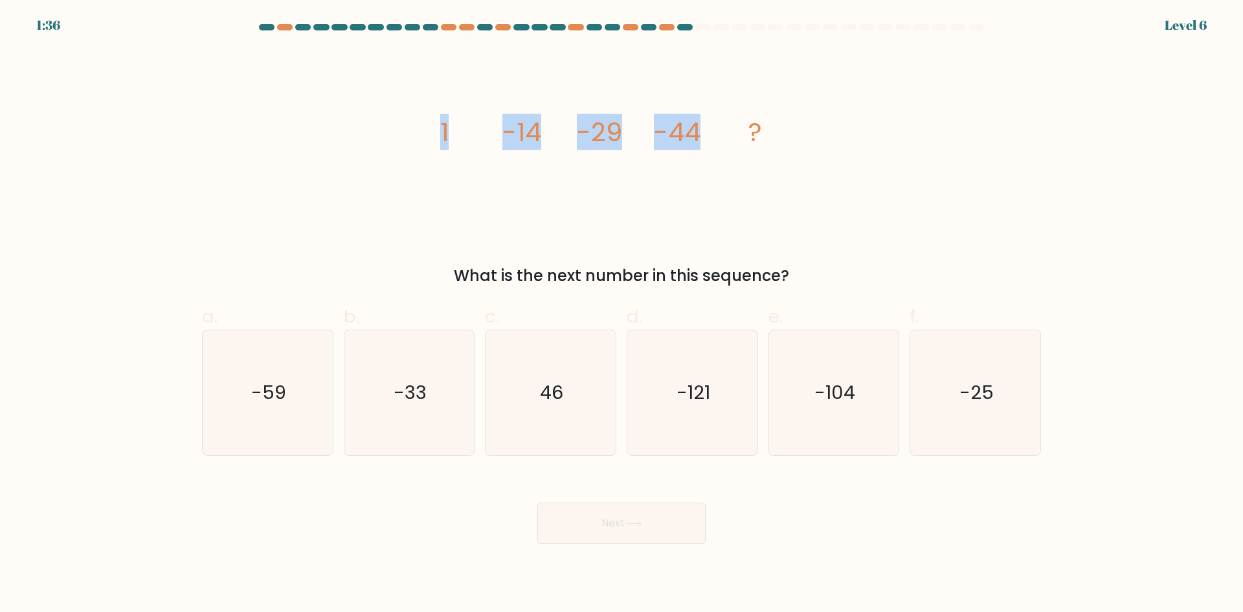
drag, startPoint x: 710, startPoint y: 131, endPoint x: 412, endPoint y: 121, distance: 298.0
click at [412, 121] on div "image/svg+xml 1 -14 -29 -44 ? What is the next number in this sequence?" at bounding box center [621, 168] width 855 height 238
drag, startPoint x: 815, startPoint y: 275, endPoint x: 425, endPoint y: 282, distance: 390.5
click at [425, 282] on div "What is the next number in this sequence?" at bounding box center [622, 275] width 824 height 23
click at [280, 401] on text "-59" at bounding box center [268, 392] width 35 height 26
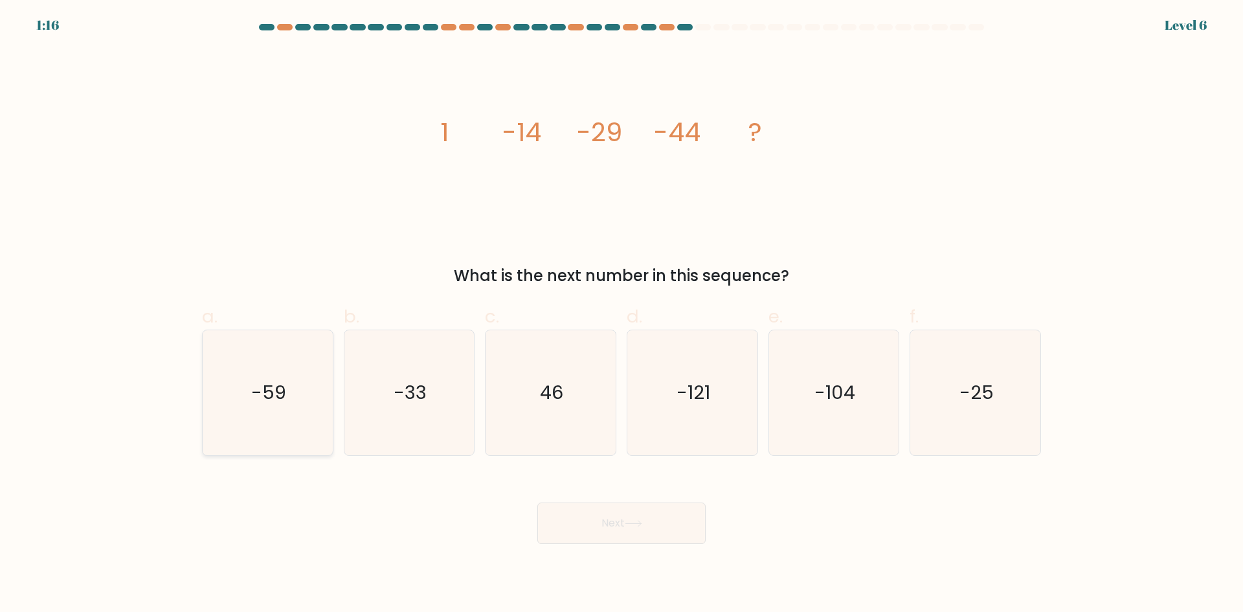
click at [622, 315] on input "a. -59" at bounding box center [622, 310] width 1 height 8
radio input "true"
click at [660, 529] on button "Next" at bounding box center [621, 522] width 168 height 41
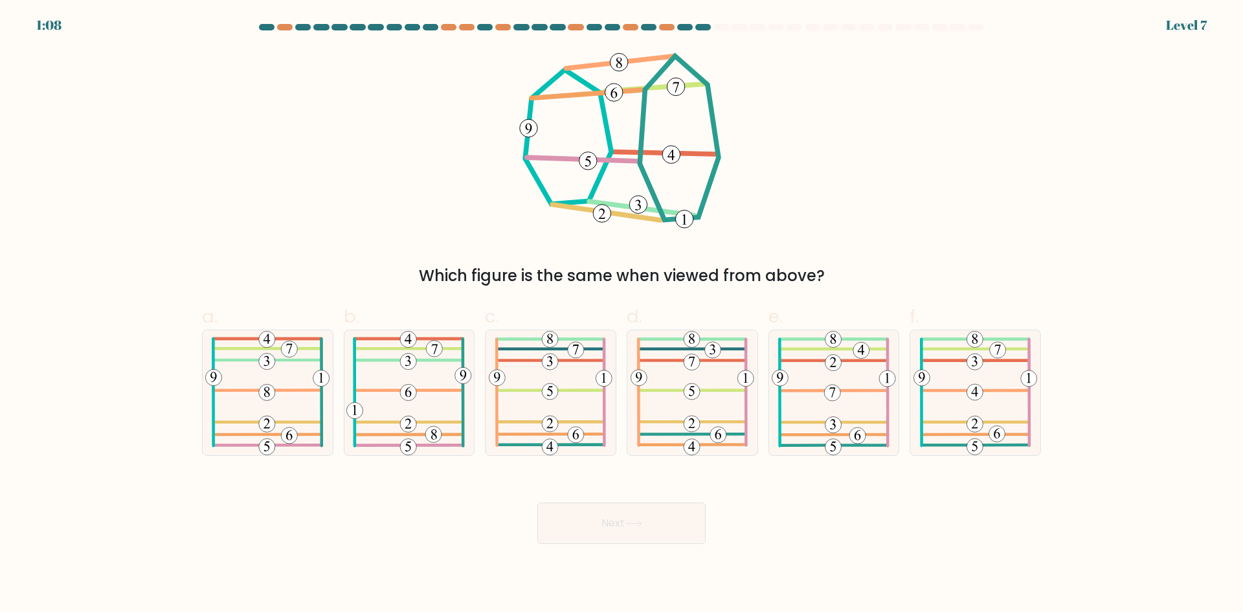
drag, startPoint x: 840, startPoint y: 271, endPoint x: 398, endPoint y: 269, distance: 442.9
click at [398, 269] on div "Which figure is the same when viewed from above?" at bounding box center [622, 275] width 824 height 23
click at [573, 425] on icon at bounding box center [551, 392] width 124 height 125
click at [622, 315] on input "c." at bounding box center [622, 310] width 1 height 8
radio input "true"
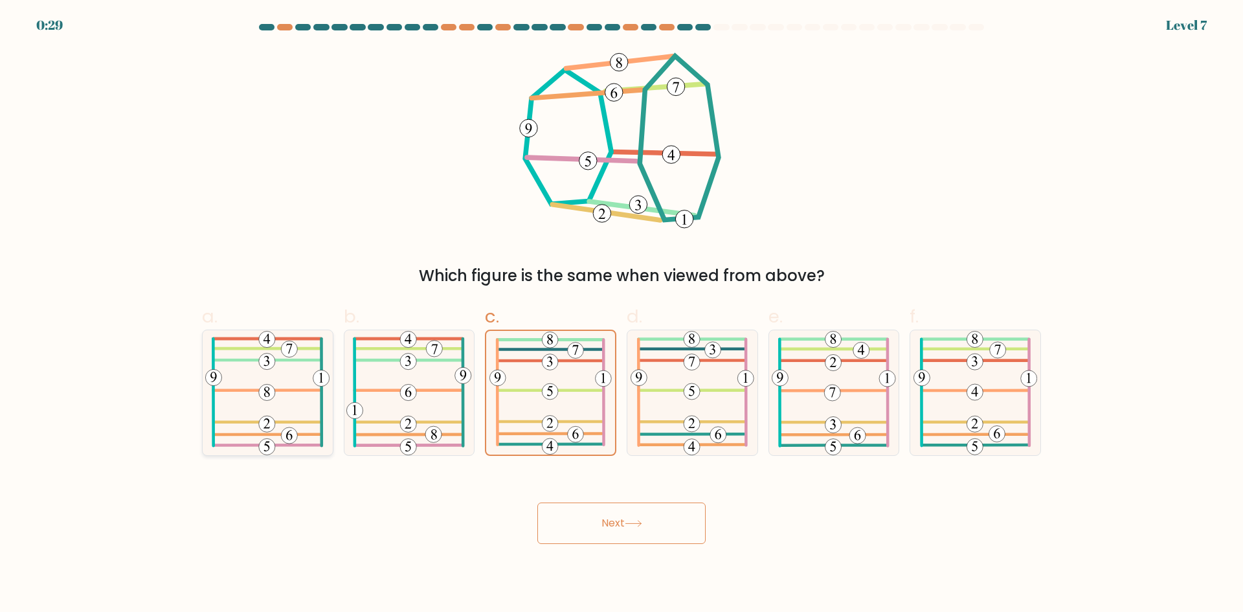
click at [281, 398] on icon at bounding box center [267, 392] width 124 height 125
click at [622, 315] on input "a." at bounding box center [622, 310] width 1 height 8
radio input "true"
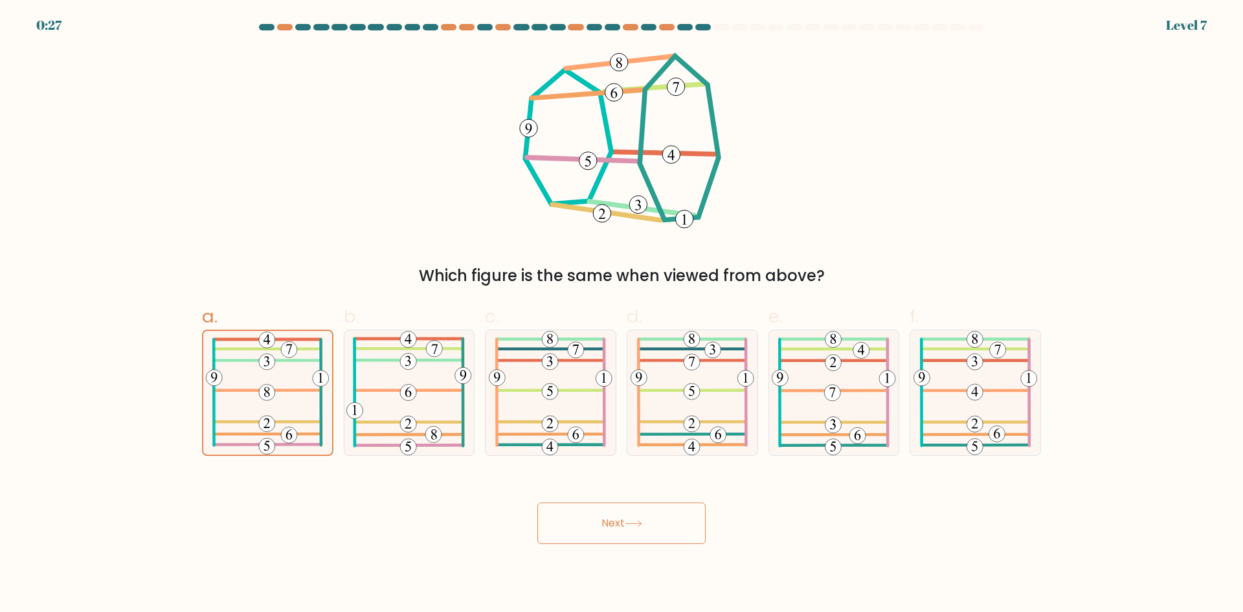
click at [634, 531] on button "Next" at bounding box center [621, 522] width 168 height 41
click at [635, 518] on button "Next" at bounding box center [621, 522] width 168 height 41
click at [628, 517] on button "Next" at bounding box center [621, 522] width 168 height 41
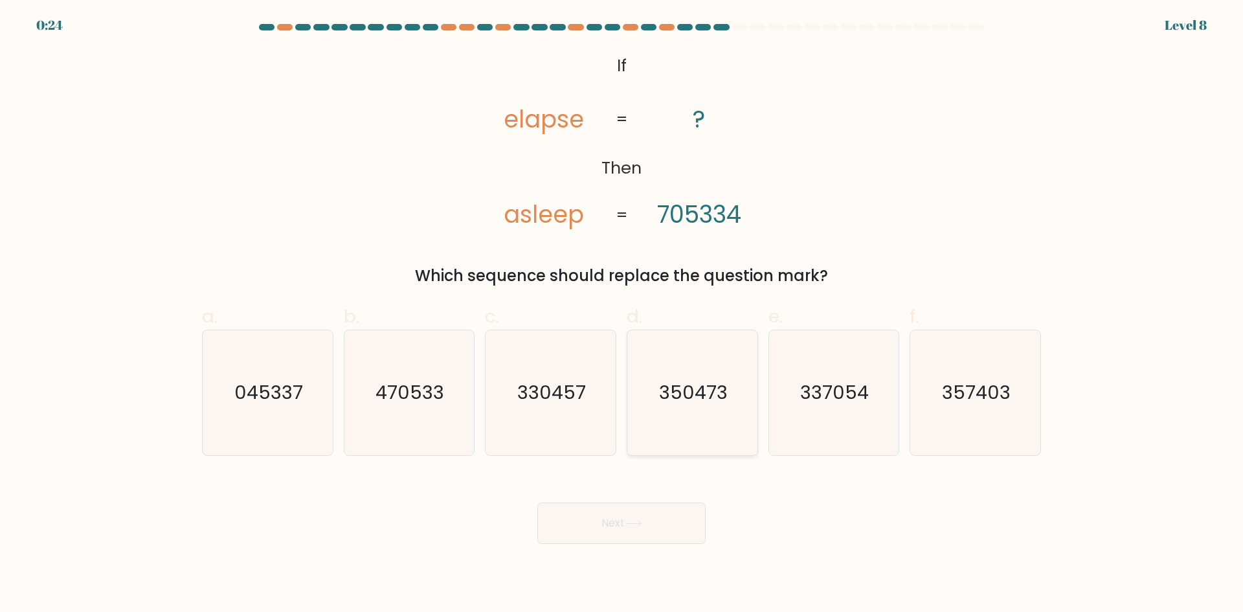
click at [691, 393] on text "350473" at bounding box center [693, 392] width 69 height 26
click at [622, 315] on input "d. 350473" at bounding box center [622, 310] width 1 height 8
radio input "true"
click at [658, 532] on button "Next" at bounding box center [621, 522] width 168 height 41
click at [635, 533] on button "Next" at bounding box center [621, 522] width 168 height 41
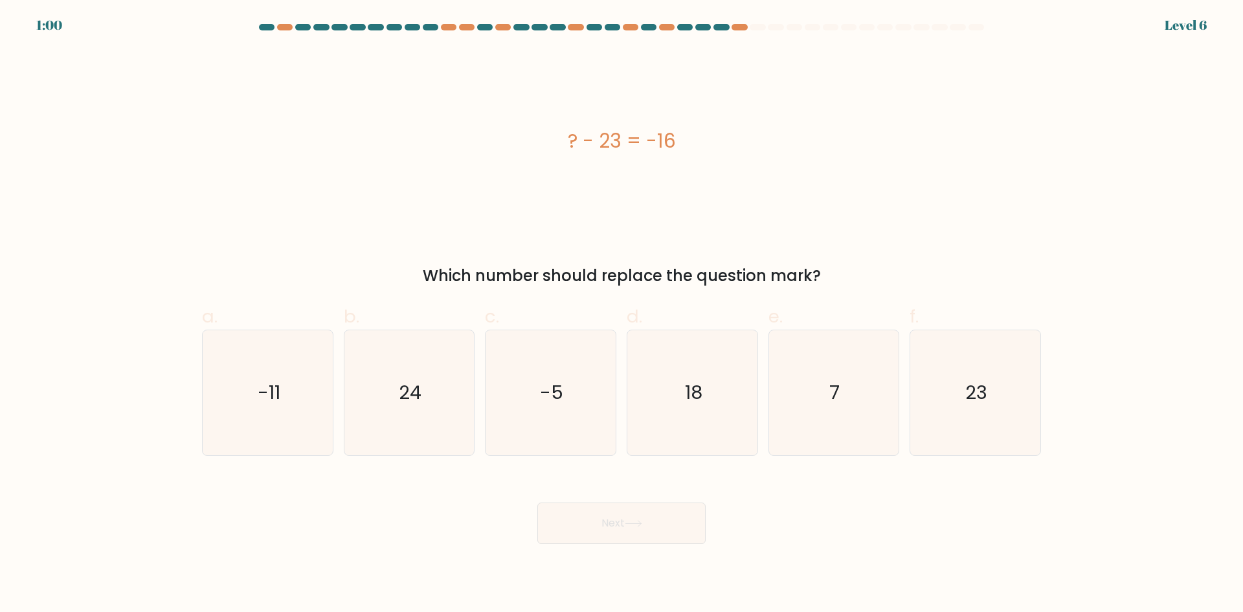
drag, startPoint x: 681, startPoint y: 137, endPoint x: 539, endPoint y: 133, distance: 141.8
click at [539, 133] on div "? - 23 = -16" at bounding box center [621, 140] width 839 height 29
drag, startPoint x: 821, startPoint y: 271, endPoint x: 387, endPoint y: 281, distance: 434.6
click at [387, 281] on div "Which number should replace the question mark?" at bounding box center [622, 275] width 824 height 23
click at [824, 378] on icon "7" at bounding box center [833, 392] width 125 height 125
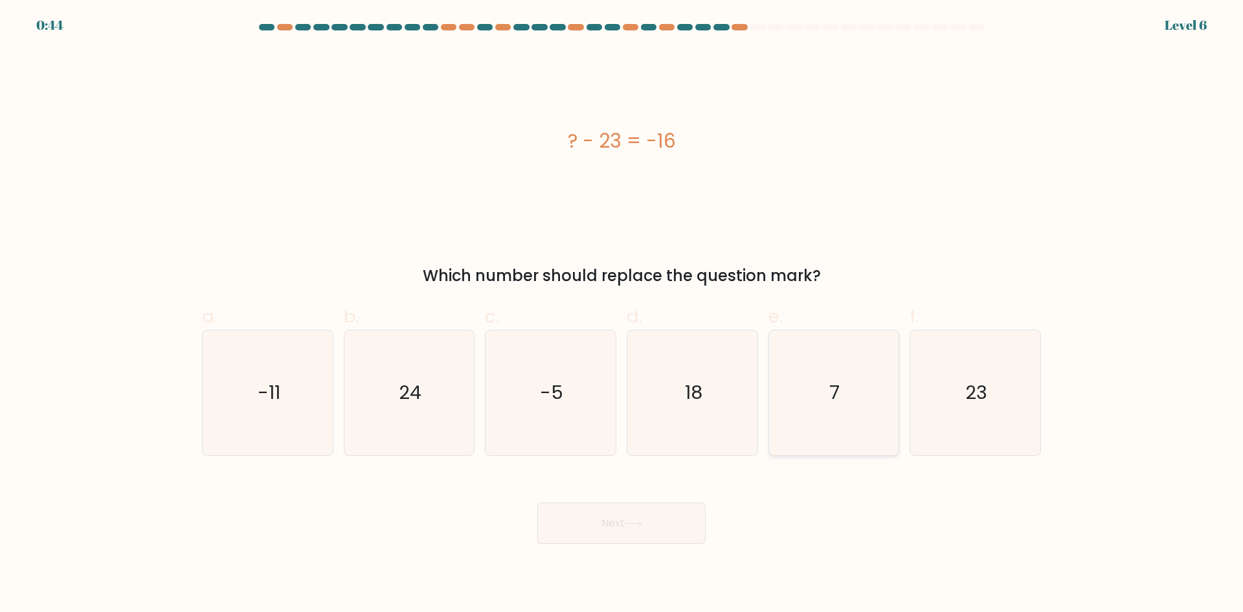
click at [622, 315] on input "e. 7" at bounding box center [622, 310] width 1 height 8
radio input "true"
click at [608, 516] on button "Next" at bounding box center [621, 522] width 168 height 41
click at [623, 519] on button "Next" at bounding box center [621, 522] width 168 height 41
click at [666, 517] on button "Next" at bounding box center [621, 522] width 168 height 41
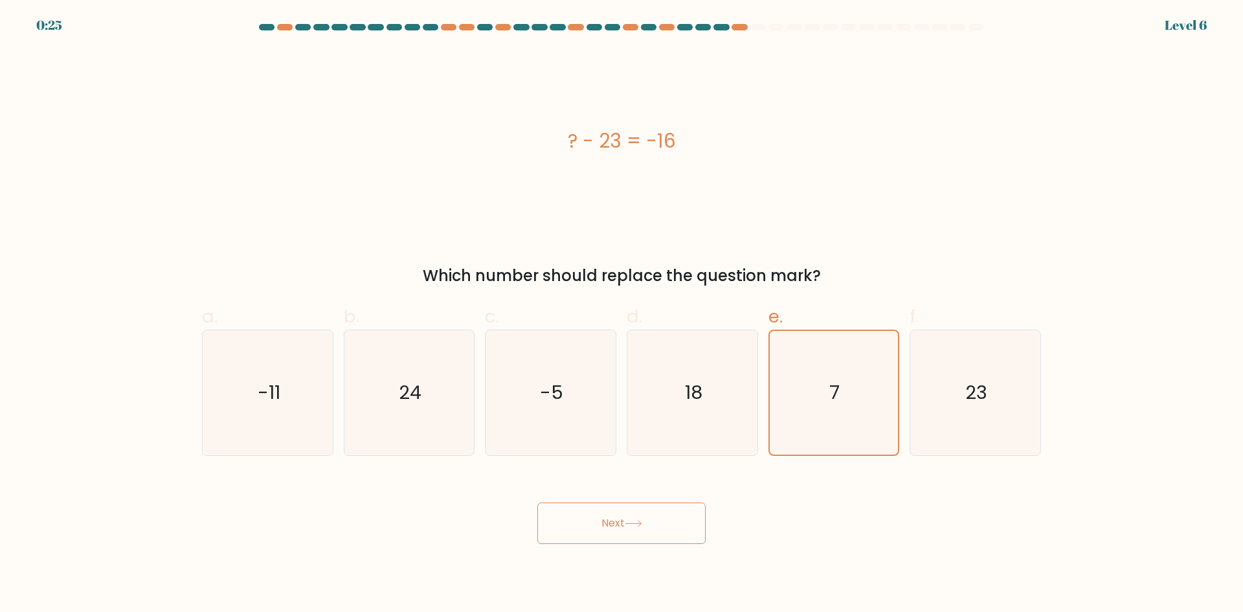
click at [631, 529] on button "Next" at bounding box center [621, 522] width 168 height 41
click at [631, 528] on button "Next" at bounding box center [621, 522] width 168 height 41
click at [622, 524] on button "Next" at bounding box center [621, 522] width 168 height 41
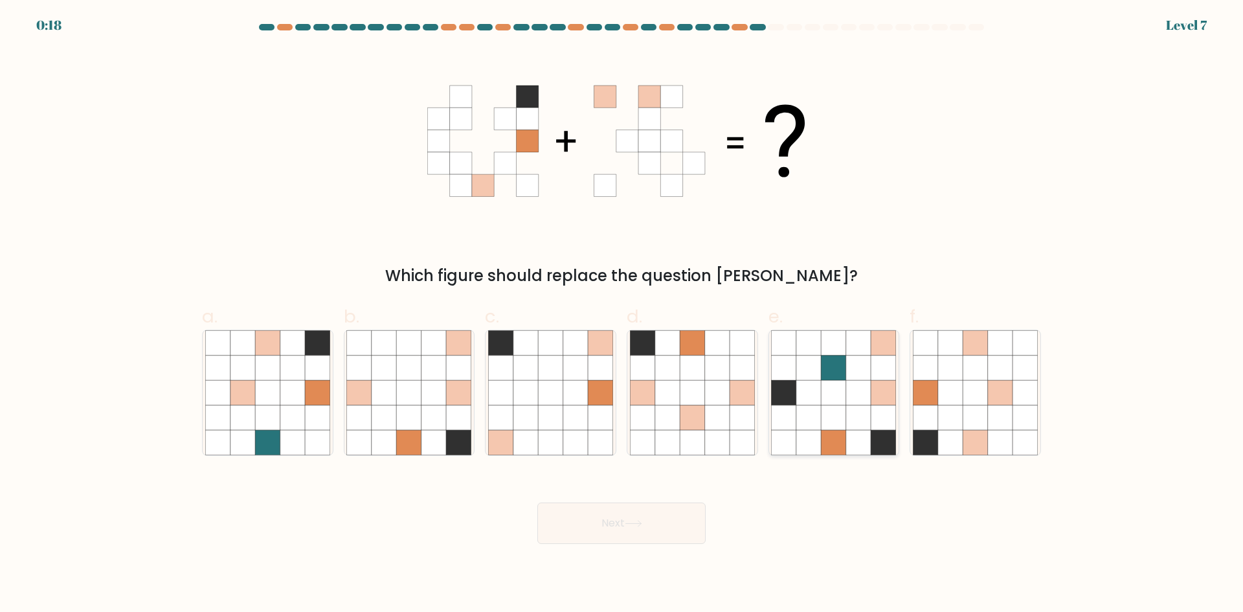
click at [890, 399] on icon at bounding box center [883, 392] width 25 height 25
click at [622, 315] on input "e." at bounding box center [622, 310] width 1 height 8
radio input "true"
click at [993, 416] on icon at bounding box center [1000, 417] width 25 height 25
click at [622, 315] on input "f." at bounding box center [622, 310] width 1 height 8
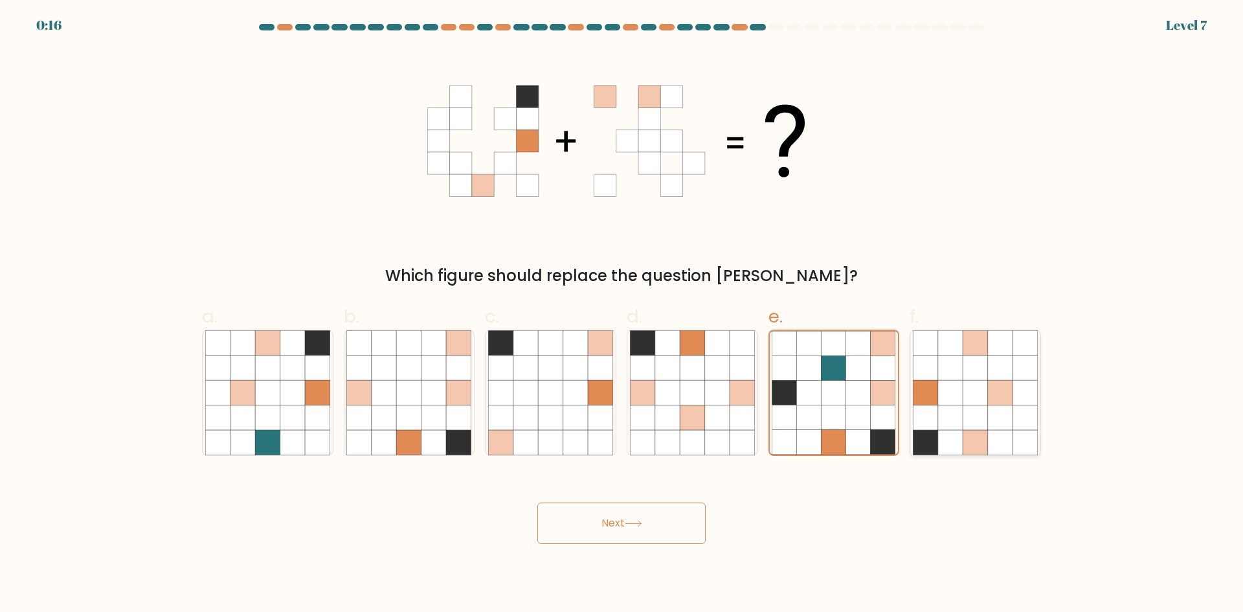
radio input "true"
click at [646, 523] on button "Next" at bounding box center [621, 522] width 168 height 41
click at [639, 519] on button "Next" at bounding box center [621, 522] width 168 height 41
click at [665, 493] on div "Next" at bounding box center [621, 507] width 855 height 73
click at [656, 523] on button "Next" at bounding box center [621, 522] width 168 height 41
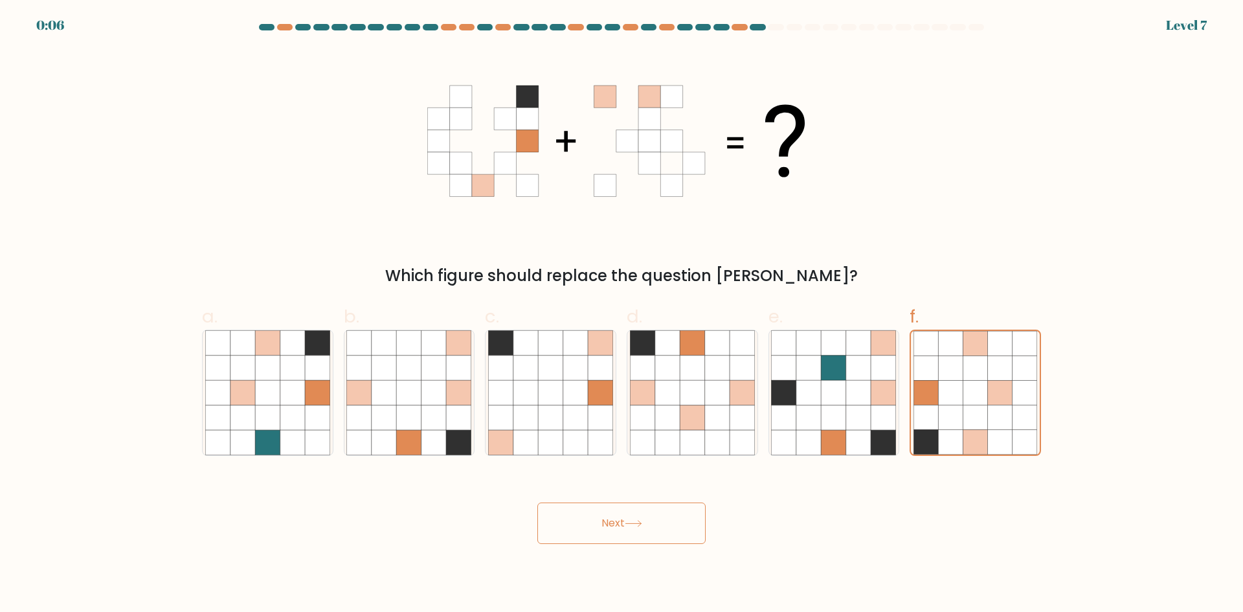
click at [656, 523] on button "Next" at bounding box center [621, 522] width 168 height 41
click at [656, 522] on button "Next" at bounding box center [621, 522] width 168 height 41
click at [629, 523] on div "Next" at bounding box center [621, 507] width 855 height 73
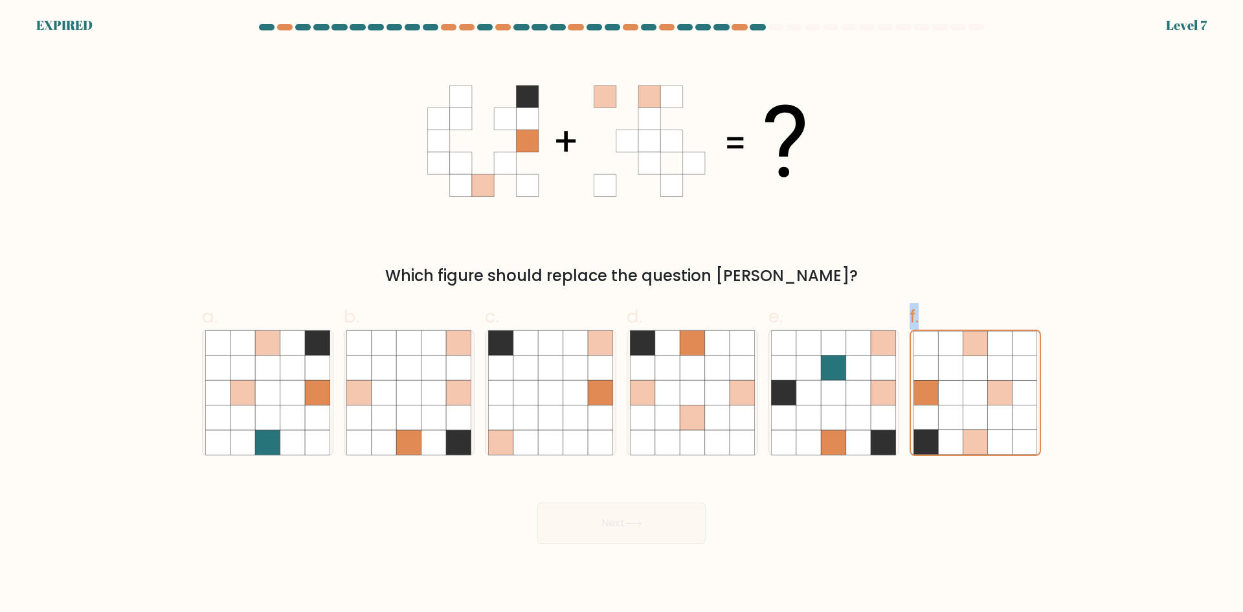
click at [629, 523] on div "Next" at bounding box center [621, 507] width 855 height 73
click at [786, 545] on body "EXPIRED Level 7" at bounding box center [621, 306] width 1243 height 612
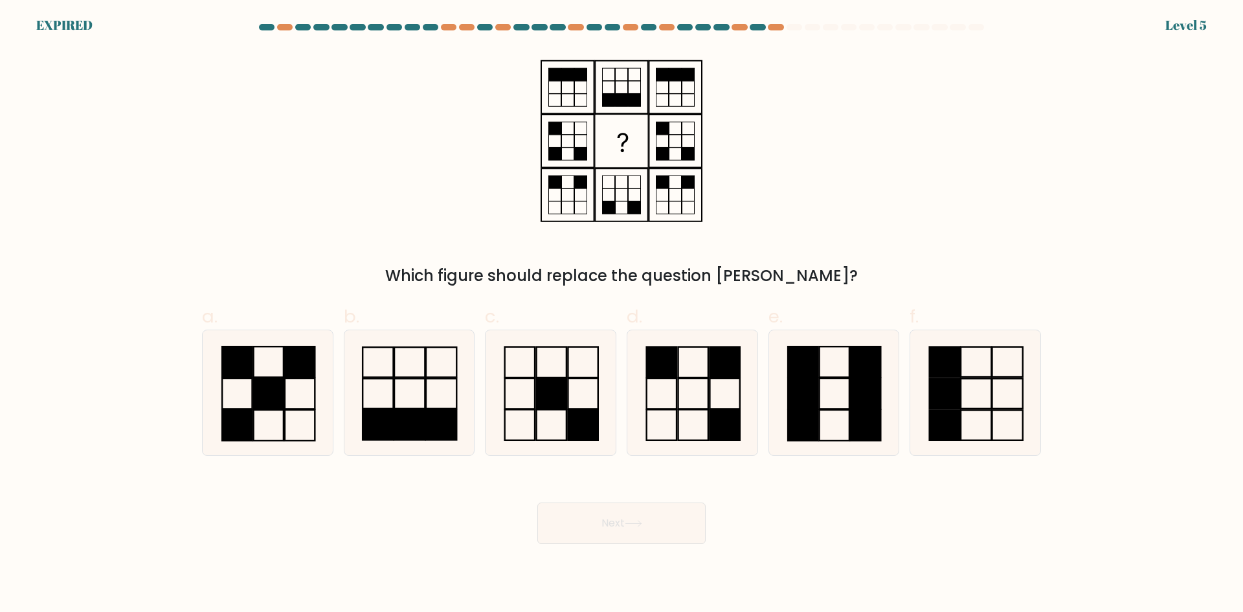
click at [794, 157] on div "Which figure should replace the question mark?" at bounding box center [621, 168] width 855 height 238
